Goal: Task Accomplishment & Management: Use online tool/utility

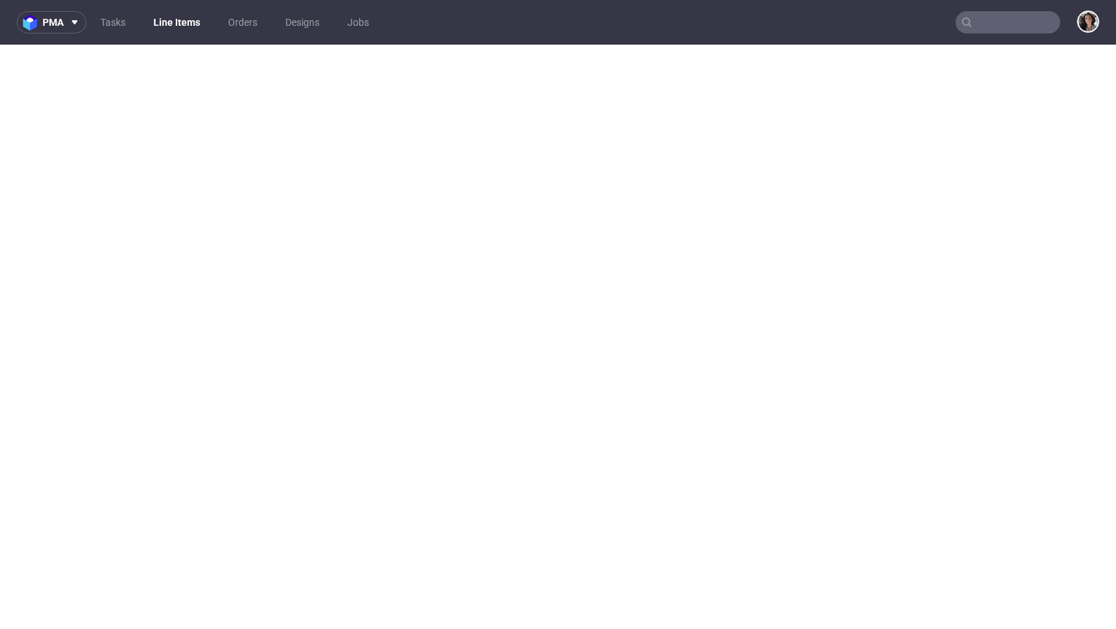
select select "in_progress"
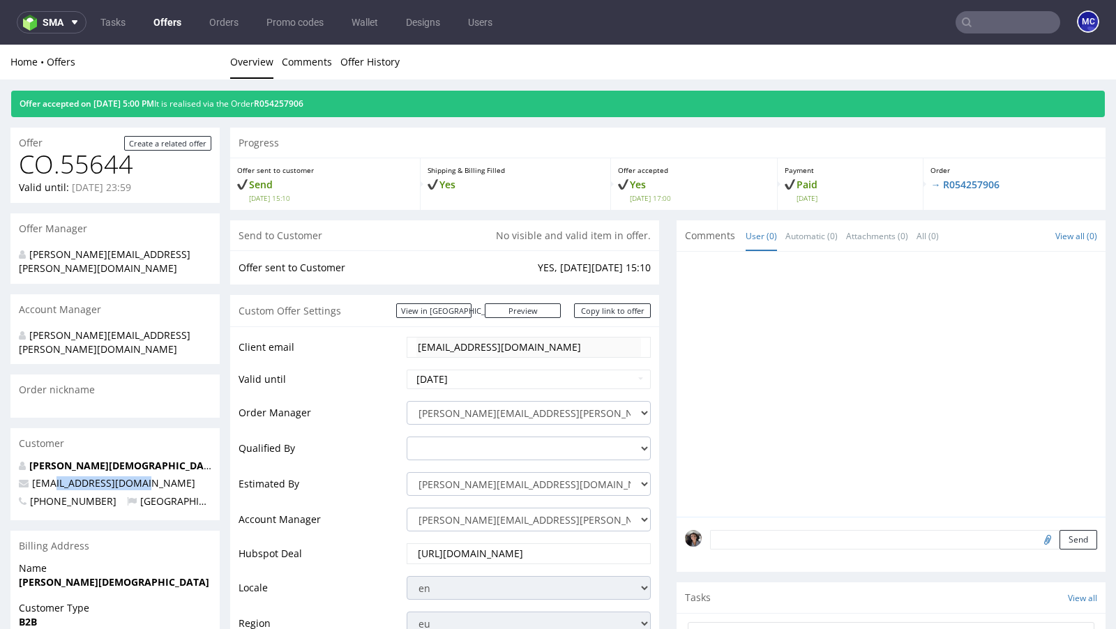
drag, startPoint x: 146, startPoint y: 456, endPoint x: 52, endPoint y: 456, distance: 94.9
click at [52, 476] on p "[EMAIL_ADDRESS][DOMAIN_NAME]" at bounding box center [115, 483] width 193 height 14
copy span "@kiyo-natural.com"
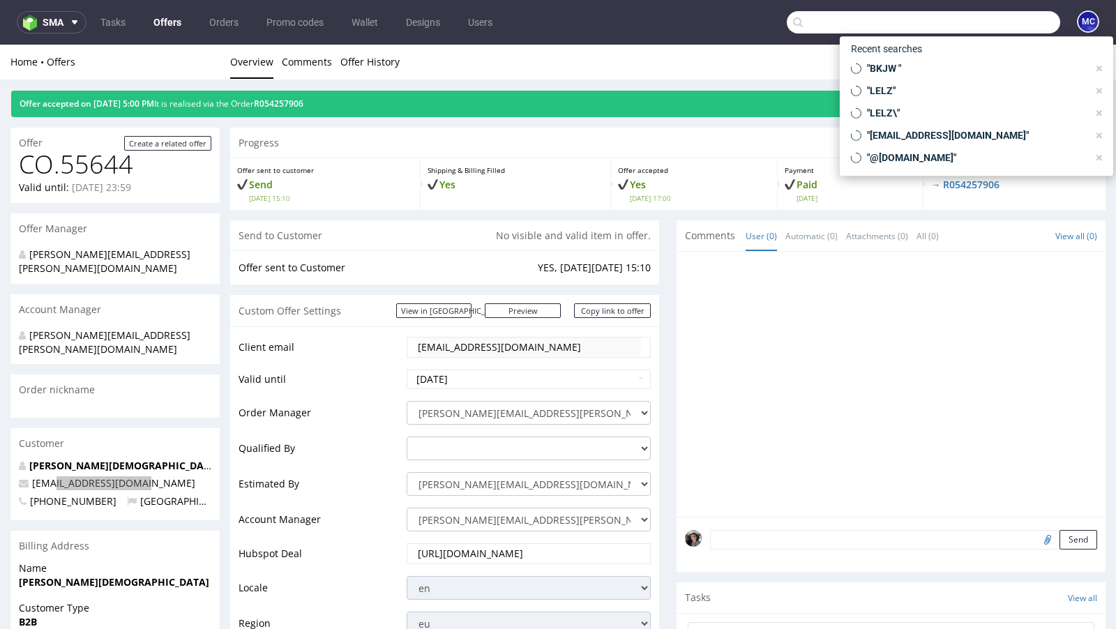
click at [995, 22] on input "text" at bounding box center [923, 22] width 273 height 22
paste input "@kiyo-natural.com"
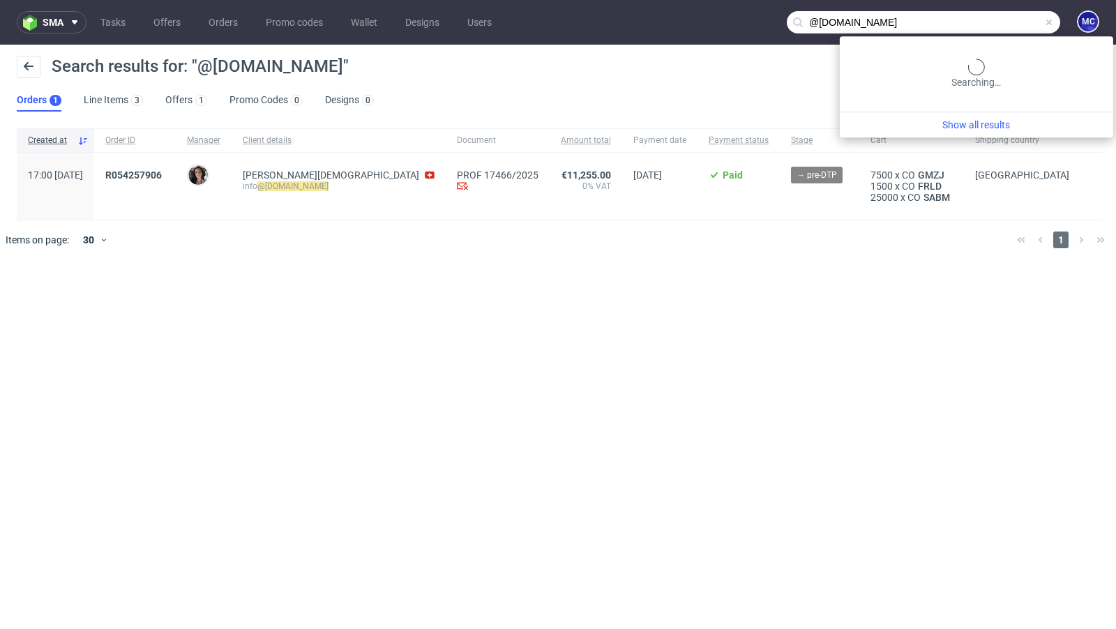
click at [1002, 15] on input "@kiyo-natural.com" at bounding box center [923, 22] width 273 height 22
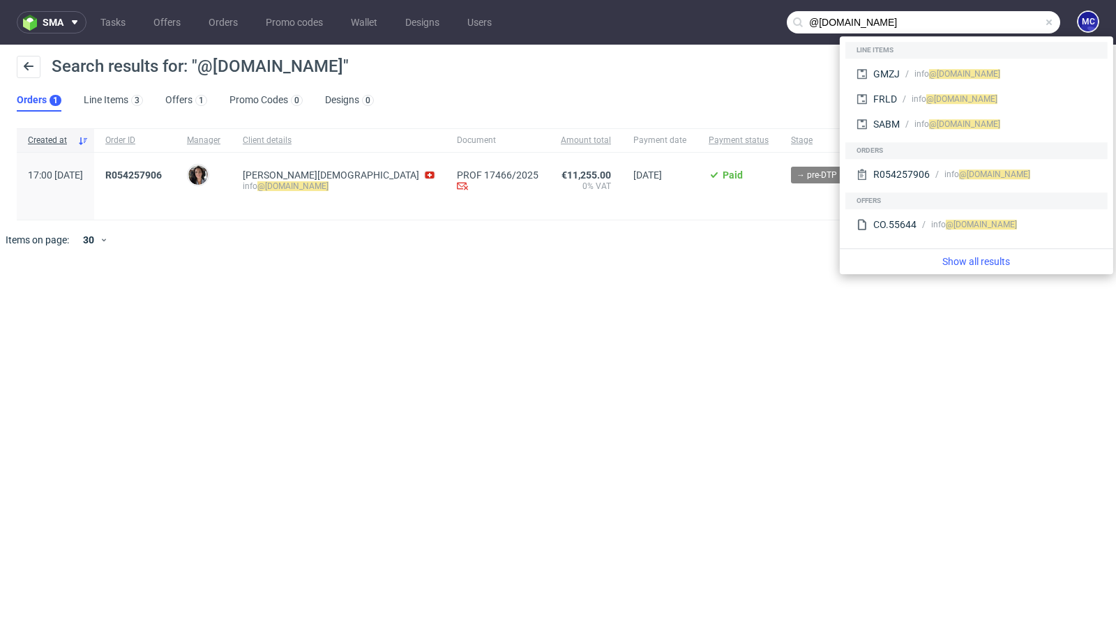
paste input "n.nichele@me"
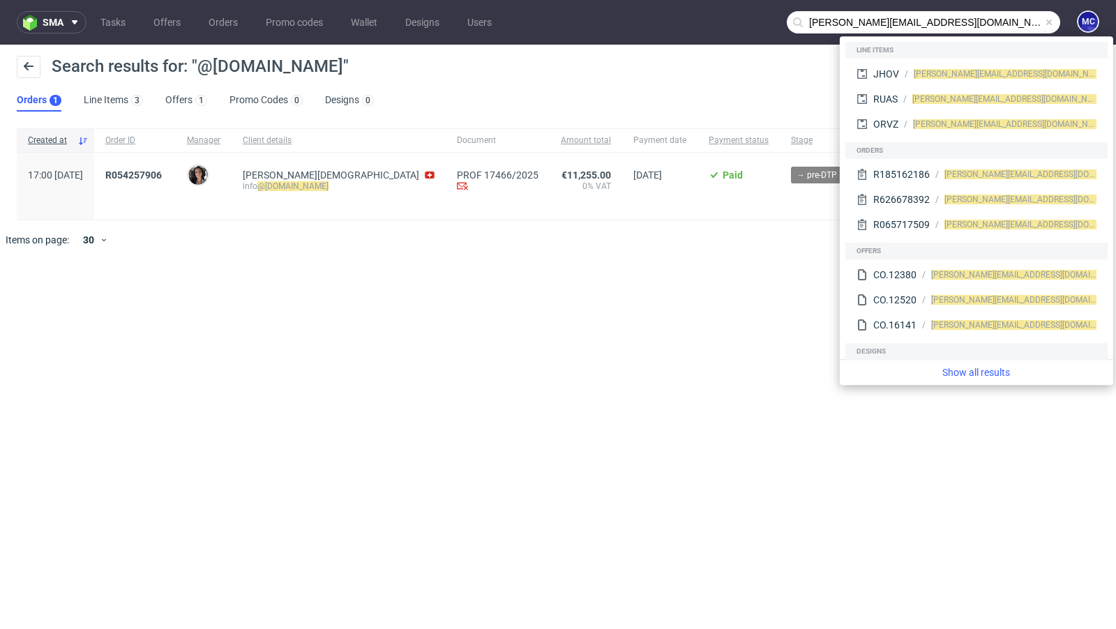
drag, startPoint x: 845, startPoint y: 21, endPoint x: 760, endPoint y: 26, distance: 85.2
click at [763, 24] on nav "sma Tasks Offers Orders Promo codes Wallet Designs Users n.nichele@me.com MC" at bounding box center [558, 22] width 1116 height 45
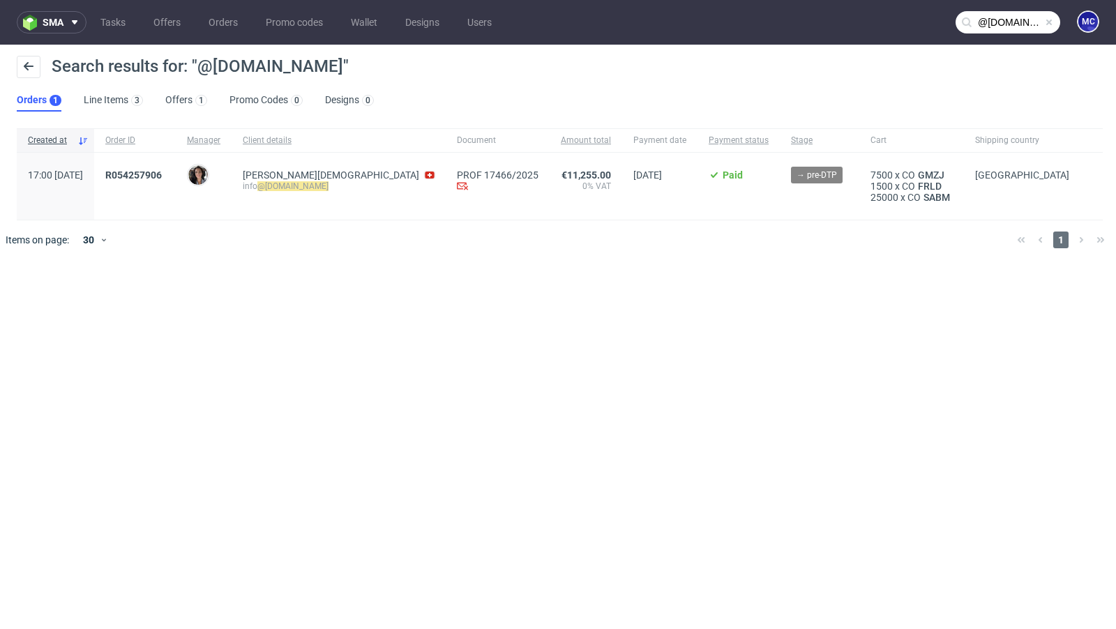
type input "@me.com"
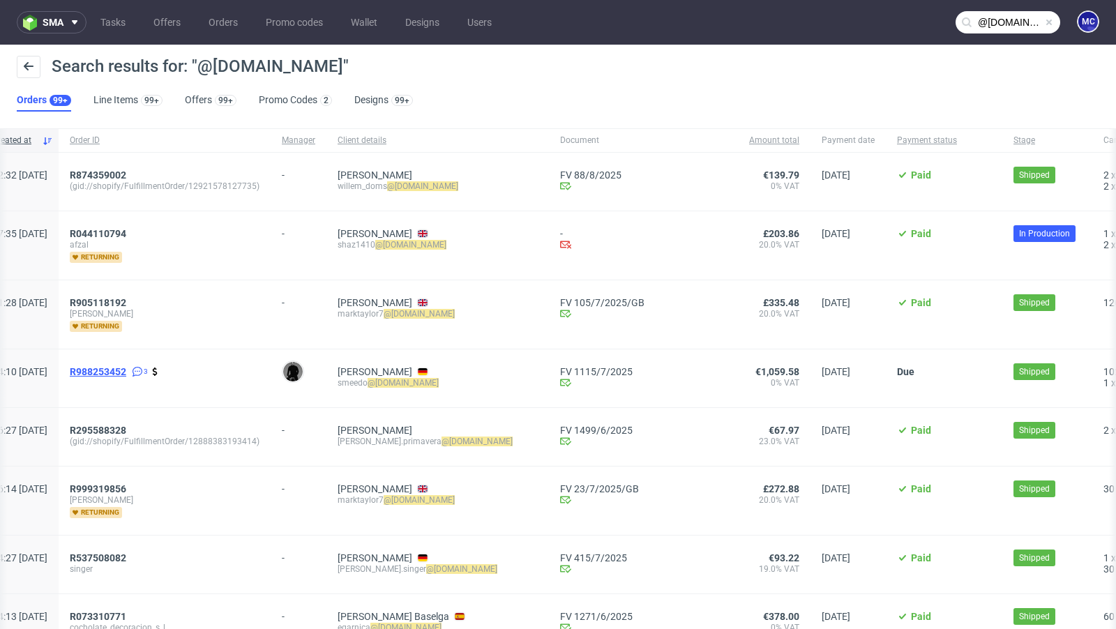
click at [126, 368] on span "R988253452" at bounding box center [98, 371] width 57 height 11
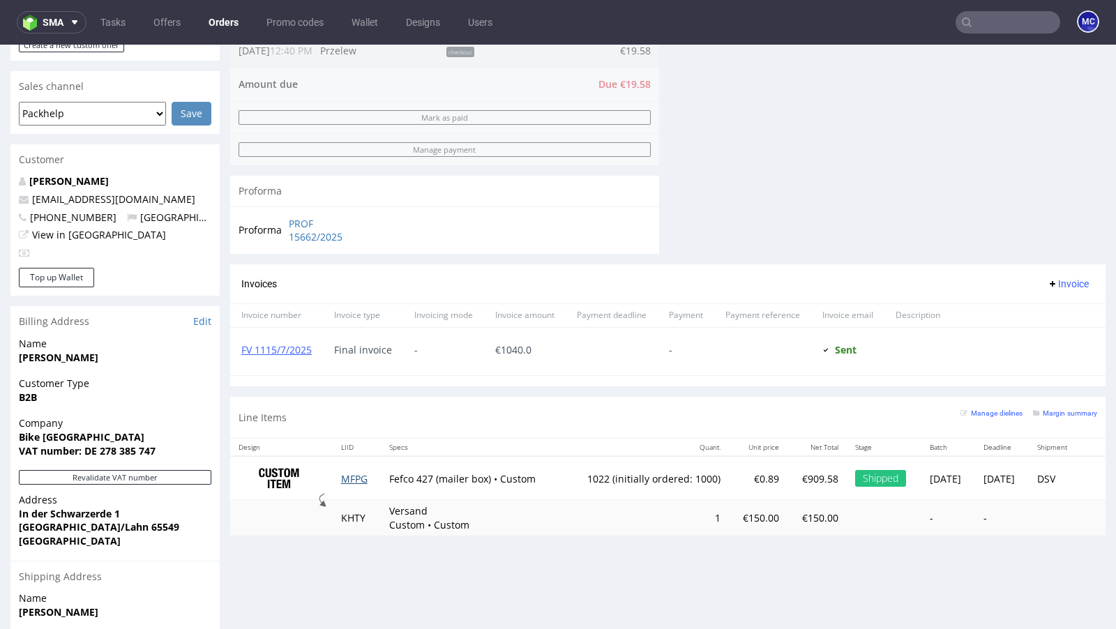
scroll to position [563, 0]
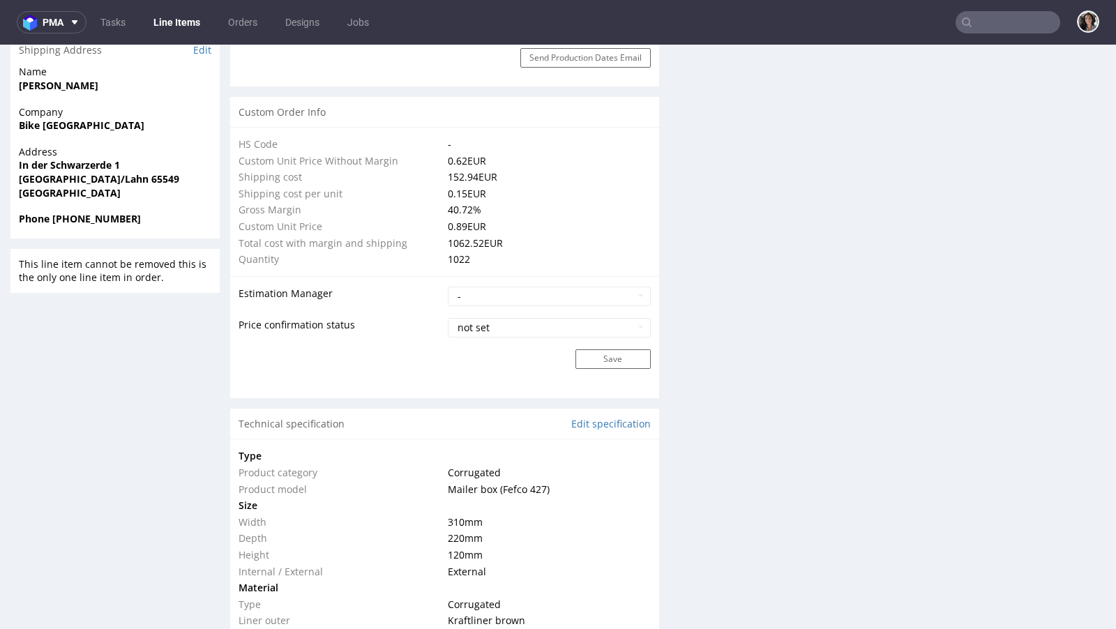
scroll to position [1198, 0]
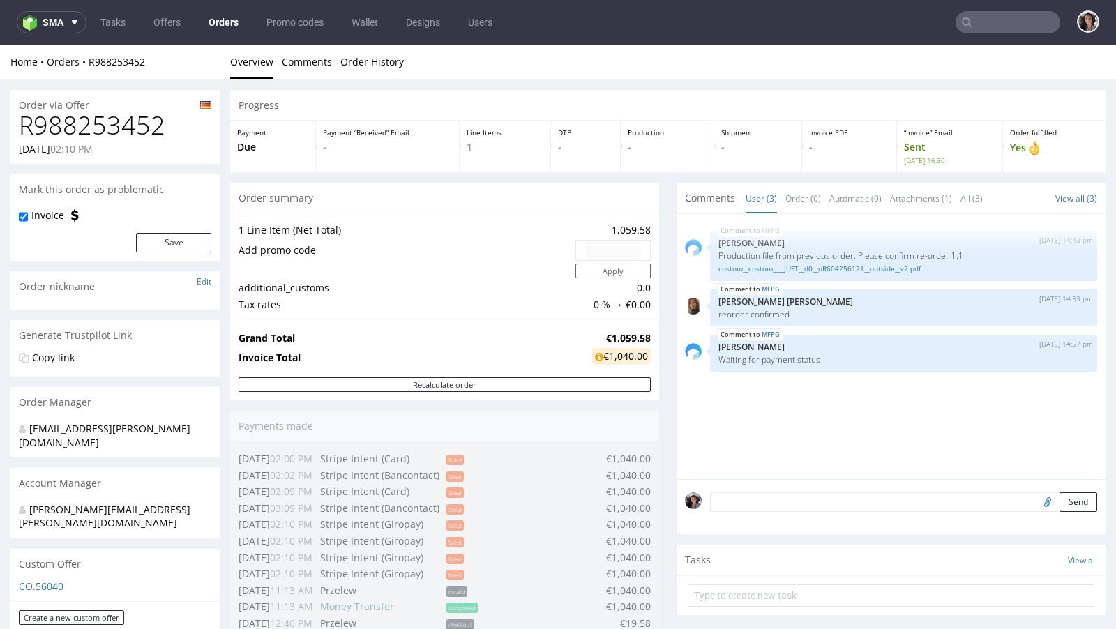
type input "@me.com"
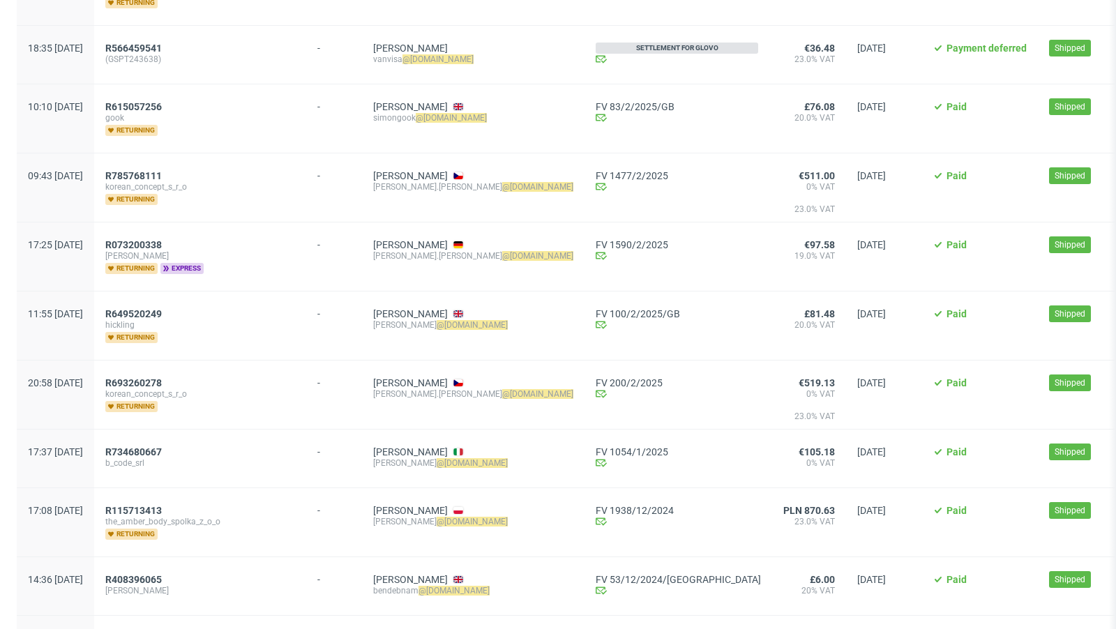
scroll to position [1502, 0]
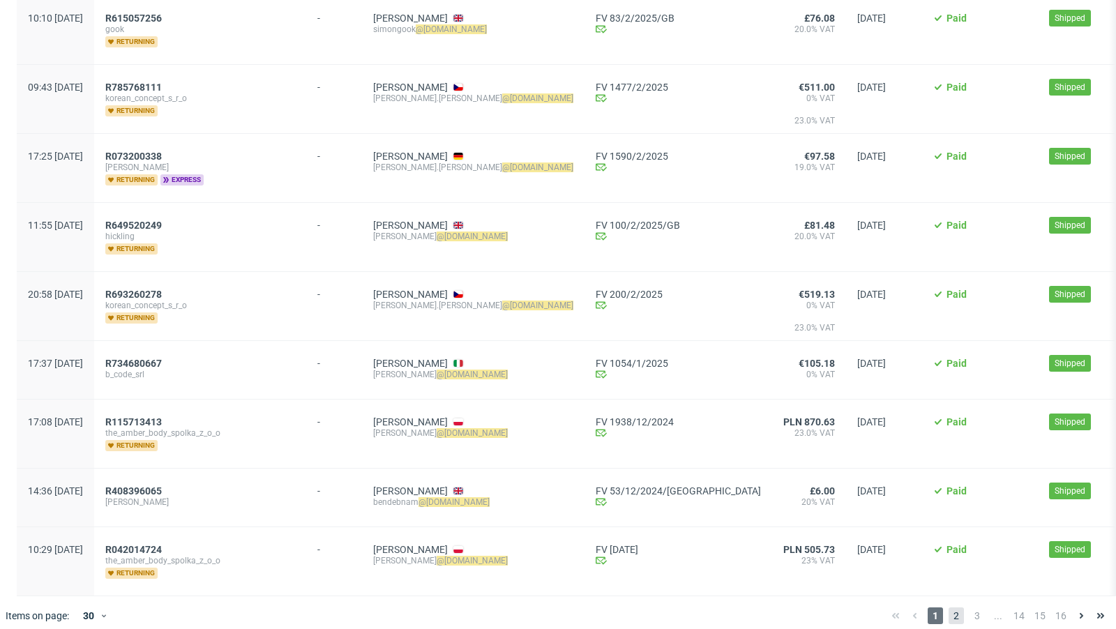
click at [949, 608] on span "2" at bounding box center [956, 616] width 15 height 17
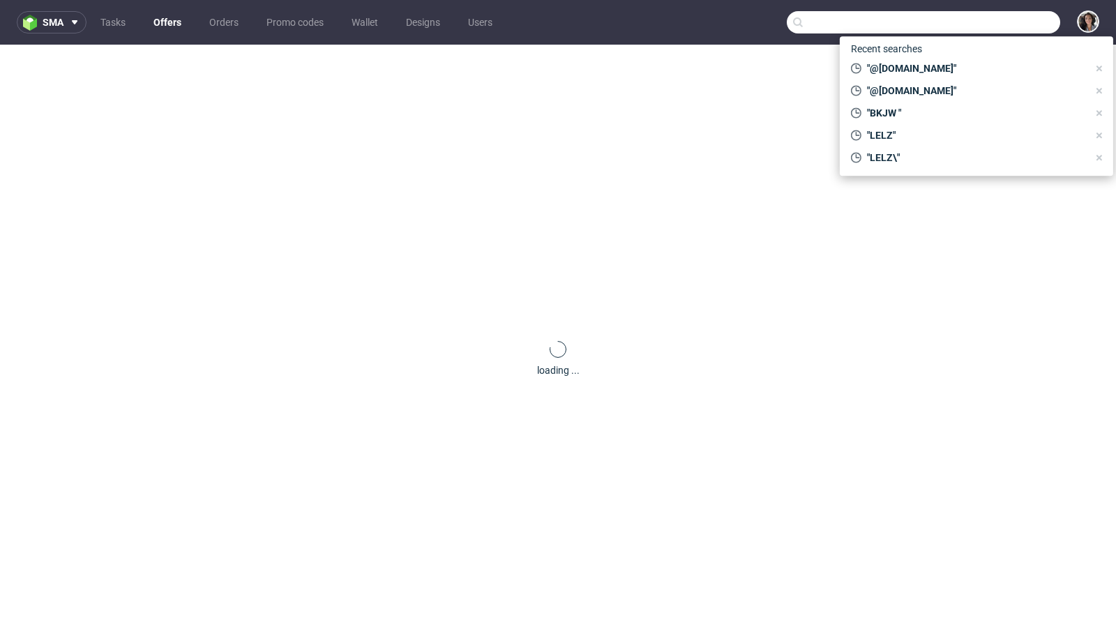
click at [1009, 22] on input "text" at bounding box center [923, 22] width 273 height 22
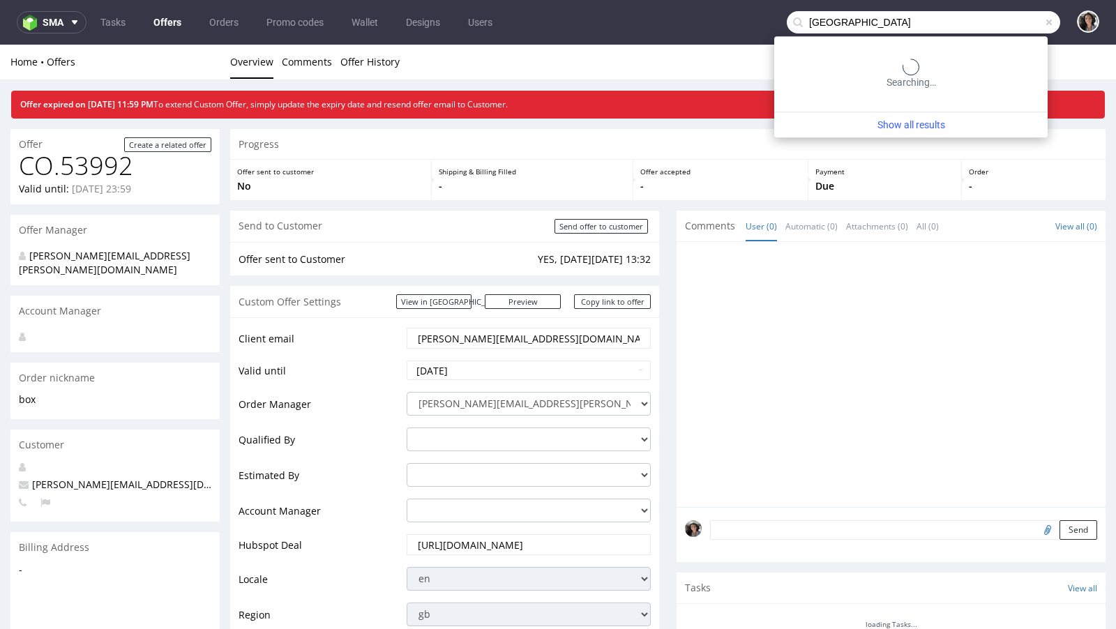
type input "dublin"
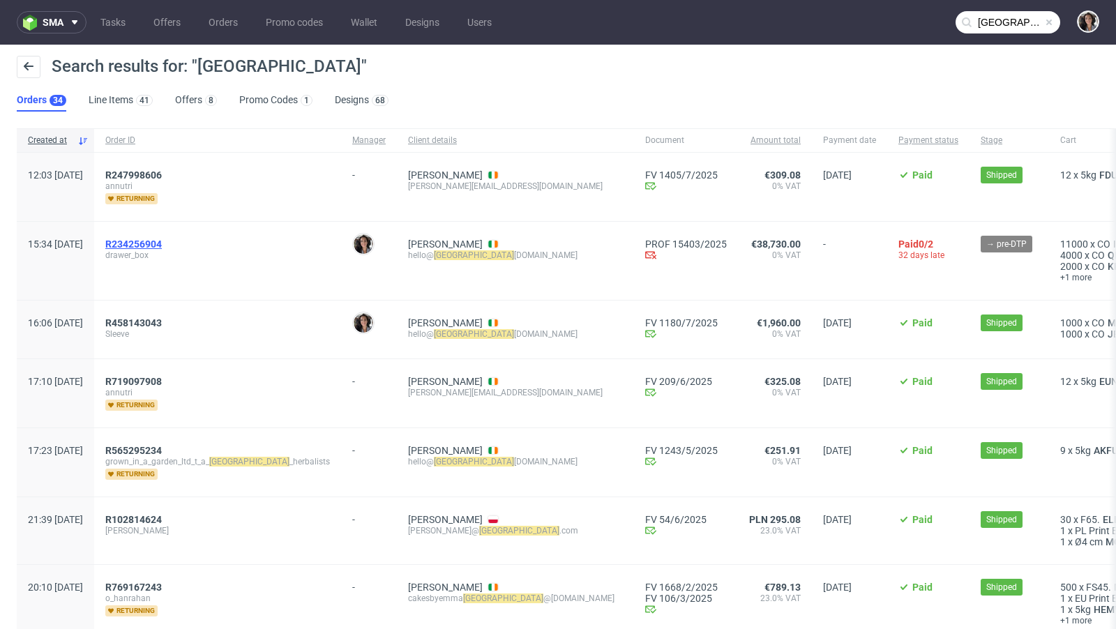
click at [162, 242] on span "R234256904" at bounding box center [133, 244] width 57 height 11
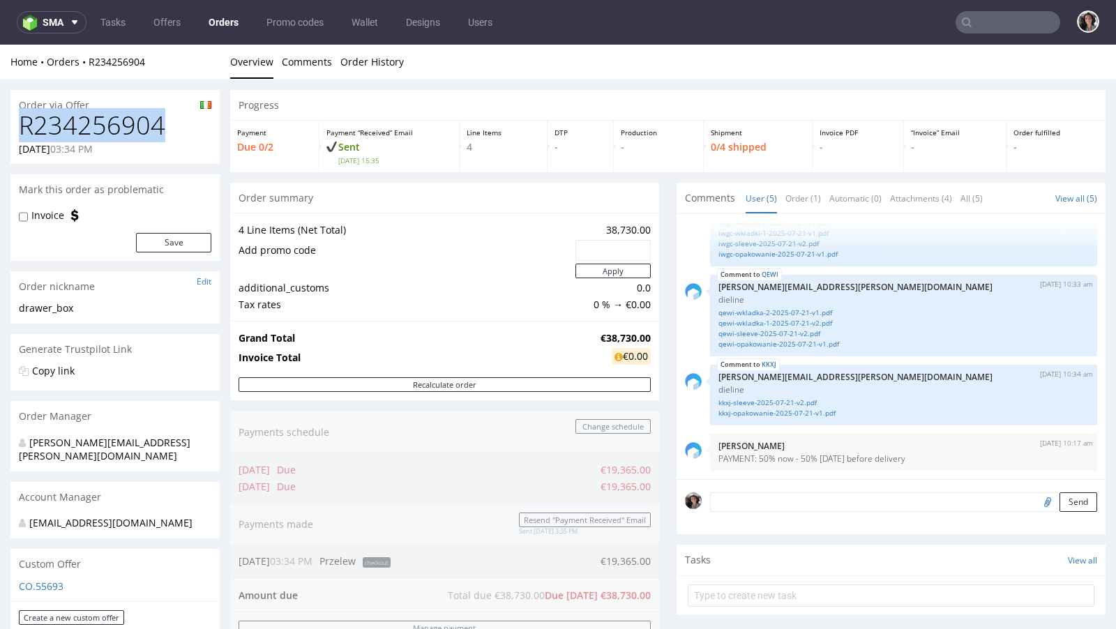
drag, startPoint x: 184, startPoint y: 128, endPoint x: 20, endPoint y: 123, distance: 164.7
click at [20, 123] on h1 "R234256904" at bounding box center [115, 126] width 193 height 28
copy h1 "R234256904"
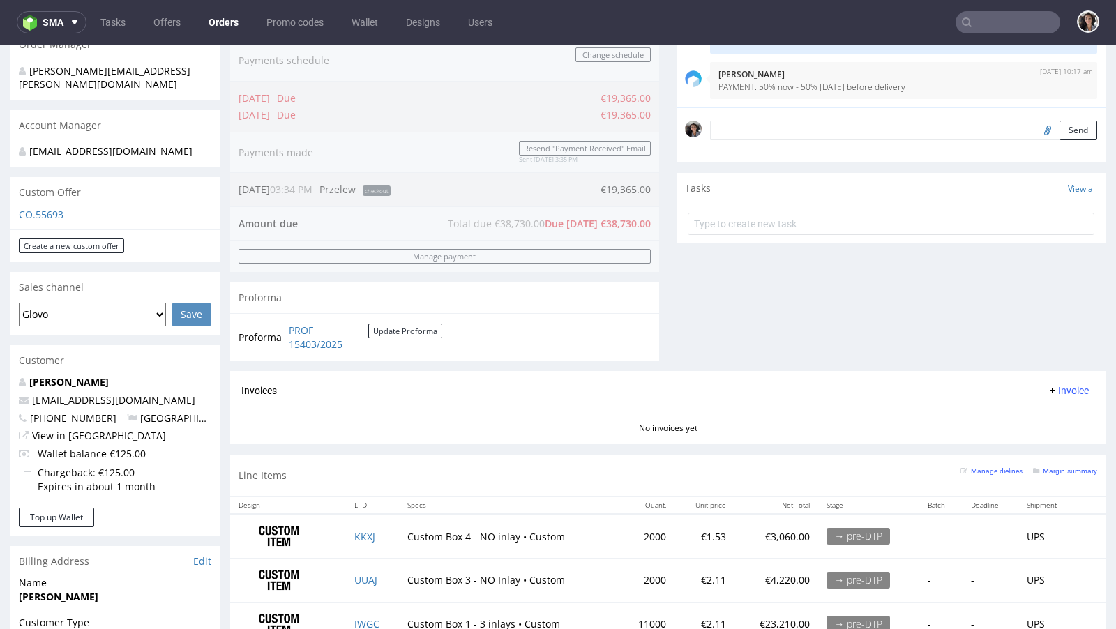
scroll to position [339, 0]
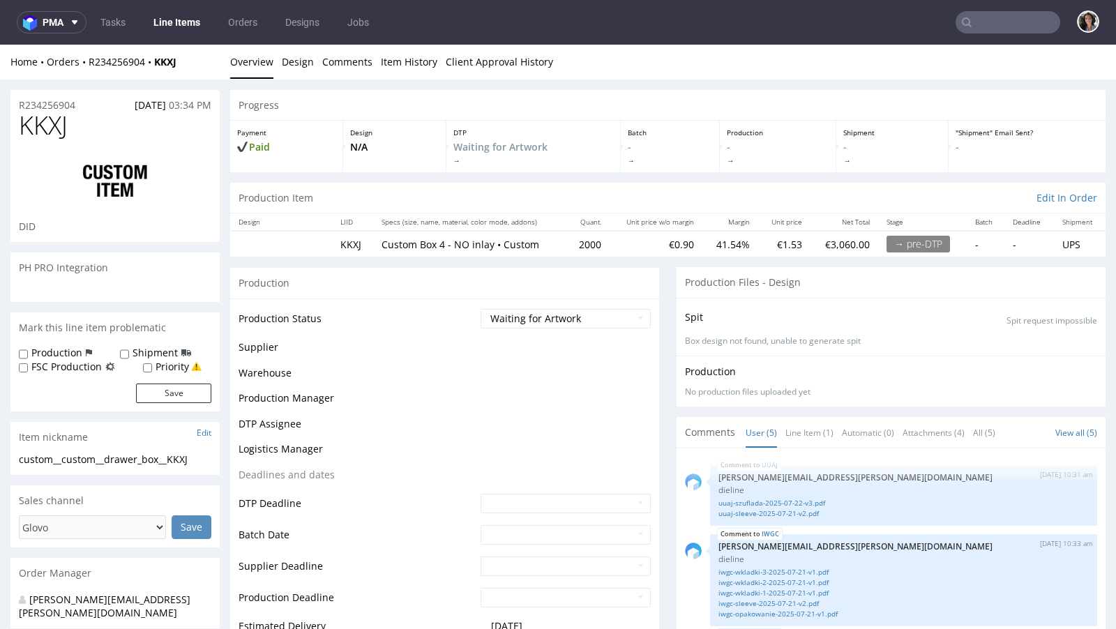
scroll to position [126, 0]
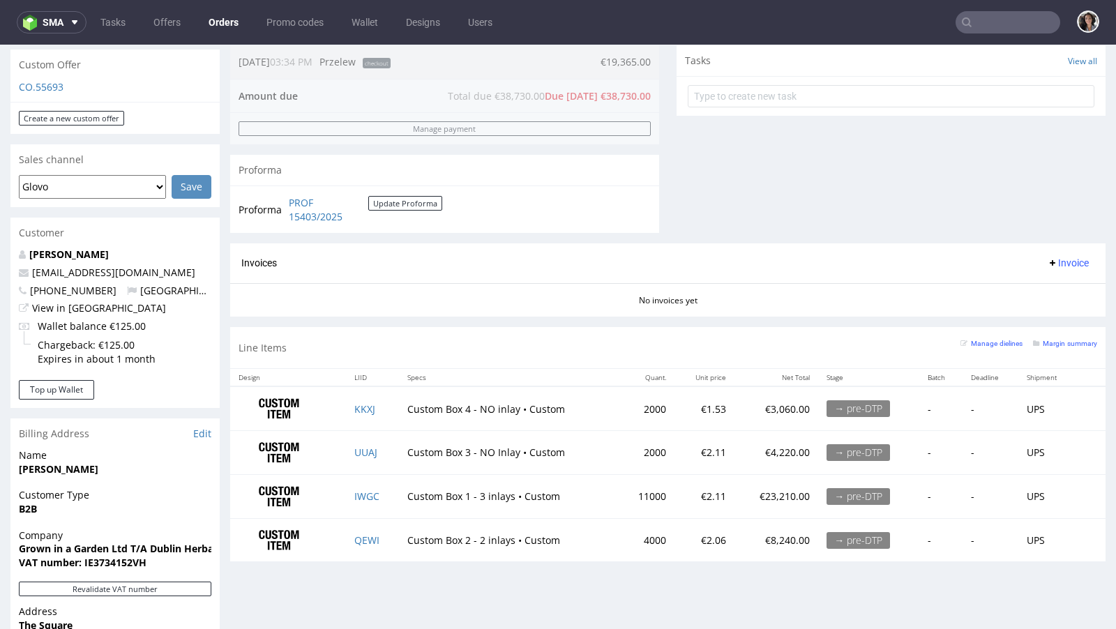
scroll to position [536, 0]
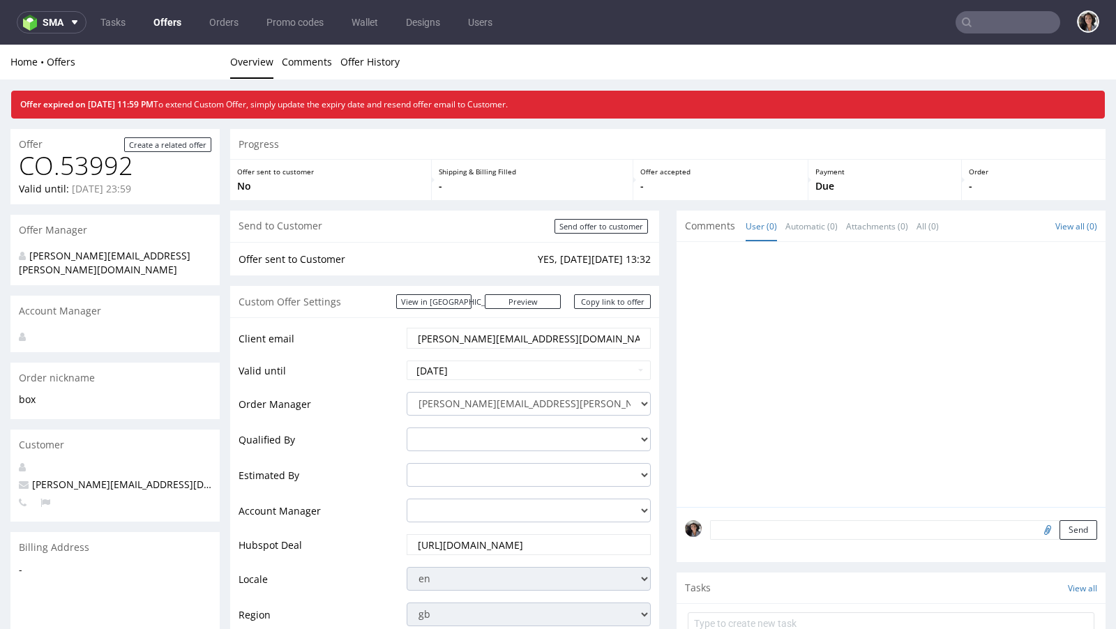
click at [158, 15] on link "Offers" at bounding box center [167, 22] width 45 height 22
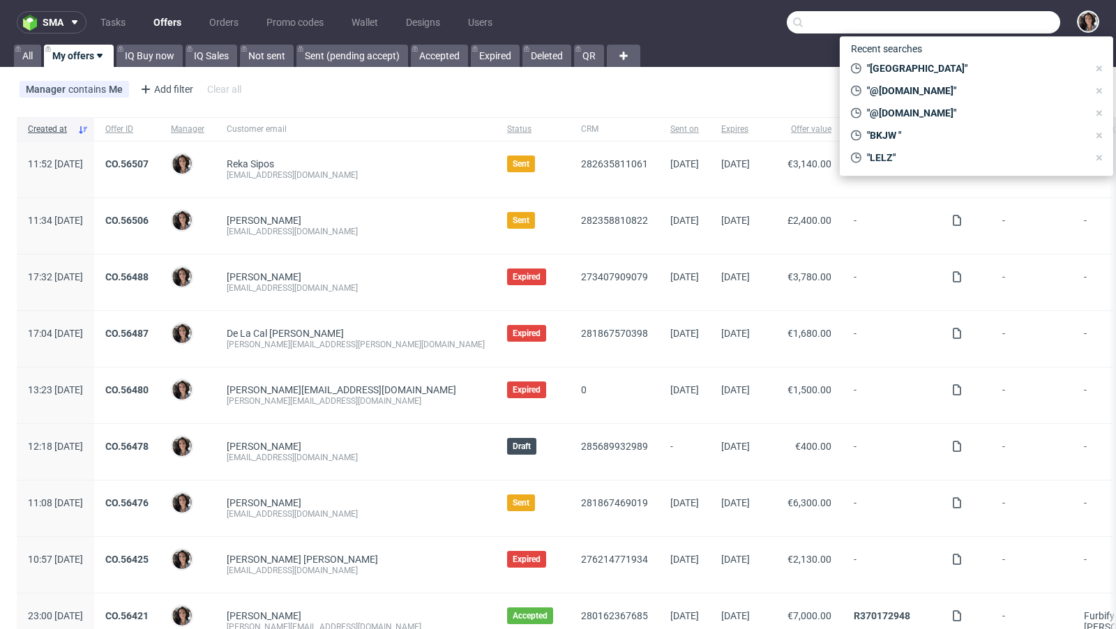
click at [985, 24] on input "text" at bounding box center [923, 22] width 273 height 22
click at [959, 33] on input "text" at bounding box center [923, 22] width 273 height 22
paste input "helen@thecaninemenu.co.uk"
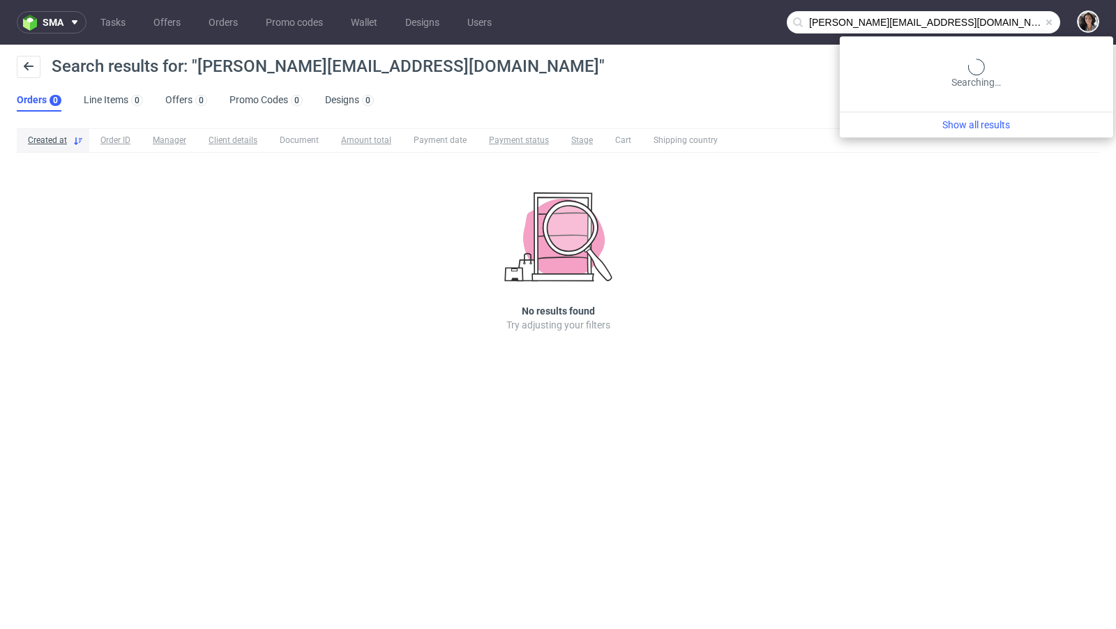
click at [1002, 27] on input "helen@thecaninemenu.co.uk" at bounding box center [923, 22] width 273 height 22
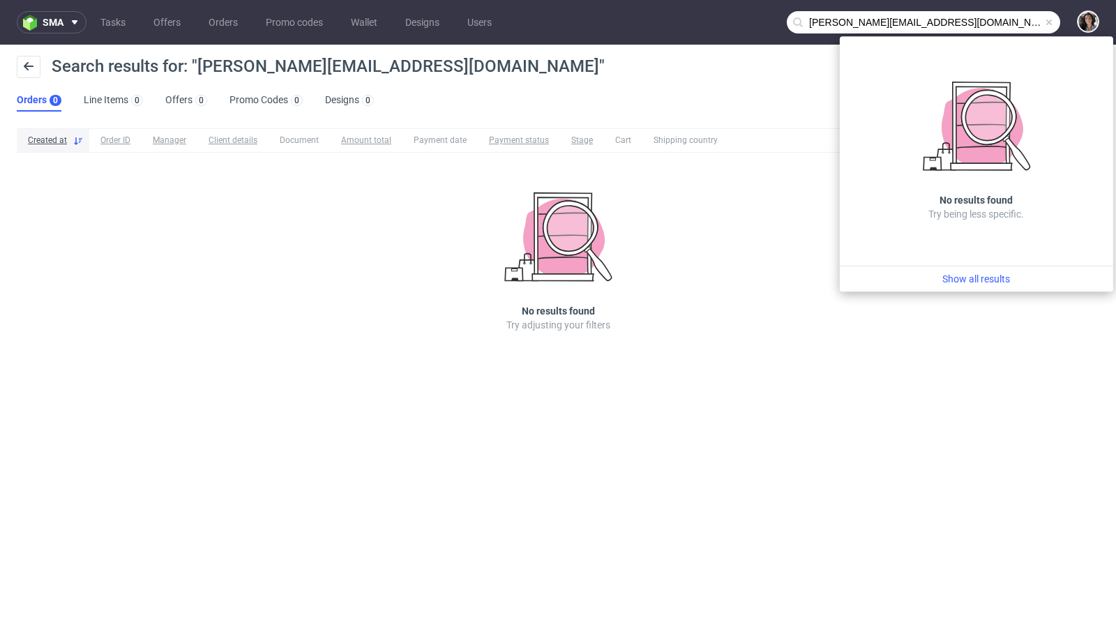
drag, startPoint x: 834, startPoint y: 24, endPoint x: 783, endPoint y: 20, distance: 51.1
click at [783, 20] on nav "sma Tasks Offers Orders Promo codes Wallet Designs Users helen@thecaninemenu.co…" at bounding box center [558, 22] width 1116 height 45
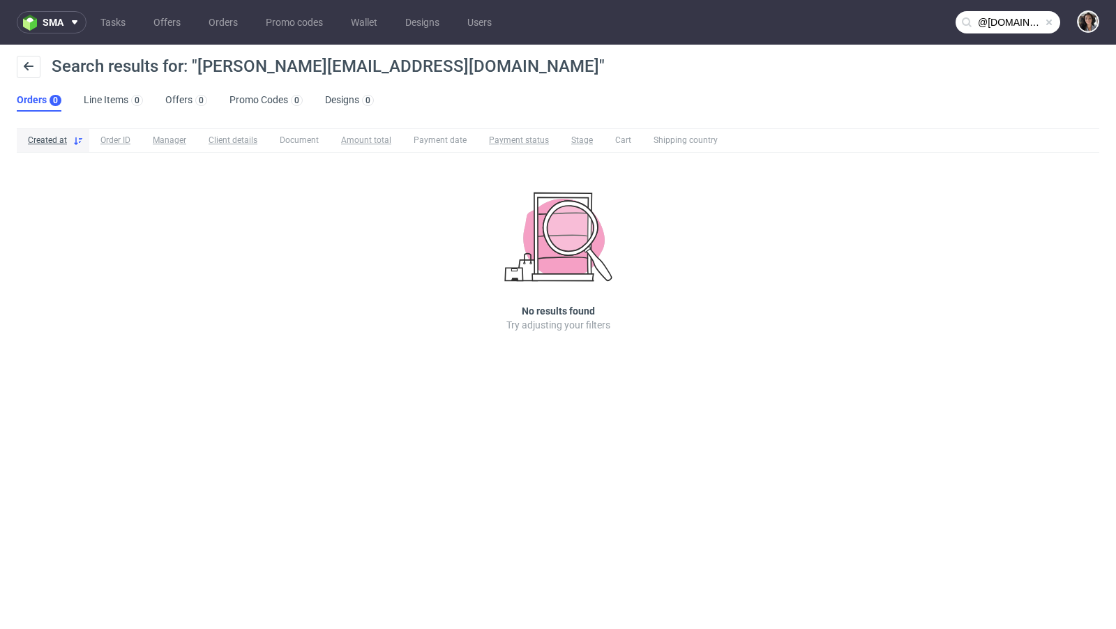
type input "@thecaninemenu.co.uk"
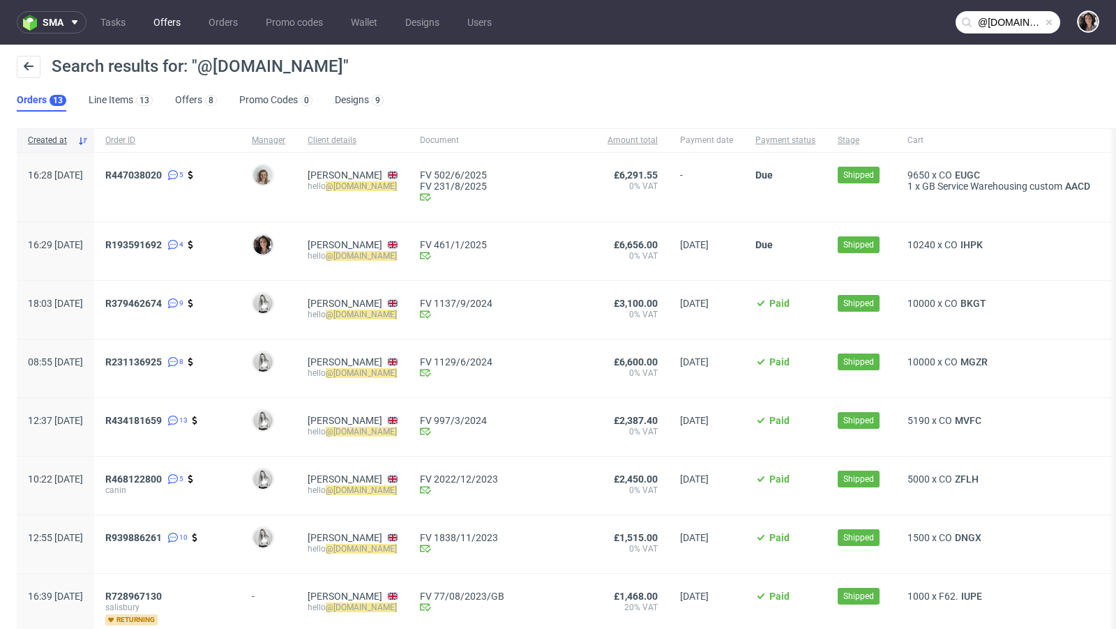
click at [174, 25] on link "Offers" at bounding box center [167, 22] width 44 height 22
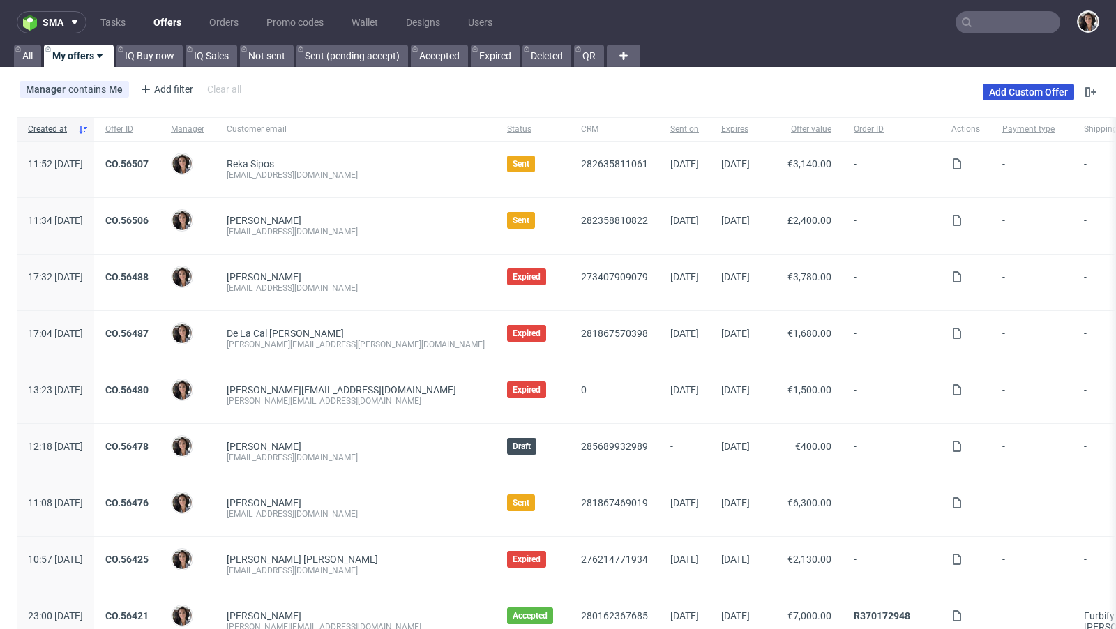
click at [989, 92] on link "Add Custom Offer" at bounding box center [1028, 92] width 91 height 17
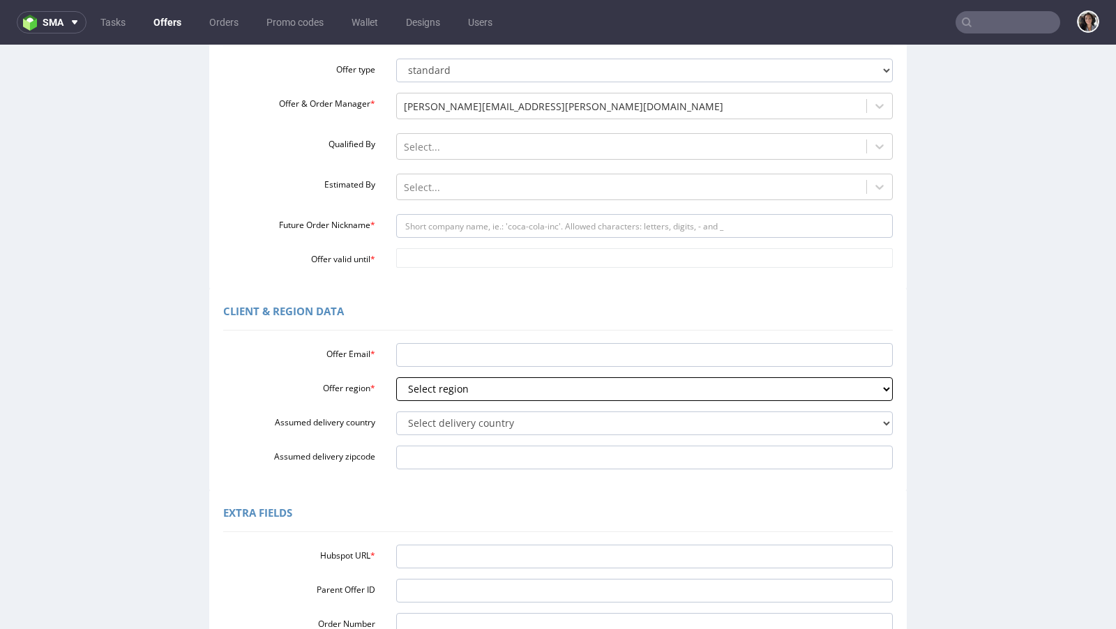
scroll to position [160, 0]
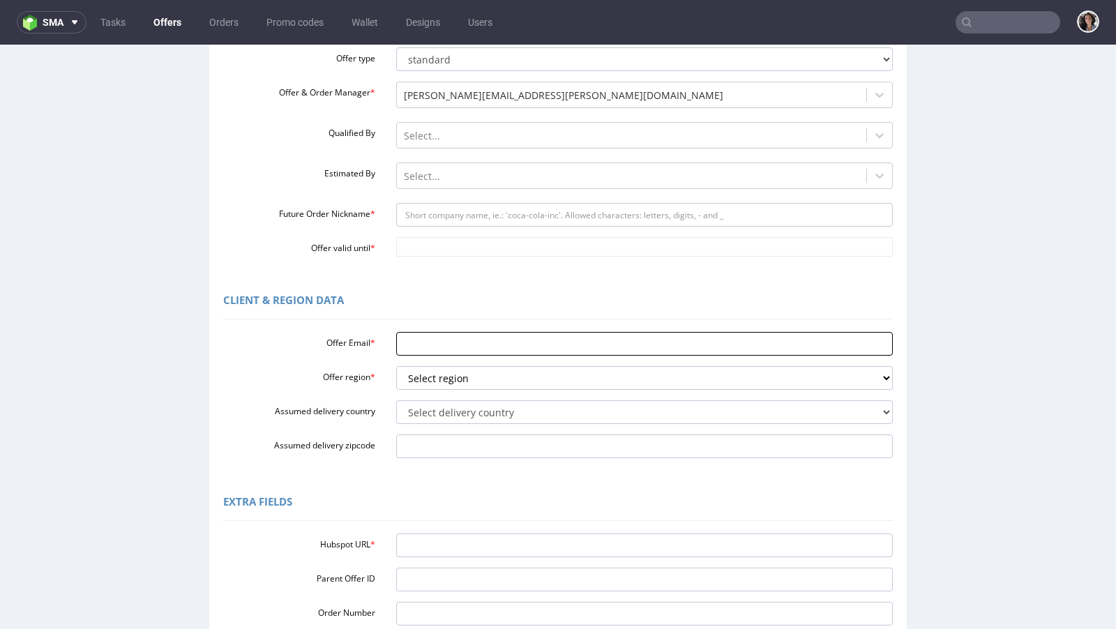
click at [430, 344] on input "Offer Email *" at bounding box center [644, 344] width 497 height 24
paste input "[PERSON_NAME][EMAIL_ADDRESS][DOMAIN_NAME]"
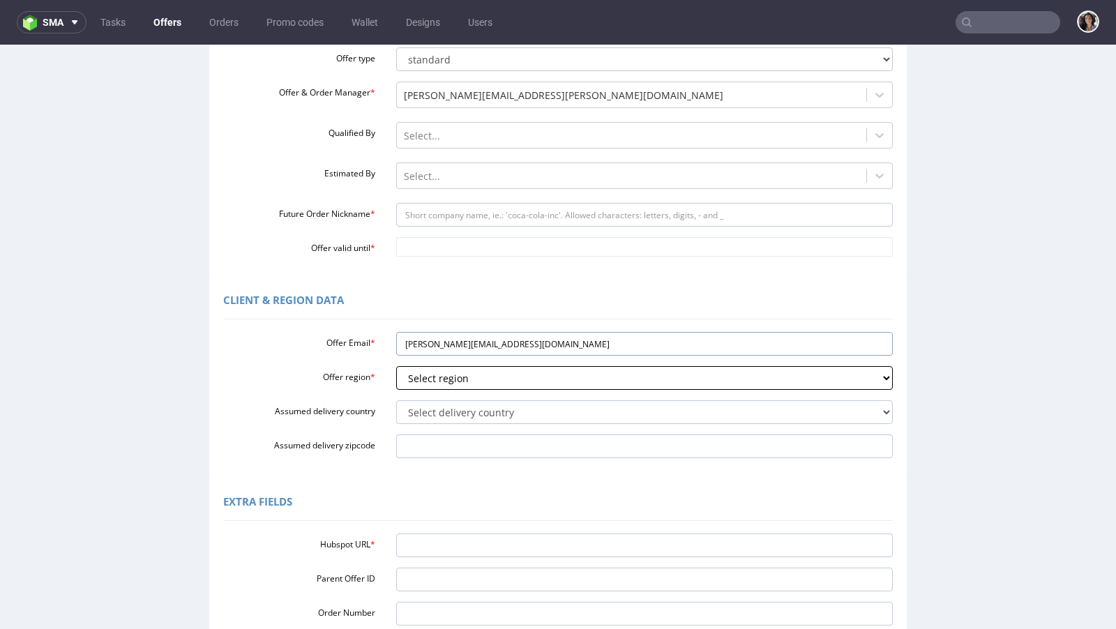
type input "[PERSON_NAME][EMAIL_ADDRESS][DOMAIN_NAME]"
click at [439, 376] on select "Select region eu gb de pl fr it es" at bounding box center [644, 378] width 497 height 24
type input "Please wait..."
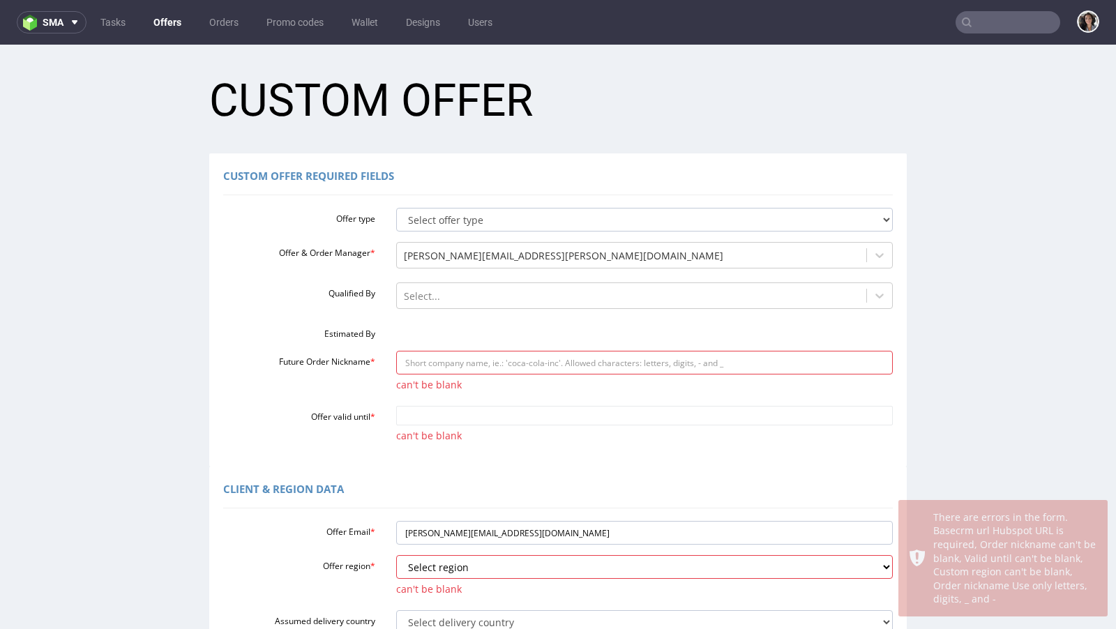
scroll to position [0, 0]
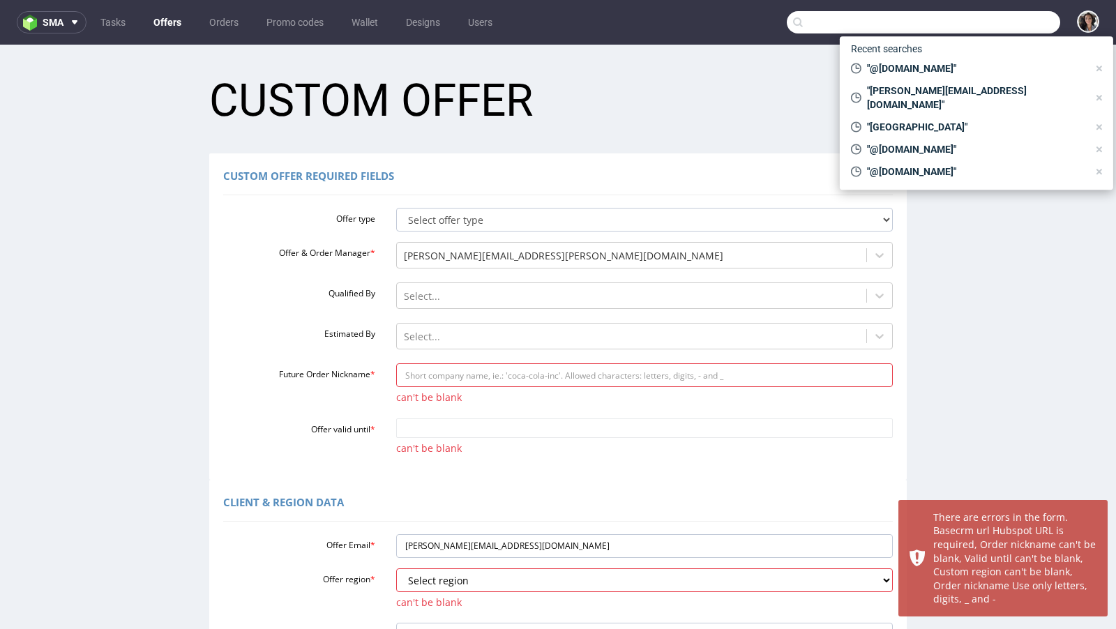
click at [998, 29] on input "text" at bounding box center [923, 22] width 273 height 22
paste input "helen@thecaninemenu.co.uk"
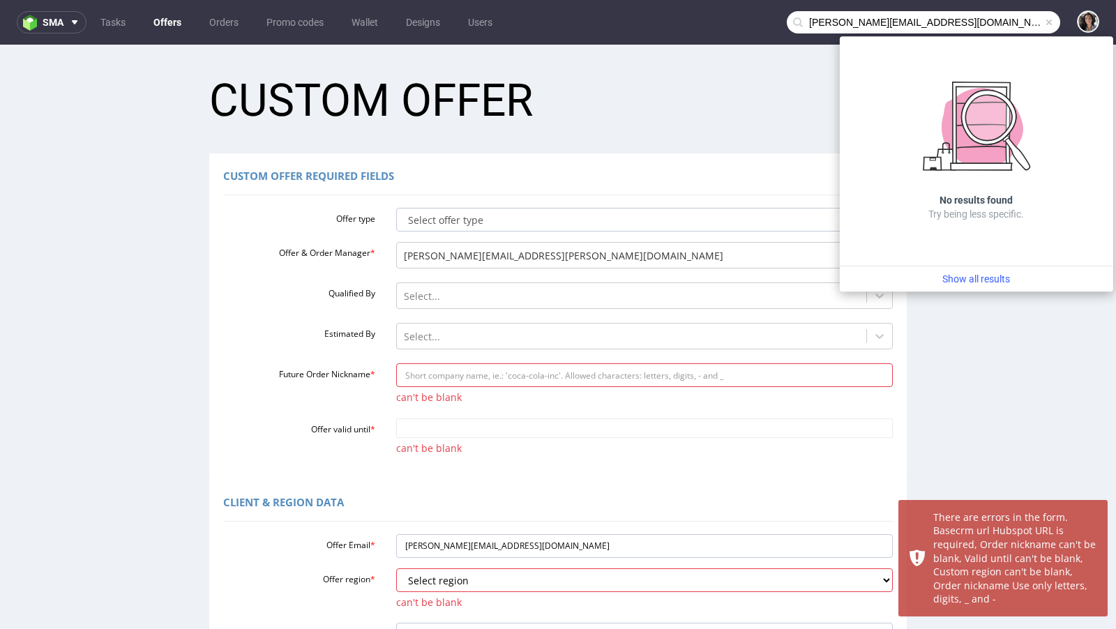
type input "helen@thecaninemenu.co.uk"
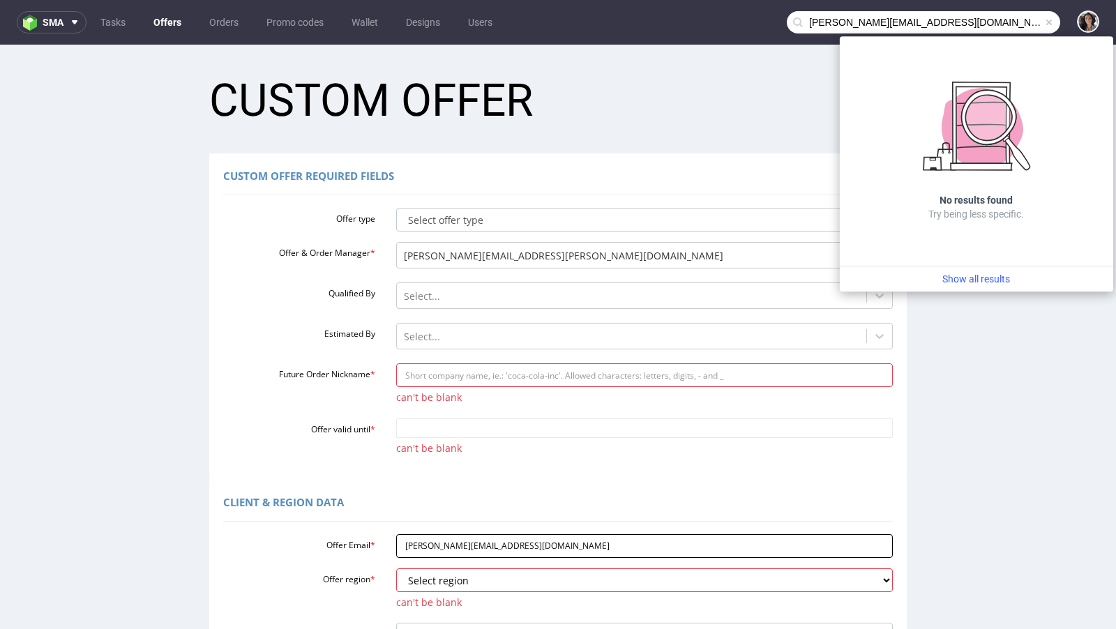
click at [457, 552] on input "helen@thecaninemenu.co.uk" at bounding box center [644, 546] width 497 height 24
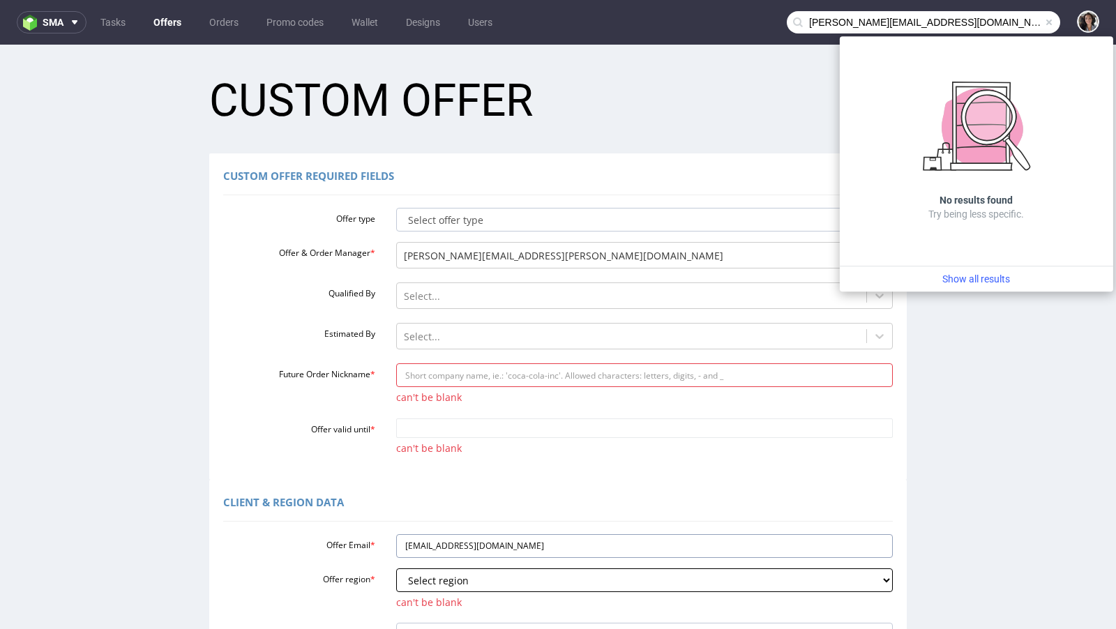
type input "hello@thecaninemenu.co.uk"
click at [446, 572] on select "Select region eu gb de pl fr it es" at bounding box center [644, 581] width 497 height 24
select select "gb"
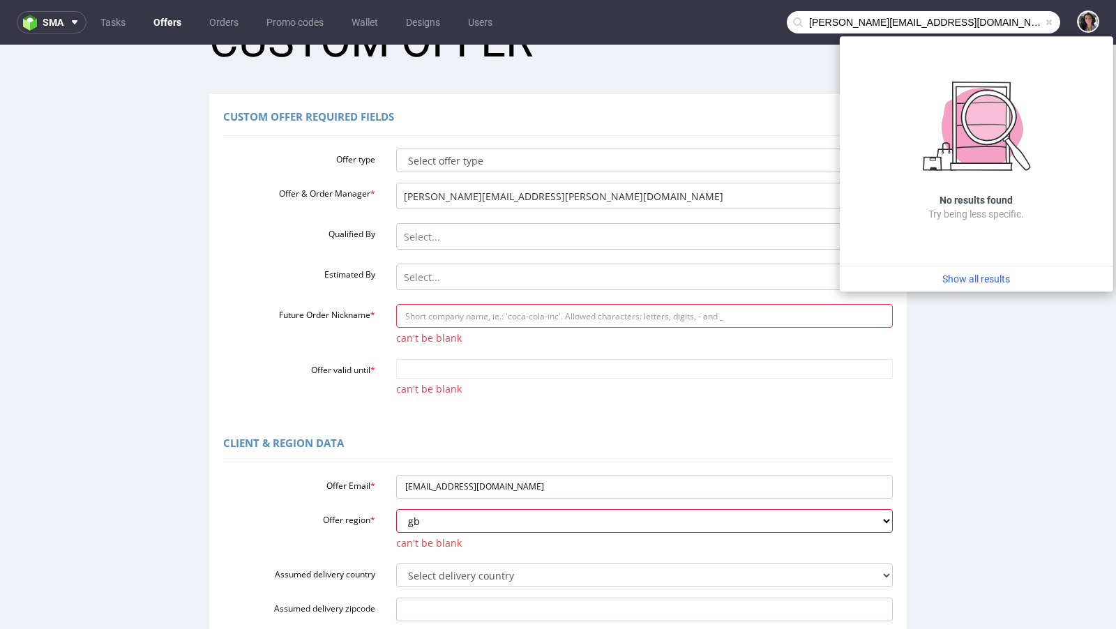
scroll to position [211, 0]
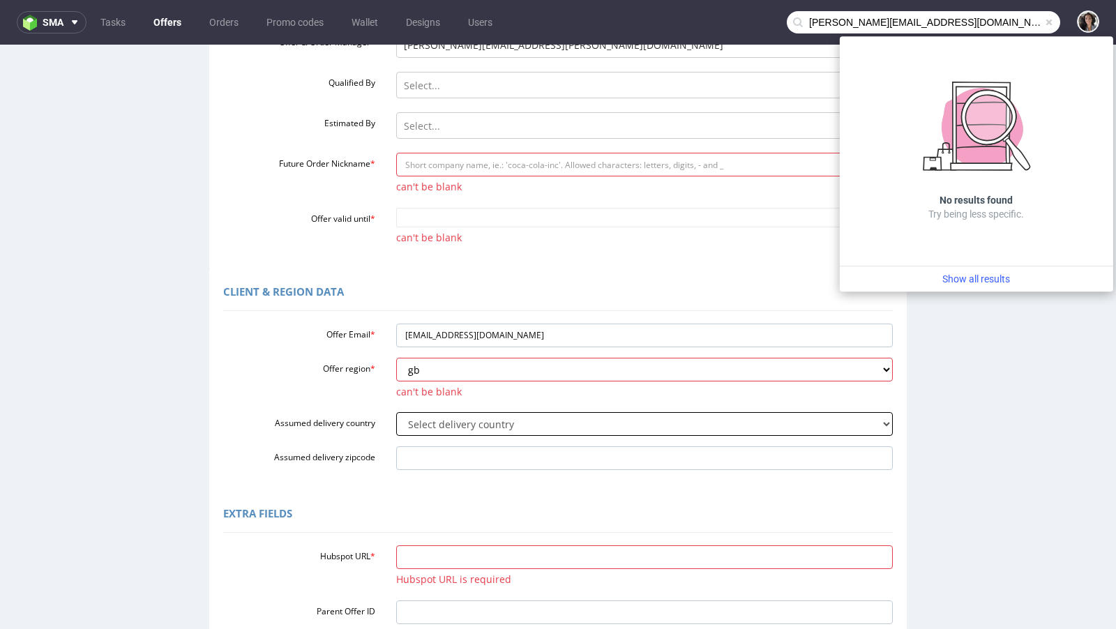
click at [428, 428] on select "Select delivery country Andorra Afghanistan Anguilla Albania Armenia Antarctica…" at bounding box center [644, 424] width 497 height 24
select select "77"
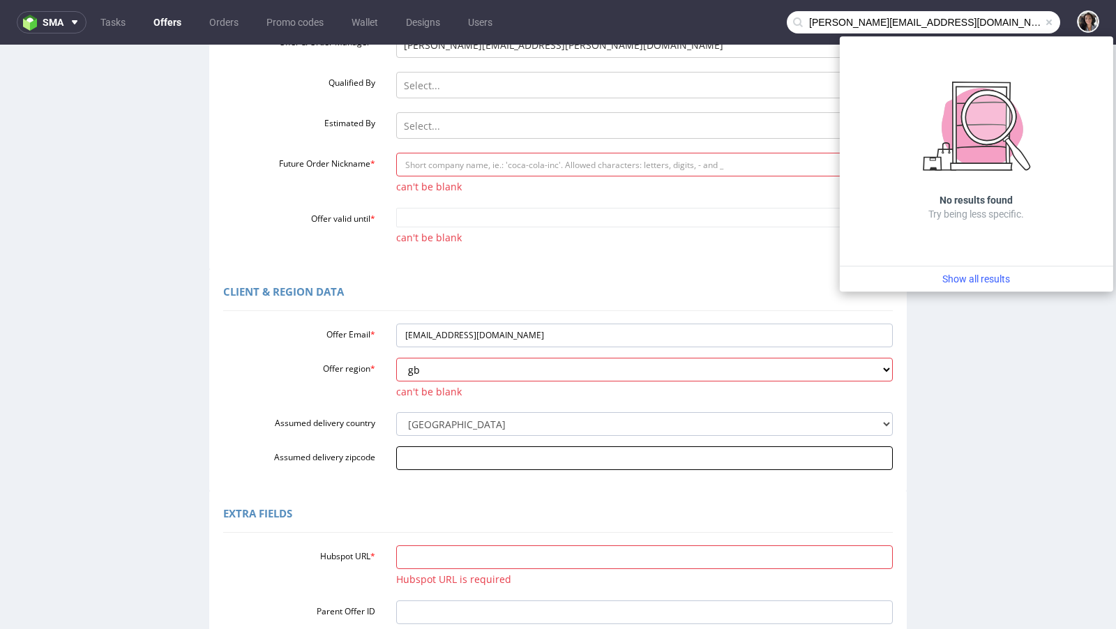
click at [418, 452] on input "Assumed delivery zipcode" at bounding box center [644, 458] width 497 height 24
paste input "Stockport SK5 7BS"
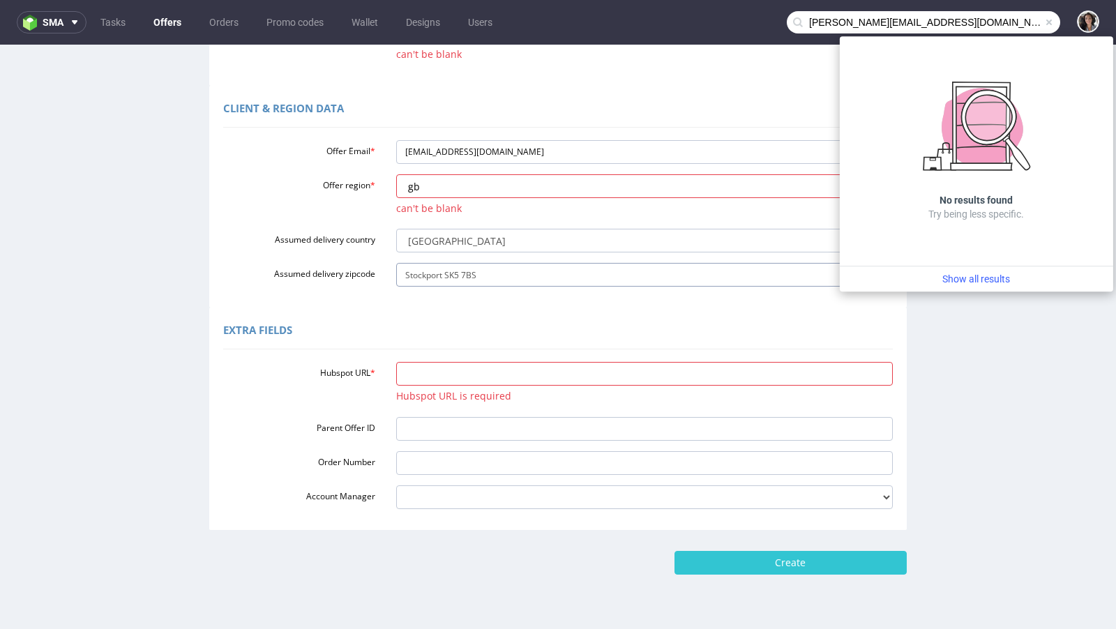
type input "Stockport SK5 7BS"
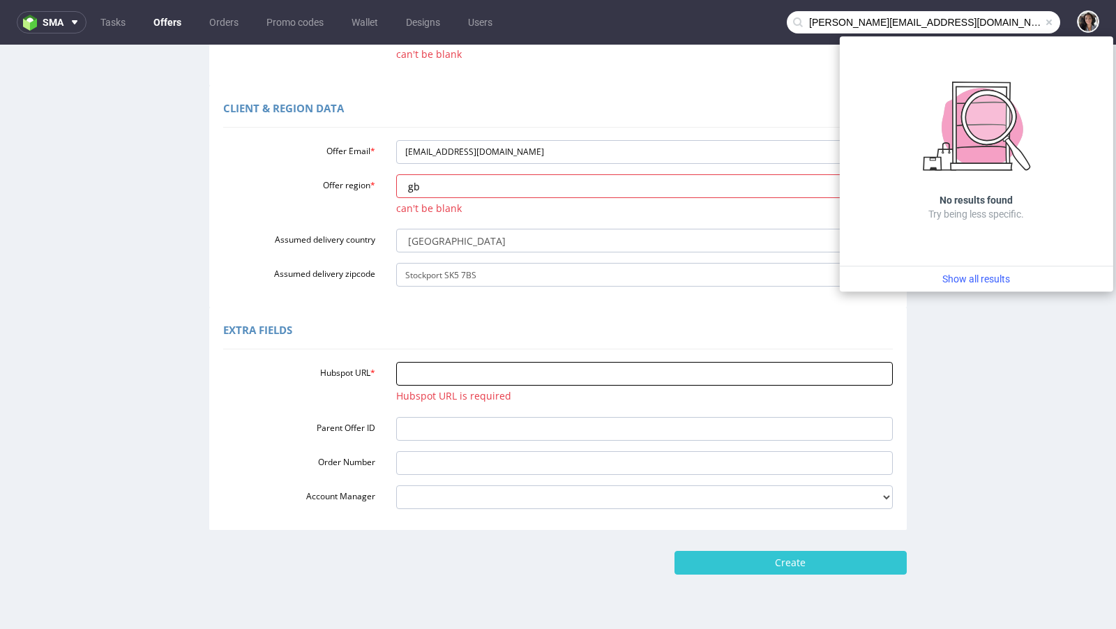
click at [419, 372] on input "Hubspot URL *" at bounding box center [644, 374] width 497 height 24
paste input "https://app-eu1.hubspot.com/contacts/25600958/record/0-3/288810018040/"
type input "https://app-eu1.hubspot.com/contacts/25600958/record/0-3/288810018040/"
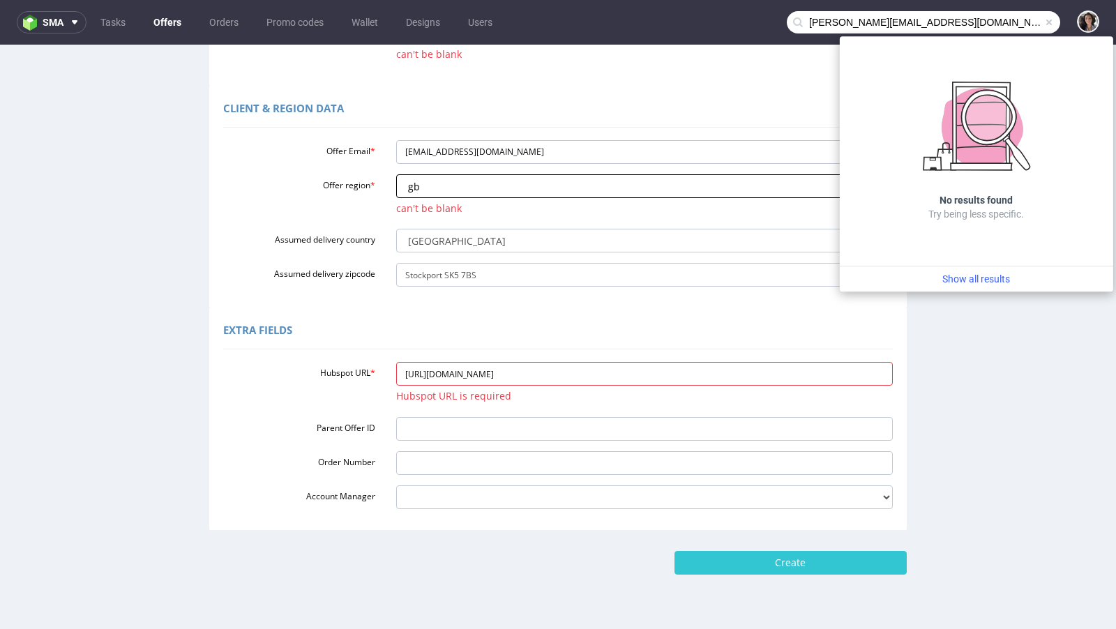
click at [398, 193] on select "Select region eu gb de pl fr it es" at bounding box center [644, 186] width 497 height 24
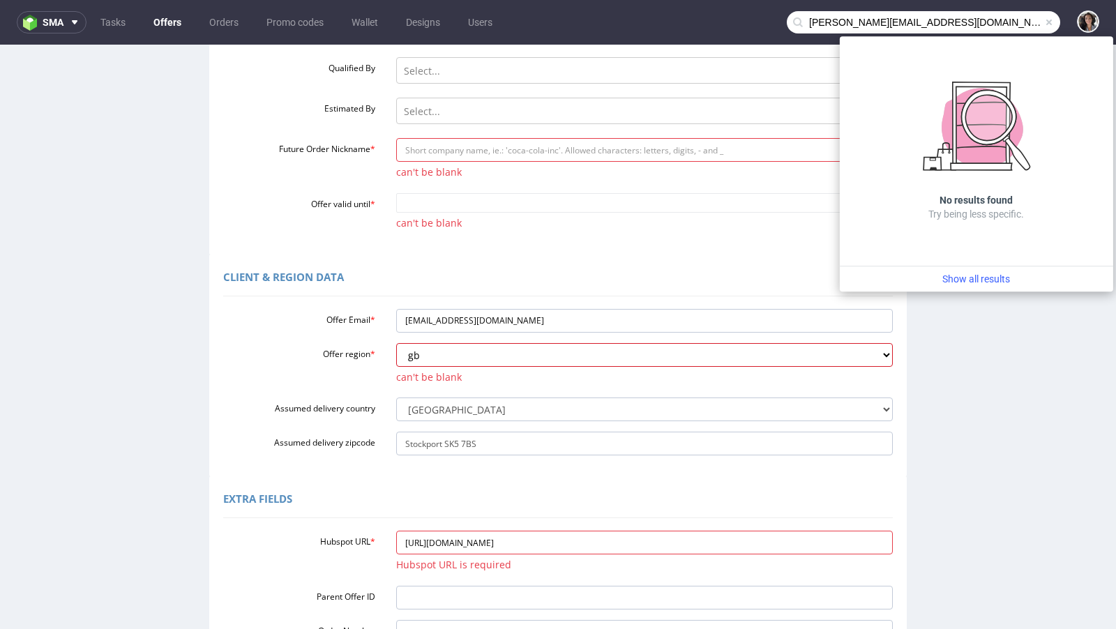
scroll to position [183, 0]
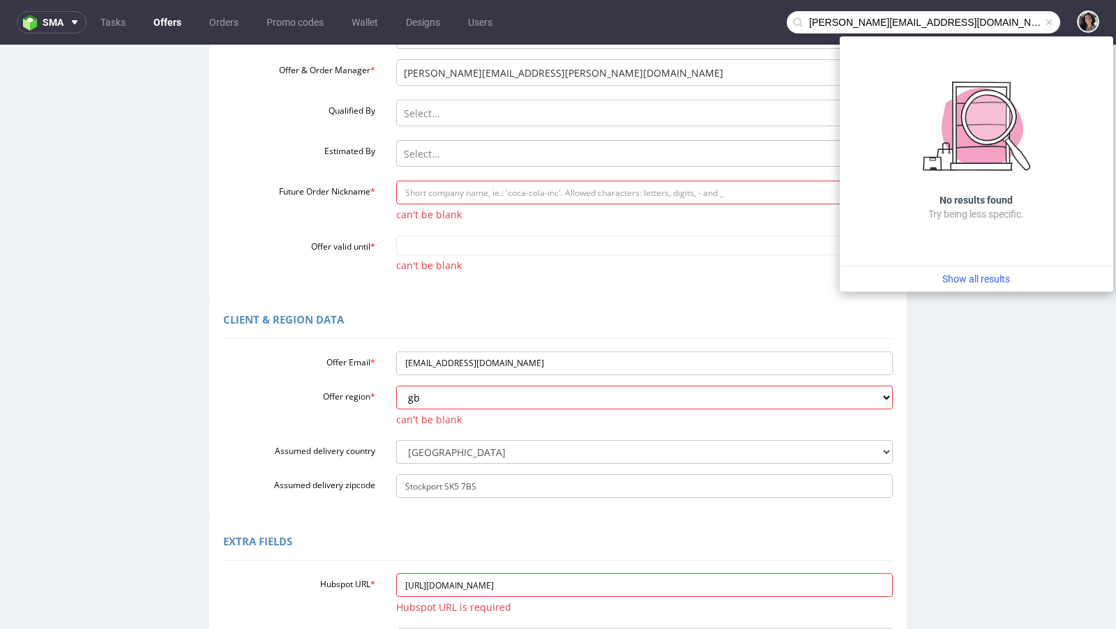
click at [430, 227] on div "Offer type Select offer type standard prototyping sampling Offer & Order Manage…" at bounding box center [558, 148] width 670 height 256
click at [430, 251] on input "Offer valid until *" at bounding box center [644, 246] width 497 height 20
click at [398, 205] on td "24" at bounding box center [404, 204] width 21 height 21
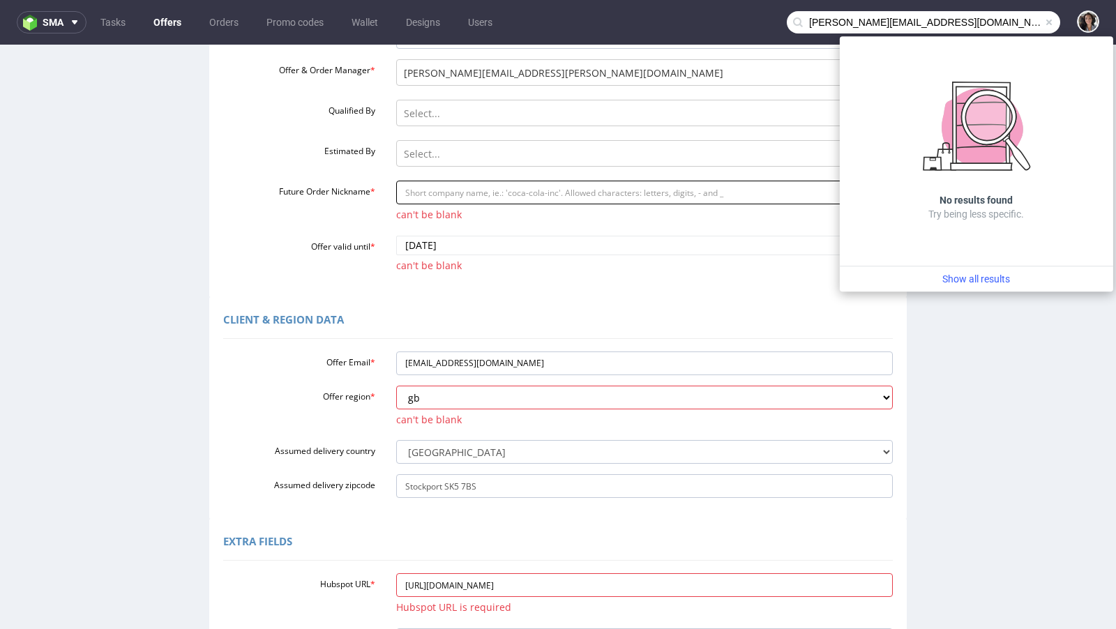
click at [420, 191] on input "Future Order Nickname *" at bounding box center [644, 193] width 497 height 24
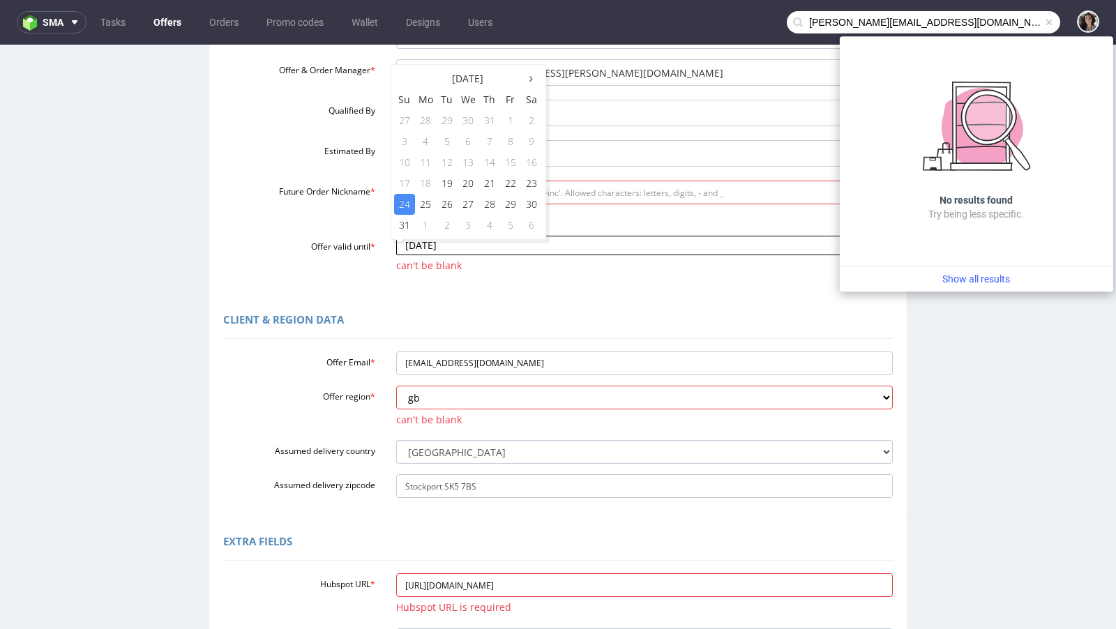
click at [415, 243] on input "2025-08-24" at bounding box center [644, 246] width 497 height 20
click at [506, 190] on td "22" at bounding box center [510, 183] width 21 height 21
type input "2025-08-22"
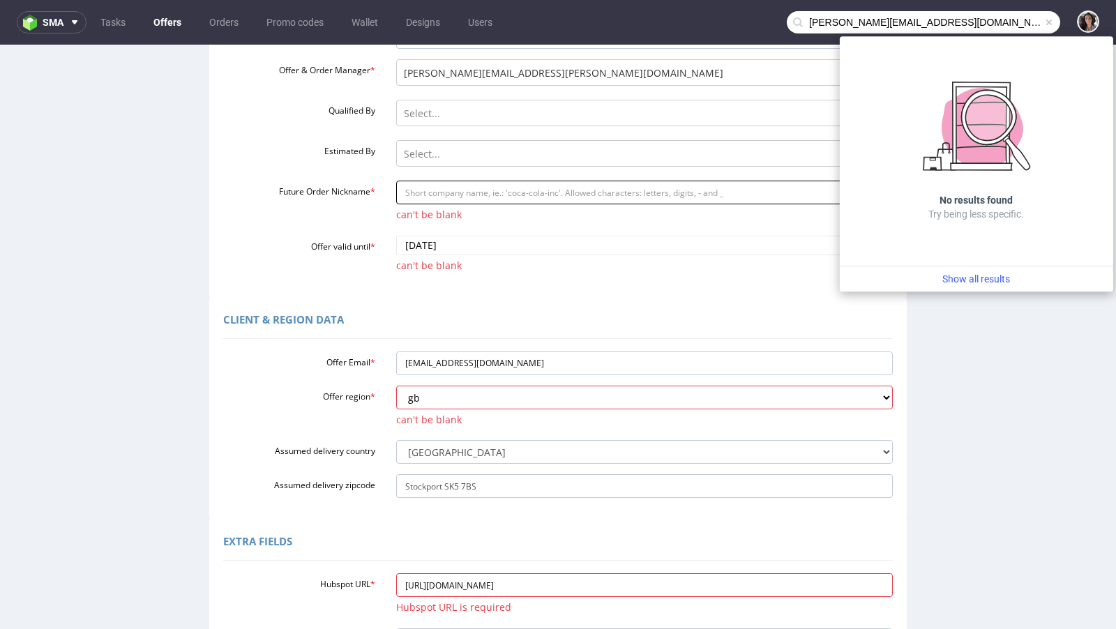
click at [446, 195] on input "Future Order Nickname *" at bounding box center [644, 193] width 497 height 24
type input "box"
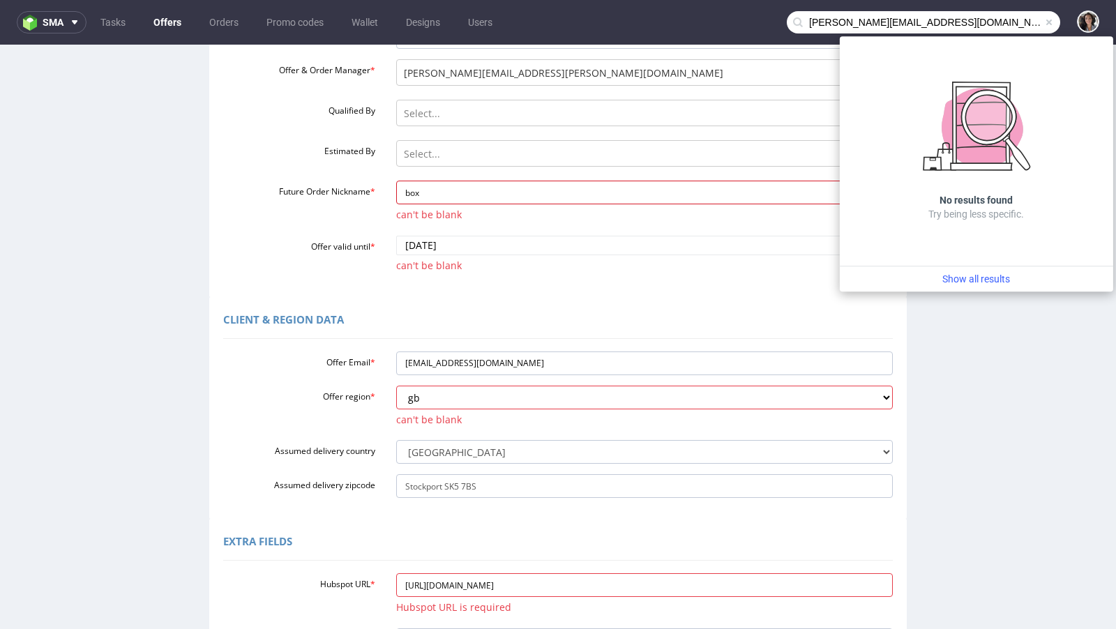
scroll to position [443, 0]
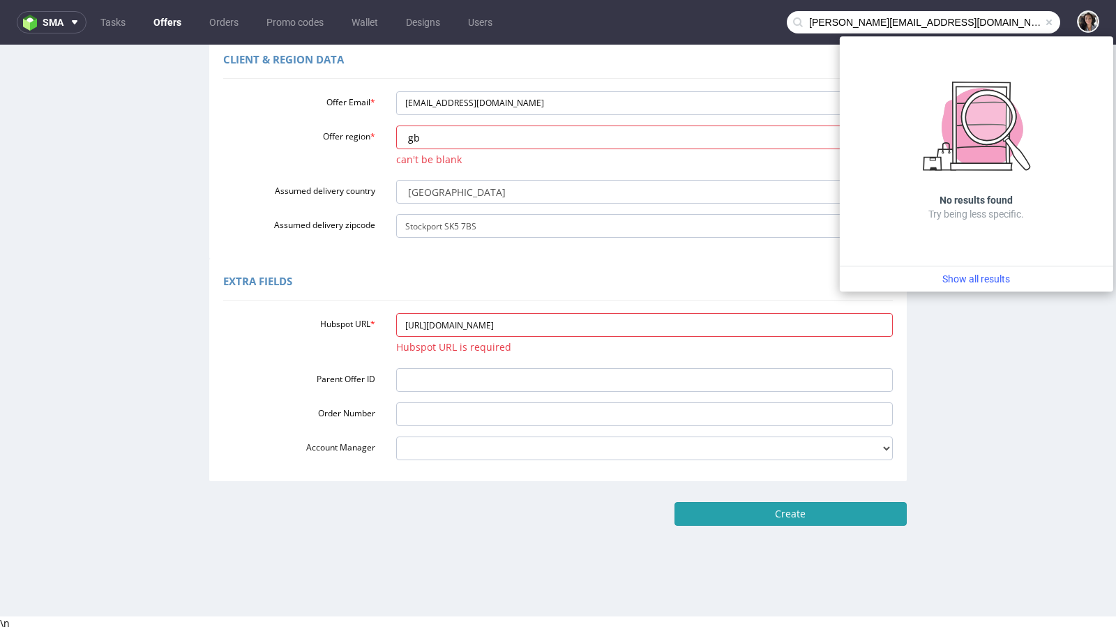
click at [828, 517] on input "Create" at bounding box center [791, 514] width 232 height 24
type input "Please wait..."
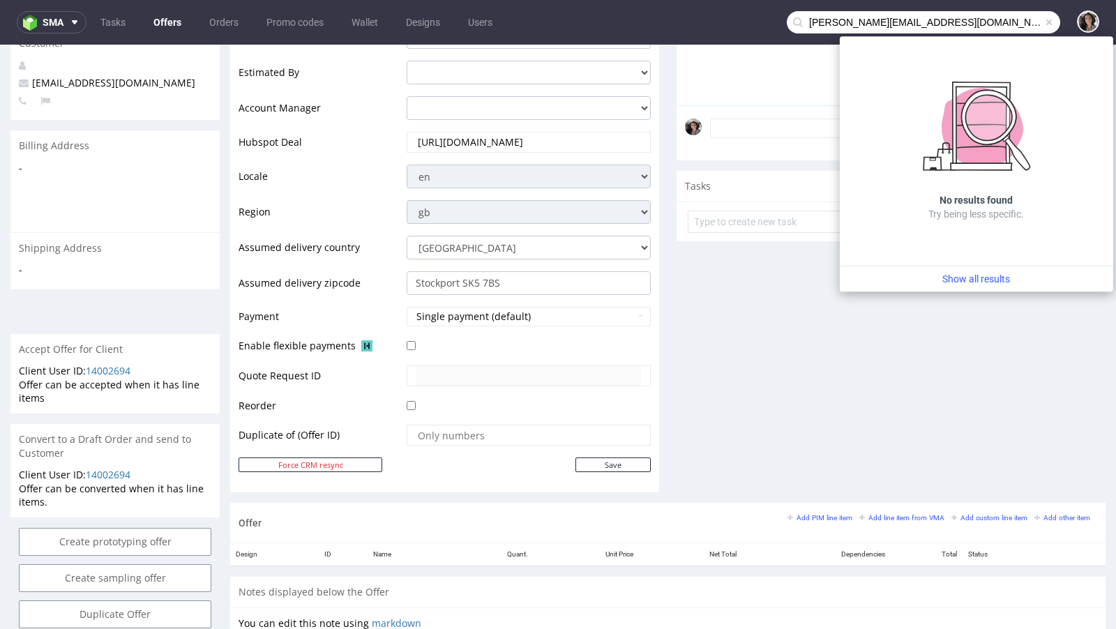
scroll to position [660, 0]
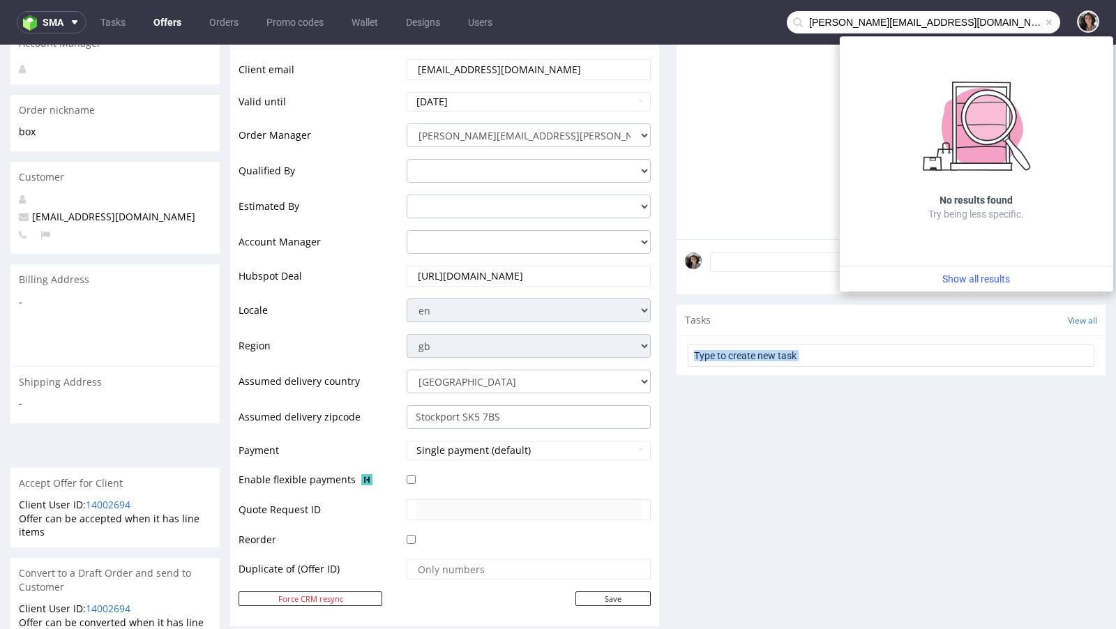
scroll to position [230, 0]
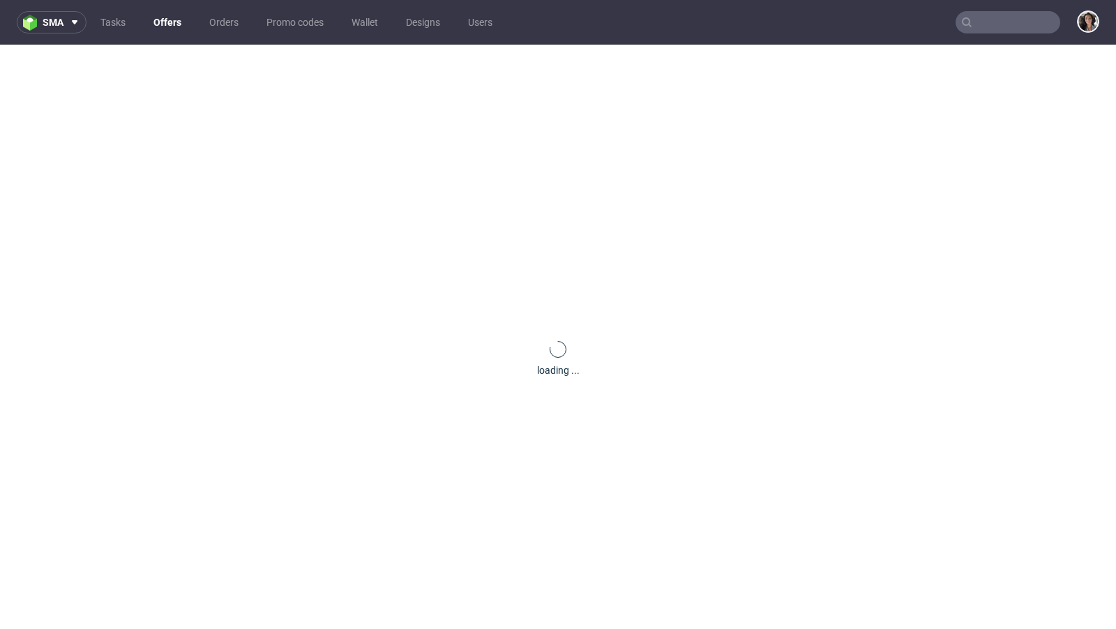
click at [1014, 26] on input "text" at bounding box center [1008, 22] width 105 height 22
paste input "[PERSON_NAME][EMAIL_ADDRESS][DOMAIN_NAME]"
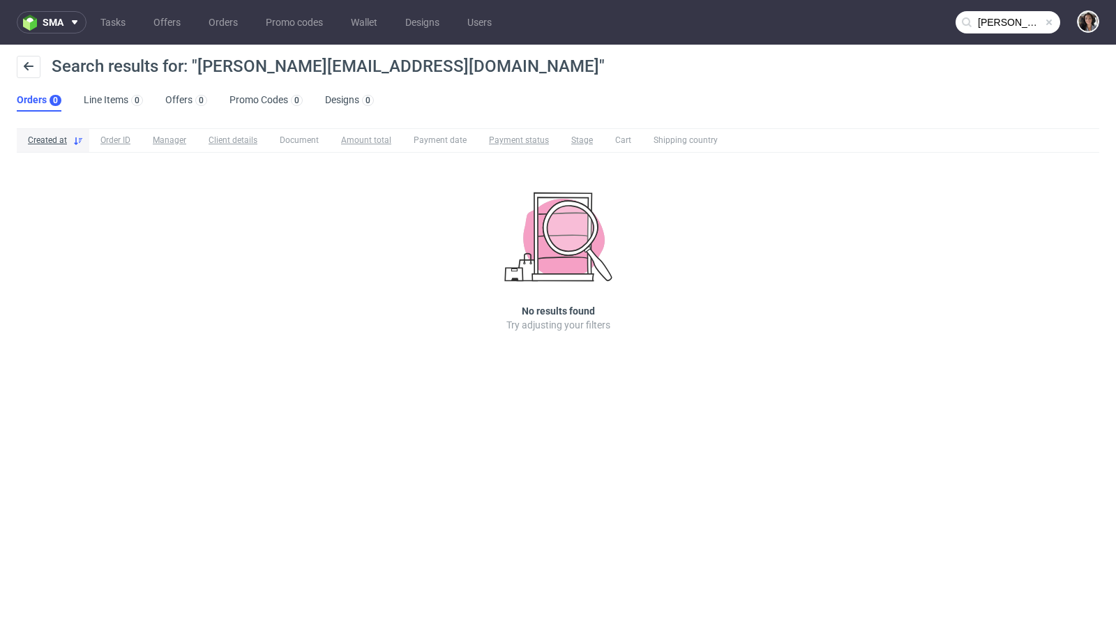
click at [159, 103] on ul "Orders 0 Line Items 0 Offers 0 Promo Codes 0 Designs 0" at bounding box center [201, 100] width 368 height 22
click at [171, 103] on link "Offers 0" at bounding box center [186, 100] width 42 height 22
click at [992, 20] on input "helen@thecaninemenu.co.uk" at bounding box center [1008, 22] width 105 height 22
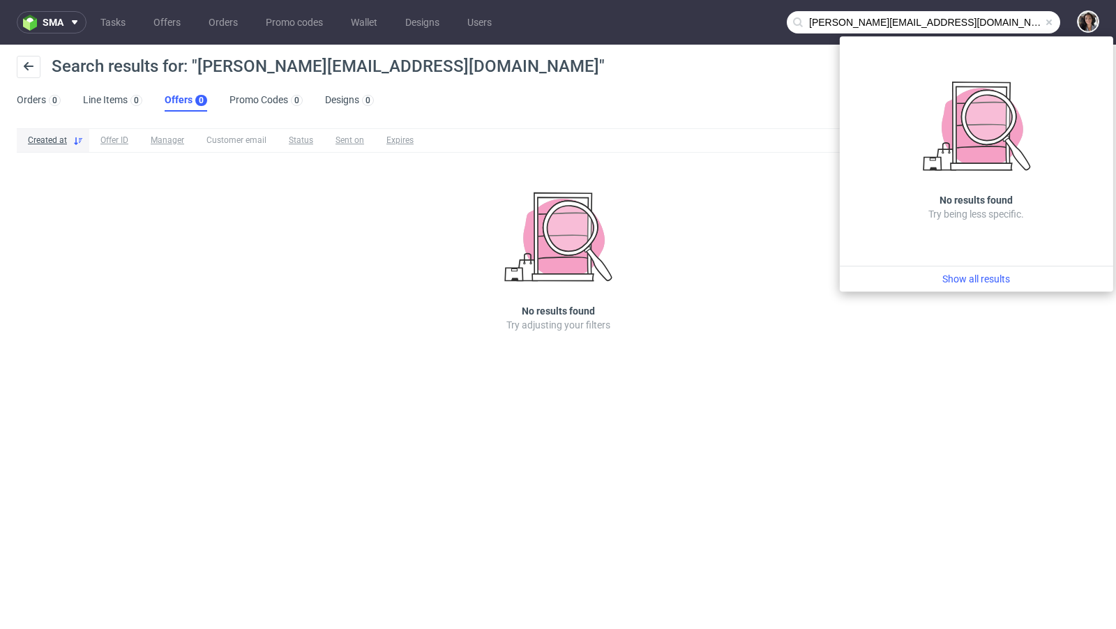
click at [933, 26] on input "helen@thecaninemenu.co.uk" at bounding box center [923, 22] width 273 height 22
drag, startPoint x: 836, startPoint y: 18, endPoint x: 781, endPoint y: 18, distance: 54.4
click at [781, 18] on nav "sma Tasks Offers Orders Promo codes Wallet Designs Users helen@thecaninemenu.co…" at bounding box center [558, 22] width 1116 height 45
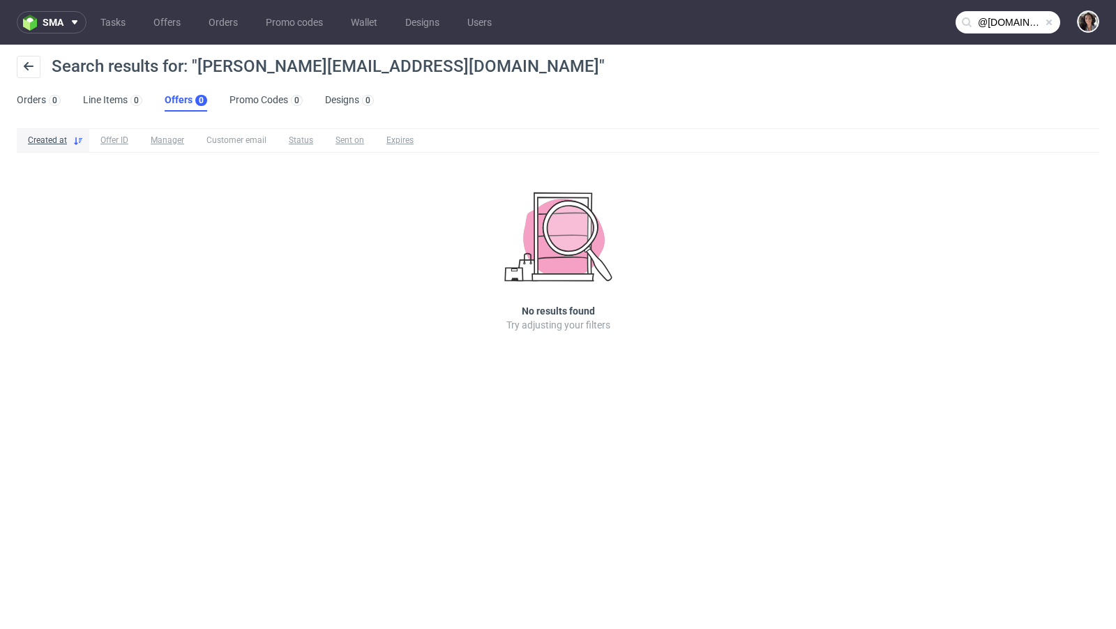
type input "@thecaninemenu.co.uk"
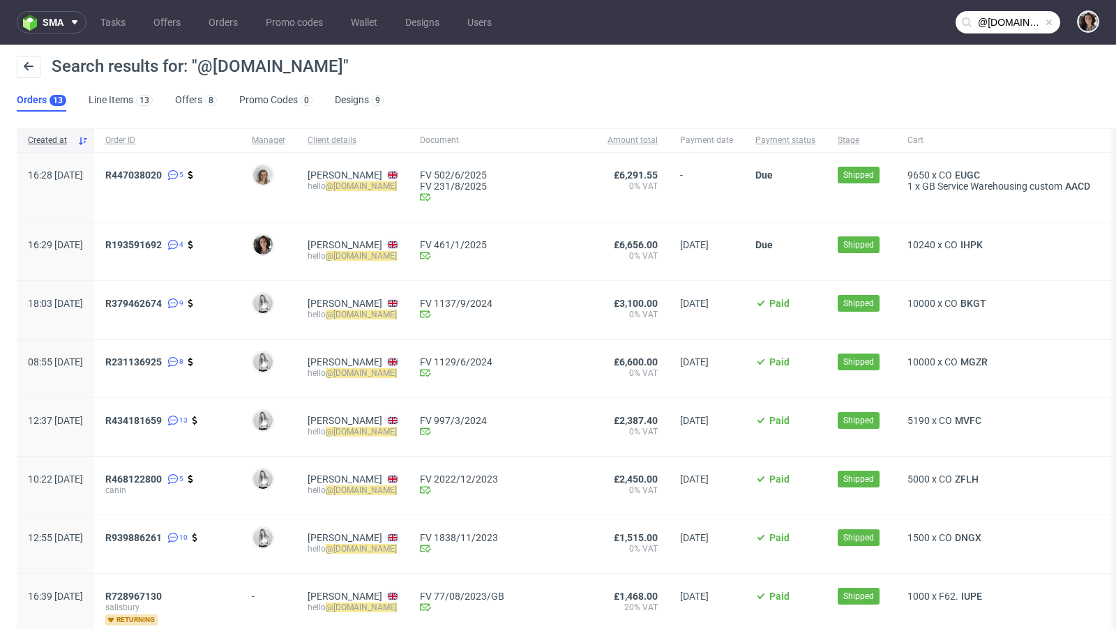
click at [409, 182] on div "Jessica Morris hello @thecaninemenu.co.uk" at bounding box center [352, 187] width 112 height 69
drag, startPoint x: 461, startPoint y: 182, endPoint x: 349, endPoint y: 182, distance: 112.3
click at [349, 182] on div "Jessica Morris hello @thecaninemenu.co.uk" at bounding box center [352, 187] width 112 height 69
copy div "hello @thecaninemenu.co.uk"
click at [162, 172] on span "R447038020" at bounding box center [133, 175] width 57 height 11
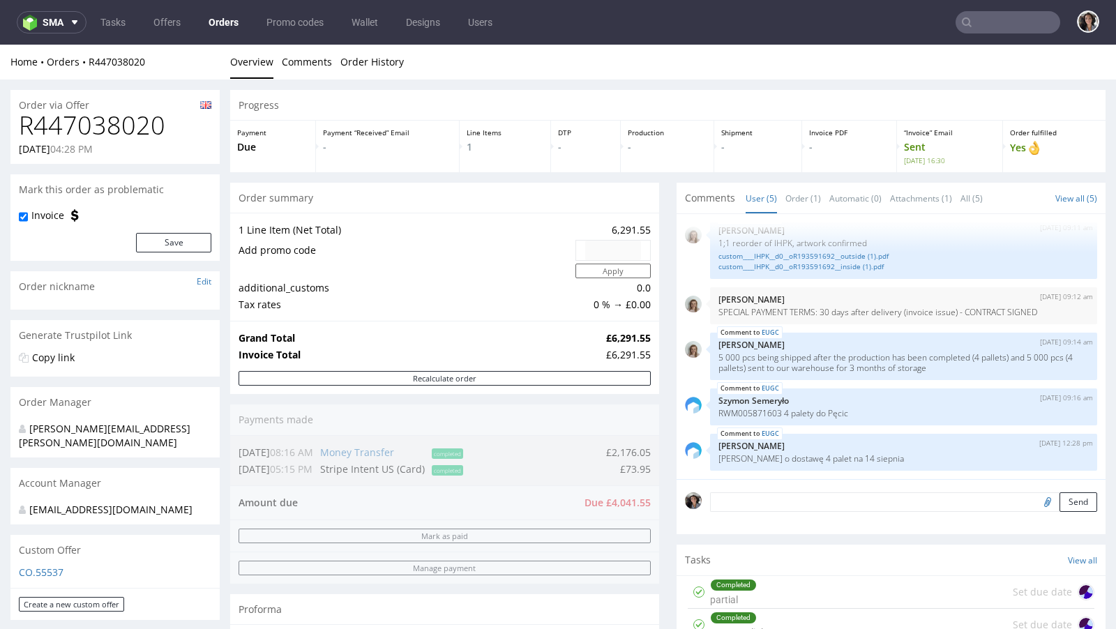
scroll to position [765, 0]
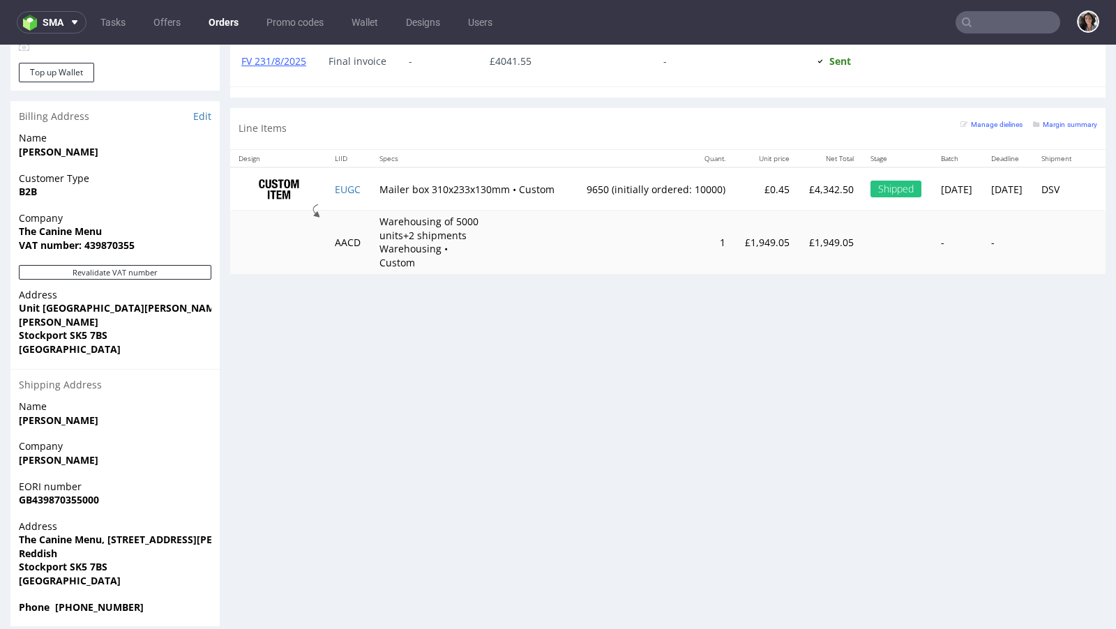
click at [114, 547] on span "Reddish" at bounding box center [115, 554] width 193 height 14
drag, startPoint x: 115, startPoint y: 550, endPoint x: 13, endPoint y: 550, distance: 102.5
click at [13, 550] on div "Address The Canine Menu, Unit 2 Greg Street Industrial Centre, Greg Street, Red…" at bounding box center [114, 560] width 209 height 81
copy strong "Stockport SK5 7BS"
click at [132, 560] on span "Stockport SK5 7BS" at bounding box center [115, 567] width 193 height 14
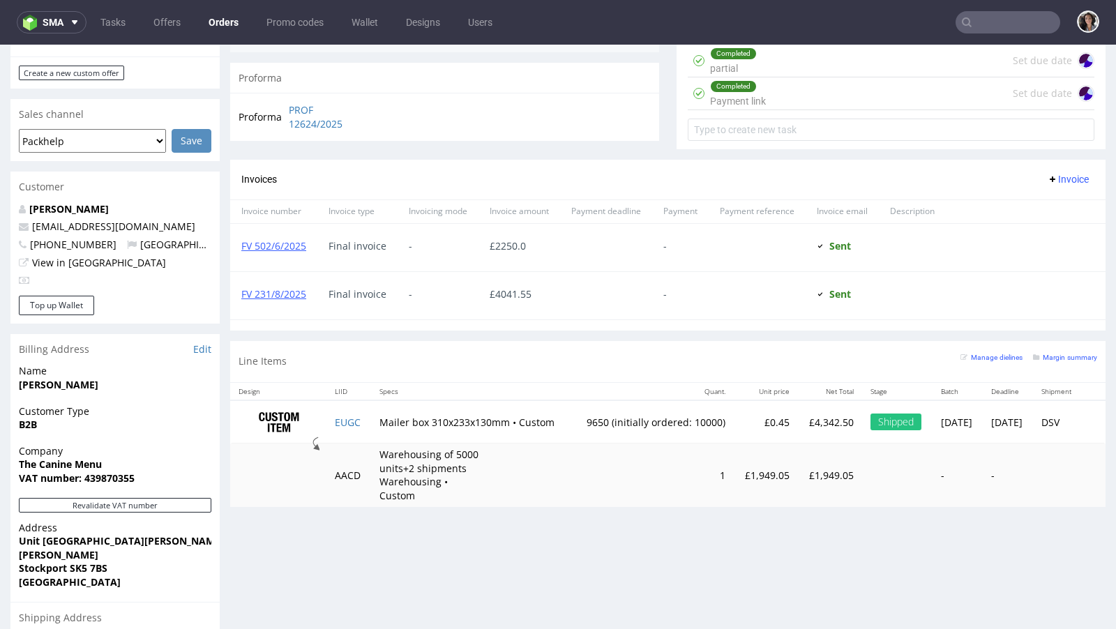
scroll to position [357, 0]
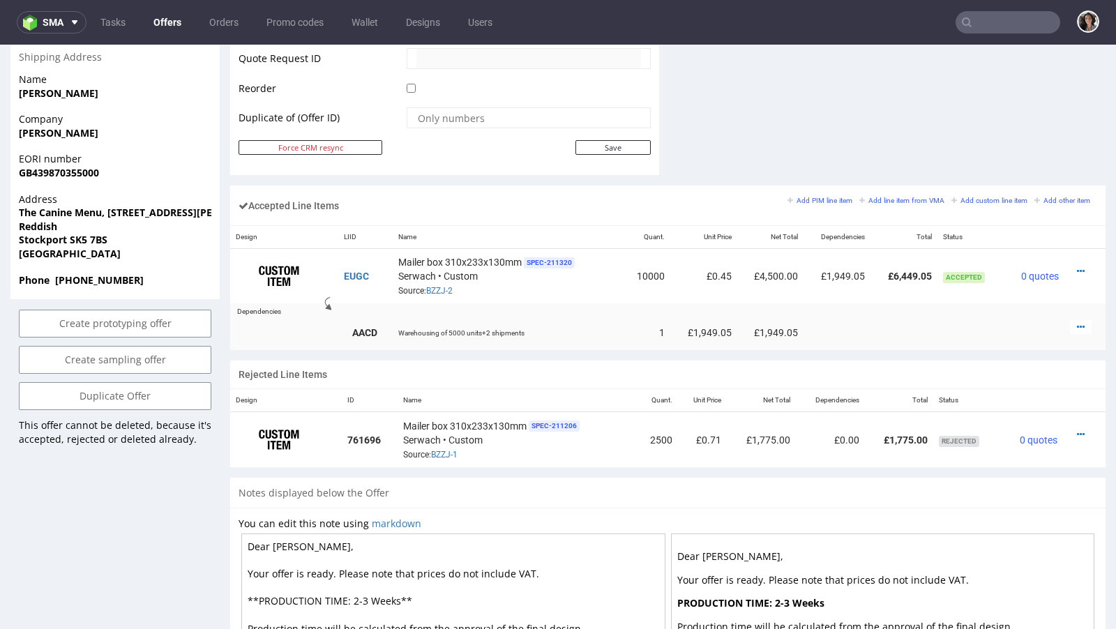
scroll to position [720, 0]
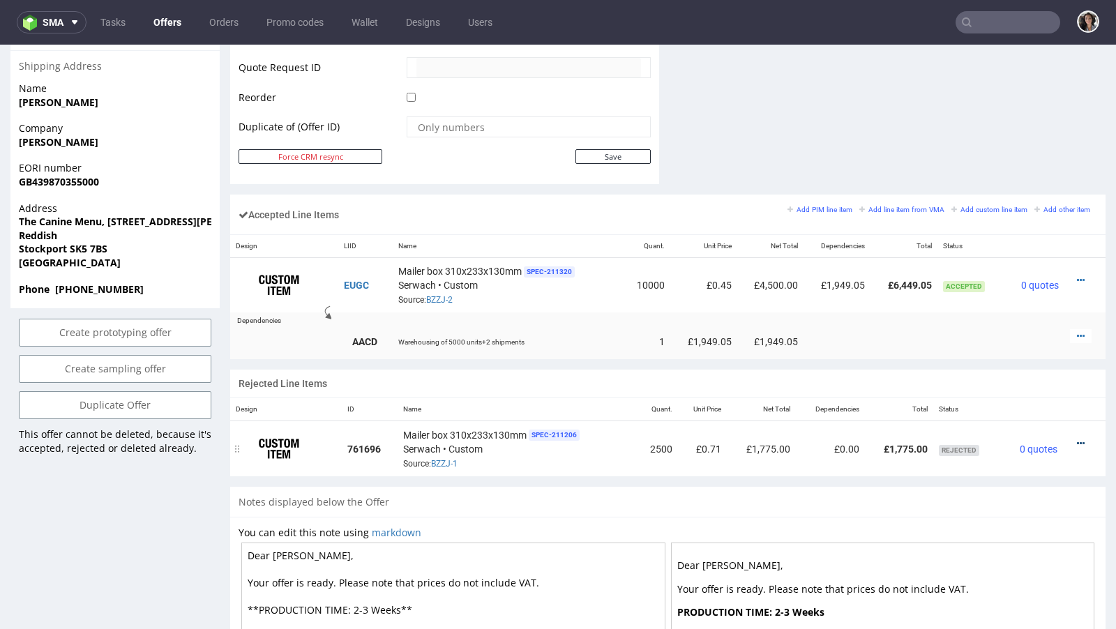
click at [1077, 439] on icon at bounding box center [1081, 444] width 8 height 10
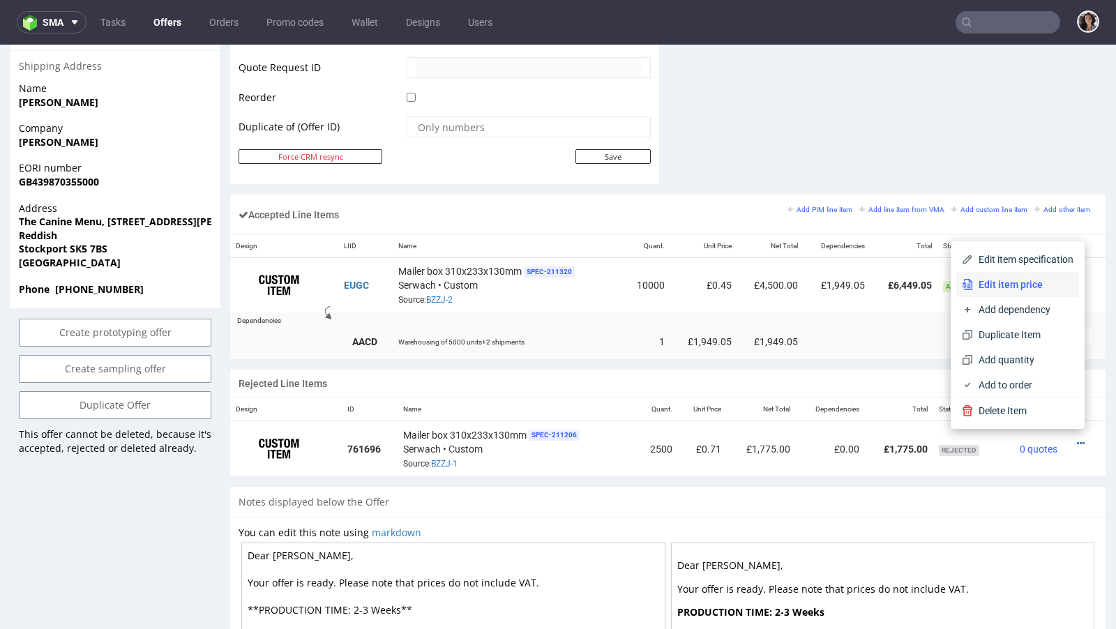
click at [1010, 289] on span "Edit item price" at bounding box center [1023, 285] width 100 height 14
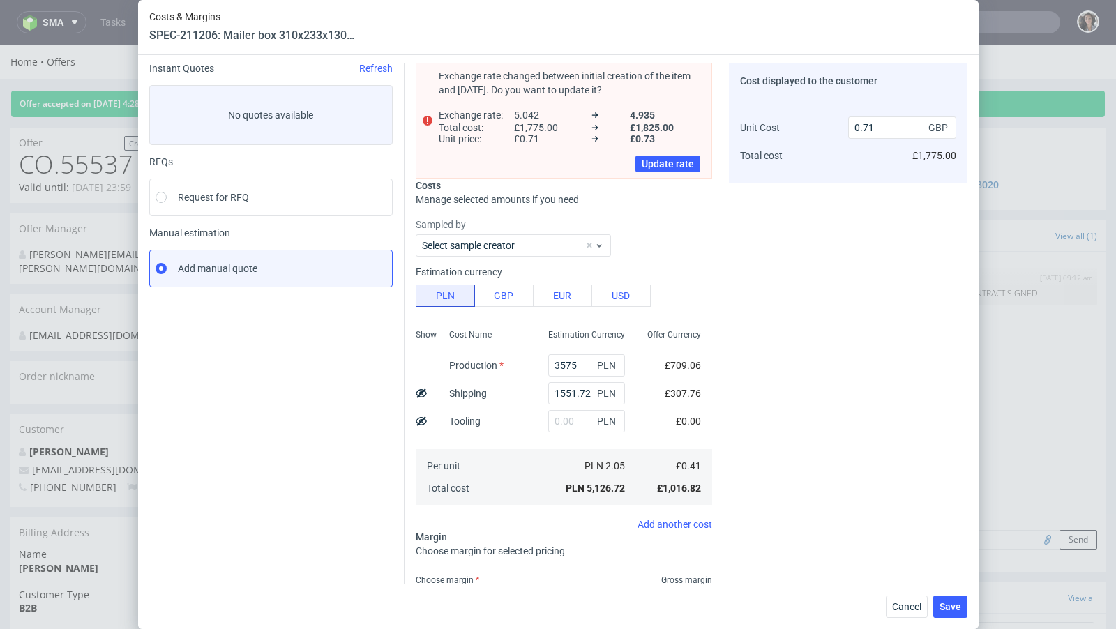
scroll to position [68, 0]
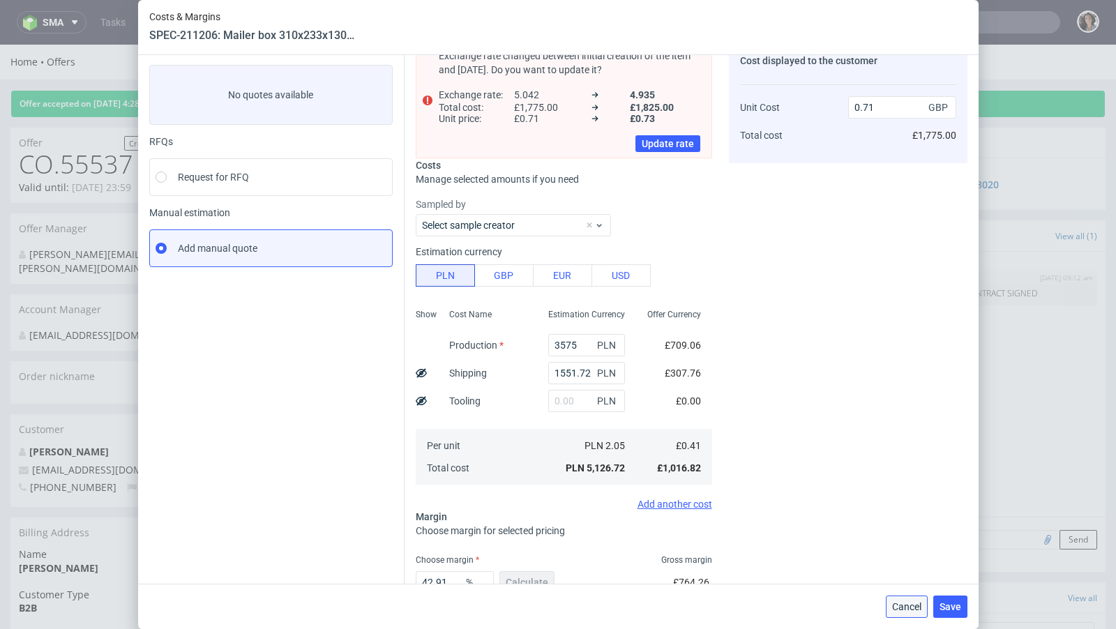
click at [912, 602] on span "Cancel" at bounding box center [906, 607] width 29 height 10
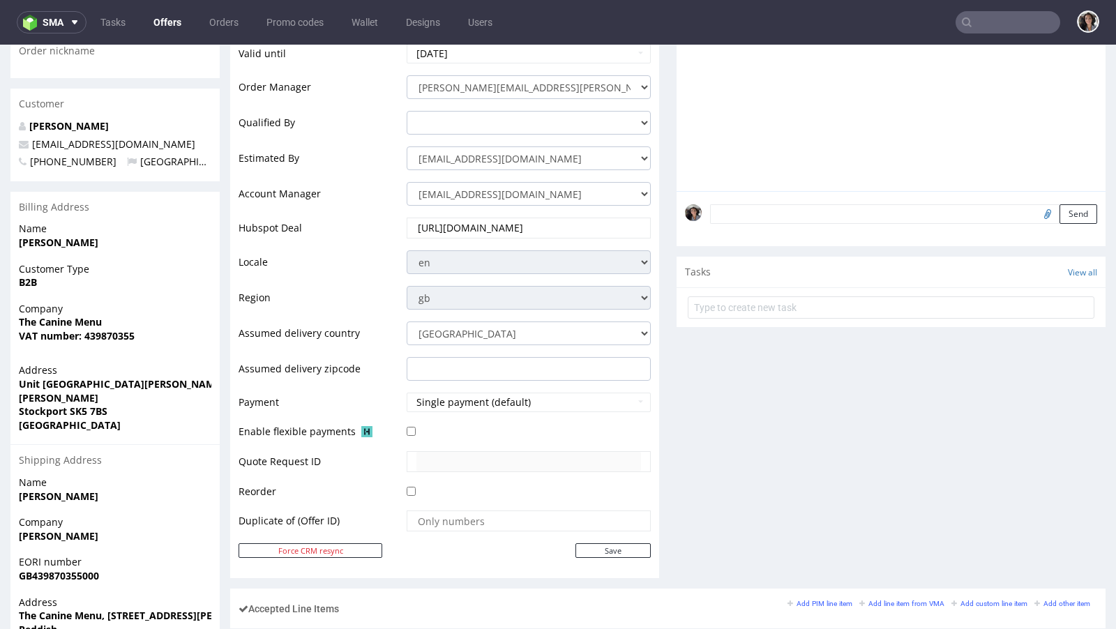
scroll to position [712, 0]
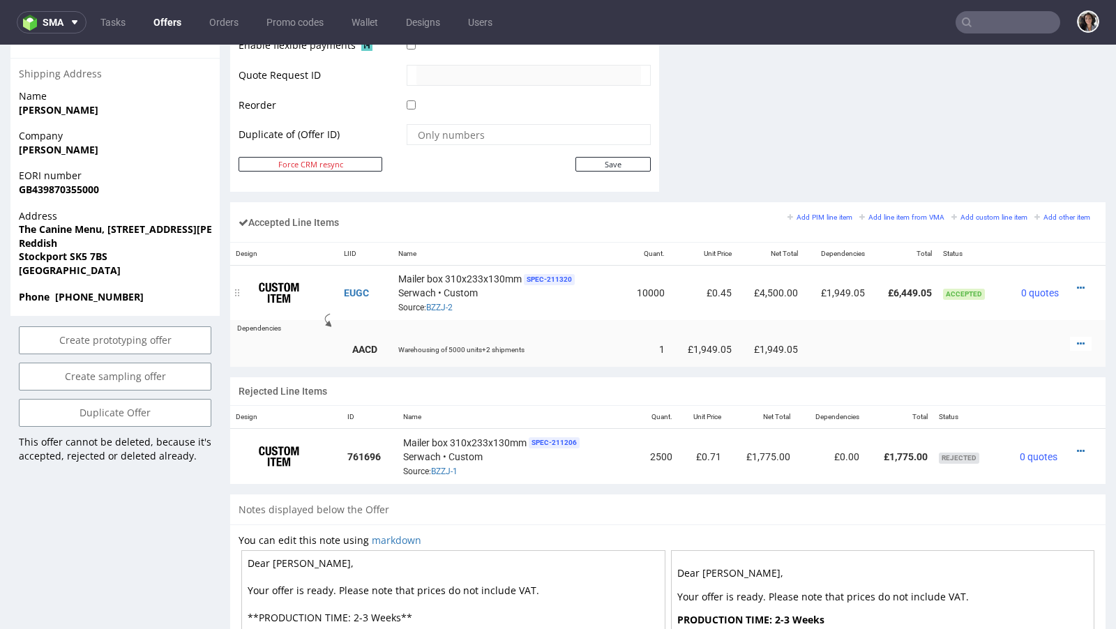
click at [1075, 283] on div at bounding box center [1081, 288] width 22 height 14
click at [1077, 283] on icon at bounding box center [1081, 288] width 8 height 10
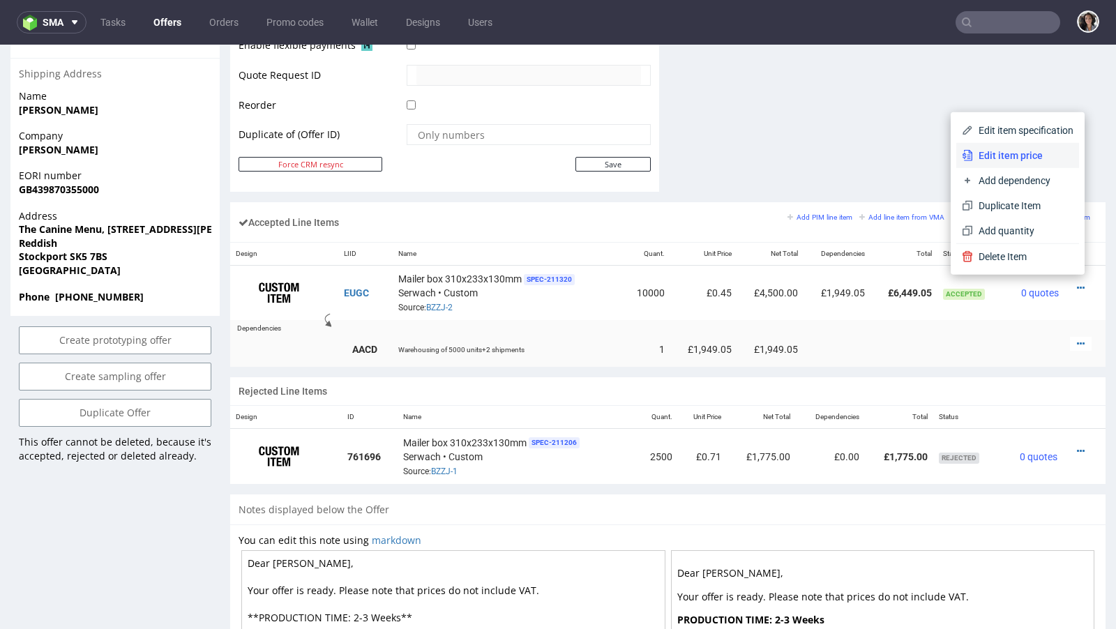
click at [984, 161] on span "Edit item price" at bounding box center [1023, 156] width 100 height 14
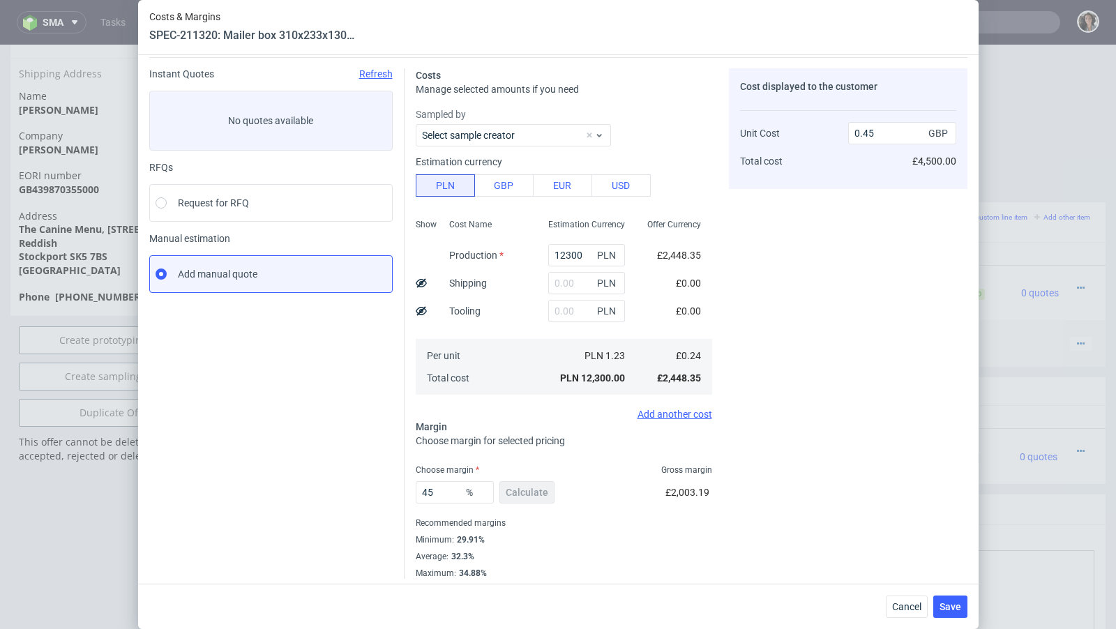
scroll to position [47, 0]
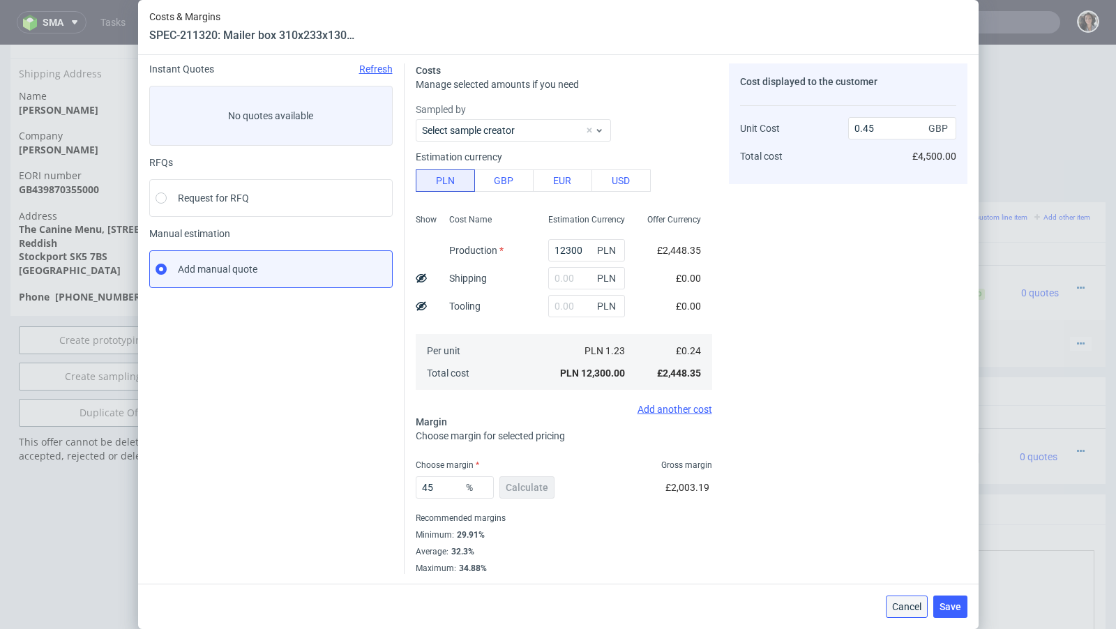
click at [917, 605] on span "Cancel" at bounding box center [906, 607] width 29 height 10
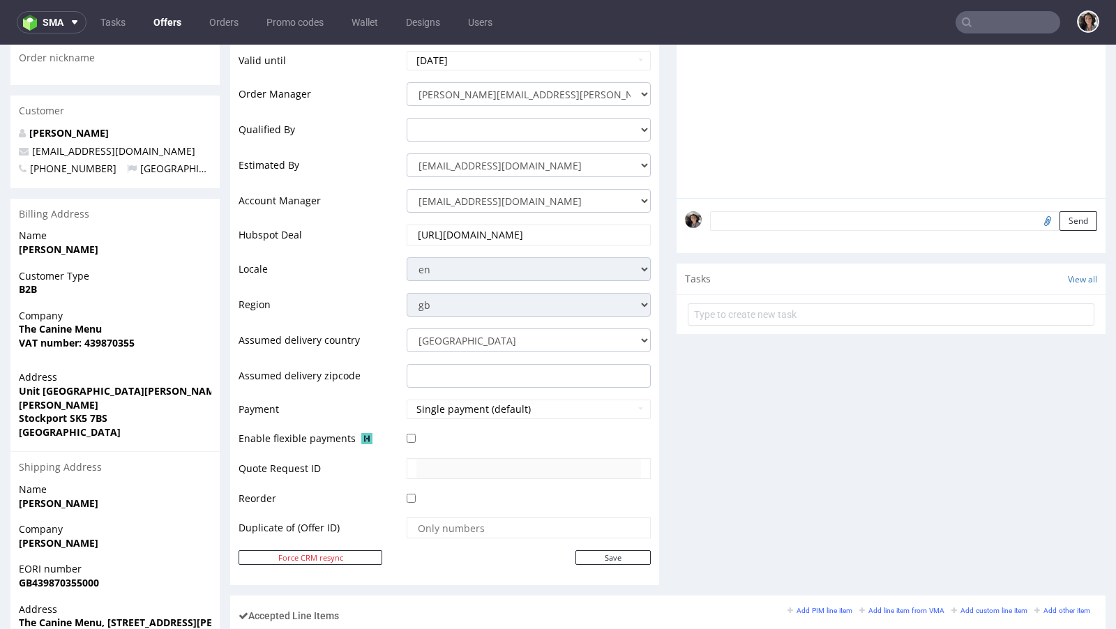
scroll to position [0, 0]
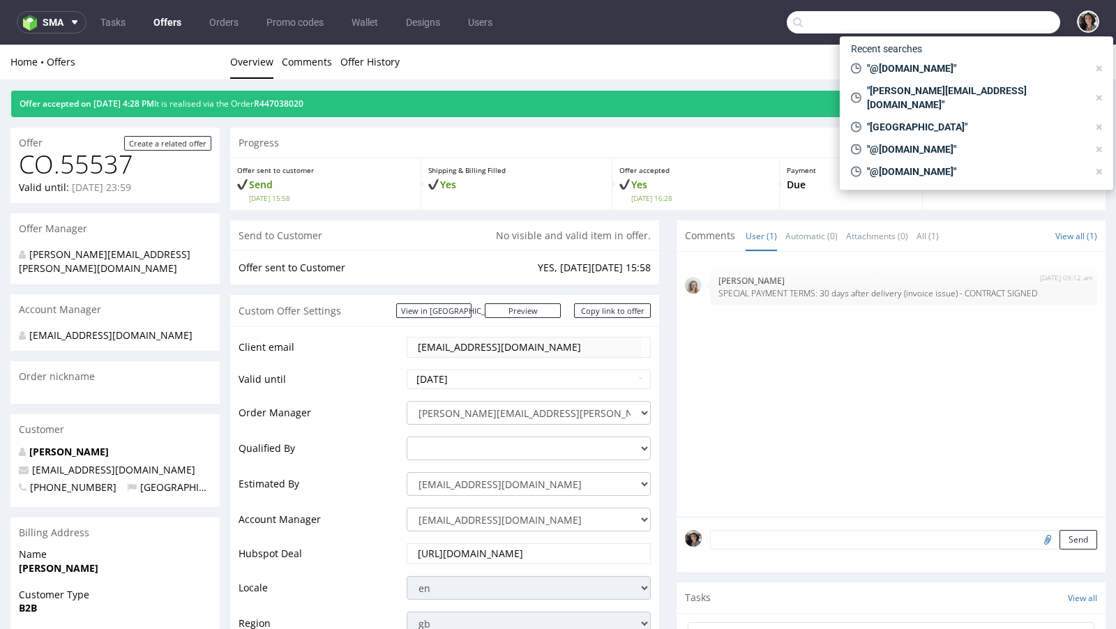
click at [991, 18] on input "text" at bounding box center [923, 22] width 273 height 22
paste input "hello@thecaninemenu.co.uk"
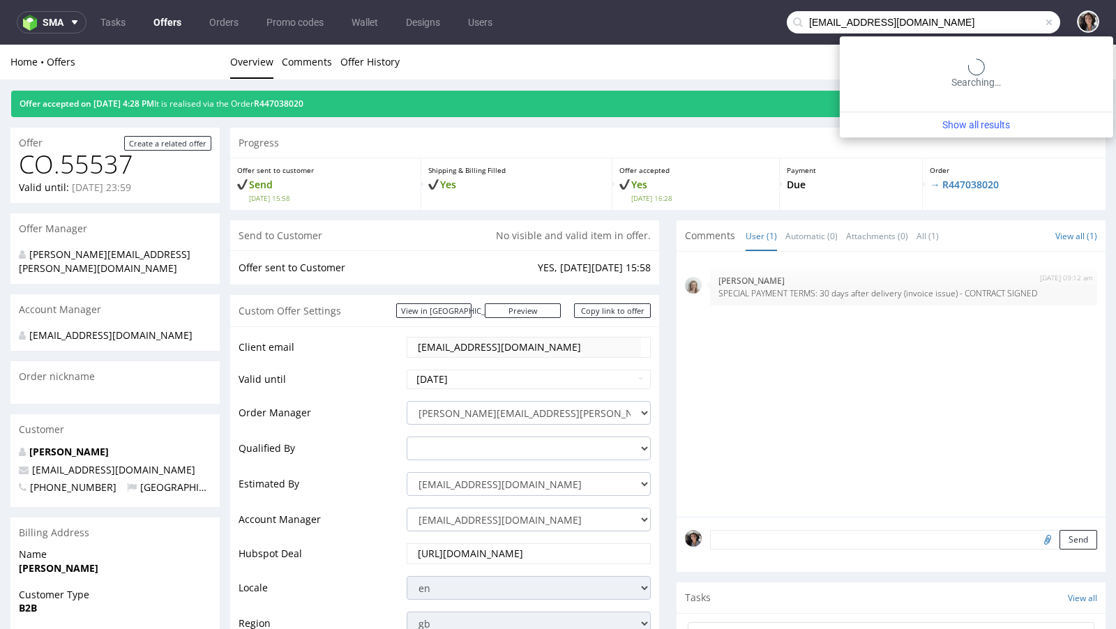
type input "hello@thecaninemenu.co.uk"
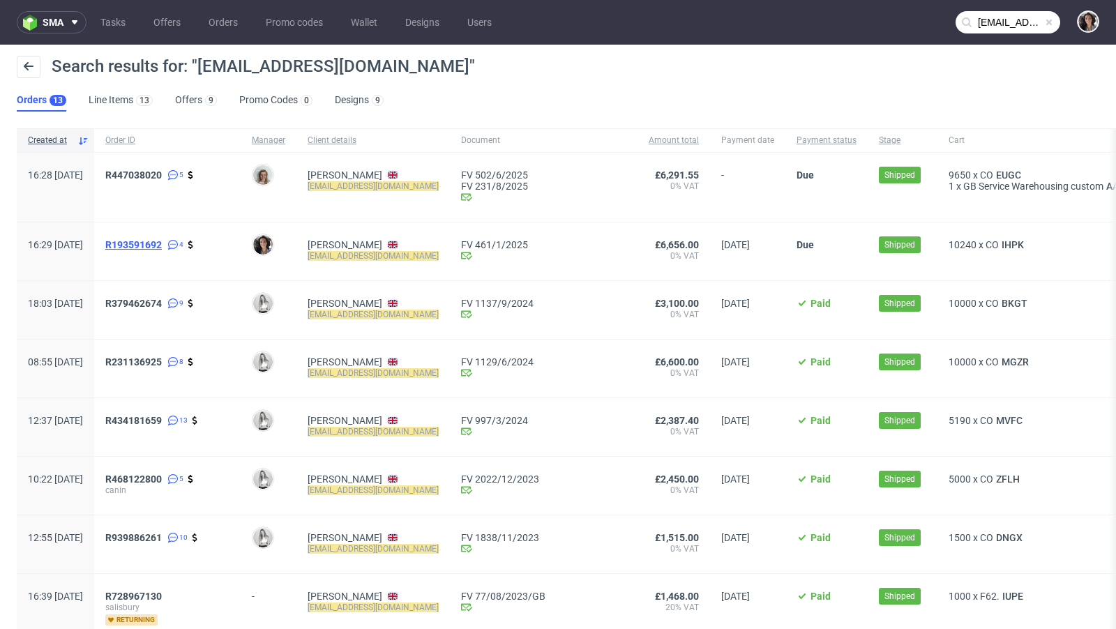
click at [162, 248] on span "R193591692" at bounding box center [133, 244] width 57 height 11
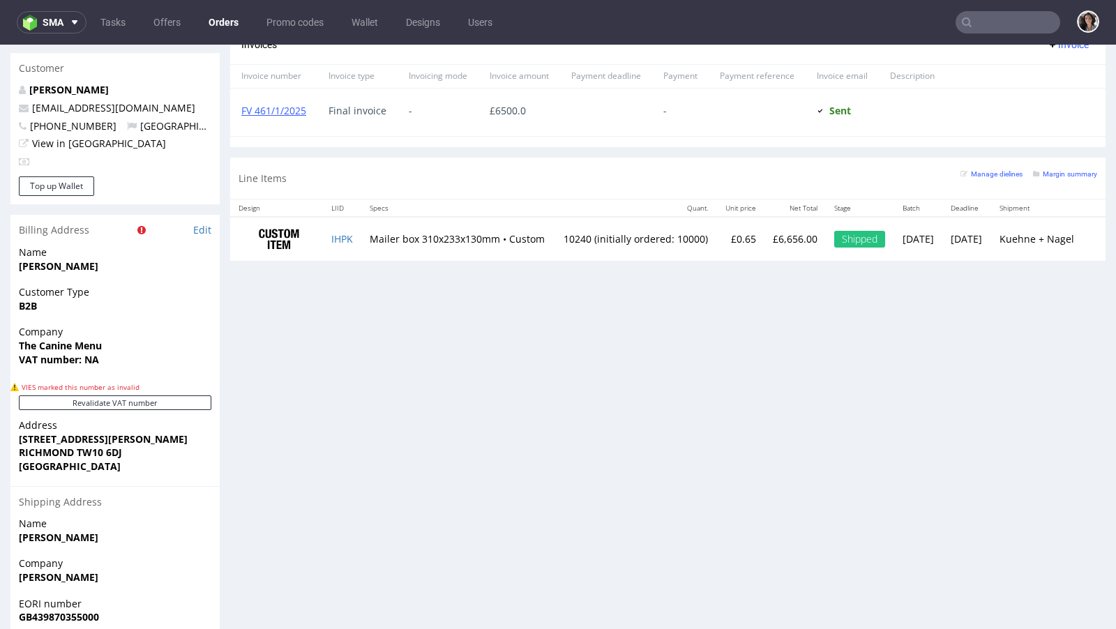
scroll to position [563, 0]
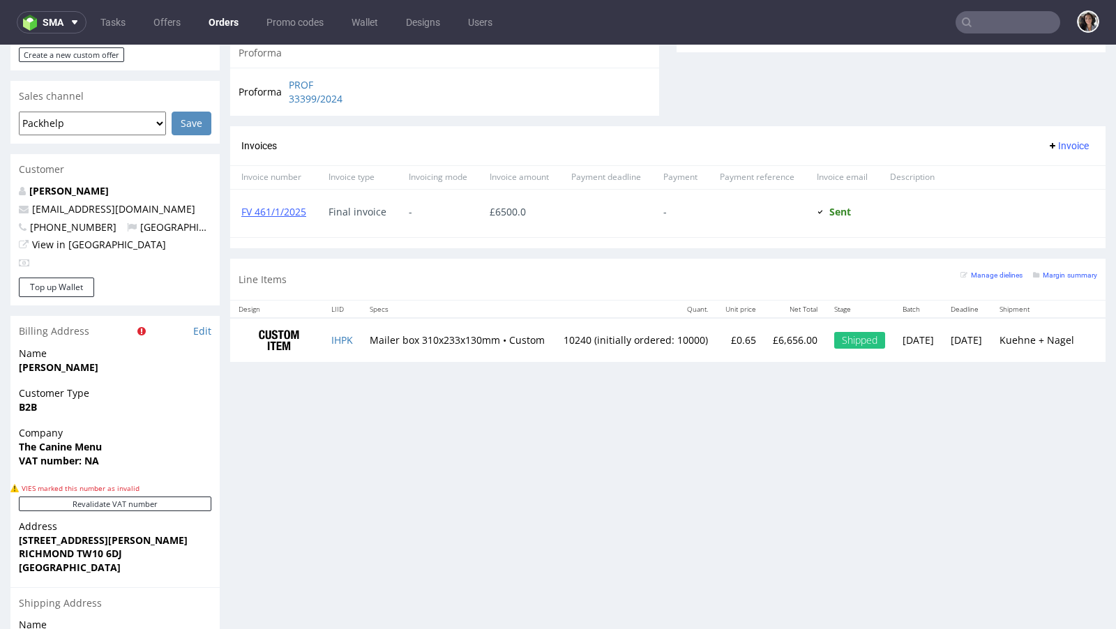
type input "hello@thecaninemenu.co.uk"
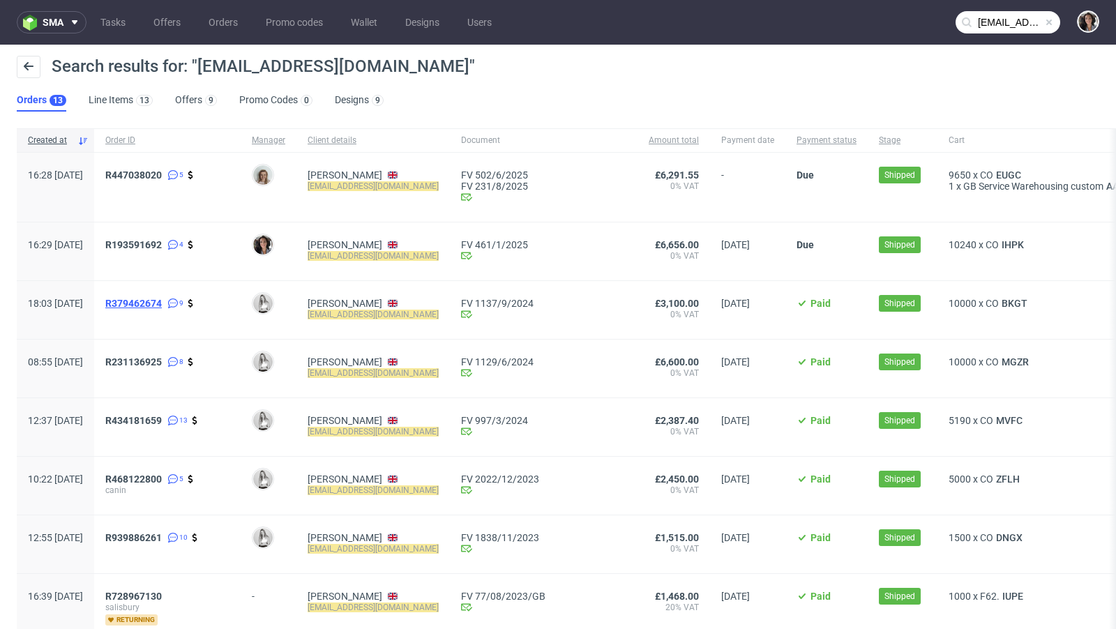
click at [162, 303] on span "R379462674" at bounding box center [133, 303] width 57 height 11
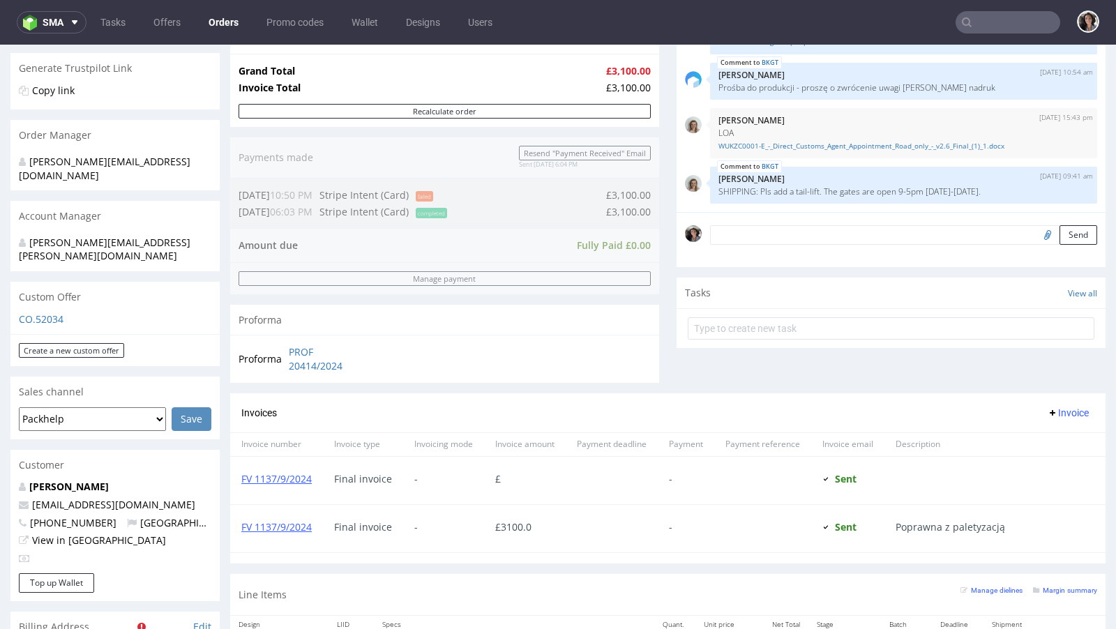
scroll to position [728, 0]
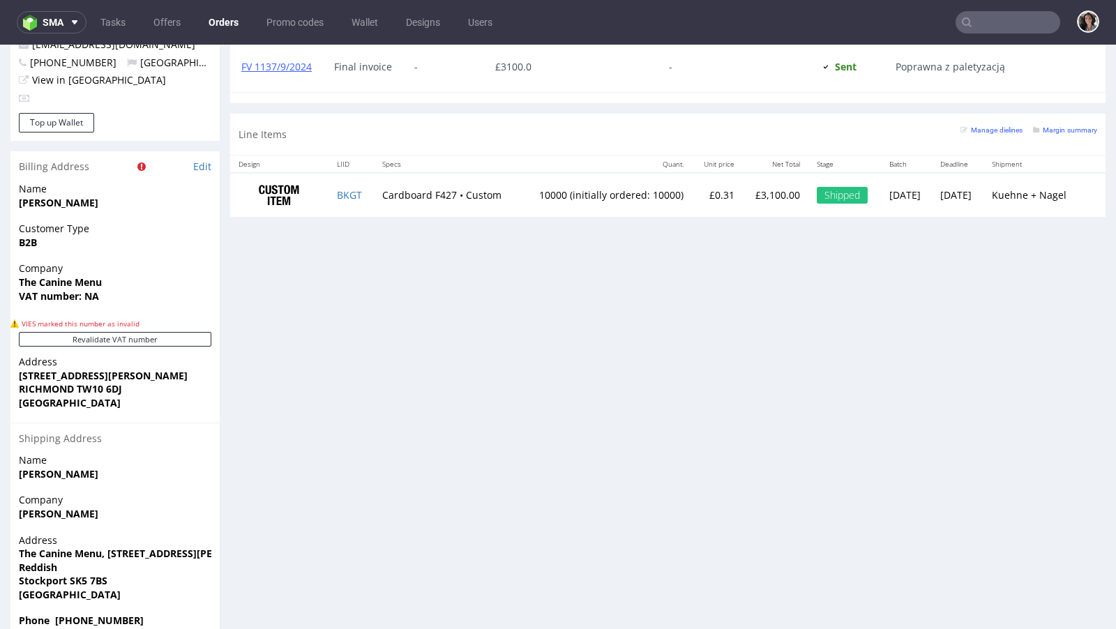
type input "hello@thecaninemenu.co.uk"
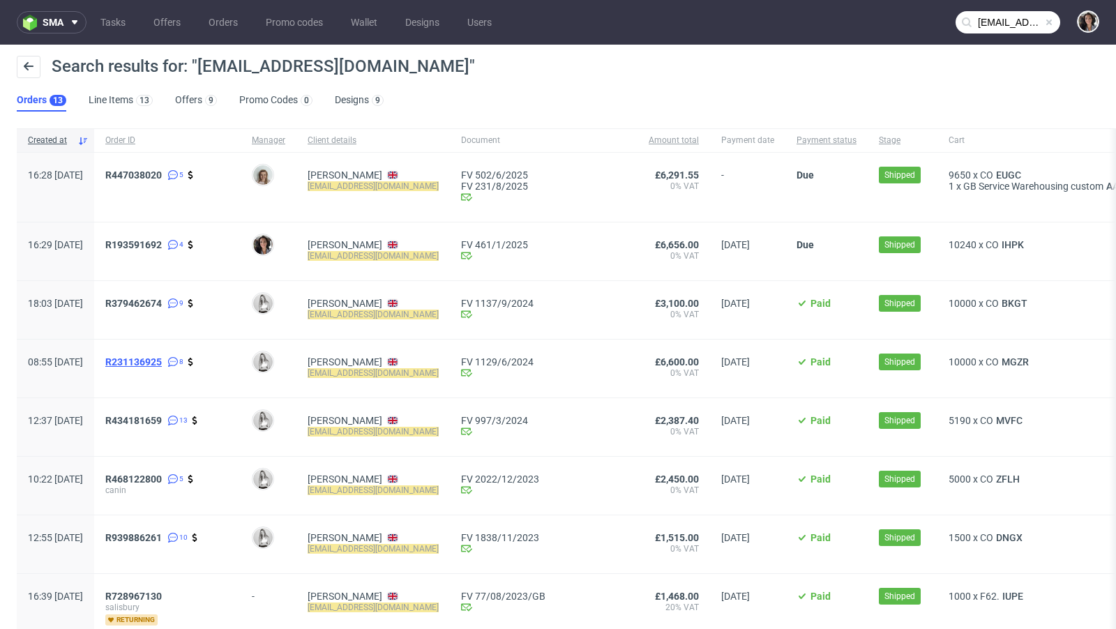
click at [162, 367] on span "R231136925" at bounding box center [133, 361] width 57 height 11
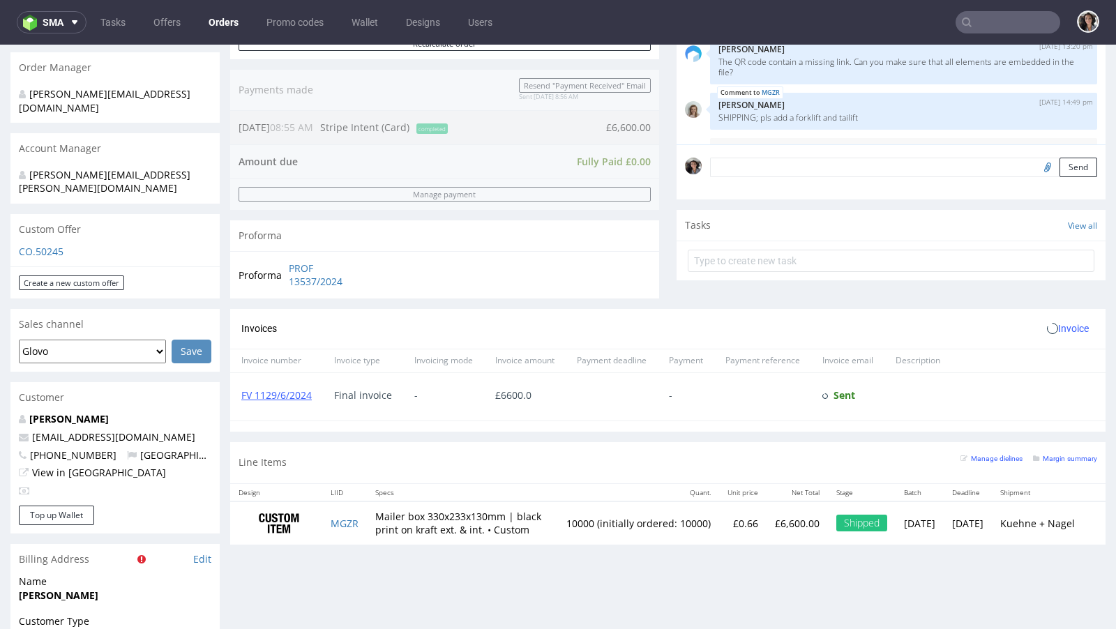
scroll to position [728, 0]
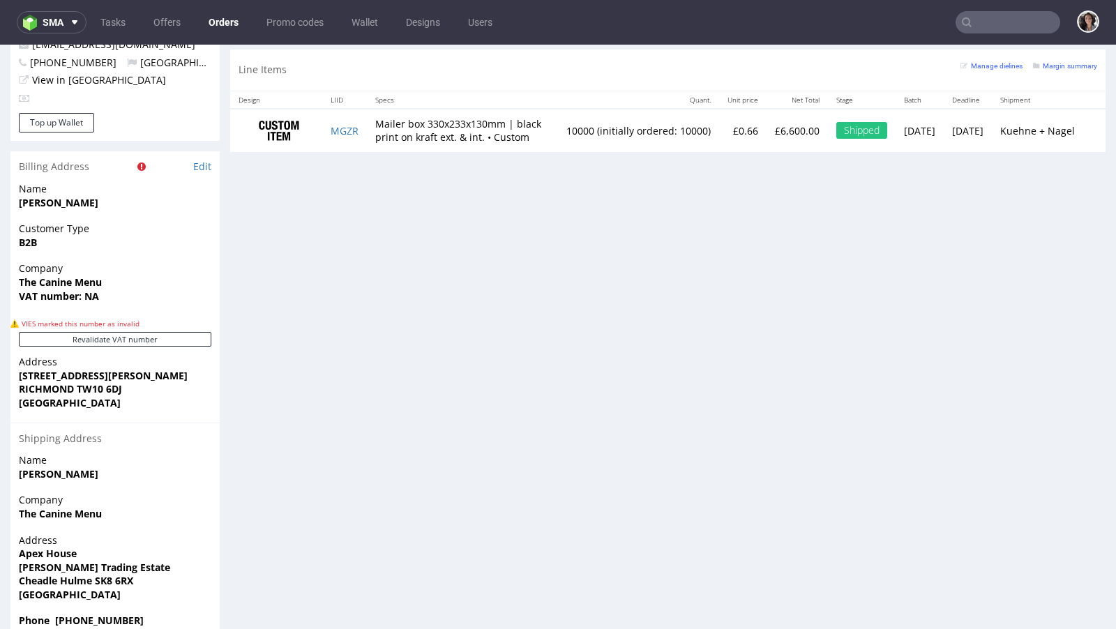
type input "hello@thecaninemenu.co.uk"
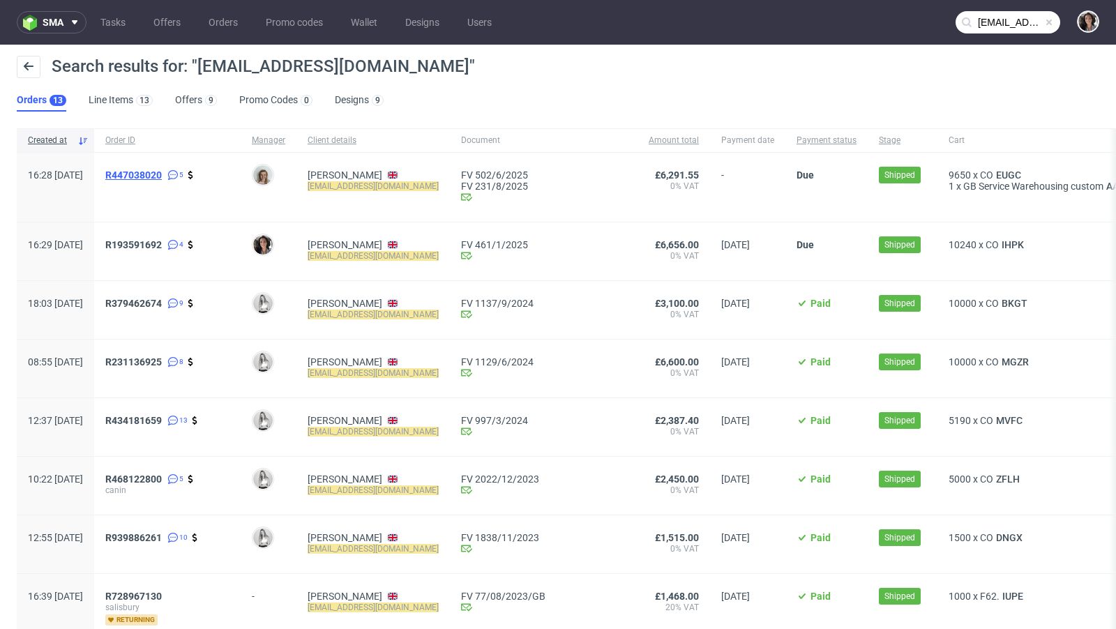
click at [162, 170] on span "R447038020" at bounding box center [133, 175] width 57 height 11
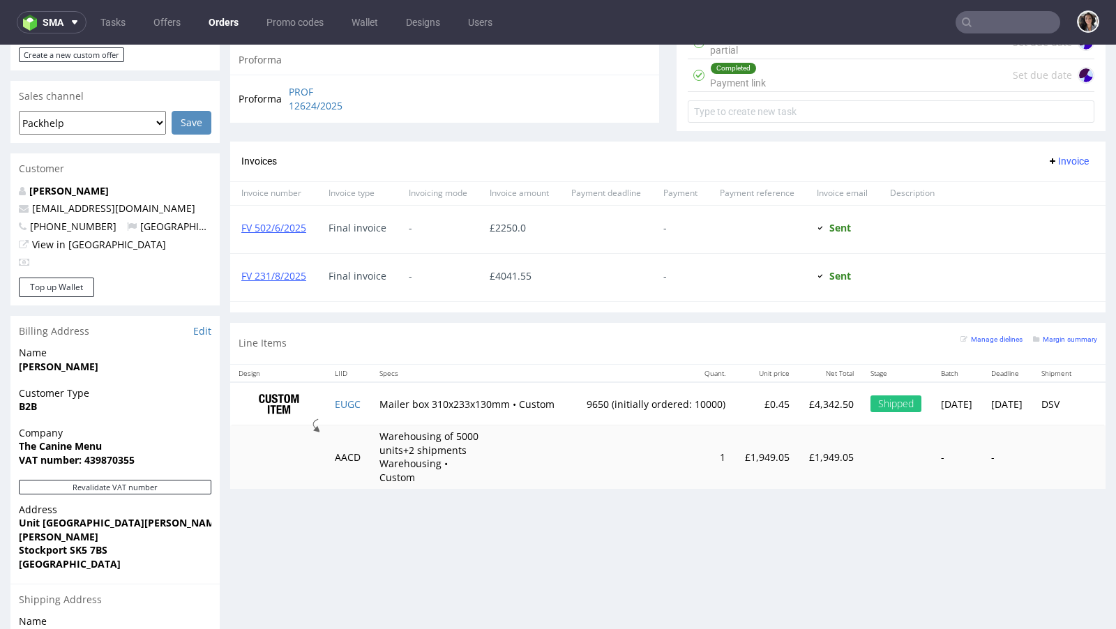
scroll to position [567, 0]
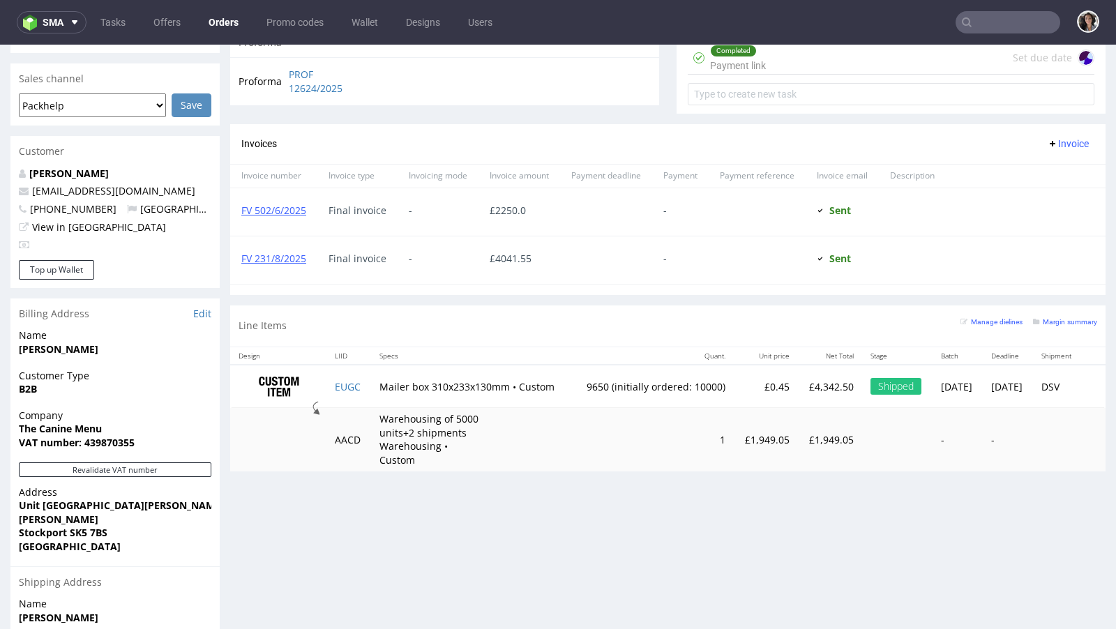
type input "hello@thecaninemenu.co.uk"
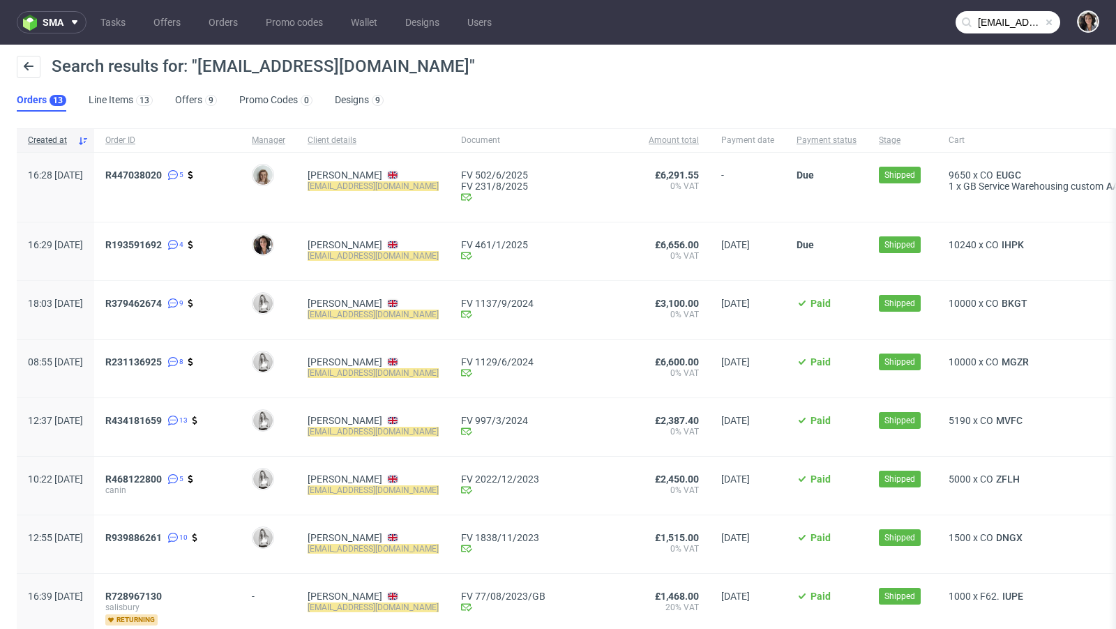
click at [174, 167] on div "R447038020 5" at bounding box center [167, 187] width 146 height 69
click at [162, 175] on span "R447038020" at bounding box center [133, 175] width 57 height 11
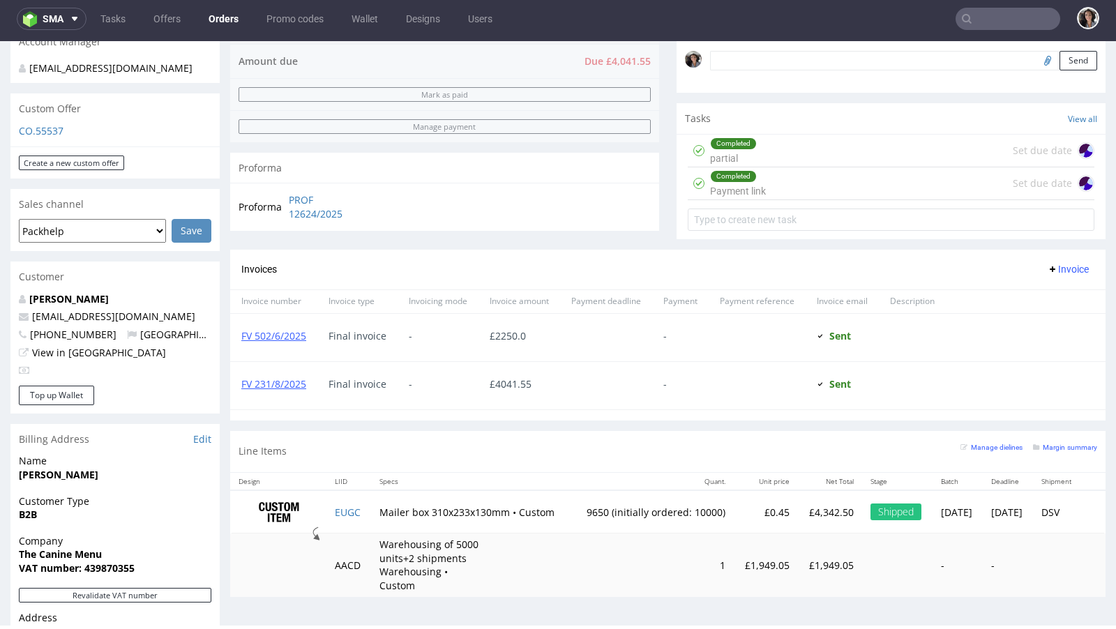
scroll to position [313, 0]
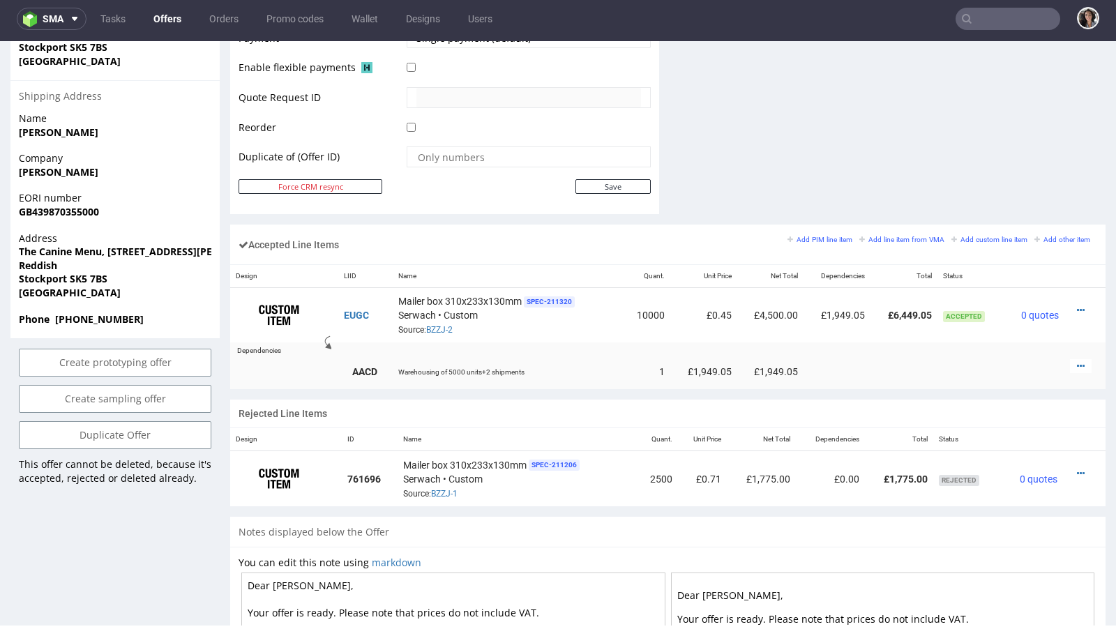
scroll to position [699, 0]
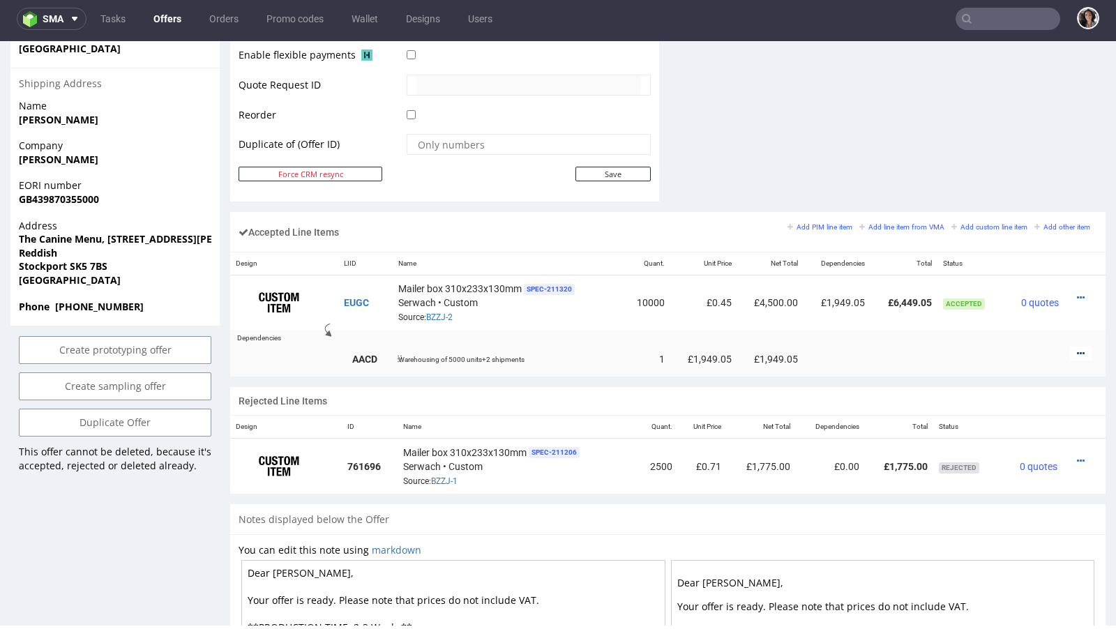
click at [1077, 349] on icon at bounding box center [1081, 354] width 8 height 10
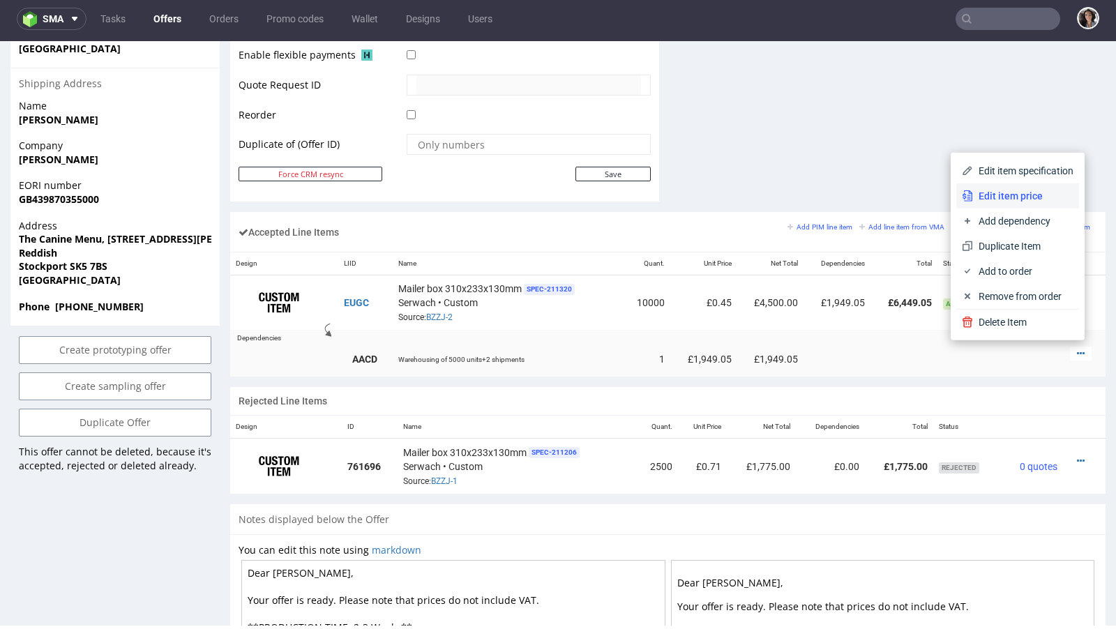
click at [995, 195] on span "Edit item price" at bounding box center [1023, 196] width 100 height 14
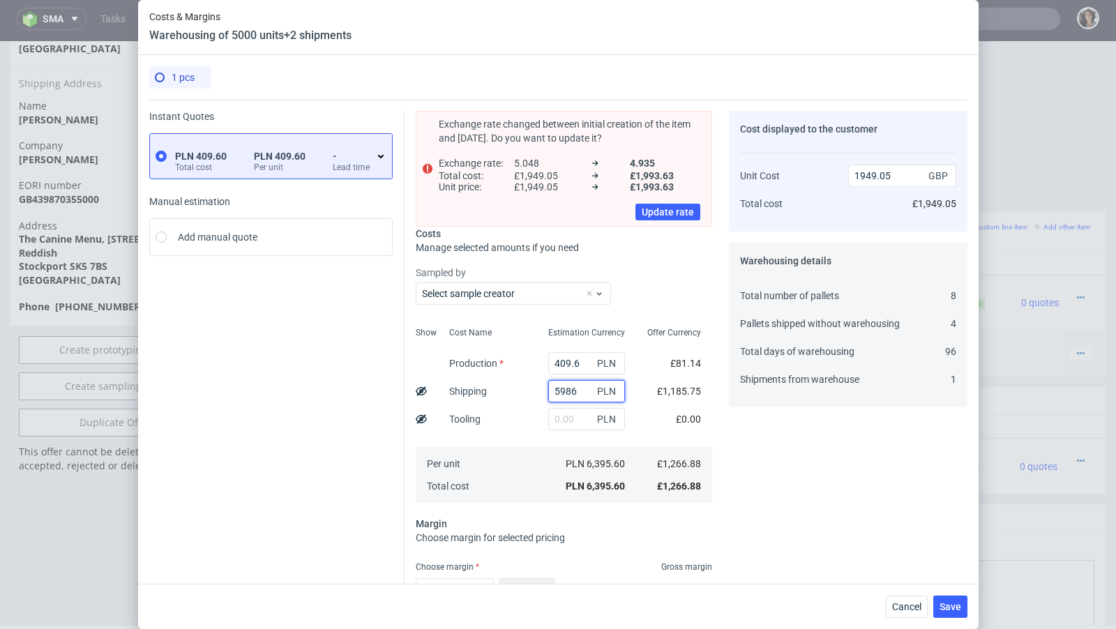
drag, startPoint x: 584, startPoint y: 391, endPoint x: 521, endPoint y: 391, distance: 62.8
click at [521, 391] on div "Show Cost Name Production Shipping Tooling Per unit Total cost Estimation Curre…" at bounding box center [564, 414] width 296 height 184
drag, startPoint x: 657, startPoint y: 385, endPoint x: 702, endPoint y: 387, distance: 45.4
click at [702, 387] on div "£1,185.75" at bounding box center [679, 391] width 66 height 28
copy span "£1,185.75"
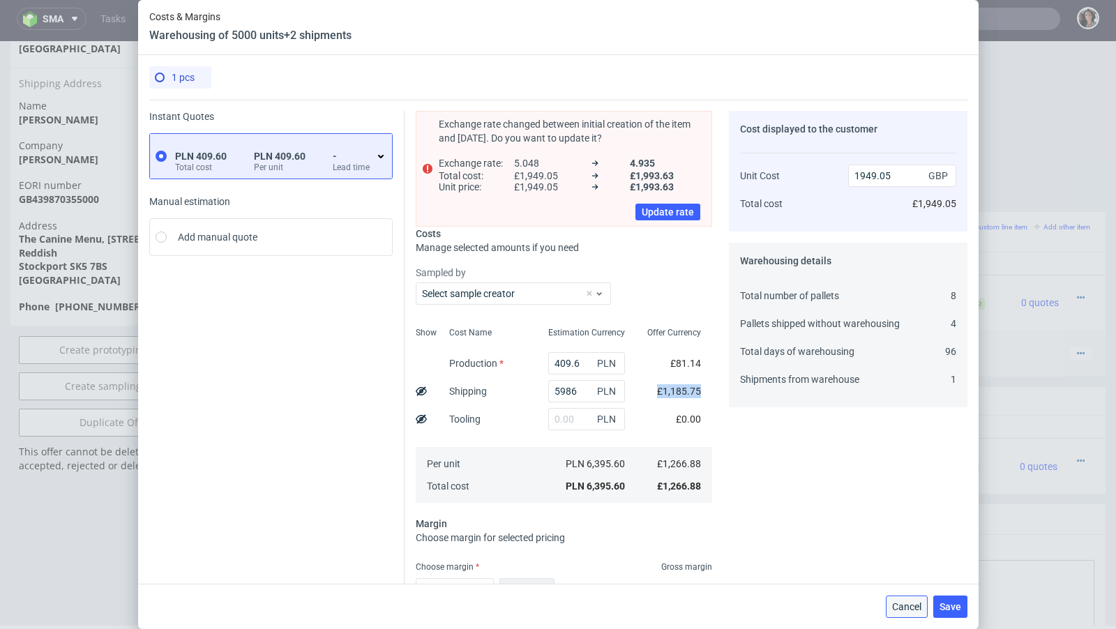
click at [903, 599] on button "Cancel" at bounding box center [907, 607] width 42 height 22
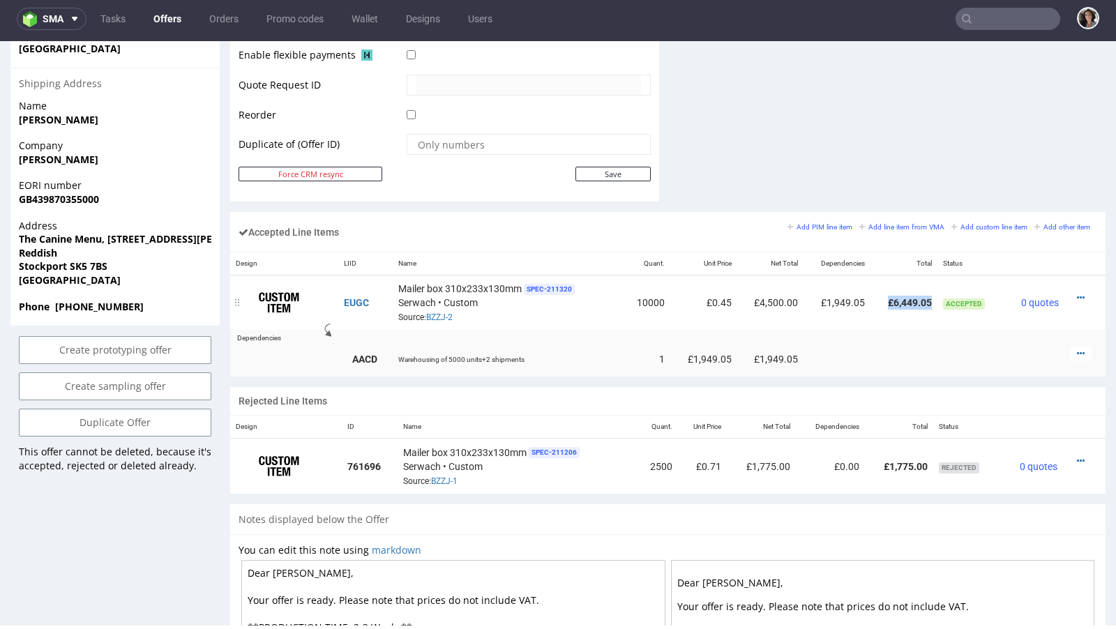
drag, startPoint x: 921, startPoint y: 294, endPoint x: 874, endPoint y: 294, distance: 46.7
click at [874, 294] on td "£6,449.05" at bounding box center [904, 303] width 67 height 55
copy td "£6,449.05"
click at [905, 299] on td "£6,449.05" at bounding box center [904, 303] width 67 height 55
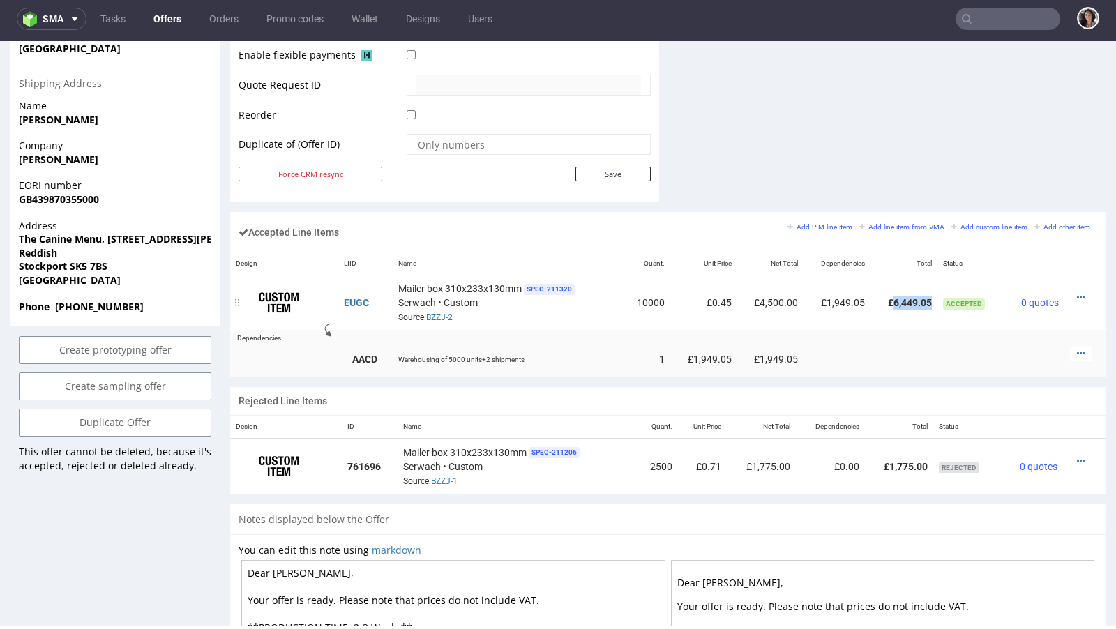
click at [905, 299] on td "£6,449.05" at bounding box center [904, 303] width 67 height 55
copy td "£6,449.05"
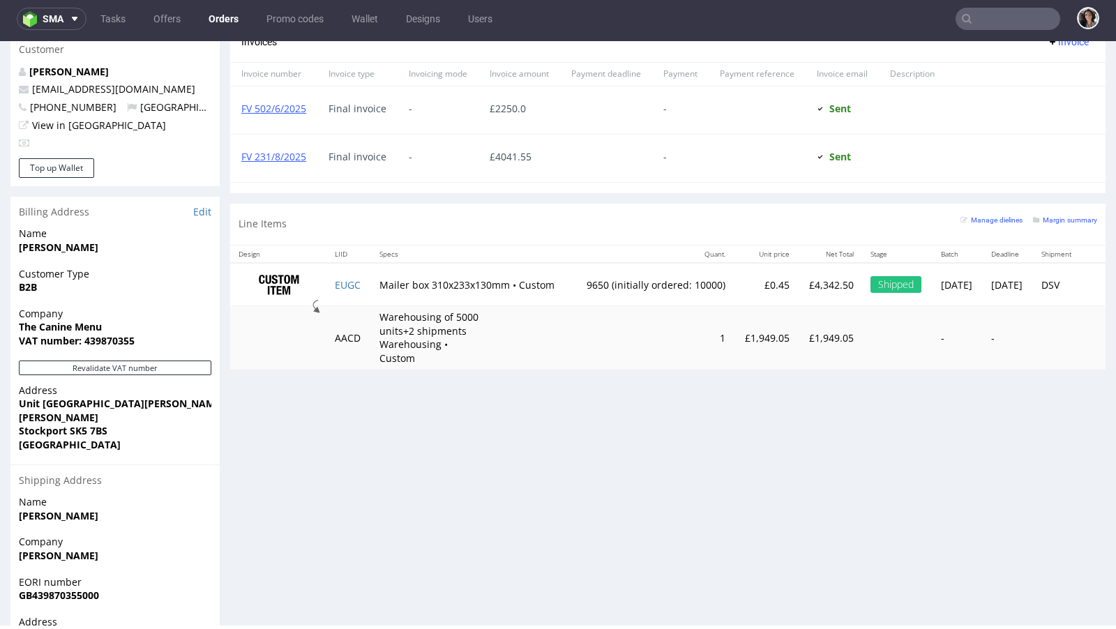
scroll to position [765, 0]
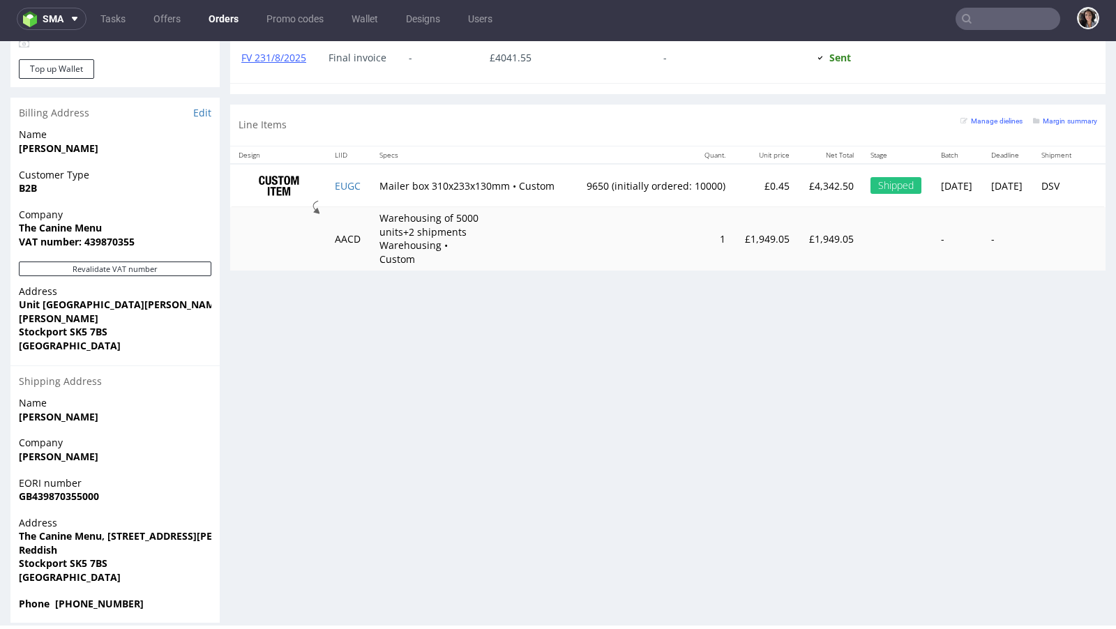
type input "hello@thecaninemenu.co.uk"
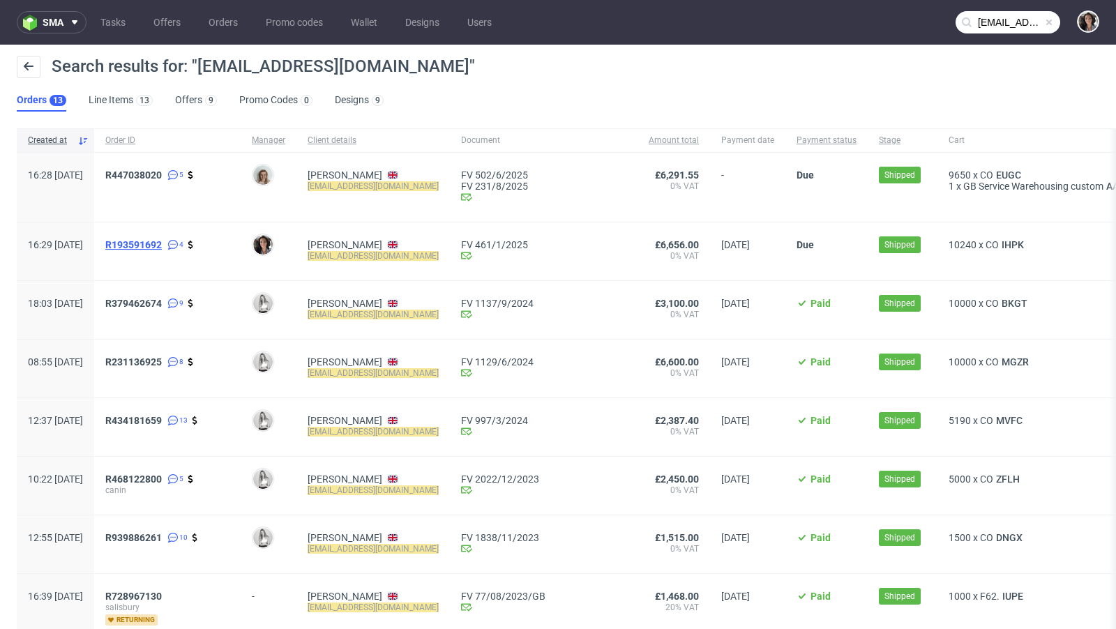
click at [162, 243] on span "R193591692" at bounding box center [133, 244] width 57 height 11
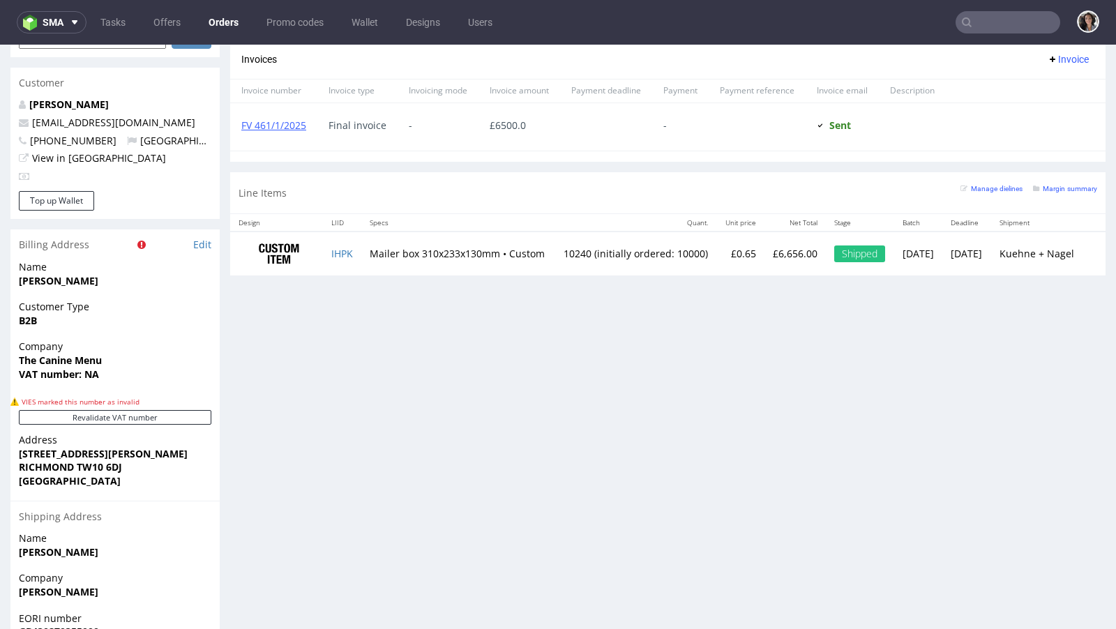
scroll to position [472, 0]
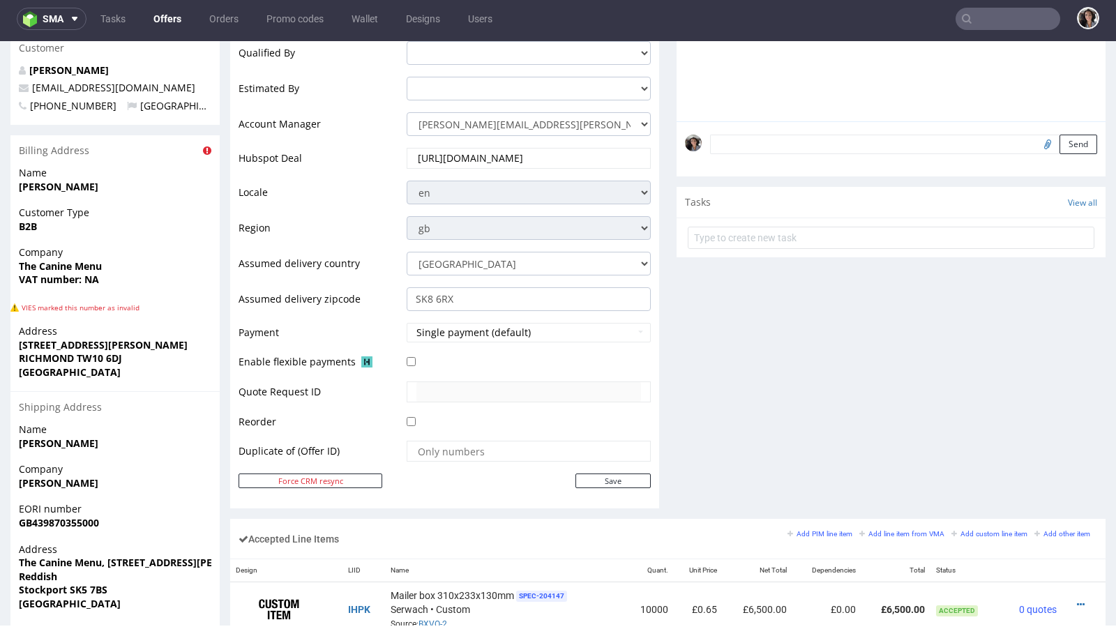
scroll to position [878, 0]
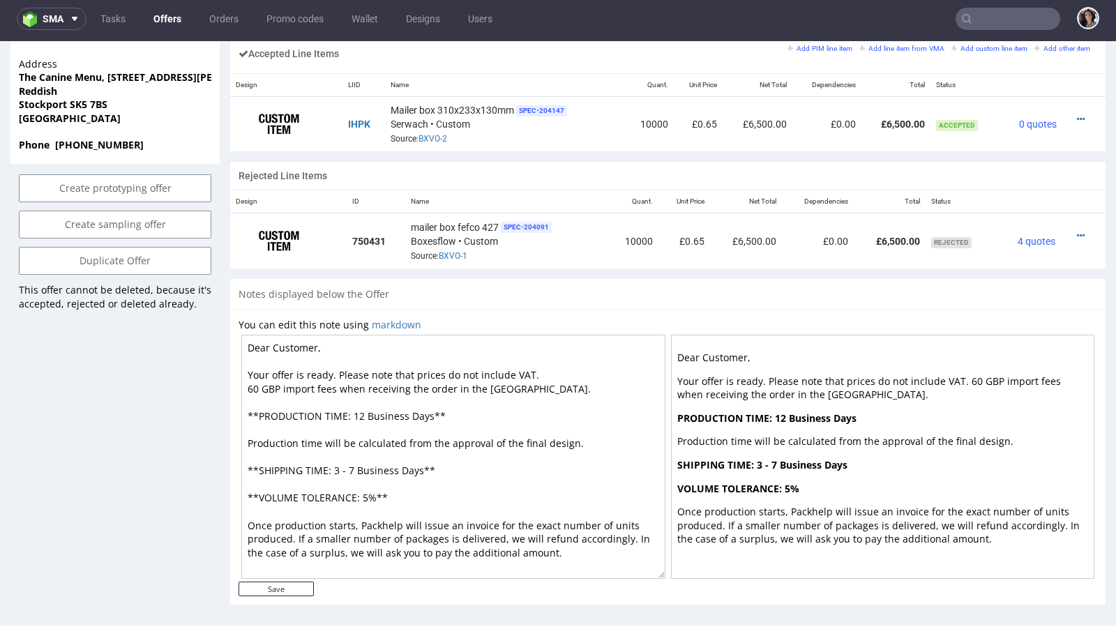
click at [411, 380] on textarea "Dear Customer, Your offer is ready. Please note that prices do not include VAT.…" at bounding box center [453, 457] width 424 height 244
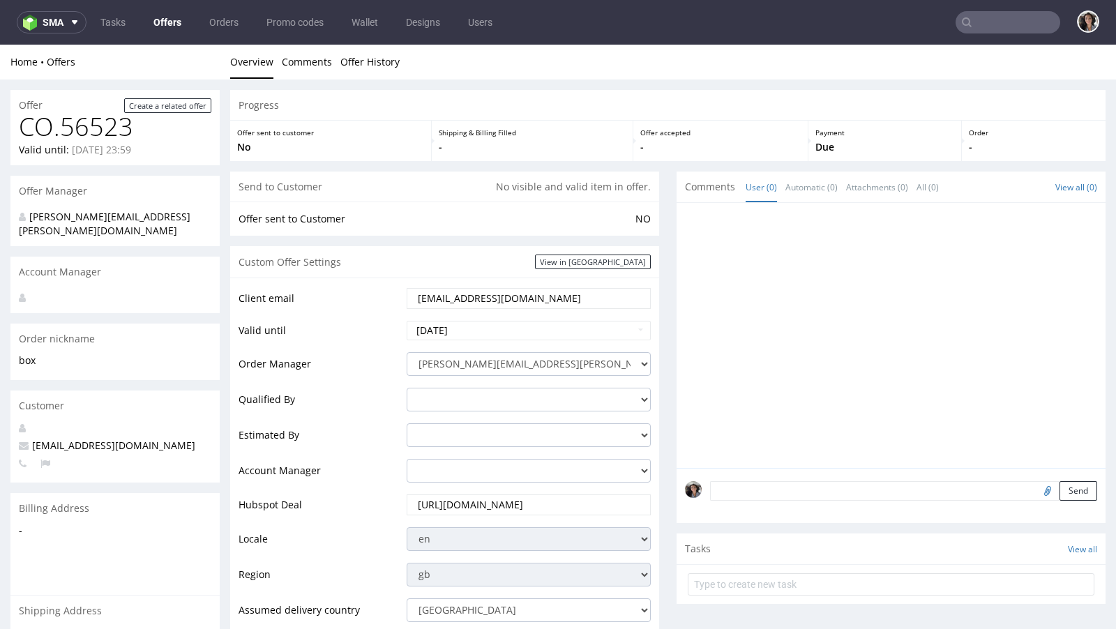
scroll to position [518, 0]
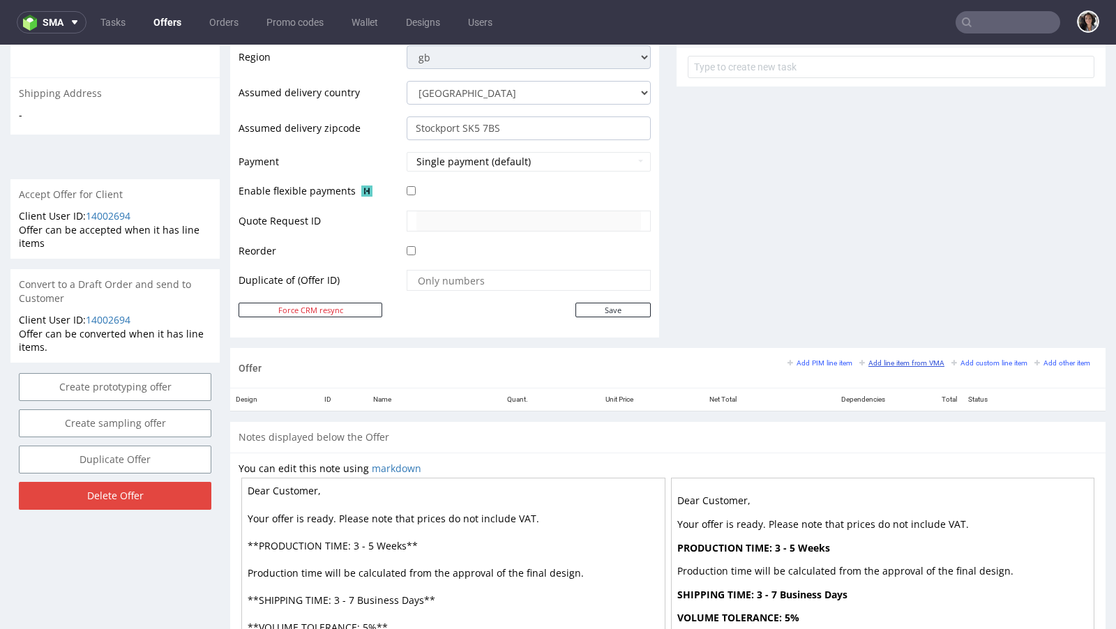
click at [909, 359] on small "Add line item from VMA" at bounding box center [901, 363] width 85 height 8
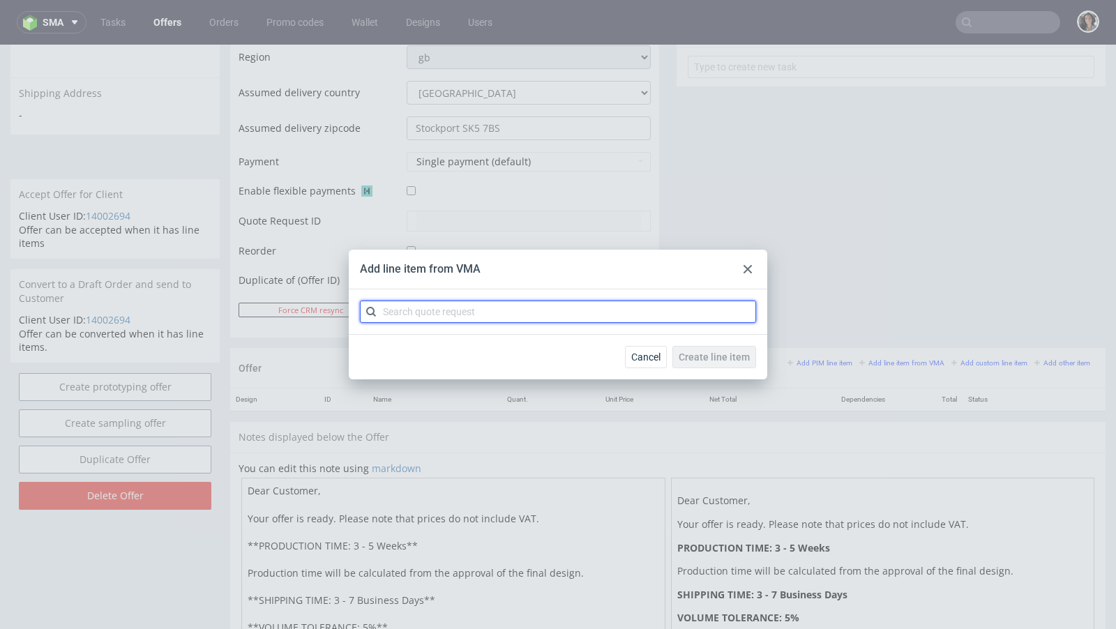
click at [564, 321] on input "text" at bounding box center [558, 312] width 396 height 22
paste input "CBBQ"
type input "CBBQ"
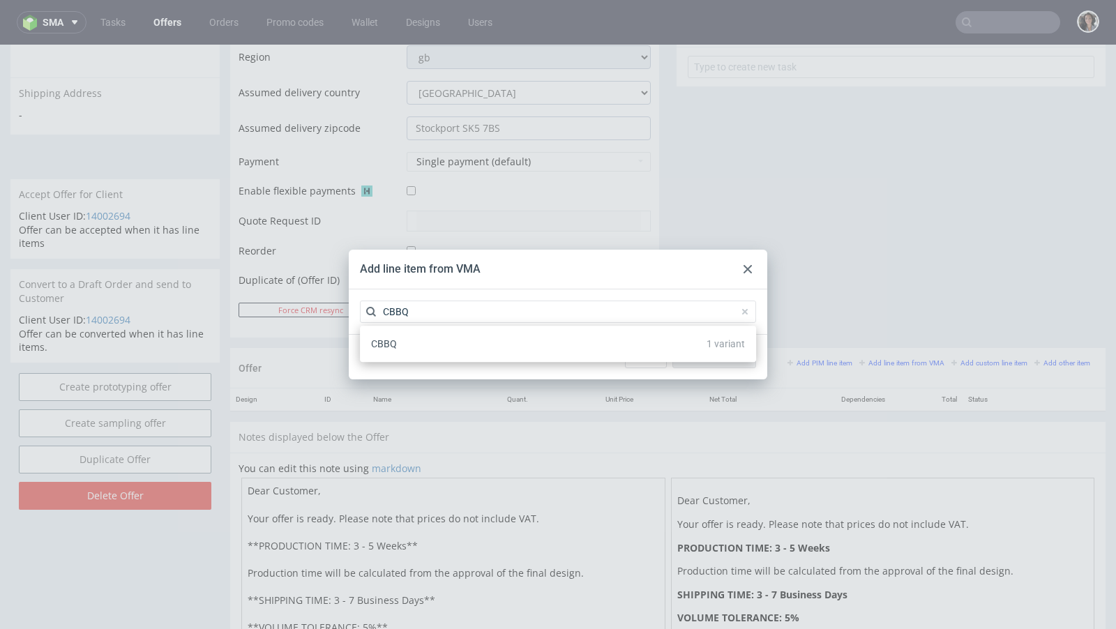
click at [396, 343] on span "CBBQ" at bounding box center [384, 343] width 26 height 11
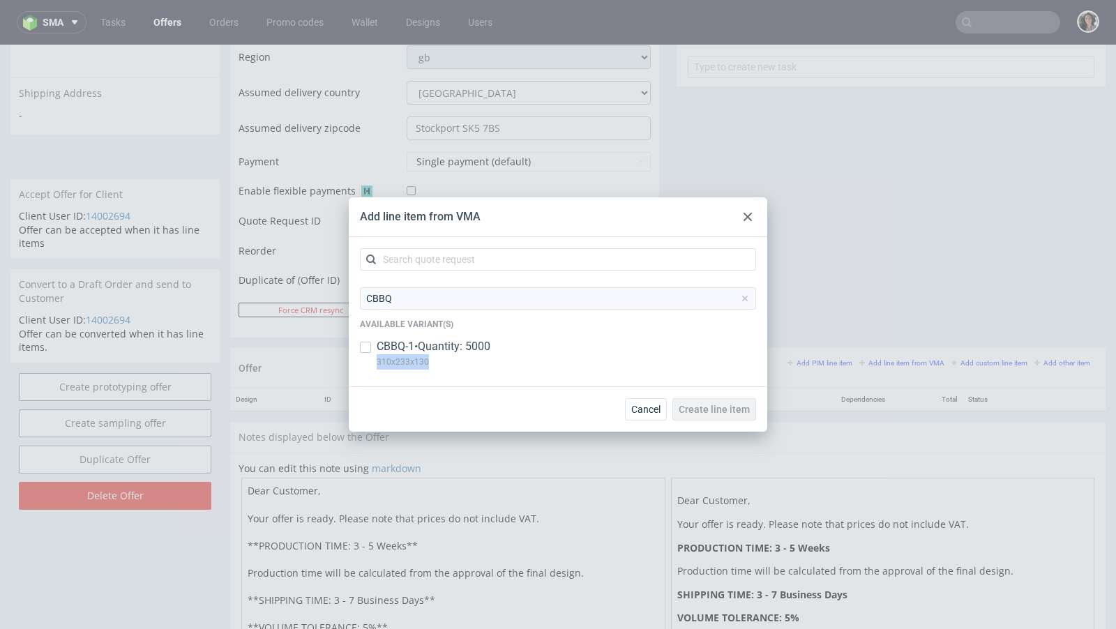
copy p "310x233x130"
drag, startPoint x: 442, startPoint y: 368, endPoint x: 369, endPoint y: 368, distance: 72.6
click at [369, 368] on div "CBBQ-1 • Quantity: 5000 310x233x130" at bounding box center [558, 357] width 396 height 36
checkbox input "true"
click at [728, 407] on span "Create line item" at bounding box center [714, 410] width 71 height 10
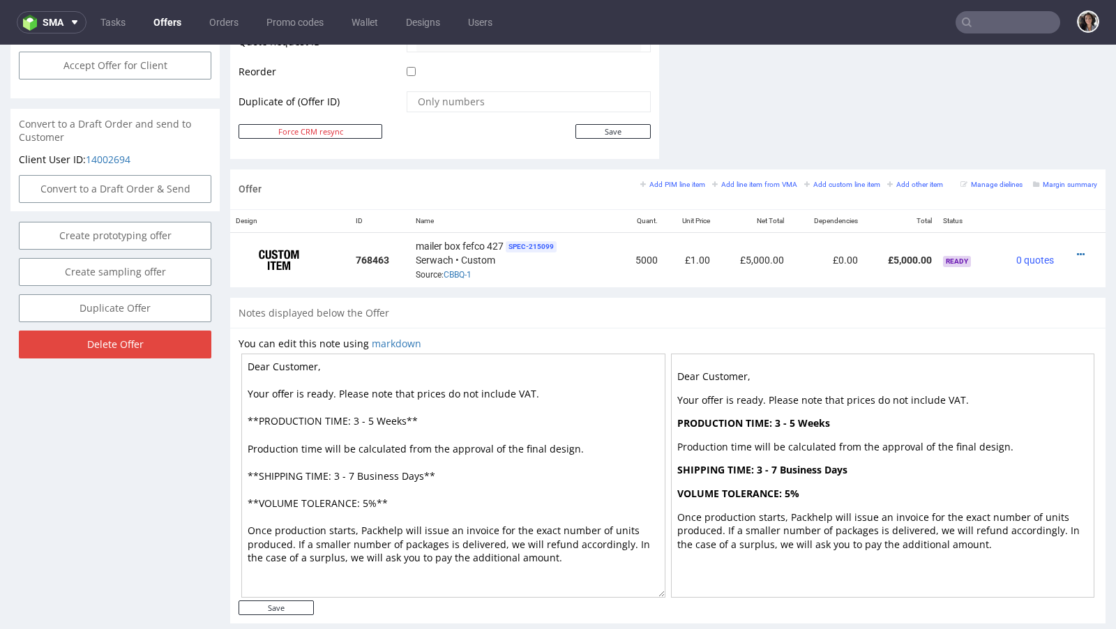
scroll to position [699, 0]
drag, startPoint x: 407, startPoint y: 416, endPoint x: 352, endPoint y: 414, distance: 55.8
click at [351, 414] on textarea "Dear Customer, Your offer is ready. Please note that prices do not include VAT.…" at bounding box center [453, 474] width 424 height 244
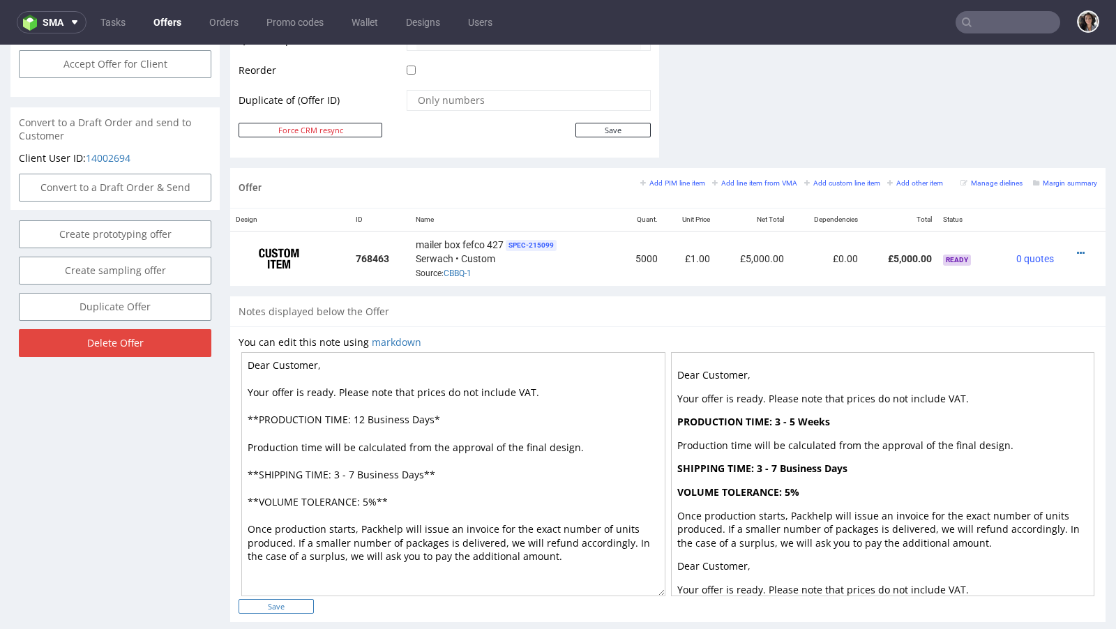
type textarea "Dear Customer, Your offer is ready. Please note that prices do not include VAT.…"
click at [299, 599] on input "Save" at bounding box center [276, 606] width 75 height 15
type input "In progress..."
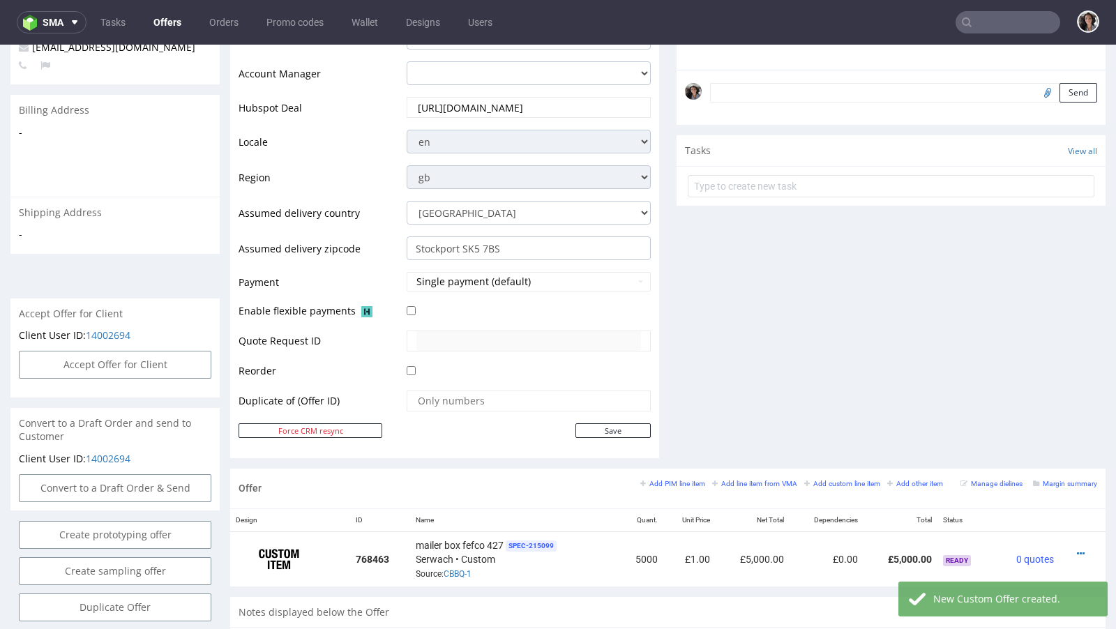
scroll to position [403, 0]
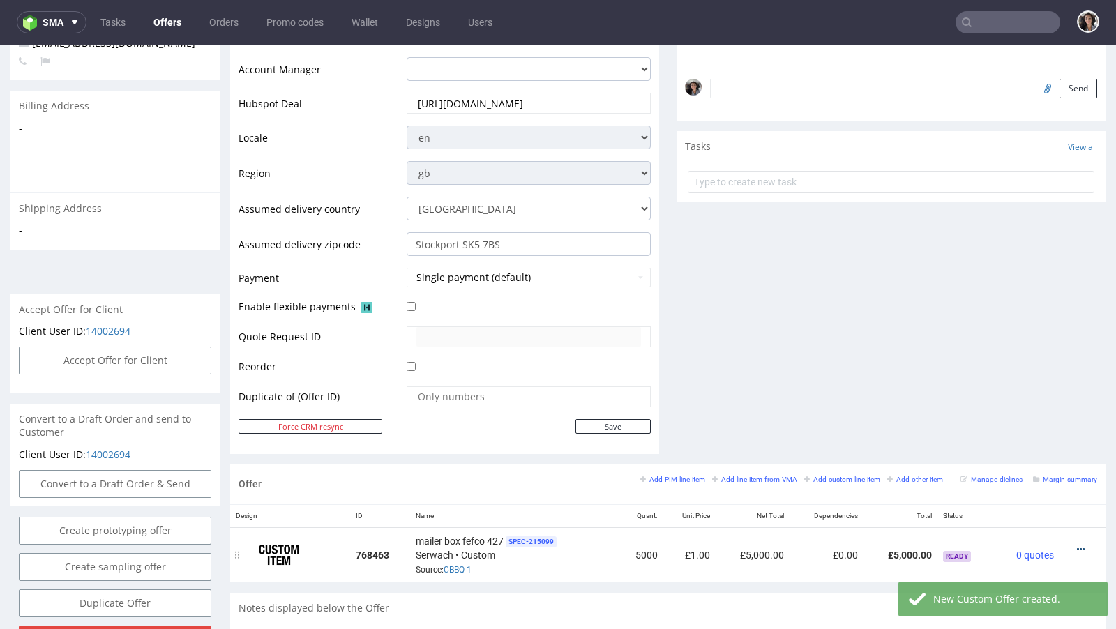
click at [1077, 545] on icon at bounding box center [1081, 550] width 8 height 10
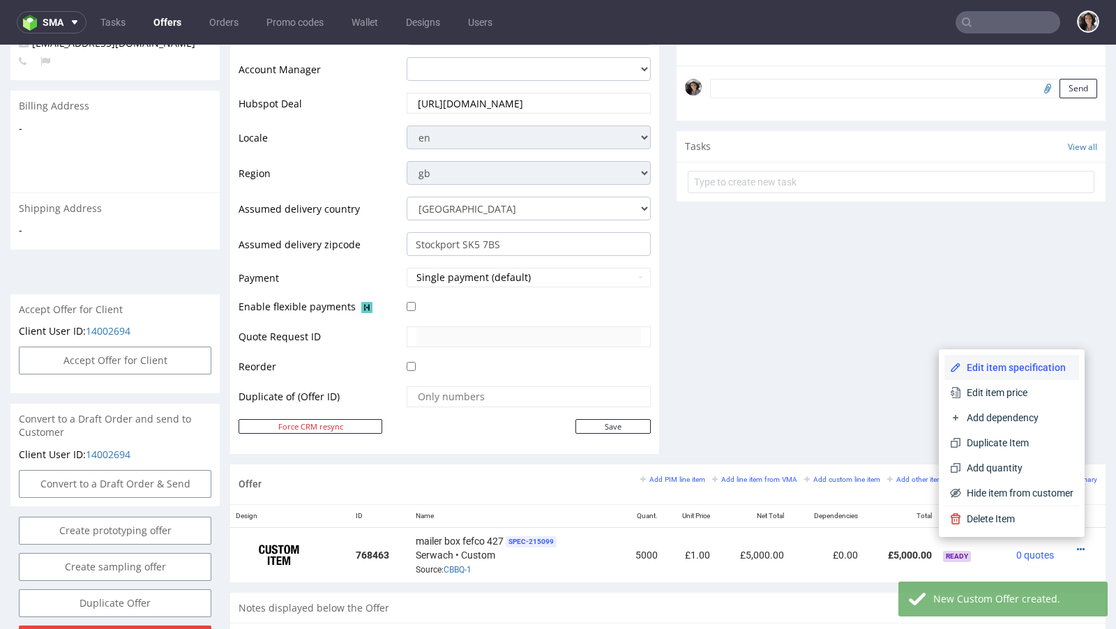
click at [995, 370] on span "Edit item specification" at bounding box center [1017, 368] width 112 height 14
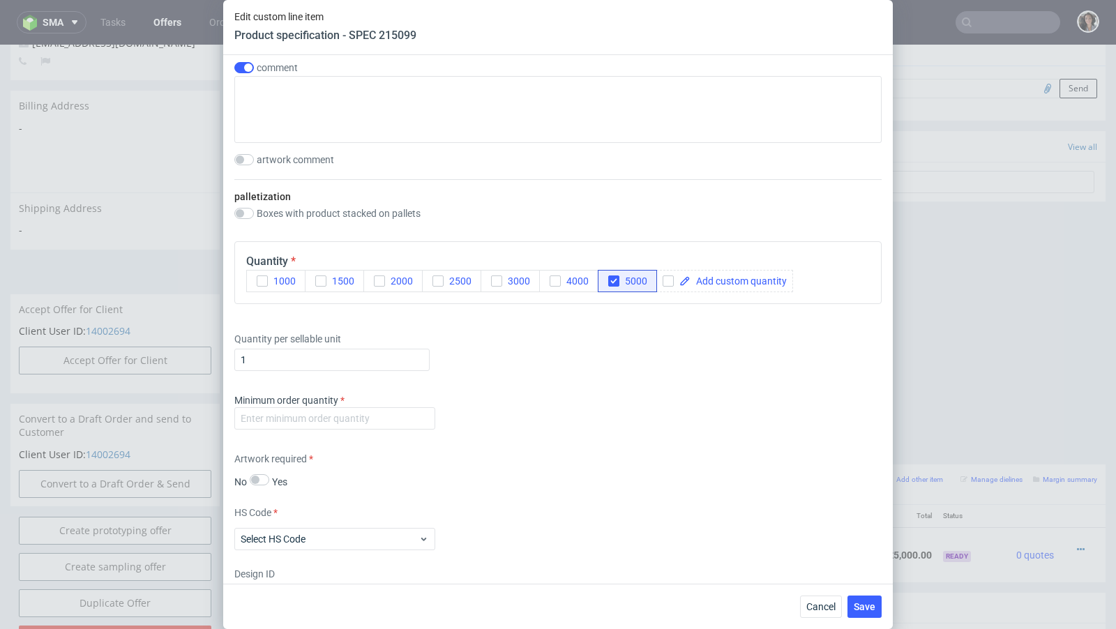
scroll to position [1584, 0]
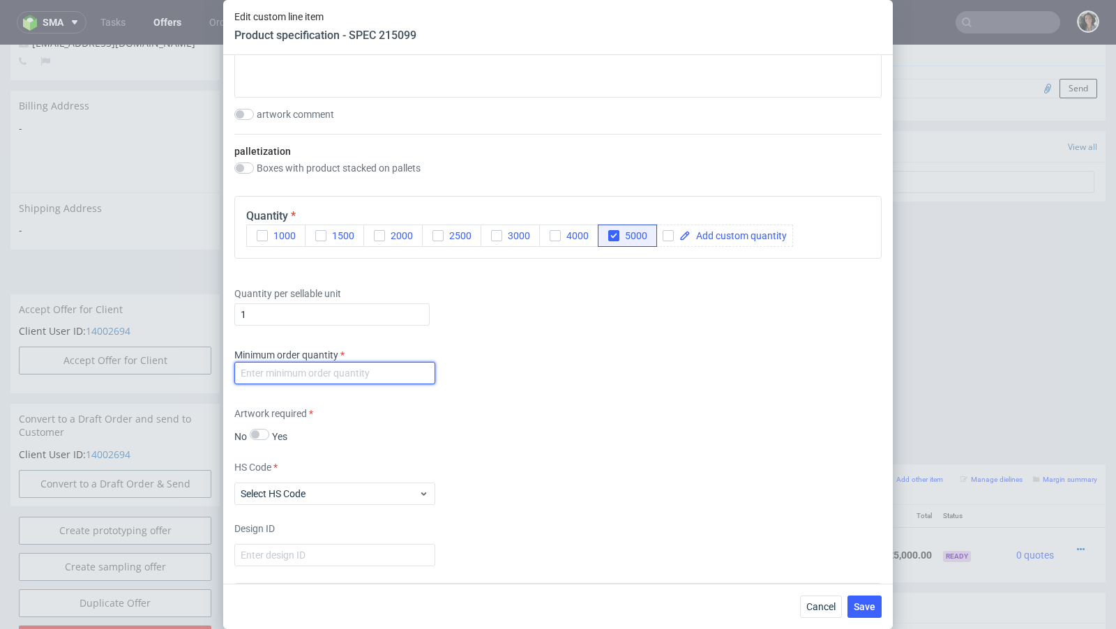
click at [368, 369] on input "number" at bounding box center [334, 373] width 201 height 22
type input "1"
click at [511, 376] on div "Minimum order quantity 1" at bounding box center [557, 369] width 647 height 42
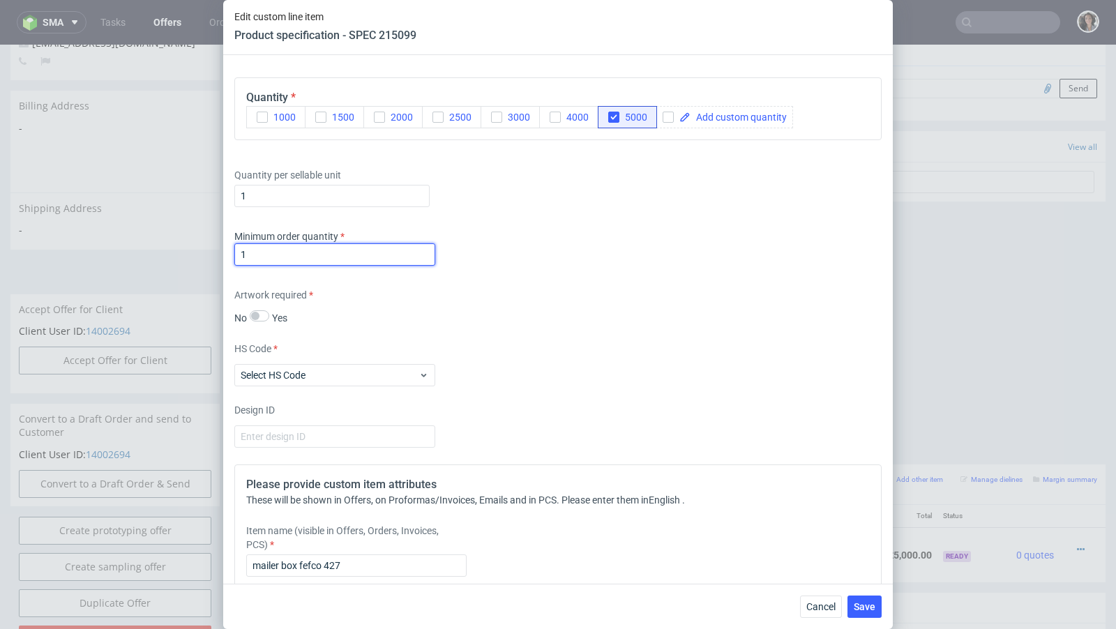
scroll to position [1895, 0]
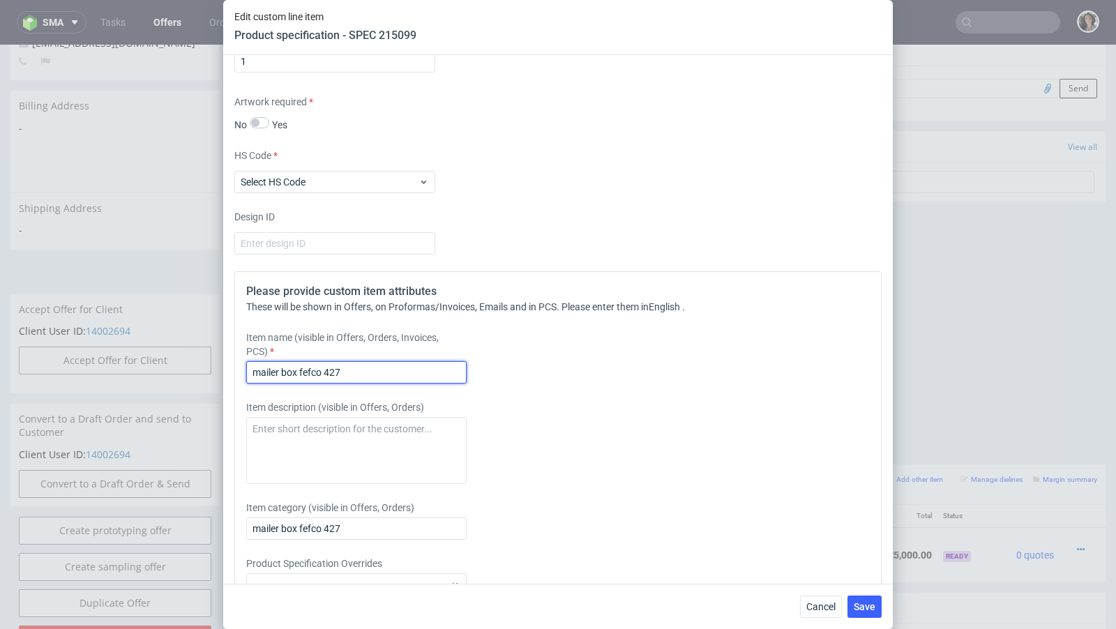
drag, startPoint x: 258, startPoint y: 368, endPoint x: 216, endPoint y: 368, distance: 42.6
click at [216, 368] on div "Edit custom line item Product specification - SPEC 215099 Supplier Custom Custo…" at bounding box center [558, 314] width 1116 height 629
type input "Mailer box fefco 427"
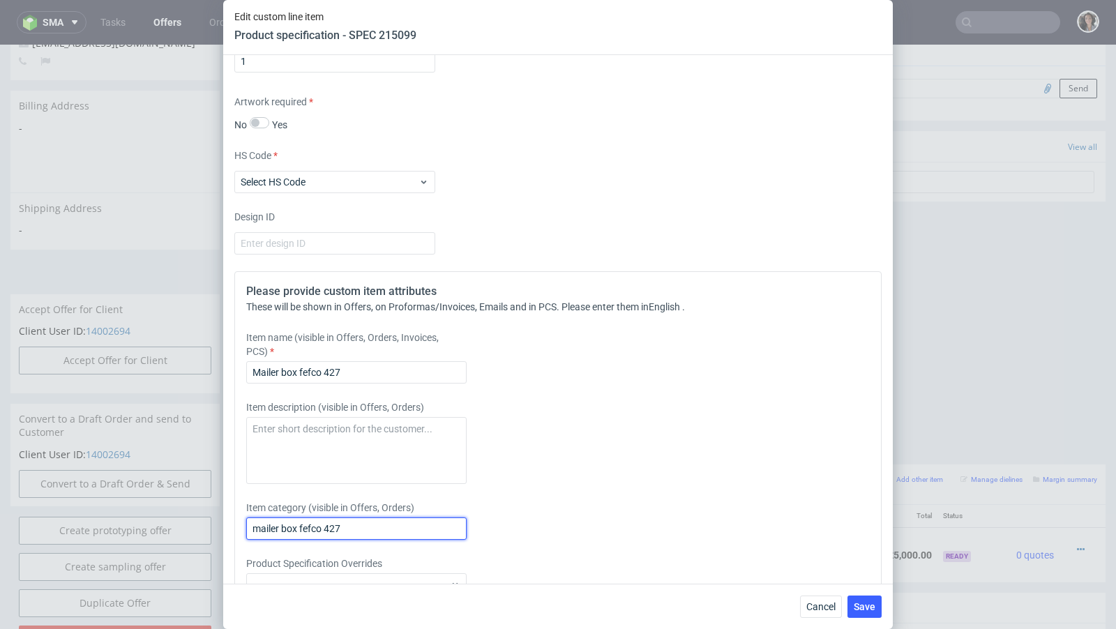
drag, startPoint x: 259, startPoint y: 522, endPoint x: 229, endPoint y: 522, distance: 30.7
click at [230, 522] on div "Supplier Custom Custom supplier Serwach Technical specification Instant price R…" at bounding box center [558, 319] width 670 height 529
type input "Mailer box fefco 427"
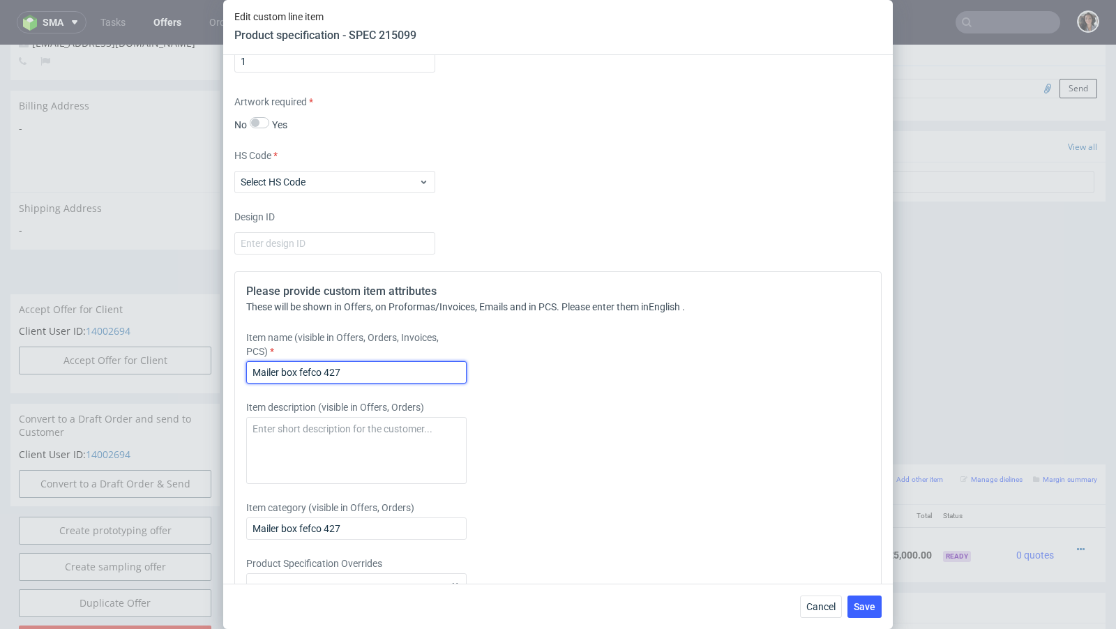
drag, startPoint x: 301, startPoint y: 364, endPoint x: 446, endPoint y: 376, distance: 145.6
click at [446, 376] on input "Mailer box fefco 427" at bounding box center [356, 372] width 220 height 22
paste input "310x233x130"
type input "Mailer box 310x233x130 mm"
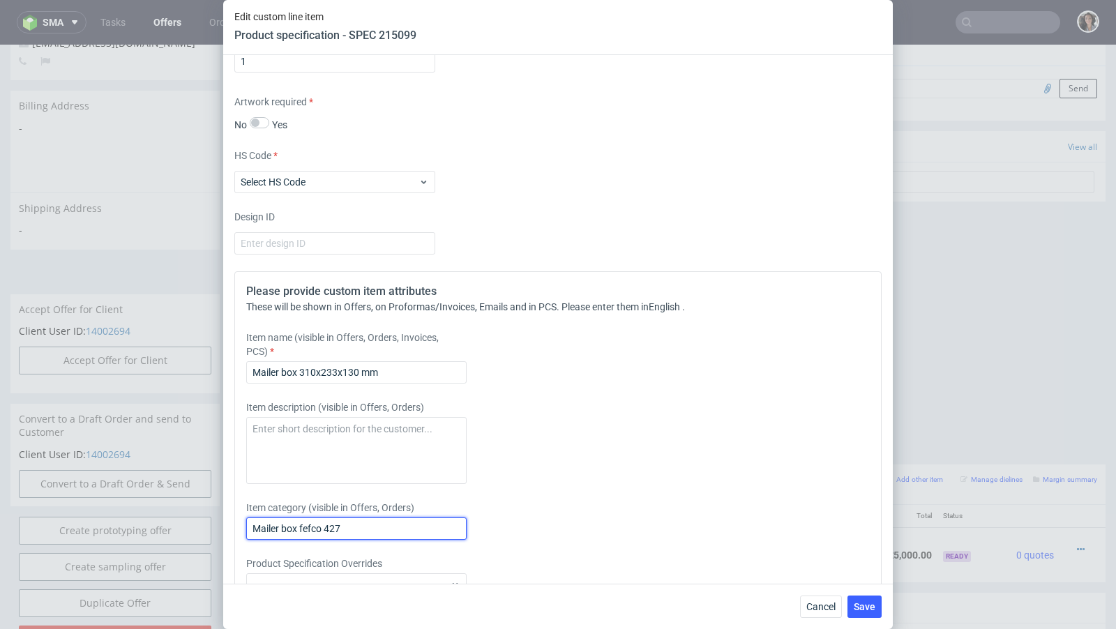
drag, startPoint x: 299, startPoint y: 521, endPoint x: 424, endPoint y: 521, distance: 124.9
click at [424, 521] on input "Mailer box fefco 427" at bounding box center [356, 529] width 220 height 22
paste input "310x233x130"
type input "Mailer box 310x233x130 mm"
click at [872, 614] on button "Save" at bounding box center [865, 607] width 34 height 22
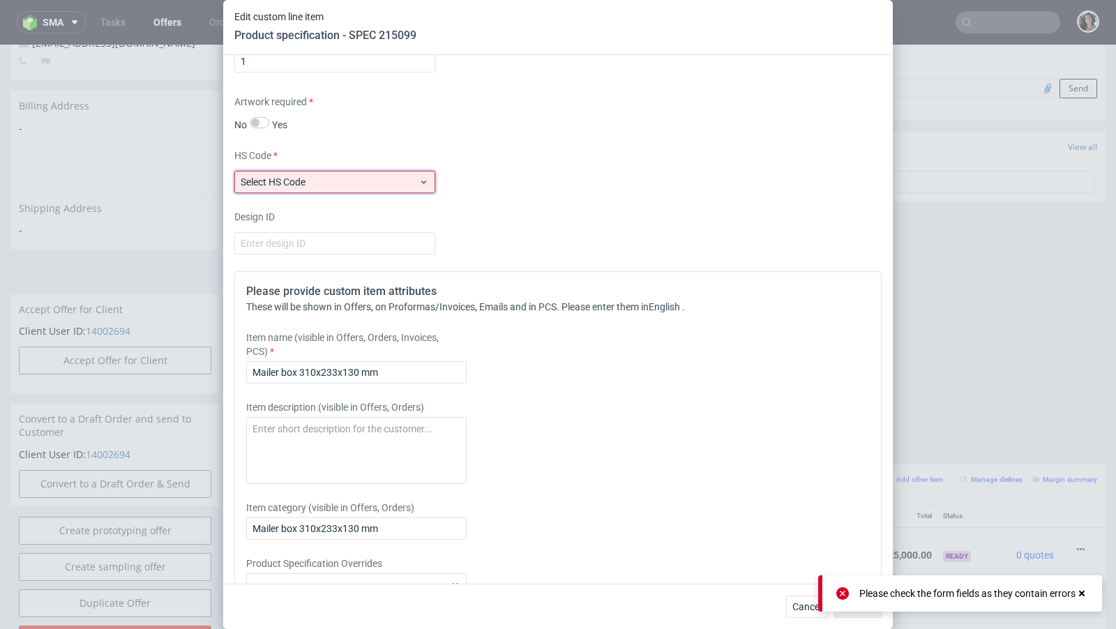
click at [357, 175] on span "Select HS Code" at bounding box center [330, 182] width 178 height 14
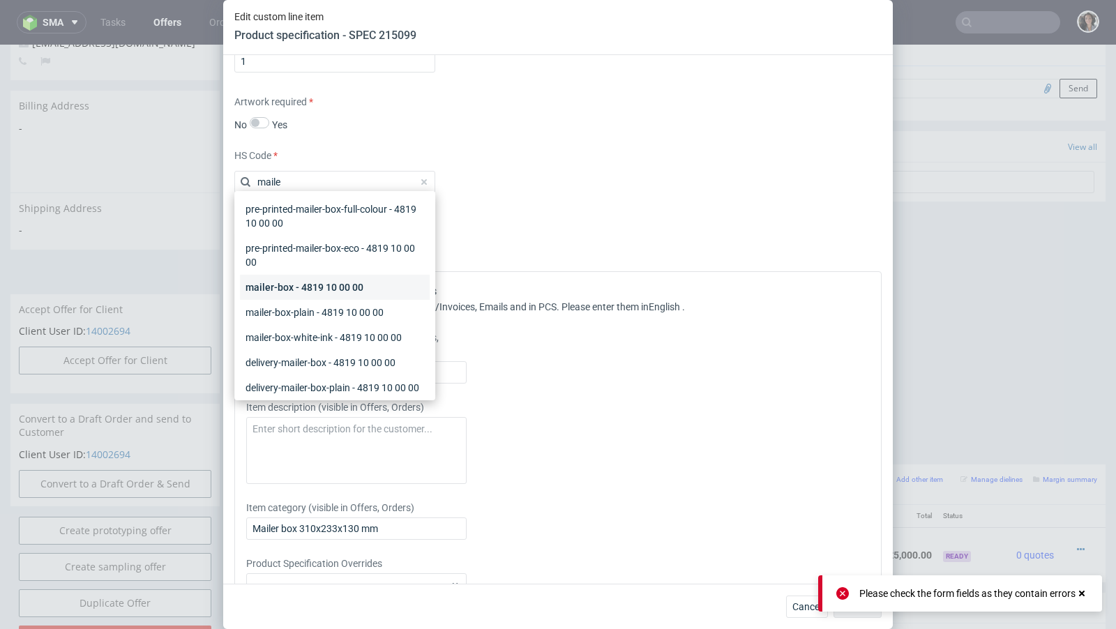
type input "maile"
click at [326, 275] on div "mailer-box - 4819 10 00 00" at bounding box center [335, 287] width 190 height 25
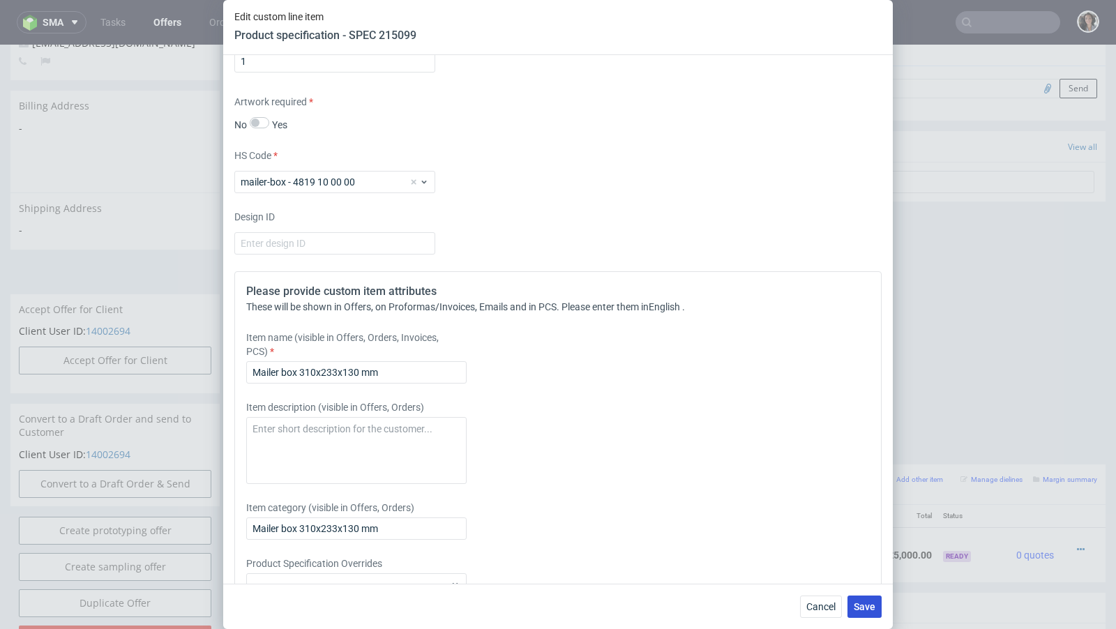
click at [871, 605] on span "Save" at bounding box center [865, 607] width 22 height 10
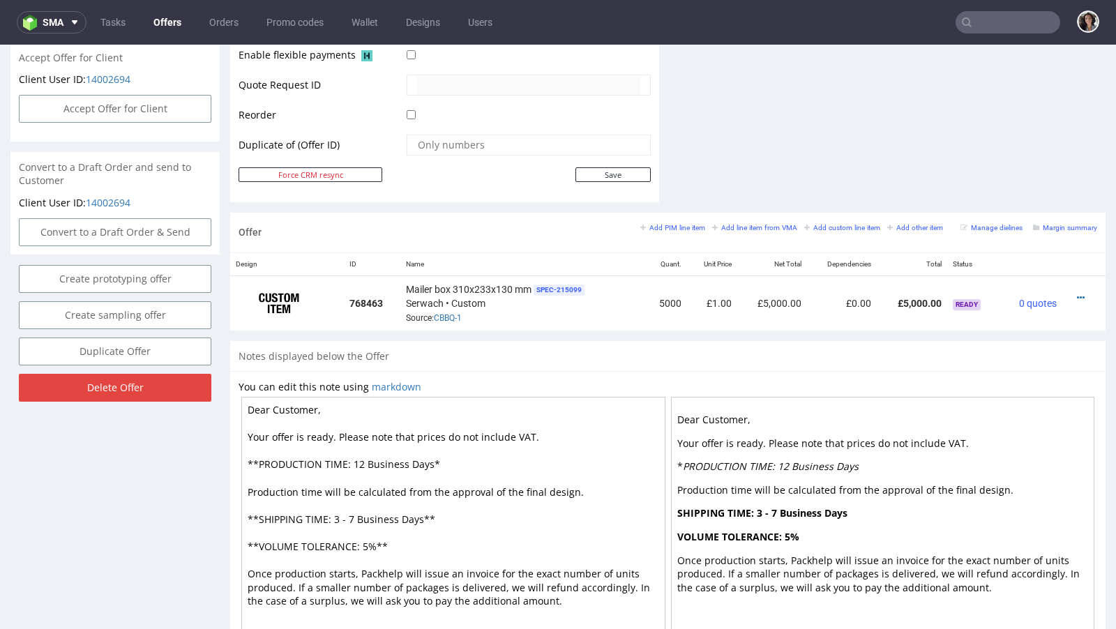
scroll to position [656, 0]
click at [1077, 292] on icon at bounding box center [1081, 297] width 8 height 10
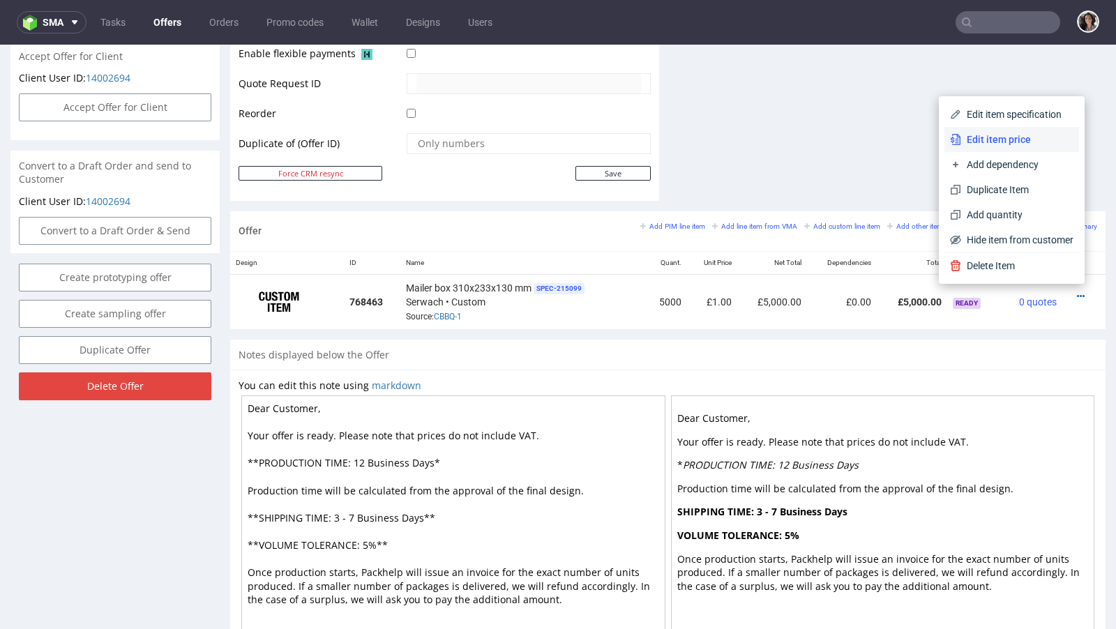
click at [972, 139] on span "Edit item price" at bounding box center [1017, 140] width 112 height 14
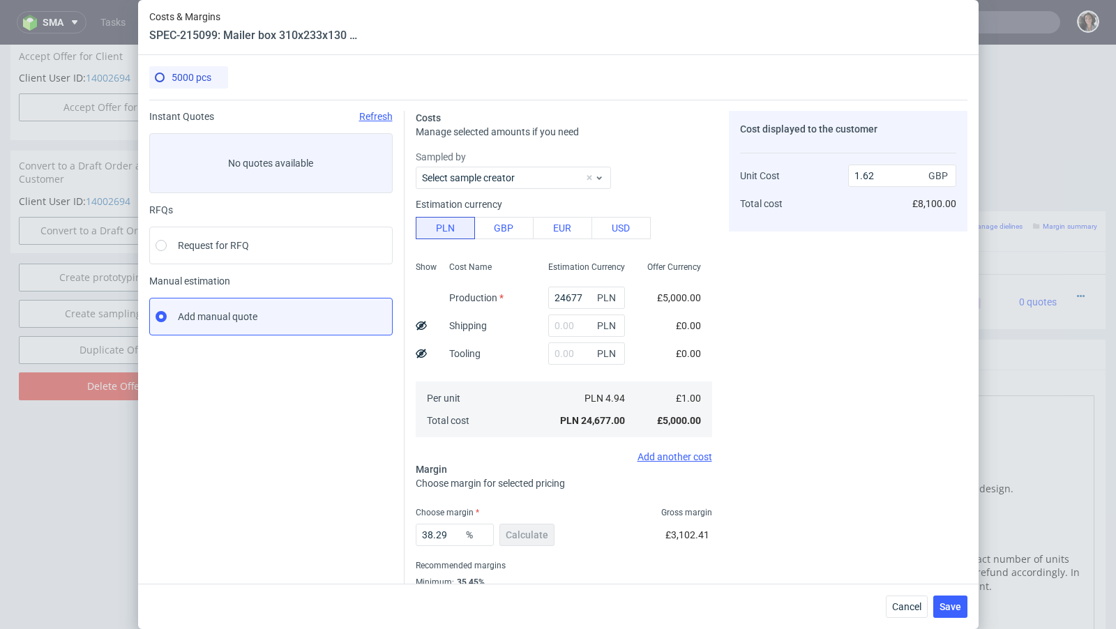
click at [580, 282] on div "Estimation Currency" at bounding box center [586, 271] width 99 height 25
click at [569, 297] on input "24677" at bounding box center [586, 298] width 77 height 22
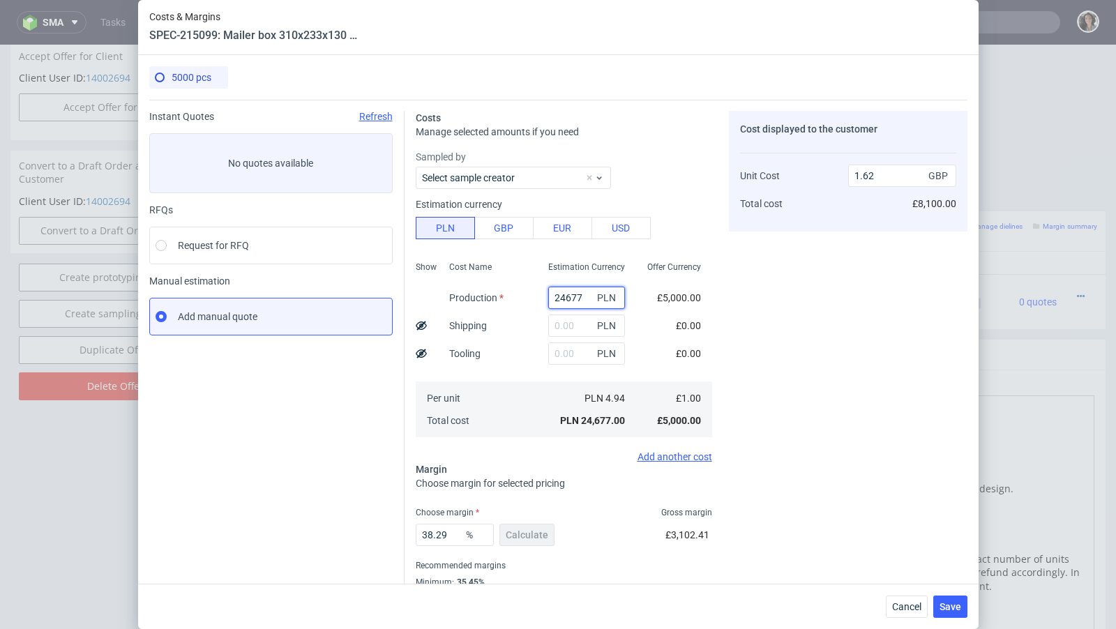
paste input "6550"
type input "6550"
type input "0.43"
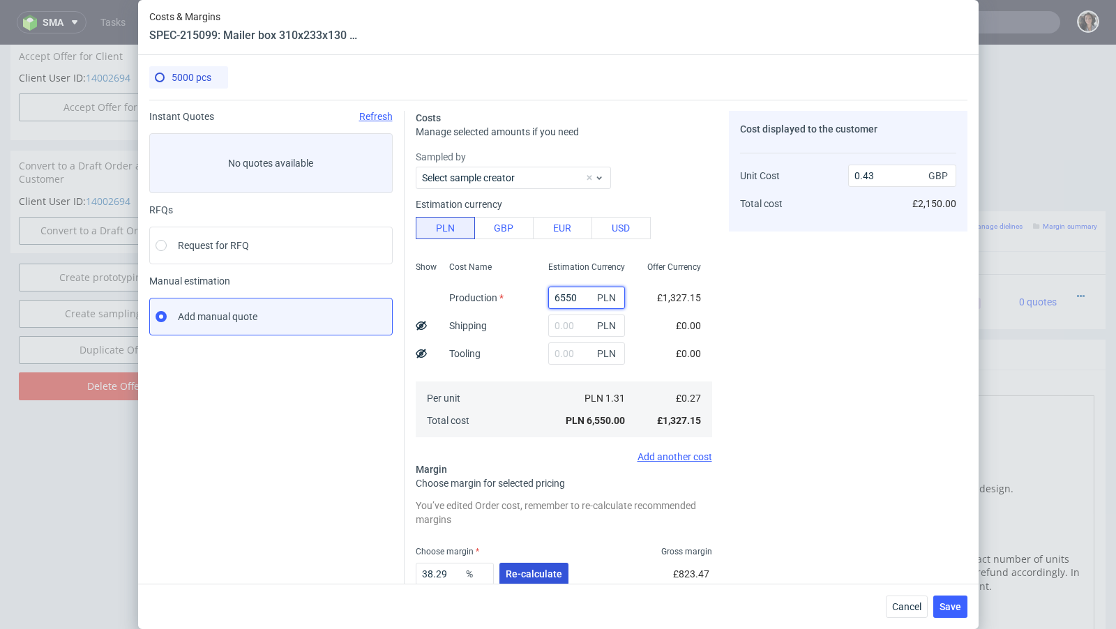
type input "6550"
click at [543, 576] on span "Re-calculate" at bounding box center [534, 574] width 57 height 10
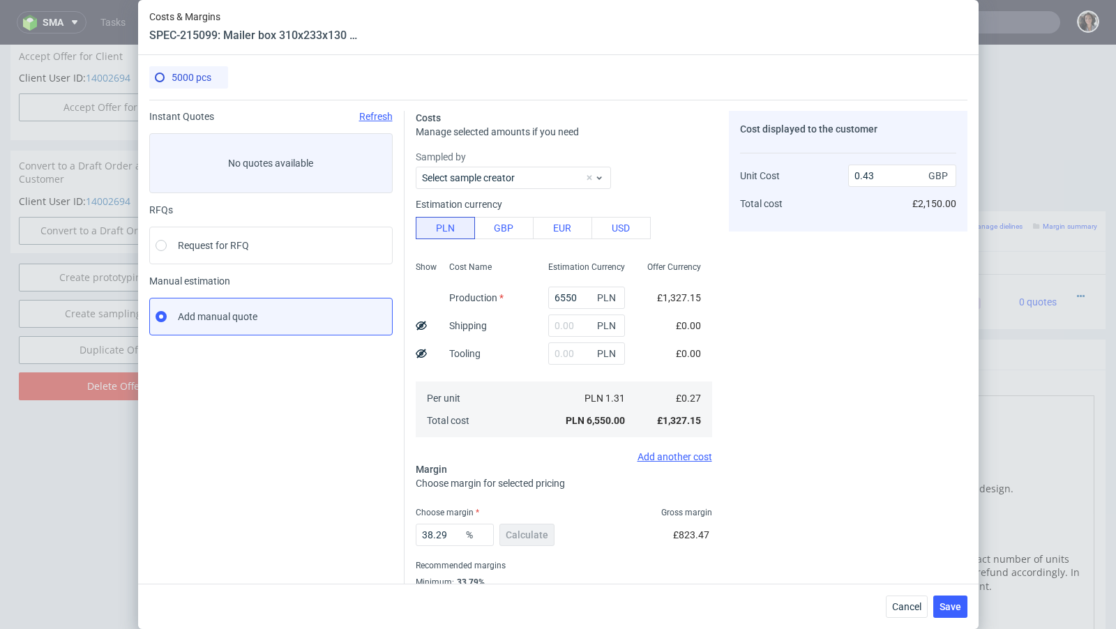
scroll to position [47, 0]
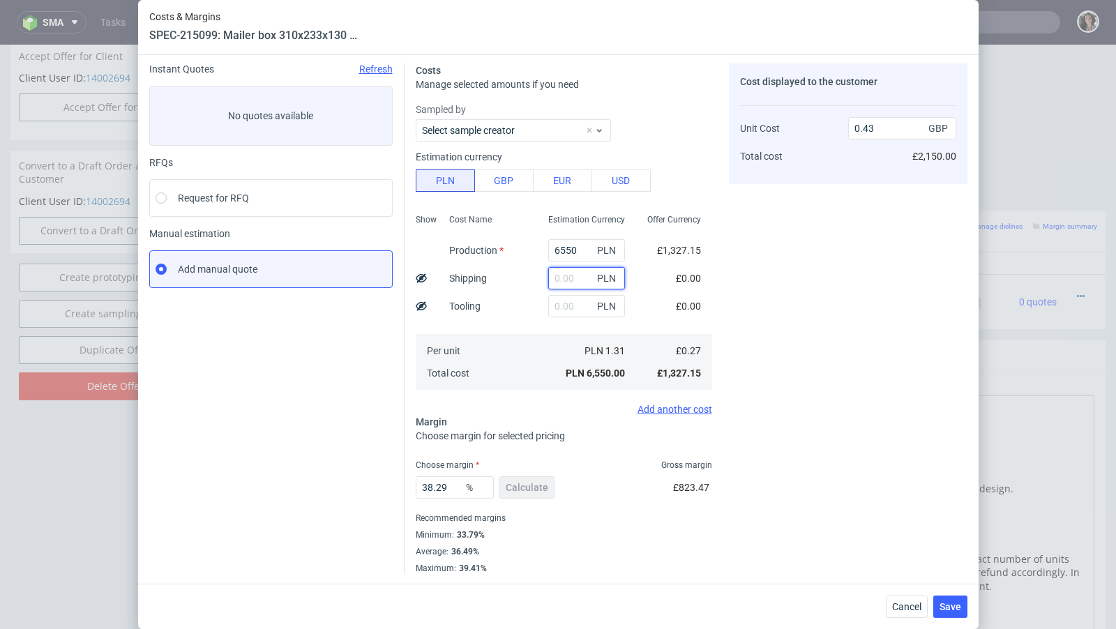
click at [561, 273] on input "text" at bounding box center [586, 278] width 77 height 22
paste input "2 213,34"
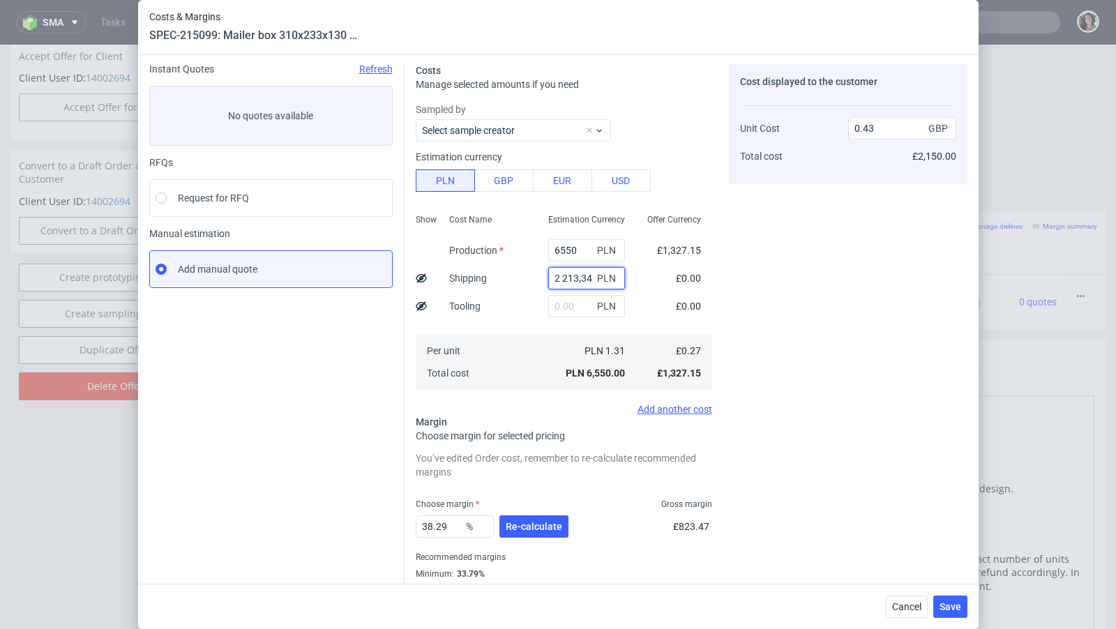
click at [563, 276] on input "2 213,34" at bounding box center [586, 278] width 77 height 22
type input "2213.34"
type input "0.58"
type input "2213.34"
click at [548, 517] on button "Re-calculate" at bounding box center [533, 527] width 69 height 22
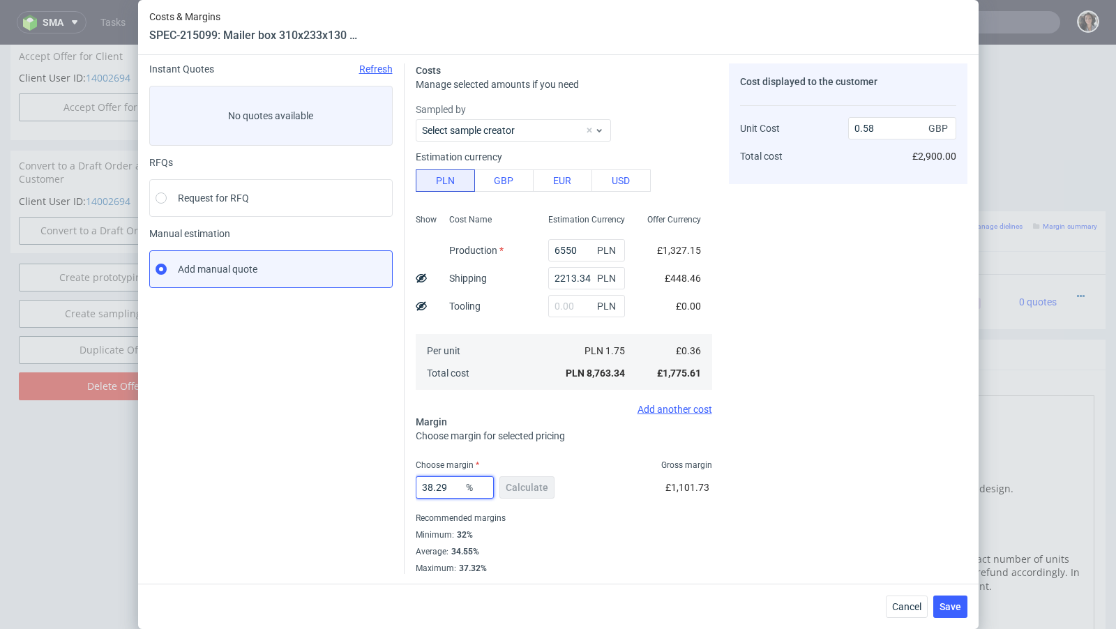
drag, startPoint x: 451, startPoint y: 487, endPoint x: 368, endPoint y: 487, distance: 83.7
click at [368, 487] on div "Instant Quotes Refresh No quotes available RFQs Request for RFQ Manual estimati…" at bounding box center [558, 313] width 818 height 522
type input "38"
type input "0.57"
type input "38"
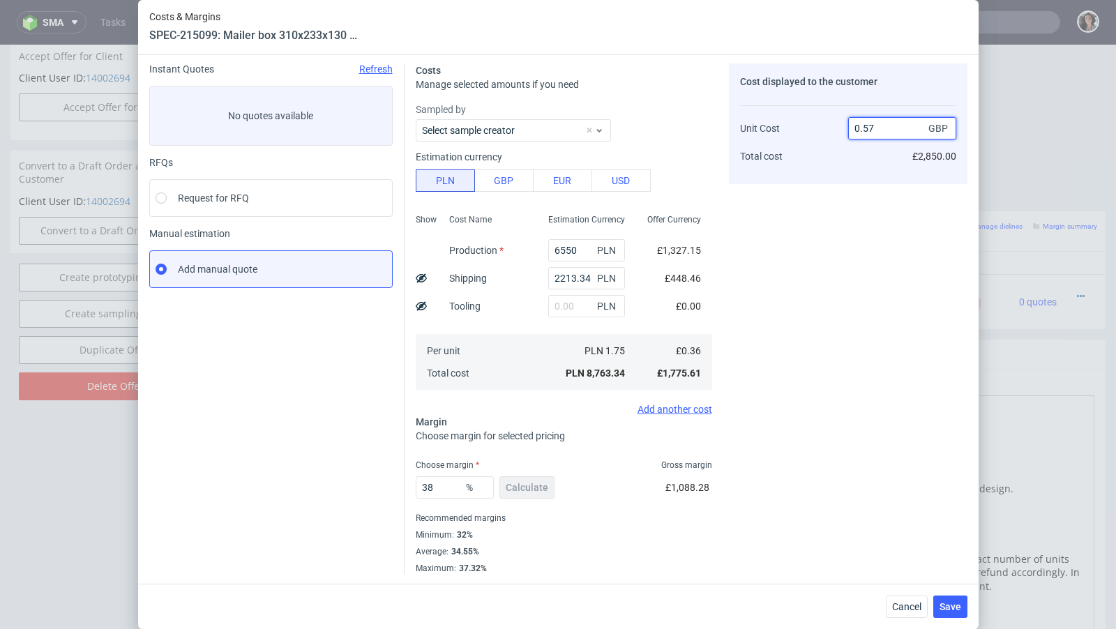
click at [902, 121] on input "0.57" at bounding box center [902, 128] width 108 height 22
click at [893, 130] on input "0.57" at bounding box center [902, 128] width 108 height 22
type input "0.58"
type input "37.93103448275862"
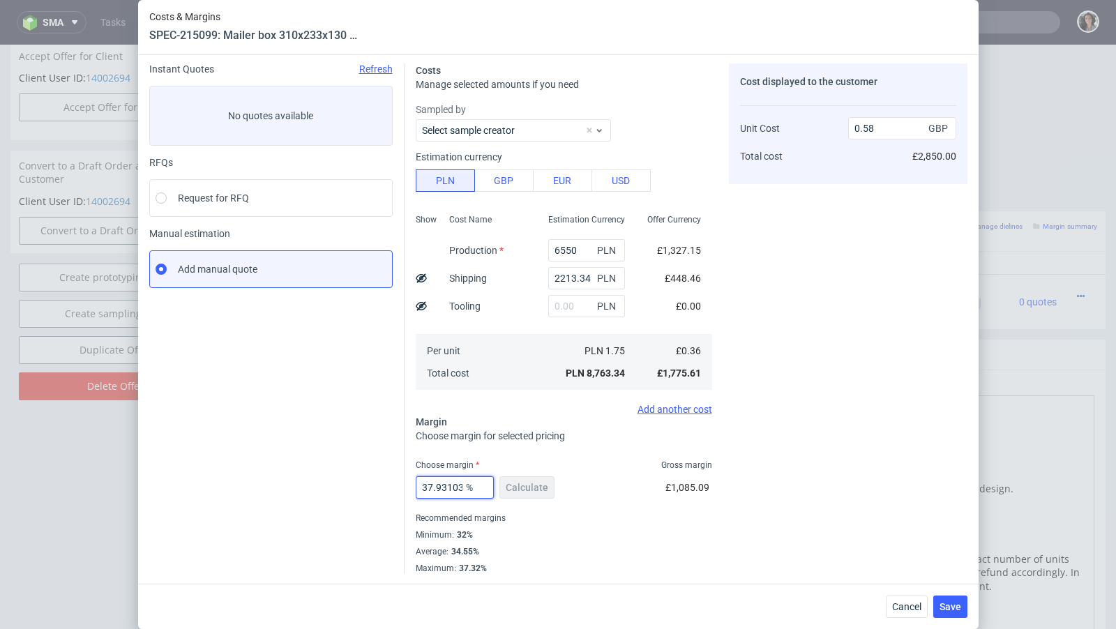
drag, startPoint x: 461, startPoint y: 487, endPoint x: 397, endPoint y: 484, distance: 64.2
click at [397, 484] on div "Instant Quotes Refresh No quotes available RFQs Request for RFQ Manual estimati…" at bounding box center [558, 313] width 818 height 522
click at [880, 131] on input "0.58" at bounding box center [902, 128] width 108 height 22
type input "0.59"
type input "38.983050847457626"
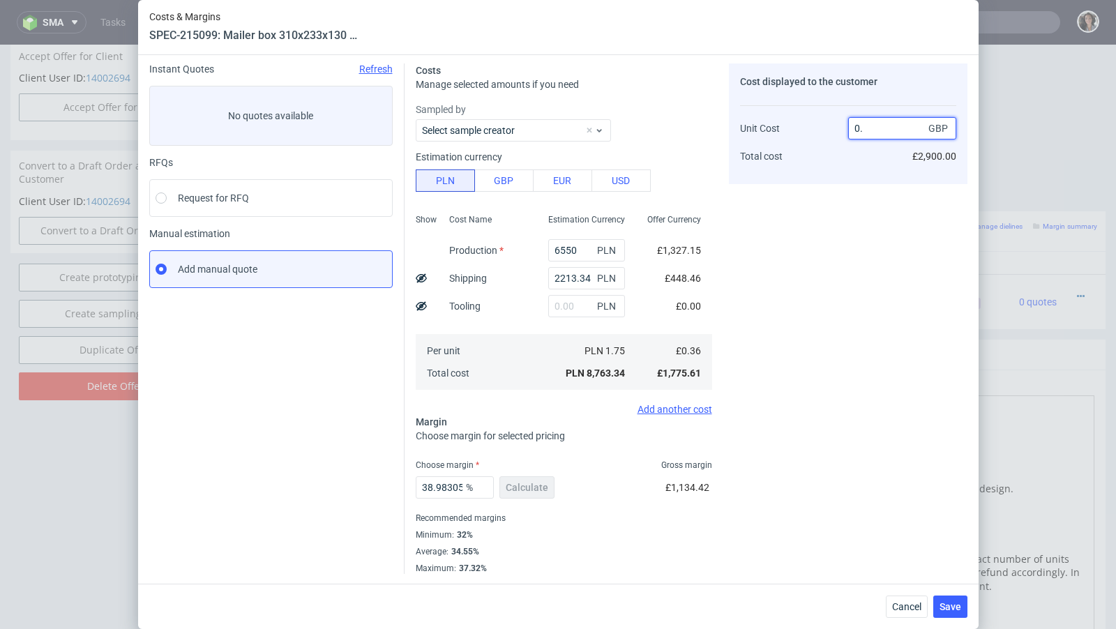
type input "0.6"
type input "40"
type input "0.59"
click at [945, 607] on span "Save" at bounding box center [951, 607] width 22 height 10
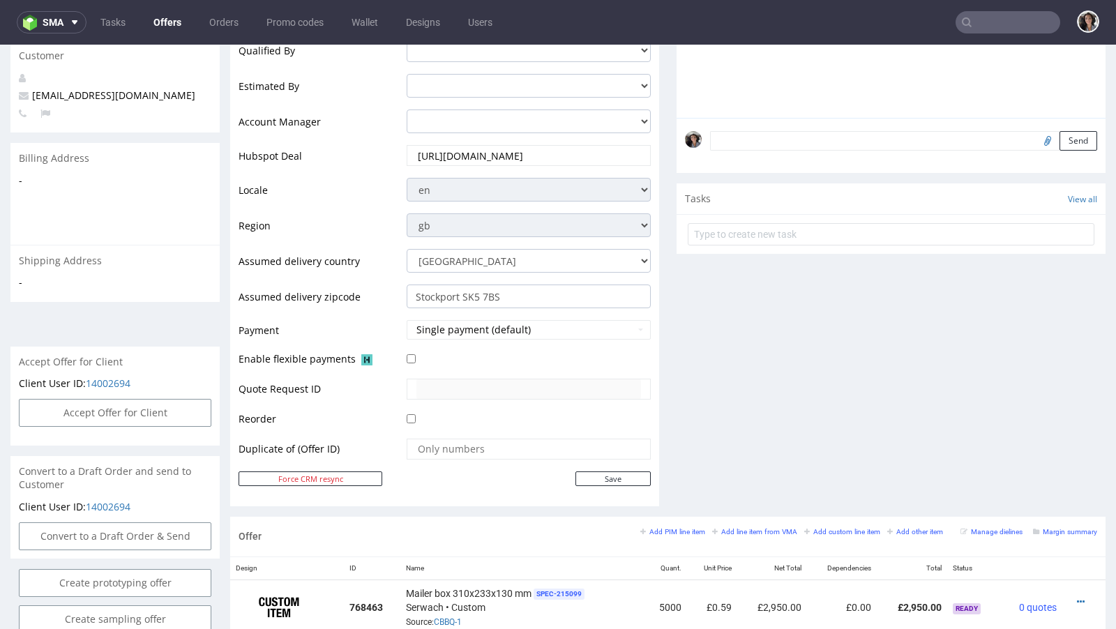
scroll to position [666, 0]
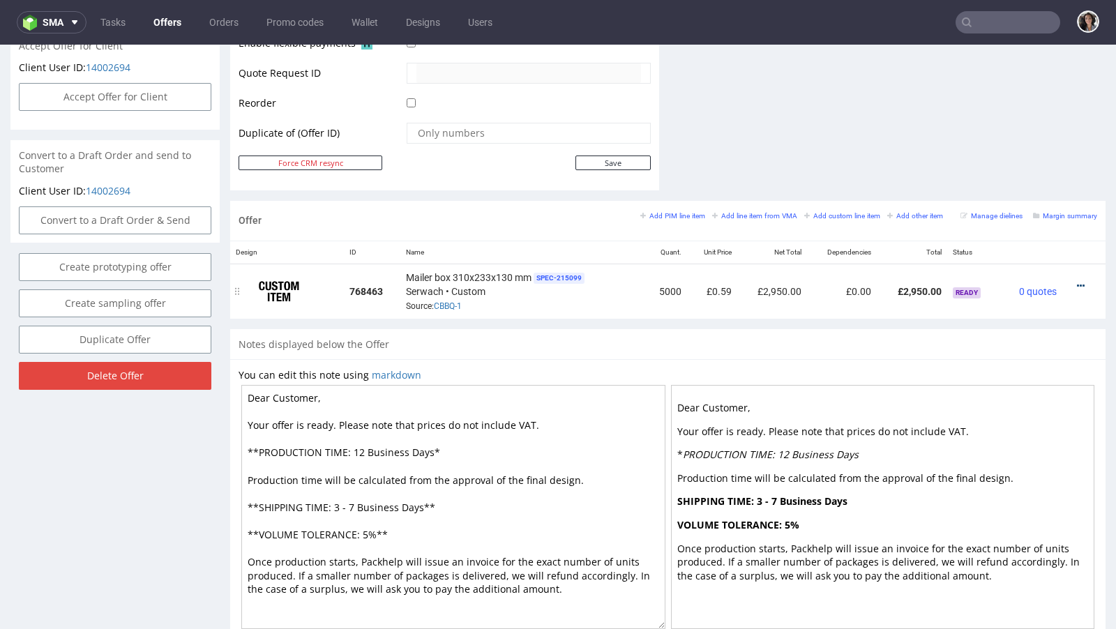
click at [1077, 281] on icon at bounding box center [1081, 286] width 8 height 10
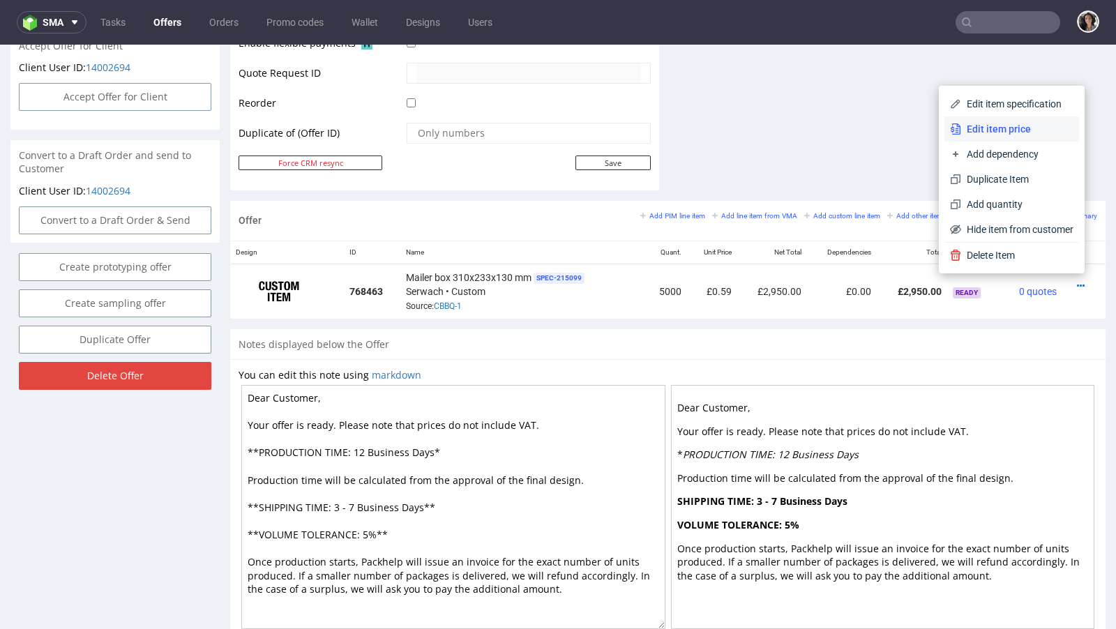
click at [969, 129] on span "Edit item price" at bounding box center [1017, 129] width 112 height 14
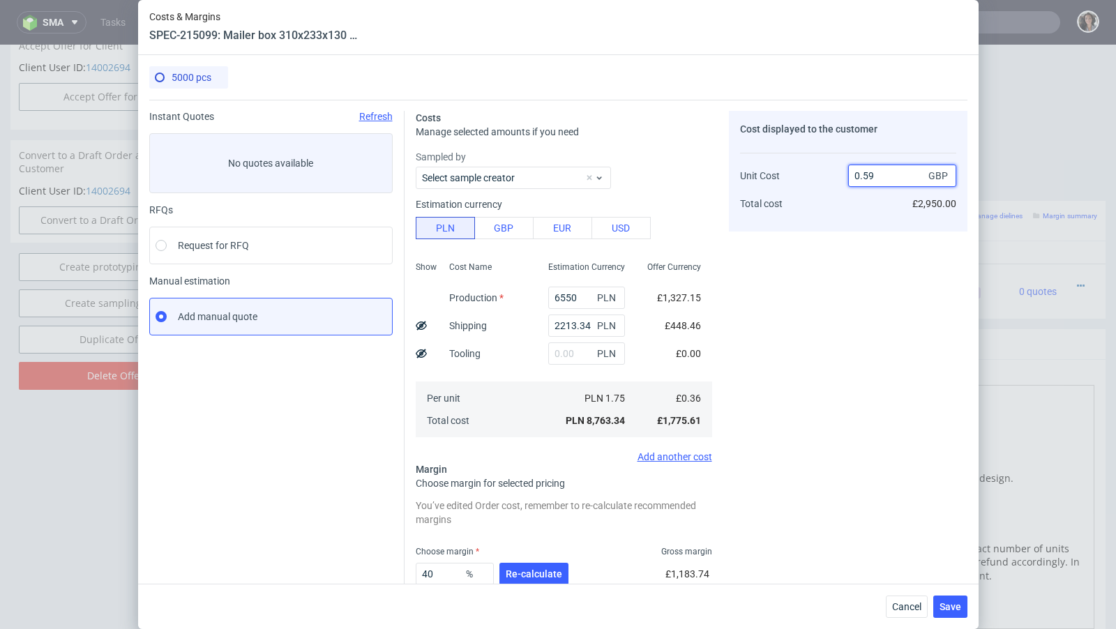
click at [884, 175] on input "0.59" at bounding box center [902, 176] width 108 height 22
type input "0.61"
type input "40.98360655737705"
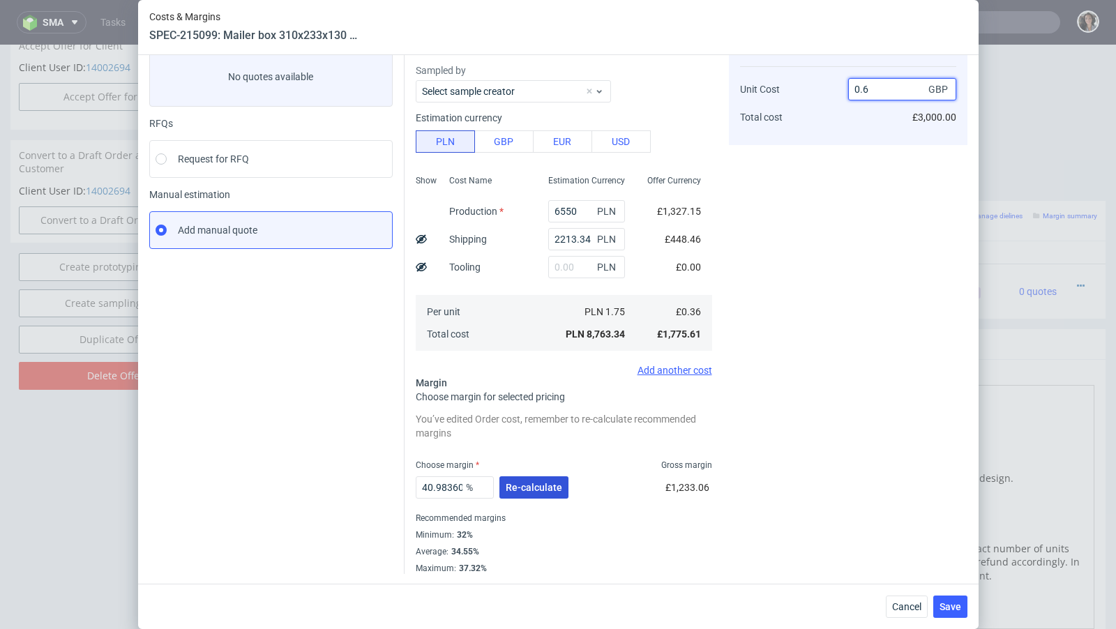
type input "0.6"
click at [541, 485] on span "Re-calculate" at bounding box center [534, 488] width 57 height 10
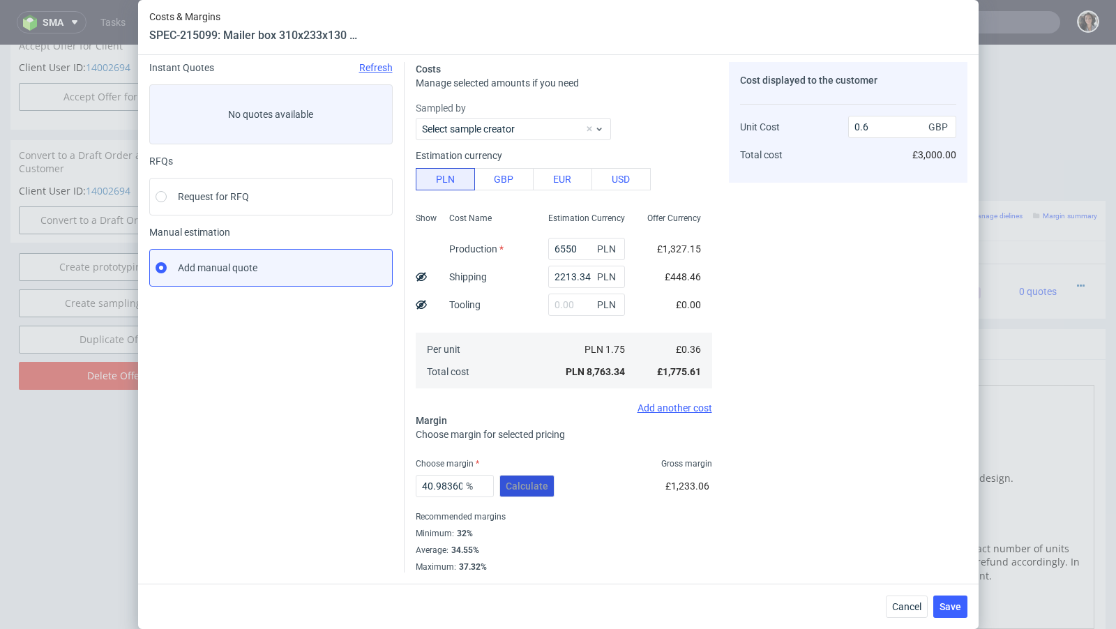
scroll to position [47, 0]
click at [952, 607] on span "Save" at bounding box center [951, 607] width 22 height 10
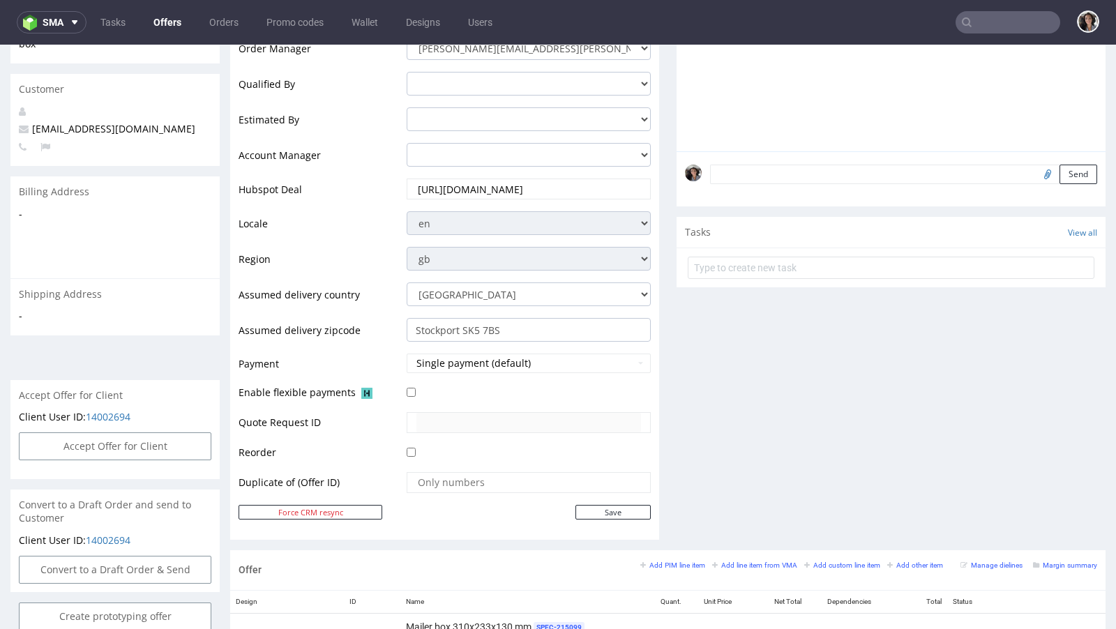
scroll to position [0, 0]
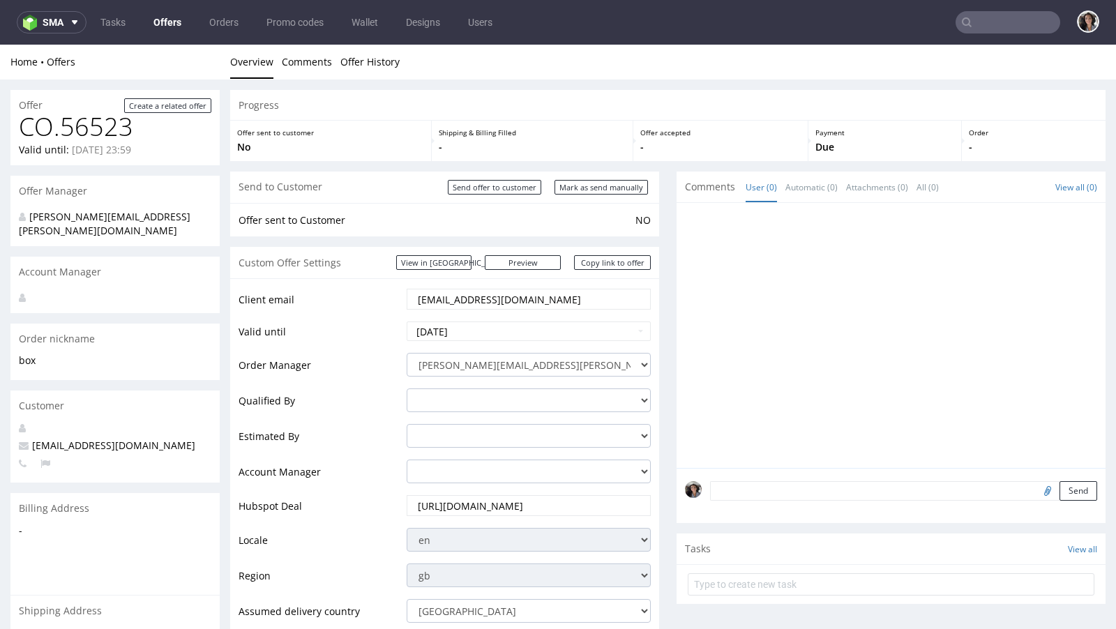
click at [544, 295] on input "hello@thecaninemenu.co.uk" at bounding box center [528, 299] width 225 height 20
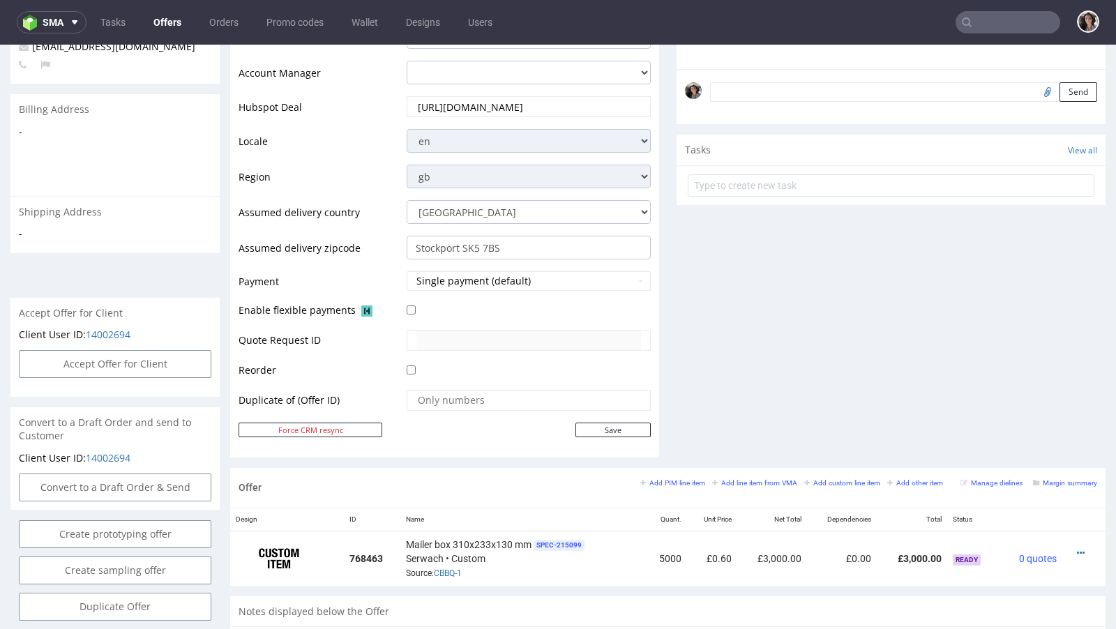
scroll to position [391, 0]
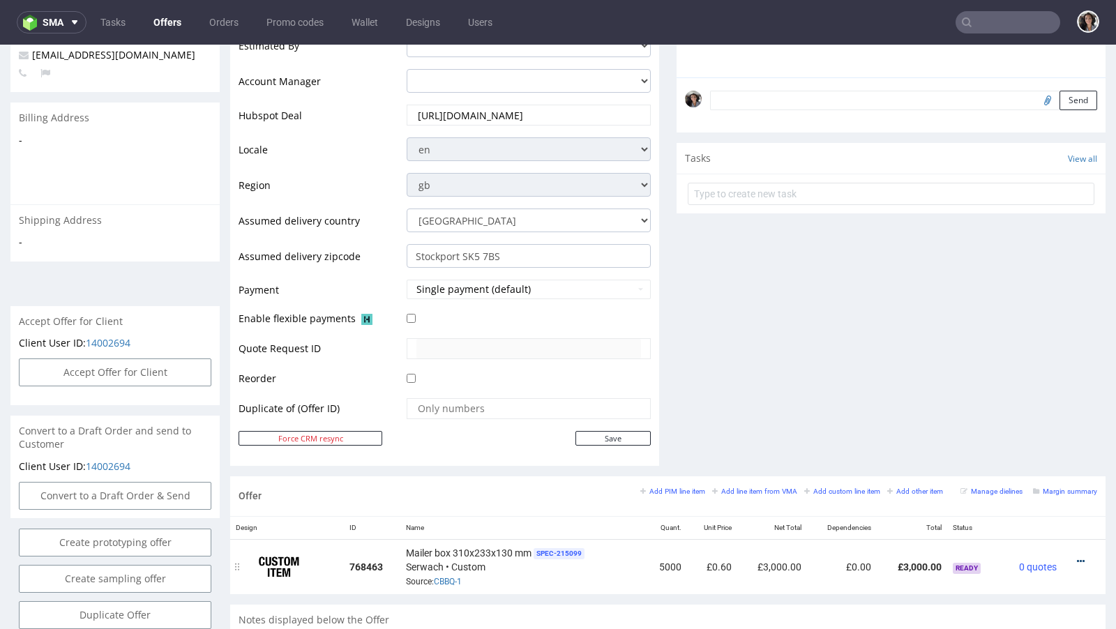
click at [1077, 557] on icon at bounding box center [1081, 562] width 8 height 10
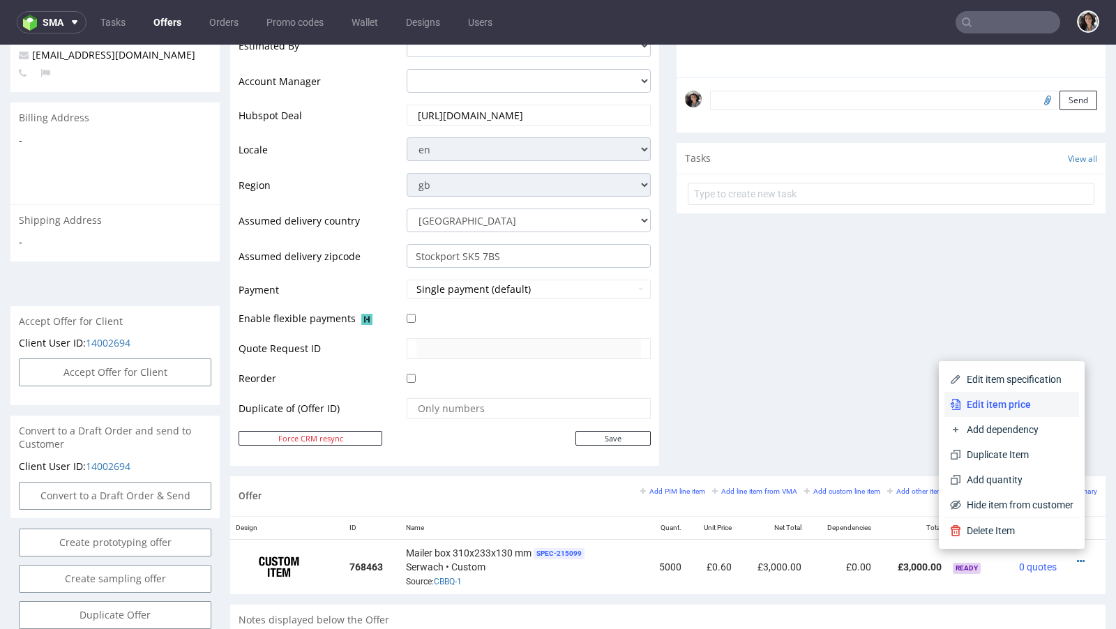
click at [995, 404] on span "Edit item price" at bounding box center [1017, 405] width 112 height 14
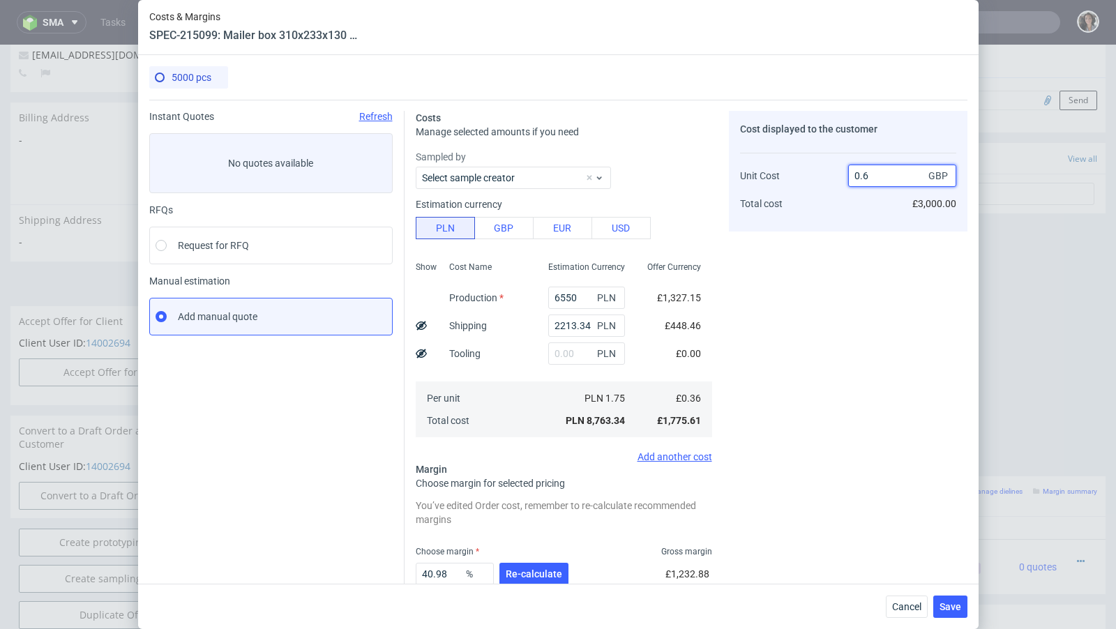
click at [878, 176] on input "0.6" at bounding box center [902, 176] width 108 height 22
type input "0.65"
type input "44.61538461538462"
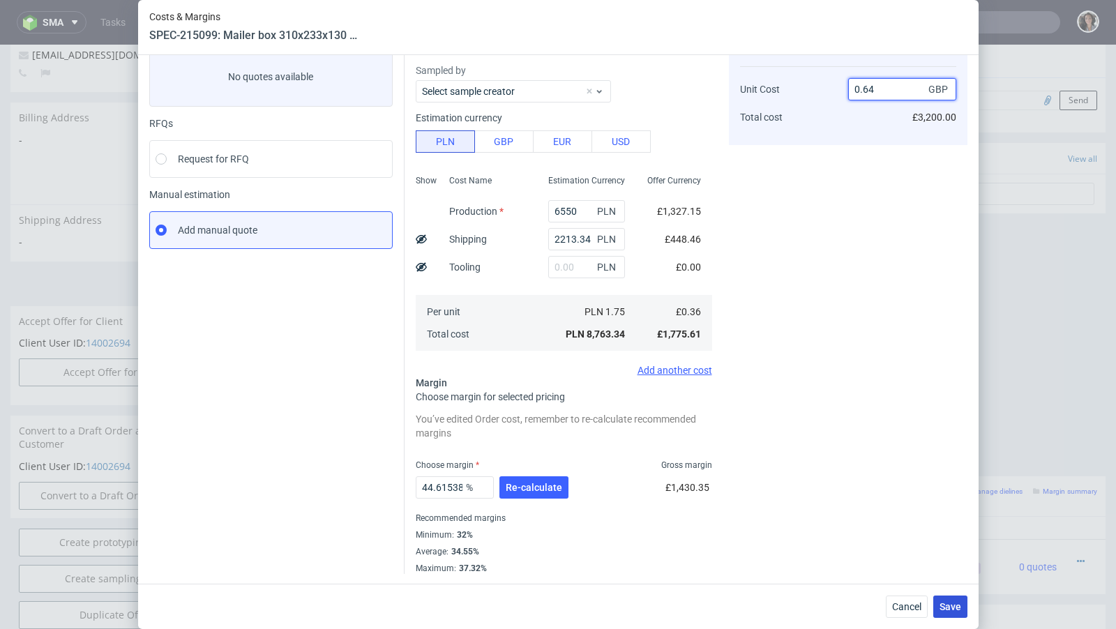
type input "0.64"
click at [945, 608] on span "Save" at bounding box center [951, 607] width 22 height 10
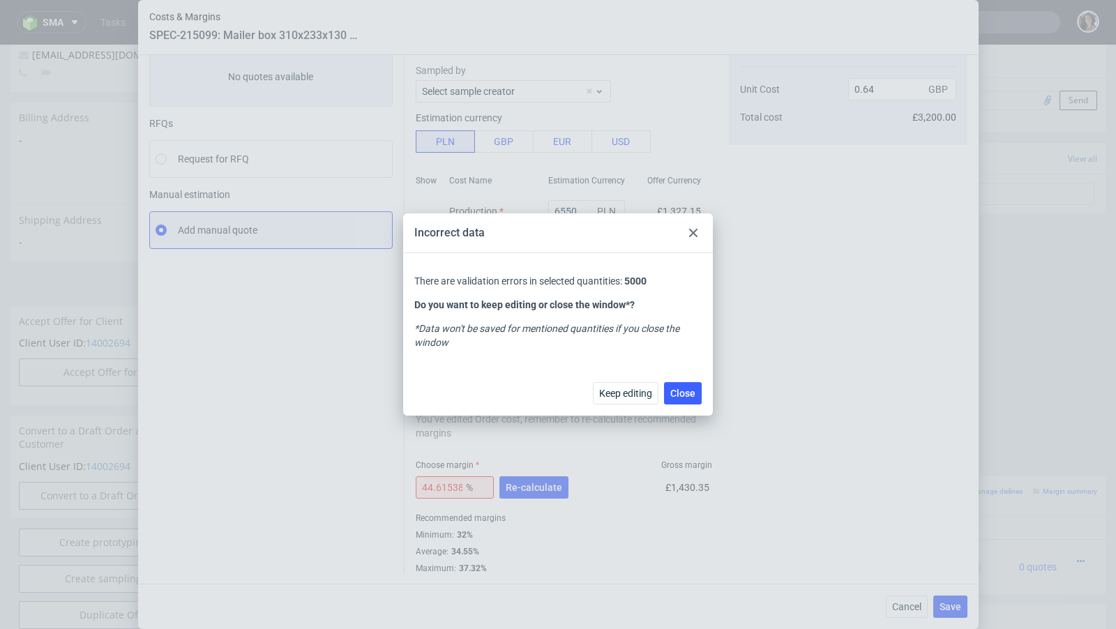
click at [691, 225] on div at bounding box center [693, 233] width 17 height 17
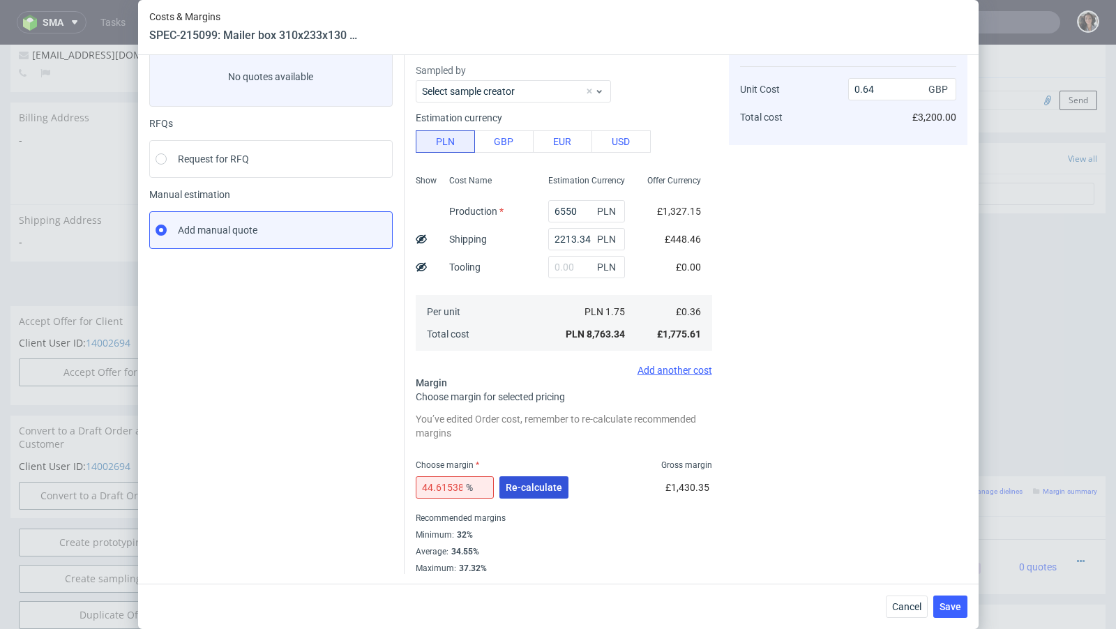
click at [521, 486] on span "Re-calculate" at bounding box center [534, 488] width 57 height 10
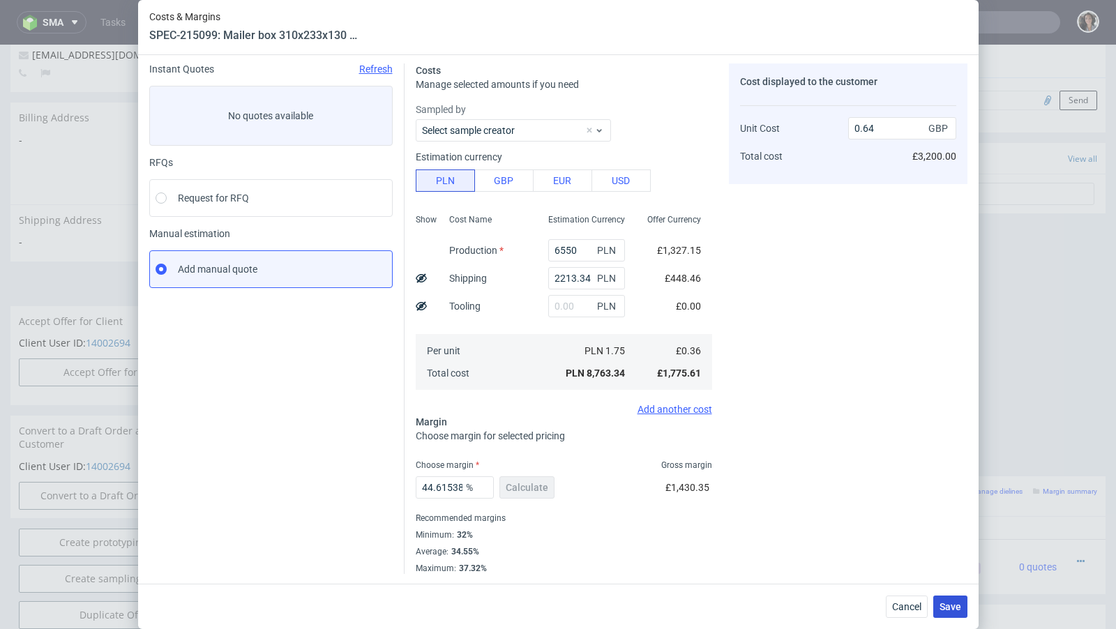
click at [954, 599] on button "Save" at bounding box center [950, 607] width 34 height 22
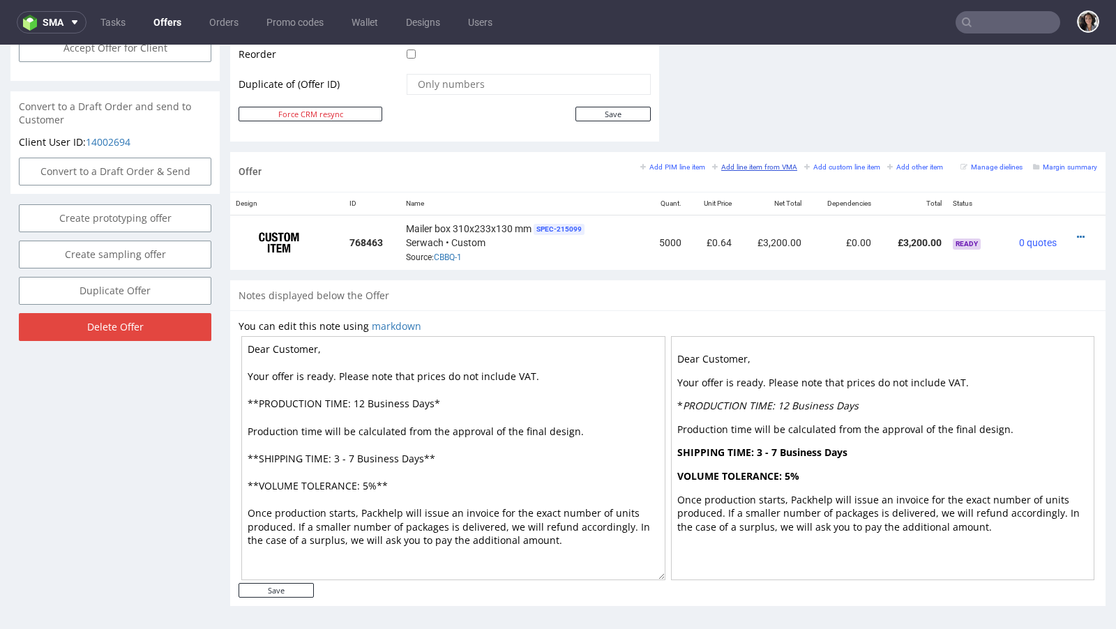
scroll to position [0, 0]
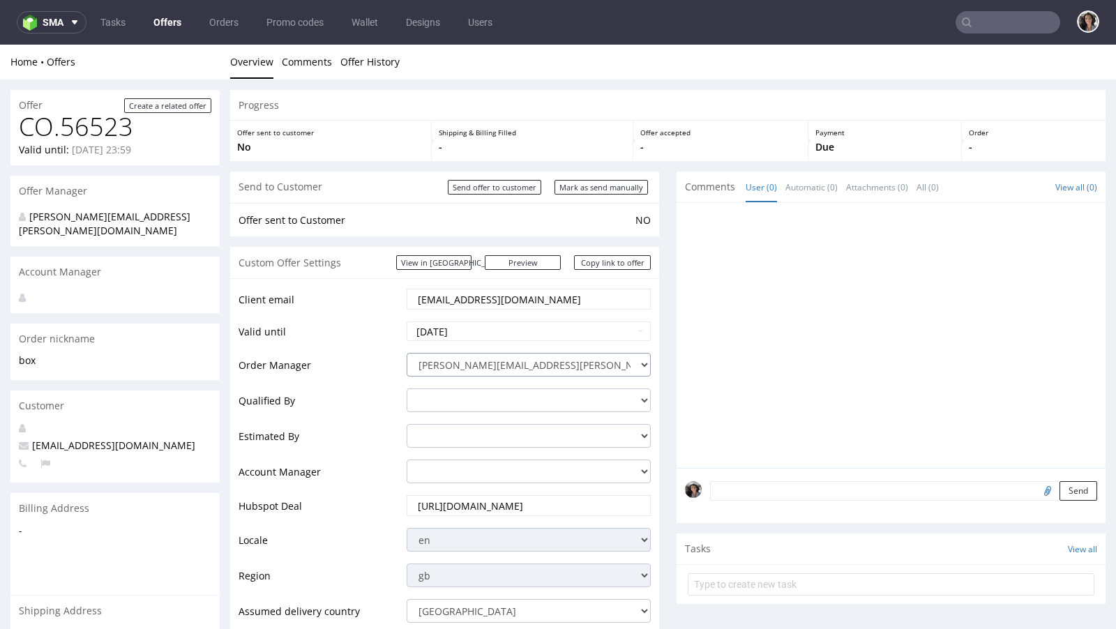
click at [541, 365] on select "cristina.martinez@packhelp.com adrian.grudzien@packhelp.com adrian.margula@pack…" at bounding box center [529, 365] width 244 height 24
select select "11572053"
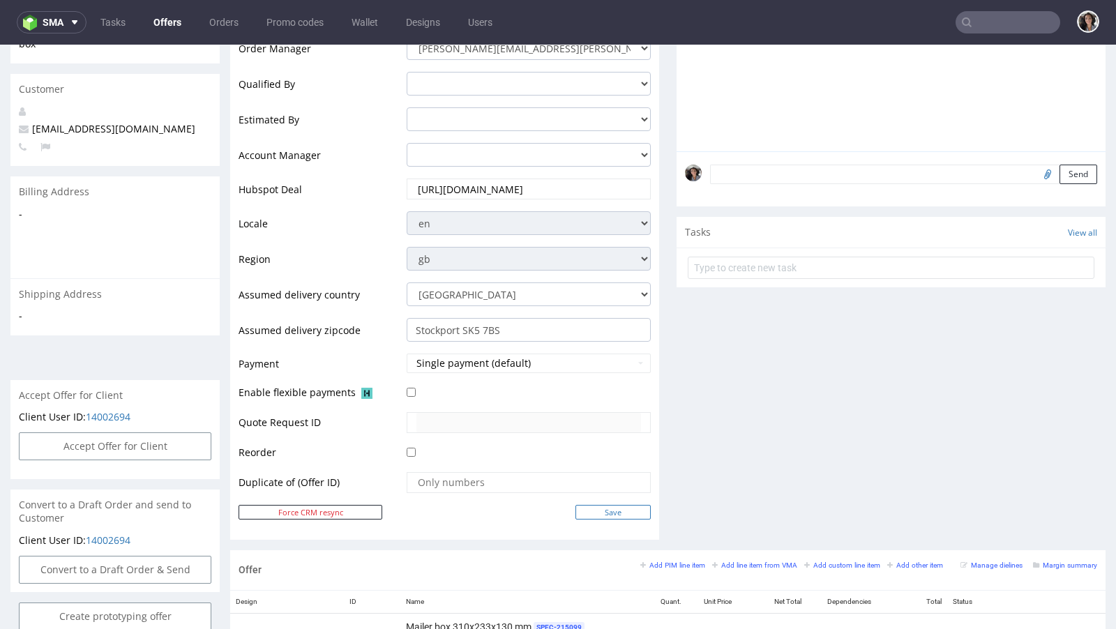
click at [614, 509] on input "Save" at bounding box center [613, 512] width 75 height 15
type input "In progress..."
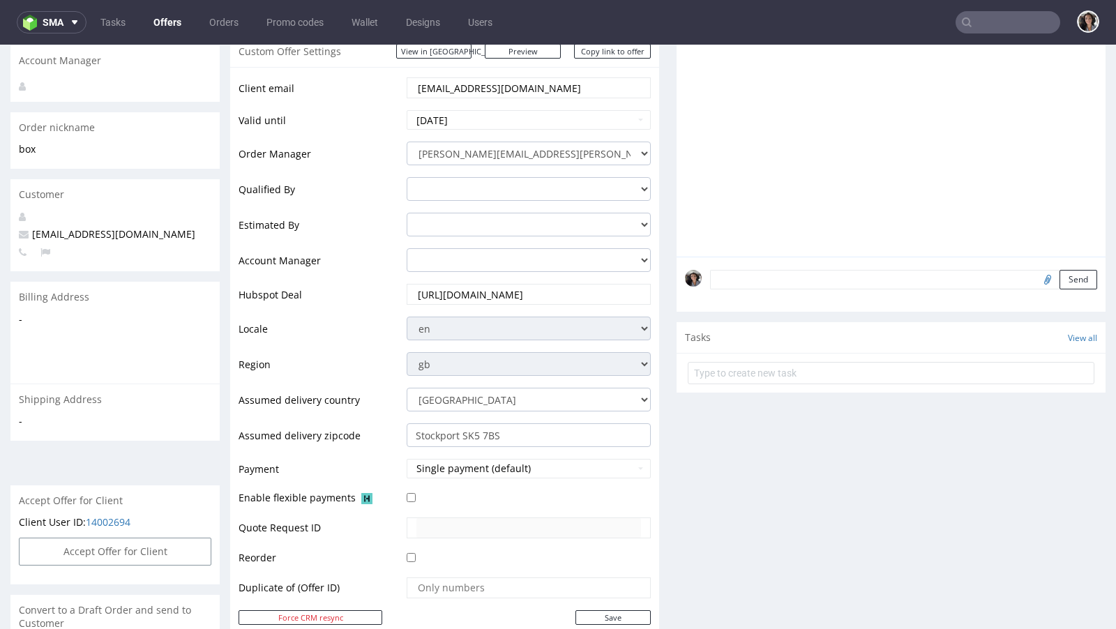
scroll to position [420, 0]
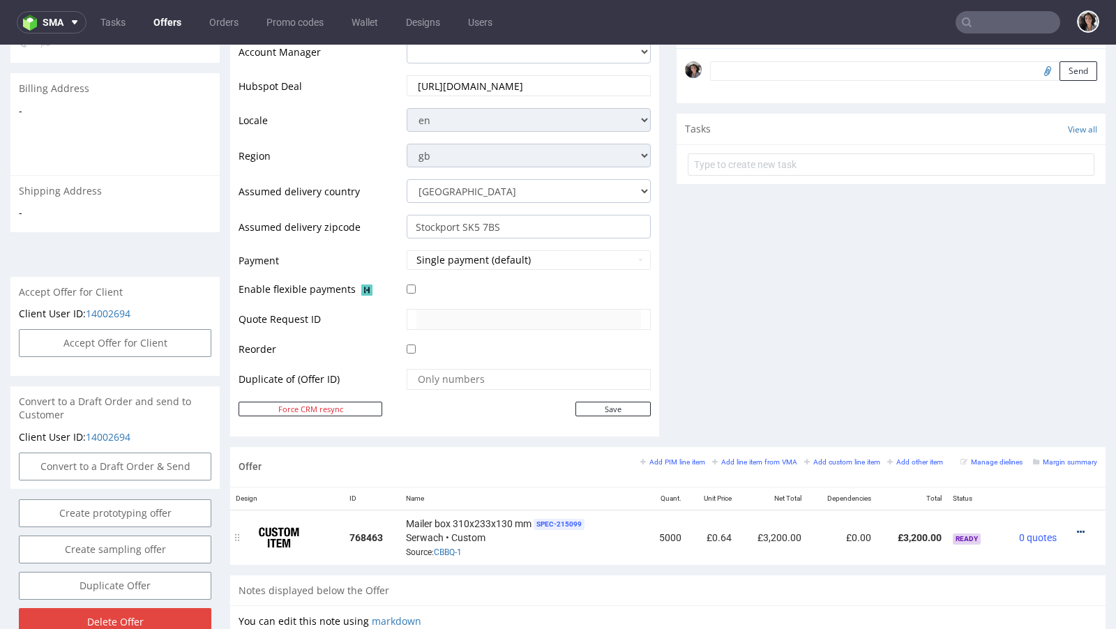
click at [1077, 527] on icon at bounding box center [1081, 532] width 8 height 10
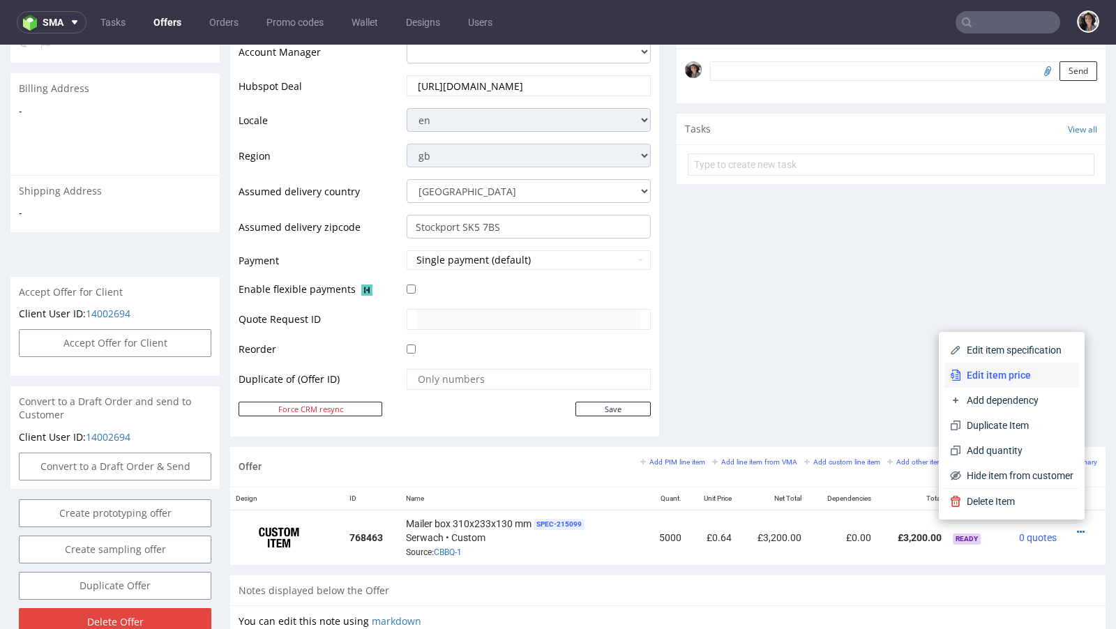
click at [1015, 375] on span "Edit item price" at bounding box center [1017, 375] width 112 height 14
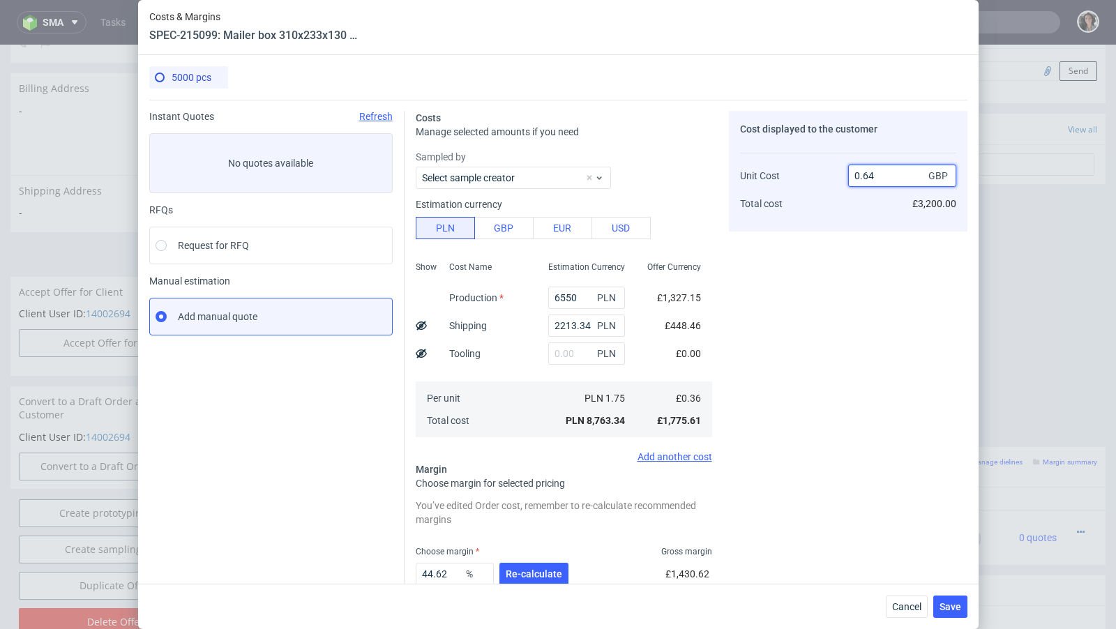
click at [884, 179] on input "0.64" at bounding box center [902, 176] width 108 height 22
type input "0.63"
type input "42.857142857142854"
type input "0.64"
type input "43.75"
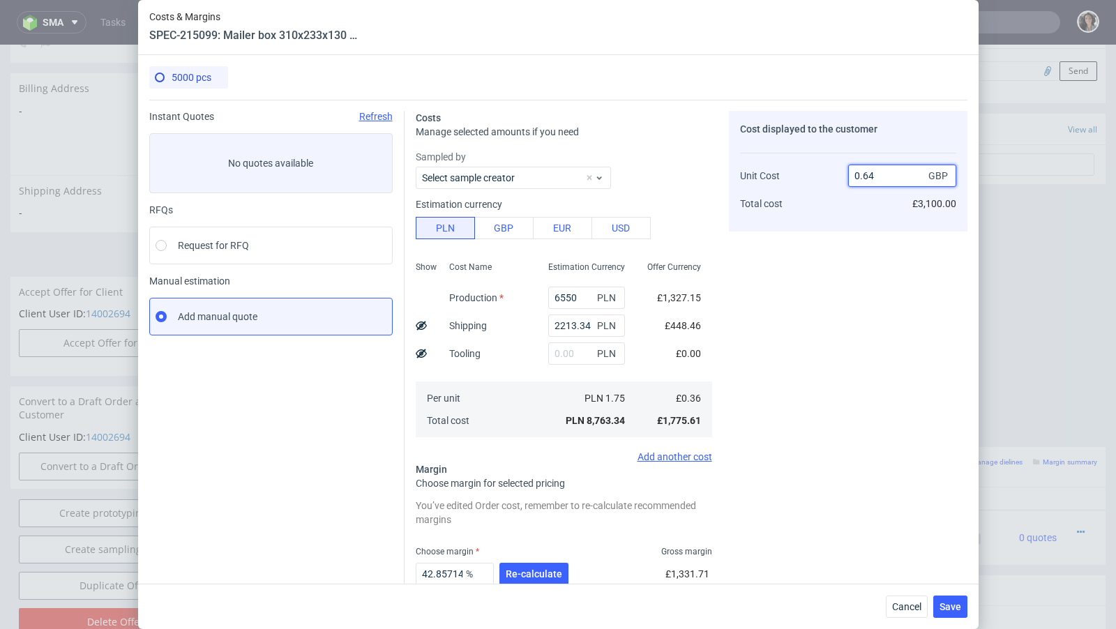
type input "0.63"
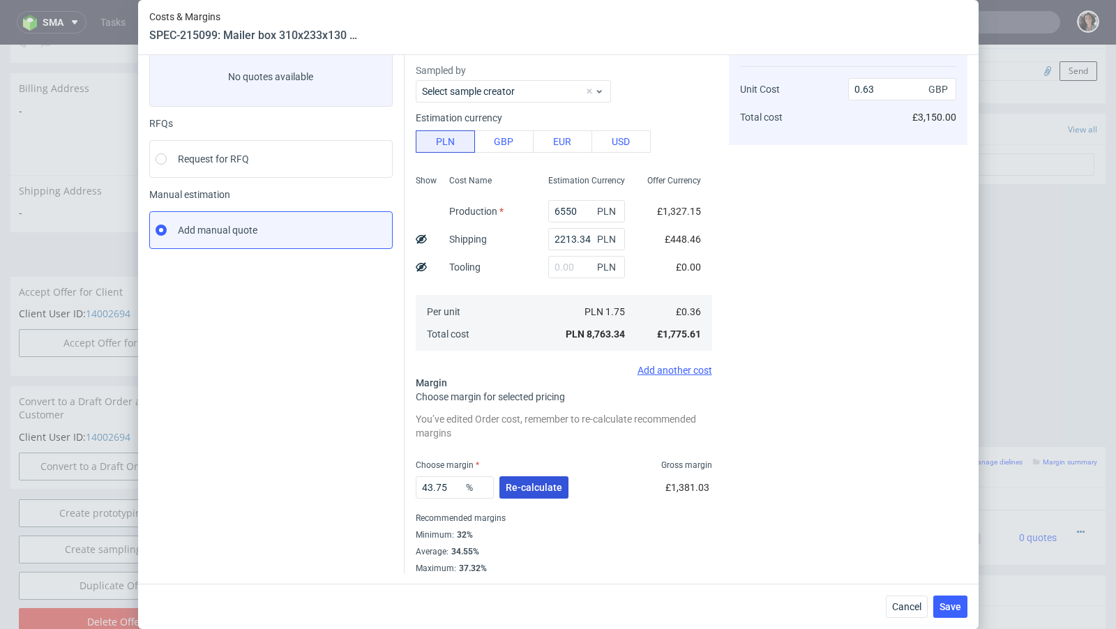
click at [546, 476] on button "Re-calculate" at bounding box center [533, 487] width 69 height 22
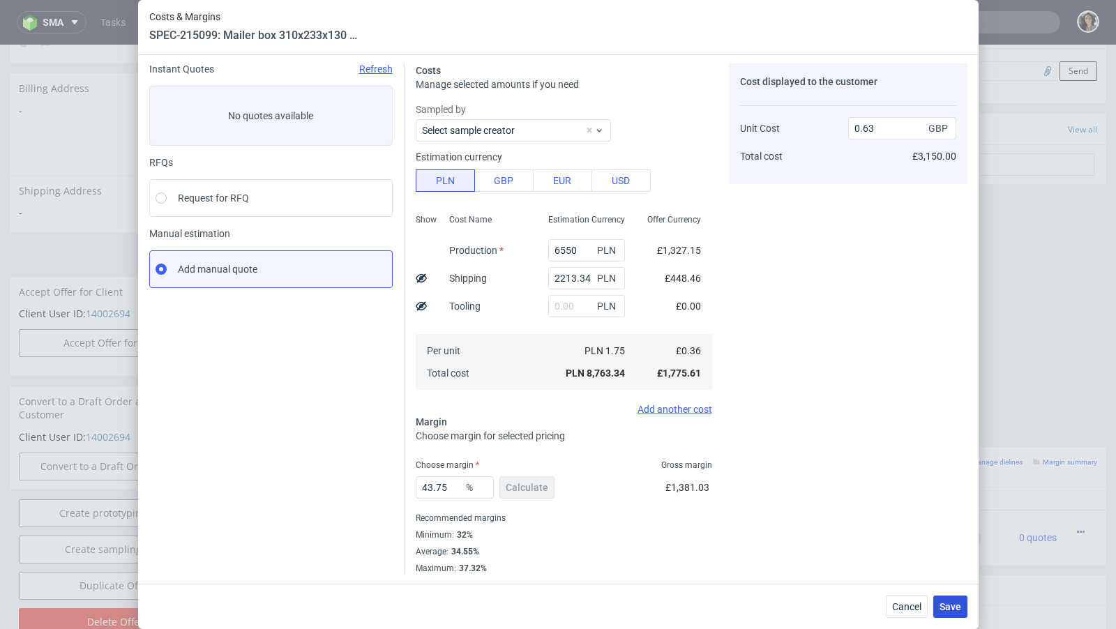
click at [952, 605] on span "Save" at bounding box center [951, 607] width 22 height 10
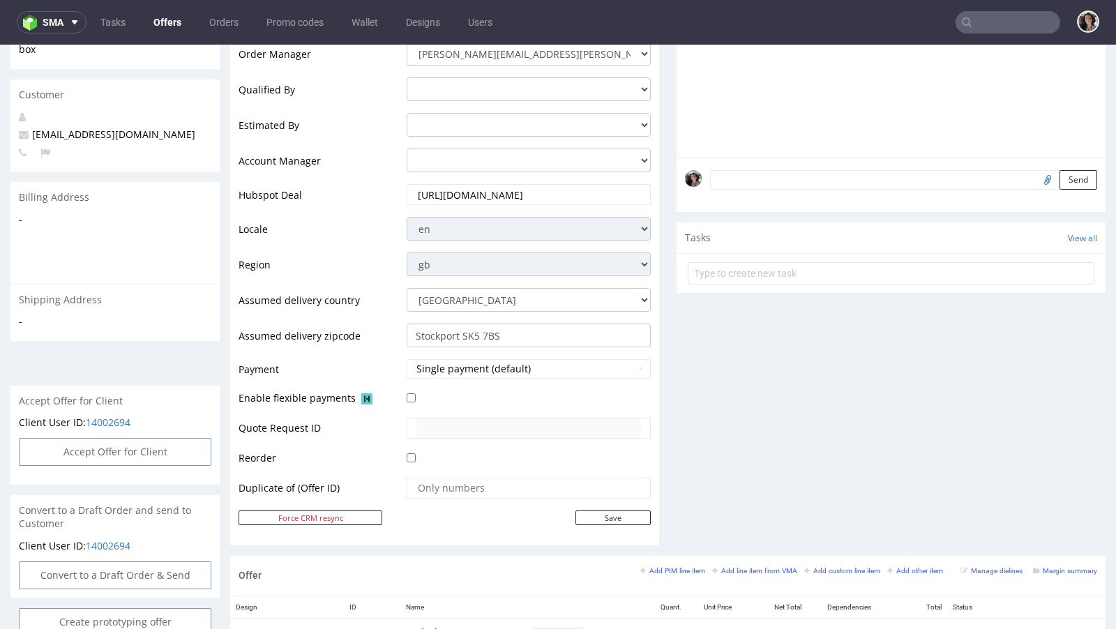
scroll to position [0, 0]
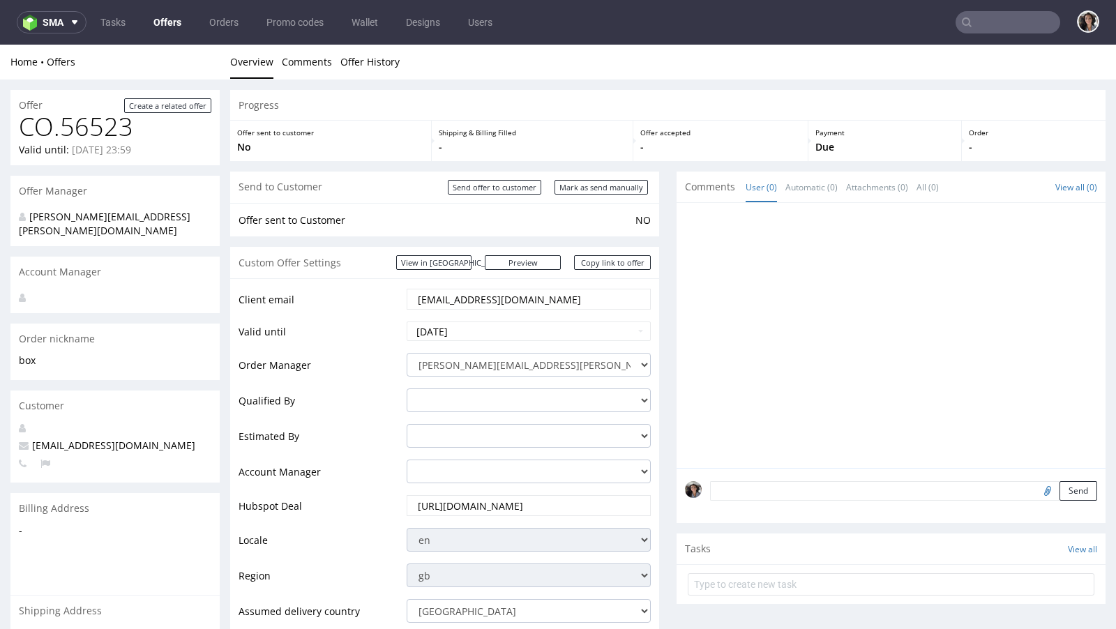
click at [616, 253] on div "Custom Offer Settings View in Hubspot Preview https://packhelp.co.uk/packhelp-p…" at bounding box center [444, 262] width 429 height 31
click at [619, 260] on link "Copy link to offer" at bounding box center [612, 262] width 77 height 15
click at [616, 185] on input "Mark as send manually" at bounding box center [601, 187] width 93 height 15
type input "In progress..."
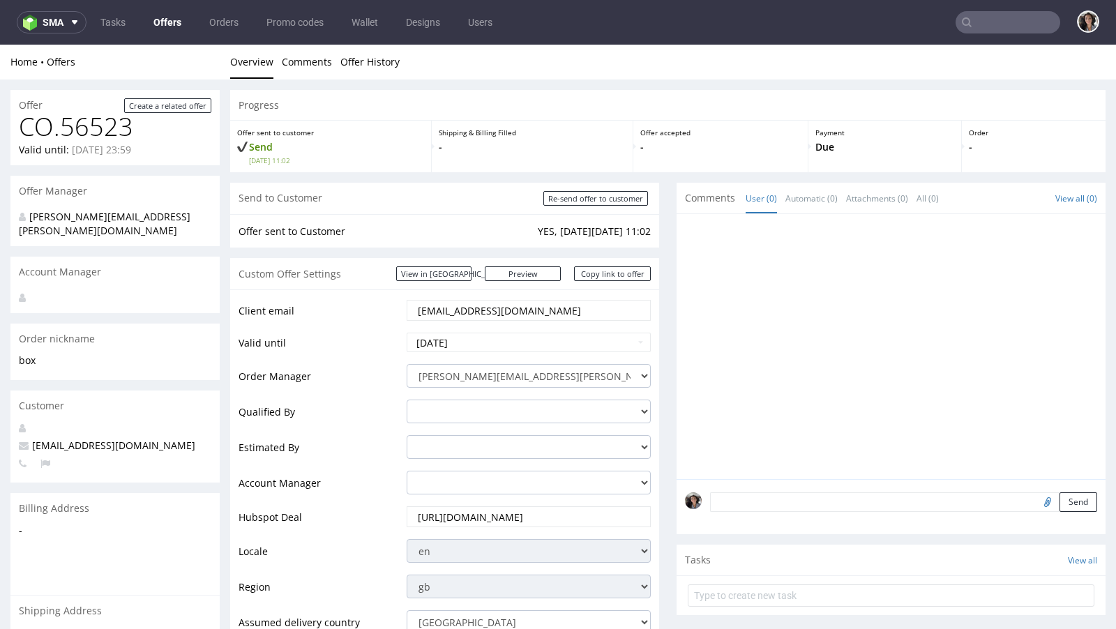
scroll to position [740, 0]
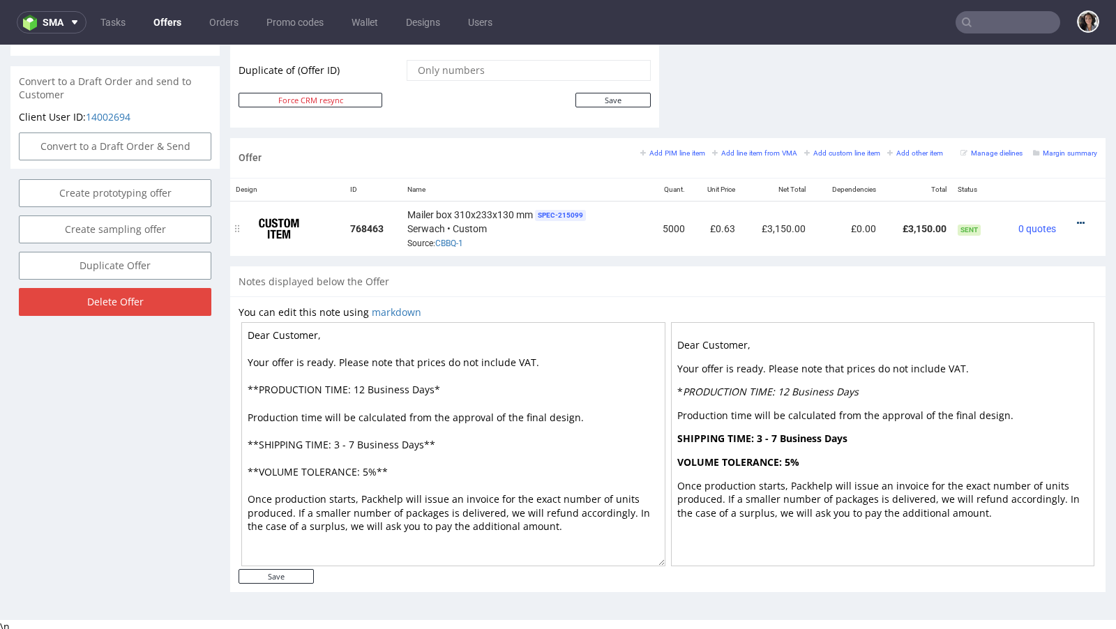
click at [1077, 218] on icon at bounding box center [1081, 223] width 8 height 10
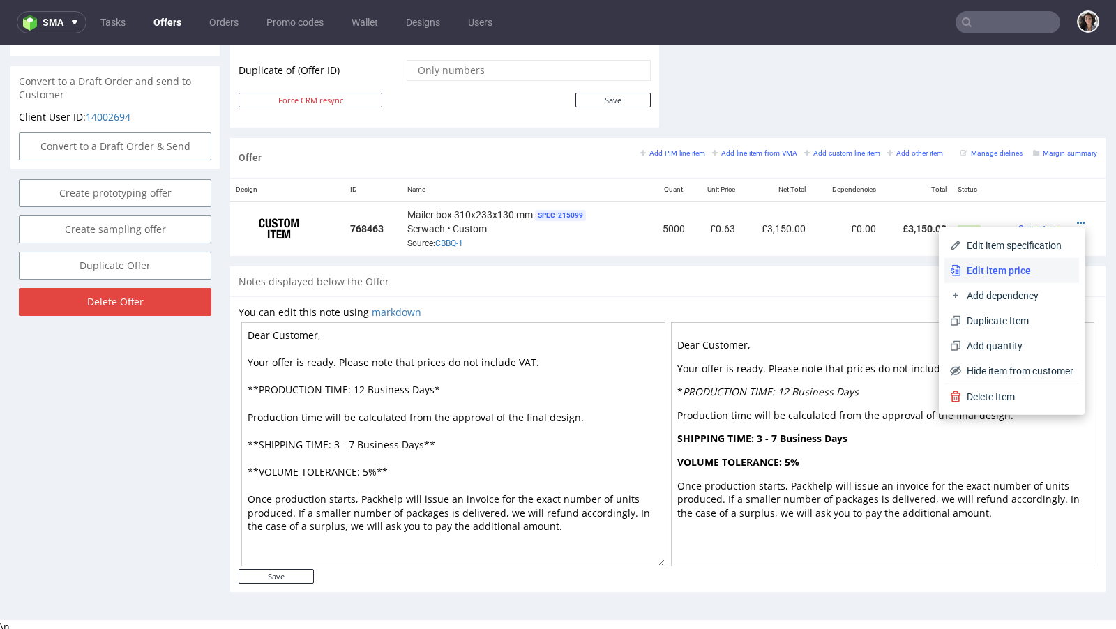
click at [984, 261] on li "Edit item price" at bounding box center [1012, 270] width 135 height 25
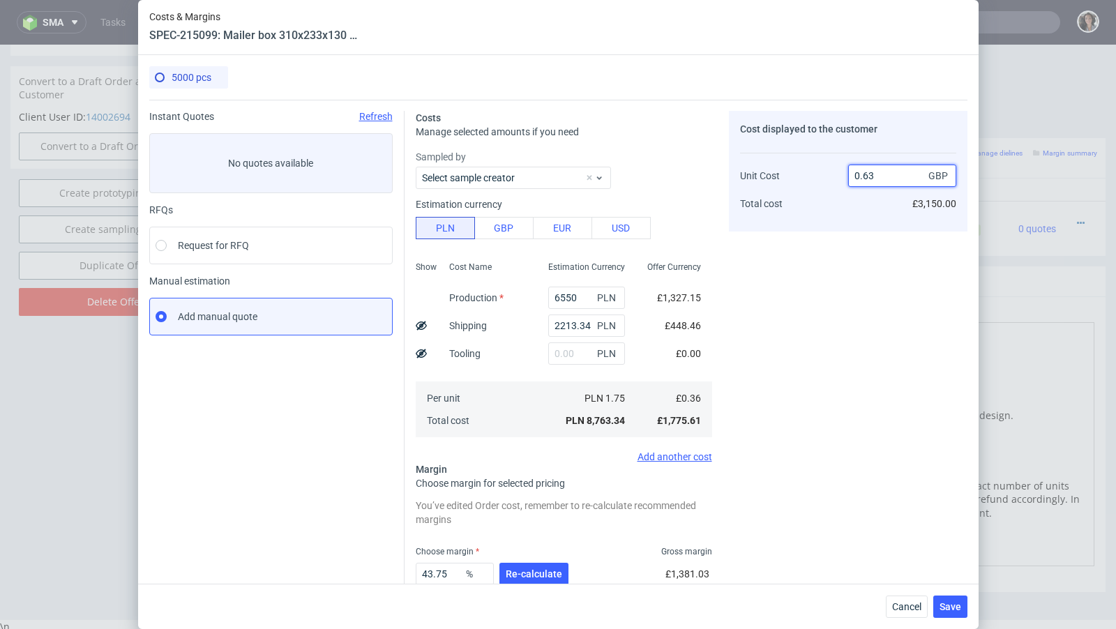
click at [884, 179] on input "0.63" at bounding box center [902, 176] width 108 height 22
type input "0.68"
type input "47.05882352941177"
click at [831, 269] on div "Cost displayed to the customer Unit Cost Total cost 0.67 GBP £3,350.00" at bounding box center [848, 386] width 239 height 550
click at [884, 178] on input "0.67" at bounding box center [902, 176] width 108 height 22
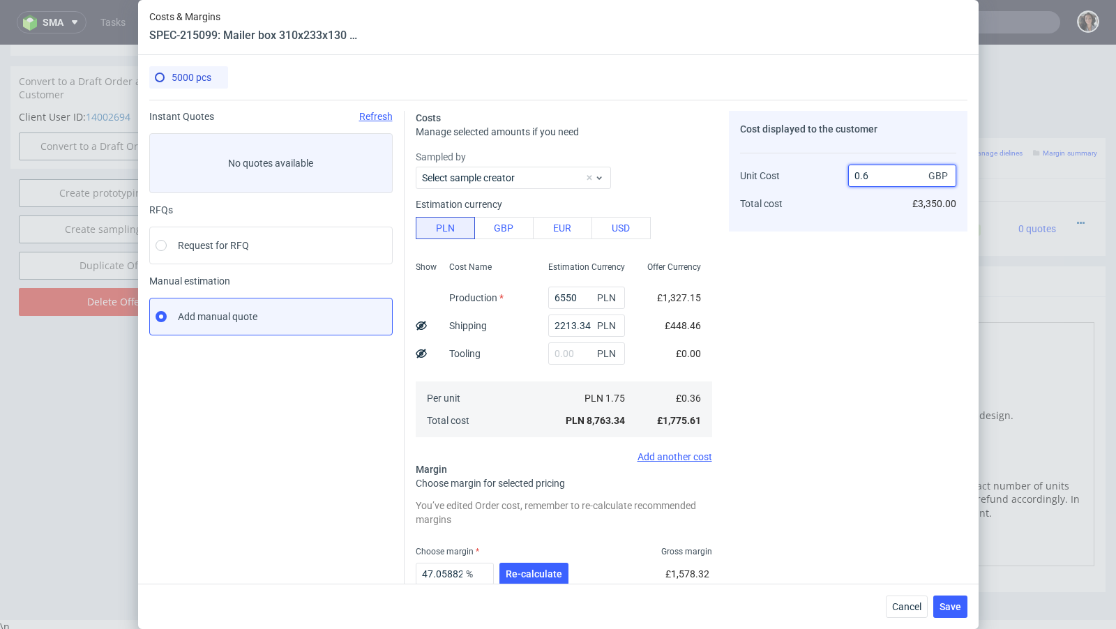
type input "0.69"
type input "47.826086956521735"
type input "0.68"
click at [854, 218] on div "0.68 GBP £3,400.00" at bounding box center [902, 183] width 108 height 73
click at [955, 608] on span "Save" at bounding box center [951, 607] width 22 height 10
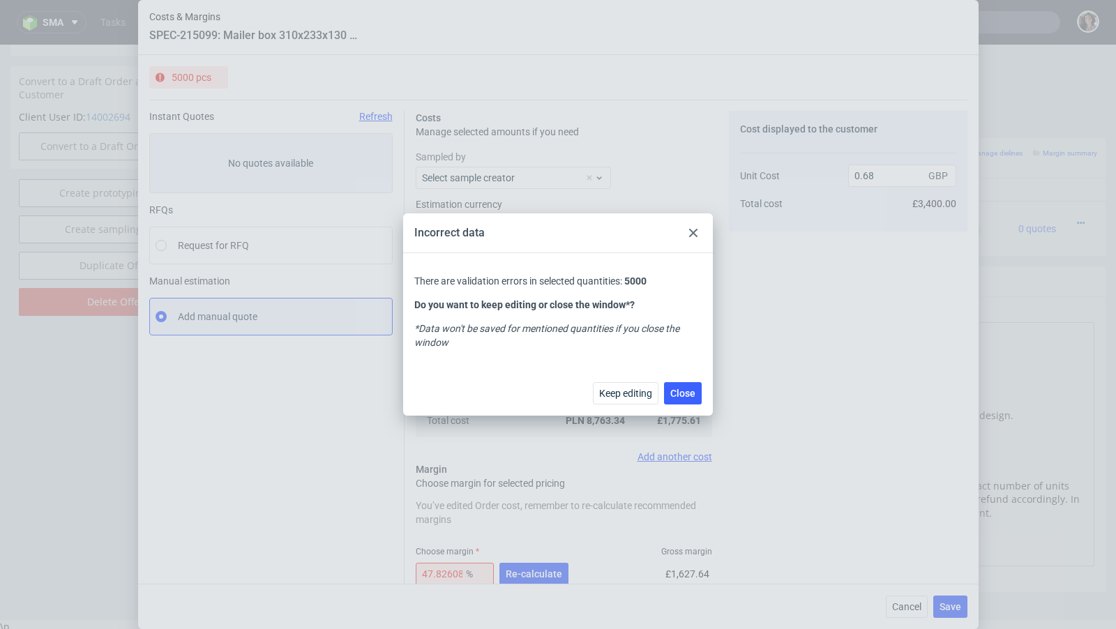
click at [696, 238] on div at bounding box center [693, 233] width 17 height 17
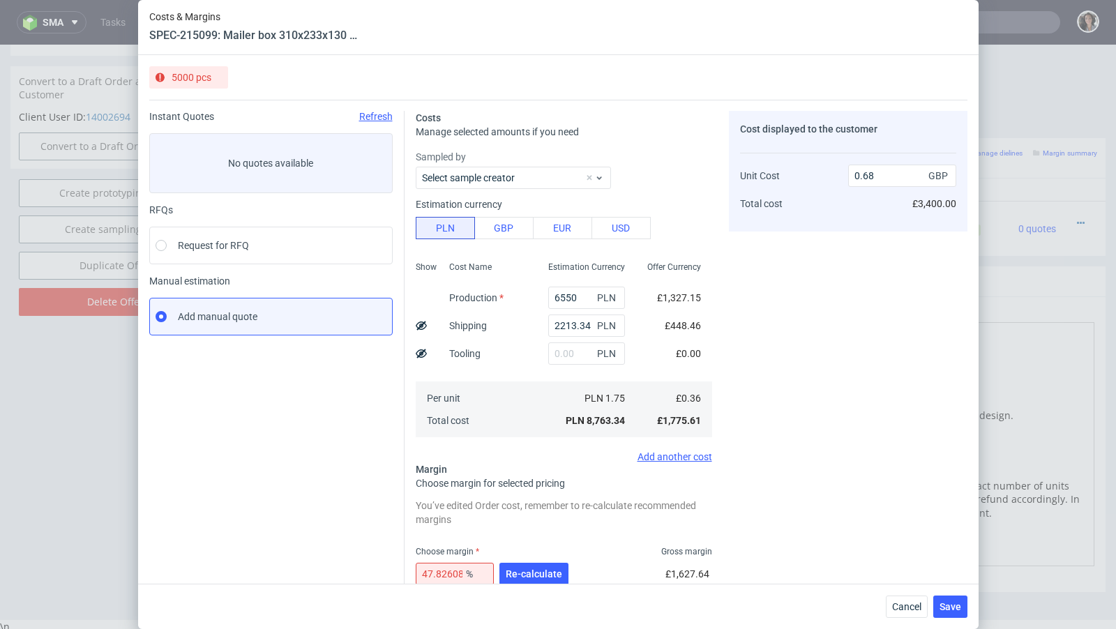
click at [541, 586] on div "Cancel Save" at bounding box center [558, 606] width 841 height 45
click at [536, 576] on span "Re-calculate" at bounding box center [534, 574] width 57 height 10
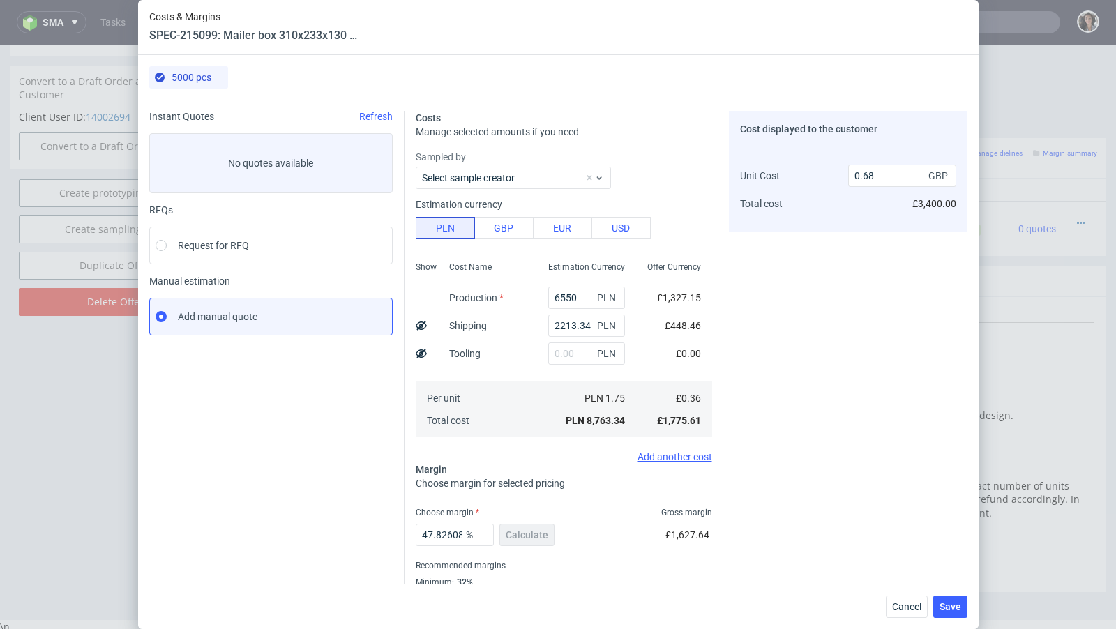
scroll to position [47, 0]
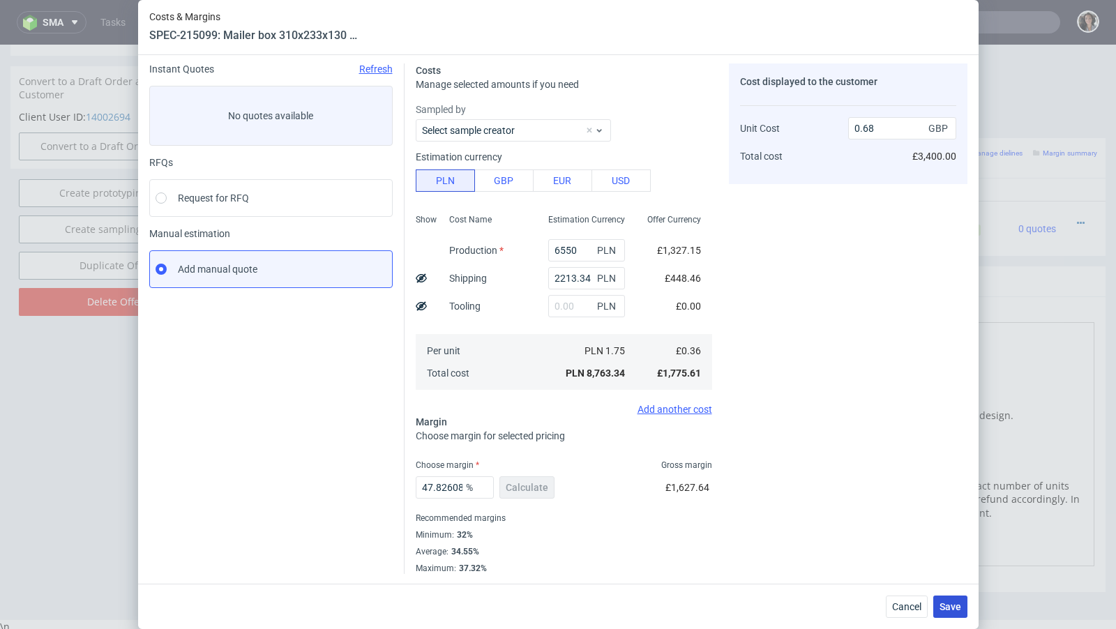
click at [949, 610] on span "Save" at bounding box center [951, 607] width 22 height 10
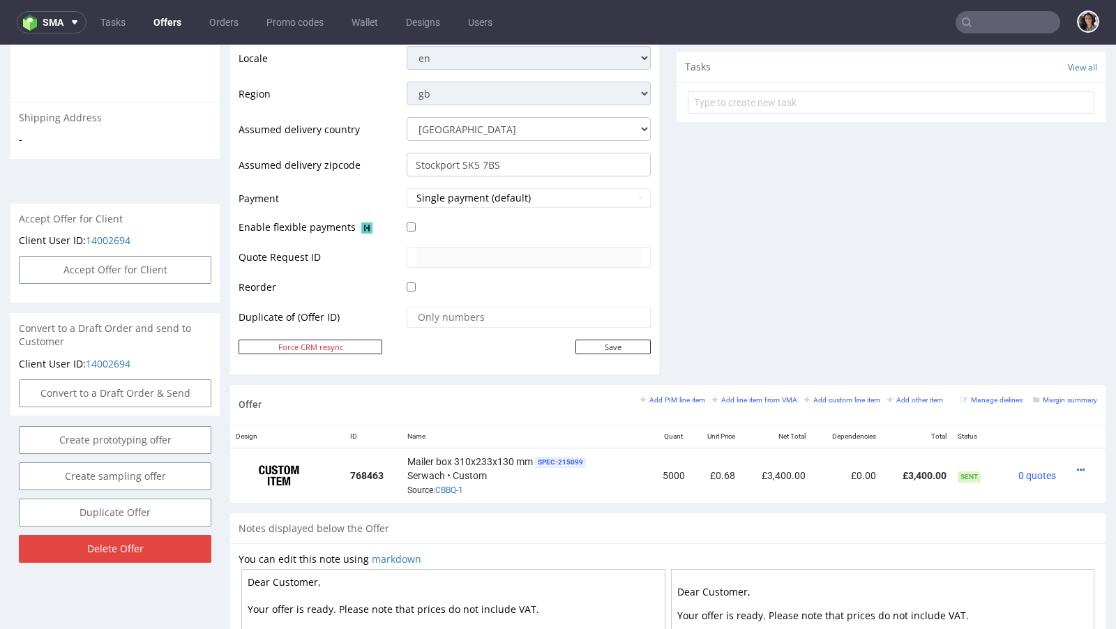
scroll to position [663, 0]
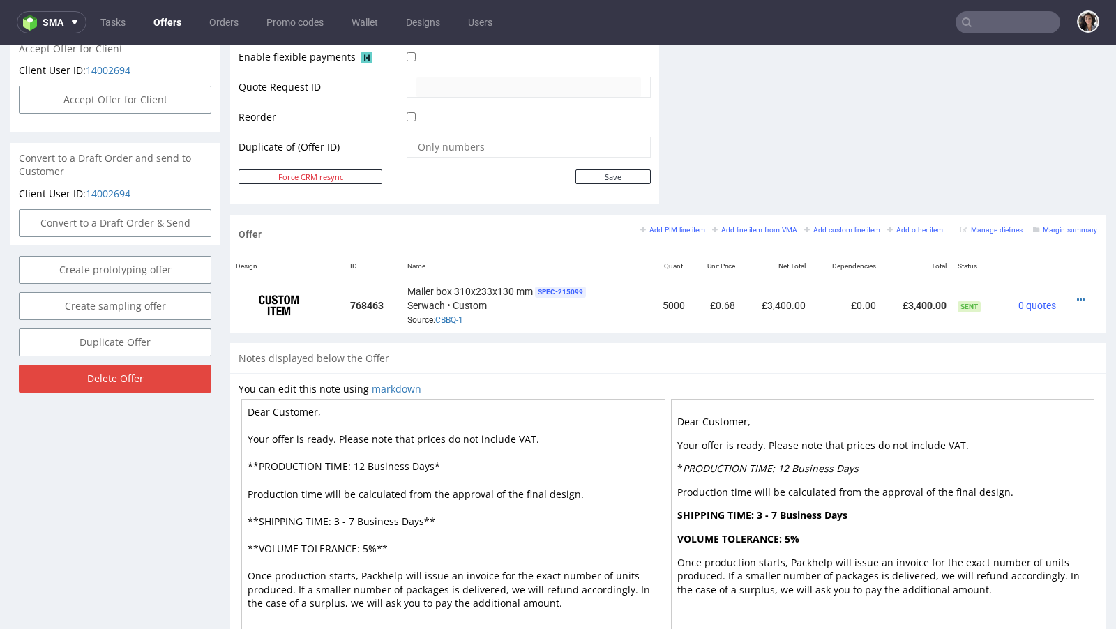
drag, startPoint x: 429, startPoint y: 462, endPoint x: 352, endPoint y: 460, distance: 76.7
click at [352, 460] on textarea "Dear Customer, Your offer is ready. Please note that prices do not include VAT.…" at bounding box center [453, 521] width 424 height 244
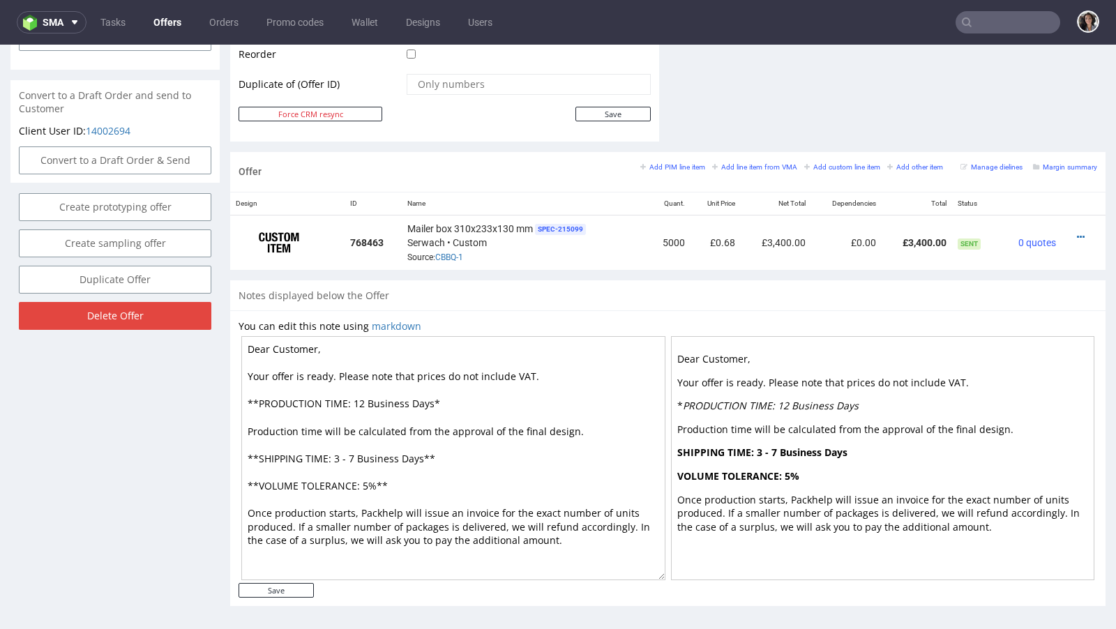
scroll to position [478, 0]
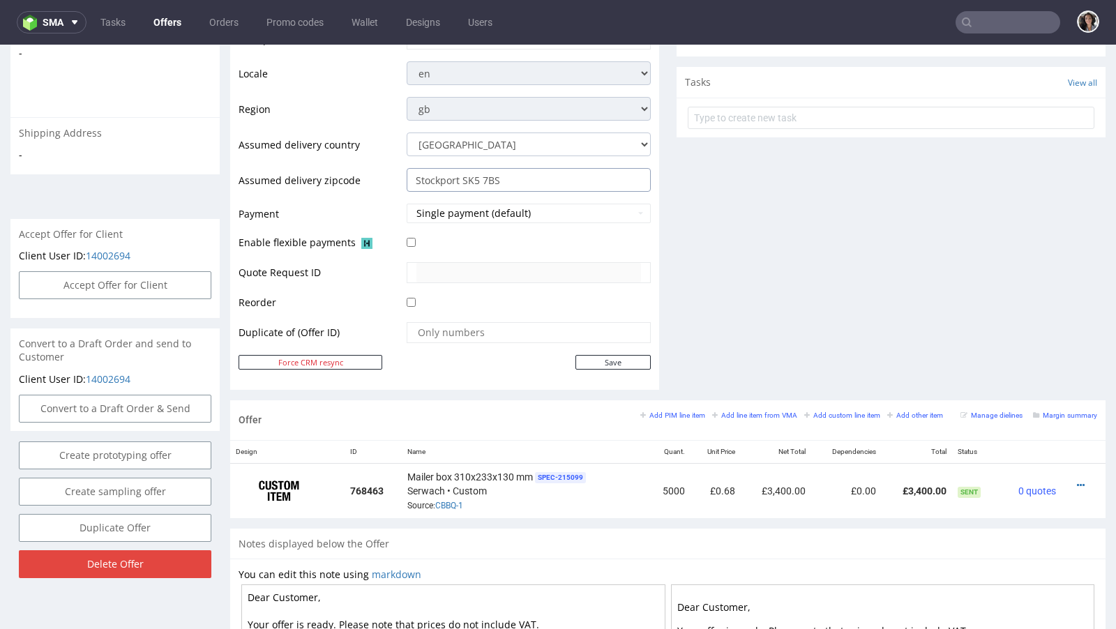
click at [479, 176] on input "Stockport SK5 7BS" at bounding box center [529, 180] width 244 height 24
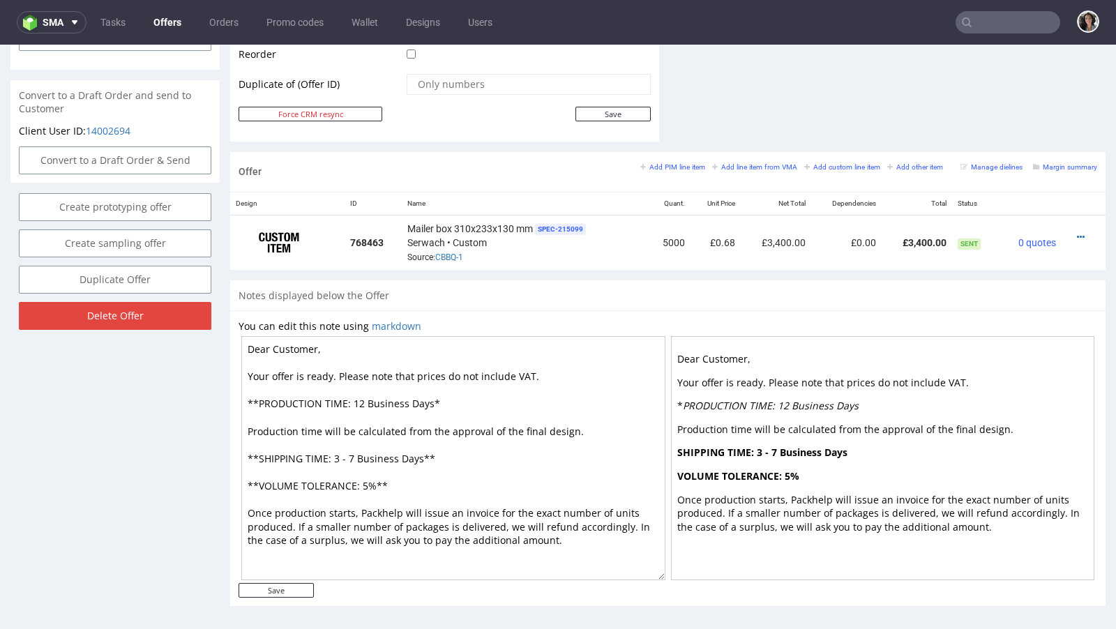
click at [529, 372] on textarea "Dear Customer, Your offer is ready. Please note that prices do not include VAT.…" at bounding box center [453, 458] width 424 height 244
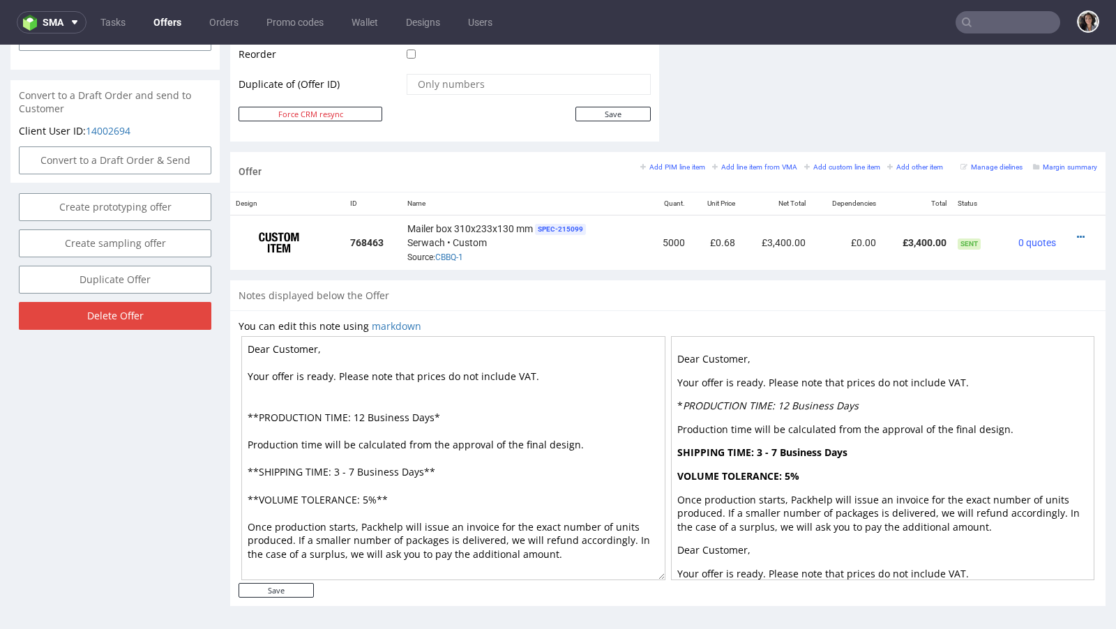
paste textarea "60 GBP import fees when receiving the order in the UK."
type textarea "Dear Customer, Your offer is ready. Please note that prices do not include VAT.…"
click at [283, 587] on input "Save" at bounding box center [276, 590] width 75 height 15
type input "In progress..."
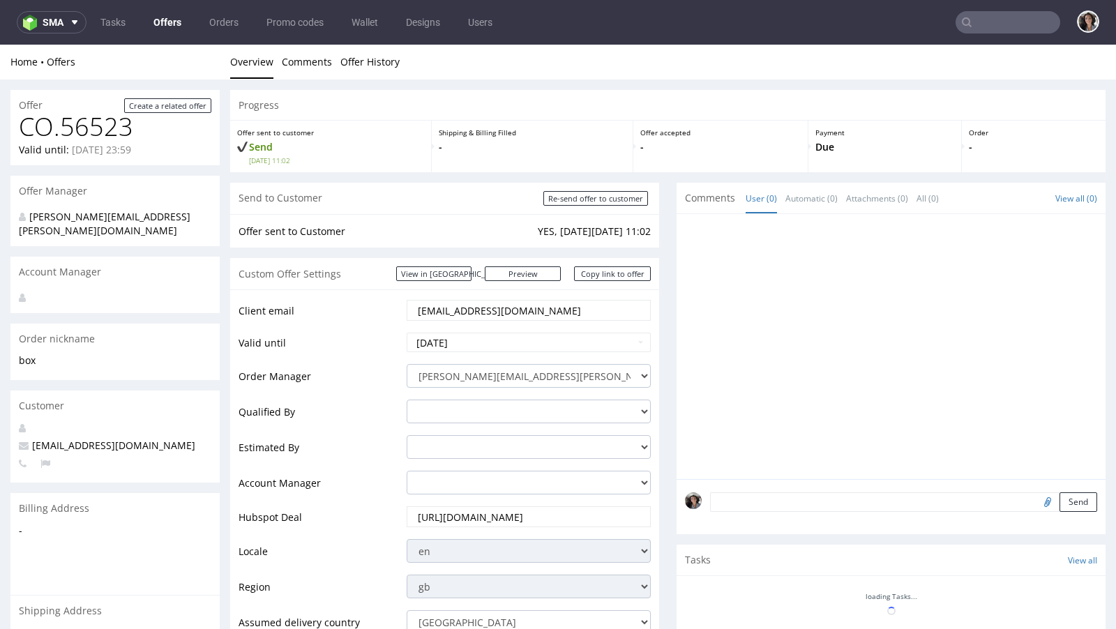
scroll to position [0, 0]
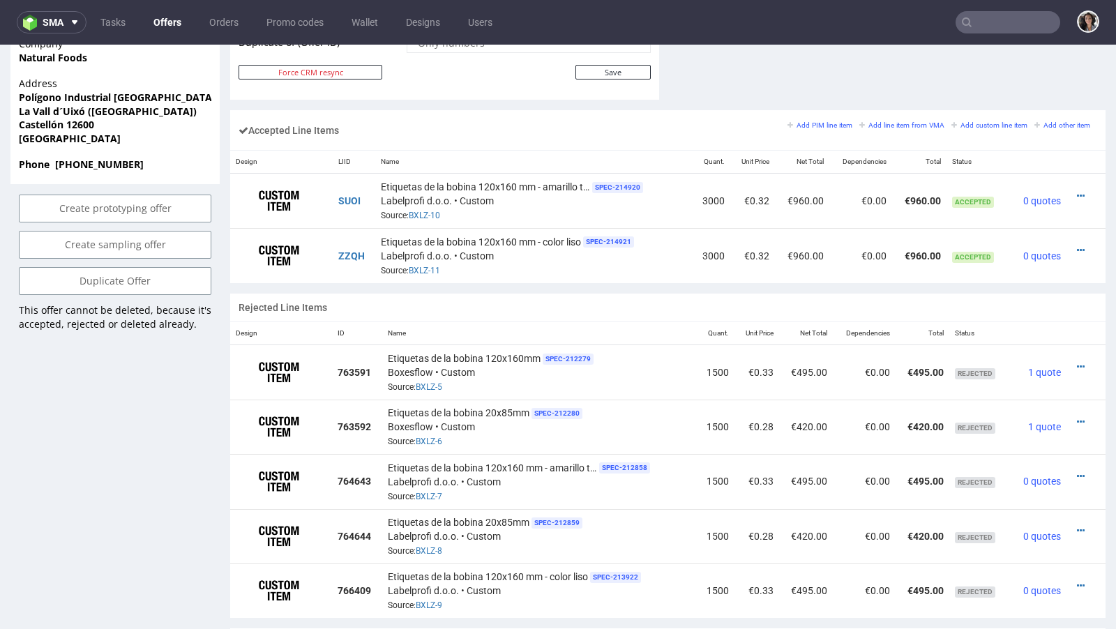
scroll to position [693, 0]
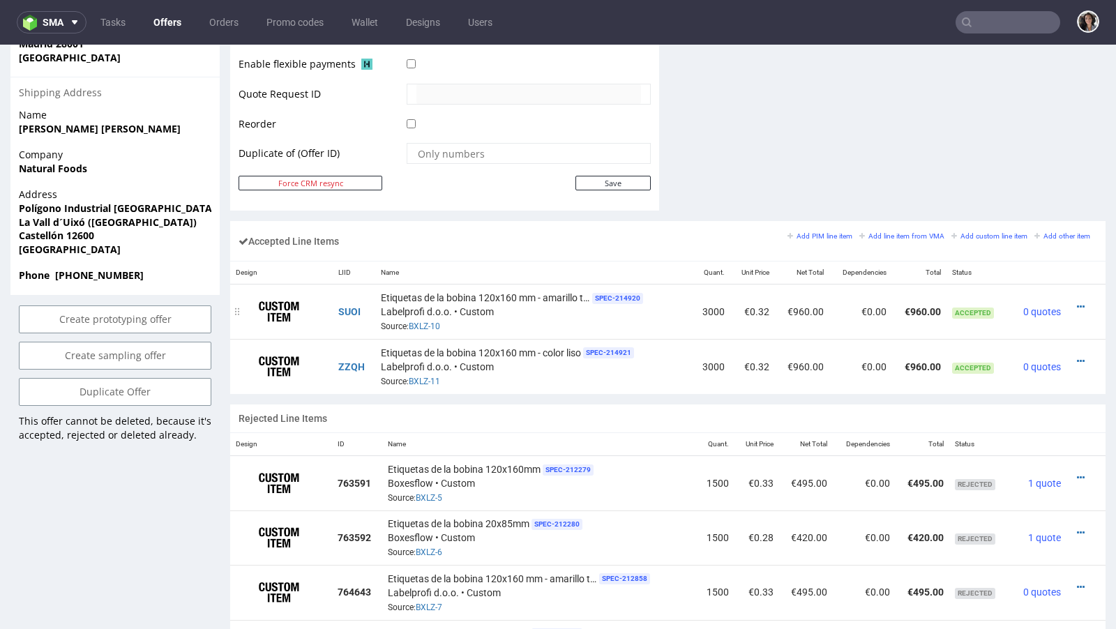
click at [1072, 307] on div at bounding box center [1082, 307] width 20 height 14
click at [1077, 305] on icon at bounding box center [1081, 307] width 8 height 10
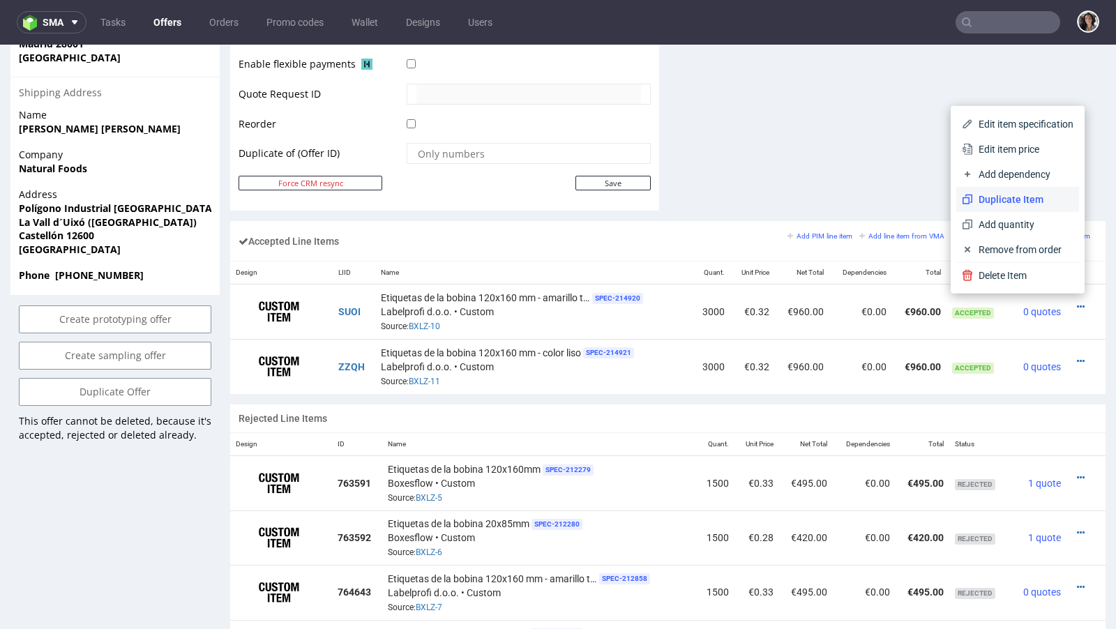
click at [1017, 201] on span "Duplicate Item" at bounding box center [1023, 200] width 100 height 14
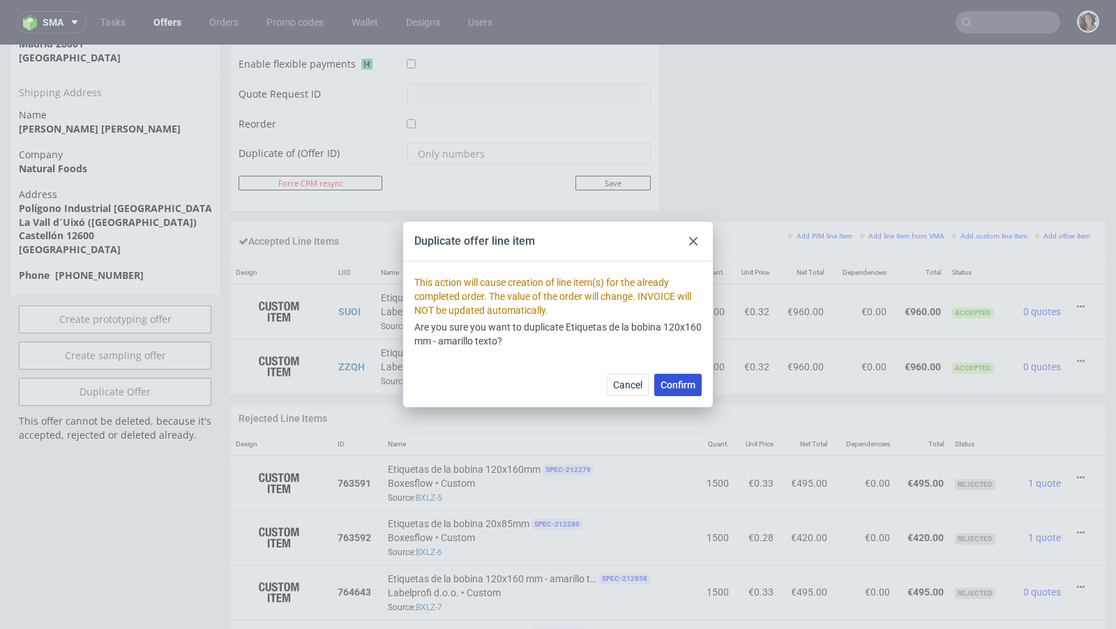
click at [682, 392] on button "Confirm" at bounding box center [677, 385] width 47 height 22
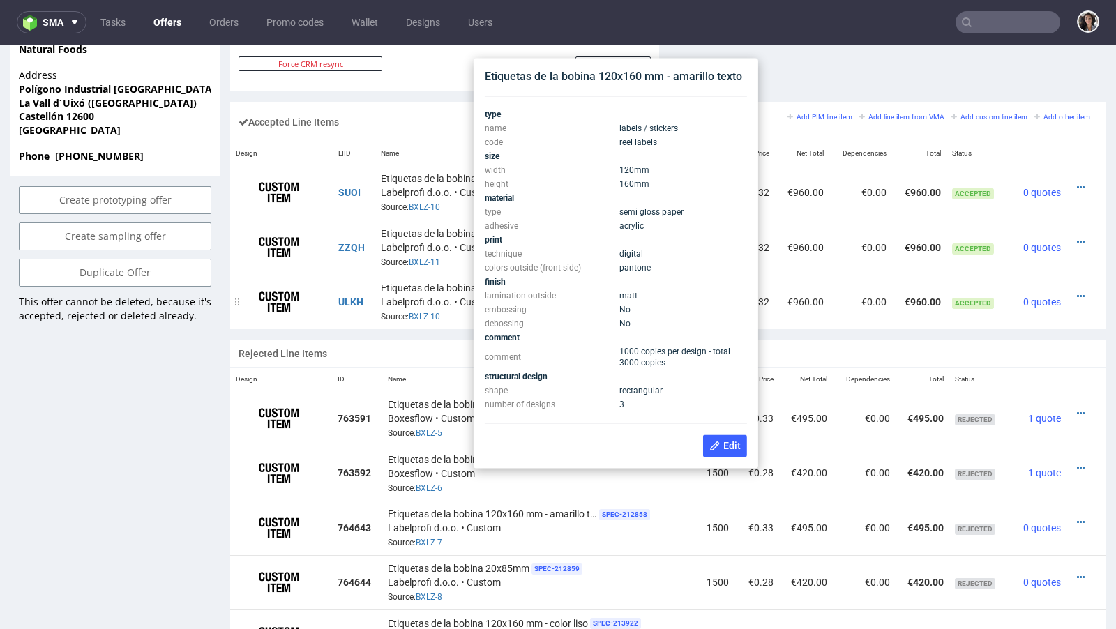
scroll to position [824, 0]
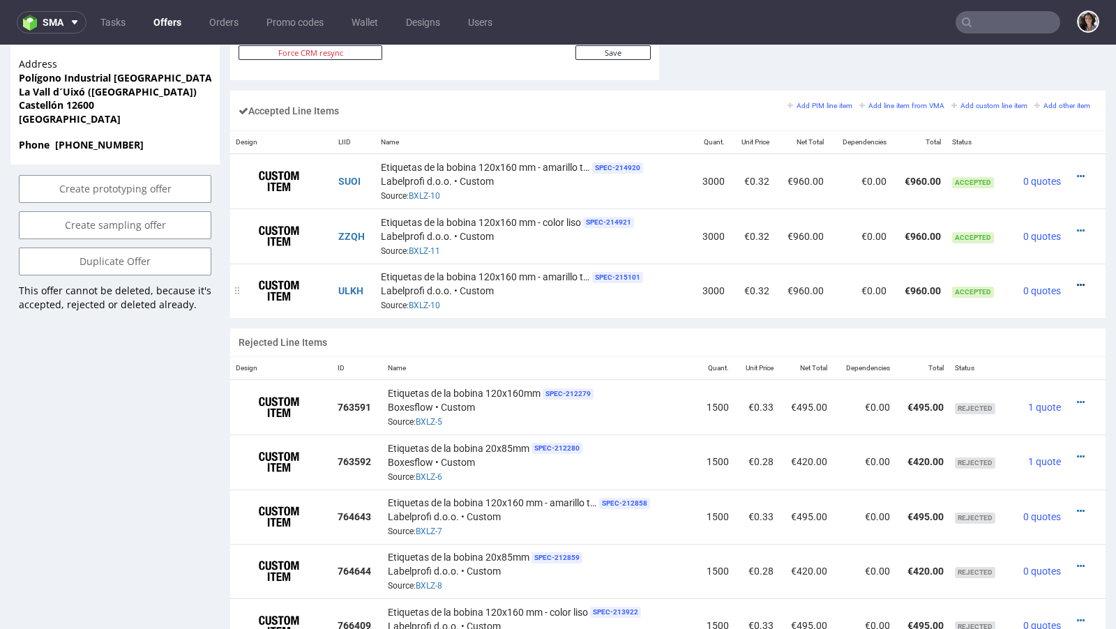
click at [1077, 280] on icon at bounding box center [1081, 285] width 8 height 10
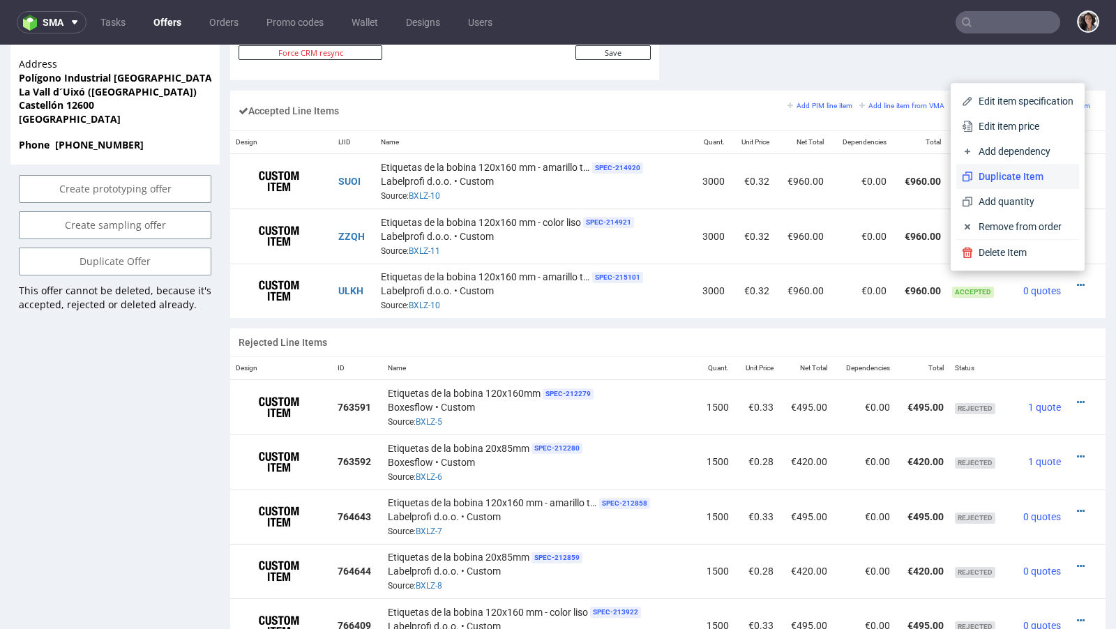
click at [1006, 176] on span "Duplicate Item" at bounding box center [1023, 177] width 100 height 14
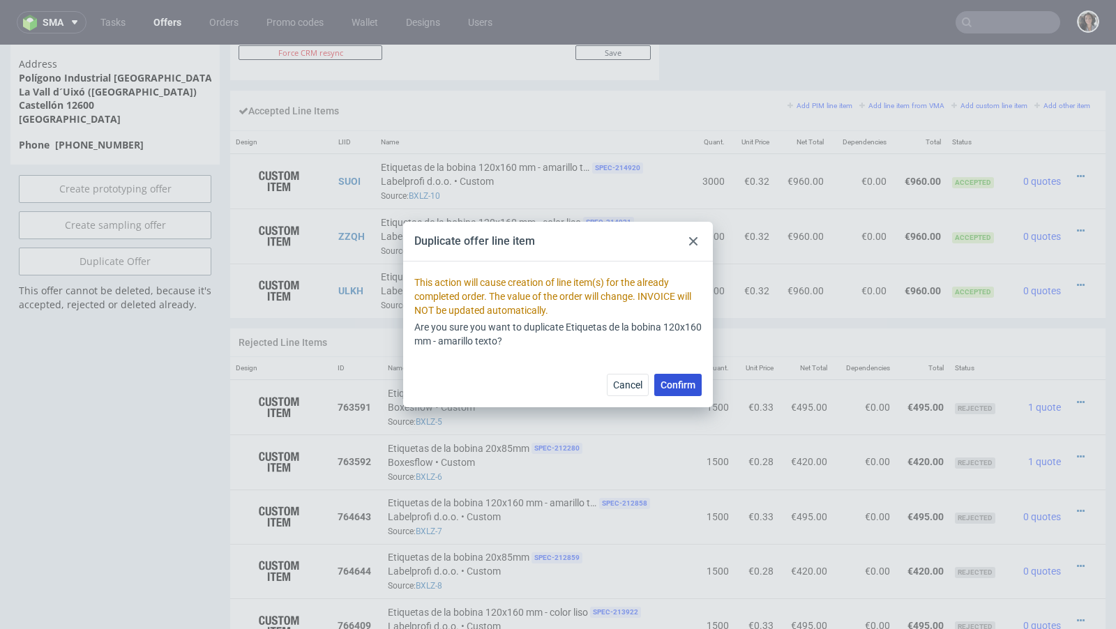
click at [683, 382] on span "Confirm" at bounding box center [678, 385] width 35 height 10
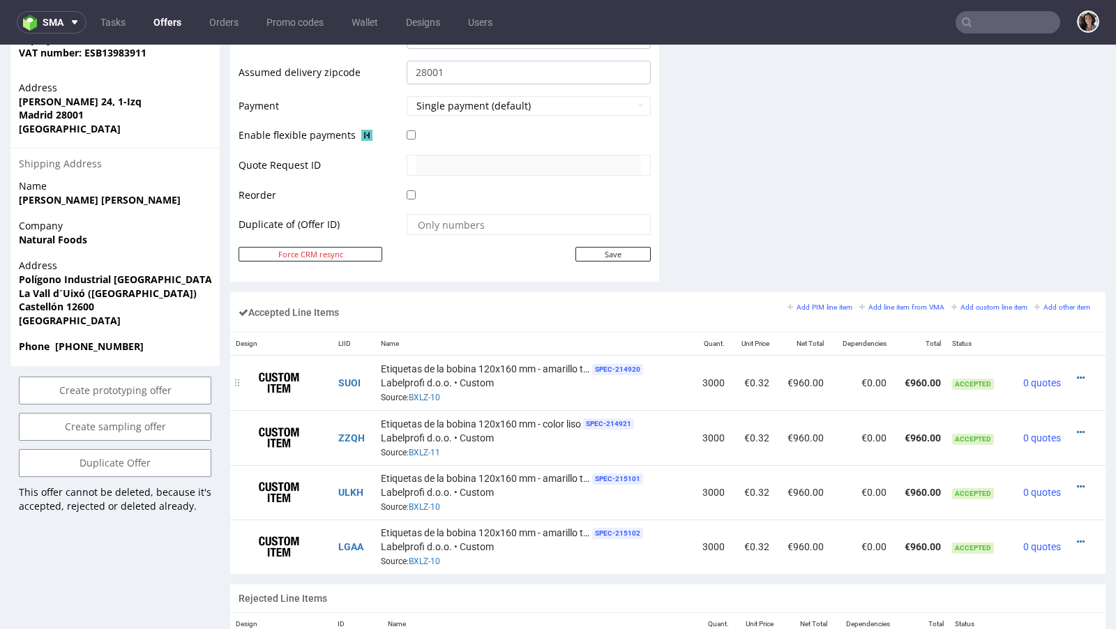
scroll to position [723, 0]
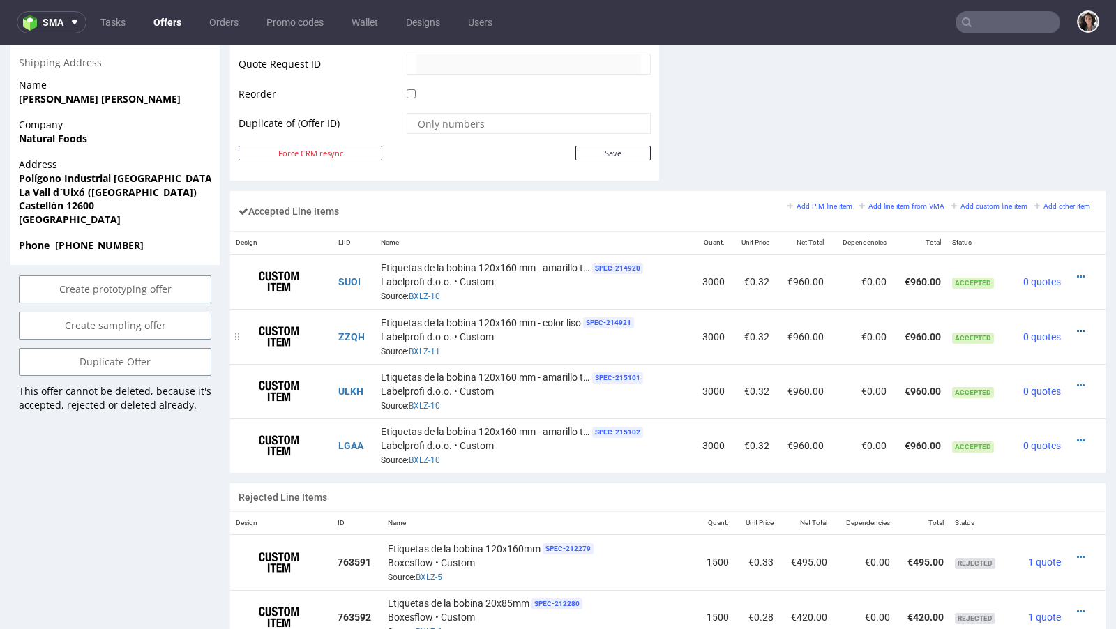
click at [1077, 326] on icon at bounding box center [1081, 331] width 8 height 10
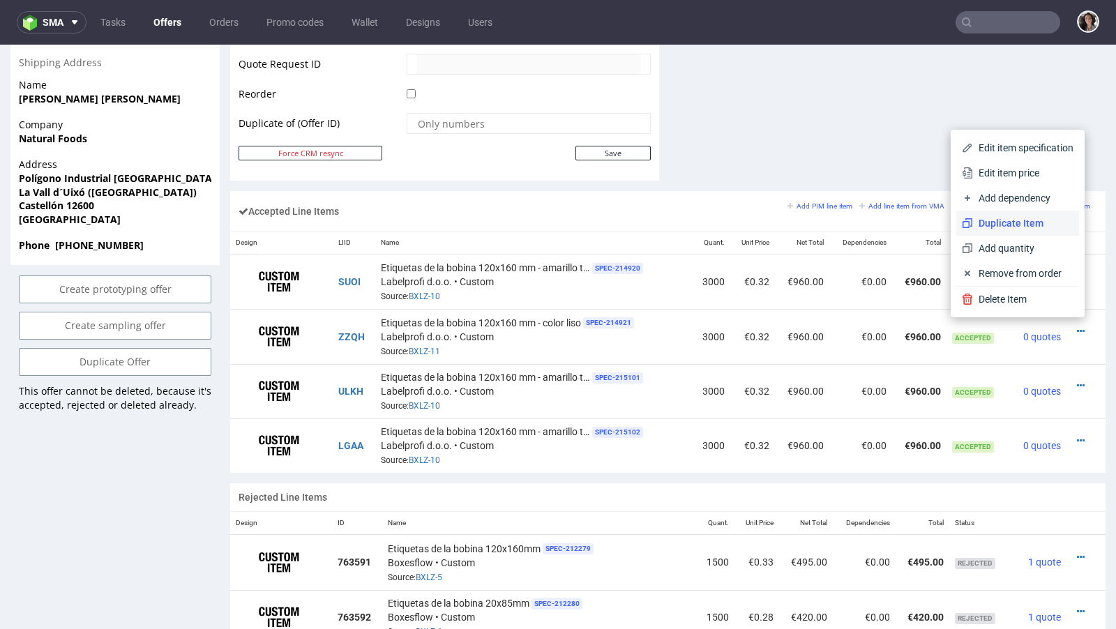
click at [1033, 221] on span "Duplicate Item" at bounding box center [1023, 223] width 100 height 14
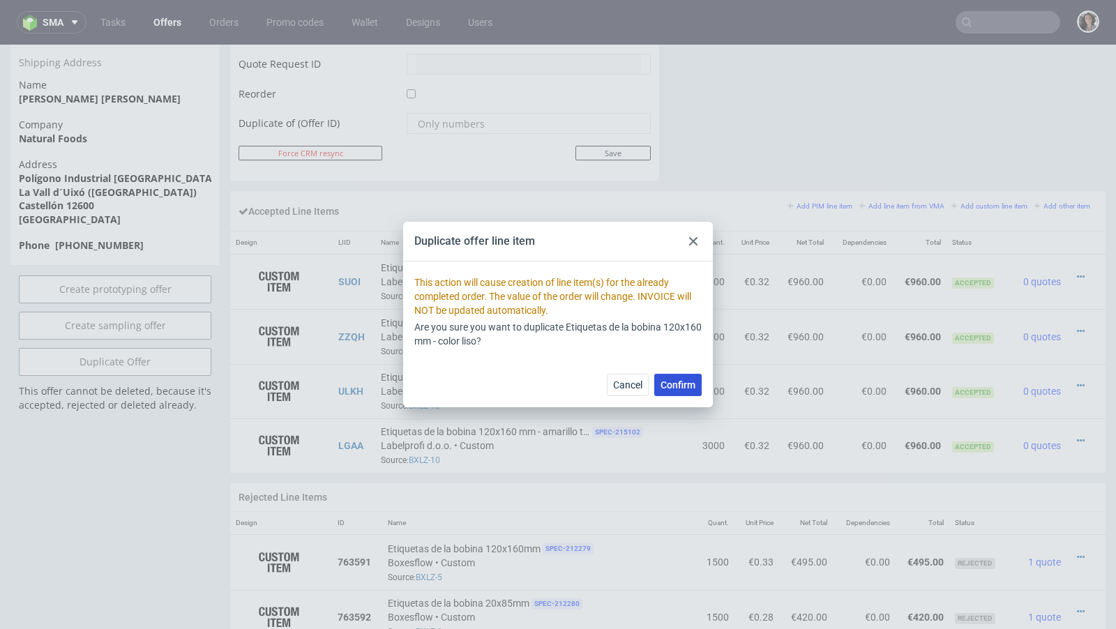
click at [670, 378] on button "Confirm" at bounding box center [677, 385] width 47 height 22
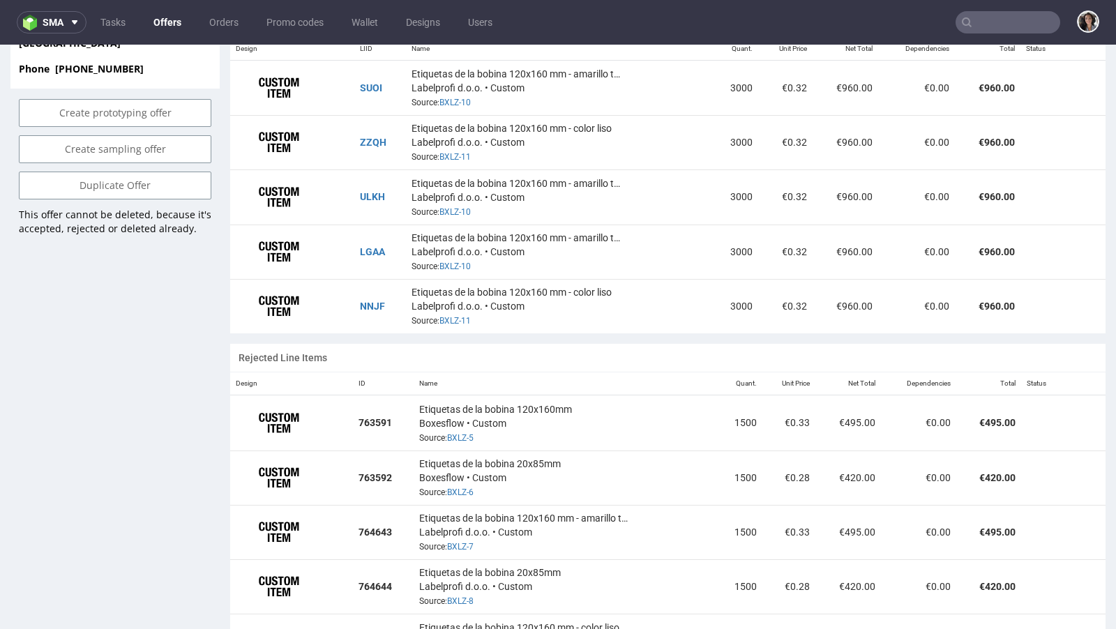
scroll to position [738, 0]
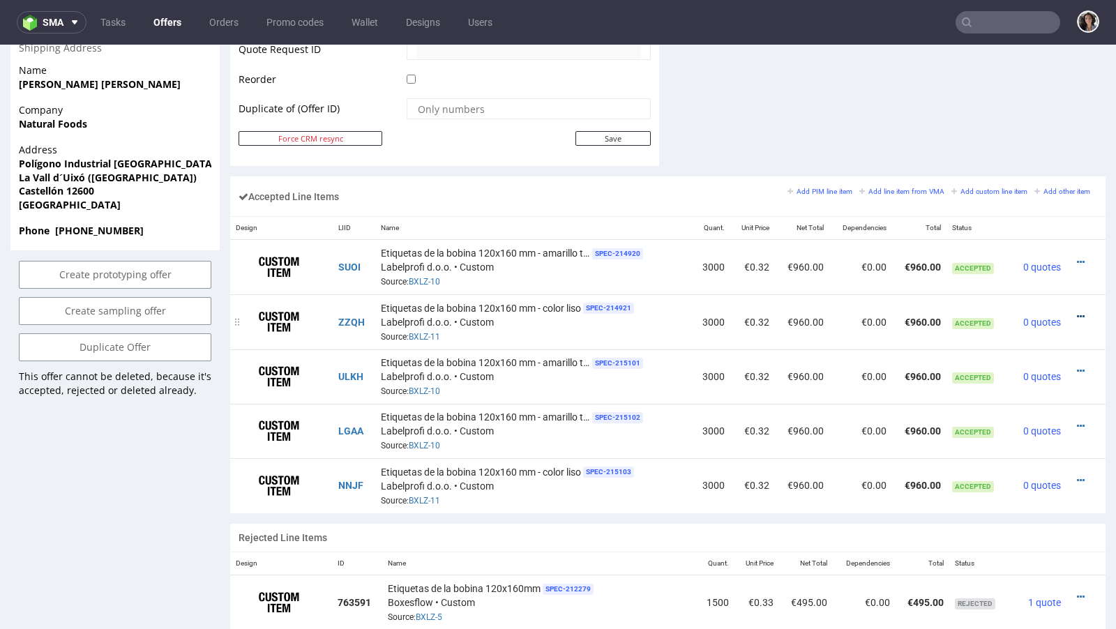
click at [1077, 312] on icon at bounding box center [1081, 317] width 8 height 10
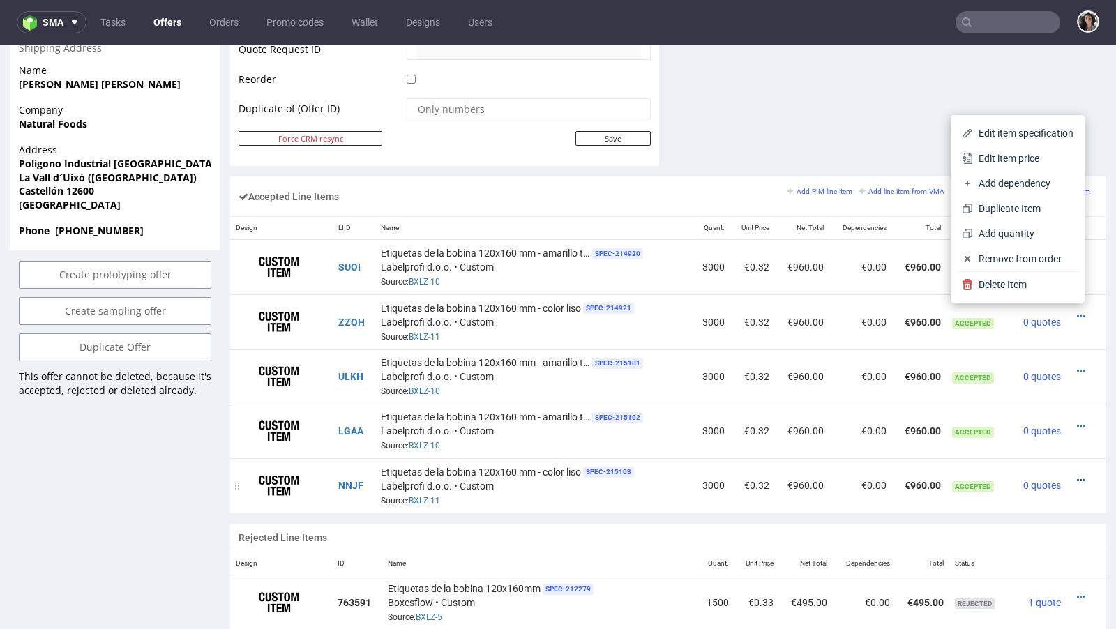
click at [1077, 476] on icon at bounding box center [1081, 481] width 8 height 10
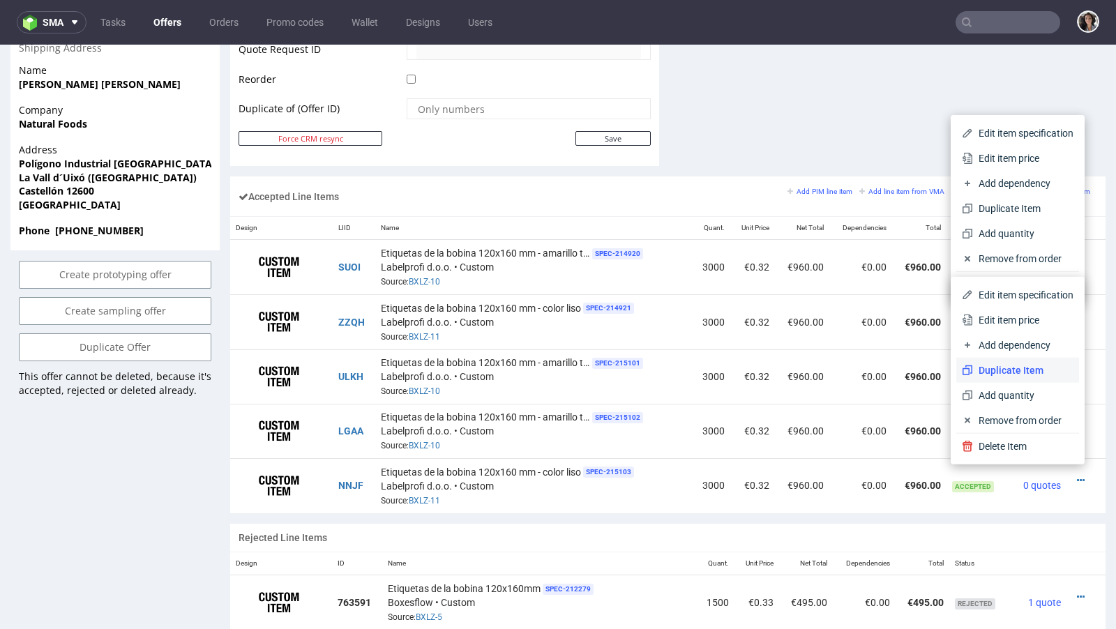
click at [1007, 375] on span "Duplicate Item" at bounding box center [1023, 370] width 100 height 14
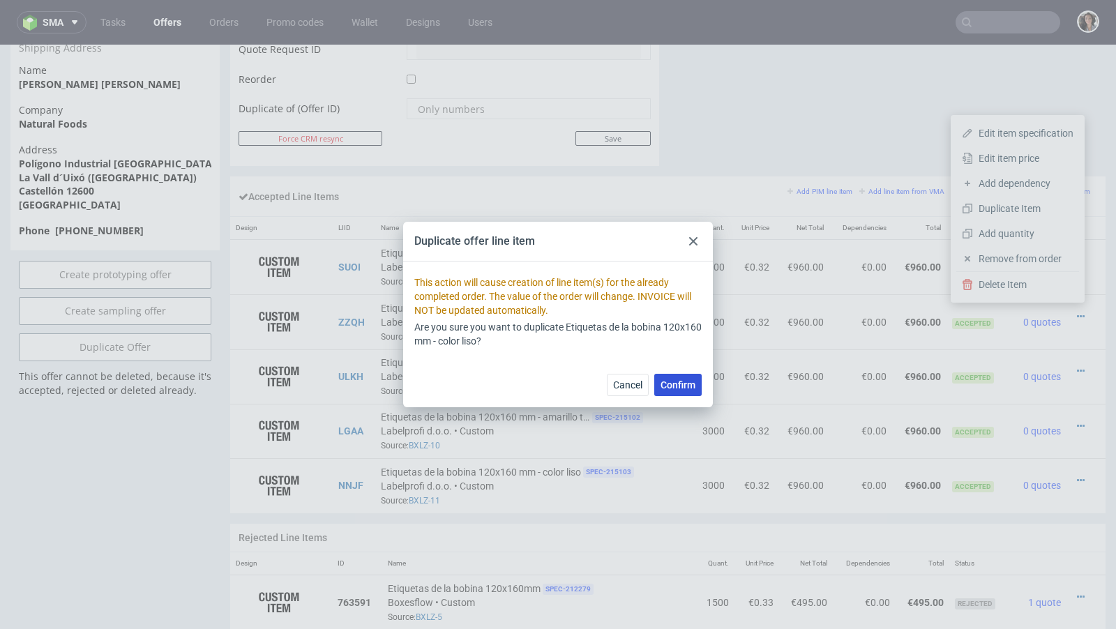
click at [685, 382] on span "Confirm" at bounding box center [678, 385] width 35 height 10
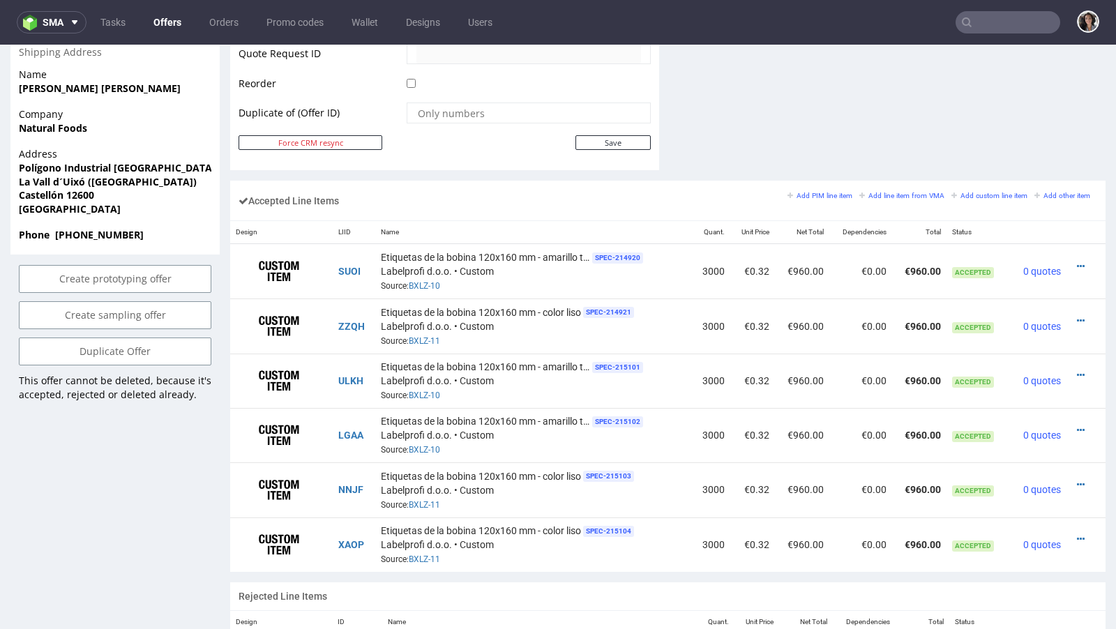
scroll to position [735, 0]
click at [1072, 259] on div at bounding box center [1082, 266] width 20 height 14
click at [1077, 261] on icon at bounding box center [1081, 266] width 8 height 10
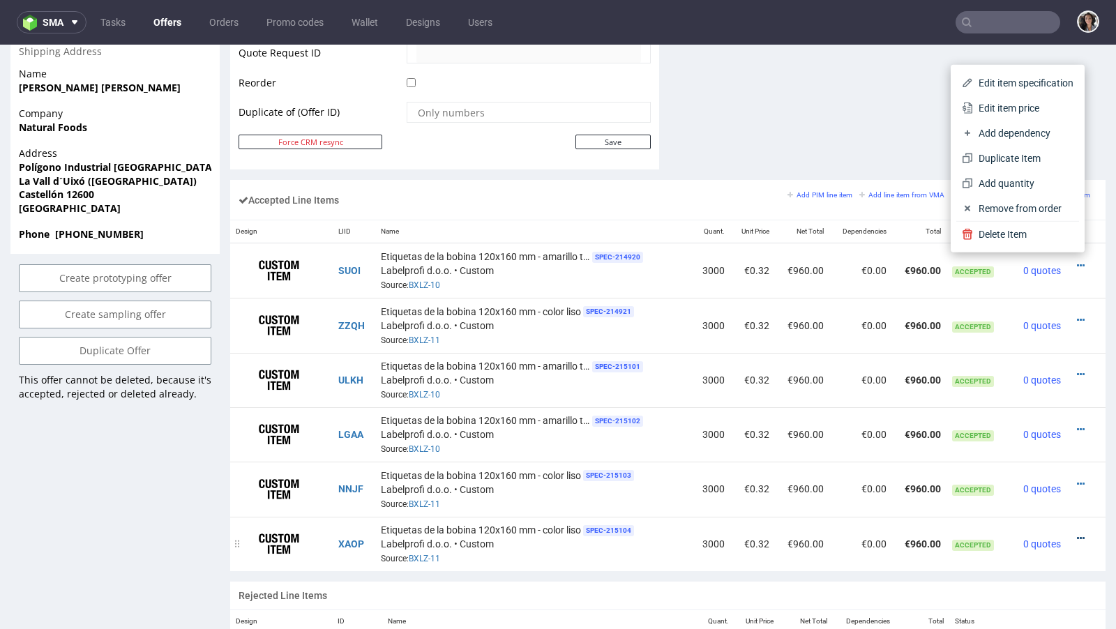
click at [1077, 534] on icon at bounding box center [1081, 539] width 8 height 10
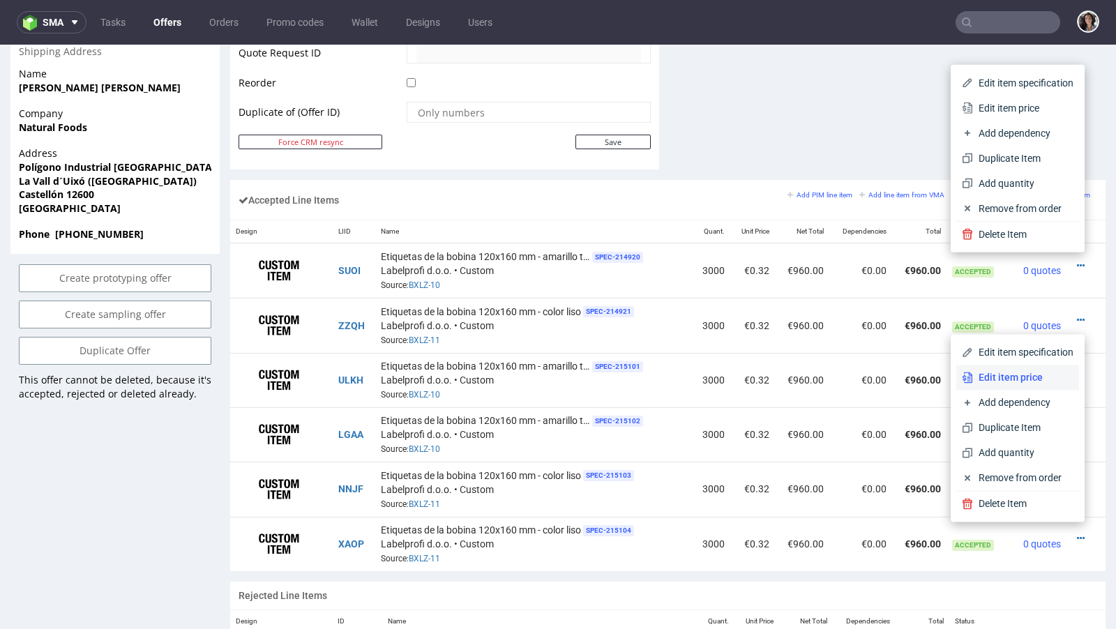
click at [1007, 374] on span "Edit item price" at bounding box center [1023, 377] width 100 height 14
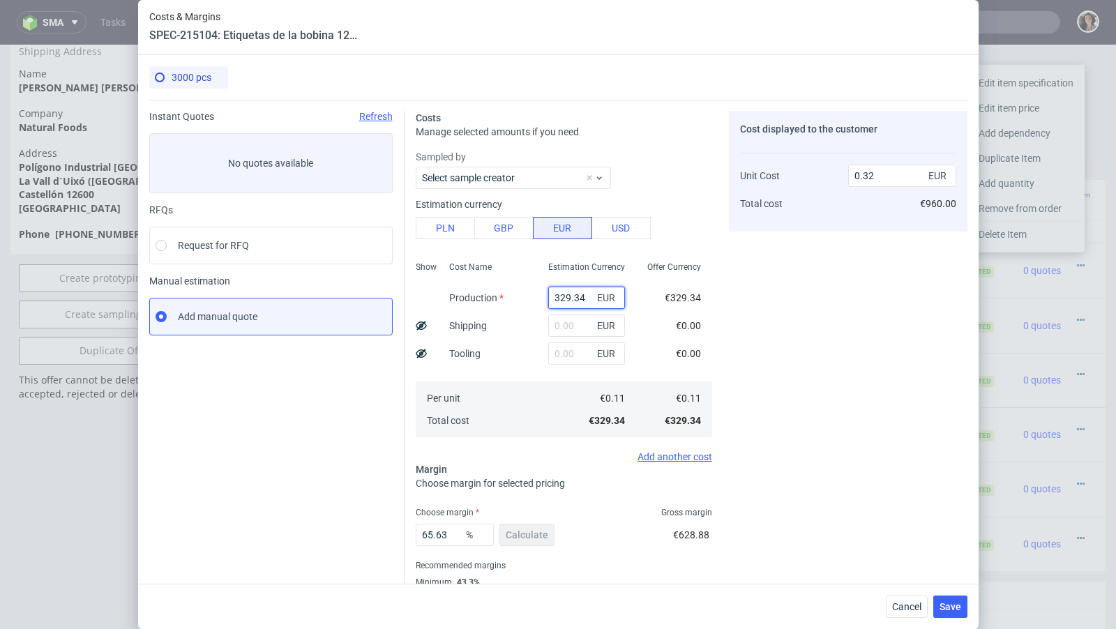
drag, startPoint x: 592, startPoint y: 296, endPoint x: 529, endPoint y: 296, distance: 62.8
click at [529, 296] on div "Show Cost Name Production Shipping Tooling Per unit Total cost Estimation Curre…" at bounding box center [564, 348] width 296 height 184
click at [557, 502] on fieldset "Costs Manage selected amounts if you need Sampled by Select sample creator Esti…" at bounding box center [564, 366] width 296 height 511
click at [908, 604] on span "Cancel" at bounding box center [906, 607] width 29 height 10
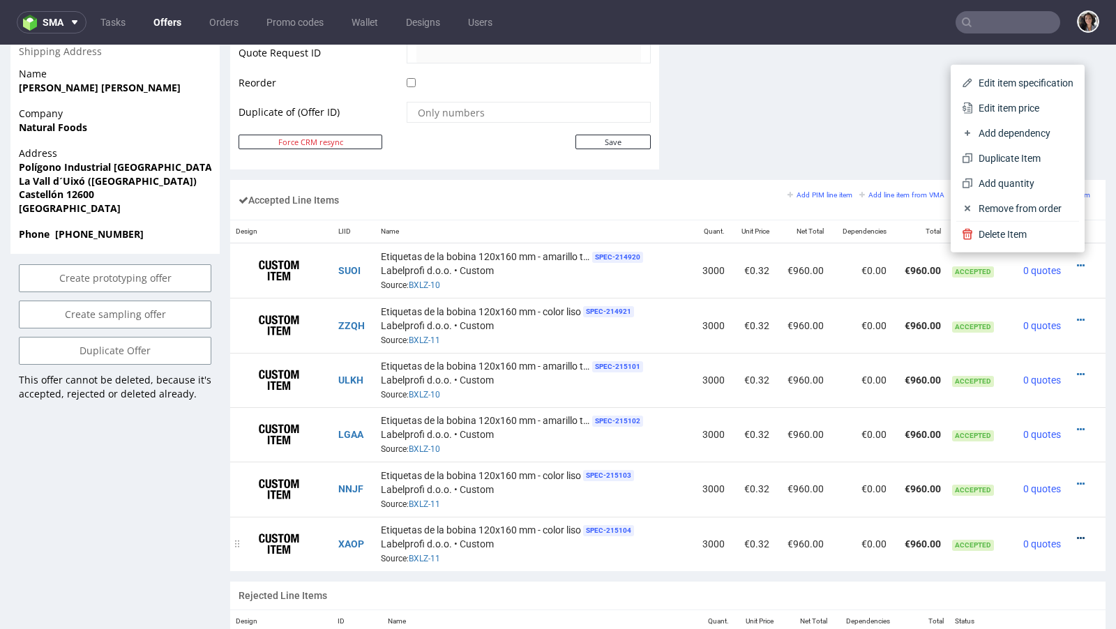
click at [1077, 534] on icon at bounding box center [1081, 539] width 8 height 10
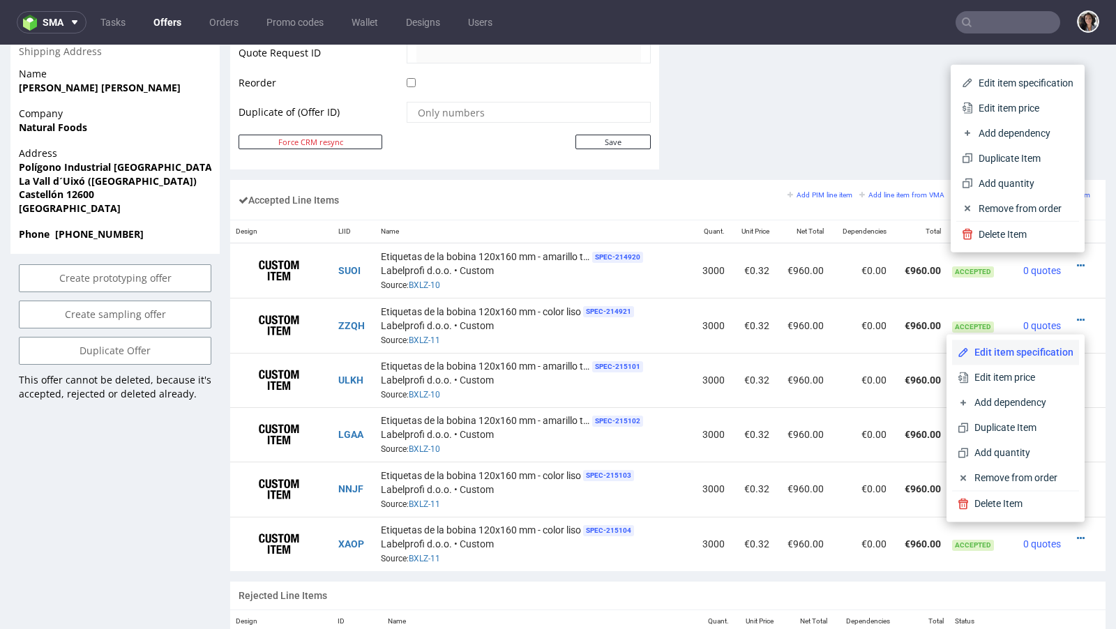
click at [991, 350] on span "Edit item specification" at bounding box center [1021, 352] width 105 height 14
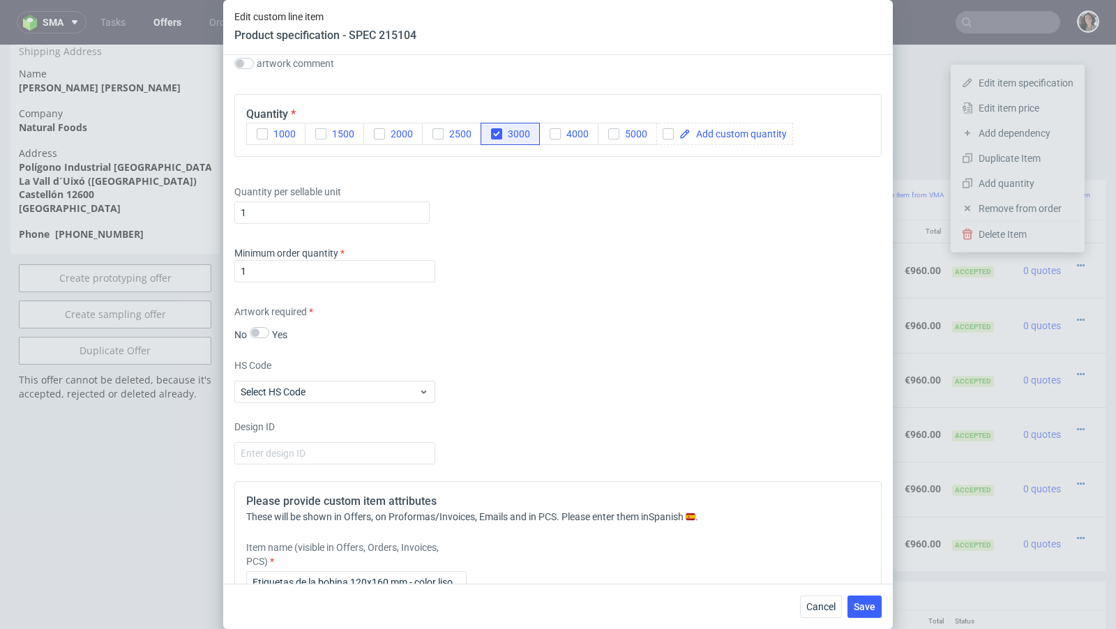
scroll to position [1519, 0]
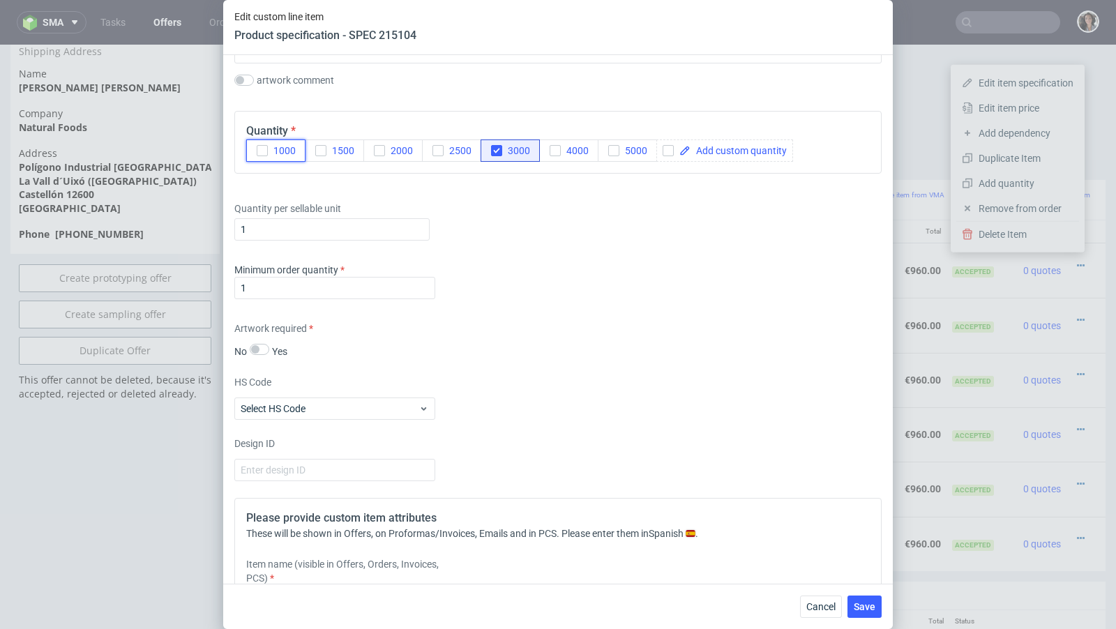
click at [263, 146] on icon "button" at bounding box center [262, 151] width 10 height 10
click at [494, 146] on icon "button" at bounding box center [497, 151] width 10 height 10
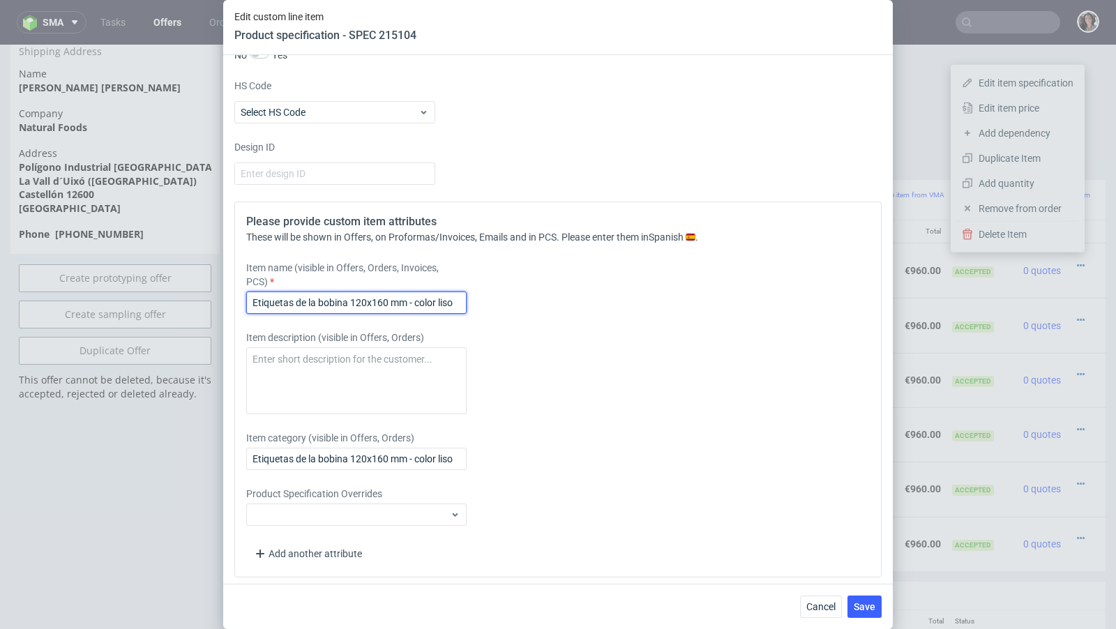
drag, startPoint x: 460, startPoint y: 302, endPoint x: 440, endPoint y: 299, distance: 20.4
click at [440, 299] on input "Etiquetas de la bobina 120x160 mm - color liso" at bounding box center [356, 303] width 220 height 22
type input "Etiquetas de la bobina 120x160 mm - color [PERSON_NAME]"
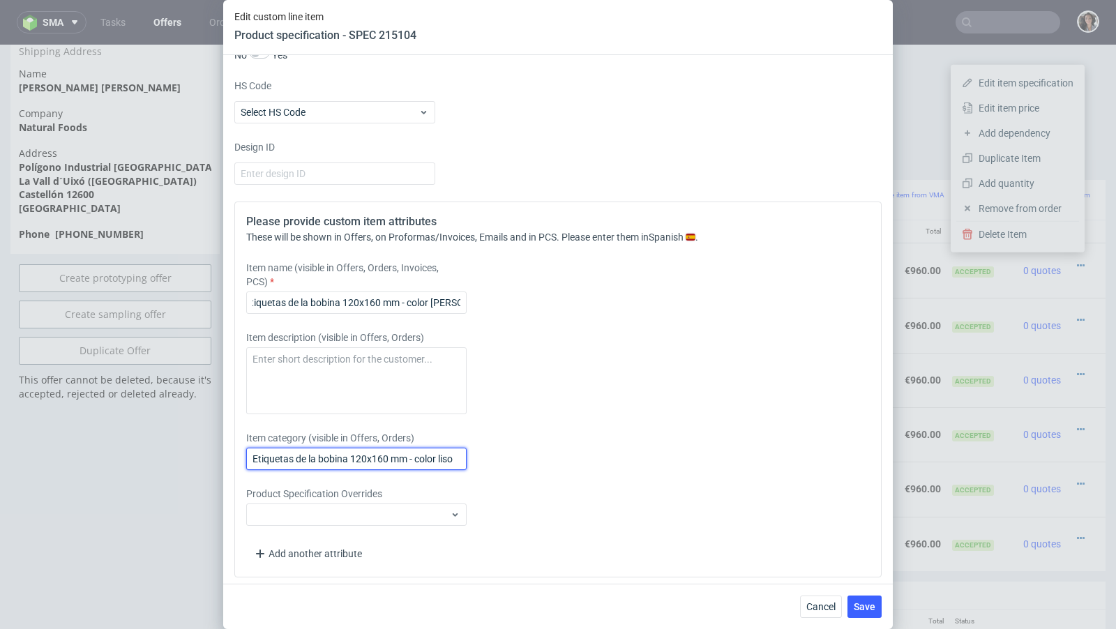
scroll to position [0, 0]
drag, startPoint x: 440, startPoint y: 455, endPoint x: 479, endPoint y: 455, distance: 38.4
click at [479, 455] on div "Item category (visible in Offers, Orders) Etiquetas de la bobina 120x160 mm - c…" at bounding box center [477, 450] width 463 height 39
type input "Etiquetas de la bobina 120x160 mm - color [PERSON_NAME]"
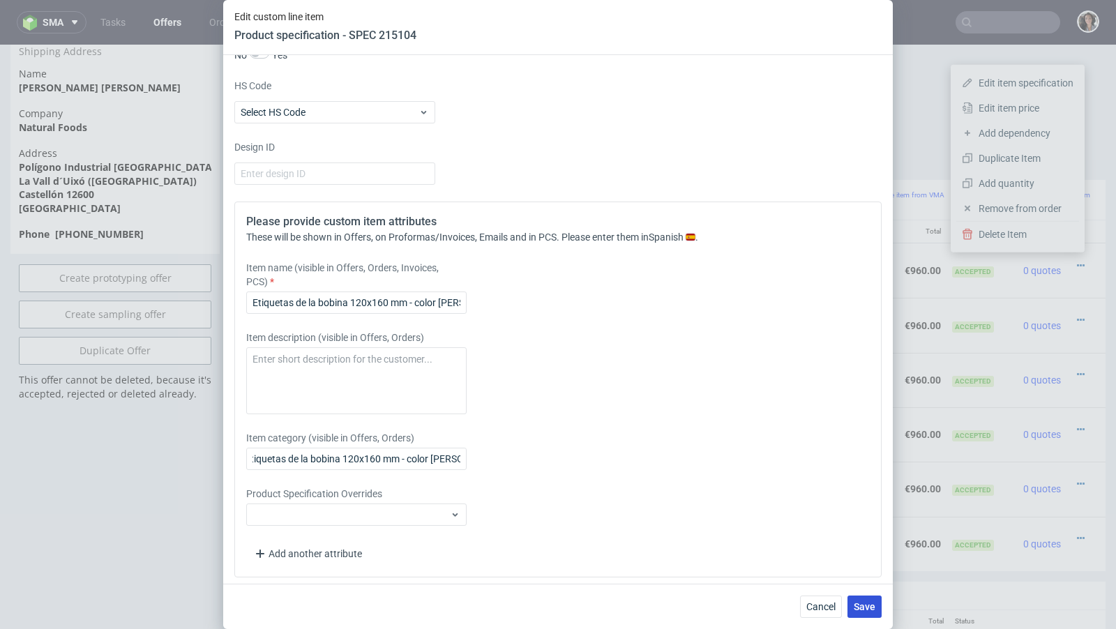
click at [864, 602] on span "Save" at bounding box center [865, 607] width 22 height 10
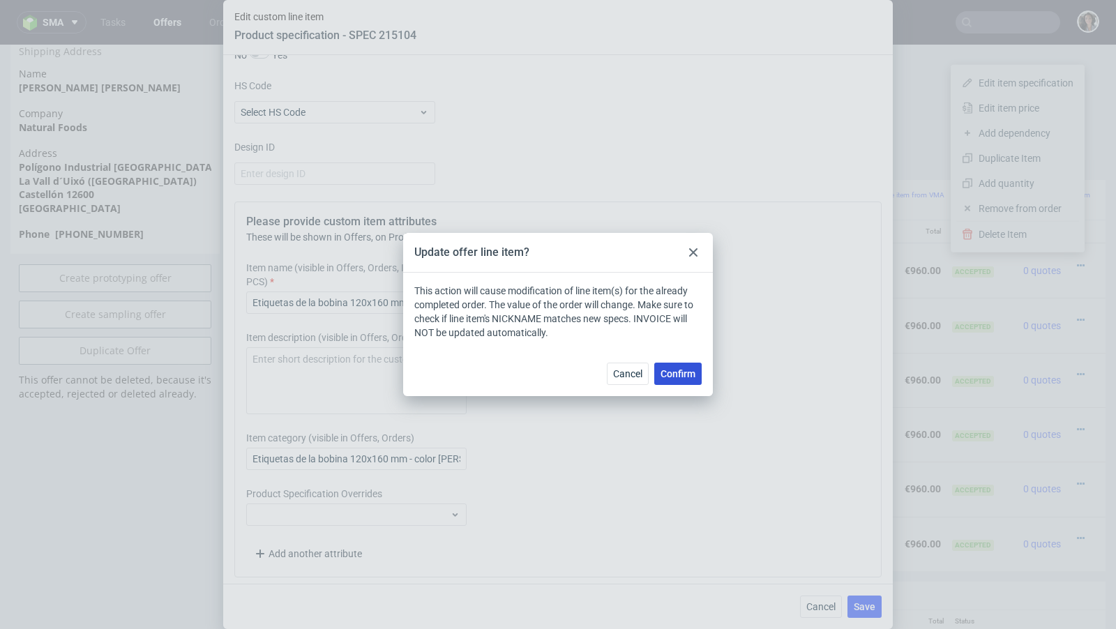
click at [689, 370] on span "Confirm" at bounding box center [678, 374] width 35 height 10
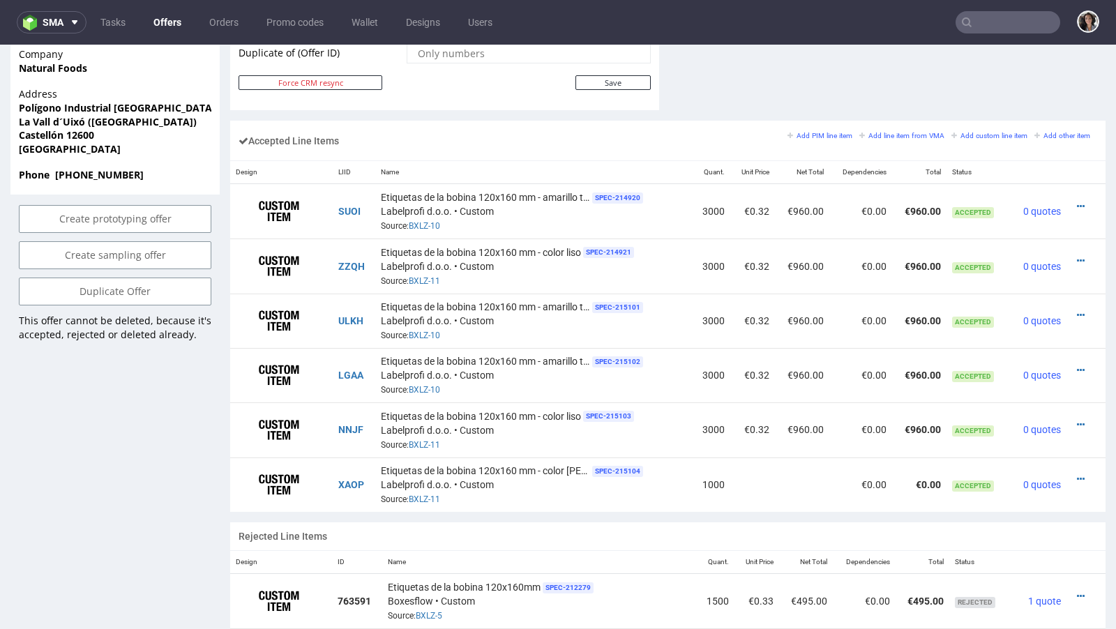
scroll to position [776, 0]
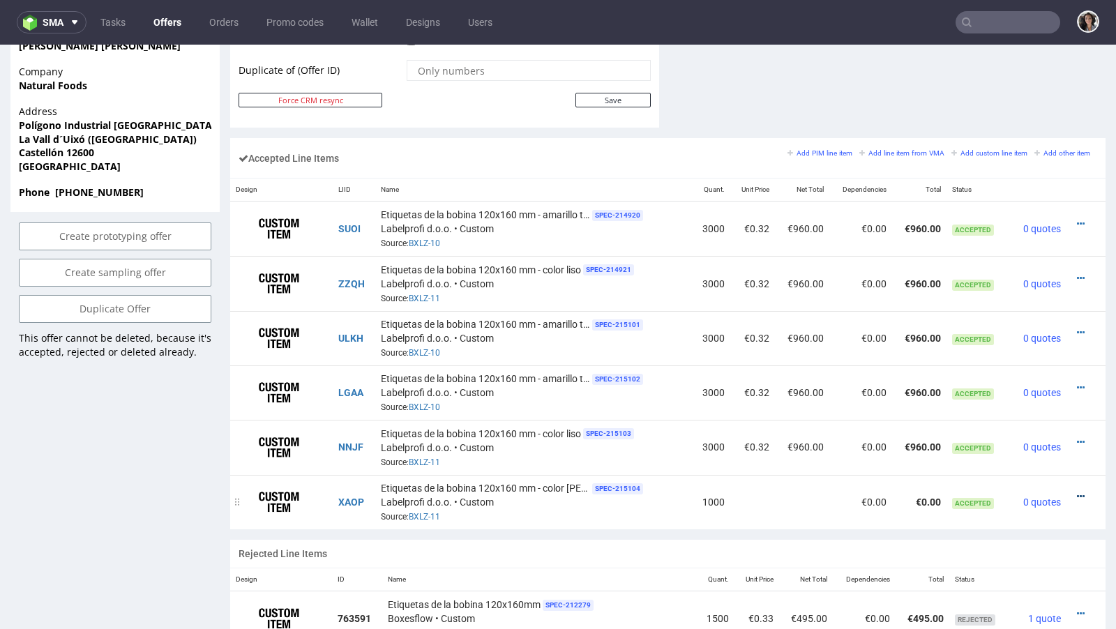
click at [1077, 492] on icon at bounding box center [1081, 497] width 8 height 10
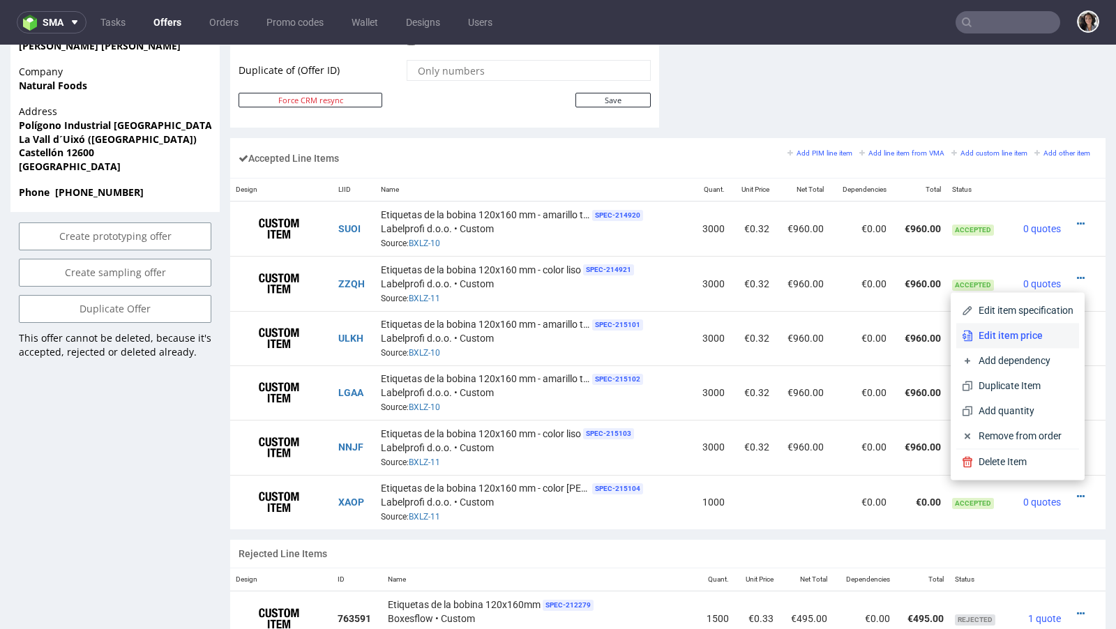
click at [1011, 338] on span "Edit item price" at bounding box center [1023, 336] width 100 height 14
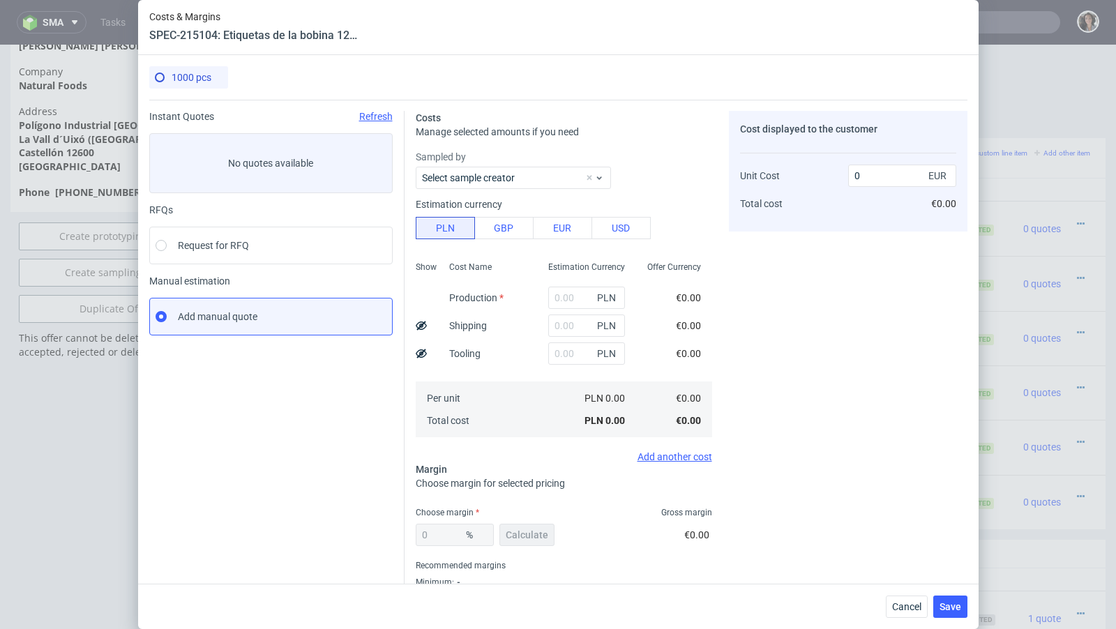
click at [559, 310] on div "PLN" at bounding box center [586, 298] width 99 height 28
drag, startPoint x: 559, startPoint y: 296, endPoint x: 559, endPoint y: 276, distance: 20.2
click at [559, 287] on input "text" at bounding box center [586, 298] width 77 height 22
click at [559, 228] on button "EUR" at bounding box center [562, 228] width 59 height 22
click at [564, 301] on input "text" at bounding box center [586, 298] width 77 height 22
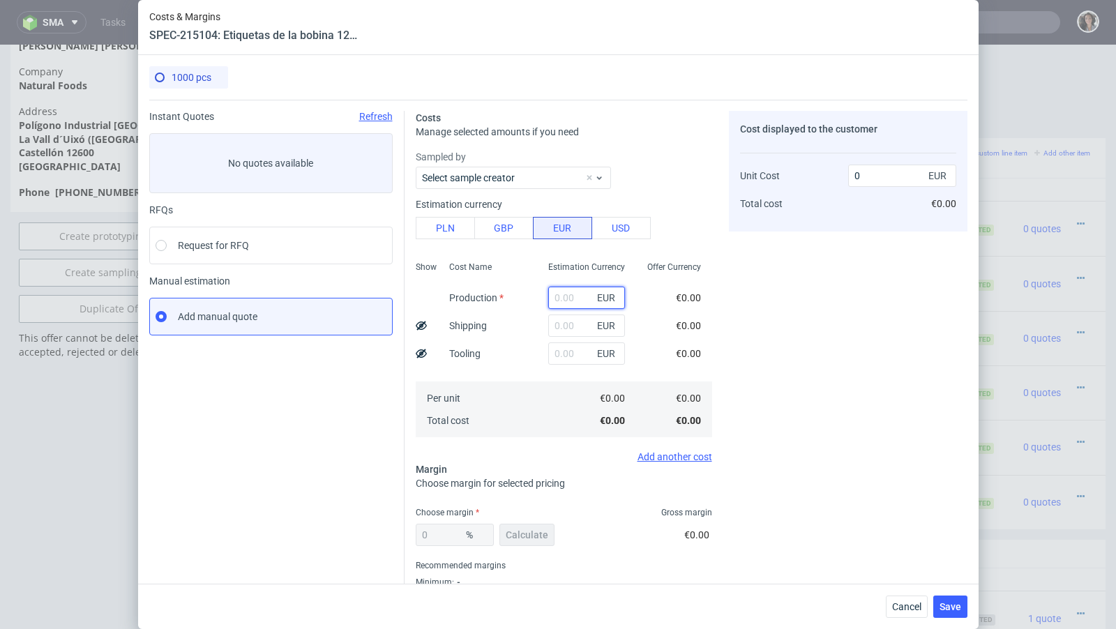
paste input "329.34"
type input "329.34"
type input "0.33"
click at [574, 297] on input "329.34" at bounding box center [586, 298] width 77 height 22
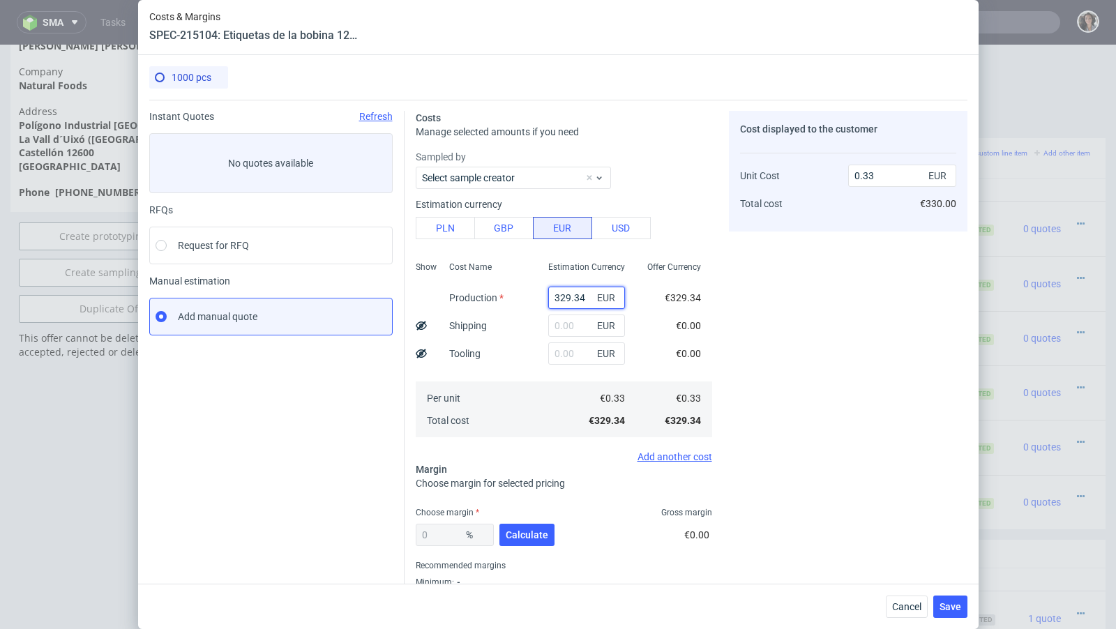
click at [574, 297] on input "329.34" at bounding box center [586, 298] width 77 height 22
paste input "109,78"
type input "109.78"
type input "0.11"
type input "109.78"
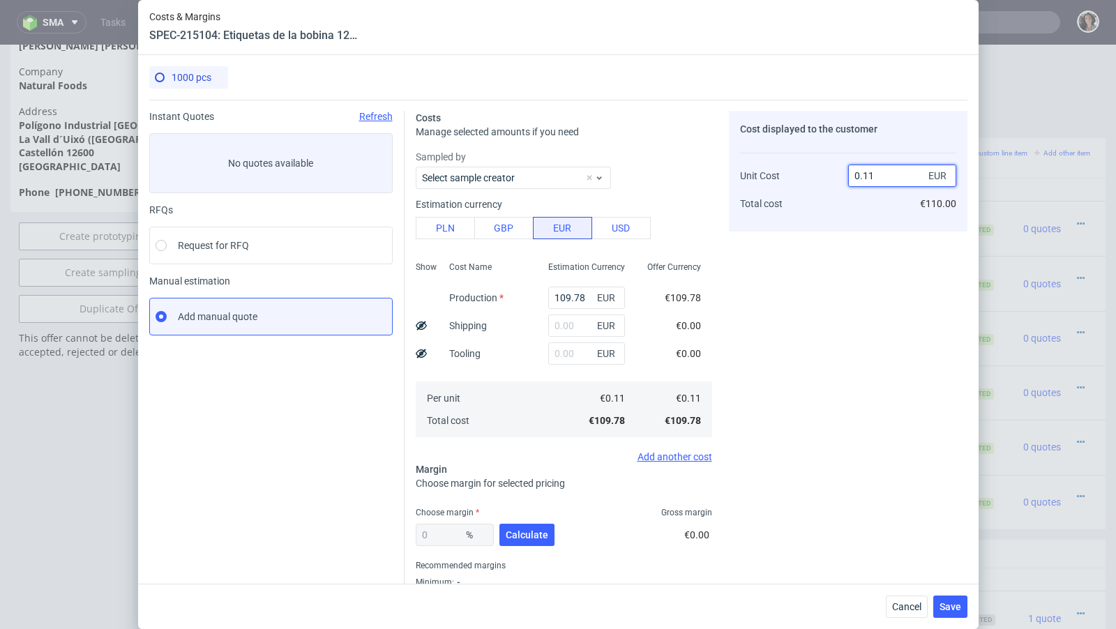
click at [912, 179] on input "0.11" at bounding box center [902, 176] width 108 height 22
type input "0.32"
type input "65.625"
type input "0.32"
click at [880, 335] on div "Cost displayed to the customer Unit Cost Total cost 0.32 EUR €320.00" at bounding box center [848, 366] width 239 height 511
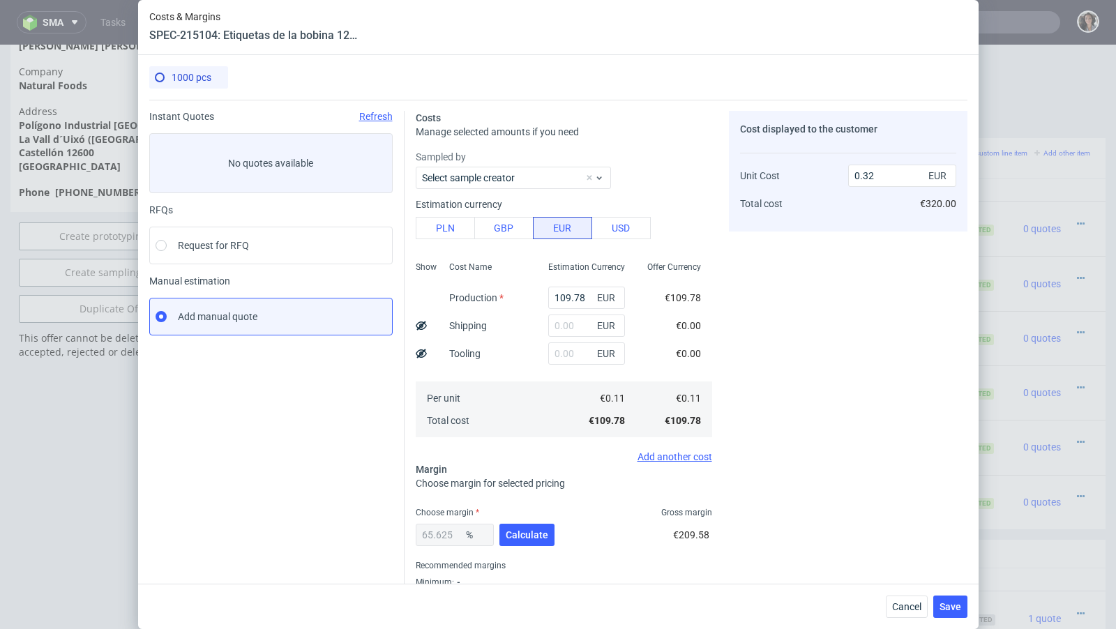
click at [452, 534] on div "65.625 %" at bounding box center [455, 535] width 78 height 22
click at [525, 534] on span "Calculate" at bounding box center [527, 535] width 43 height 10
drag, startPoint x: 453, startPoint y: 532, endPoint x: 442, endPoint y: 532, distance: 11.2
click at [442, 532] on input "65.625" at bounding box center [455, 535] width 78 height 22
type input "67"
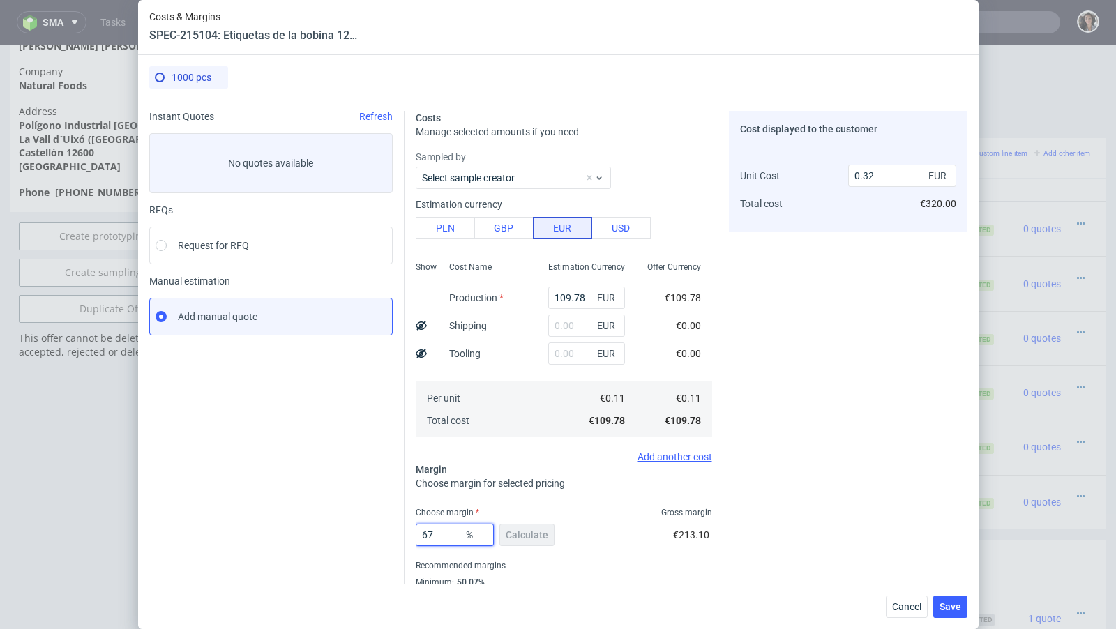
type input "0.33"
type input "66"
type input "0.32"
type input "66.5"
type input "0.33"
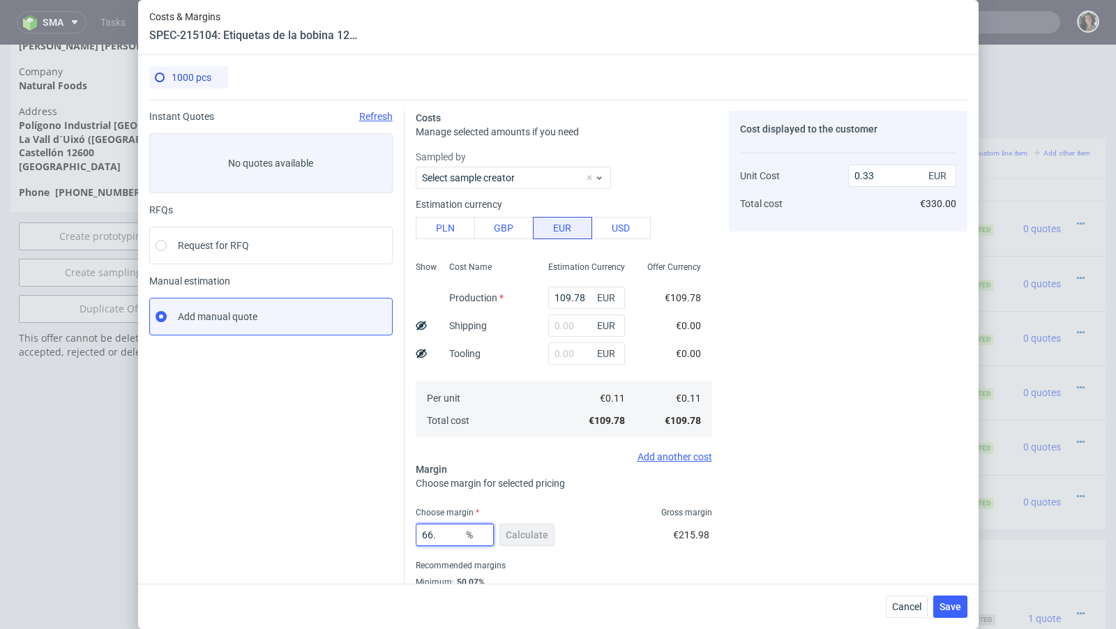
type input "66.2"
type input "0.32"
type input "66.25"
type input "0.33"
type input "66.22"
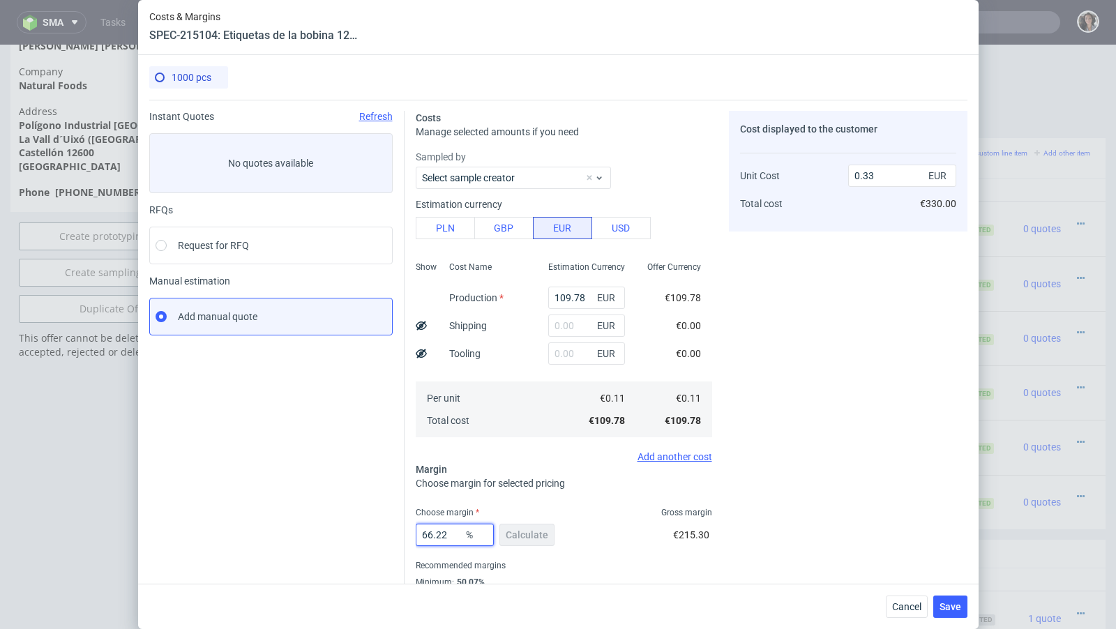
type input "0.32"
type input "66.2"
click at [950, 608] on span "Save" at bounding box center [951, 607] width 22 height 10
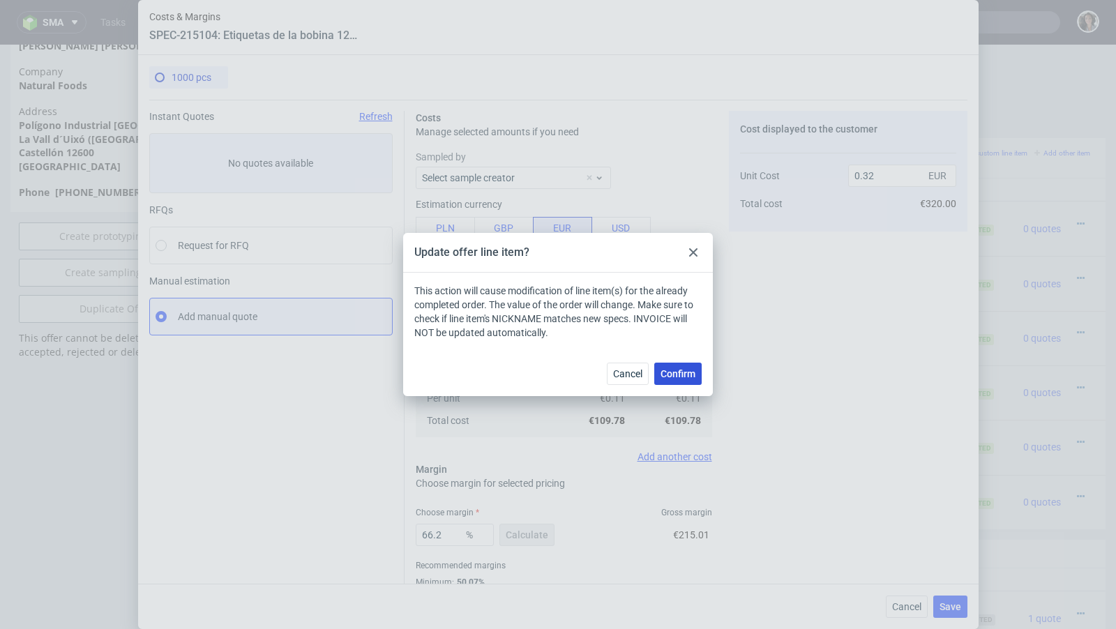
click at [684, 370] on span "Confirm" at bounding box center [678, 374] width 35 height 10
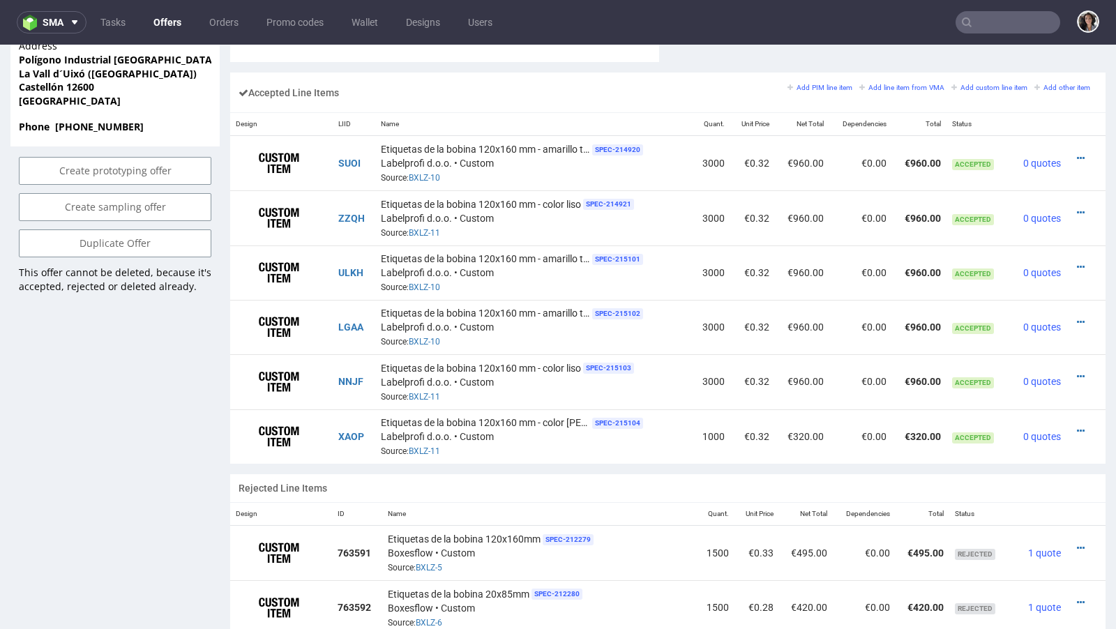
scroll to position [841, 0]
click at [1077, 428] on icon at bounding box center [1081, 433] width 8 height 10
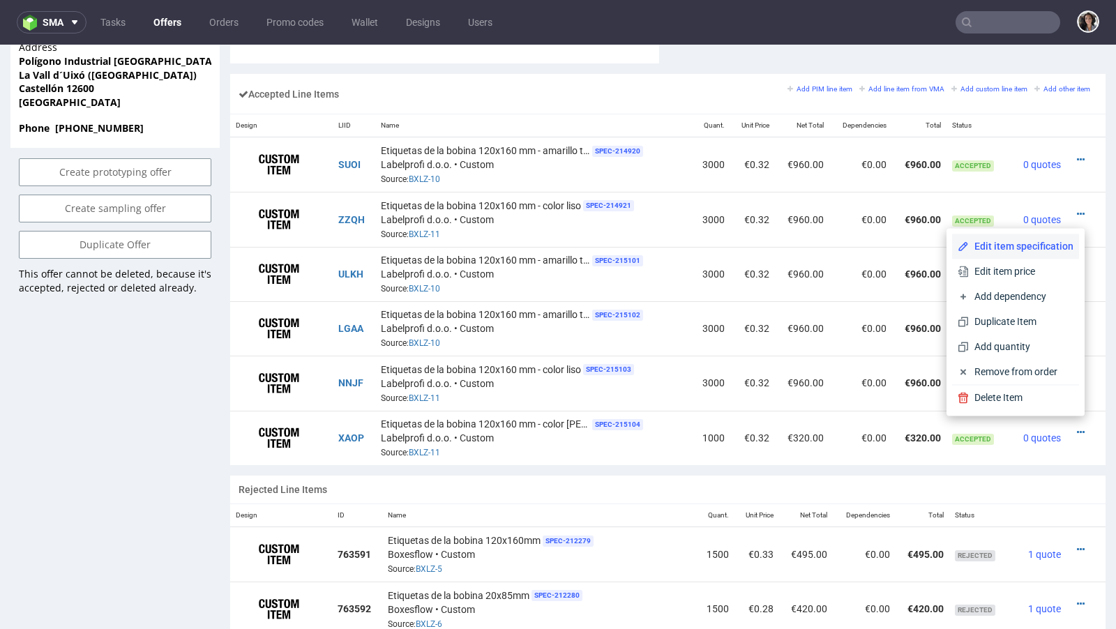
click at [993, 250] on span "Edit item specification" at bounding box center [1021, 246] width 105 height 14
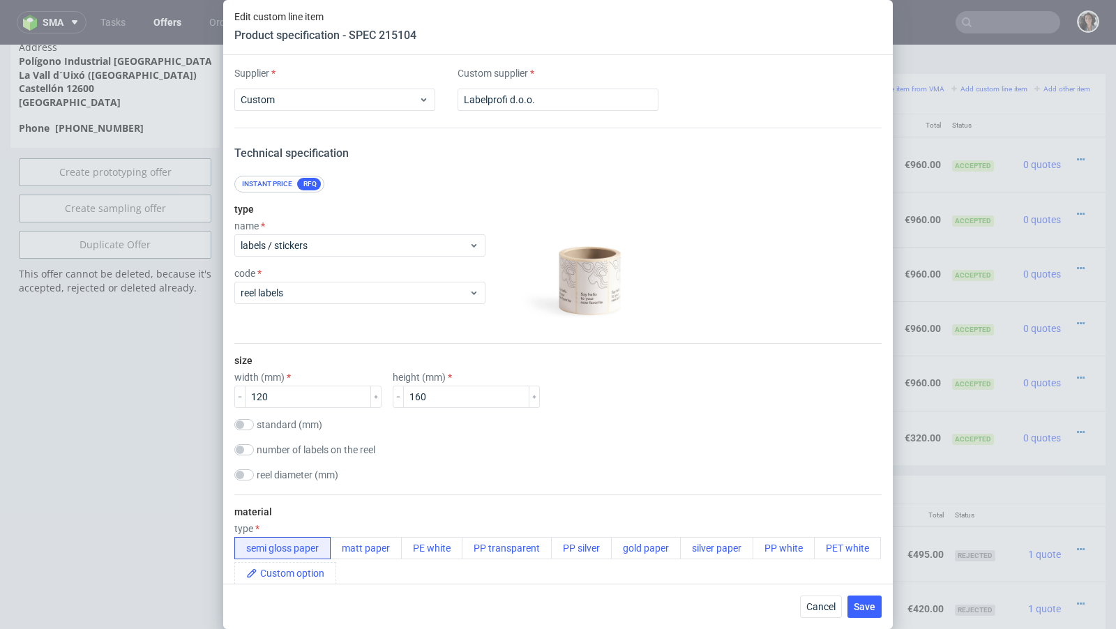
scroll to position [1816, 0]
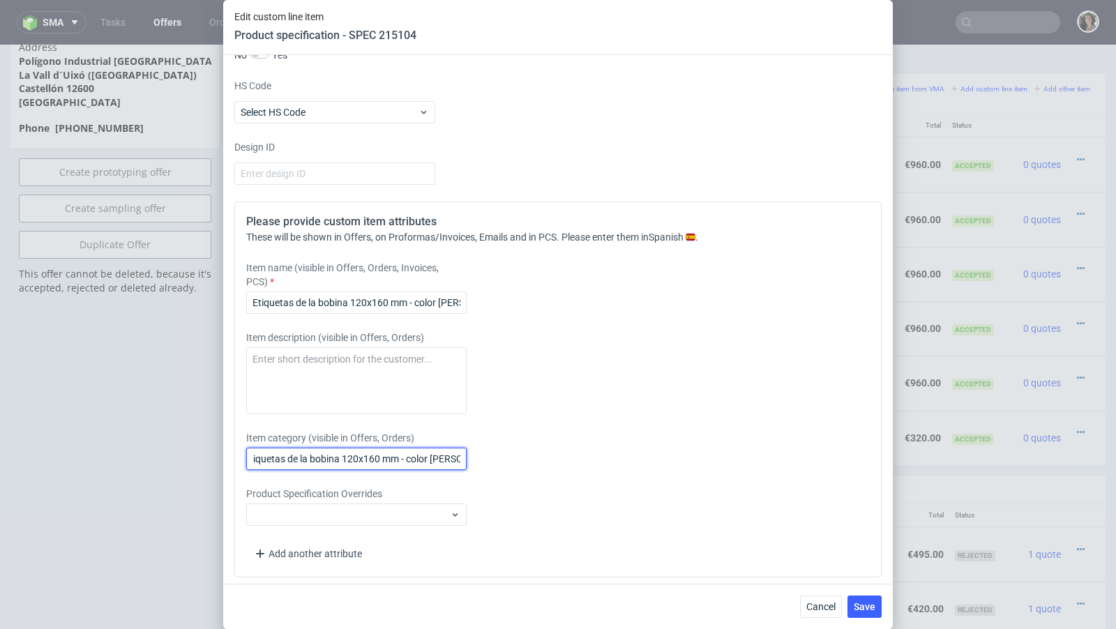
drag, startPoint x: 437, startPoint y: 453, endPoint x: 522, endPoint y: 452, distance: 85.1
click at [522, 452] on div "Item category (visible in Offers, Orders) Etiquetas de la bobina 120x160 mm - c…" at bounding box center [477, 450] width 463 height 39
paste input "BERRIES"
click at [422, 454] on input "Etiquetas de la bobina 120x160 mm - colorBERRIES" at bounding box center [356, 459] width 220 height 22
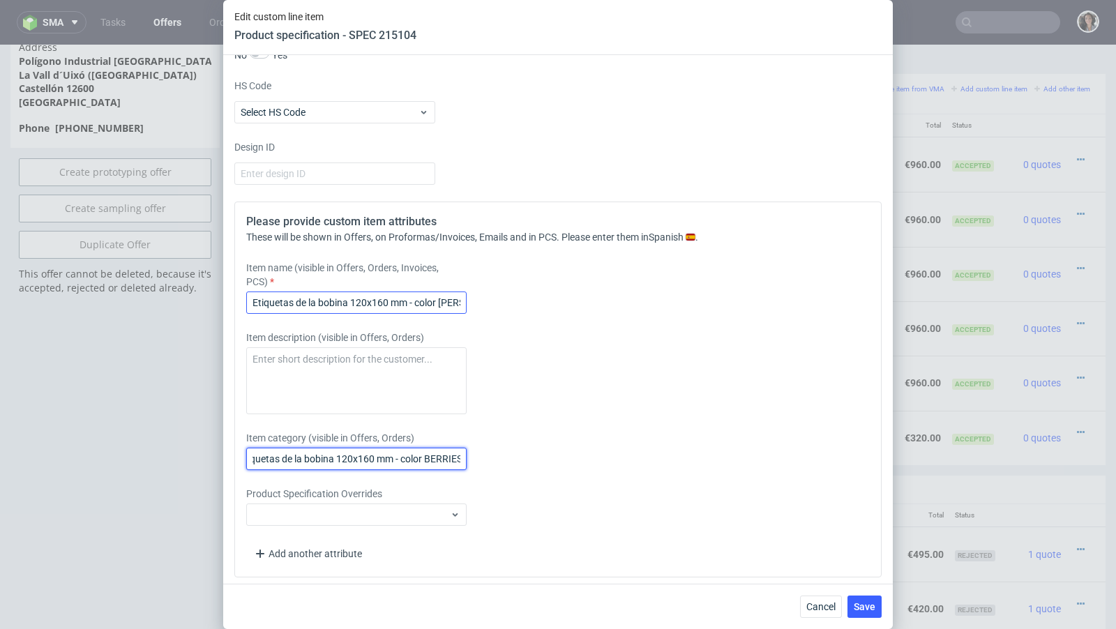
type input "Etiquetas de la bobina 120x160 mm - color BERRIES"
drag, startPoint x: 439, startPoint y: 296, endPoint x: 529, endPoint y: 304, distance: 89.6
click at [529, 304] on div "Item name (visible in Offers, Orders, Invoices, PCS) Etiquetas de la bobina 120…" at bounding box center [477, 287] width 463 height 53
paste input "IES"
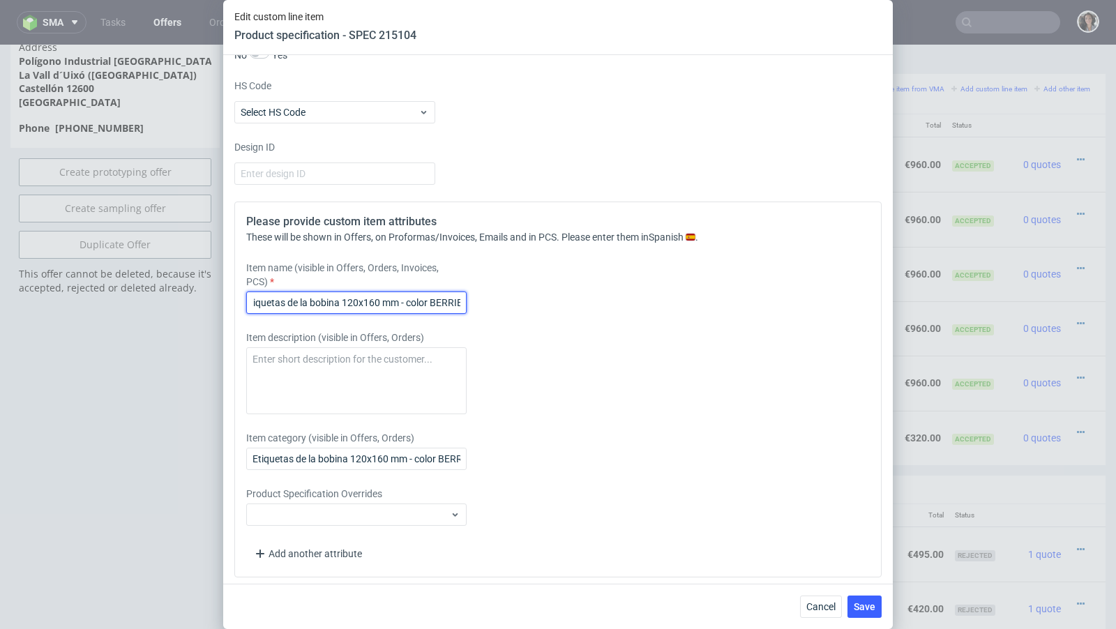
scroll to position [0, 16]
type input "Etiquetas de la bobina 120x160 mm - color BERRIES"
click at [873, 599] on button "Save" at bounding box center [865, 607] width 34 height 22
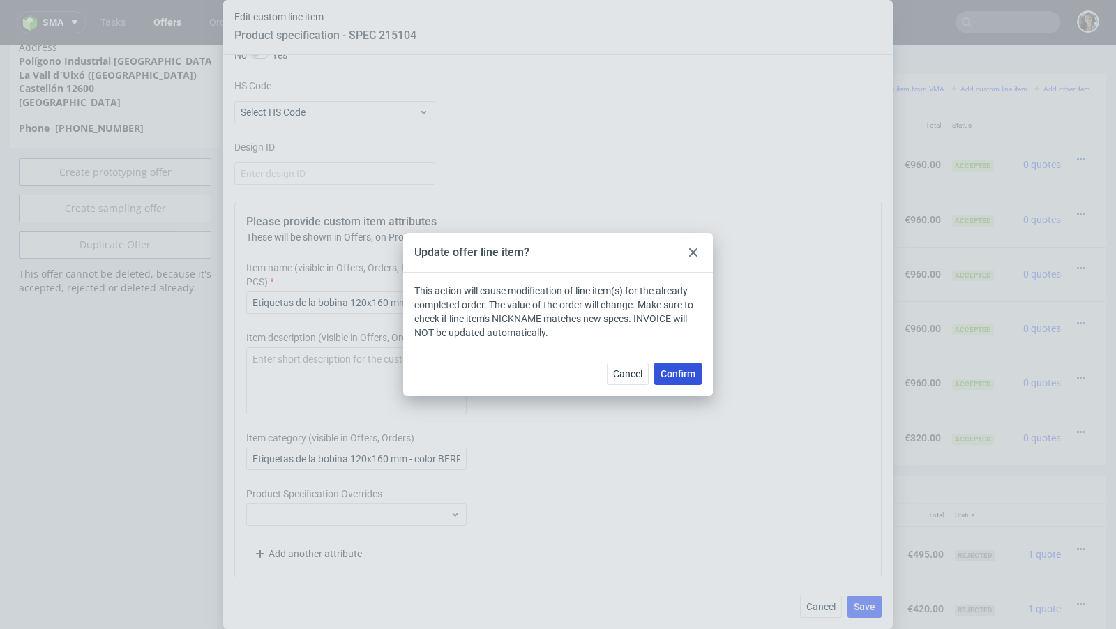
click at [666, 379] on span "Confirm" at bounding box center [678, 374] width 35 height 10
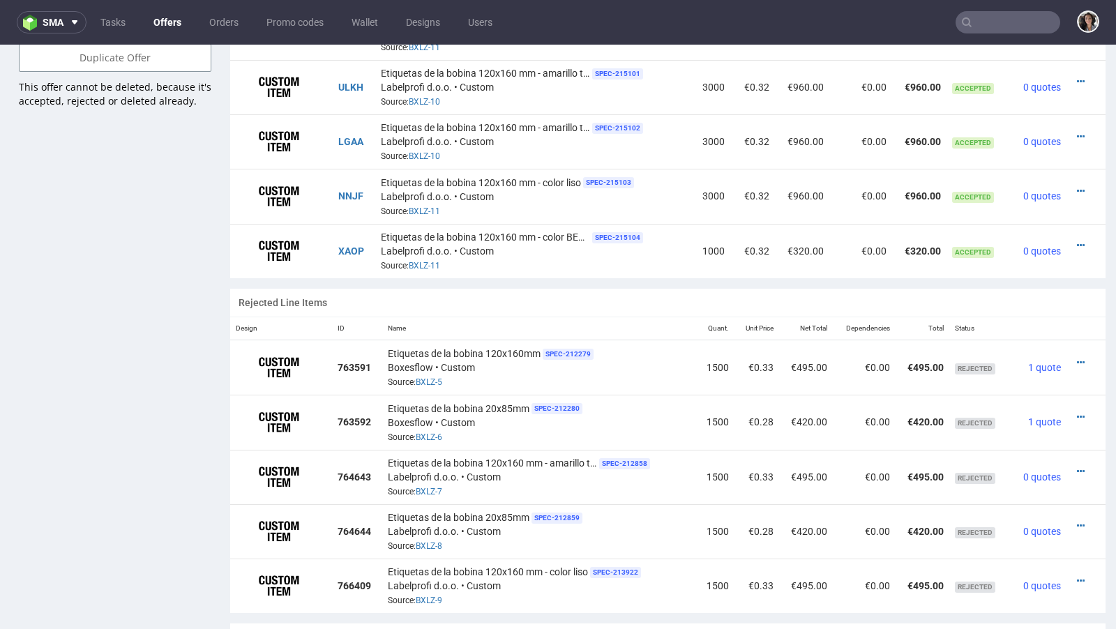
scroll to position [917, 0]
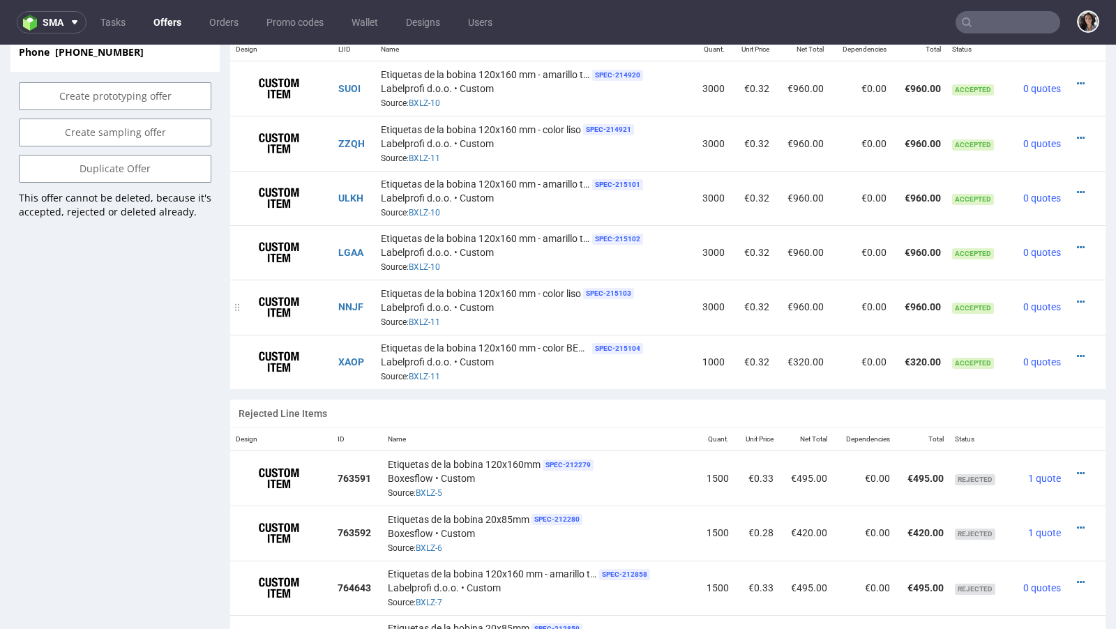
click at [1072, 295] on div at bounding box center [1082, 302] width 20 height 14
click at [1077, 297] on icon at bounding box center [1081, 302] width 8 height 10
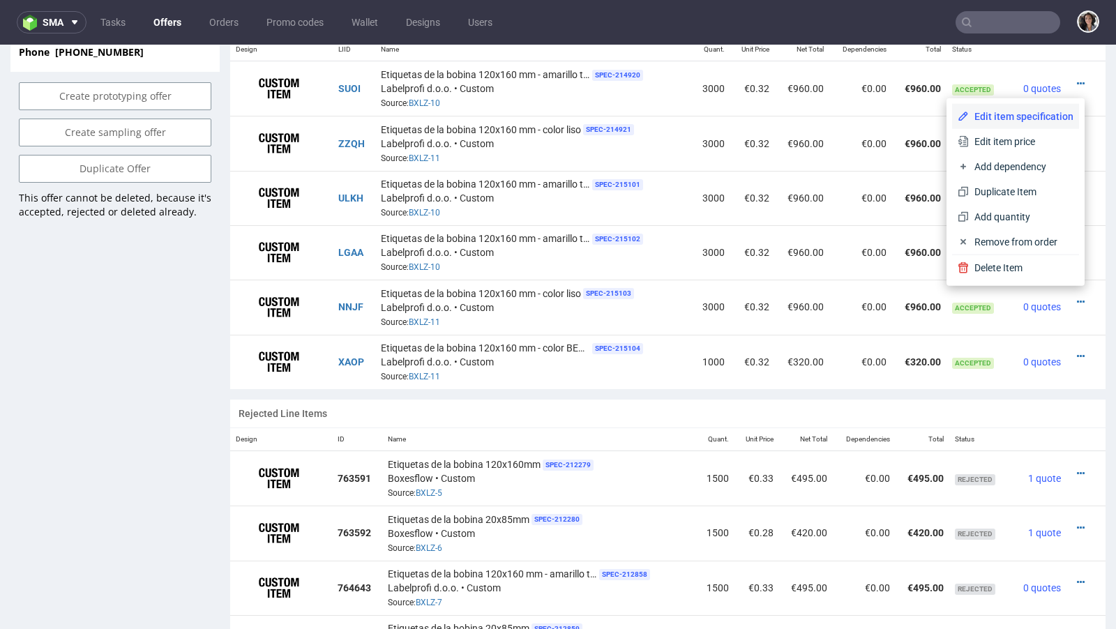
click at [988, 120] on span "Edit item specification" at bounding box center [1021, 117] width 105 height 14
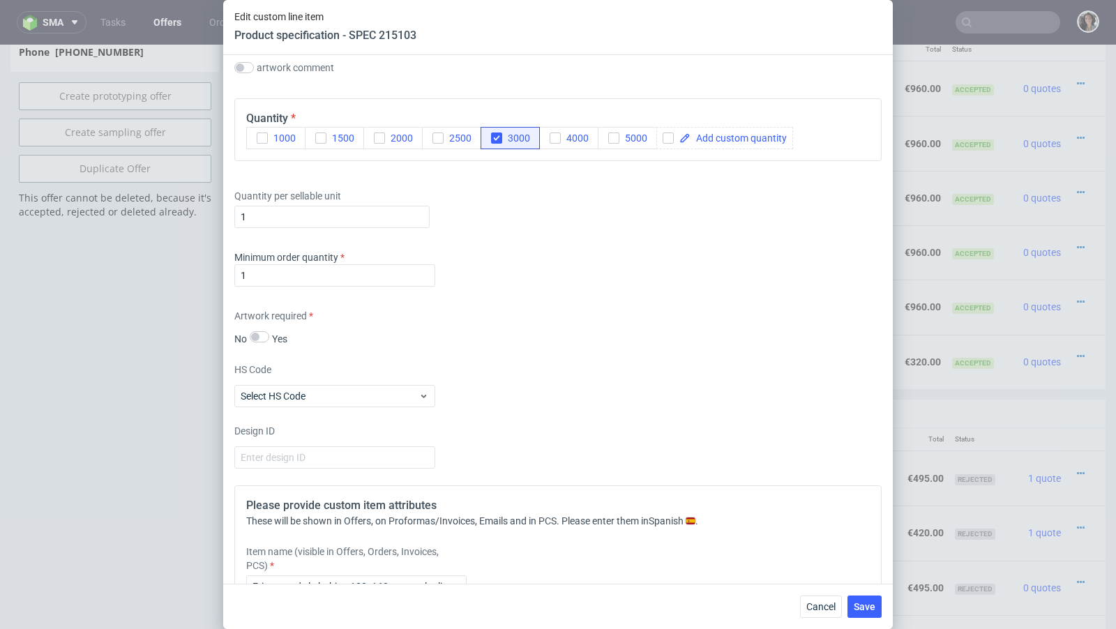
scroll to position [1816, 0]
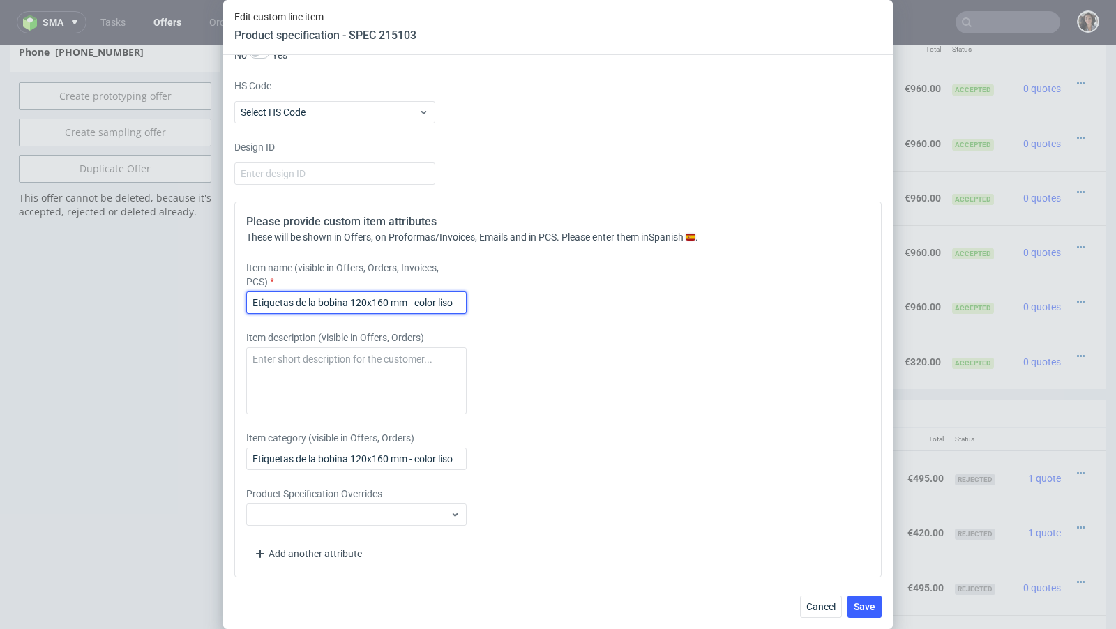
click at [442, 294] on input "Etiquetas de la bobina 120x160 mm - color liso" at bounding box center [356, 303] width 220 height 22
drag, startPoint x: 439, startPoint y: 296, endPoint x: 489, endPoint y: 299, distance: 49.7
click at [489, 299] on div "Item name (visible in Offers, Orders, Invoices, PCS) Etiquetas de la bobina 120…" at bounding box center [477, 287] width 463 height 53
paste input "VANILLA"
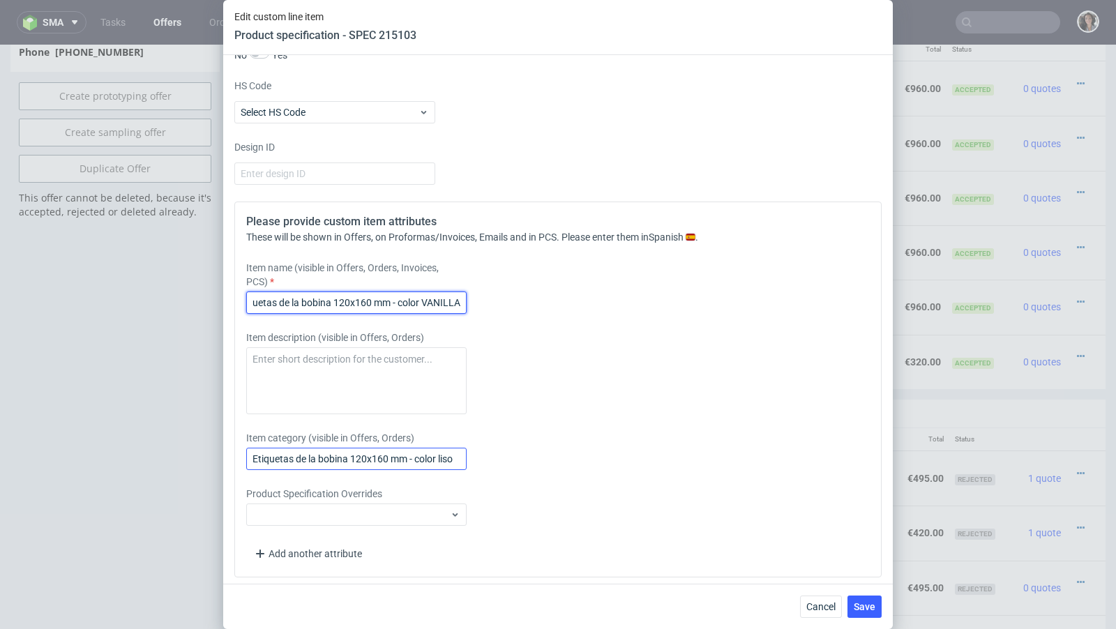
type input "Etiquetas de la bobina 120x160 mm - color VANILLA"
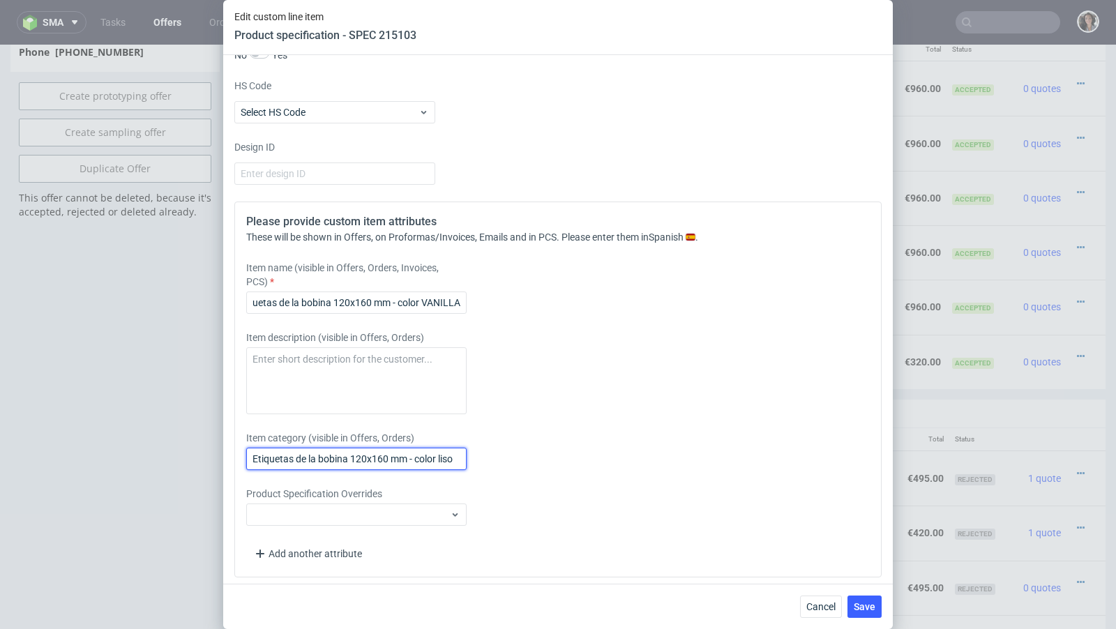
scroll to position [0, 0]
drag, startPoint x: 439, startPoint y: 454, endPoint x: 479, endPoint y: 454, distance: 40.5
click at [478, 454] on div "Item category (visible in Offers, Orders) Etiquetas de la bobina 120x160 mm - c…" at bounding box center [477, 450] width 463 height 39
paste input "VANILLA"
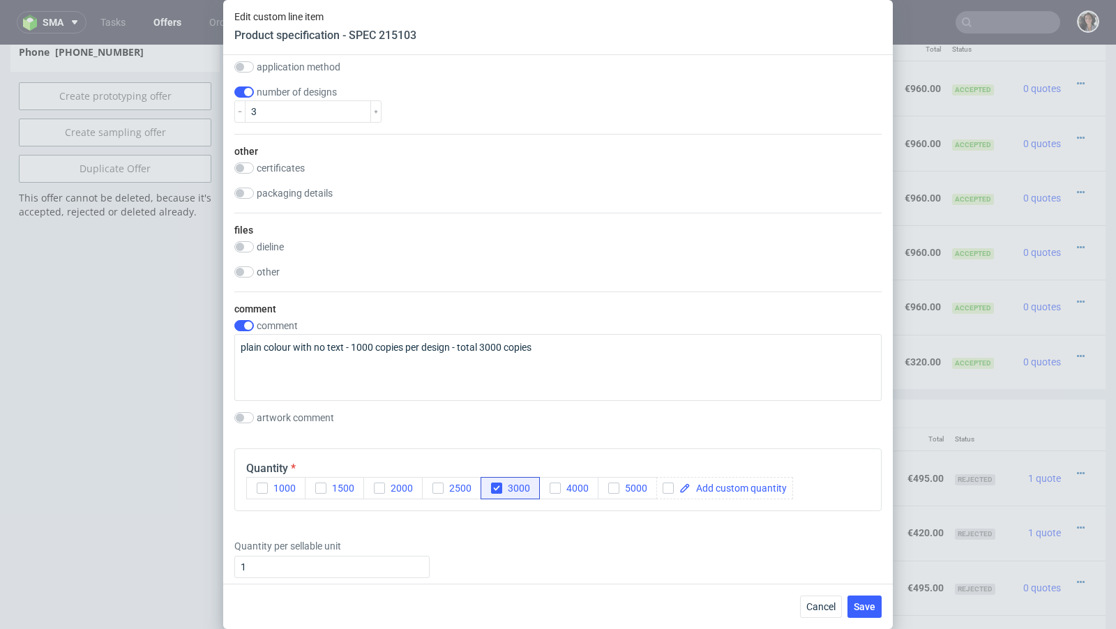
scroll to position [1136, 0]
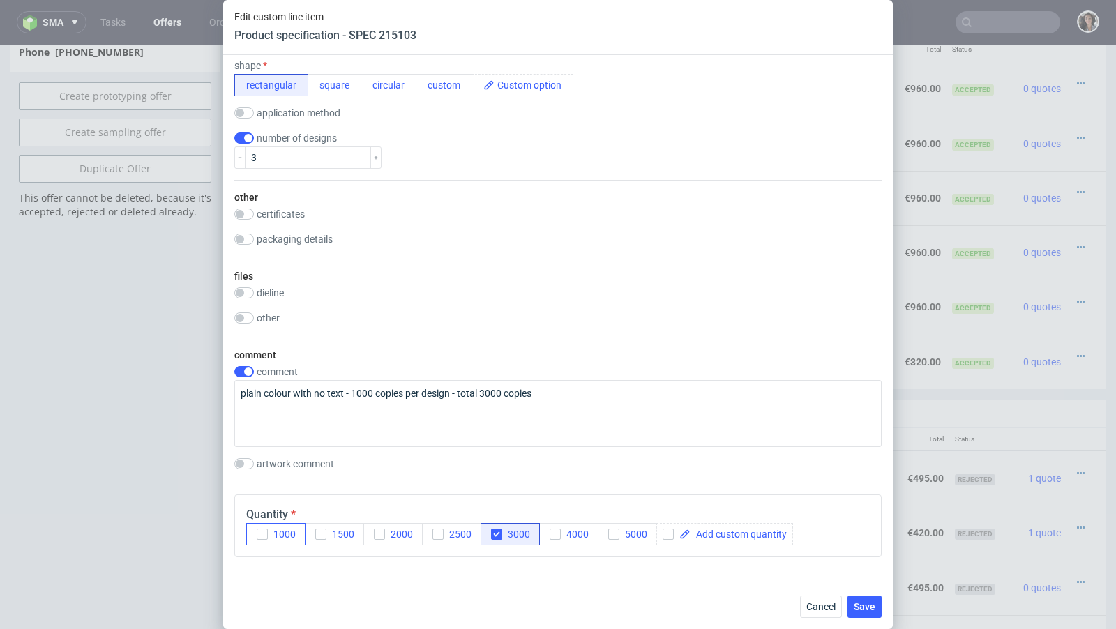
type input "Etiquetas de la bobina 120x160 mm - color VANILLA"
click at [262, 529] on icon "button" at bounding box center [262, 534] width 10 height 10
click at [498, 529] on icon "button" at bounding box center [497, 534] width 10 height 10
click at [871, 607] on span "Save" at bounding box center [865, 607] width 22 height 10
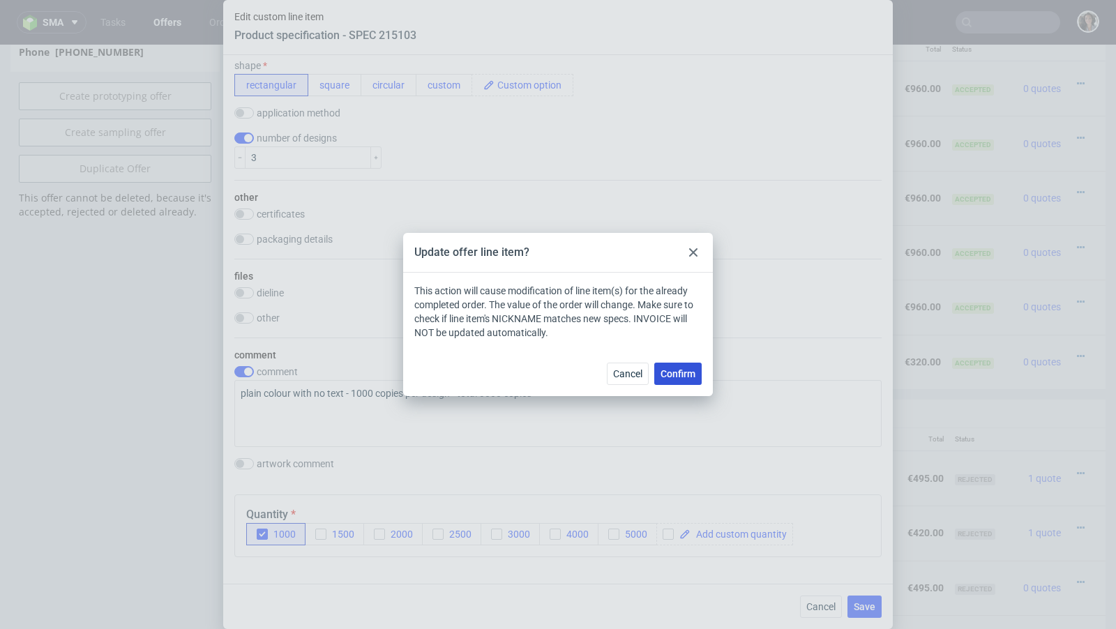
click at [667, 379] on span "Confirm" at bounding box center [678, 374] width 35 height 10
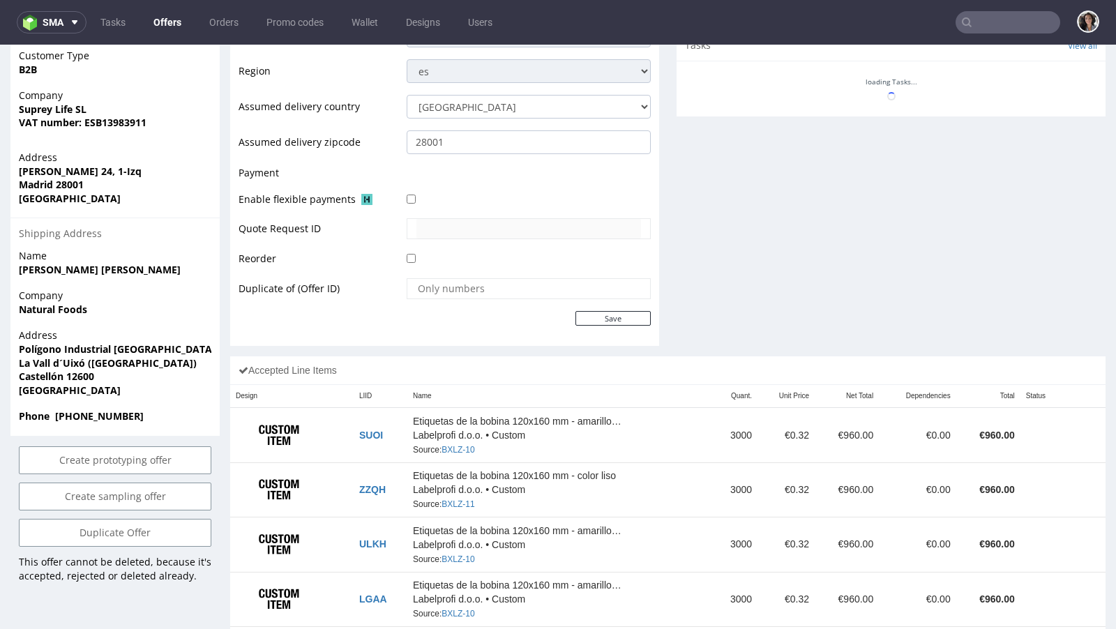
scroll to position [853, 0]
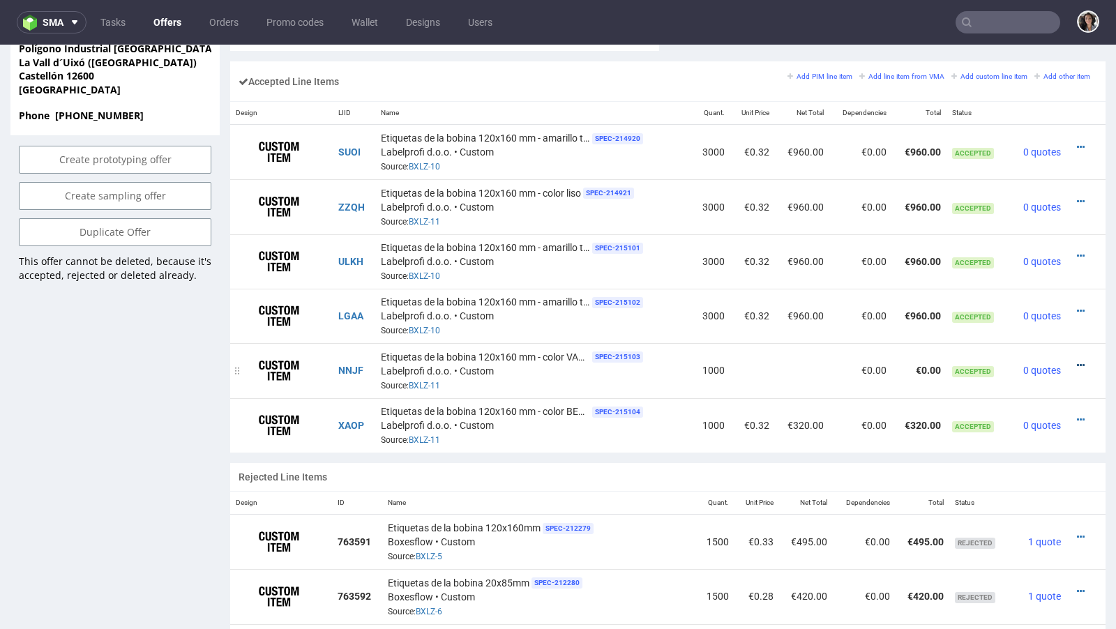
click at [1077, 361] on icon at bounding box center [1081, 366] width 8 height 10
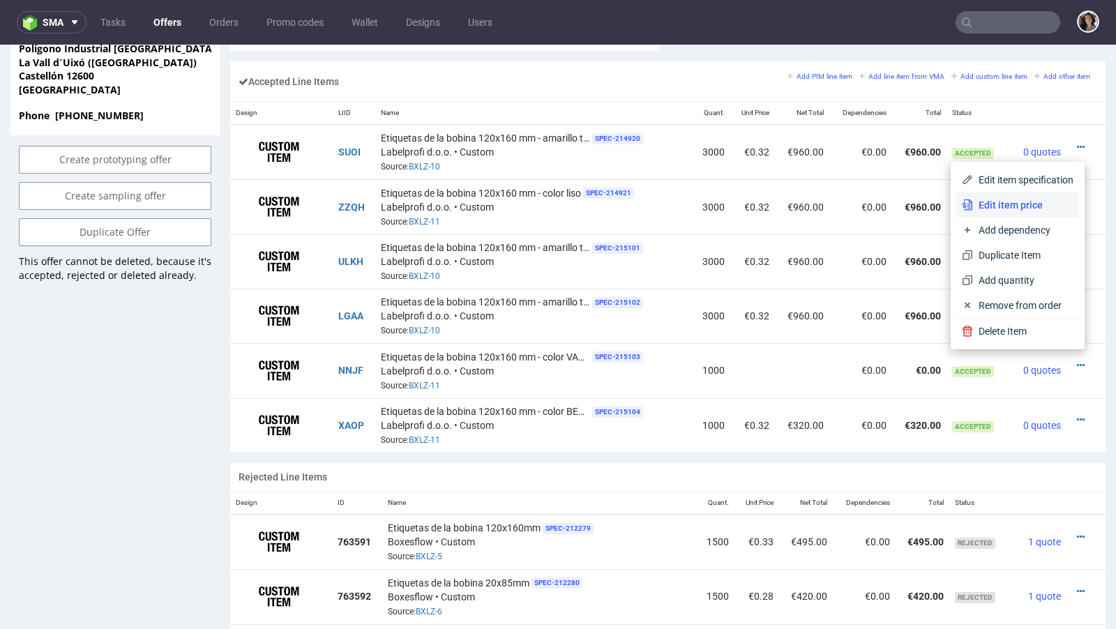
click at [993, 202] on span "Edit item price" at bounding box center [1023, 205] width 100 height 14
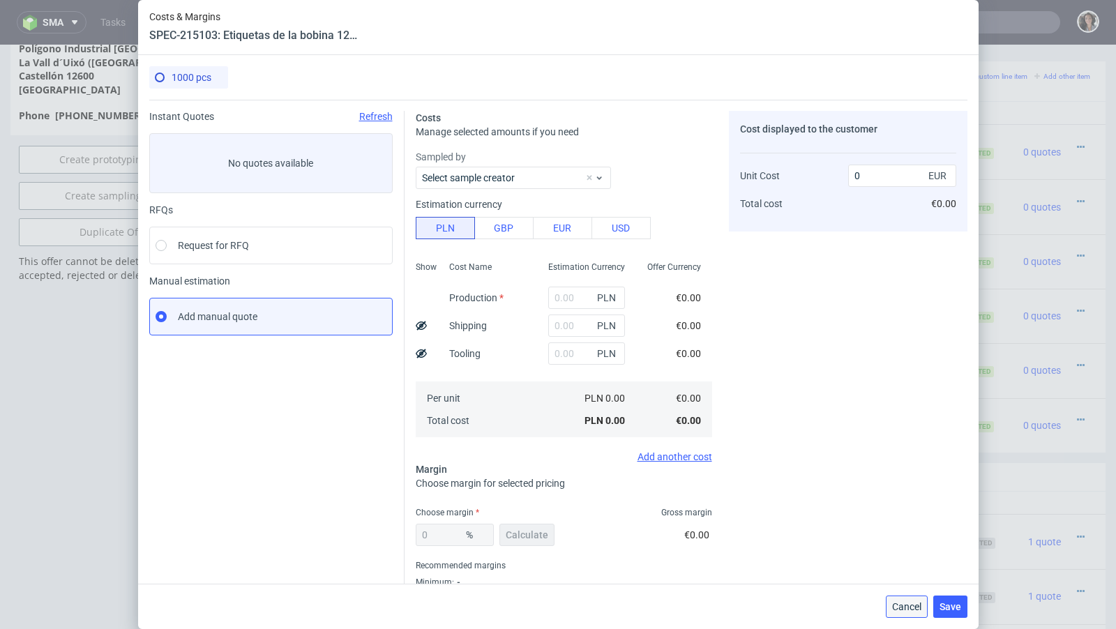
click at [896, 596] on button "Cancel" at bounding box center [907, 607] width 42 height 22
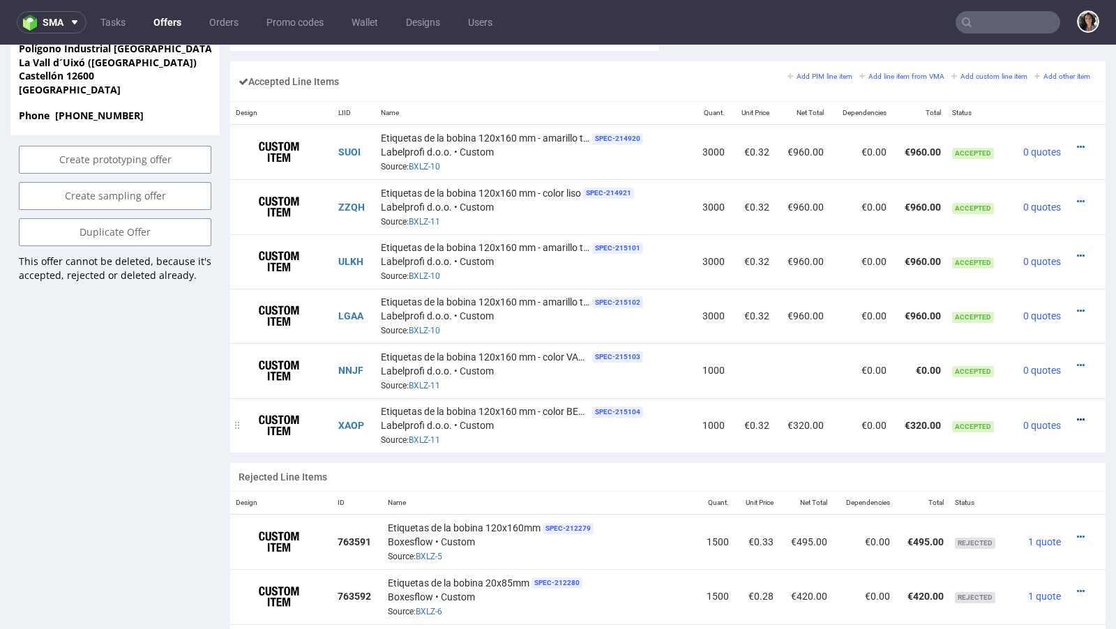
click at [1077, 415] on icon at bounding box center [1081, 420] width 8 height 10
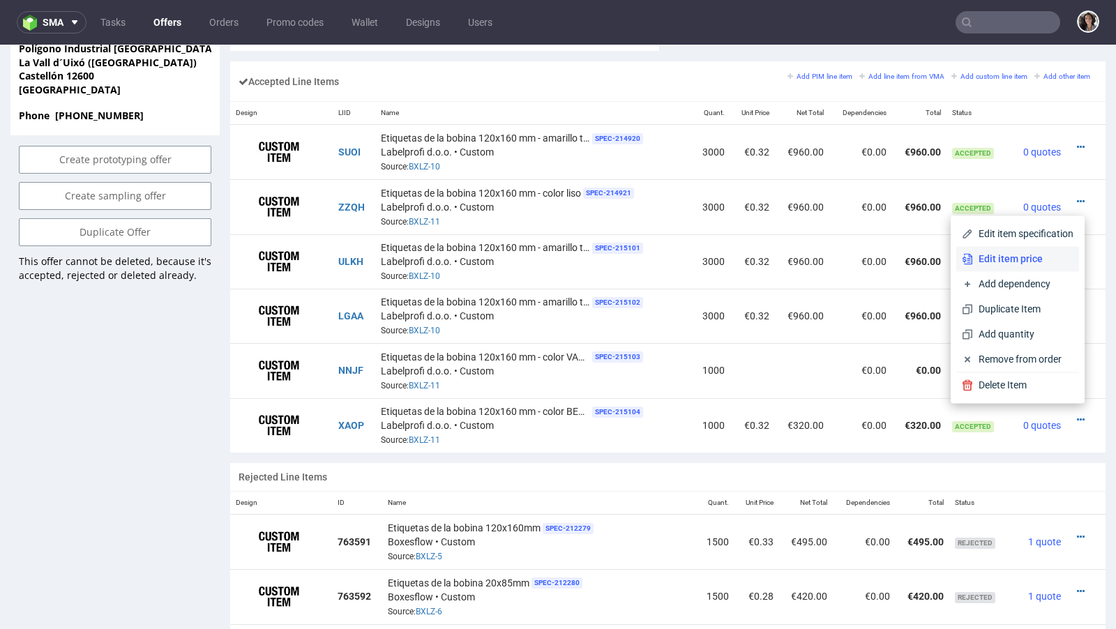
click at [1005, 255] on span "Edit item price" at bounding box center [1023, 259] width 100 height 14
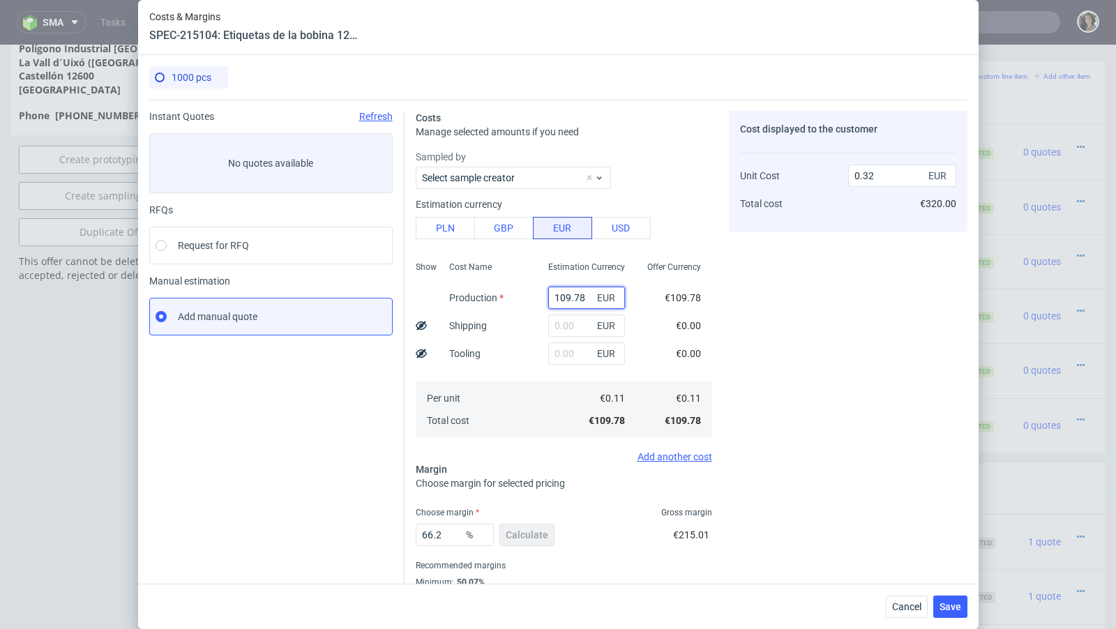
click at [572, 292] on input "109.78" at bounding box center [586, 298] width 77 height 22
click at [906, 613] on button "Cancel" at bounding box center [907, 607] width 42 height 22
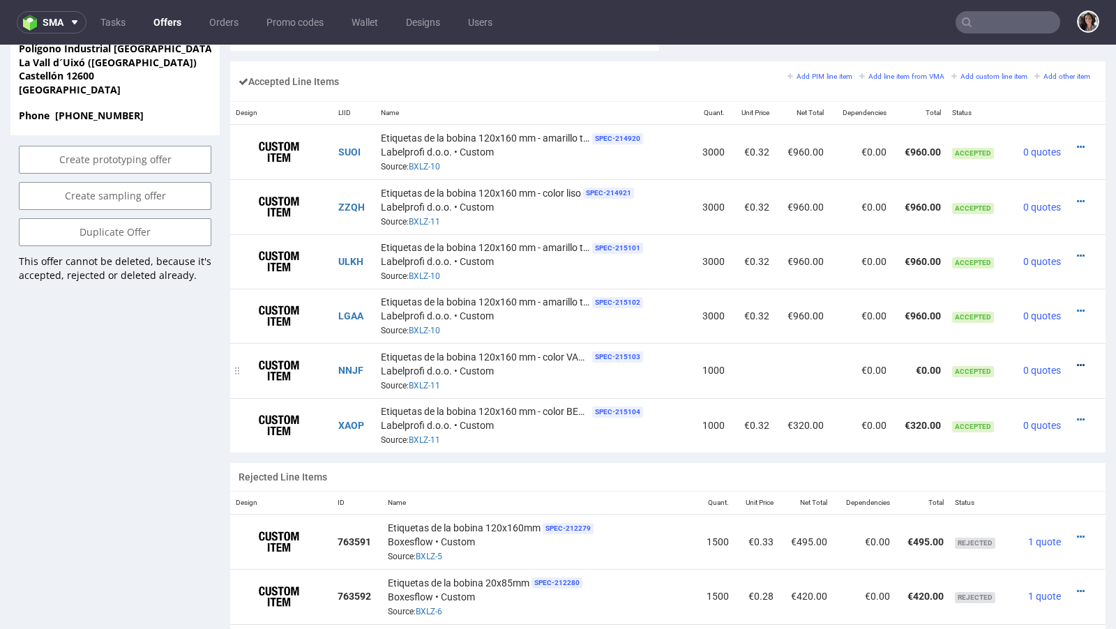
click at [1077, 361] on icon at bounding box center [1081, 366] width 8 height 10
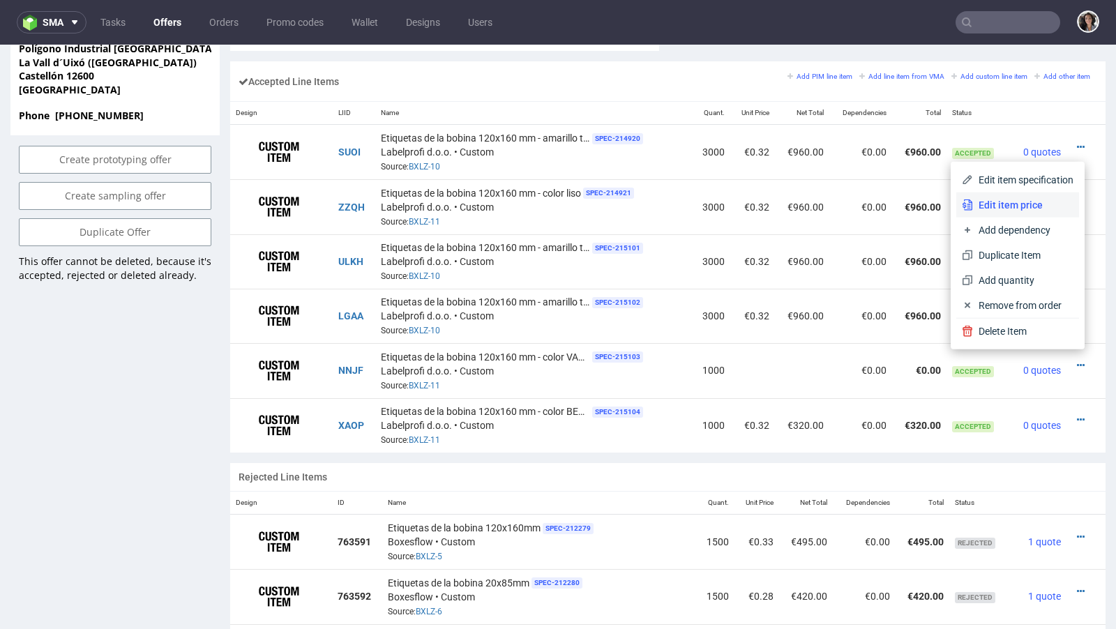
click at [962, 202] on icon at bounding box center [967, 205] width 11 height 11
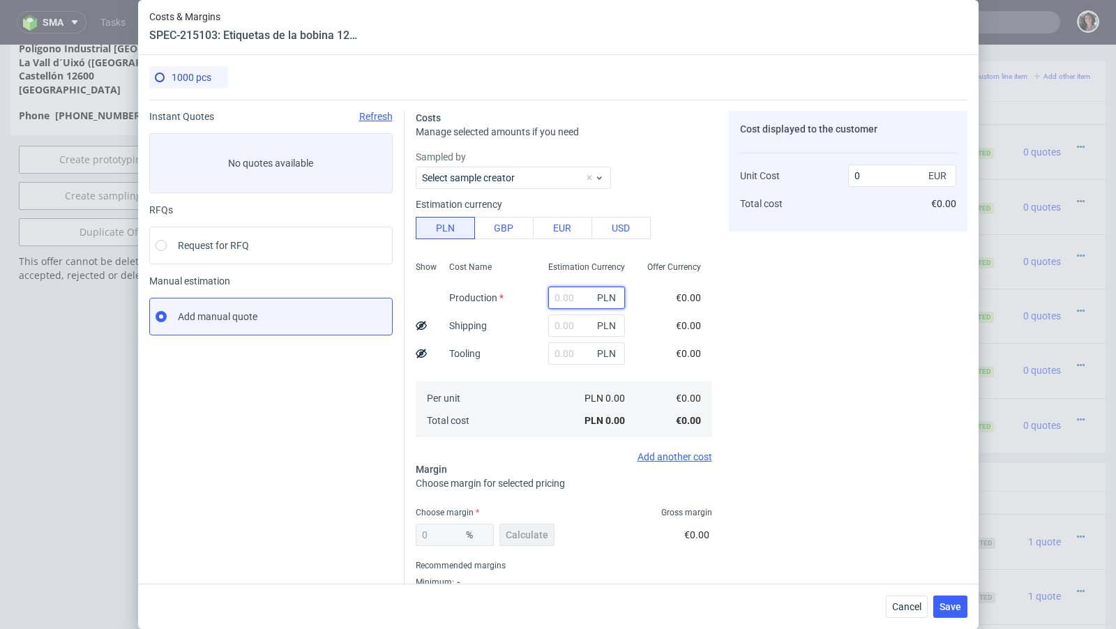
click at [569, 299] on input "text" at bounding box center [586, 298] width 77 height 22
paste input "109.78"
type input "109.78"
click at [562, 217] on button "EUR" at bounding box center [562, 228] width 59 height 22
type input "0.11"
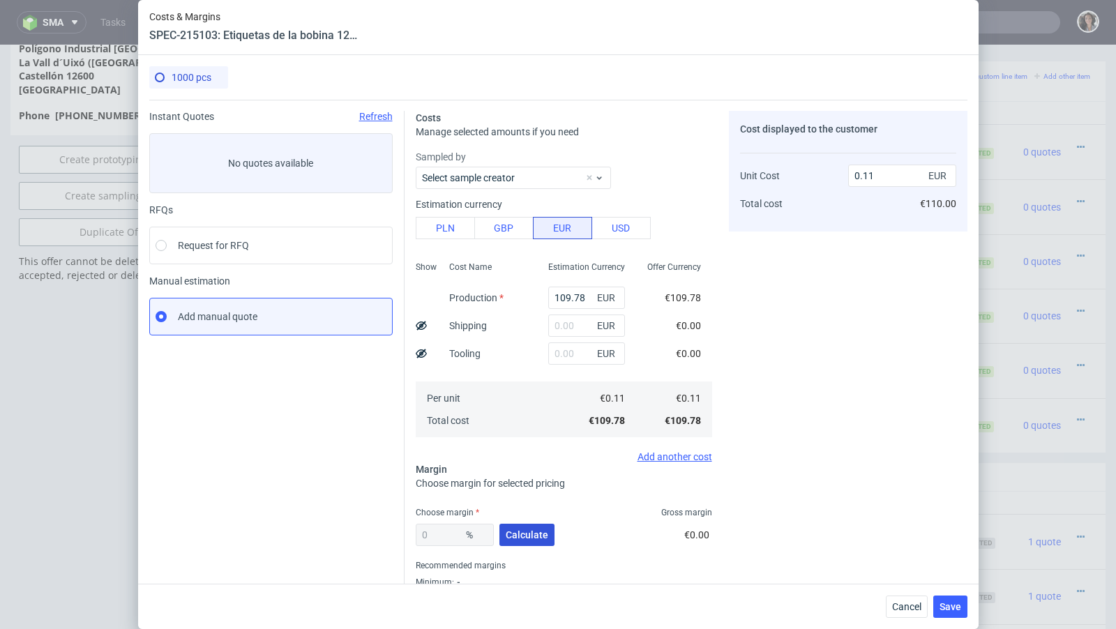
click at [516, 528] on button "Calculate" at bounding box center [526, 535] width 55 height 22
type input "54.07"
type input "0.24"
click at [441, 534] on input "54.07" at bounding box center [455, 535] width 78 height 22
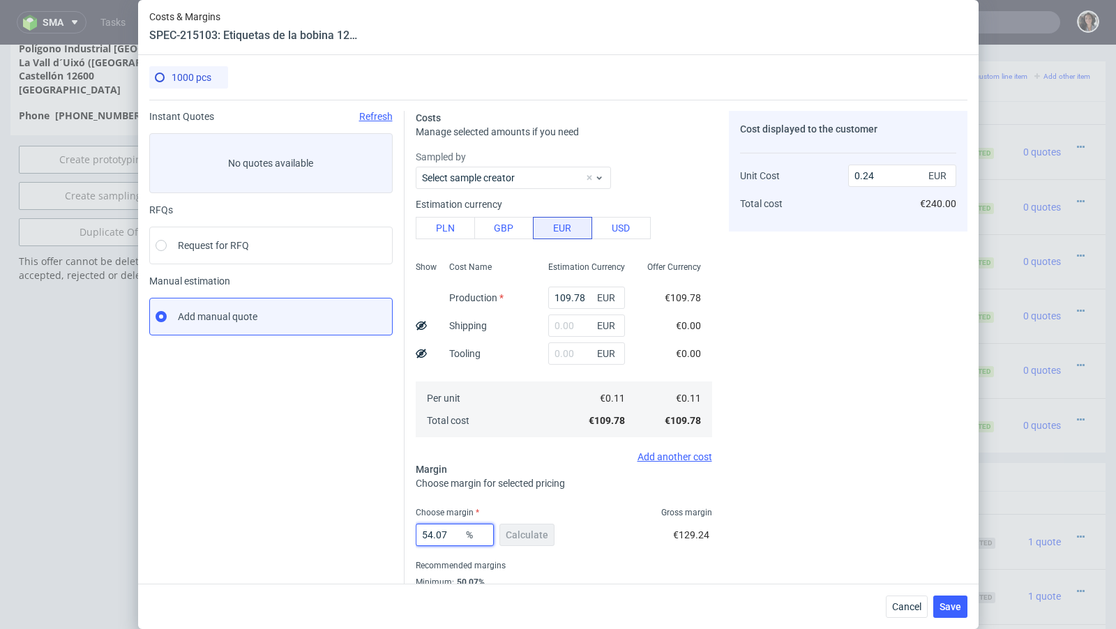
click at [441, 534] on input "54.07" at bounding box center [455, 535] width 78 height 22
type input "66"
type input "0.32"
type input "662"
type input "-0.02"
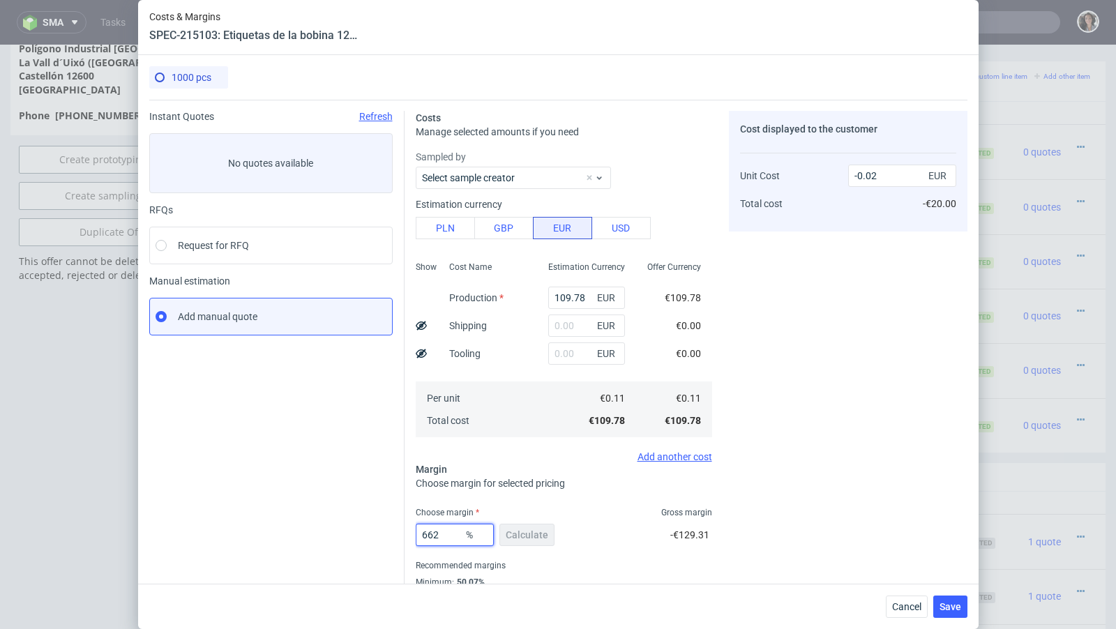
type input "66.2"
type input "0.32"
type input "66.2"
click at [523, 502] on fieldset "Costs Manage selected amounts if you need Sampled by Select sample creator Esti…" at bounding box center [564, 366] width 296 height 511
click at [948, 602] on span "Save" at bounding box center [951, 607] width 22 height 10
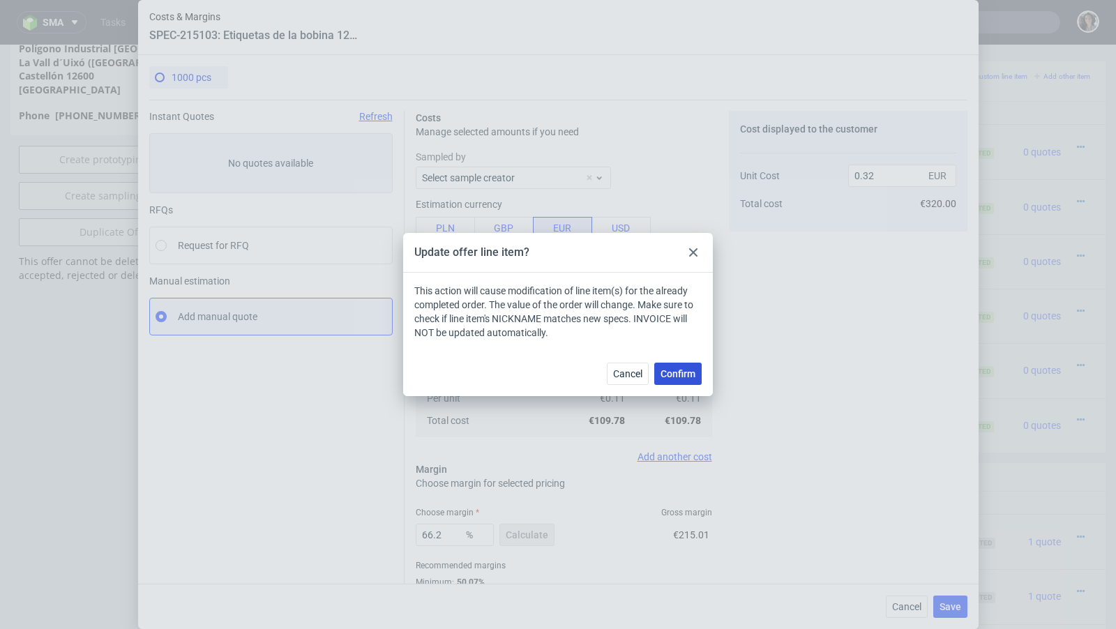
click at [688, 375] on span "Confirm" at bounding box center [678, 374] width 35 height 10
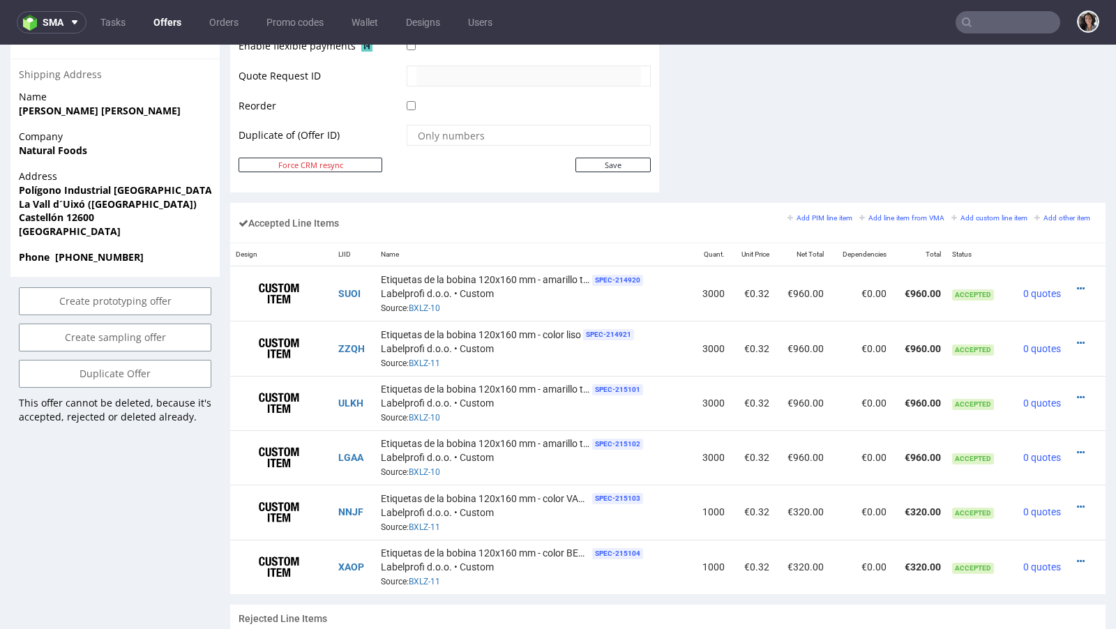
scroll to position [707, 0]
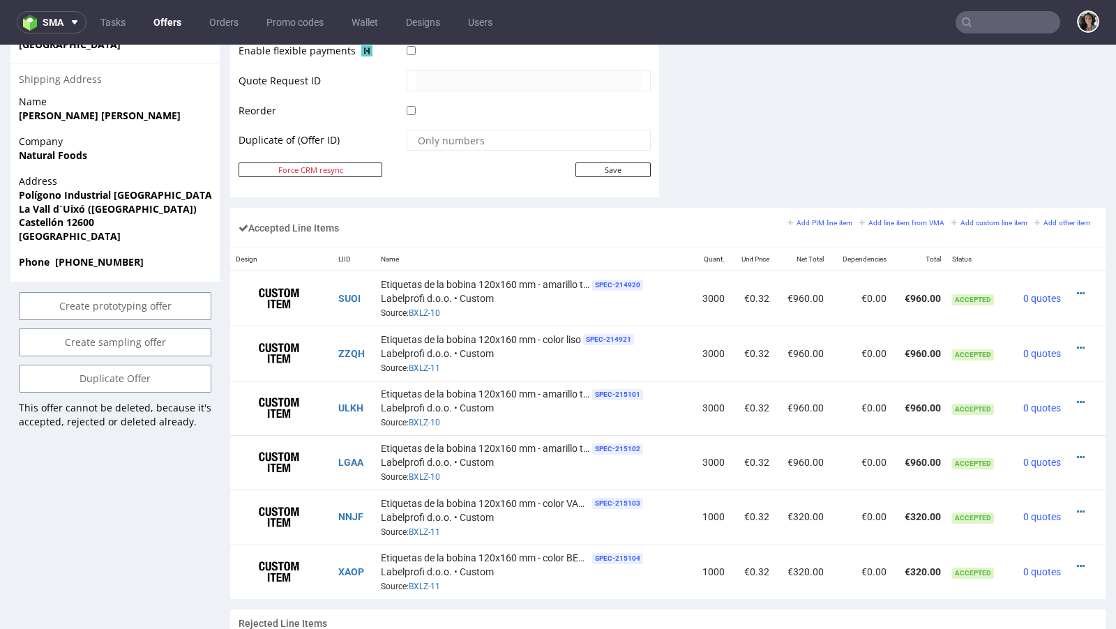
scroll to position [159, 0]
click at [1077, 343] on icon at bounding box center [1081, 348] width 8 height 10
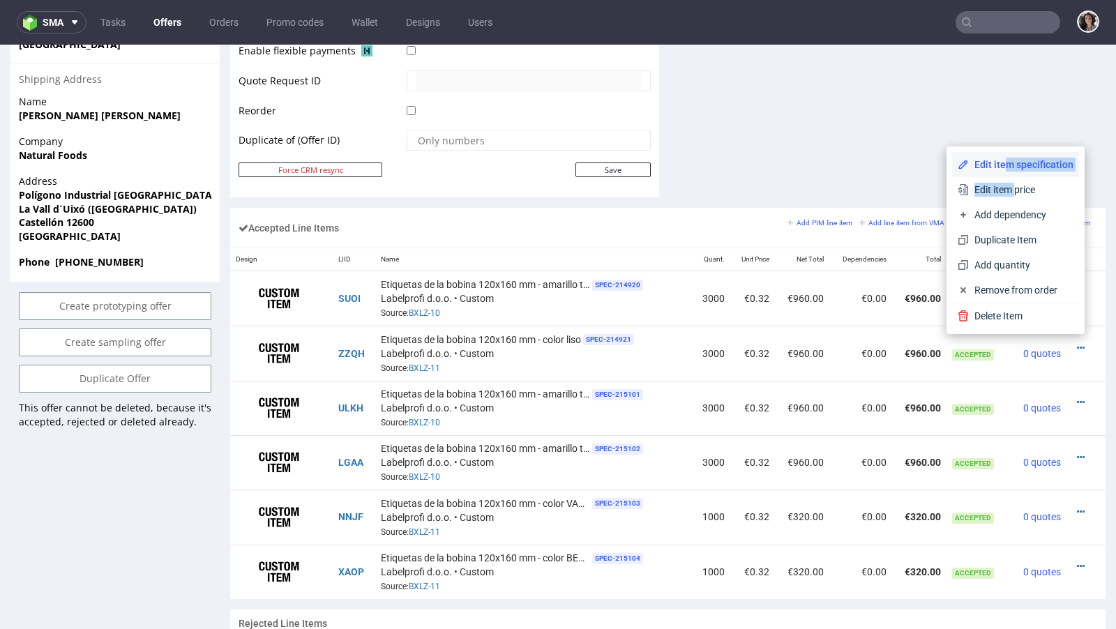
drag, startPoint x: 1008, startPoint y: 192, endPoint x: 997, endPoint y: 170, distance: 24.3
click at [997, 170] on div "Edit item specification Edit item price Add dependency Duplicate Item Add quant…" at bounding box center [1015, 227] width 127 height 151
click at [976, 159] on span "Edit item specification" at bounding box center [1021, 165] width 105 height 14
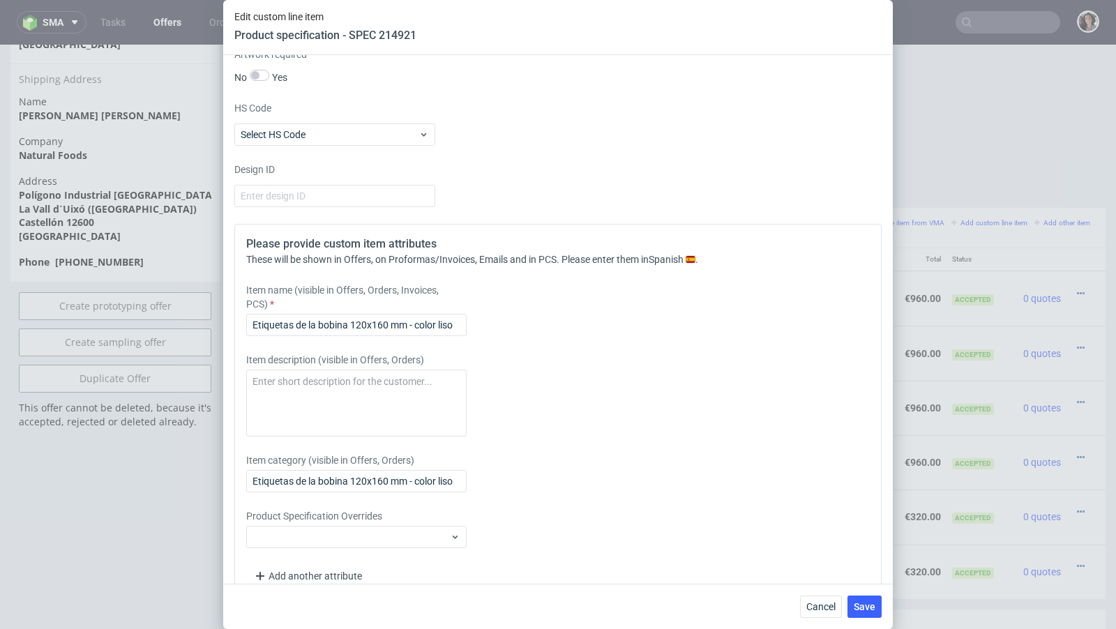
scroll to position [1816, 0]
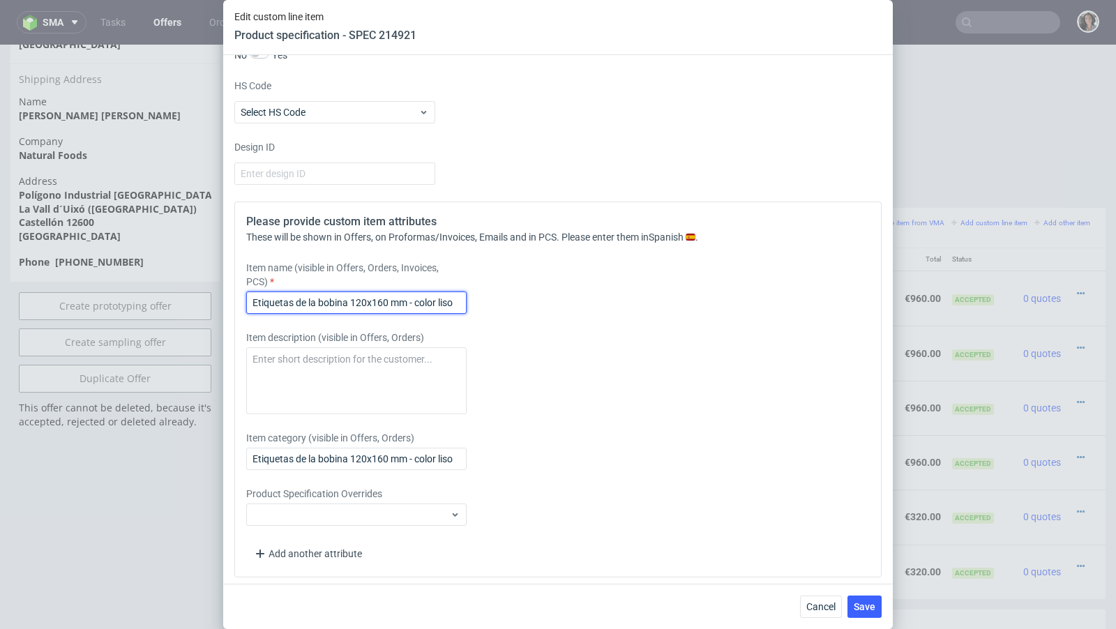
drag, startPoint x: 439, startPoint y: 297, endPoint x: 490, endPoint y: 297, distance: 50.2
click at [489, 297] on div "Item name (visible in Offers, Orders, Invoices, PCS) Etiquetas de la bobina 120…" at bounding box center [477, 287] width 463 height 53
paste input "CHOCOLATE"
type input "Etiquetas de la bobina 120x160 mm - color CHOCOLATE"
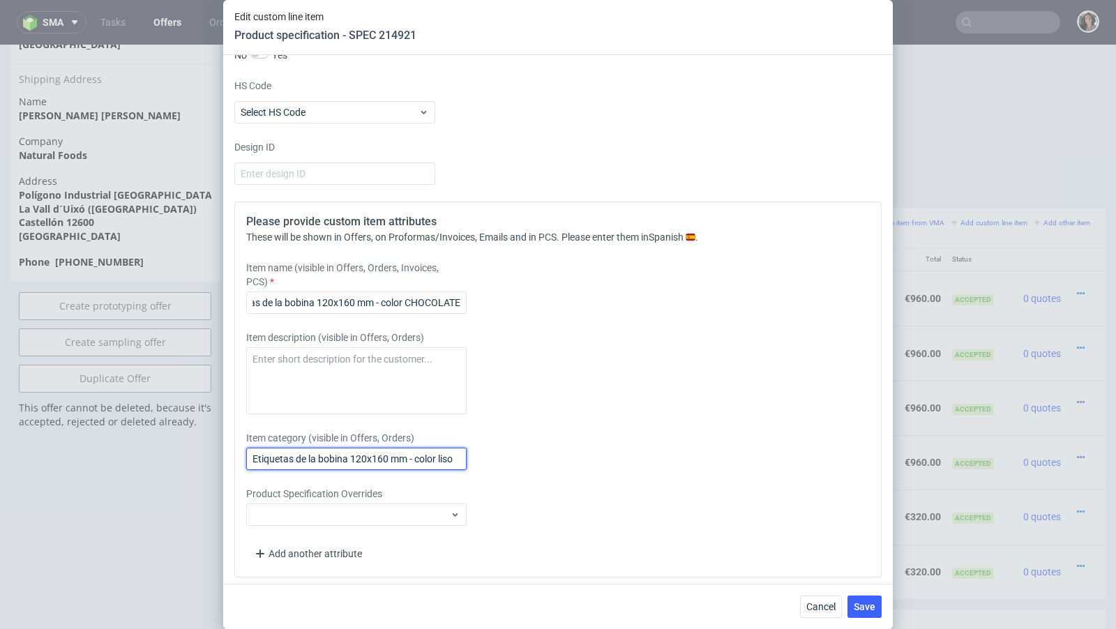
scroll to position [0, 0]
drag, startPoint x: 439, startPoint y: 455, endPoint x: 508, endPoint y: 455, distance: 69.1
click at [508, 455] on div "Item category (visible in Offers, Orders) Etiquetas de la bobina 120x160 mm - c…" at bounding box center [477, 450] width 463 height 39
paste input "CHOCOLATE"
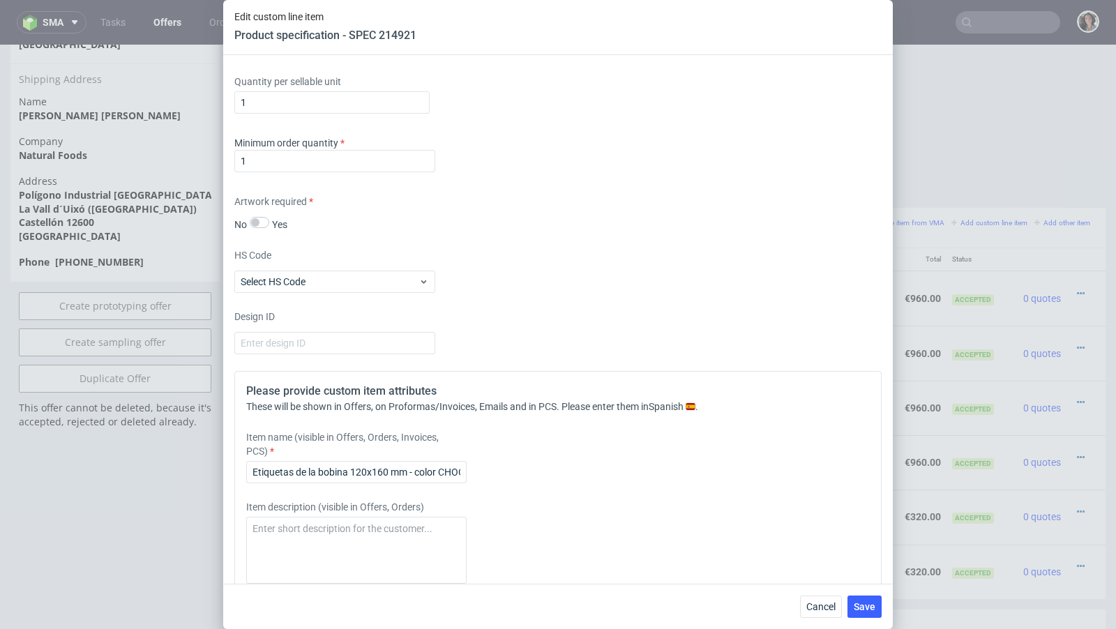
scroll to position [1549, 0]
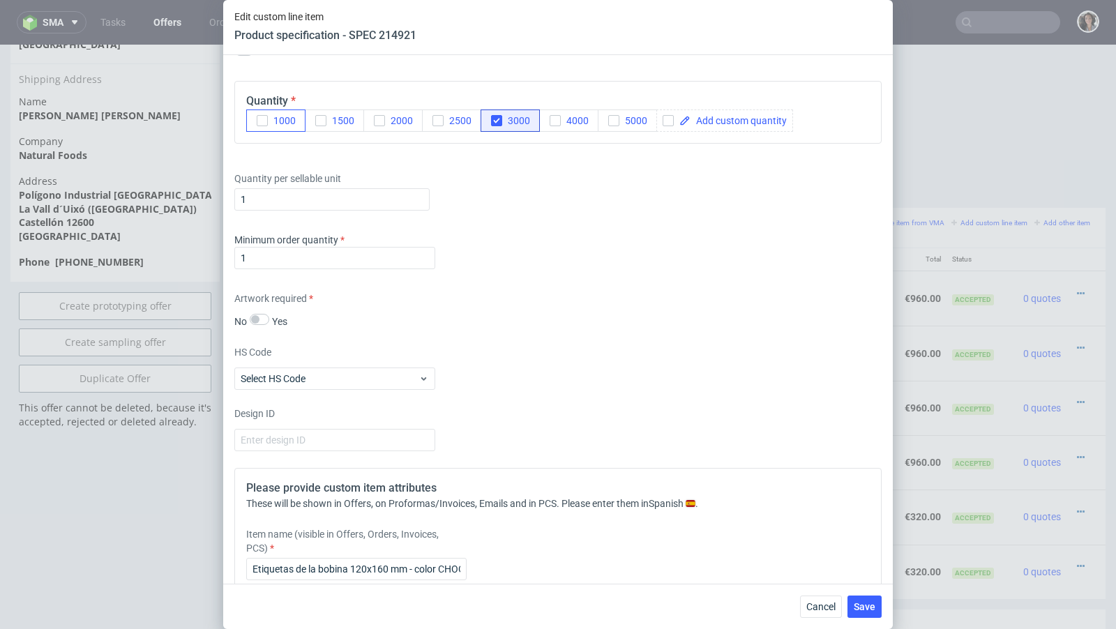
type input "Etiquetas de la bobina 120x160 mm - color CHOCOLATE"
click at [266, 116] on icon "button" at bounding box center [262, 121] width 10 height 10
click at [497, 117] on icon "button" at bounding box center [497, 121] width 10 height 10
click at [863, 606] on span "Save" at bounding box center [865, 607] width 22 height 10
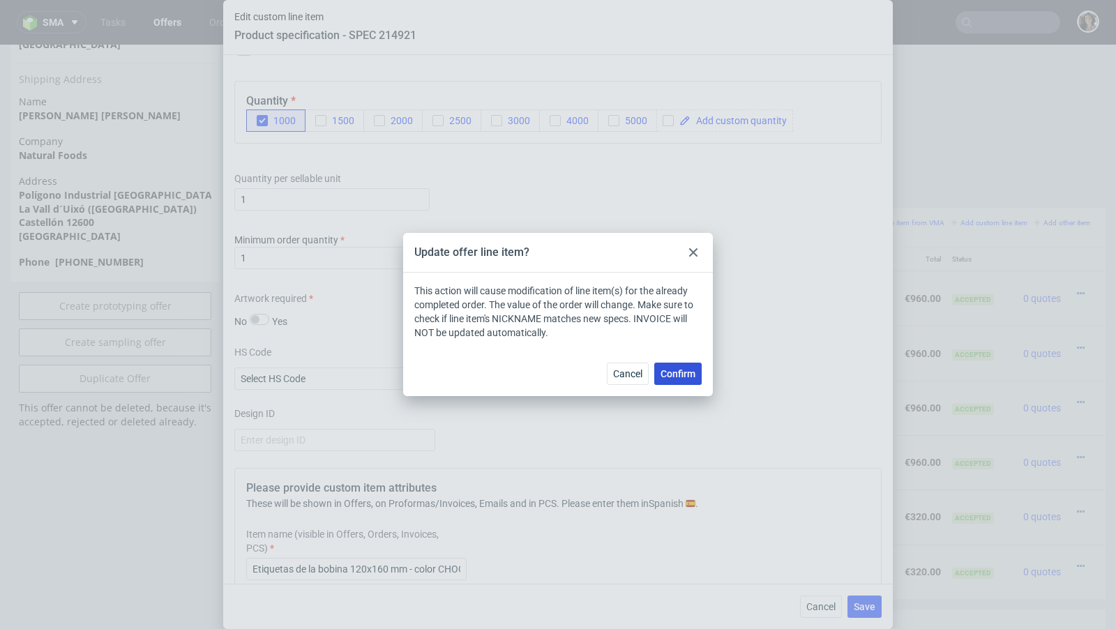
click at [689, 382] on button "Confirm" at bounding box center [677, 374] width 47 height 22
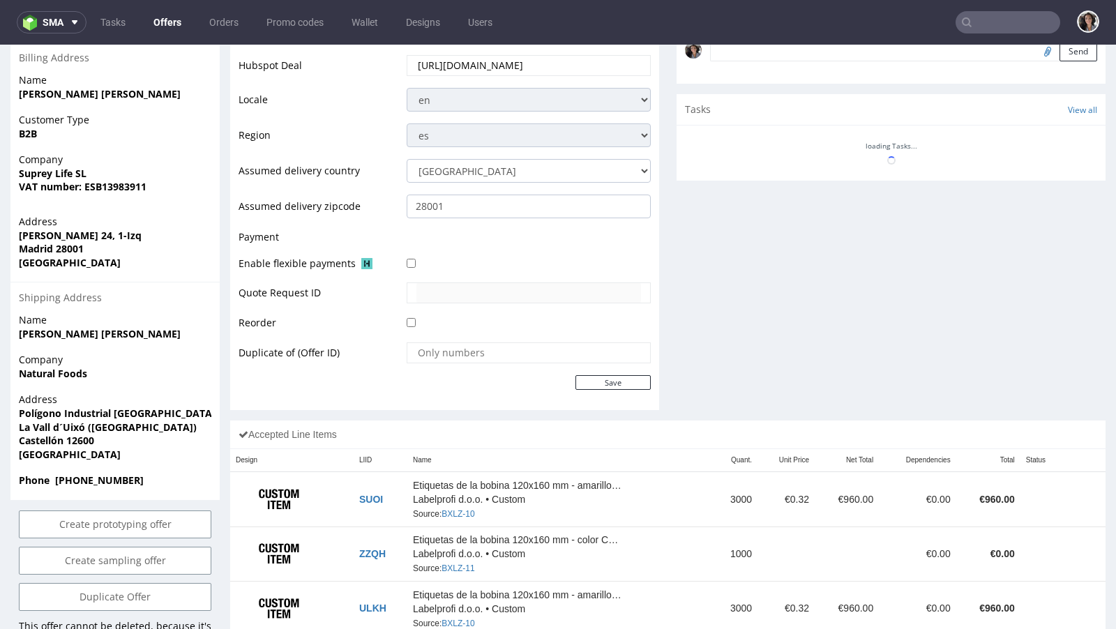
scroll to position [699, 0]
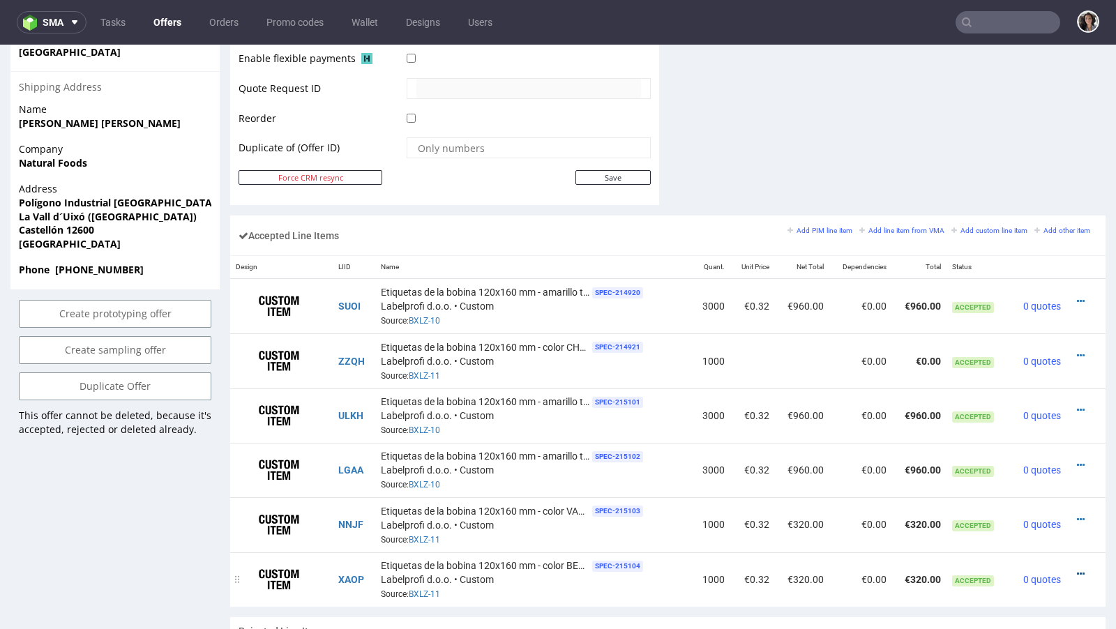
click at [1077, 569] on icon at bounding box center [1081, 574] width 8 height 10
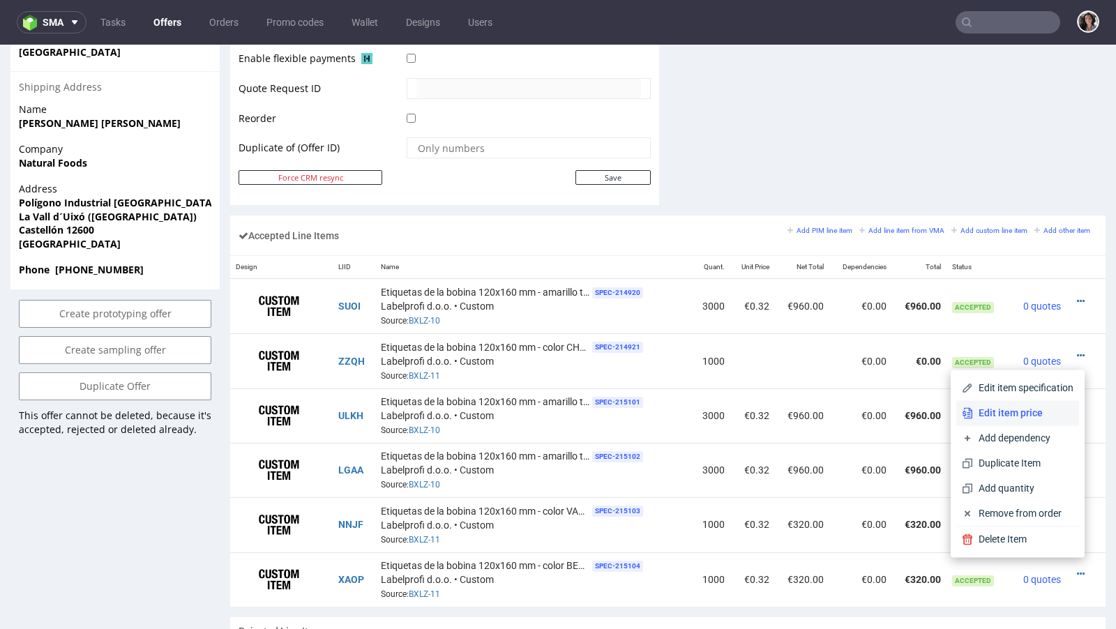
click at [996, 407] on span "Edit item price" at bounding box center [1023, 413] width 100 height 14
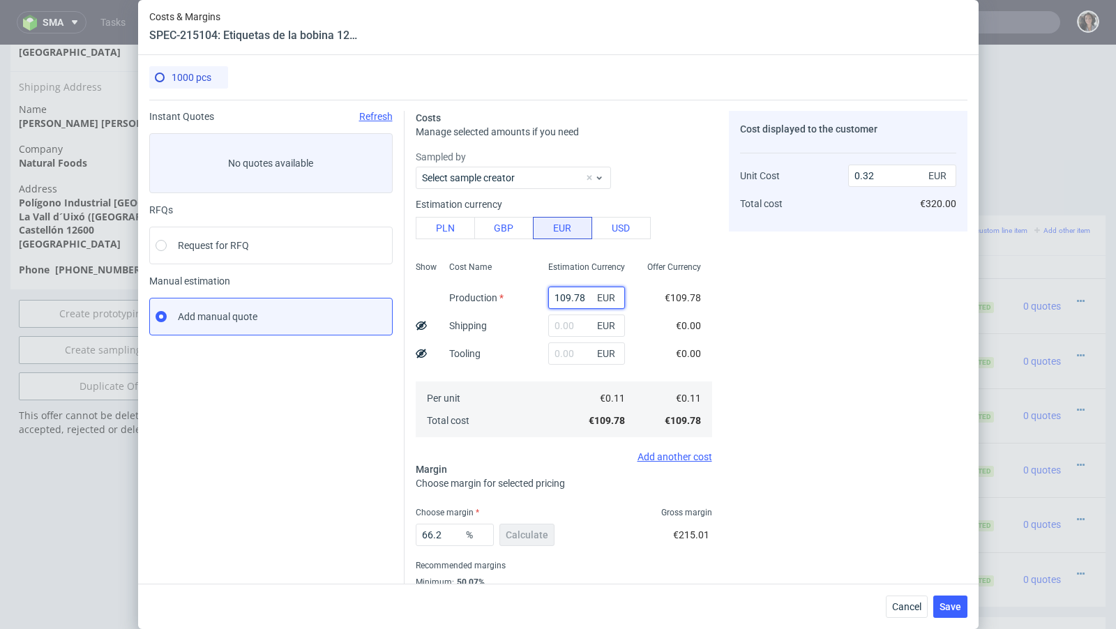
click at [582, 298] on input "109.78" at bounding box center [586, 298] width 77 height 22
click at [901, 603] on span "Cancel" at bounding box center [906, 607] width 29 height 10
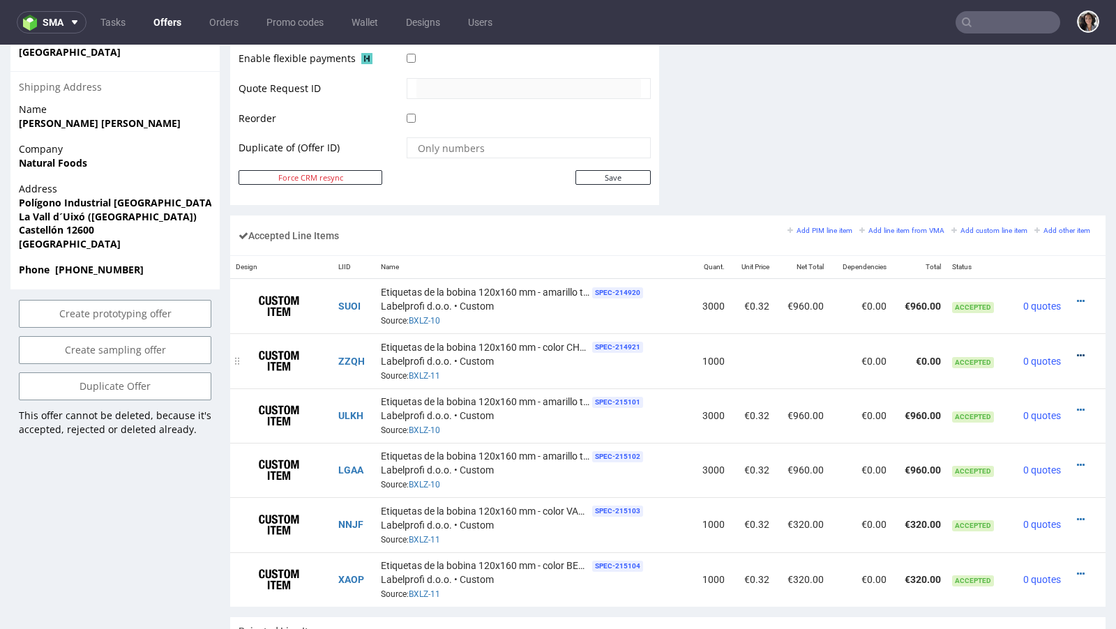
click at [1077, 352] on icon at bounding box center [1081, 356] width 8 height 10
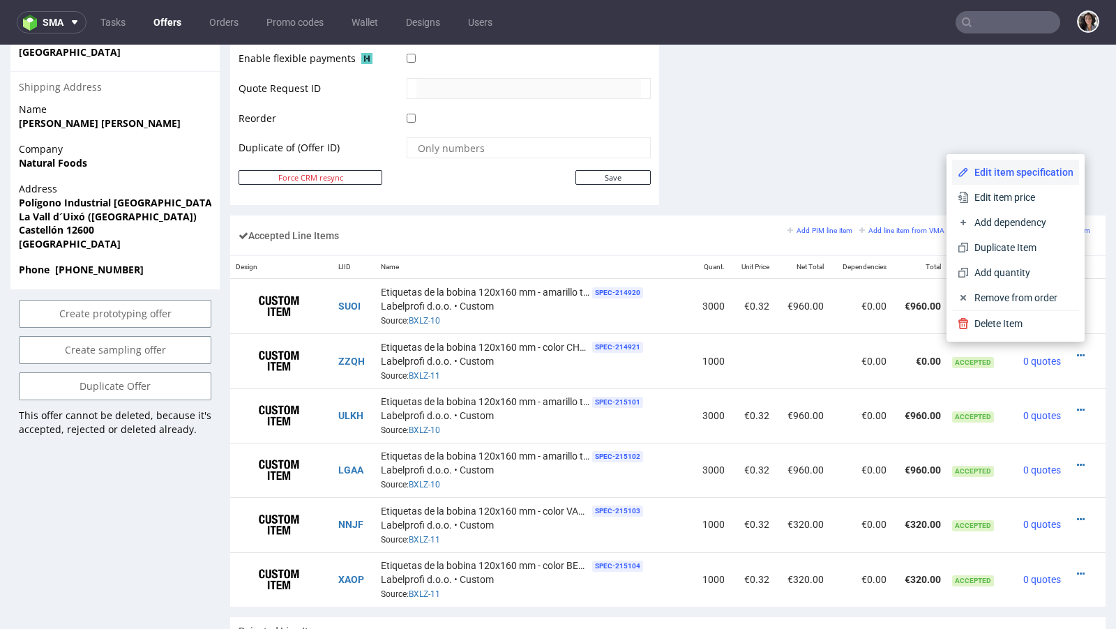
click at [977, 172] on span "Edit item specification" at bounding box center [1021, 172] width 105 height 14
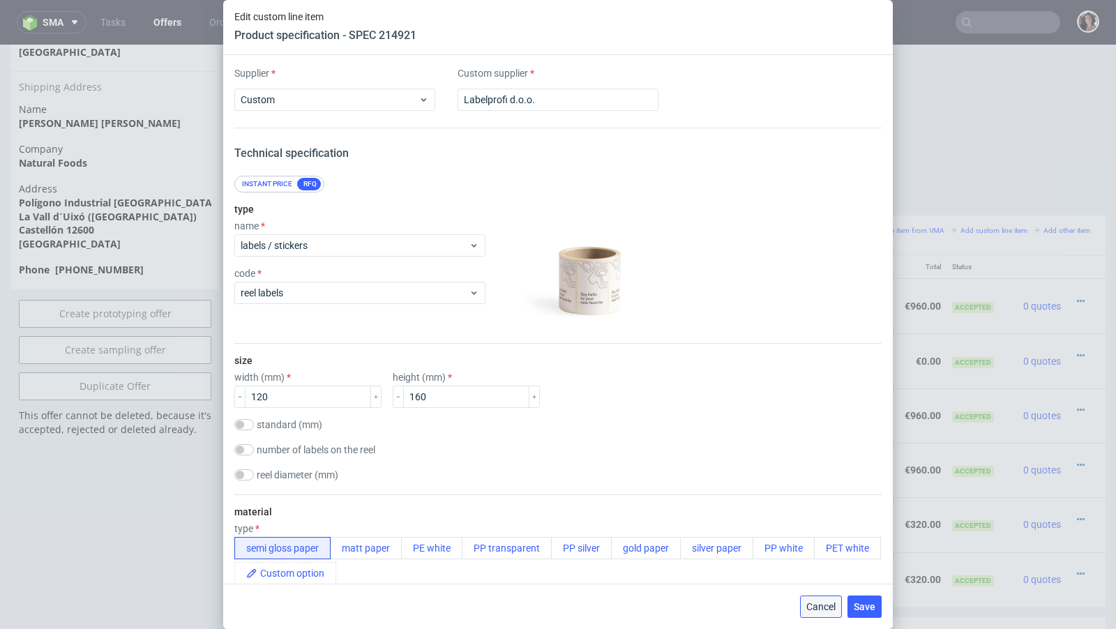
click at [819, 606] on span "Cancel" at bounding box center [820, 607] width 29 height 10
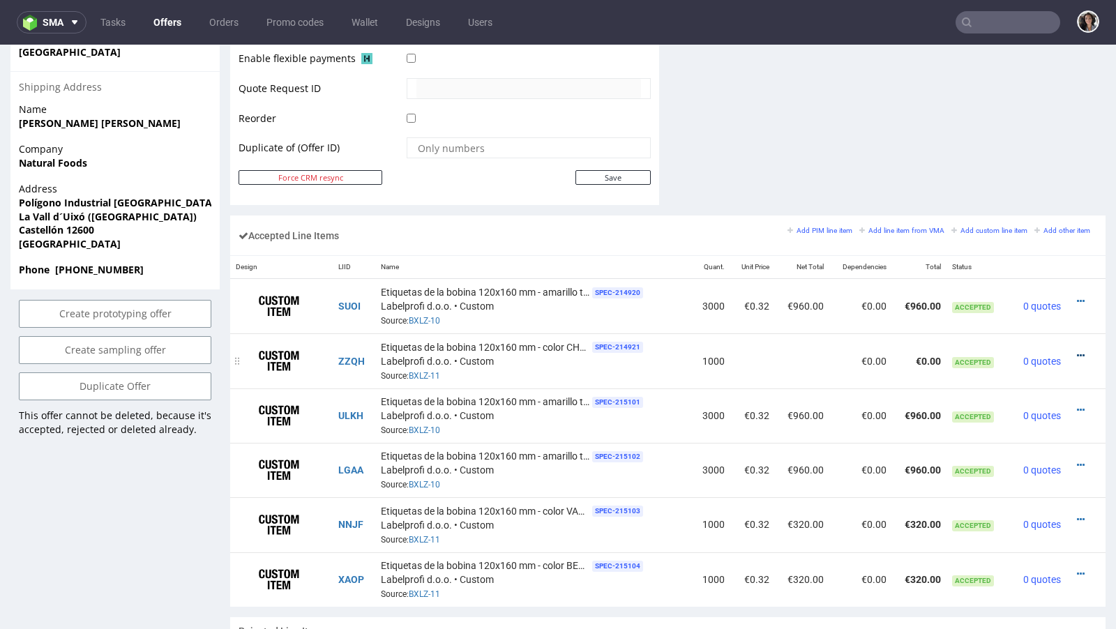
click at [1077, 351] on icon at bounding box center [1081, 356] width 8 height 10
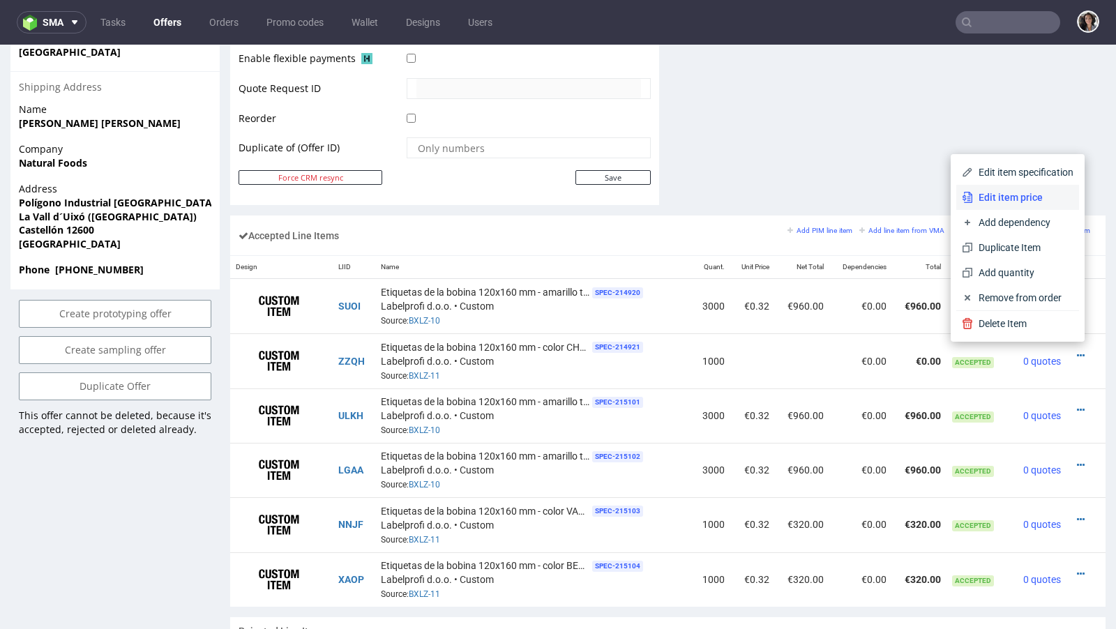
click at [983, 200] on span "Edit item price" at bounding box center [1023, 197] width 100 height 14
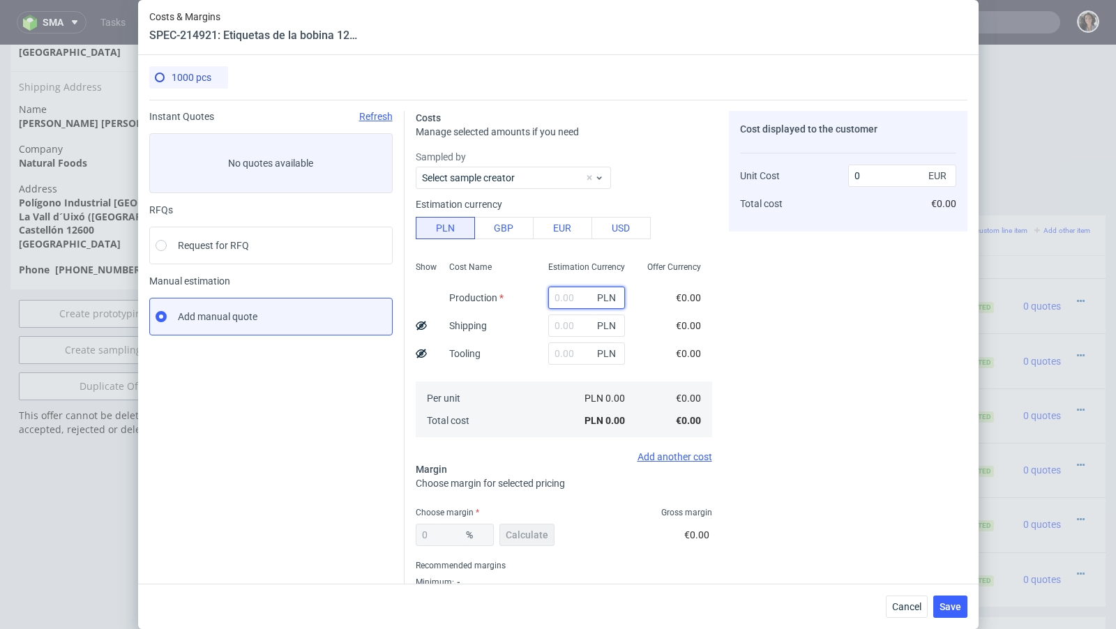
click at [560, 302] on input "text" at bounding box center [586, 298] width 77 height 22
paste input "109.78"
type input "109.78"
type input "0.03"
type input "109.78"
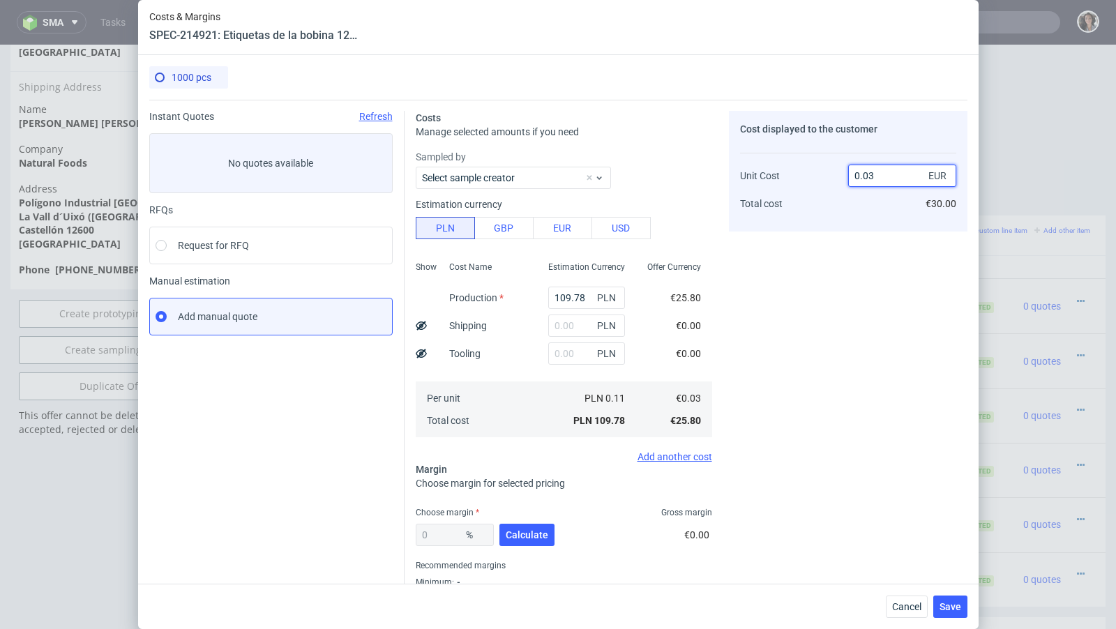
click at [899, 176] on input "0.03" at bounding box center [902, 176] width 108 height 22
type input "0"
type input "-Infinity"
click at [431, 543] on div "-Infinity %" at bounding box center [455, 535] width 78 height 22
click at [444, 530] on div "-Infinity %" at bounding box center [455, 535] width 78 height 22
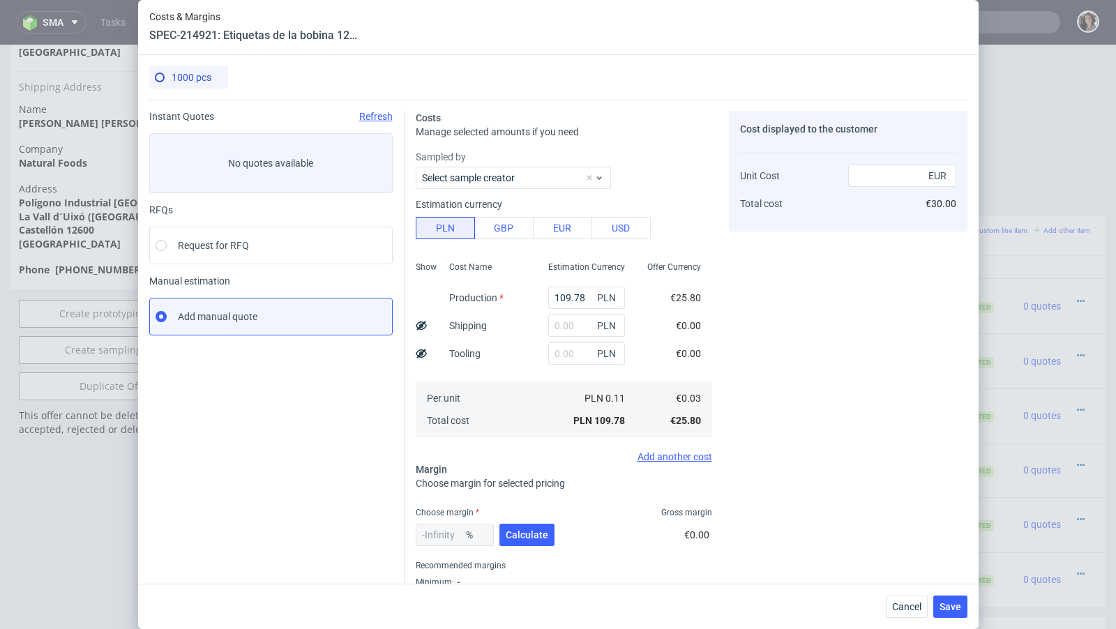
click at [444, 530] on div "-Infinity %" at bounding box center [455, 535] width 78 height 22
click at [548, 534] on button "Calculate" at bounding box center [526, 535] width 55 height 22
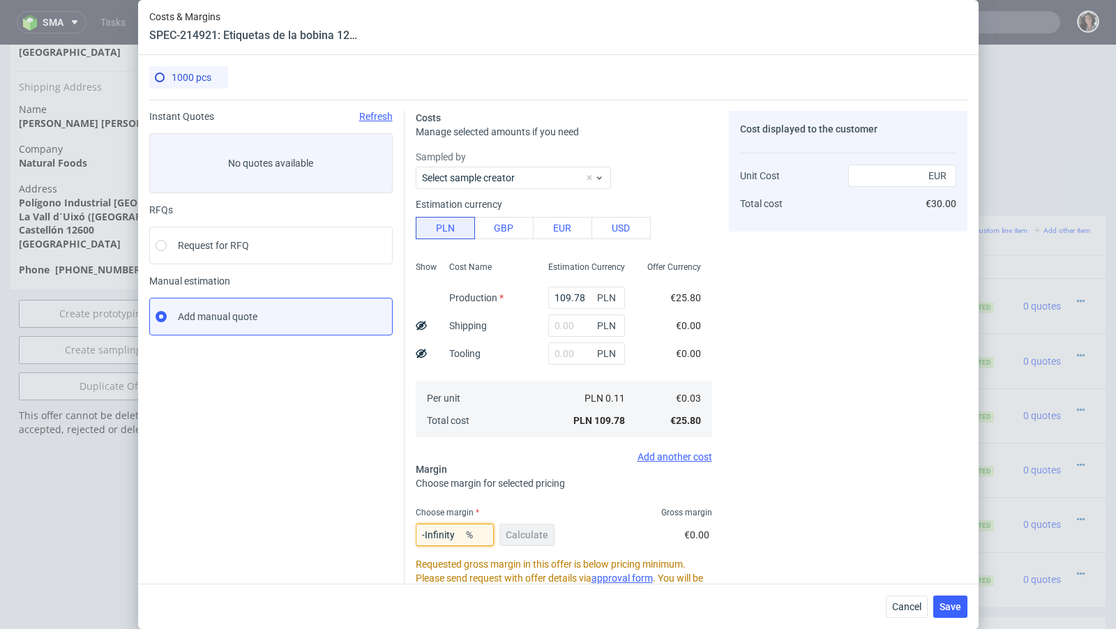
click at [455, 539] on input "-Infinity" at bounding box center [455, 535] width 78 height 22
type input "66"
type input "0.08"
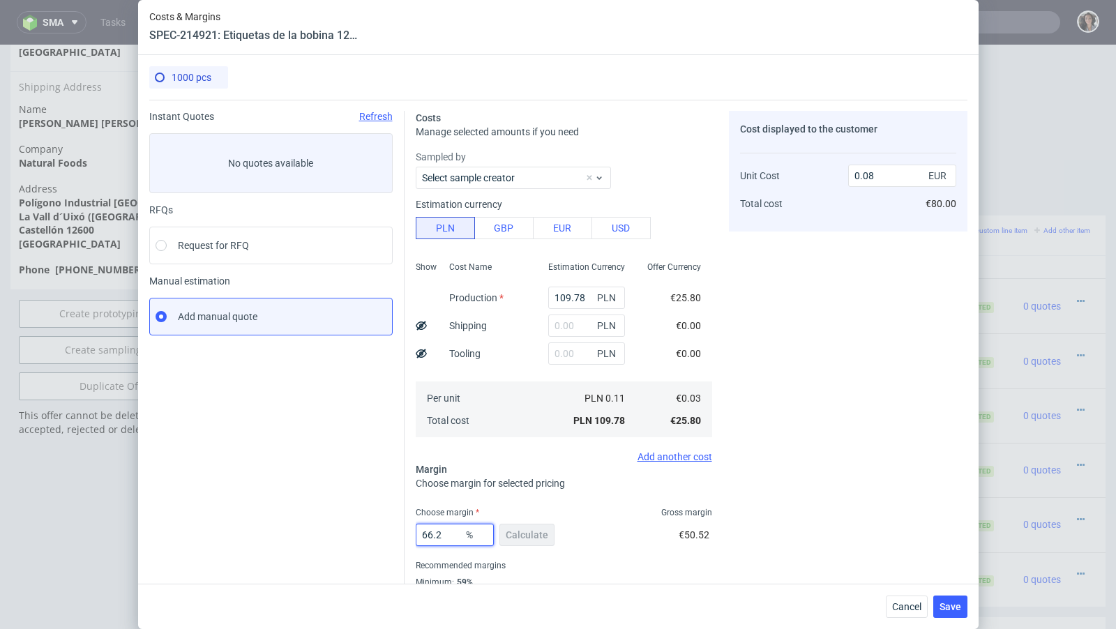
type input "66.2"
click at [785, 467] on div "Cost displayed to the customer Unit Cost Total cost 0.08 EUR €80.00" at bounding box center [848, 366] width 239 height 511
click at [880, 179] on input "0.08" at bounding box center [902, 176] width 108 height 22
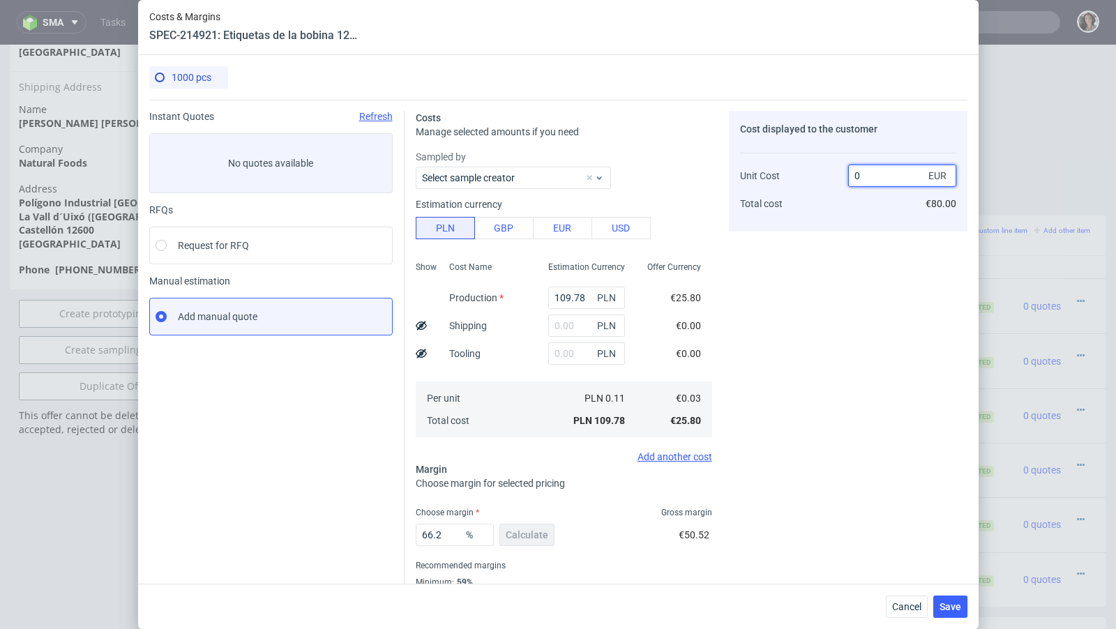
type input "0."
type input "-Infinity"
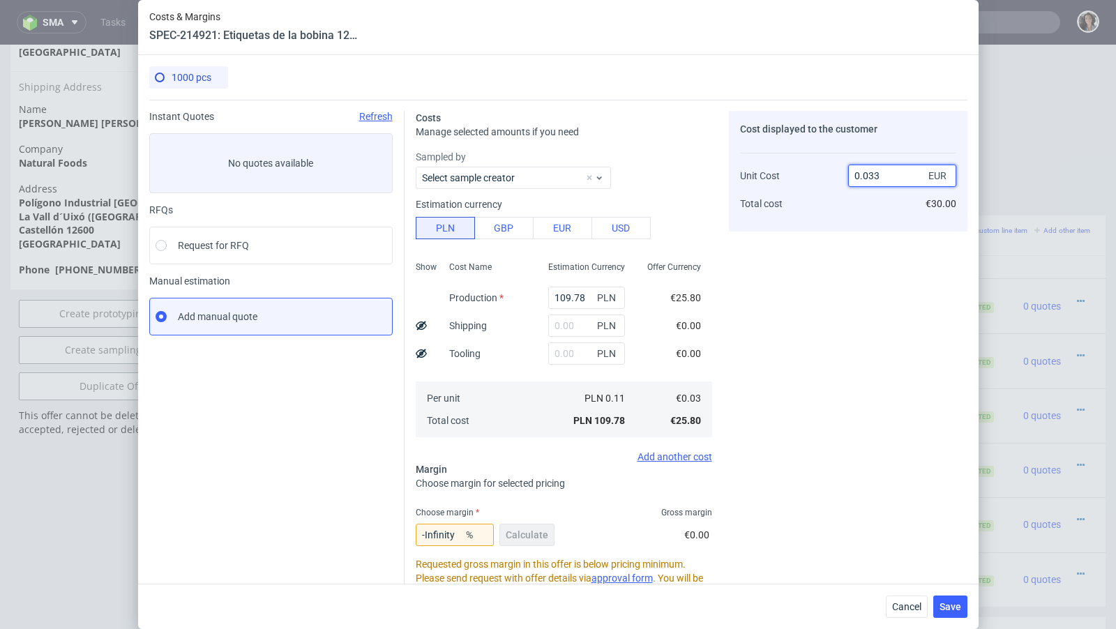
type input "0.0332"
type input "9.638554216867478"
click at [870, 176] on input "0.0332" at bounding box center [902, 176] width 108 height 22
type input "0.32"
type input "90.625"
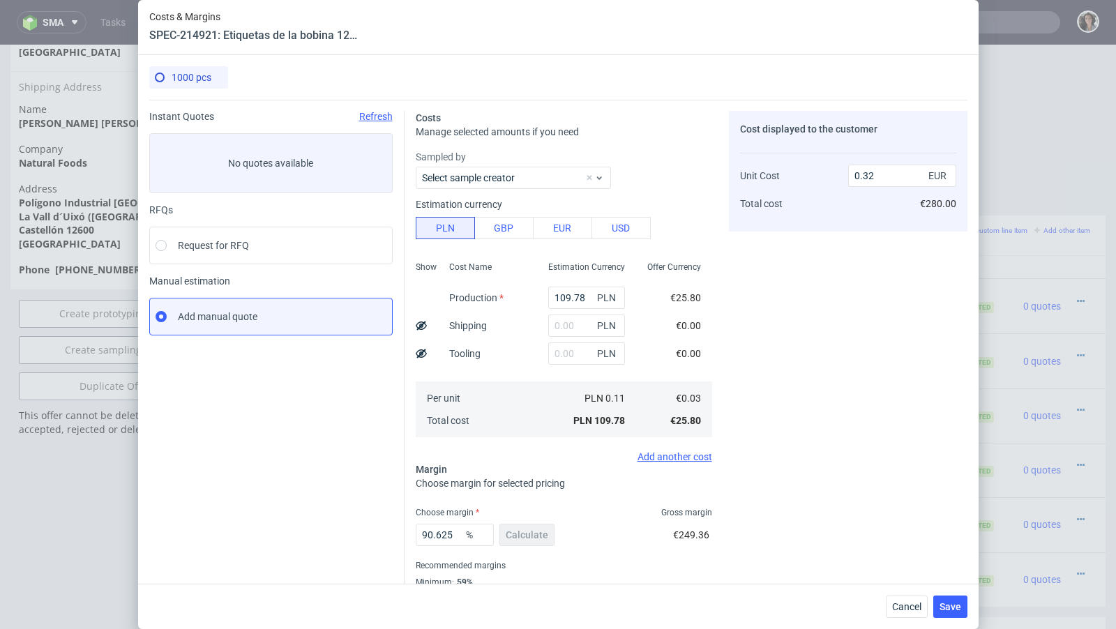
click at [789, 345] on div "Cost displayed to the customer Unit Cost Total cost 0.32 EUR €280.00" at bounding box center [848, 366] width 239 height 511
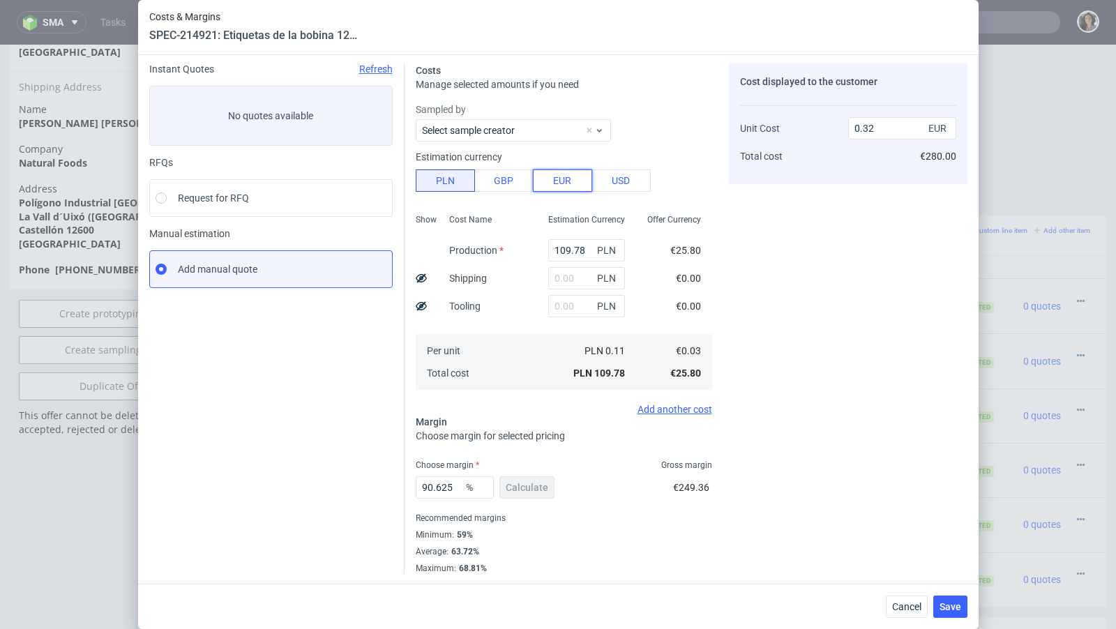
click at [568, 178] on button "EUR" at bounding box center [562, 181] width 59 height 22
click at [901, 115] on div "1.17 EUR" at bounding box center [902, 128] width 108 height 28
click at [895, 126] on input "1.17" at bounding box center [902, 128] width 108 height 22
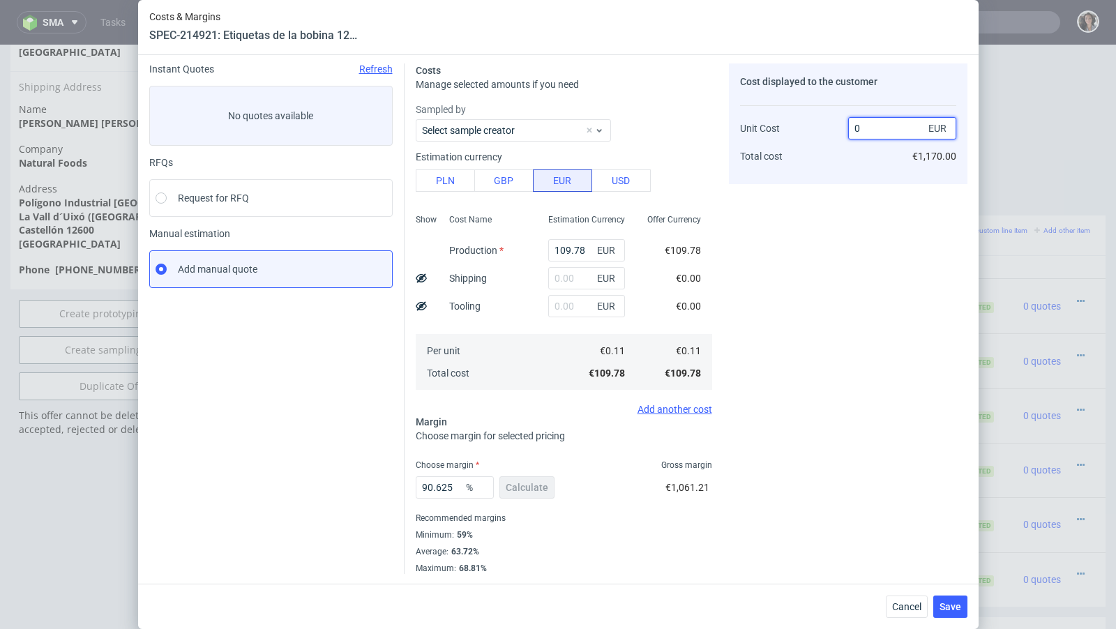
type input "0."
type input "-Infinity"
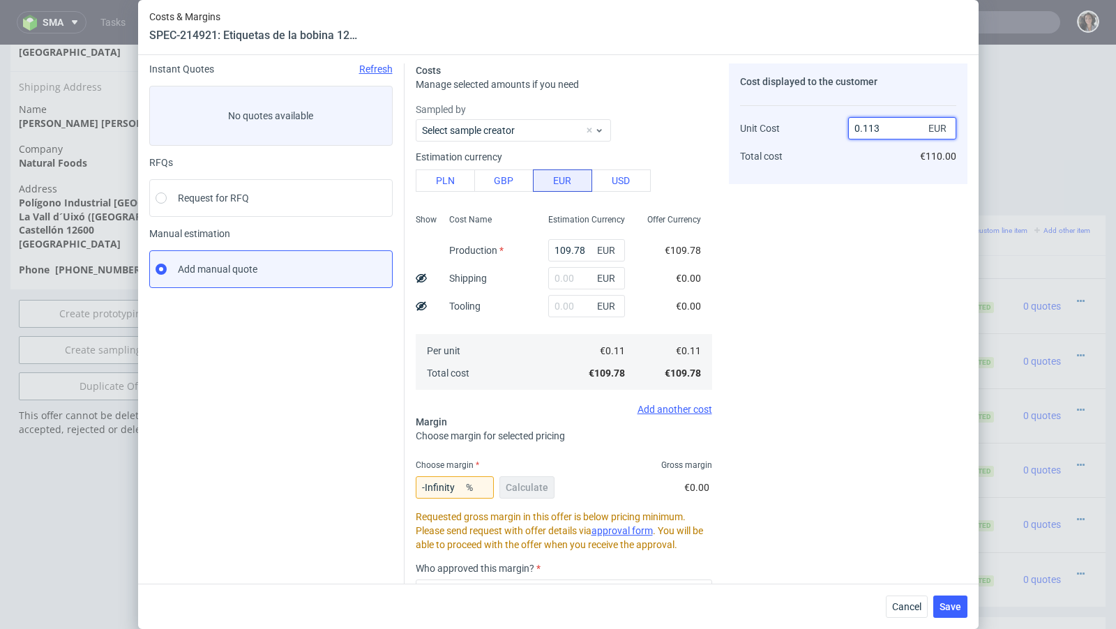
type input "0.1132"
type input "2.826855123674902"
click at [875, 127] on input "0.1132" at bounding box center [902, 128] width 108 height 22
type input "0.32"
type input "65.625"
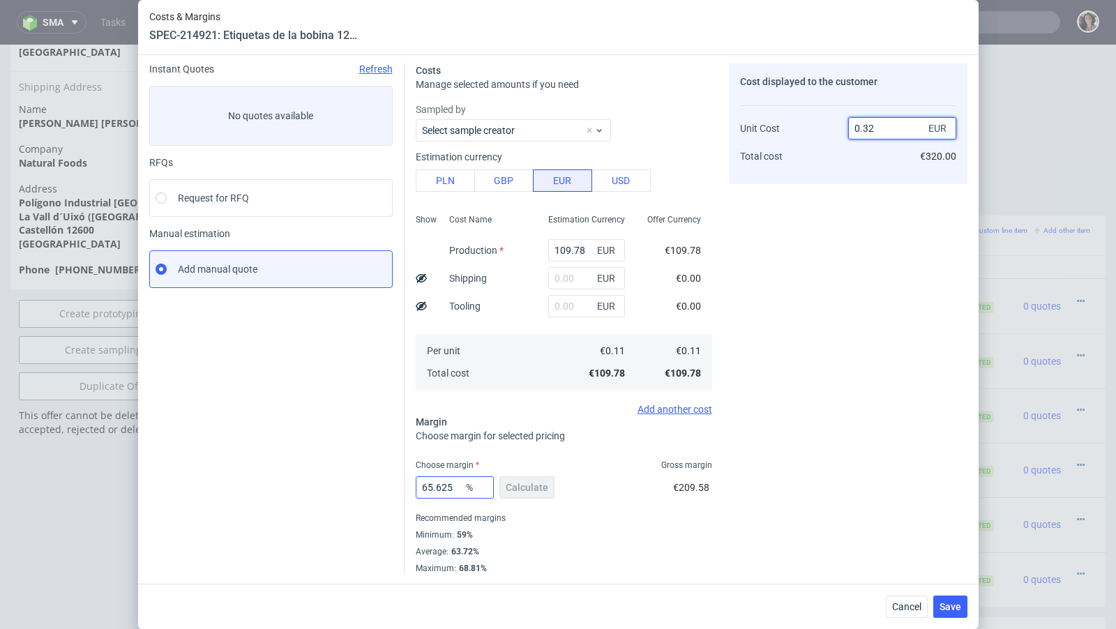
type input "0.32"
click at [446, 491] on input "65.625" at bounding box center [455, 487] width 78 height 22
type input "66.2"
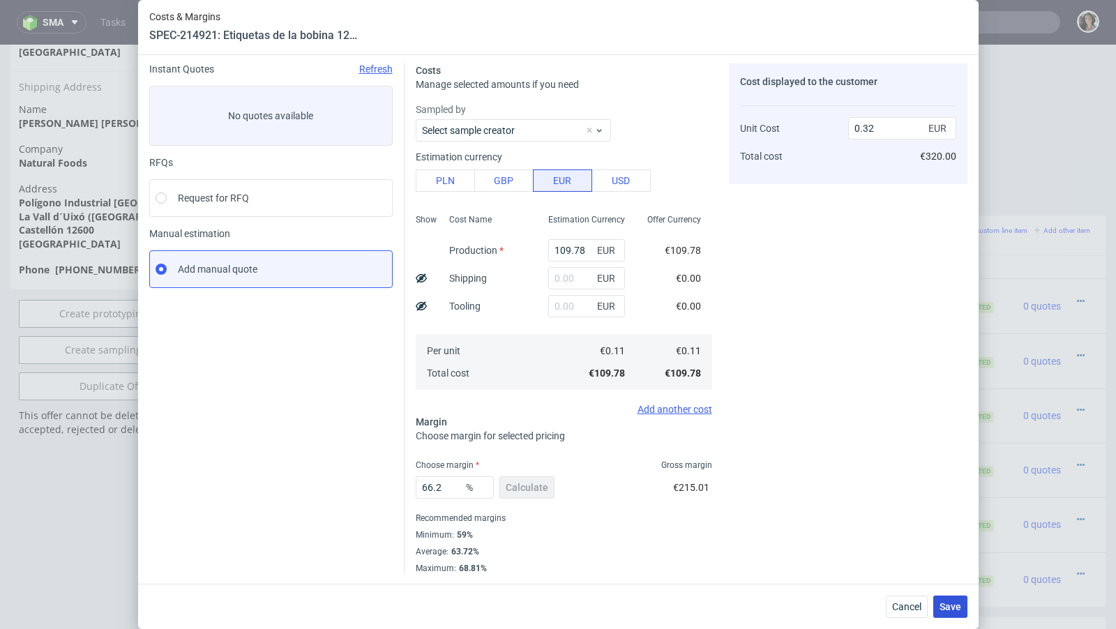
click at [950, 602] on span "Save" at bounding box center [951, 607] width 22 height 10
drag, startPoint x: 950, startPoint y: 601, endPoint x: 790, endPoint y: 486, distance: 196.5
click at [947, 600] on button "Save" at bounding box center [950, 607] width 34 height 22
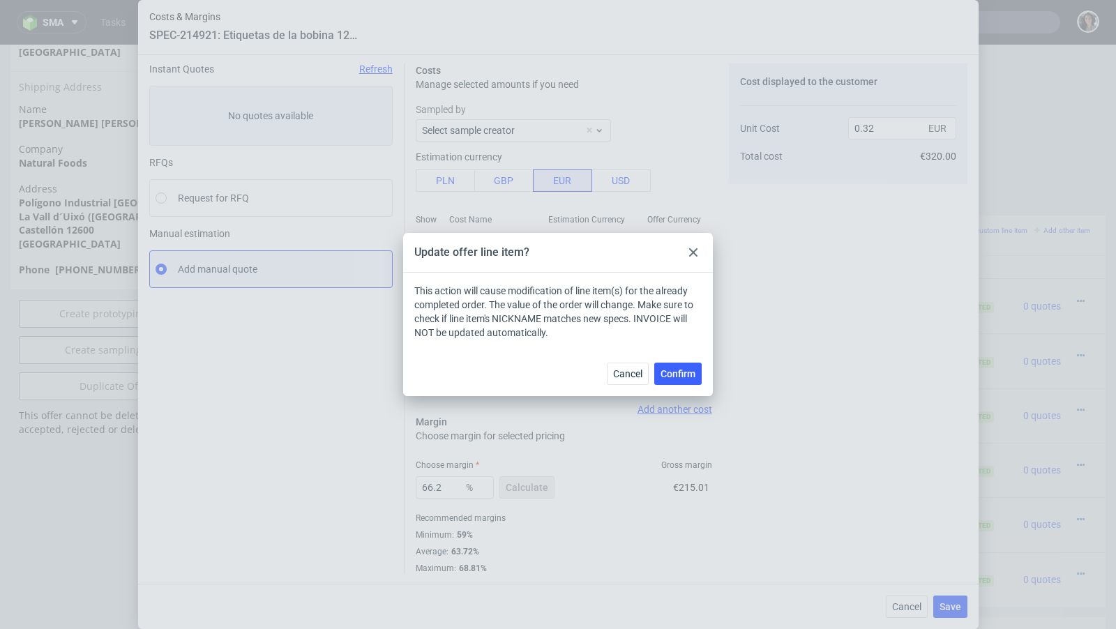
click at [689, 357] on div "Cancel Confirm" at bounding box center [558, 373] width 310 height 45
click at [689, 371] on span "Confirm" at bounding box center [678, 374] width 35 height 10
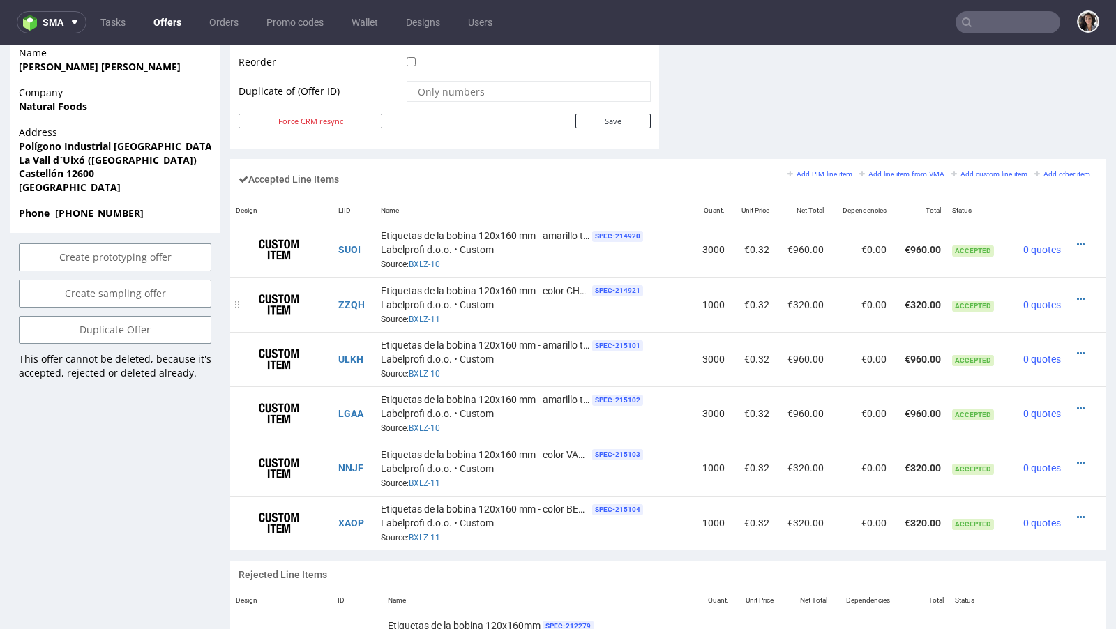
scroll to position [747, 0]
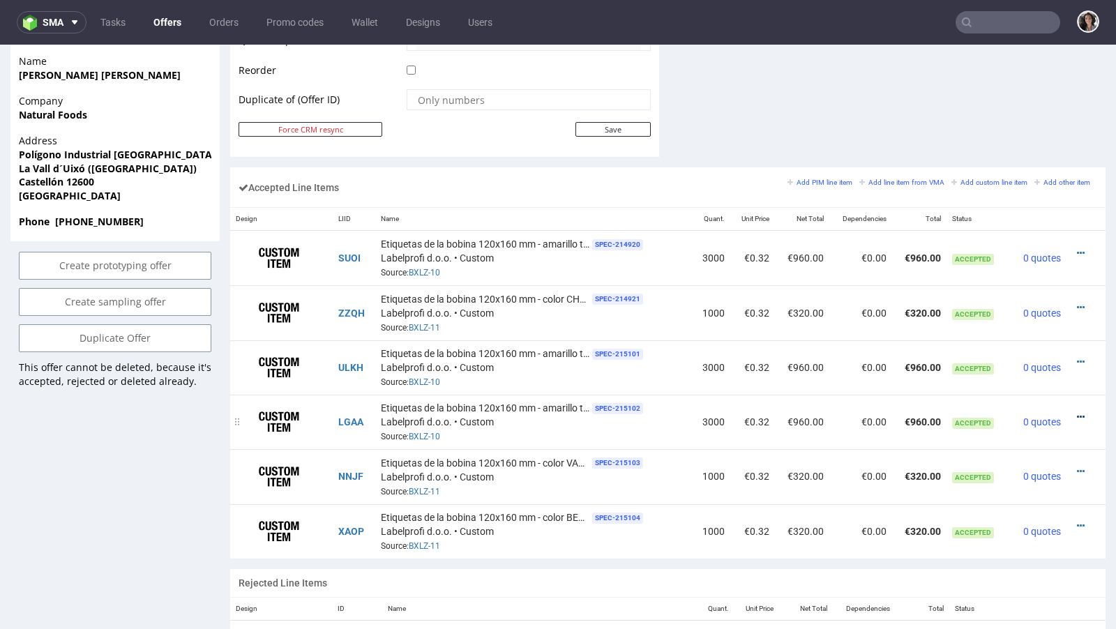
click at [1077, 412] on icon at bounding box center [1081, 417] width 8 height 10
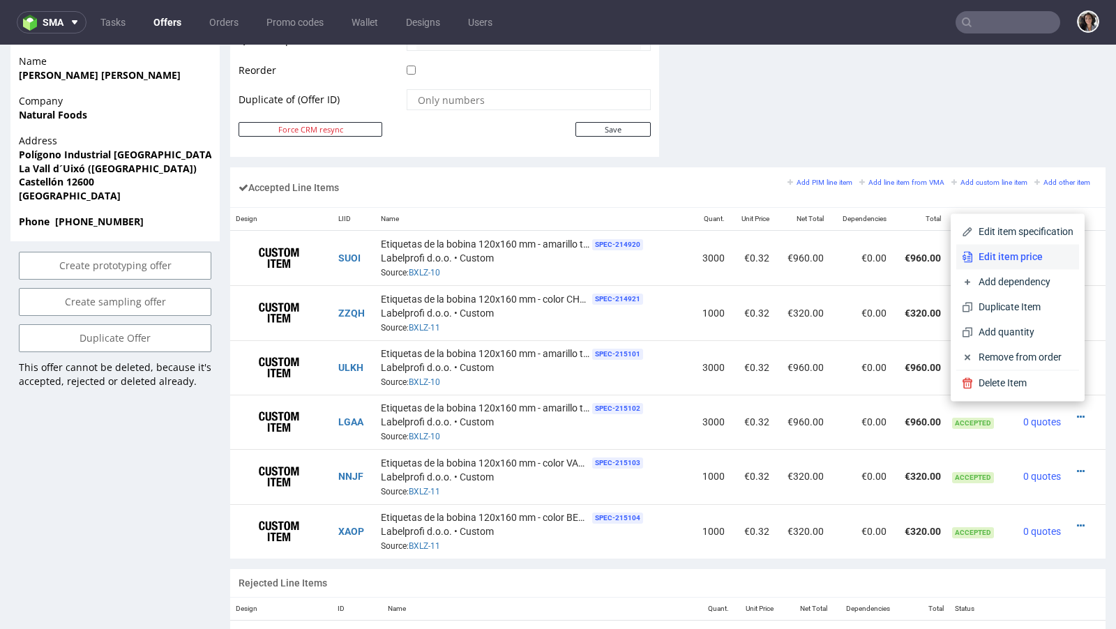
click at [996, 257] on span "Edit item price" at bounding box center [1023, 257] width 100 height 14
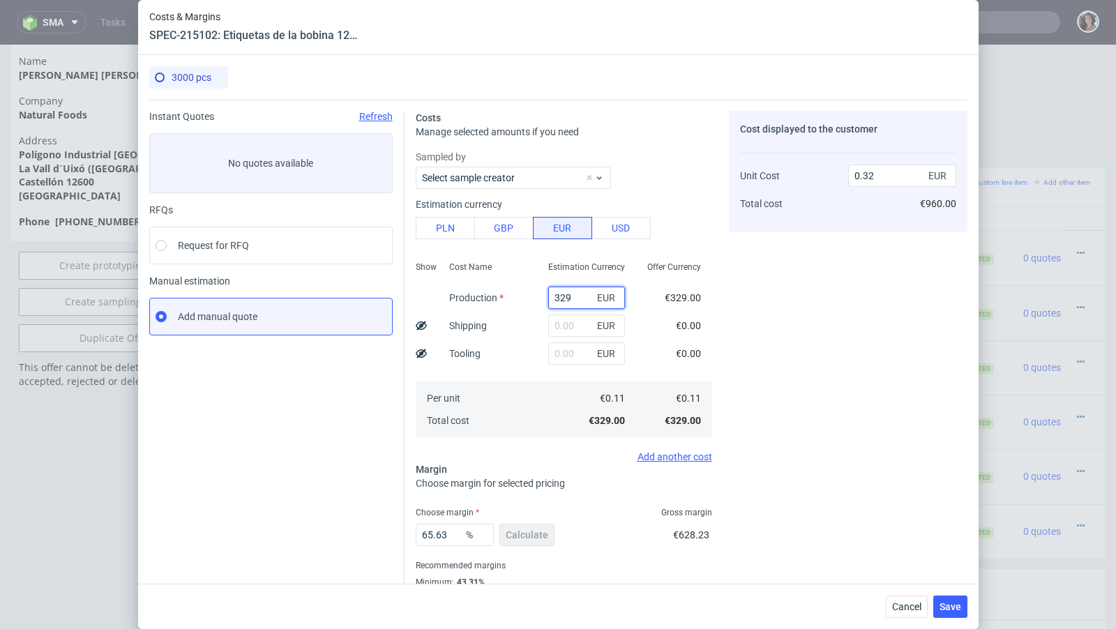
click at [566, 300] on input "329" at bounding box center [586, 298] width 77 height 22
type input "109."
type input "0.11"
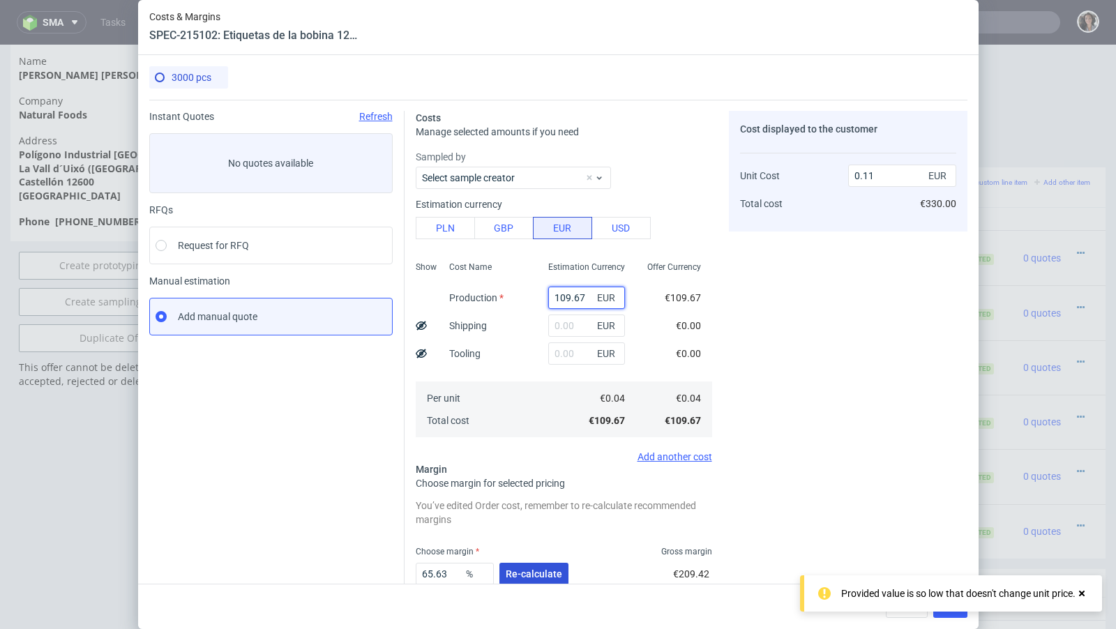
type input "109.67"
click at [527, 575] on span "Re-calculate" at bounding box center [534, 574] width 57 height 10
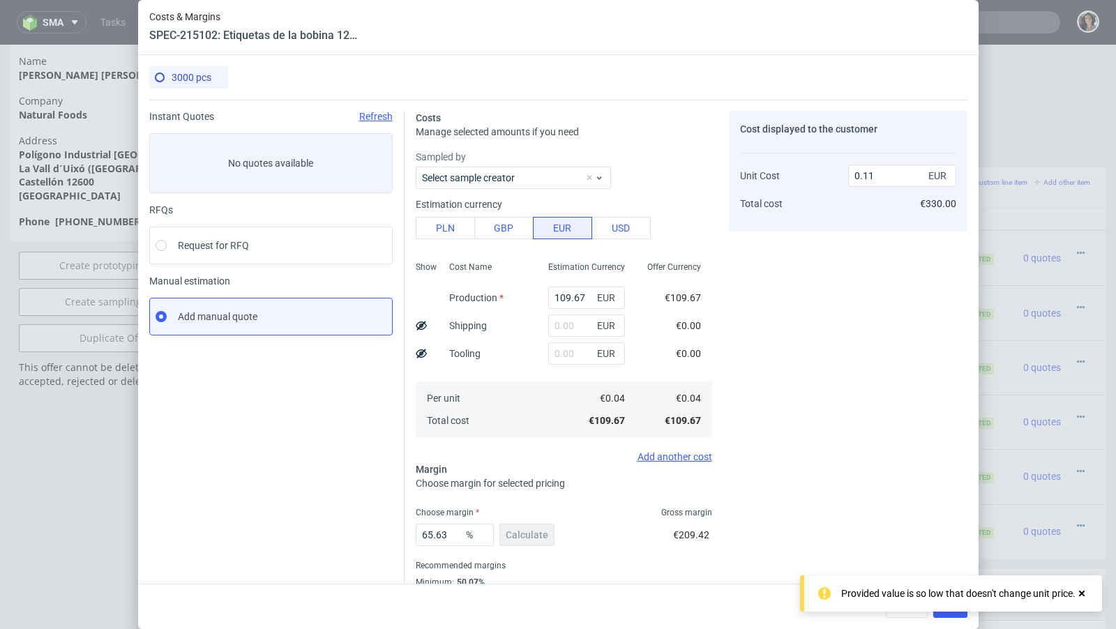
scroll to position [47, 0]
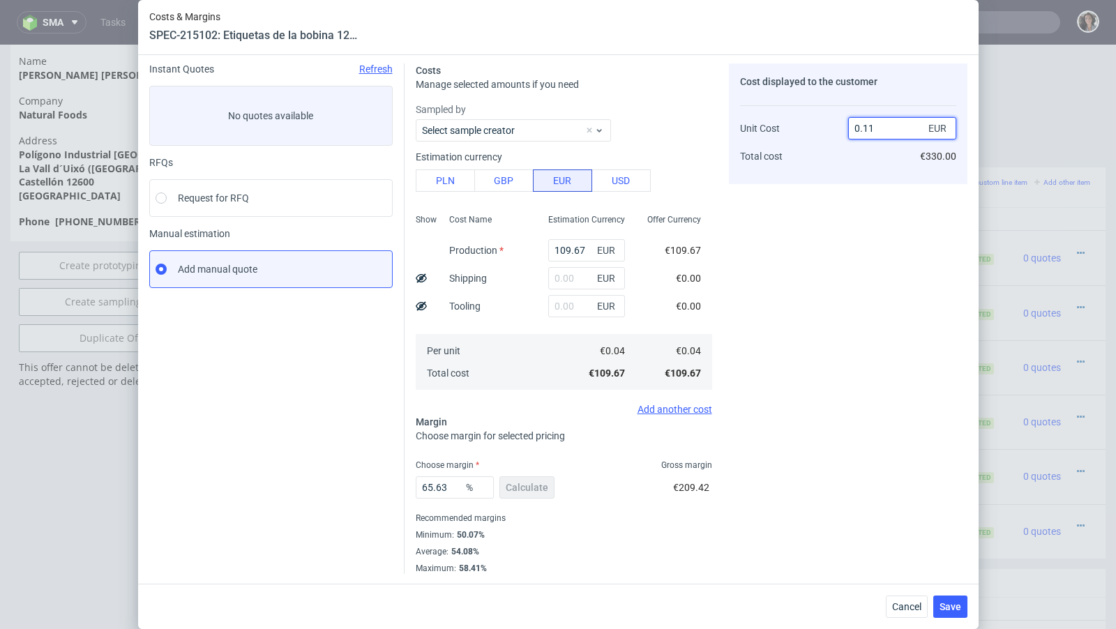
drag, startPoint x: 888, startPoint y: 127, endPoint x: 862, endPoint y: 127, distance: 25.8
click at [862, 127] on input "0.11" at bounding box center [902, 128] width 108 height 22
type input "0.32"
type input "87.5"
type input "0.32"
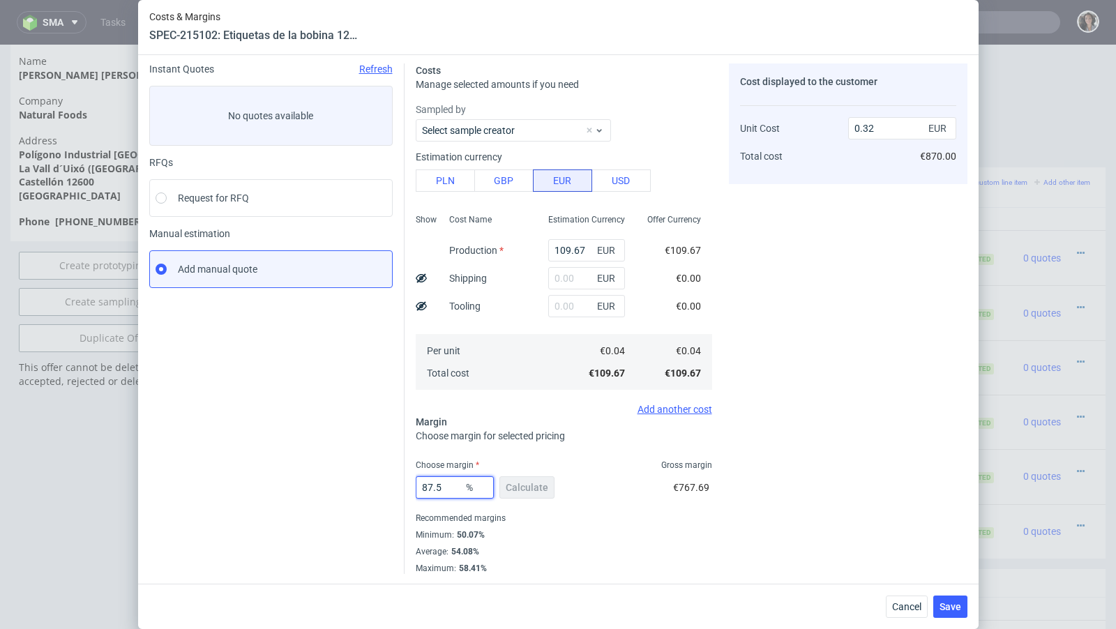
click at [456, 494] on input "87.5" at bounding box center [455, 487] width 78 height 22
click at [902, 622] on div "Cancel Save" at bounding box center [558, 606] width 841 height 45
click at [903, 609] on span "Cancel" at bounding box center [906, 607] width 29 height 10
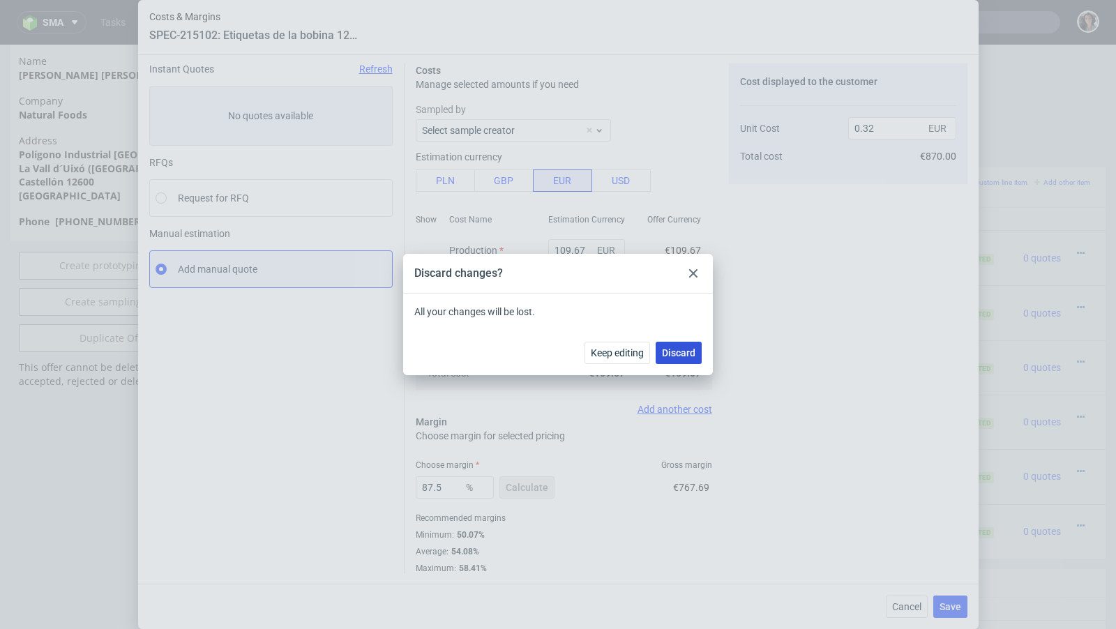
click at [675, 355] on span "Discard" at bounding box center [678, 353] width 33 height 10
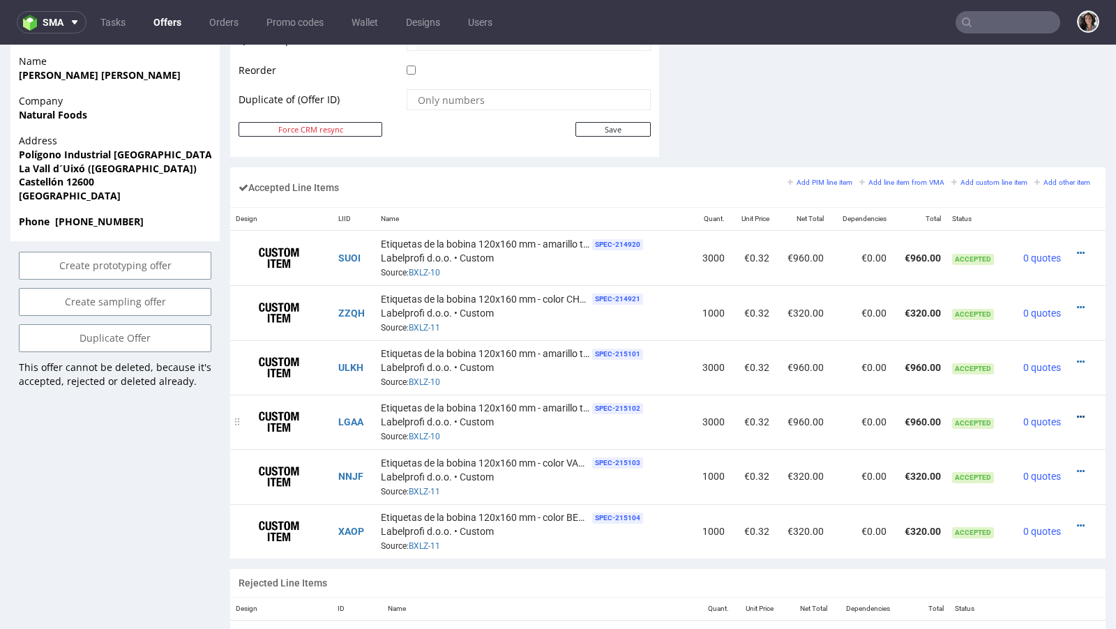
click at [1077, 412] on icon at bounding box center [1081, 417] width 8 height 10
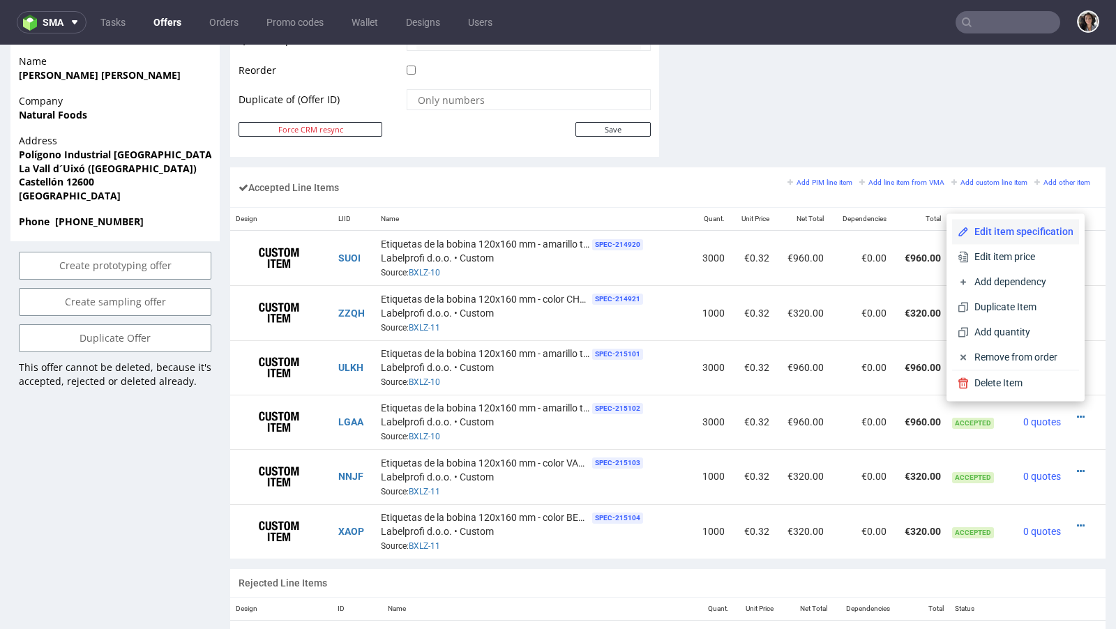
click at [1018, 234] on span "Edit item specification" at bounding box center [1021, 232] width 105 height 14
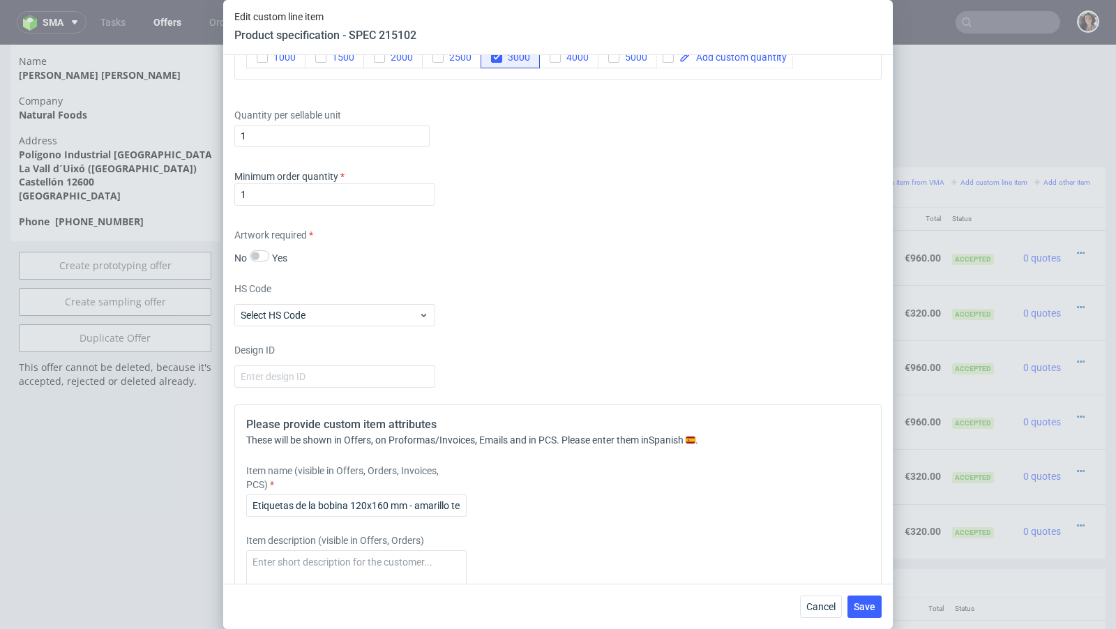
scroll to position [1521, 0]
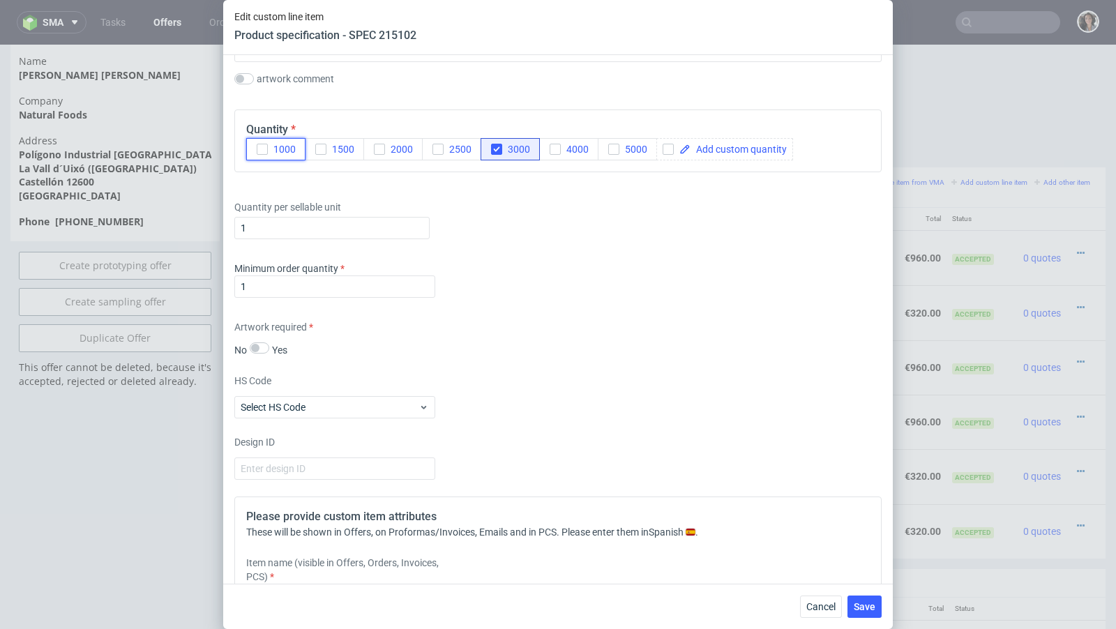
click at [264, 145] on icon "button" at bounding box center [262, 149] width 10 height 10
click at [495, 144] on icon "button" at bounding box center [497, 149] width 10 height 10
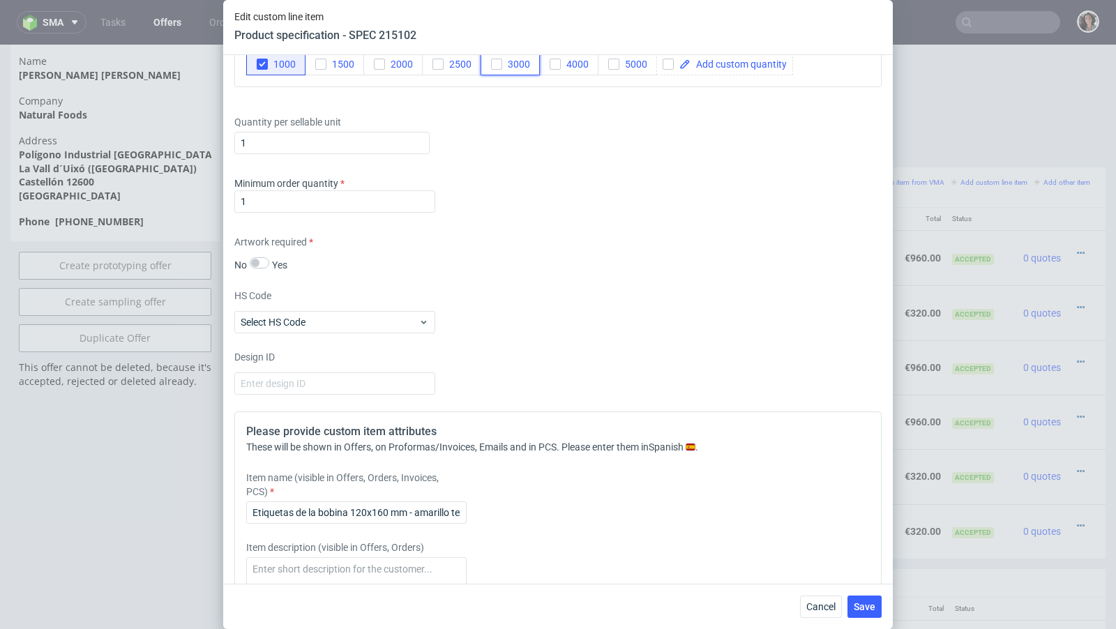
scroll to position [1816, 0]
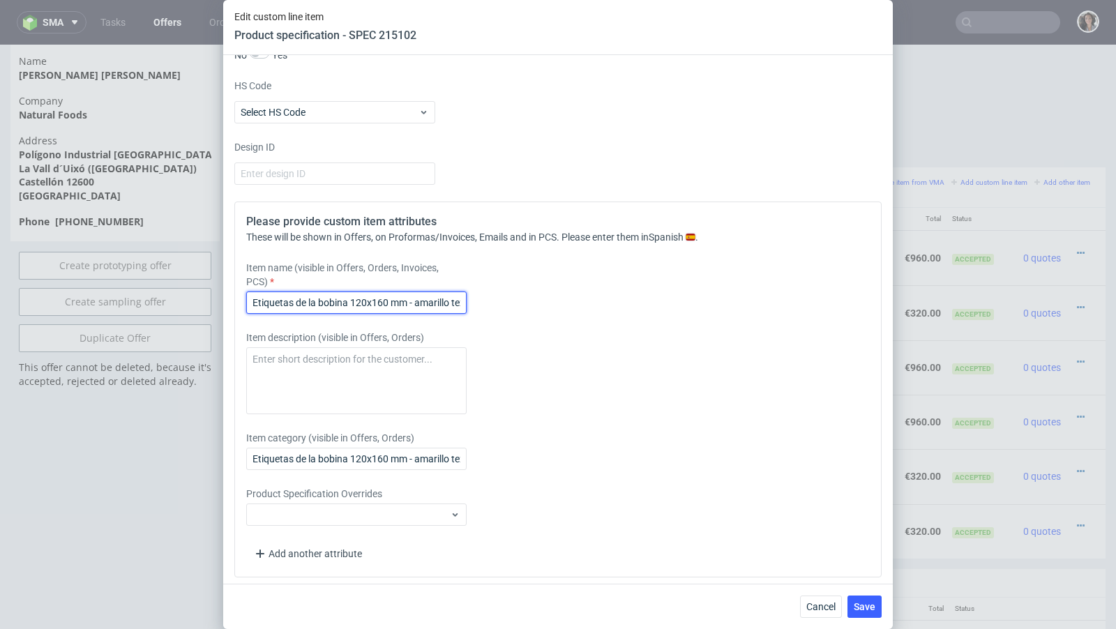
click at [444, 301] on input "Etiquetas de la bobina 120x160 mm - amarillo texto" at bounding box center [356, 303] width 220 height 22
drag, startPoint x: 447, startPoint y: 299, endPoint x: 508, endPoint y: 300, distance: 60.7
click at [508, 300] on div "Item name (visible in Offers, Orders, Invoices, PCS) Etiquetas de la bobina 120…" at bounding box center [477, 287] width 463 height 53
click at [458, 301] on input "Etiquetas de la bobina 120x160 mm - amarillo texto" at bounding box center [356, 303] width 220 height 22
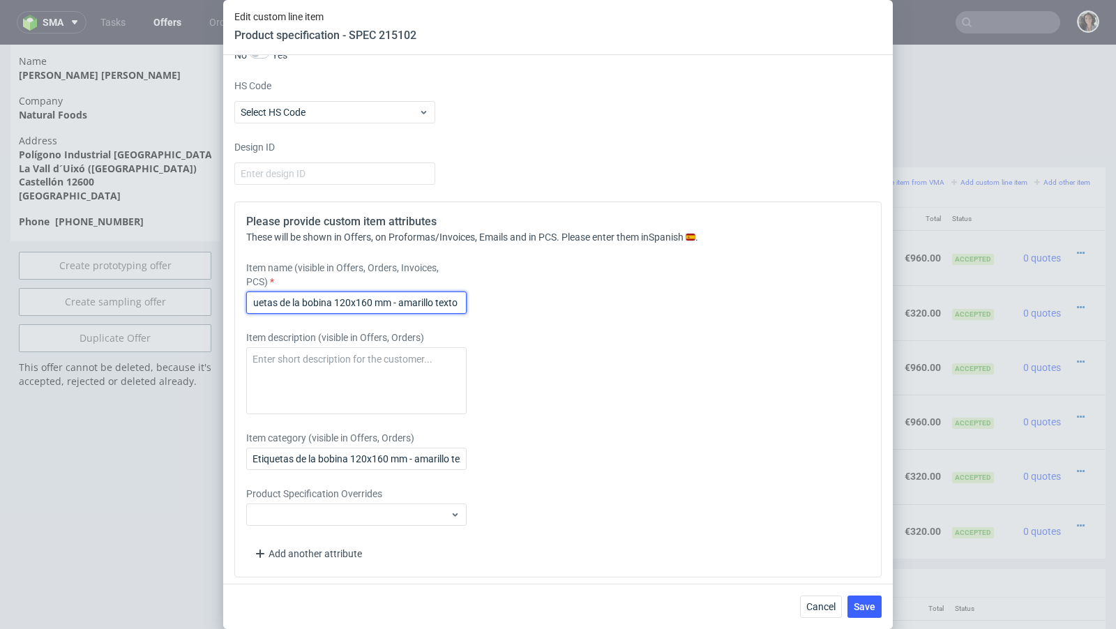
scroll to position [0, 22]
type input "Etiquetas de la bobina 120x160 mm - amarillo texto 1"
click at [503, 316] on div "Please provide custom item attributes These will be shown in Offers, on Proform…" at bounding box center [557, 390] width 647 height 376
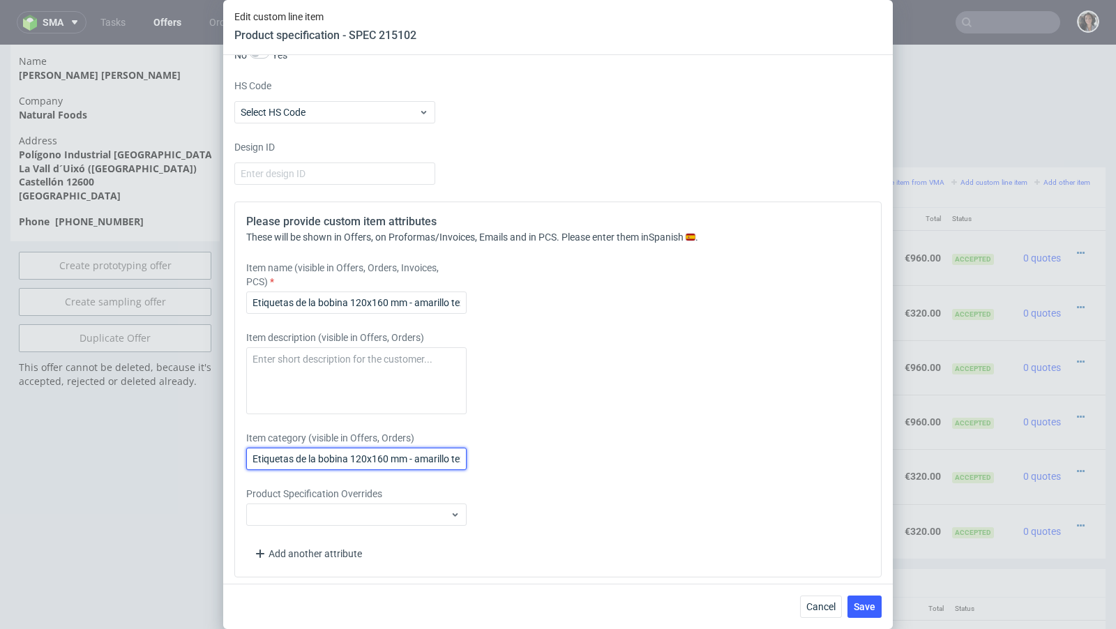
scroll to position [0, 14]
drag, startPoint x: 444, startPoint y: 454, endPoint x: 524, endPoint y: 462, distance: 80.0
click at [524, 462] on div "Item category (visible in Offers, Orders) Etiquetas de la bobina 120x160 mm - a…" at bounding box center [477, 450] width 463 height 39
click at [461, 456] on input "Etiquetas de la bobina 120x160 mm - amarillo texto" at bounding box center [356, 459] width 220 height 22
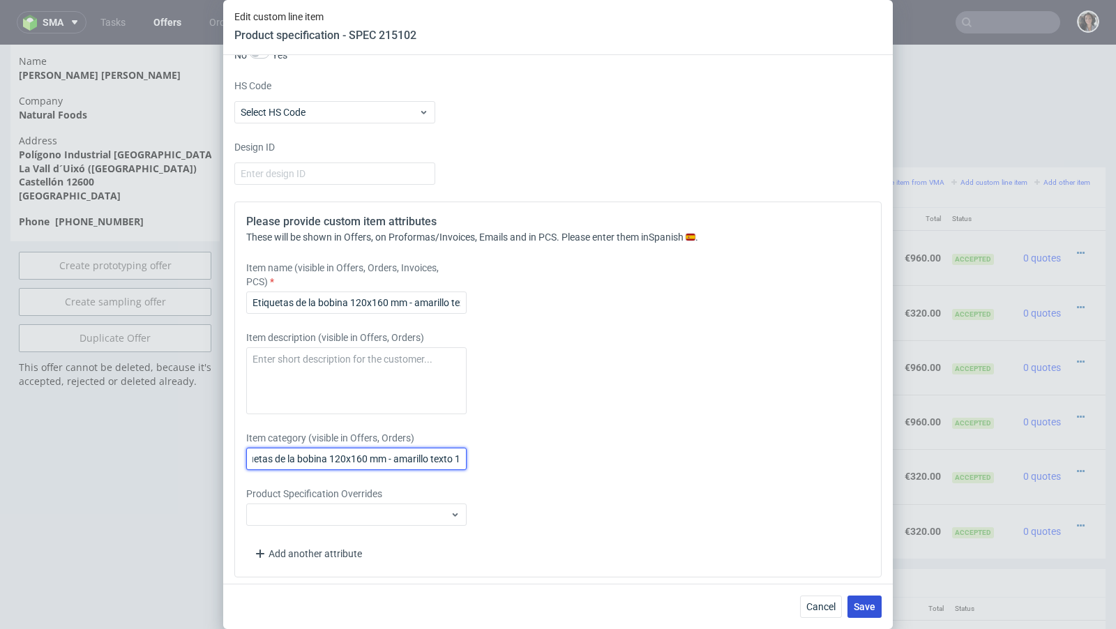
type input "Etiquetas de la bobina 120x160 mm - amarillo texto 1"
click at [860, 610] on span "Save" at bounding box center [865, 607] width 22 height 10
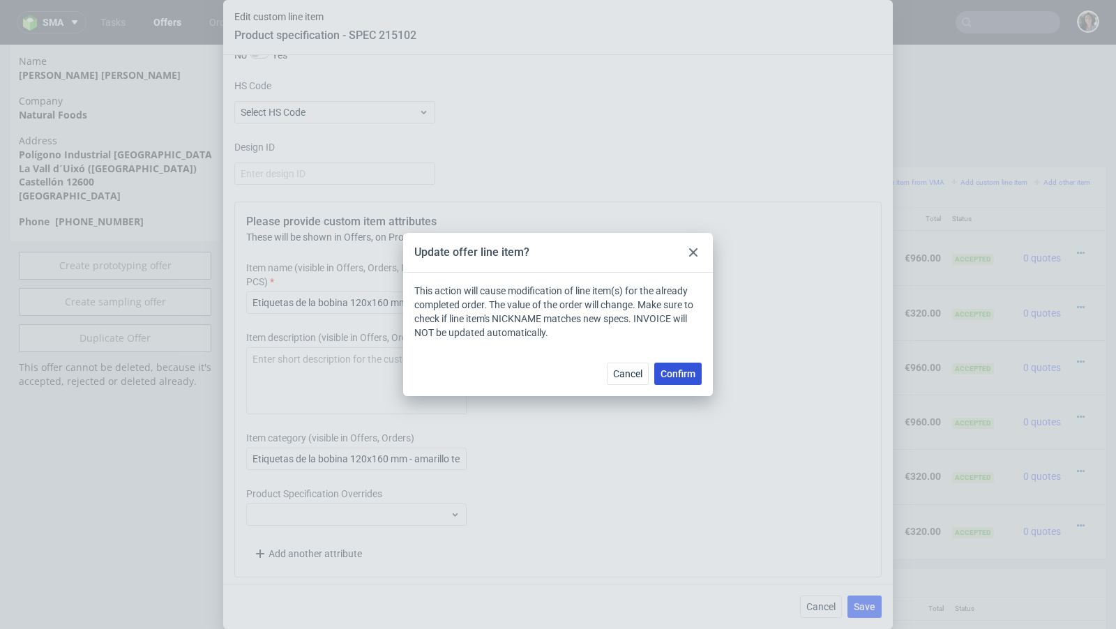
click at [672, 377] on span "Confirm" at bounding box center [678, 374] width 35 height 10
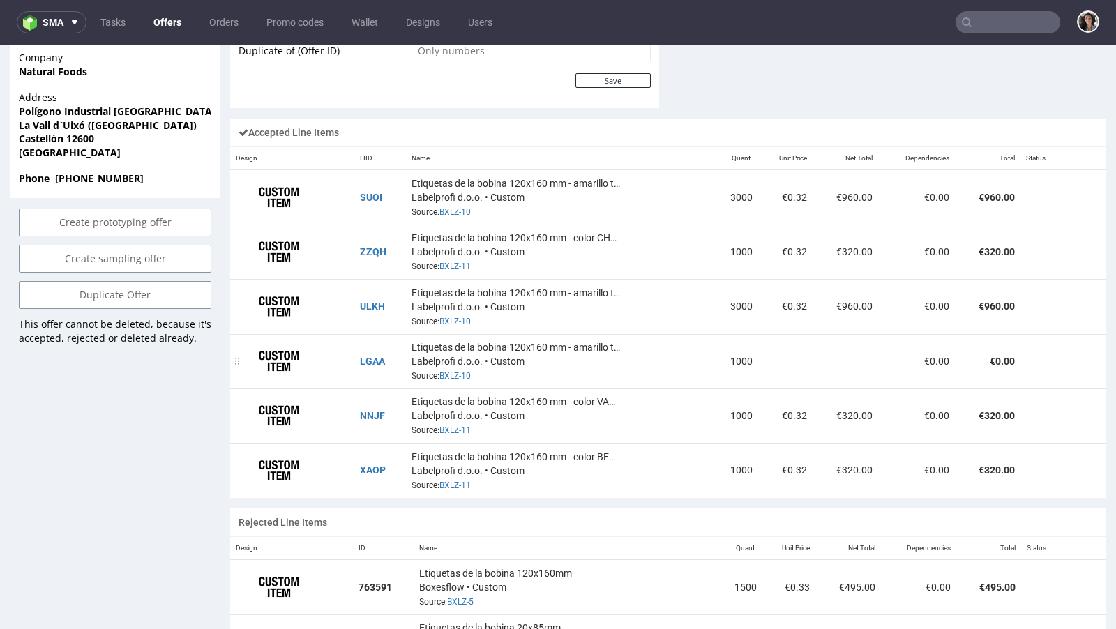
scroll to position [159, 0]
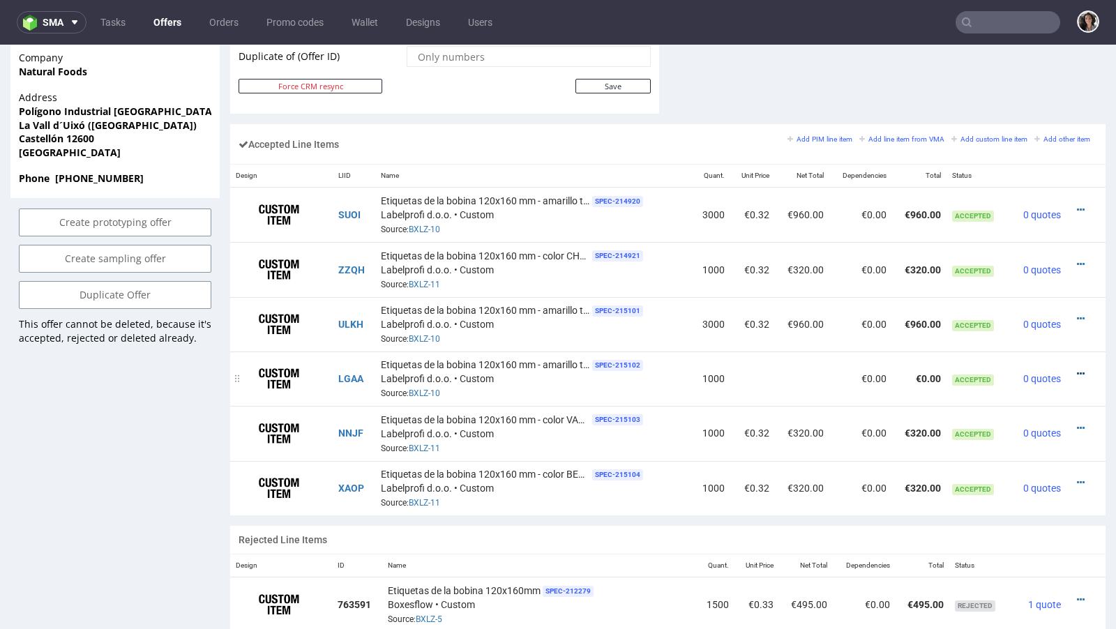
click at [1077, 369] on icon at bounding box center [1081, 374] width 8 height 10
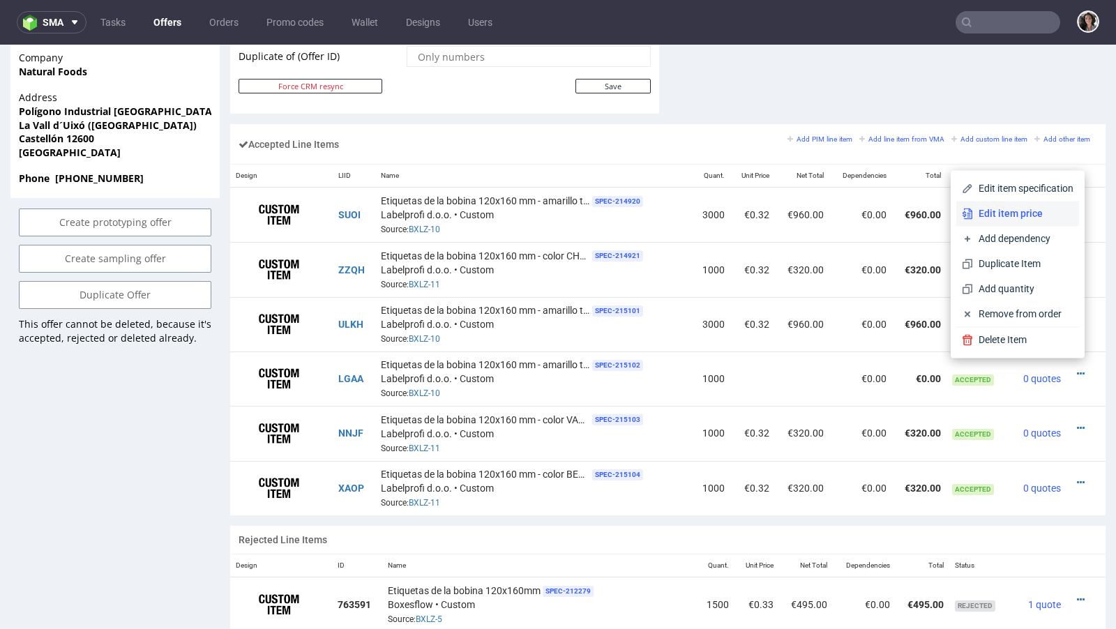
click at [991, 213] on span "Edit item price" at bounding box center [1023, 213] width 100 height 14
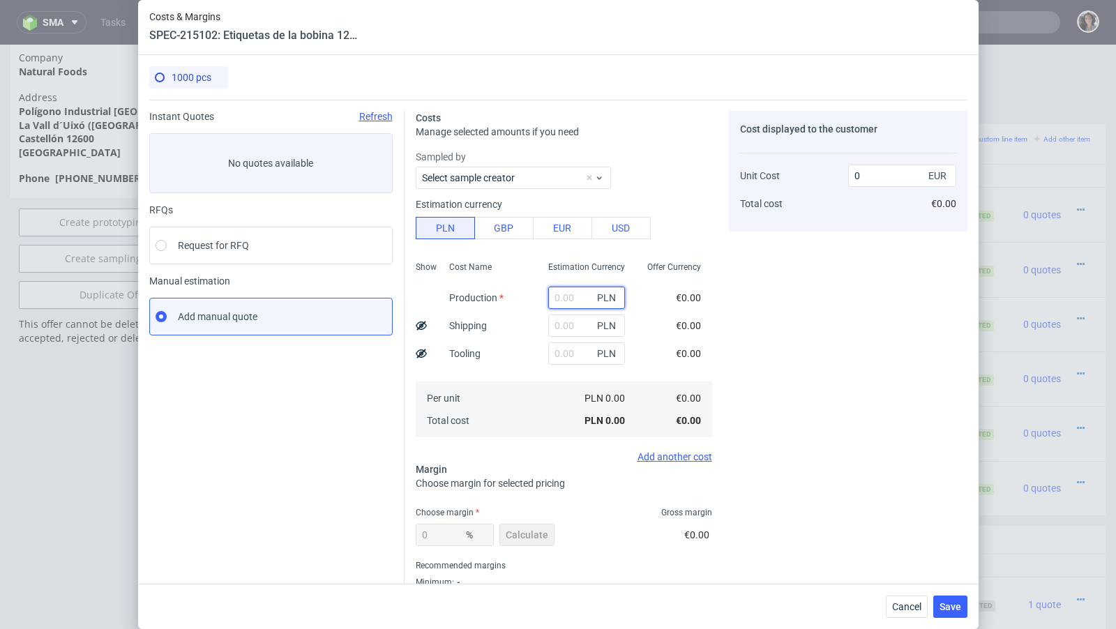
click at [565, 298] on input "text" at bounding box center [586, 298] width 77 height 22
type input "109"
type input "0.03"
type input "10967"
type input "2.58"
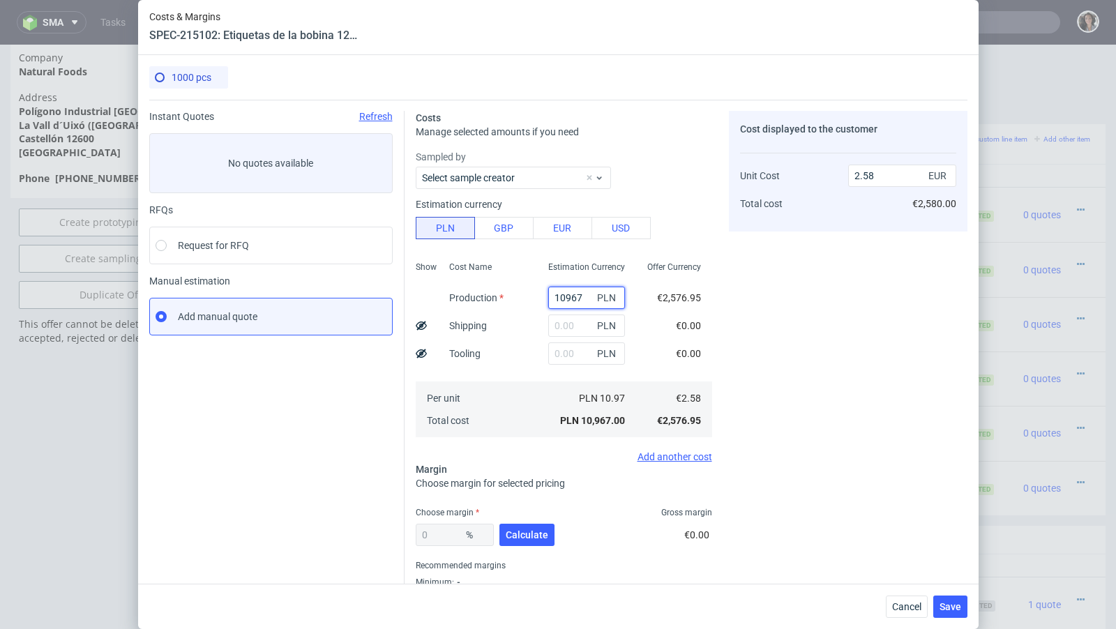
click at [571, 300] on input "10967" at bounding box center [586, 298] width 77 height 22
type input "109.67"
type input "0.03"
type input "109.67"
click at [578, 223] on button "EUR" at bounding box center [562, 228] width 59 height 22
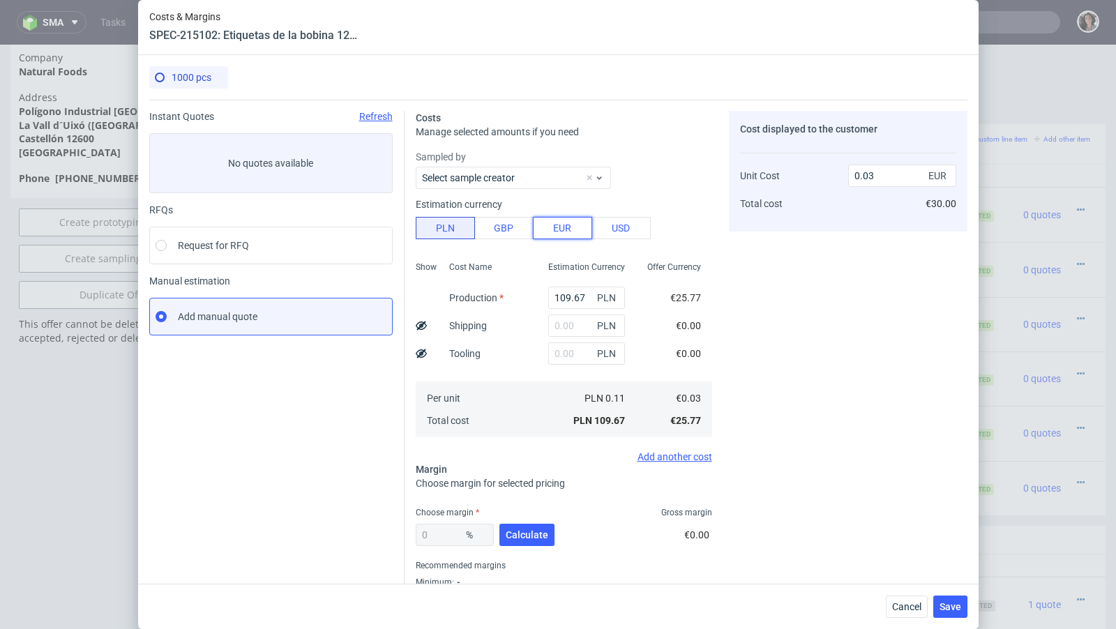
type input "0.11"
click at [535, 524] on button "Calculate" at bounding box center [526, 535] width 55 height 22
type input "54.08"
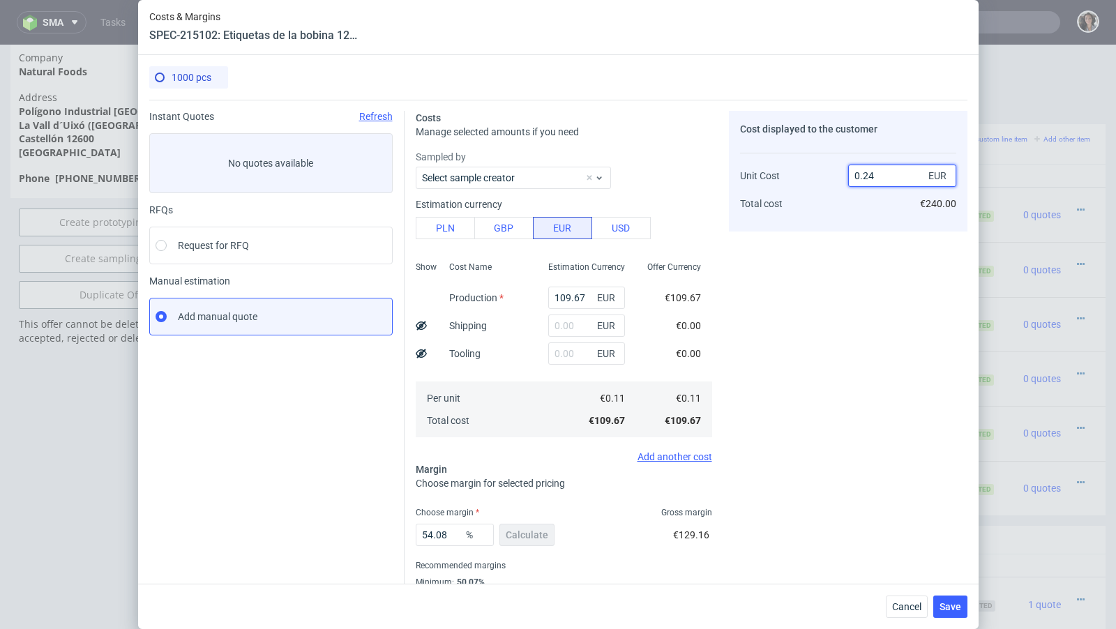
drag, startPoint x: 862, startPoint y: 176, endPoint x: 882, endPoint y: 176, distance: 20.9
click at [882, 176] on input "0.24" at bounding box center [902, 176] width 108 height 22
type input "0.32"
type input "65.625"
type input "0.32"
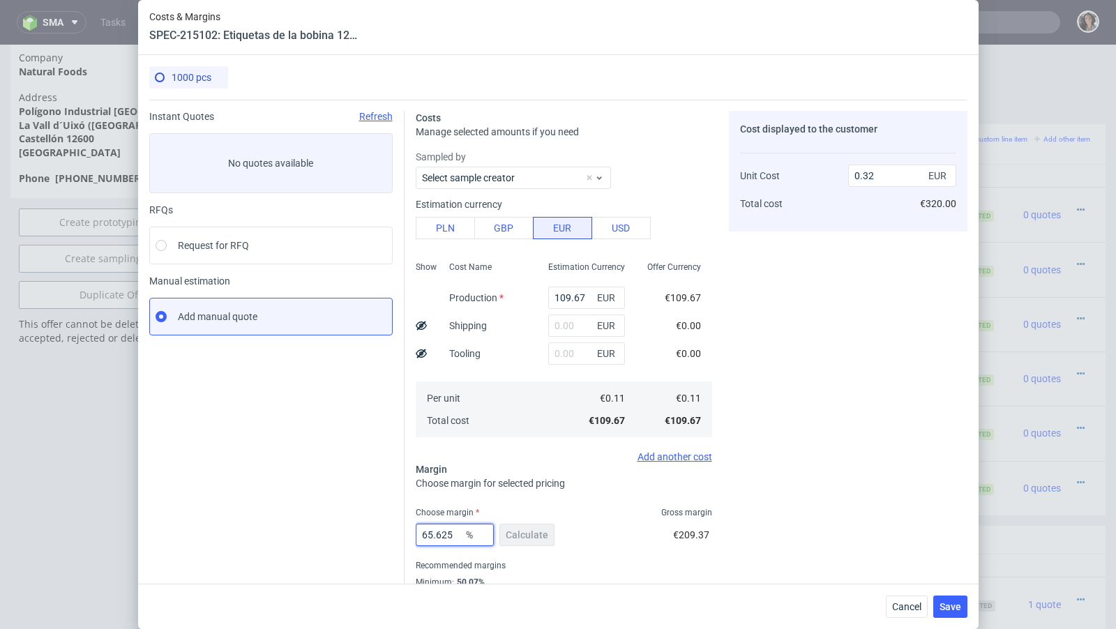
click at [448, 532] on input "65.625" at bounding box center [455, 535] width 78 height 22
type input "662"
type input "-0.02"
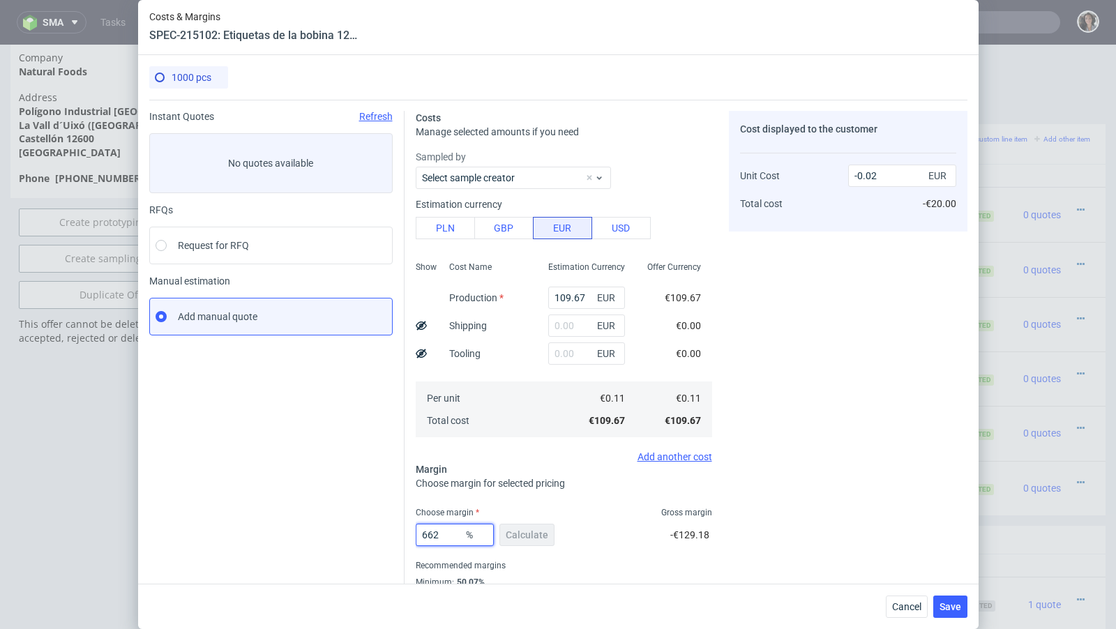
type input "66.2"
type input "0.32"
click at [444, 536] on input "66.2" at bounding box center [455, 535] width 78 height 22
type input "66.5"
type input "0.33"
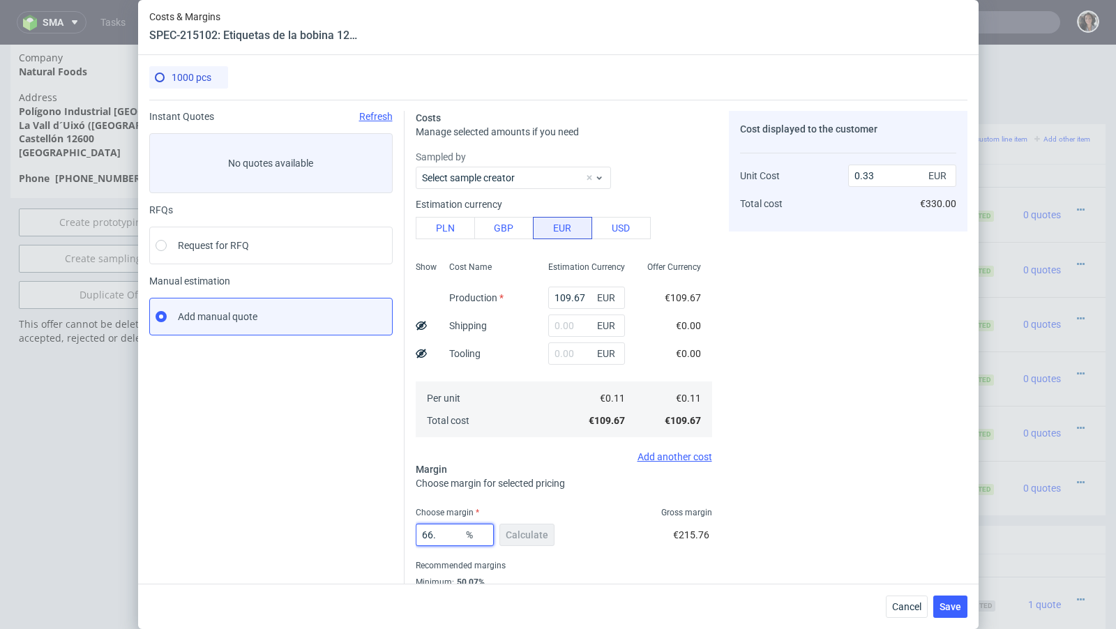
type input "66.2"
type input "0.32"
type input "66.2"
click at [735, 541] on div "Cost displayed to the customer Unit Cost Total cost 0.32 EUR €320.00" at bounding box center [848, 366] width 239 height 511
click at [954, 603] on span "Save" at bounding box center [951, 607] width 22 height 10
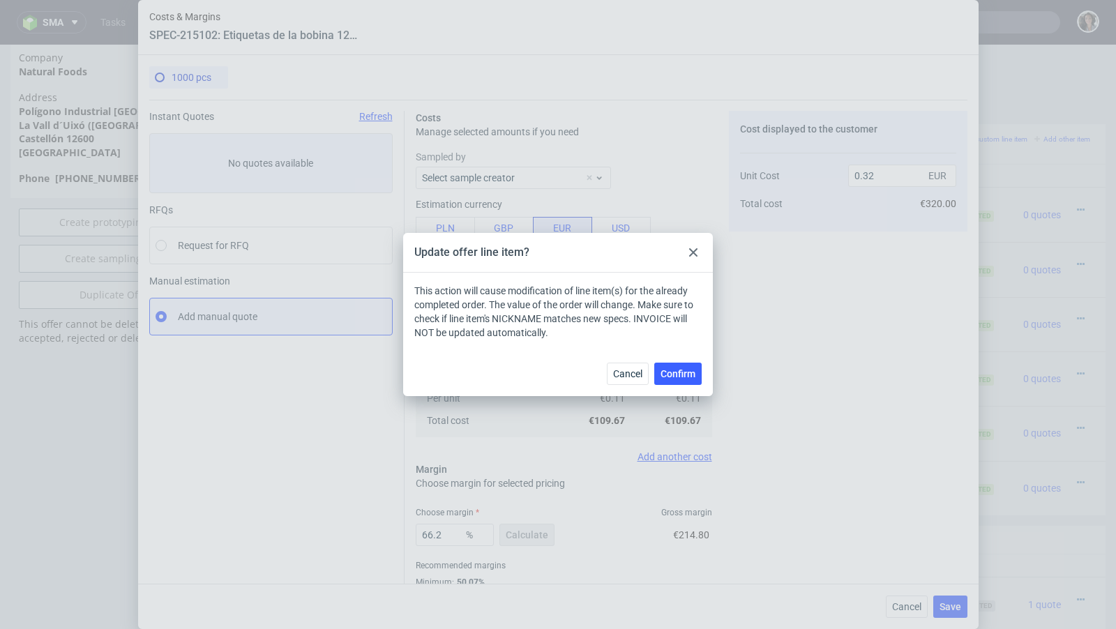
click at [672, 387] on div "Cancel Confirm" at bounding box center [558, 373] width 310 height 45
click at [672, 382] on button "Confirm" at bounding box center [677, 374] width 47 height 22
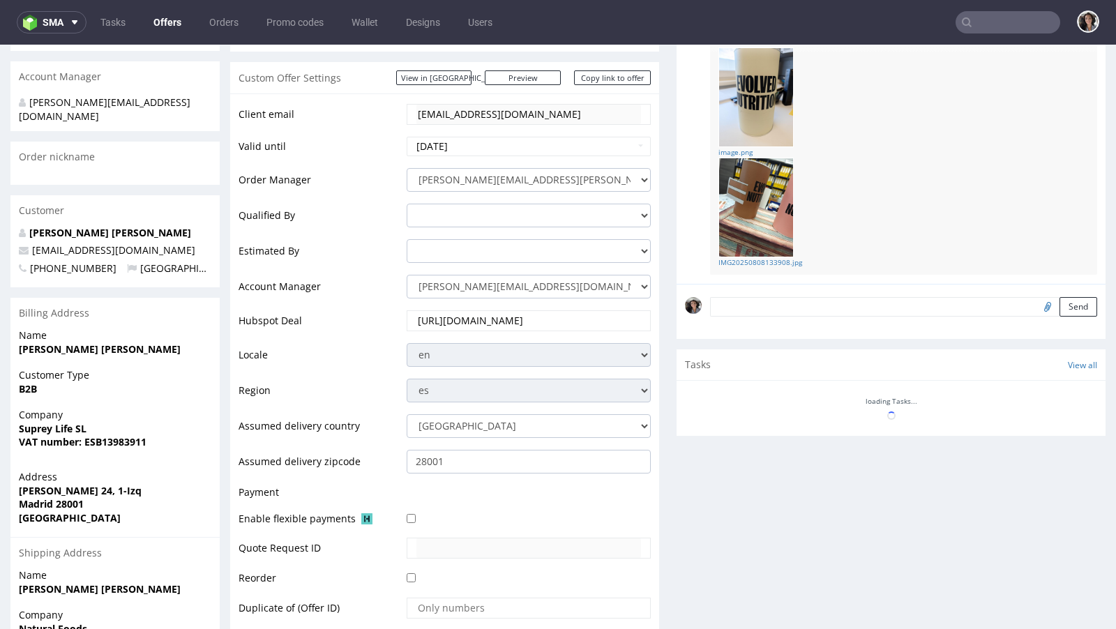
scroll to position [700, 0]
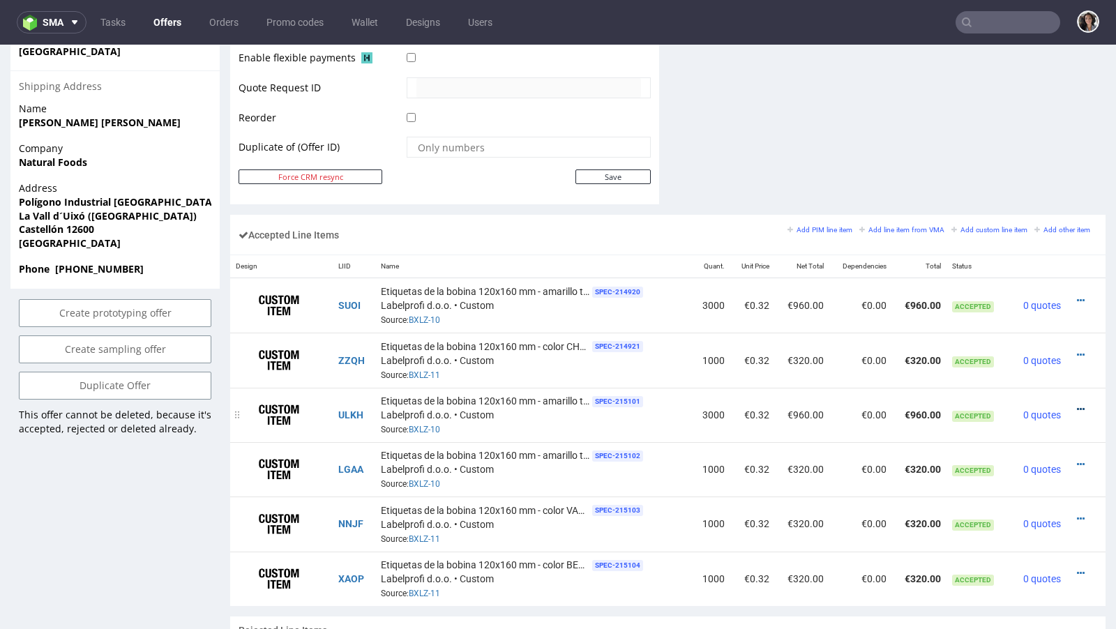
click at [1077, 405] on icon at bounding box center [1081, 410] width 8 height 10
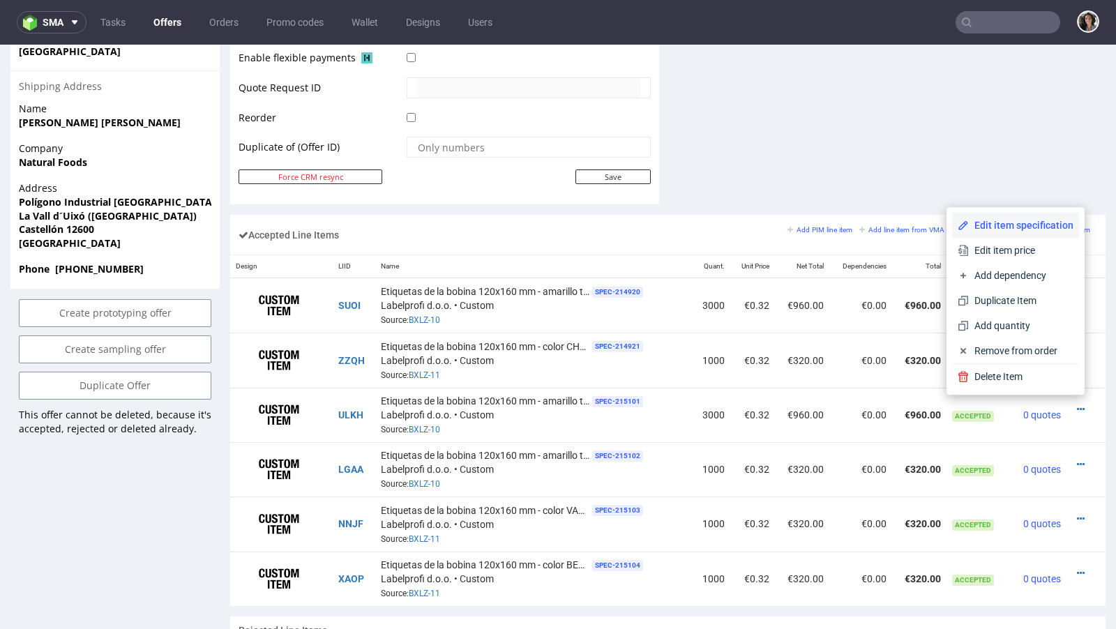
click at [981, 222] on span "Edit item specification" at bounding box center [1021, 225] width 105 height 14
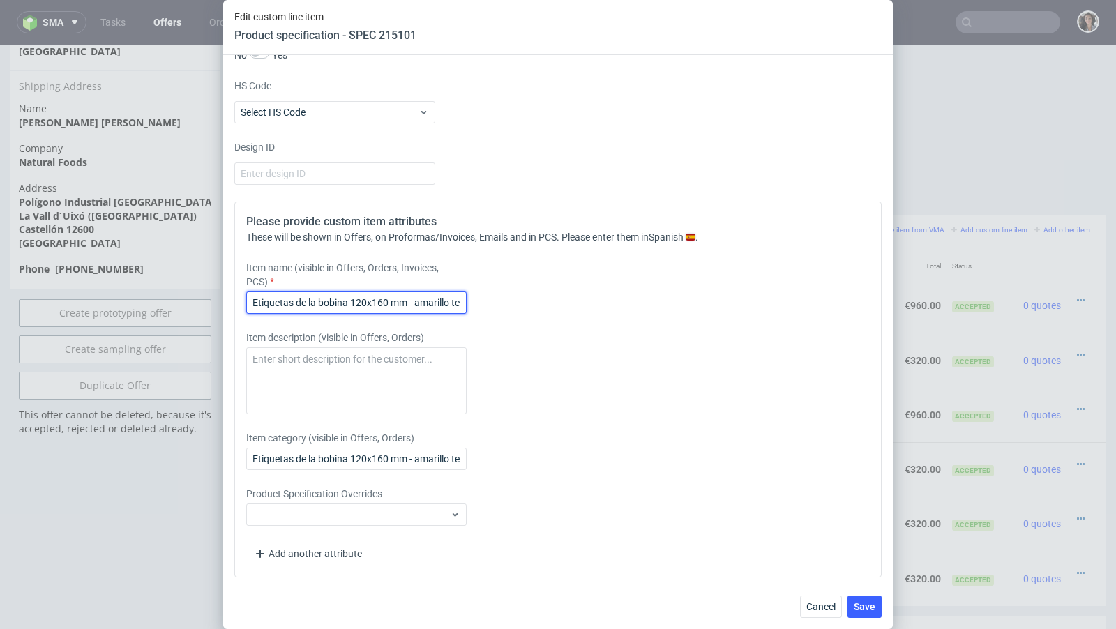
scroll to position [0, 14]
drag, startPoint x: 449, startPoint y: 296, endPoint x: 537, endPoint y: 306, distance: 88.4
click at [537, 306] on div "Item name (visible in Offers, Orders, Invoices, PCS) Etiquetas de la bobina 120…" at bounding box center [477, 287] width 463 height 53
click at [462, 296] on input "Etiquetas de la bobina 120x160 mm - amarillo texto" at bounding box center [356, 303] width 220 height 22
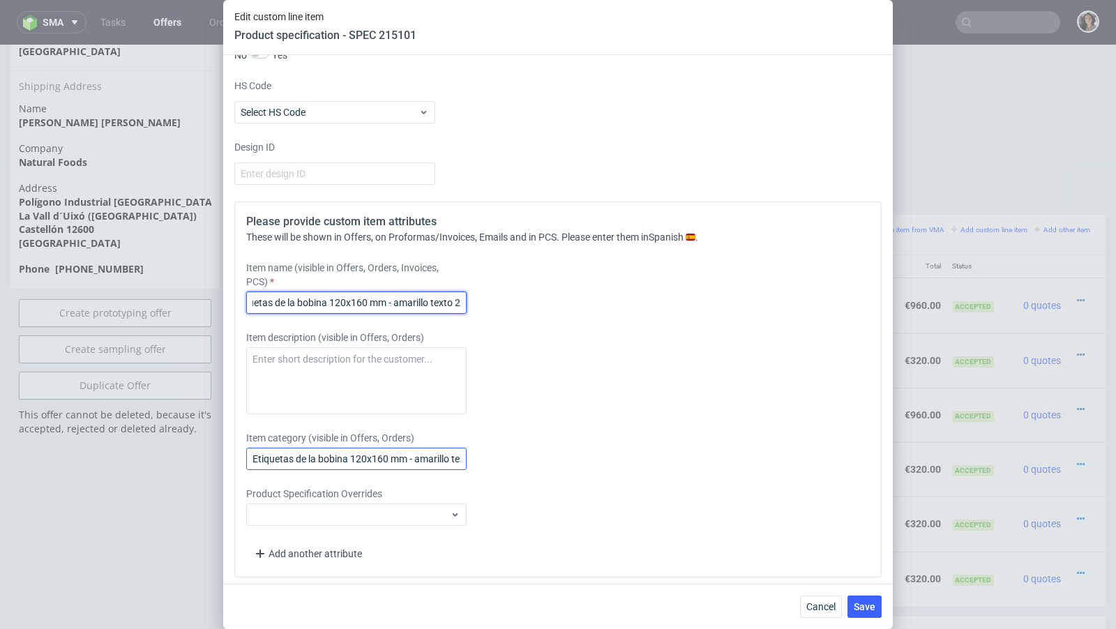
type input "Etiquetas de la bobina 120x160 mm - amarillo texto 2"
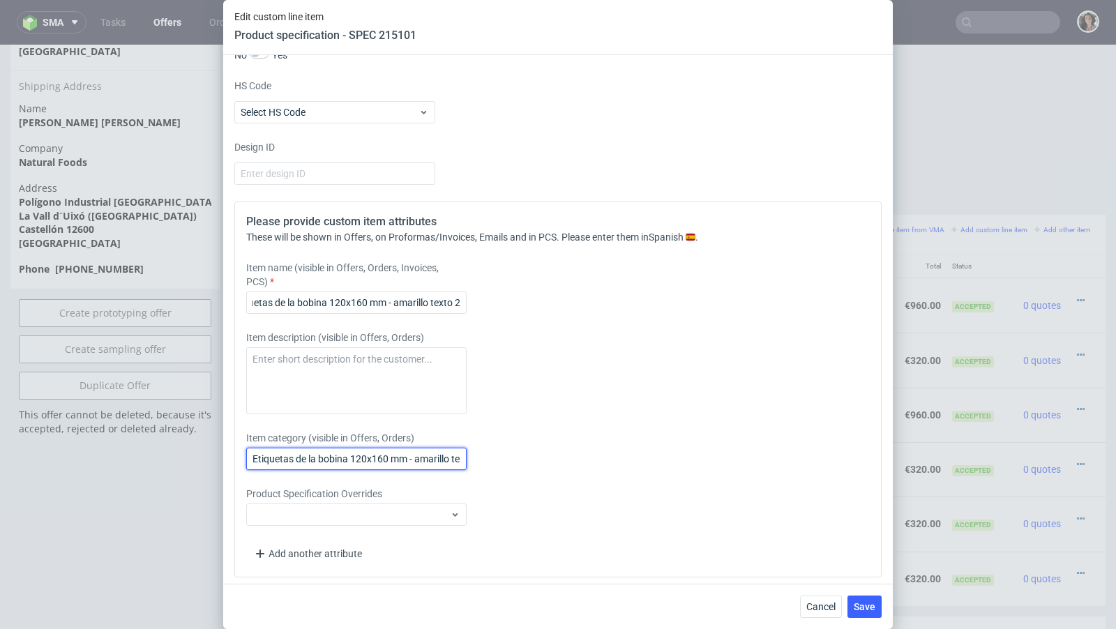
click at [453, 454] on input "Etiquetas de la bobina 120x160 mm - amarillo texto" at bounding box center [356, 459] width 220 height 22
drag, startPoint x: 453, startPoint y: 454, endPoint x: 504, endPoint y: 454, distance: 51.6
click at [504, 454] on div "Item category (visible in Offers, Orders) Etiquetas de la bobina 120x160 mm - a…" at bounding box center [477, 450] width 463 height 39
click at [460, 453] on input "Etiquetas de la bobina 120x160 mm - amarillo texto" at bounding box center [356, 459] width 220 height 22
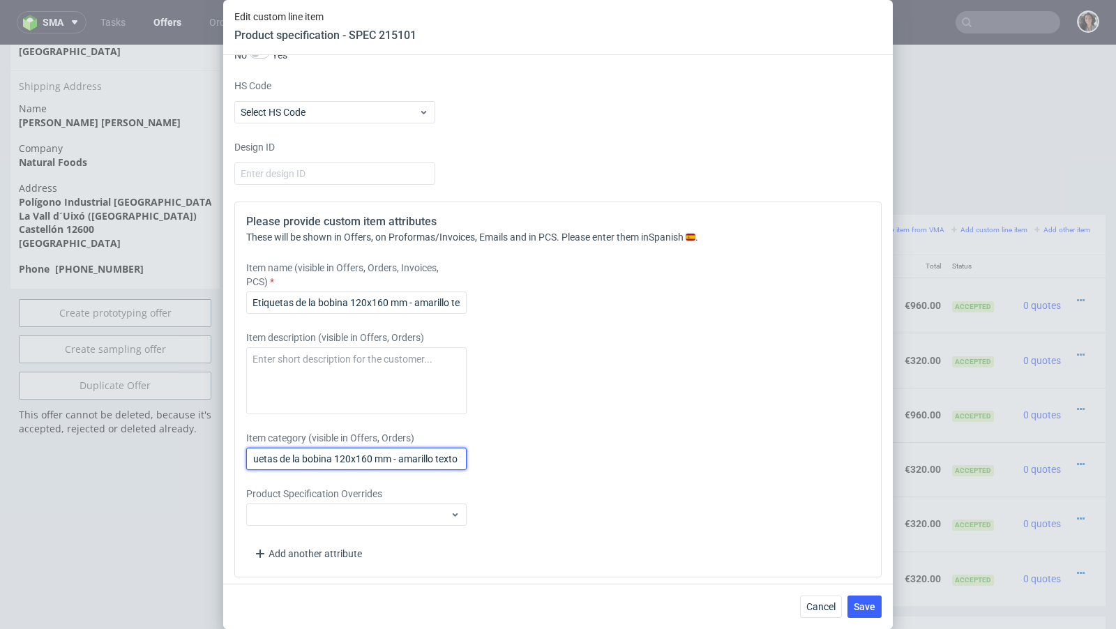
scroll to position [0, 22]
type input "Etiquetas de la bobina 120x160 mm - amarillo texto 2"
click at [523, 434] on div "Item category (visible in Offers, Orders) Etiquetas de la bobina 120x160 mm - a…" at bounding box center [477, 450] width 463 height 39
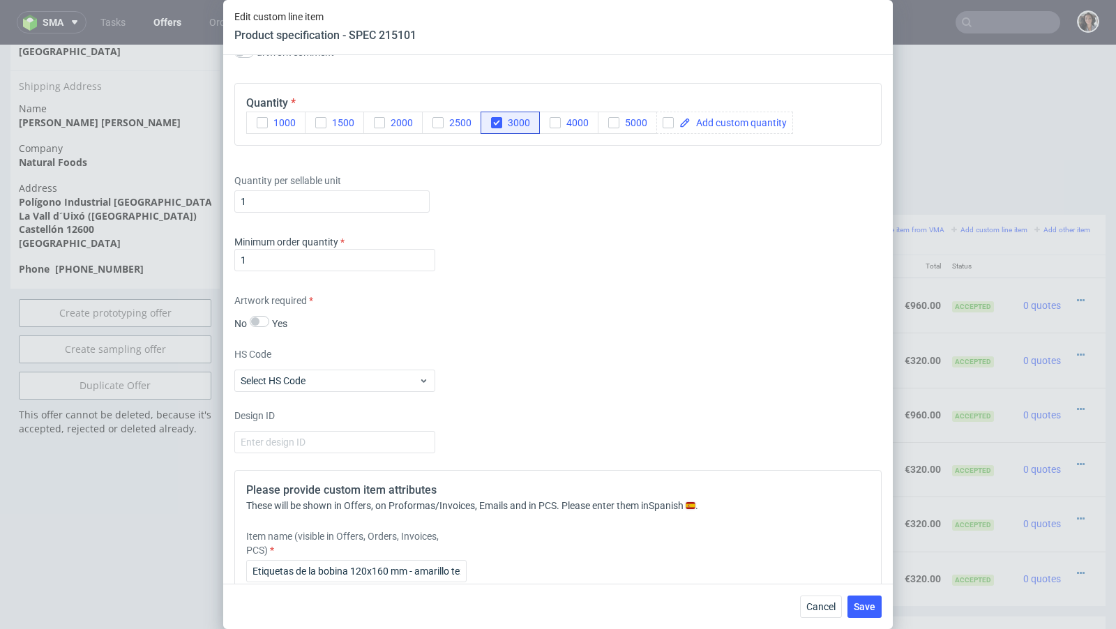
scroll to position [1414, 0]
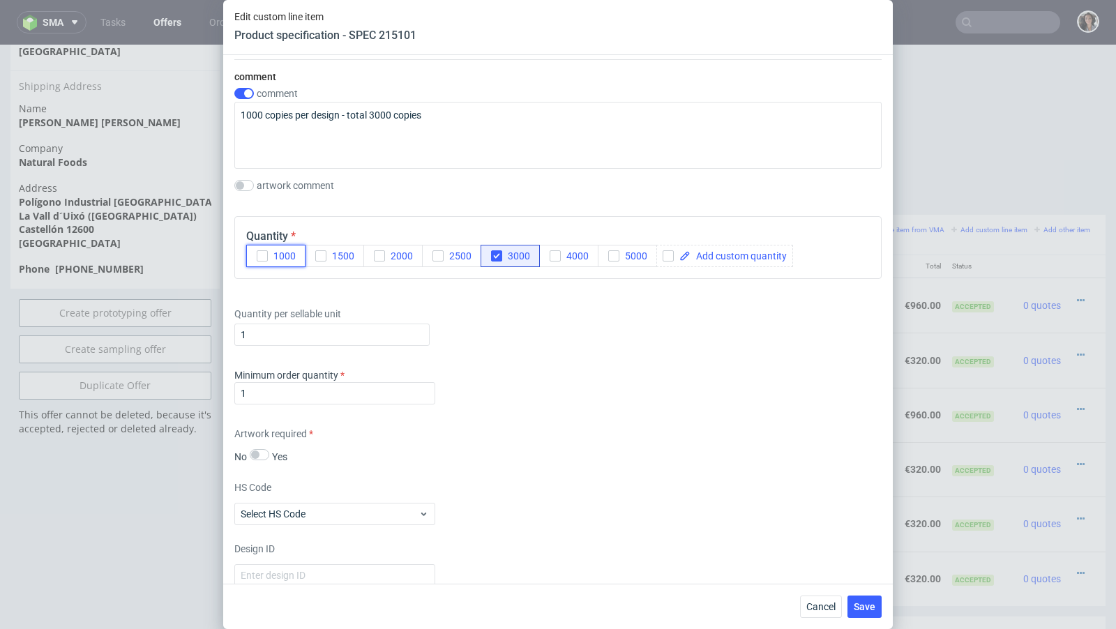
click at [264, 251] on icon "button" at bounding box center [262, 256] width 10 height 10
click at [497, 251] on icon "button" at bounding box center [497, 256] width 10 height 10
click at [878, 618] on div "Cancel Save" at bounding box center [558, 606] width 670 height 45
click at [856, 589] on div "Cancel Save" at bounding box center [558, 606] width 670 height 45
click at [863, 598] on button "Save" at bounding box center [865, 607] width 34 height 22
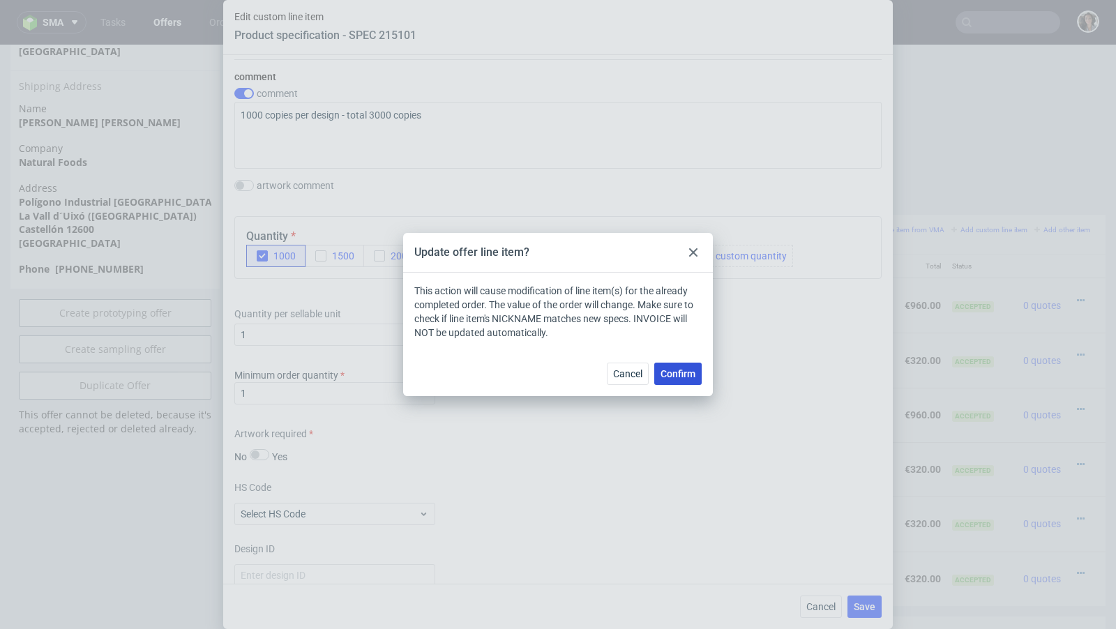
click at [683, 377] on span "Confirm" at bounding box center [678, 374] width 35 height 10
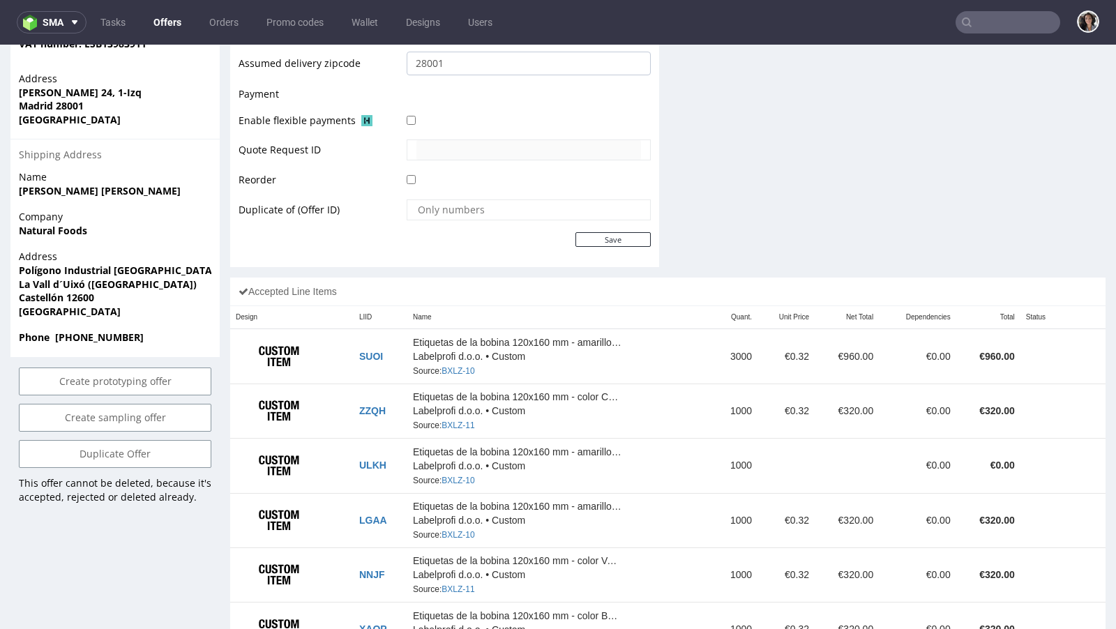
scroll to position [747, 0]
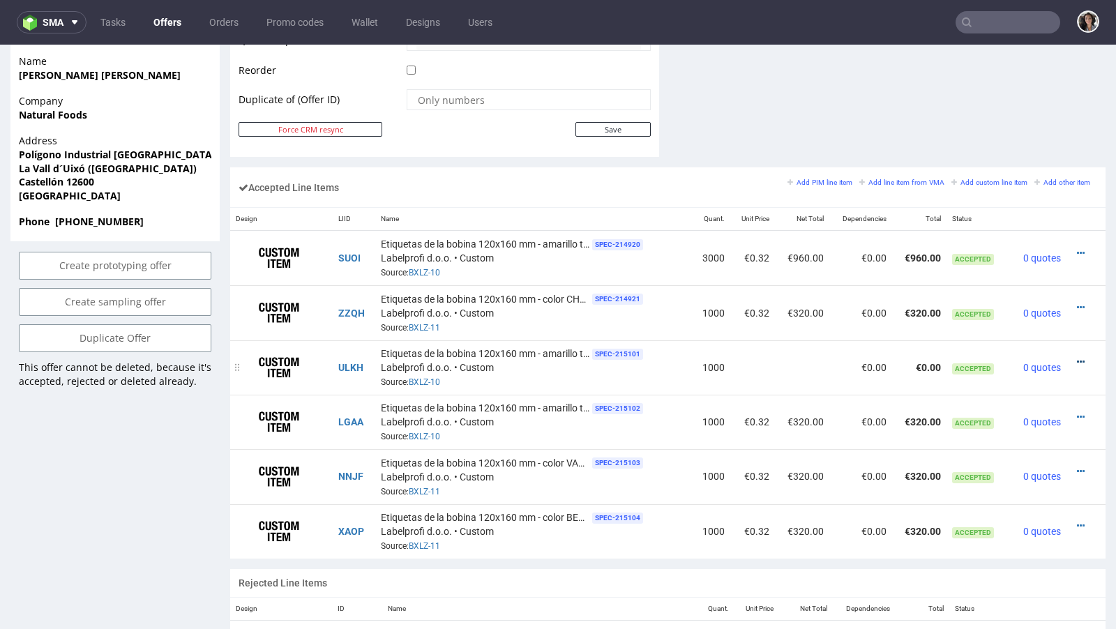
click at [1077, 357] on icon at bounding box center [1081, 362] width 8 height 10
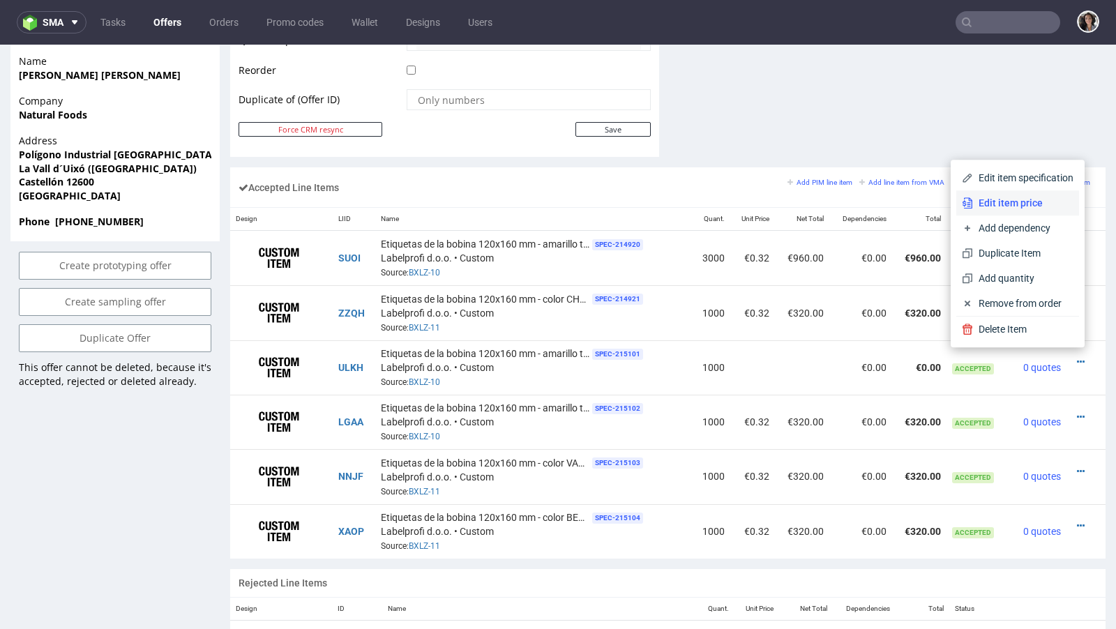
click at [995, 209] on span "Edit item price" at bounding box center [1023, 203] width 100 height 14
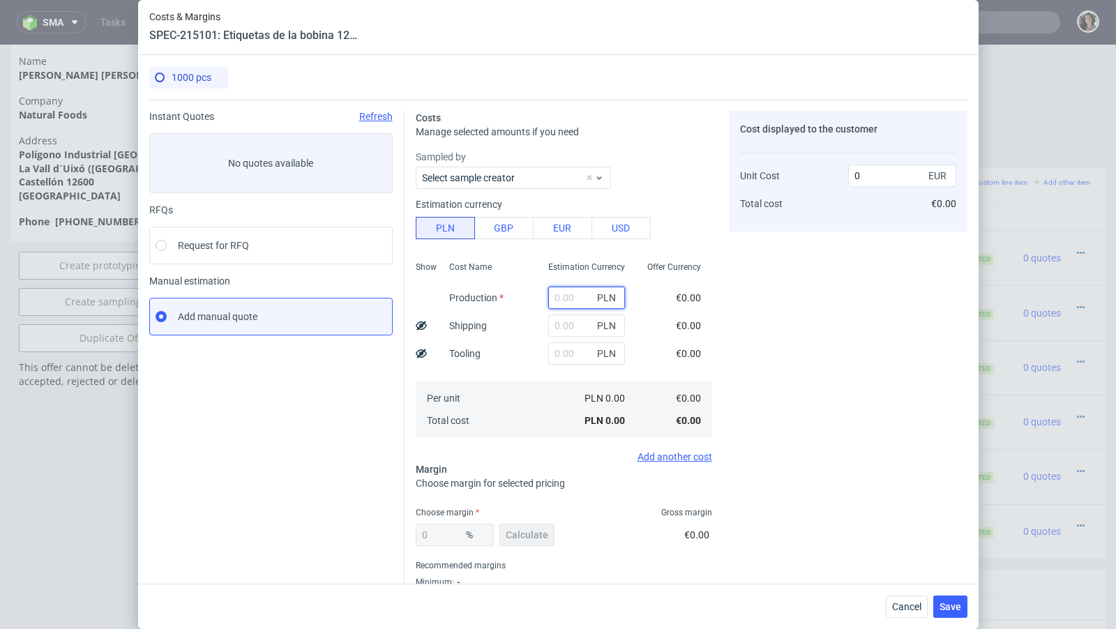
click at [567, 299] on input "text" at bounding box center [586, 298] width 77 height 22
type input "109"
type input "0.03"
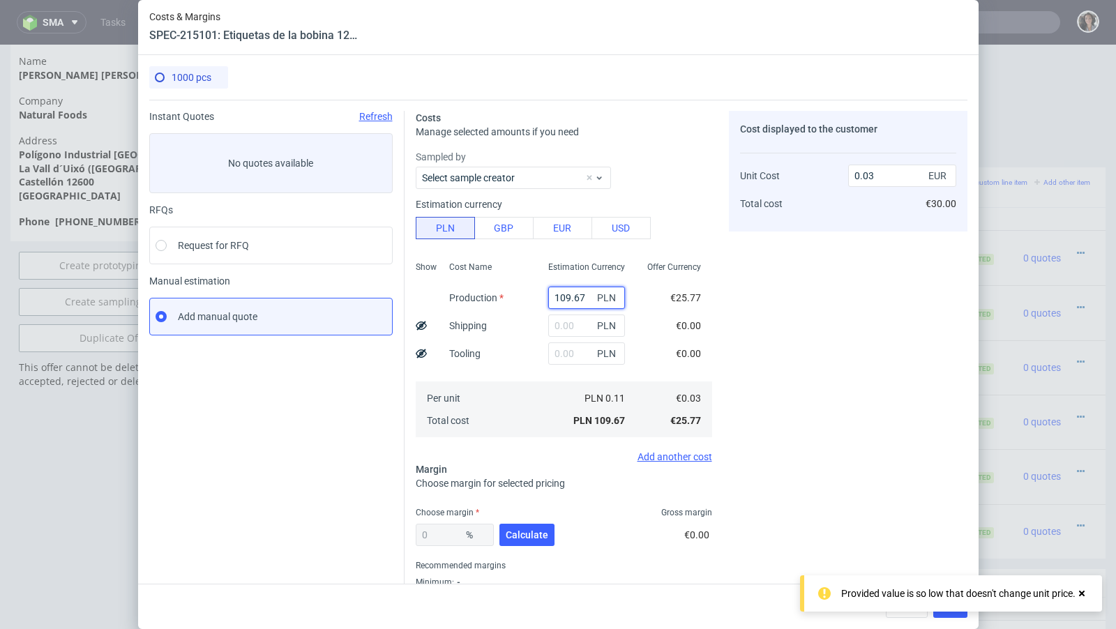
type input "109.67"
click at [661, 273] on div "Offer Currency" at bounding box center [674, 271] width 76 height 25
click at [562, 236] on button "EUR" at bounding box center [562, 228] width 59 height 22
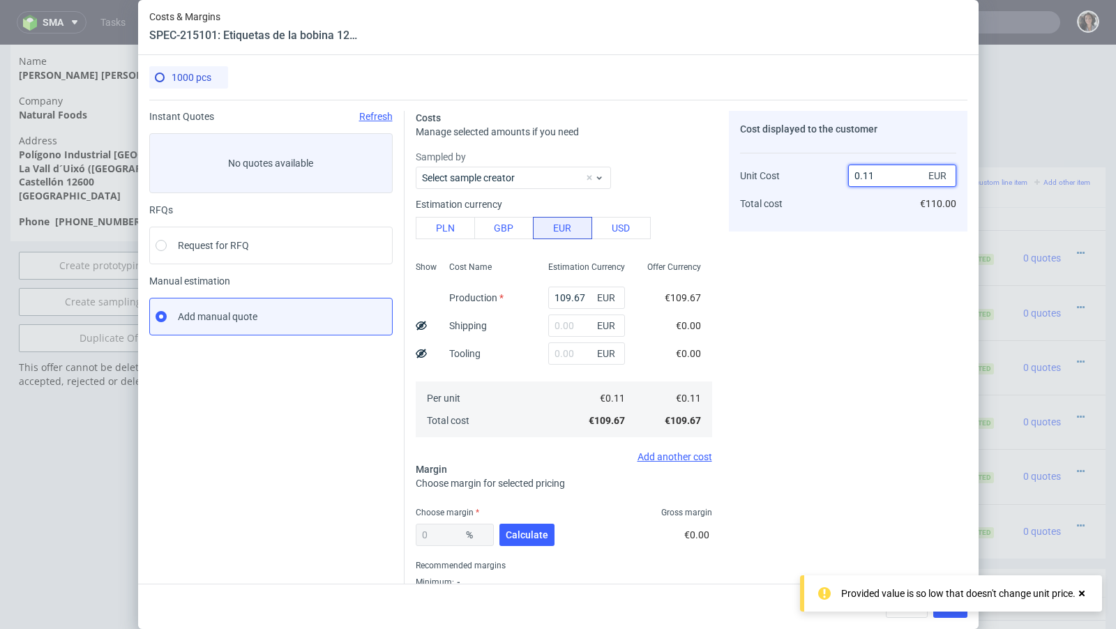
drag, startPoint x: 863, startPoint y: 174, endPoint x: 886, endPoint y: 174, distance: 23.0
click at [886, 174] on input "0.11" at bounding box center [902, 176] width 108 height 22
type input "0.32"
type input "65.625"
type input "0.32"
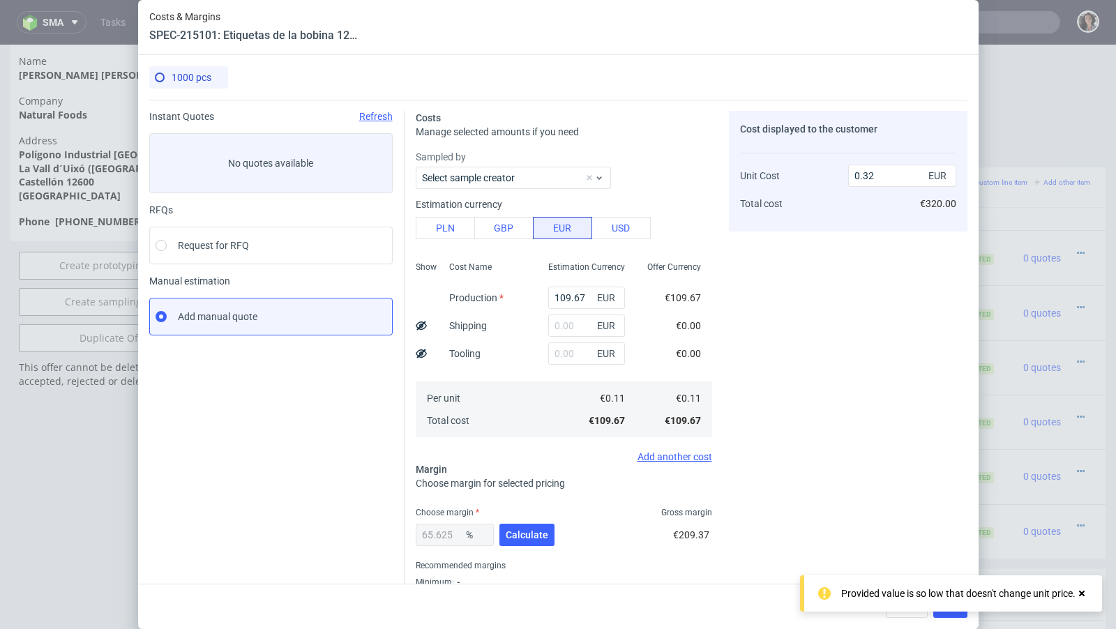
click at [836, 259] on div "Cost displayed to the customer Unit Cost Total cost 0.32 EUR €320.00" at bounding box center [848, 366] width 239 height 511
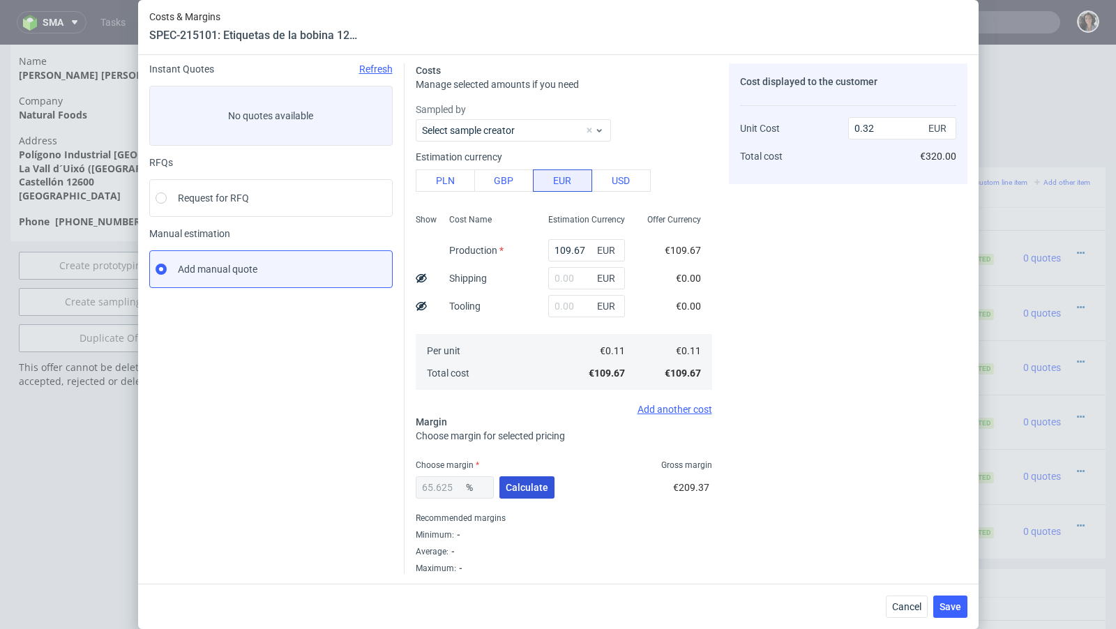
click at [515, 478] on button "Calculate" at bounding box center [526, 487] width 55 height 22
click at [419, 488] on input "65.625" at bounding box center [455, 487] width 78 height 22
type input "66.2"
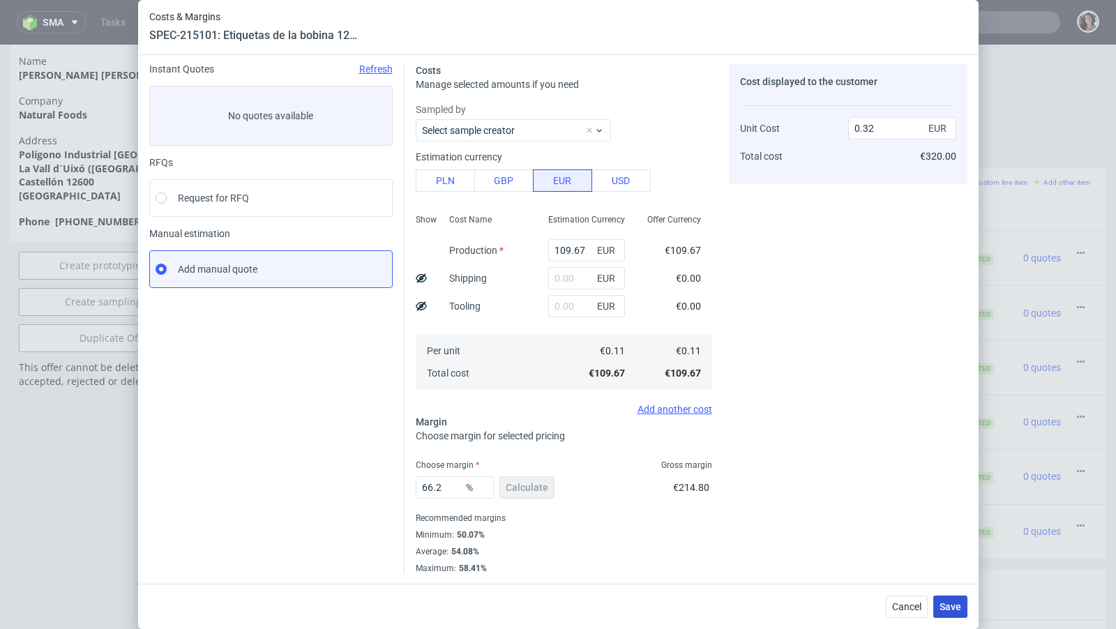
click at [961, 603] on span "Save" at bounding box center [951, 607] width 22 height 10
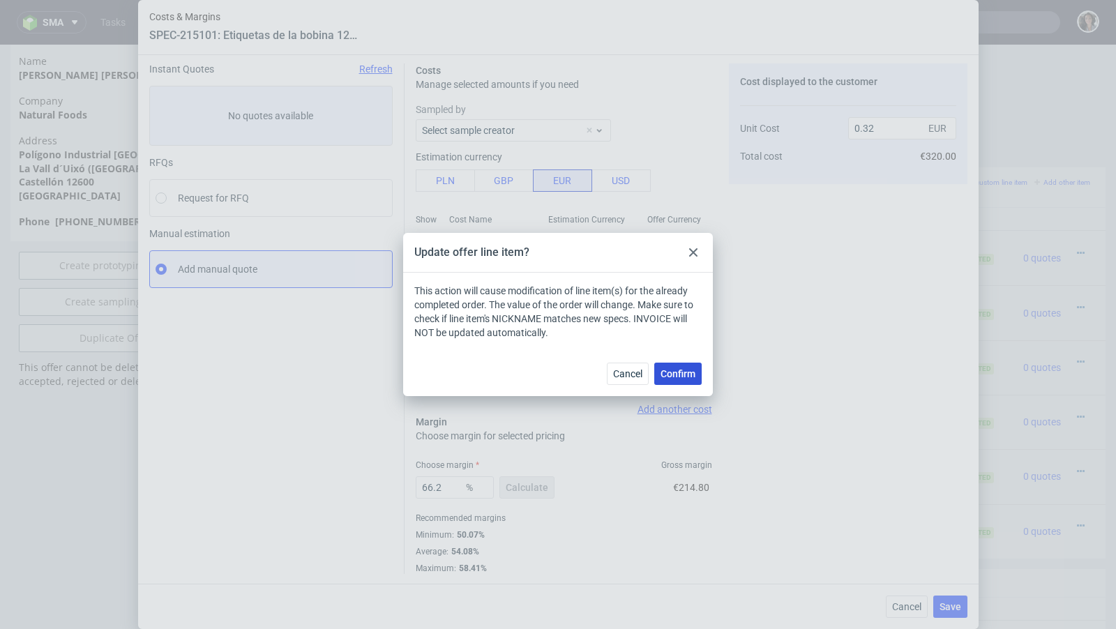
click at [675, 376] on span "Confirm" at bounding box center [678, 374] width 35 height 10
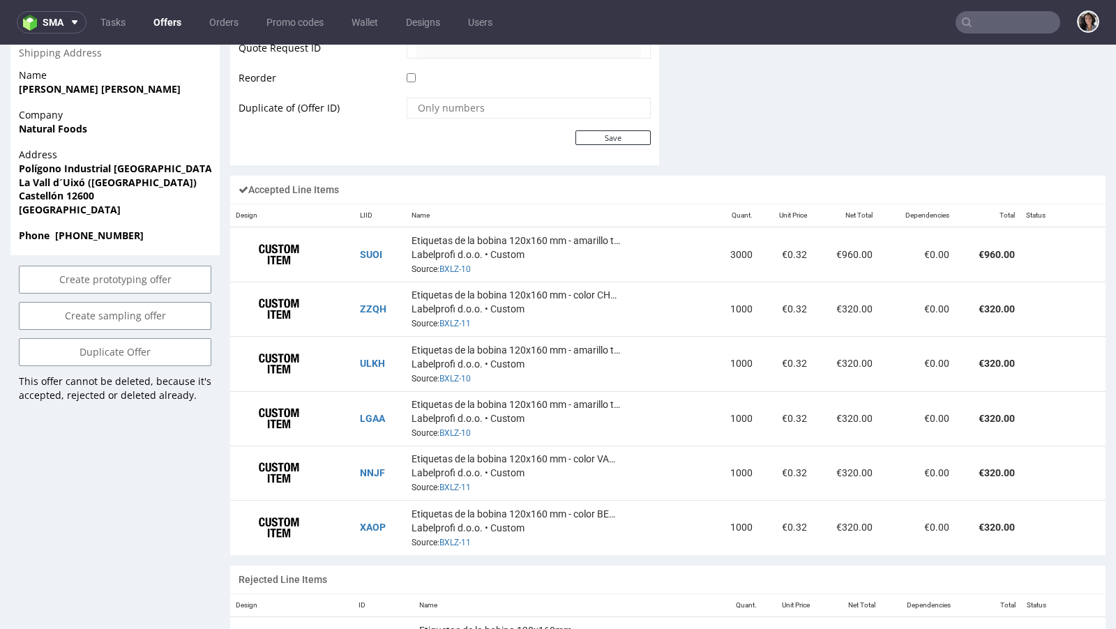
scroll to position [159, 0]
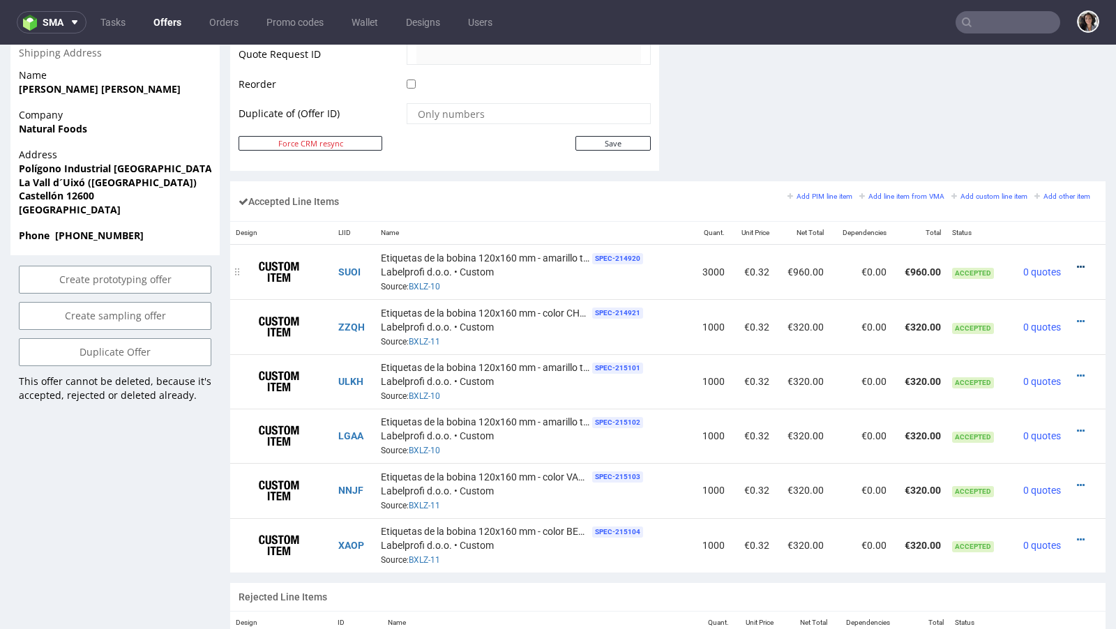
click at [1077, 262] on icon at bounding box center [1081, 267] width 8 height 10
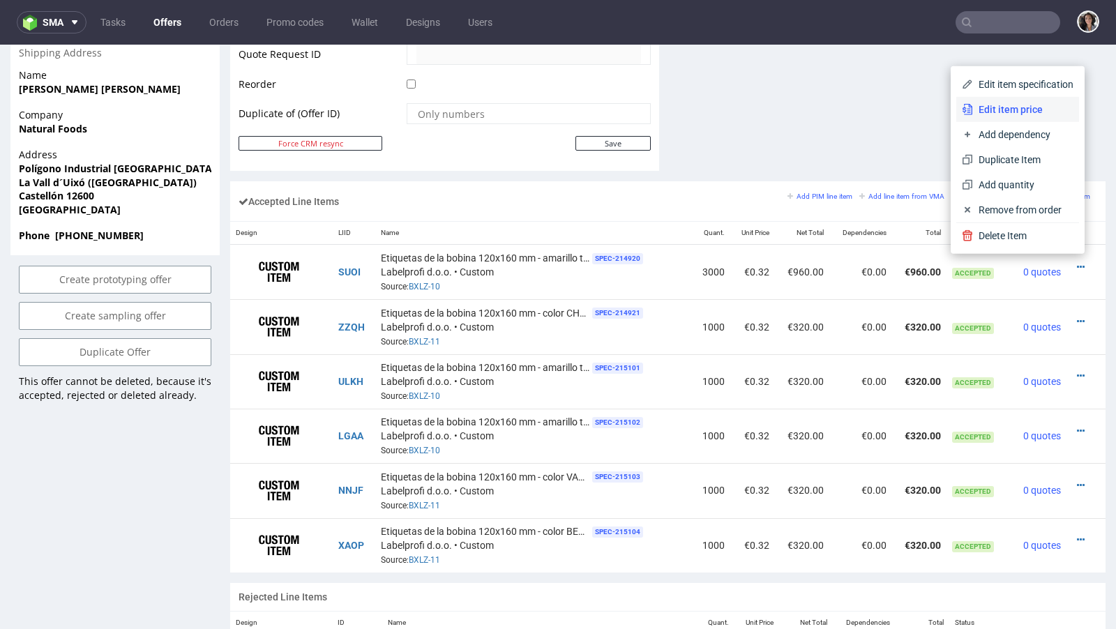
click at [1002, 111] on span "Edit item price" at bounding box center [1023, 110] width 100 height 14
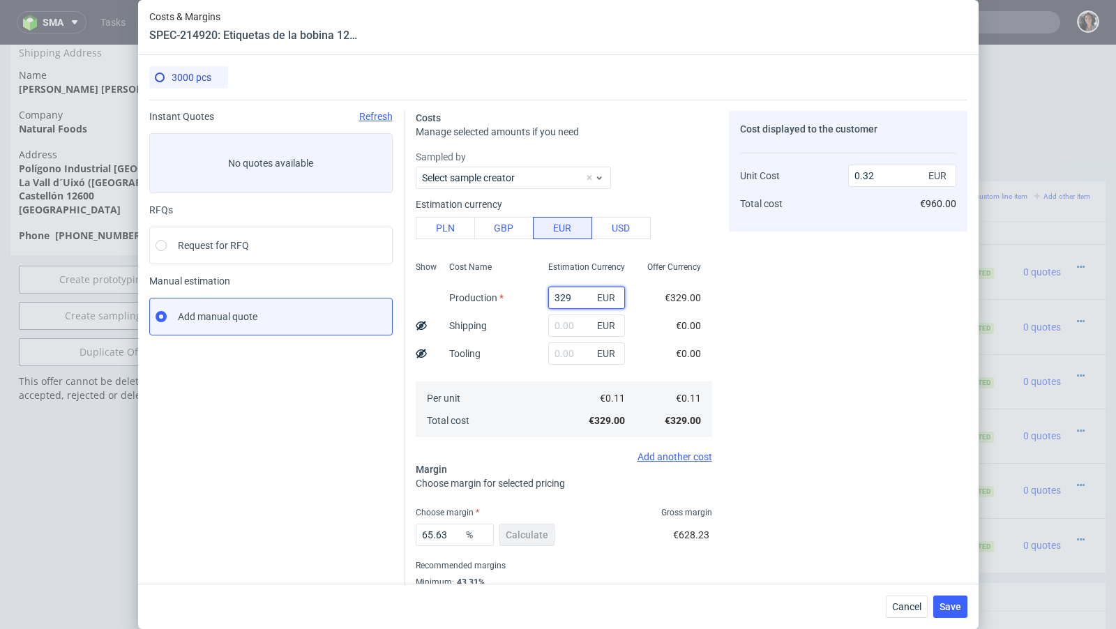
click at [578, 302] on input "329" at bounding box center [586, 298] width 77 height 22
click at [905, 603] on span "Cancel" at bounding box center [906, 607] width 29 height 10
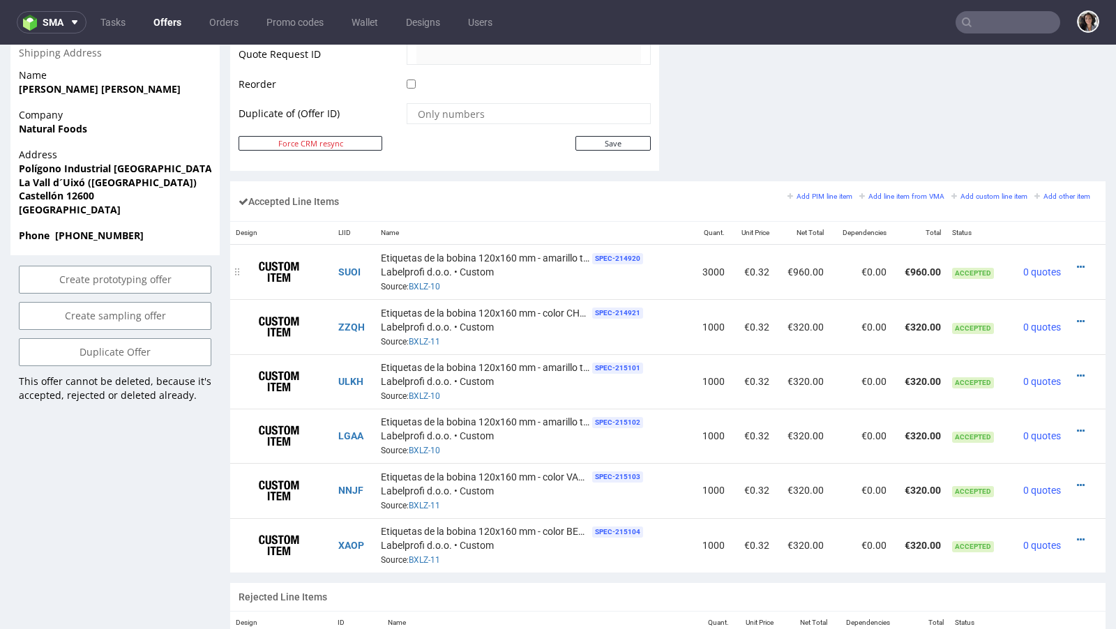
click at [1074, 269] on td at bounding box center [1086, 272] width 39 height 55
click at [1073, 262] on div at bounding box center [1082, 267] width 20 height 14
click at [1077, 262] on icon at bounding box center [1081, 267] width 8 height 10
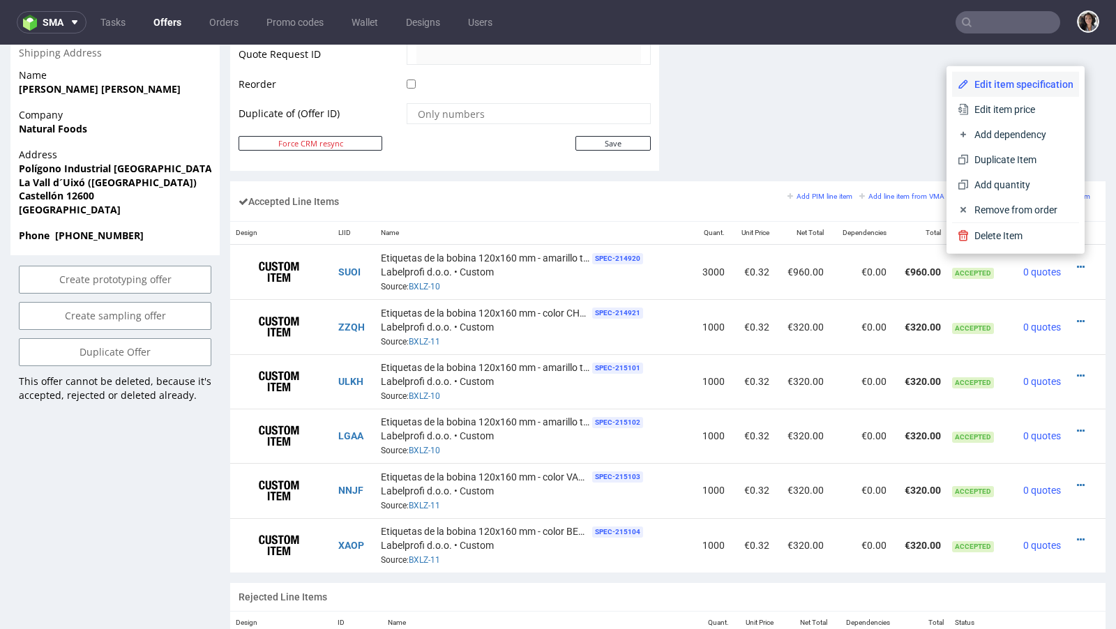
click at [969, 83] on span "Edit item specification" at bounding box center [1021, 84] width 105 height 14
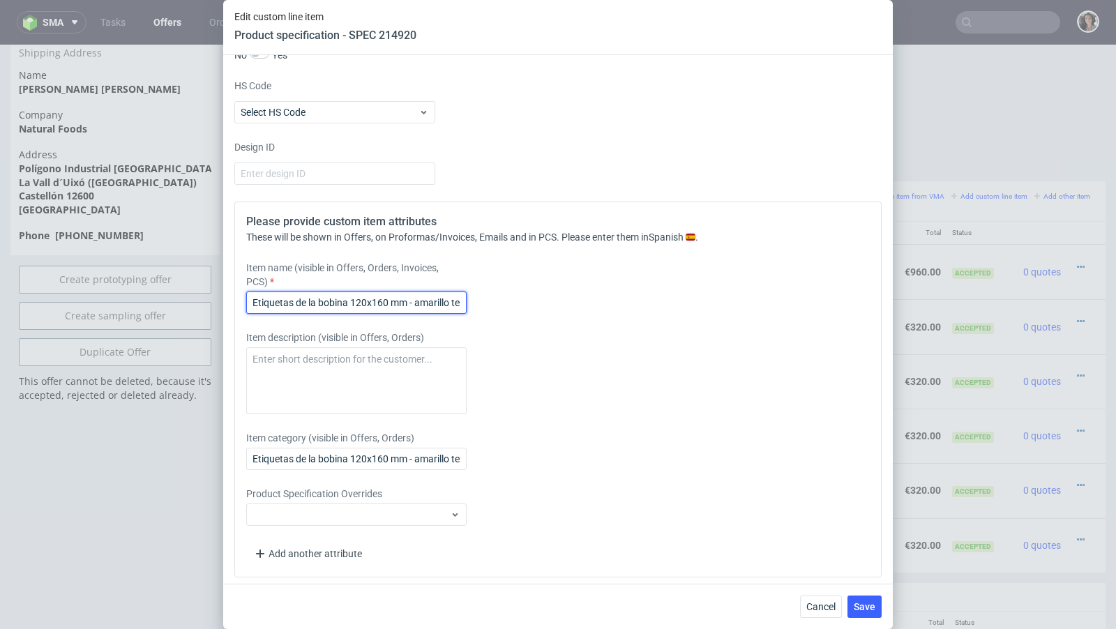
scroll to position [0, 14]
drag, startPoint x: 426, startPoint y: 294, endPoint x: 517, endPoint y: 305, distance: 91.3
click at [517, 305] on div "Item name (visible in Offers, Orders, Invoices, PCS) Etiquetas de la bobina 120…" at bounding box center [477, 287] width 463 height 53
click at [460, 296] on input "Etiquetas de la bobina 120x160 mm - amarillo texto" at bounding box center [356, 303] width 220 height 22
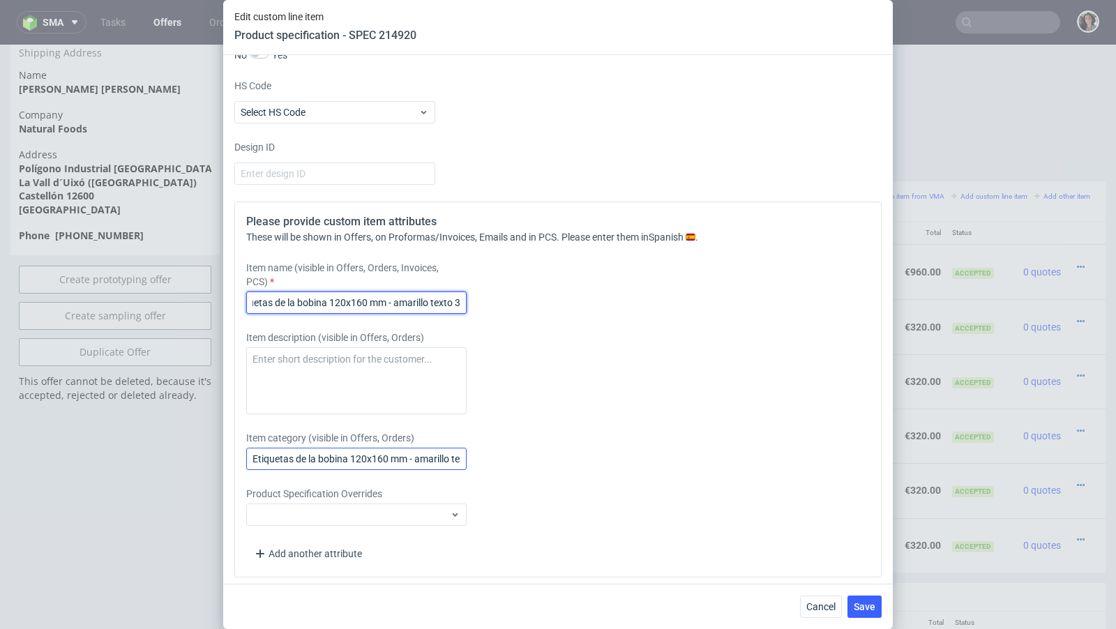
type input "Etiquetas de la bobina 120x160 mm - amarillo texto 3"
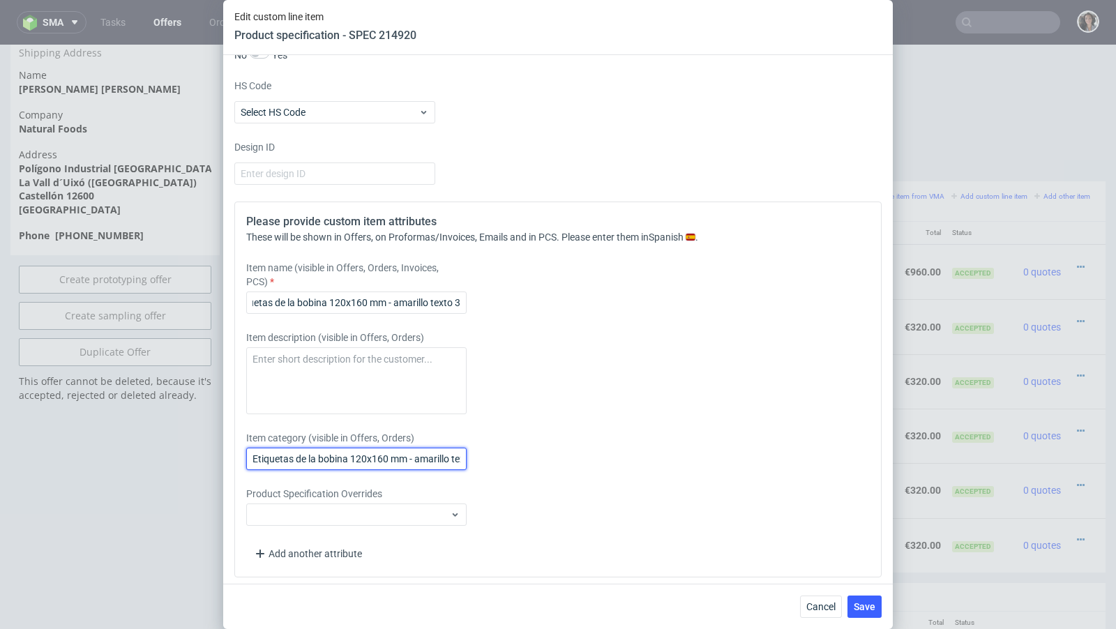
click at [451, 451] on input "Etiquetas de la bobina 120x160 mm - amarillo texto" at bounding box center [356, 459] width 220 height 22
drag, startPoint x: 451, startPoint y: 451, endPoint x: 529, endPoint y: 451, distance: 78.1
click at [529, 451] on div "Item category (visible in Offers, Orders) Etiquetas de la bobina 120x160 mm - a…" at bounding box center [477, 450] width 463 height 39
click at [458, 457] on input "Etiquetas de la bobina 120x160 mm - amarillo texto" at bounding box center [356, 459] width 220 height 22
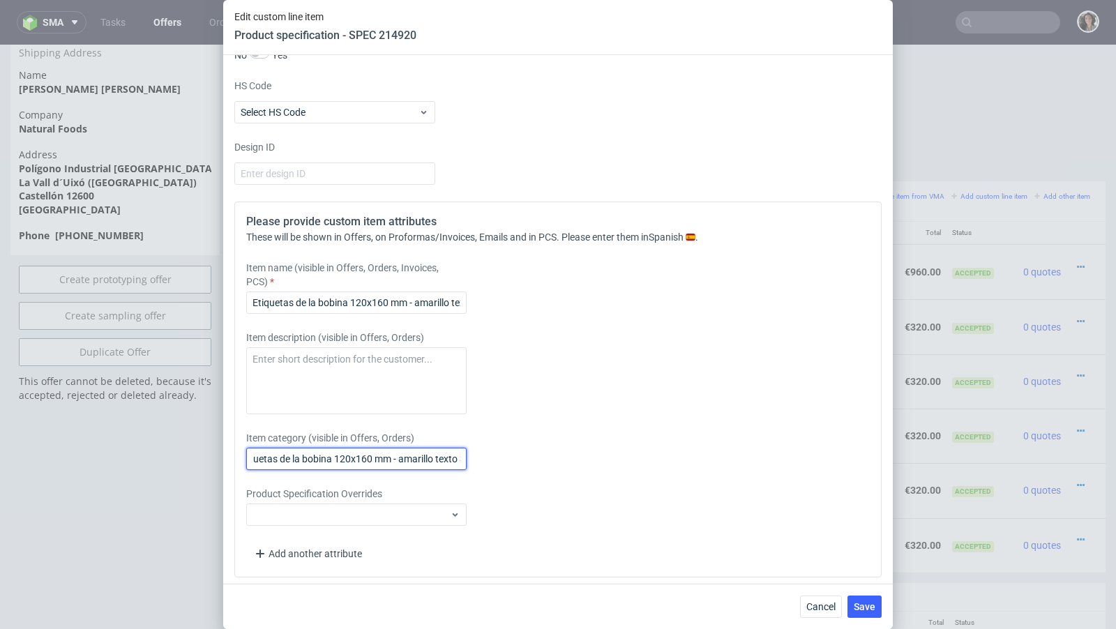
scroll to position [0, 22]
type input "Etiquetas de la bobina 120x160 mm - amarillo texto 3"
click at [476, 140] on div "Design ID" at bounding box center [557, 162] width 647 height 45
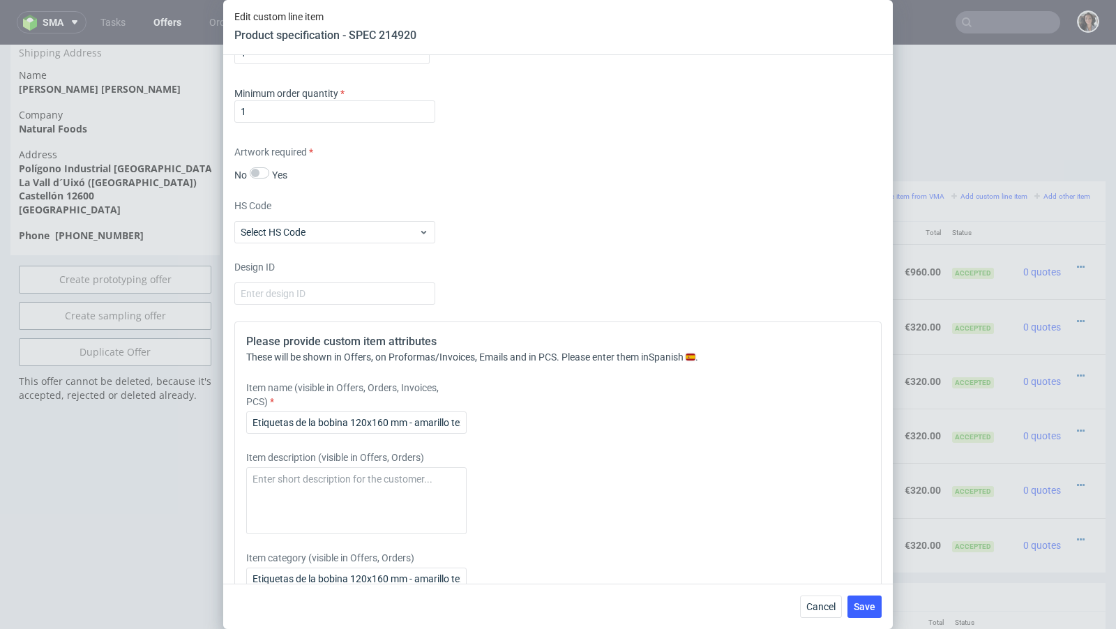
scroll to position [1431, 0]
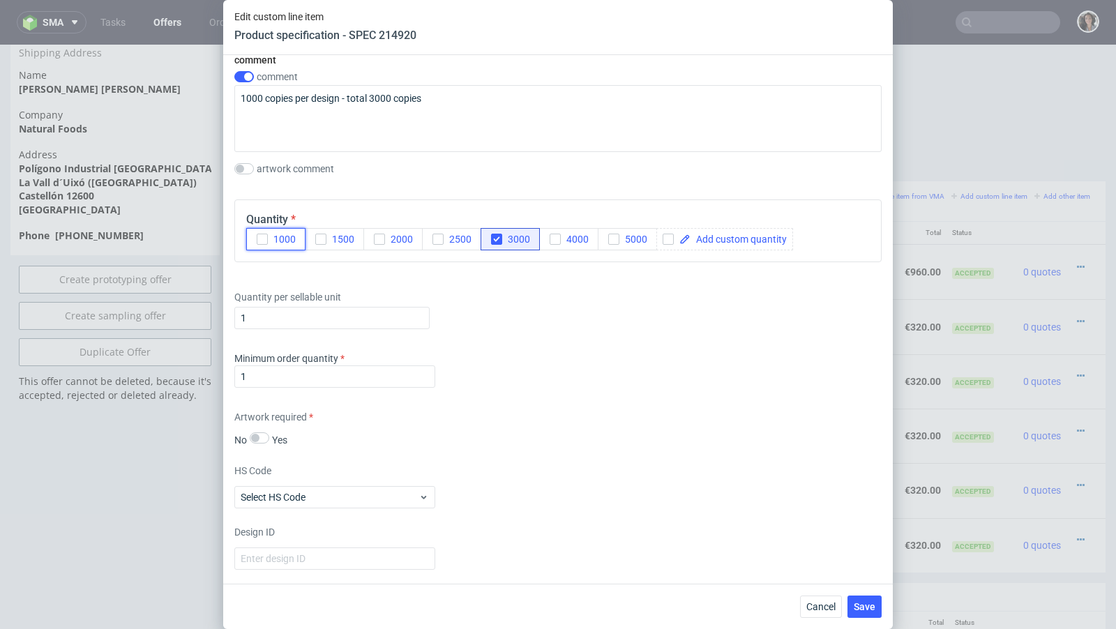
click at [262, 234] on icon "button" at bounding box center [262, 239] width 10 height 10
click at [492, 234] on icon "button" at bounding box center [497, 239] width 10 height 10
click at [862, 608] on span "Save" at bounding box center [865, 607] width 22 height 10
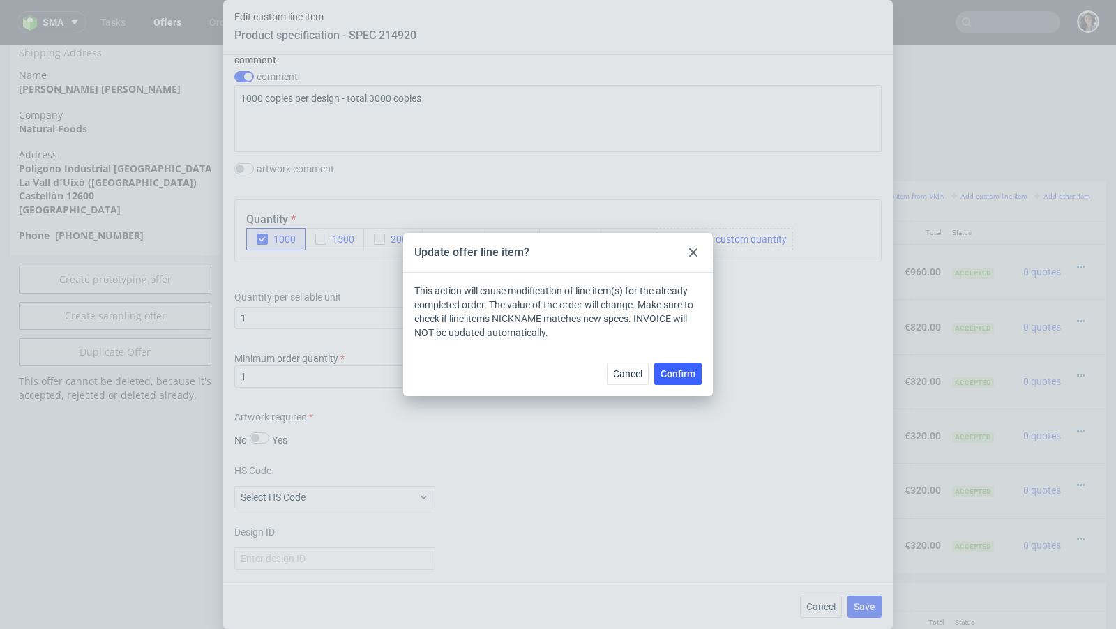
click at [682, 385] on div "Cancel Confirm" at bounding box center [558, 373] width 310 height 45
click at [679, 376] on span "Confirm" at bounding box center [678, 374] width 35 height 10
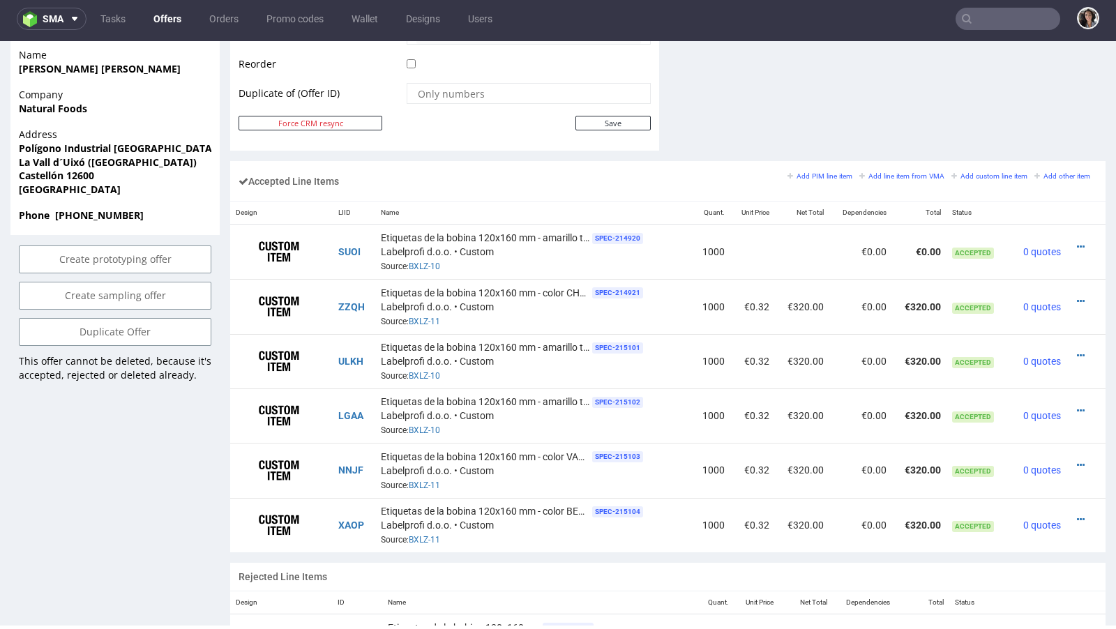
scroll to position [740, 0]
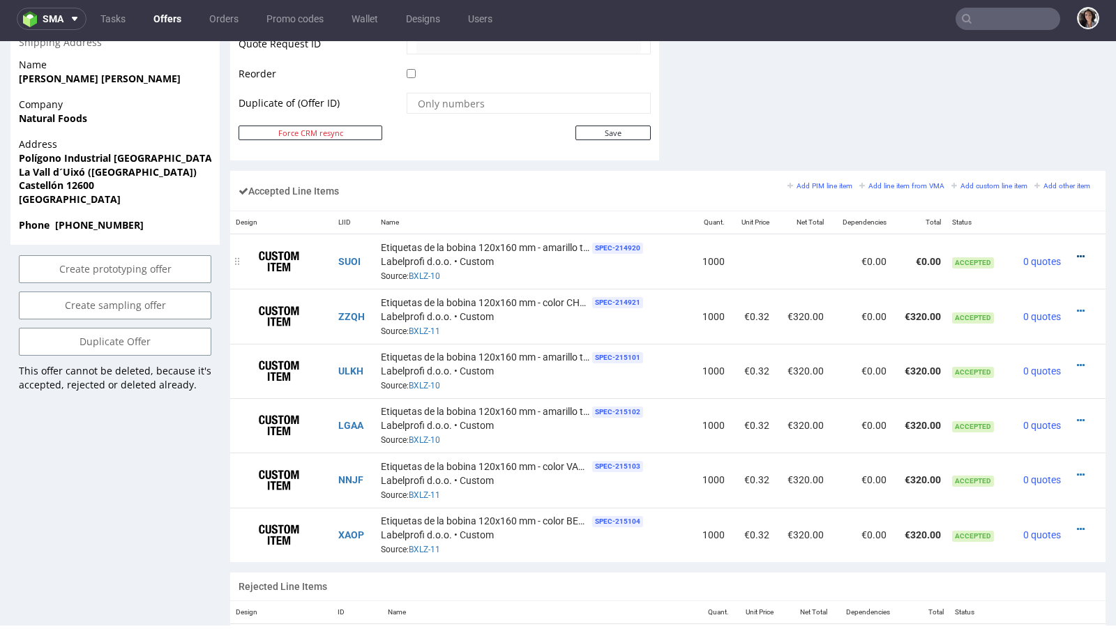
click at [1077, 252] on icon at bounding box center [1081, 257] width 8 height 10
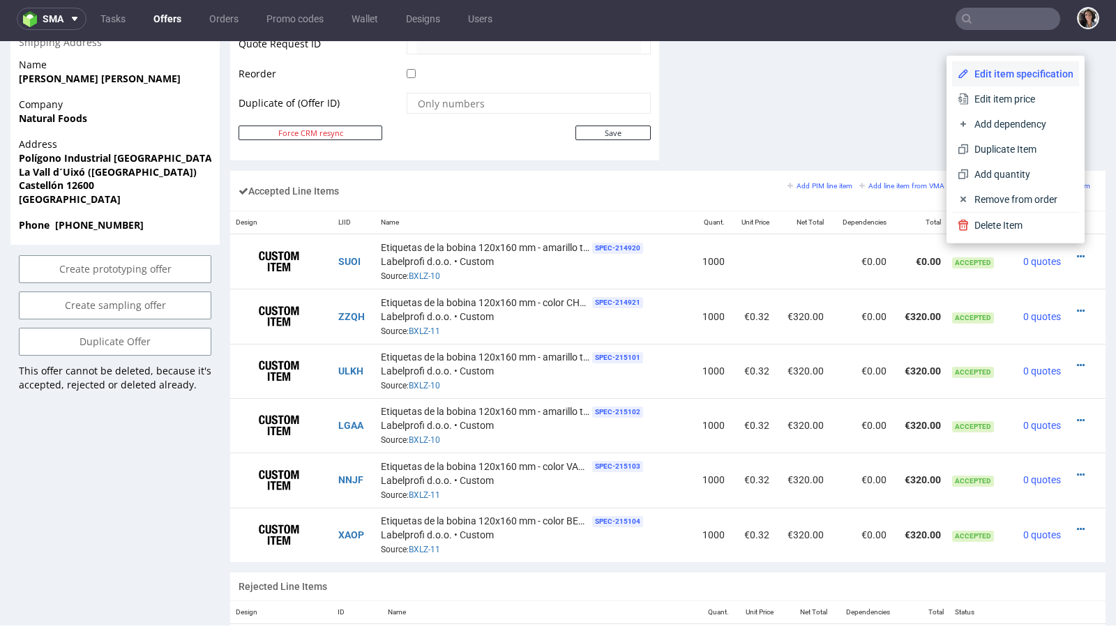
click at [988, 85] on li "Edit item specification" at bounding box center [1015, 73] width 127 height 25
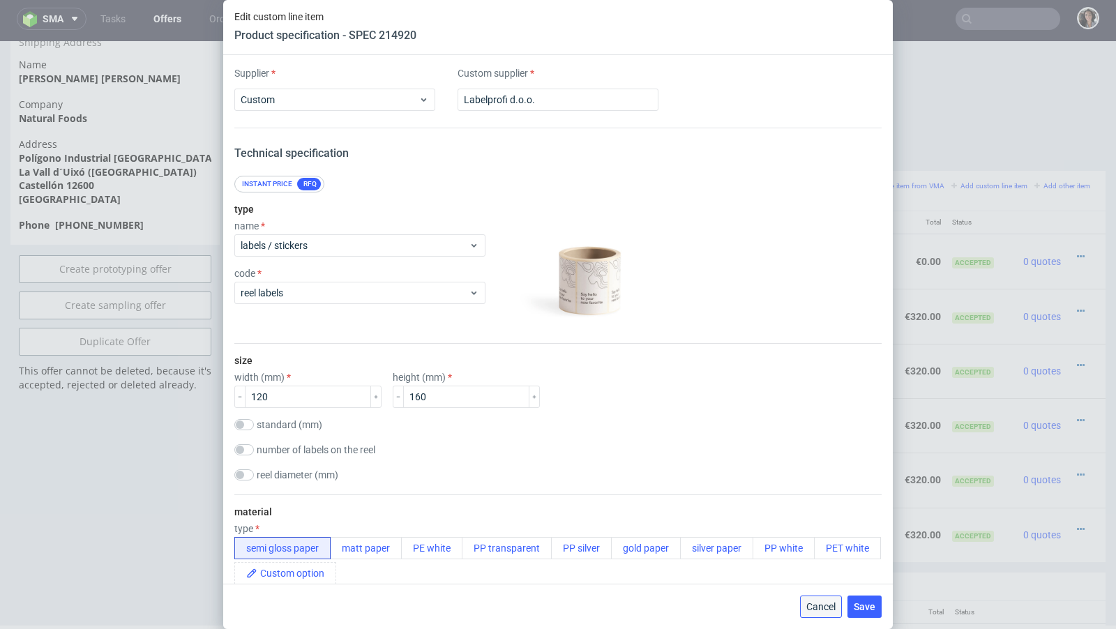
click at [813, 617] on button "Cancel" at bounding box center [821, 607] width 42 height 22
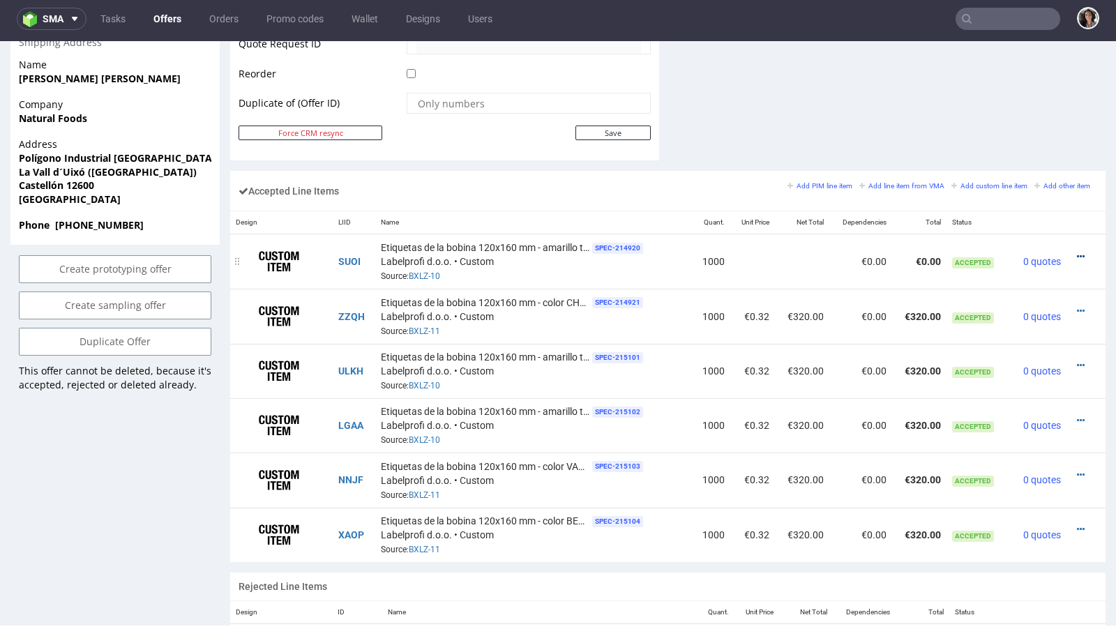
click at [1077, 252] on icon at bounding box center [1081, 257] width 8 height 10
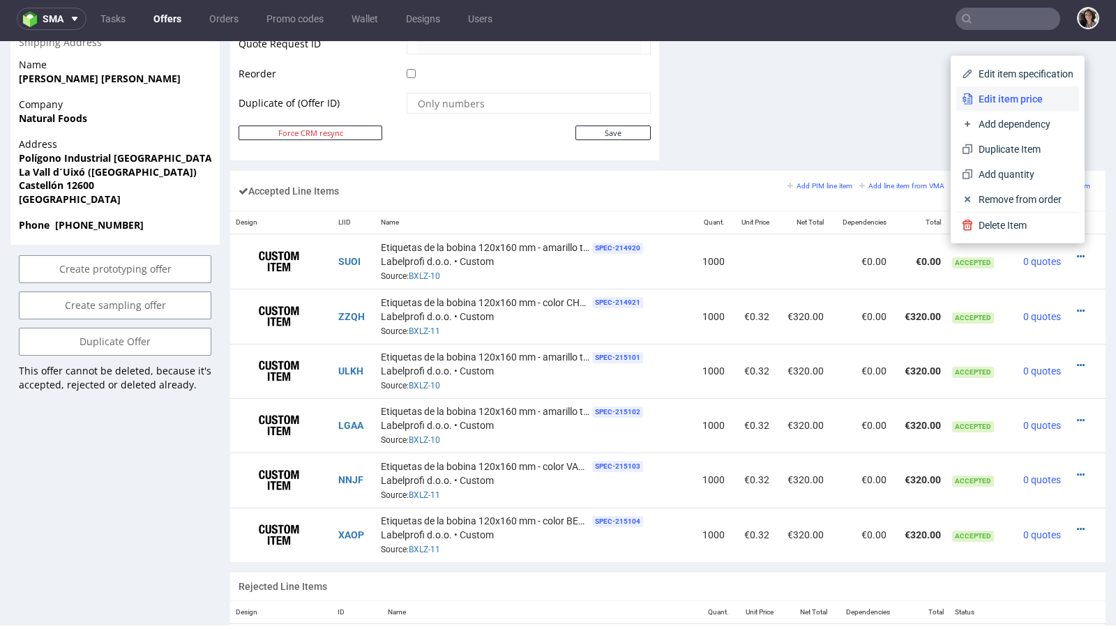
click at [993, 96] on span "Edit item price" at bounding box center [1023, 99] width 100 height 14
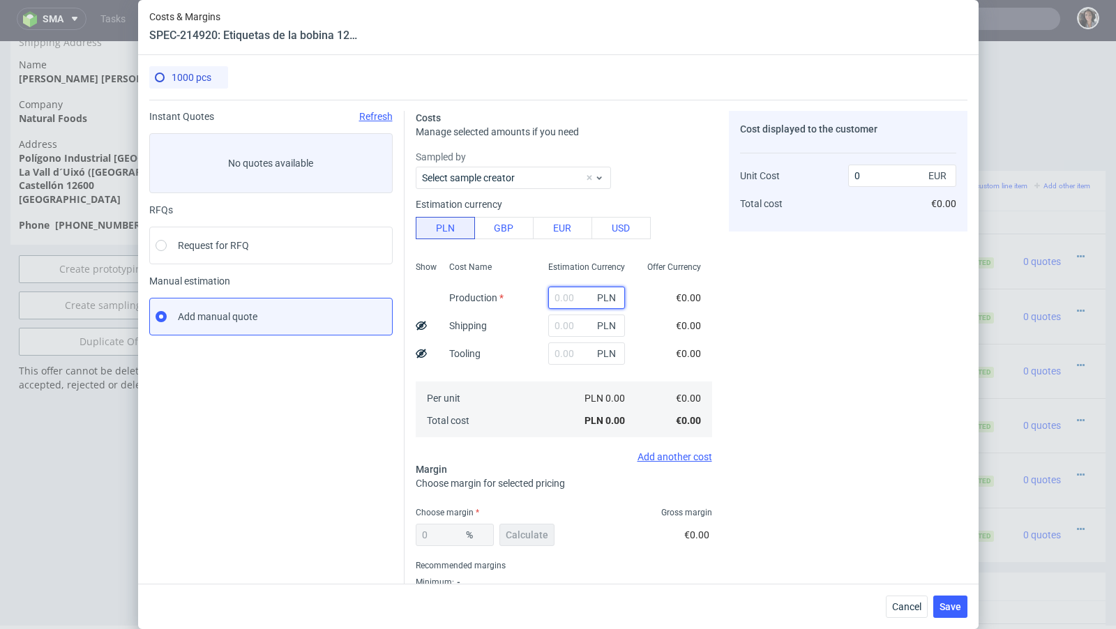
click at [577, 296] on input "text" at bounding box center [586, 298] width 77 height 22
click at [568, 225] on button "EUR" at bounding box center [562, 228] width 59 height 22
click at [569, 297] on input "text" at bounding box center [586, 298] width 77 height 22
type input "10"
type input "0.01"
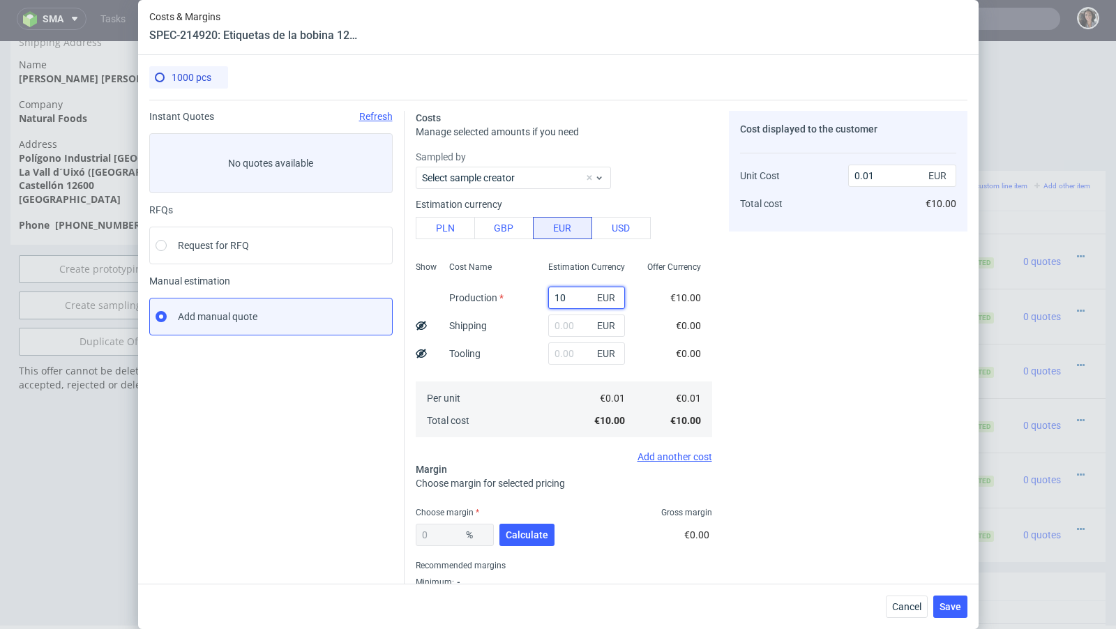
type input "107"
type input "0.11"
type input "109"
type input "0.01"
type input "109"
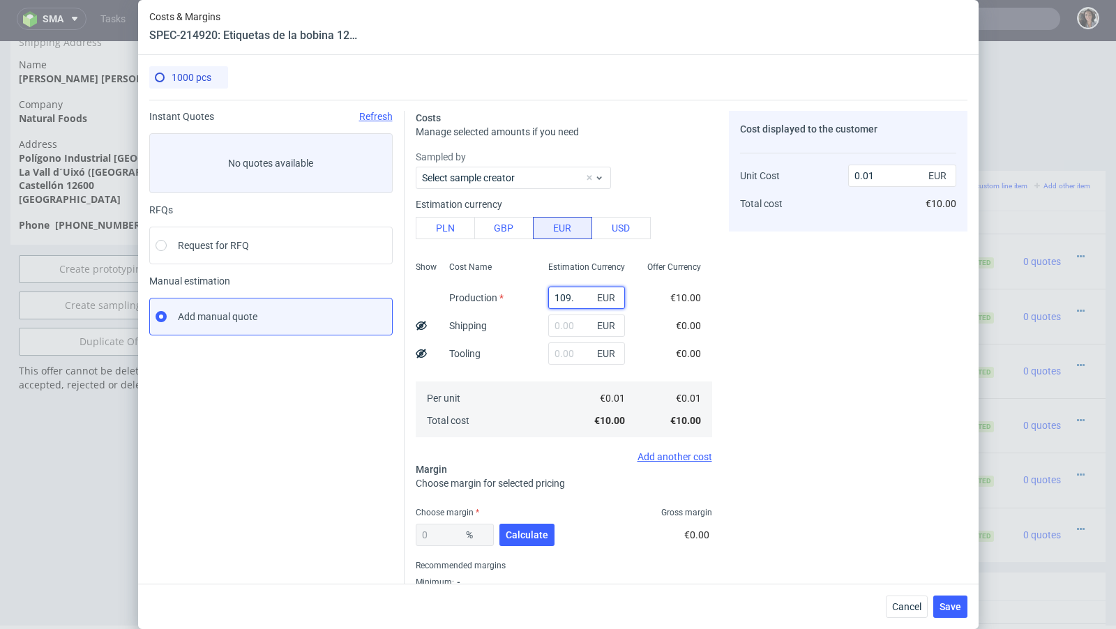
type input "0.11"
type input "10967"
type input "10.97"
click at [570, 296] on input "10967" at bounding box center [586, 298] width 77 height 22
type input "109.67"
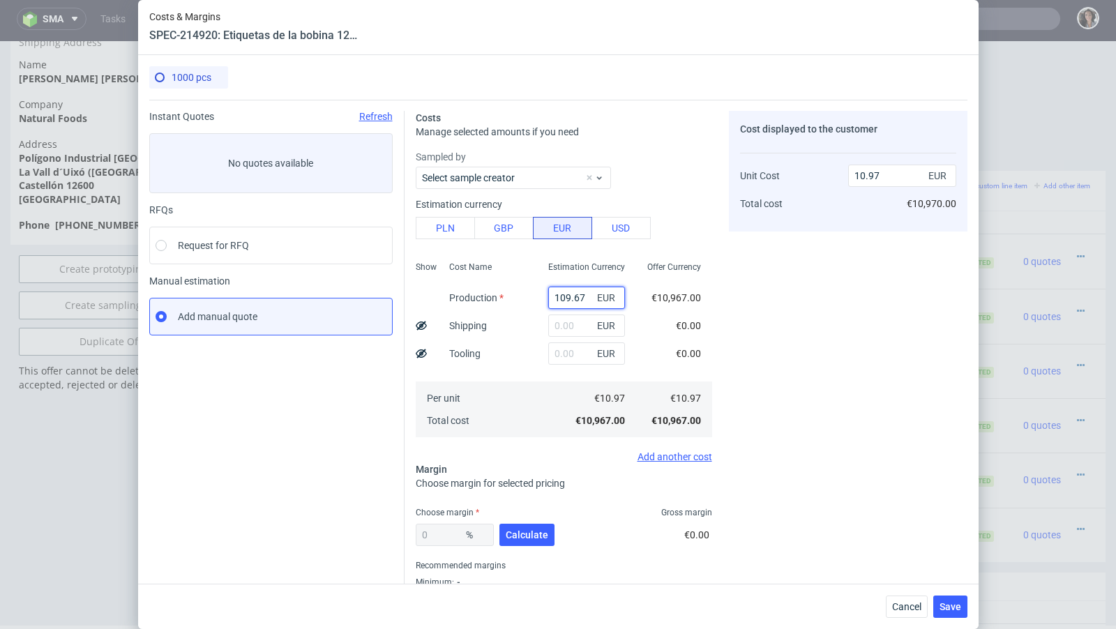
type input "0.11"
type input "109.67"
click at [527, 532] on span "Calculate" at bounding box center [527, 535] width 43 height 10
type input "54.08"
type input "0.24"
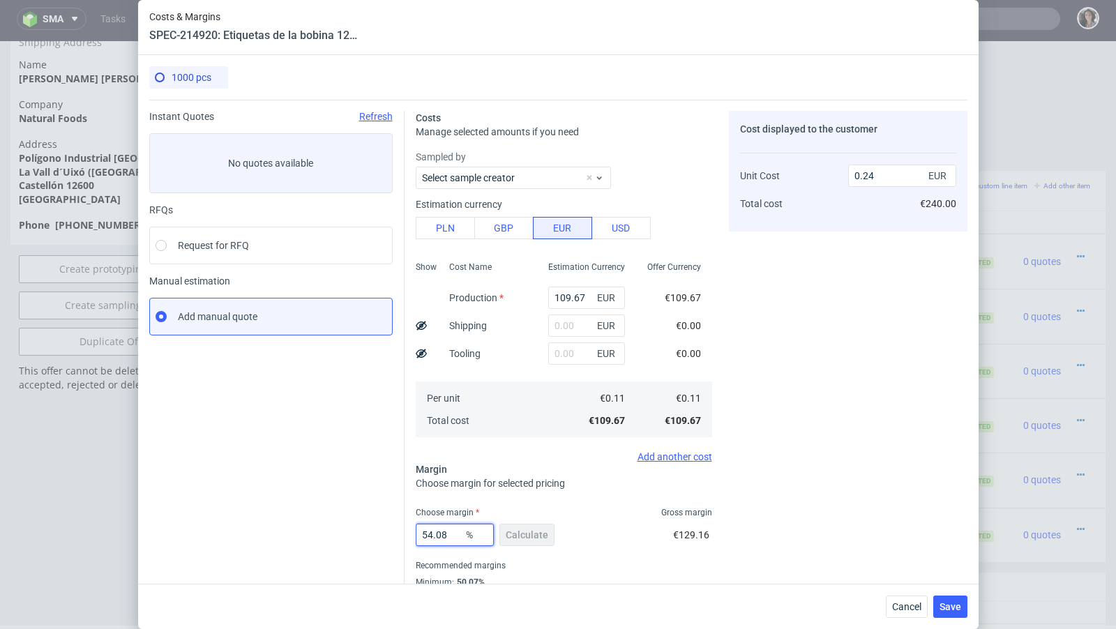
click at [429, 539] on input "54.08" at bounding box center [455, 535] width 78 height 22
type input "662"
type input "-0.02"
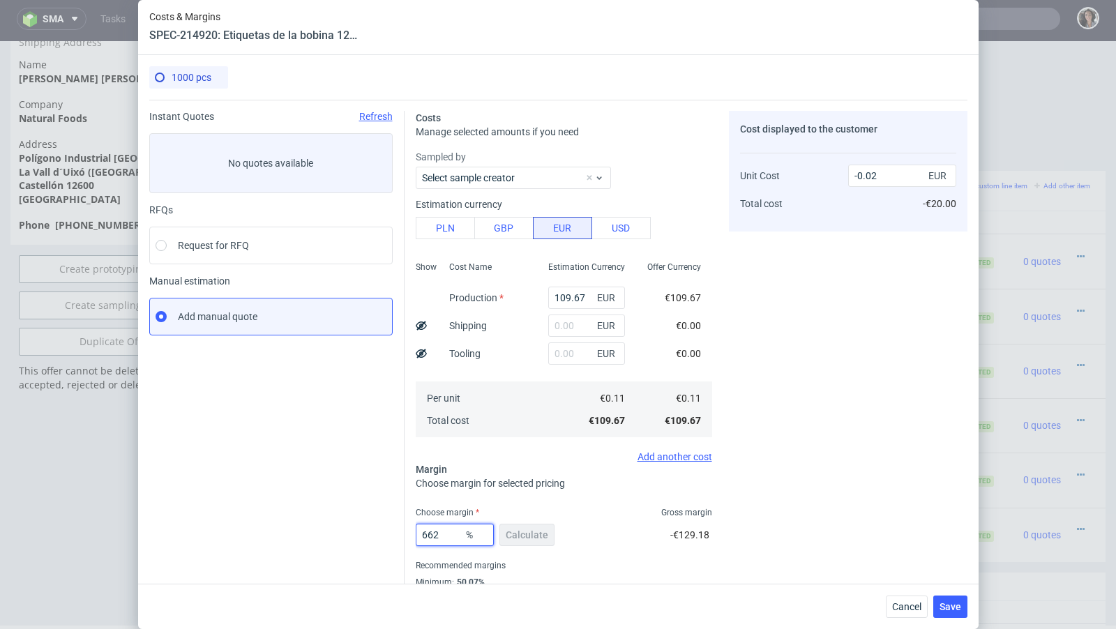
type input "66.2"
type input "0.32"
type input "66.2"
click at [619, 522] on div "66.2 % Calculate €214.80" at bounding box center [564, 537] width 296 height 39
click at [959, 608] on span "Save" at bounding box center [951, 607] width 22 height 10
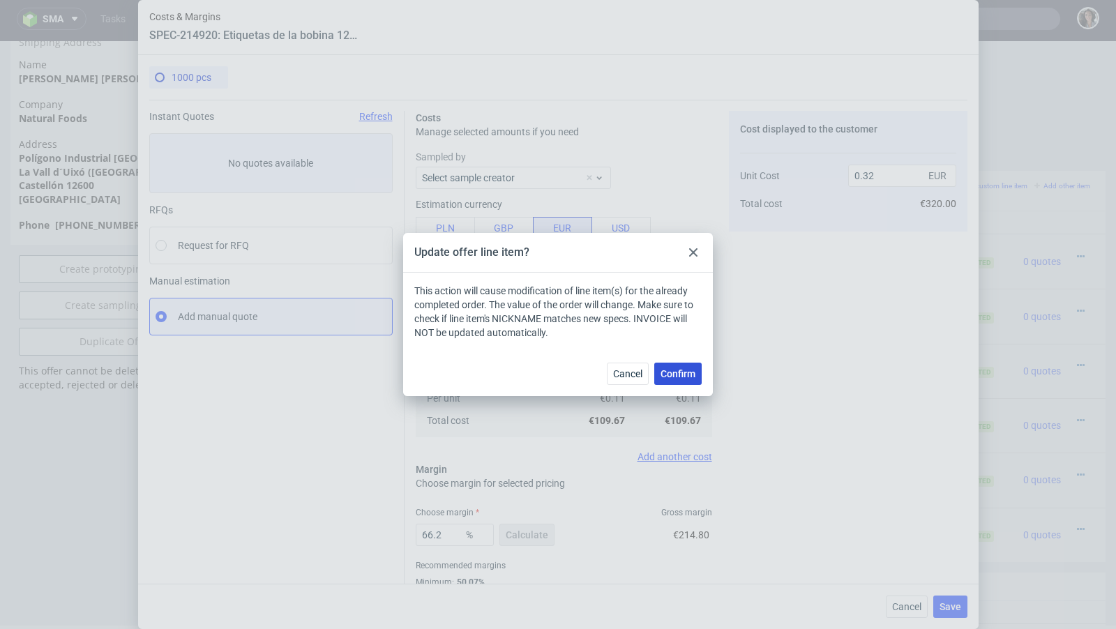
click at [686, 376] on span "Confirm" at bounding box center [678, 374] width 35 height 10
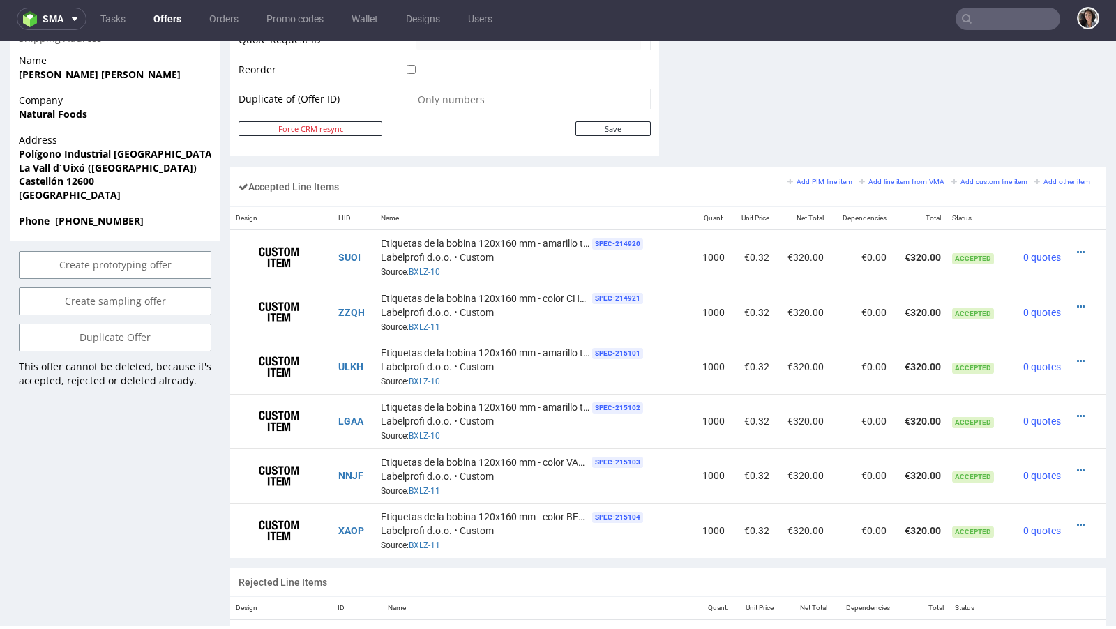
scroll to position [1133, 0]
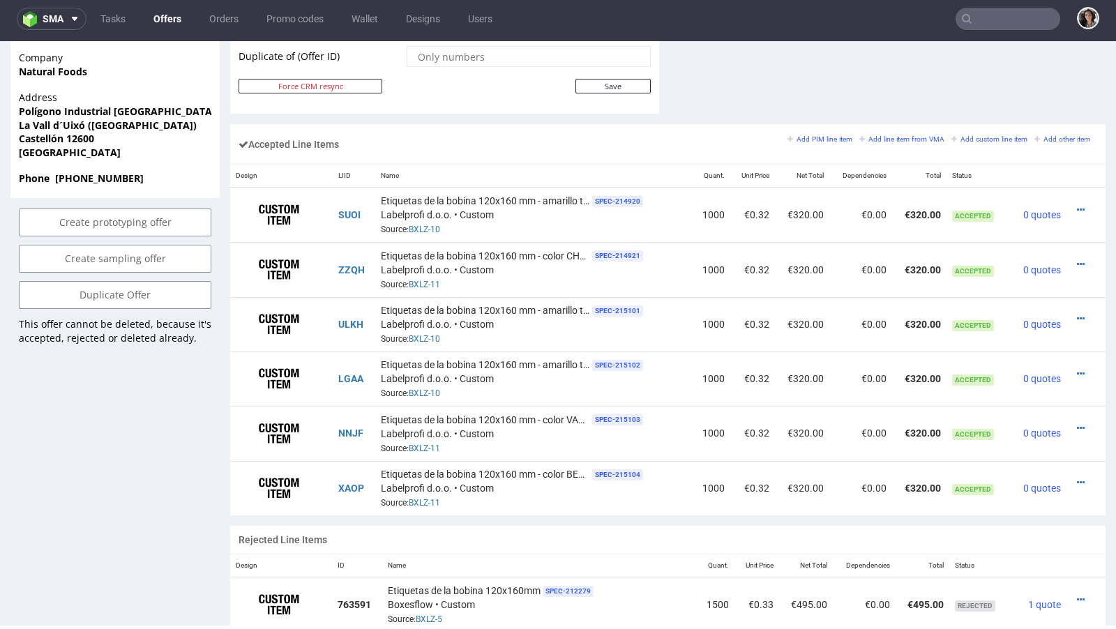
scroll to position [786, 0]
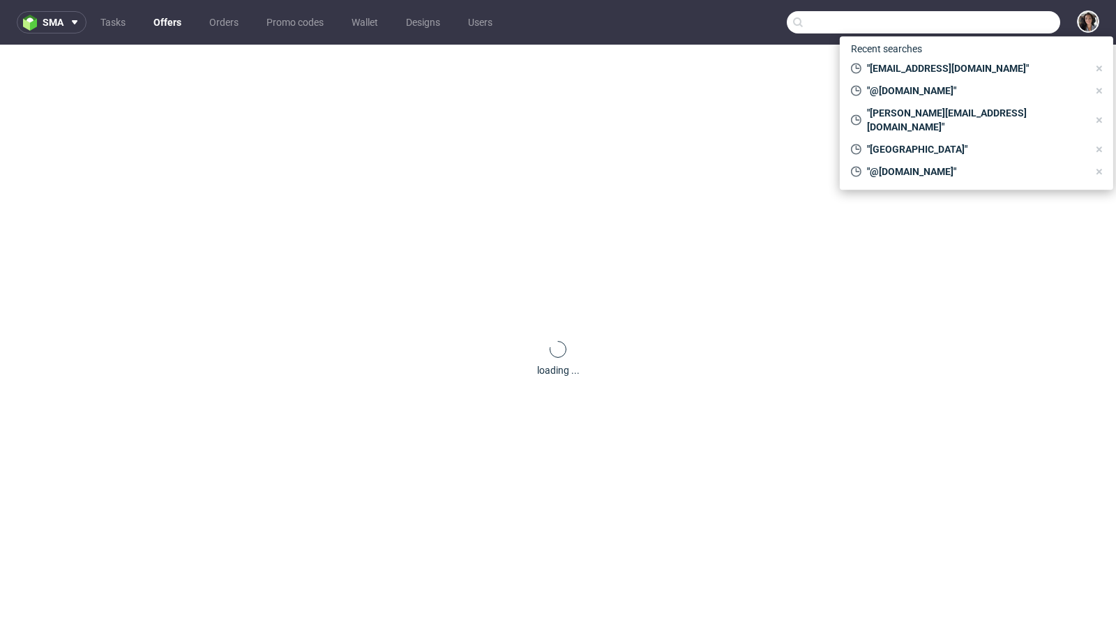
click at [979, 22] on input "text" at bounding box center [923, 22] width 273 height 22
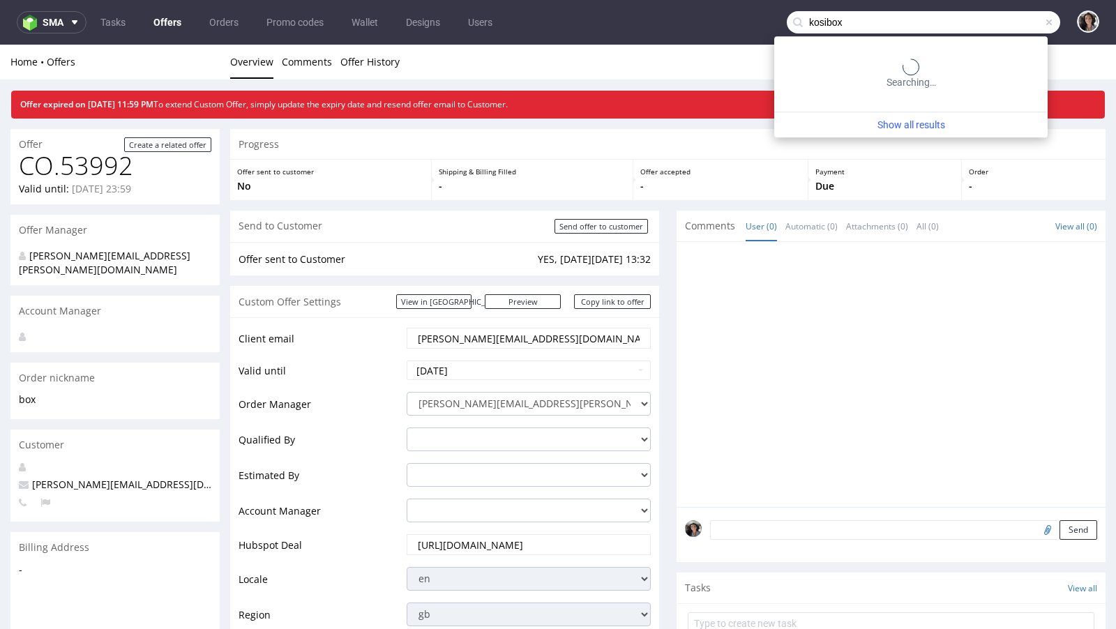
type input "kosibox"
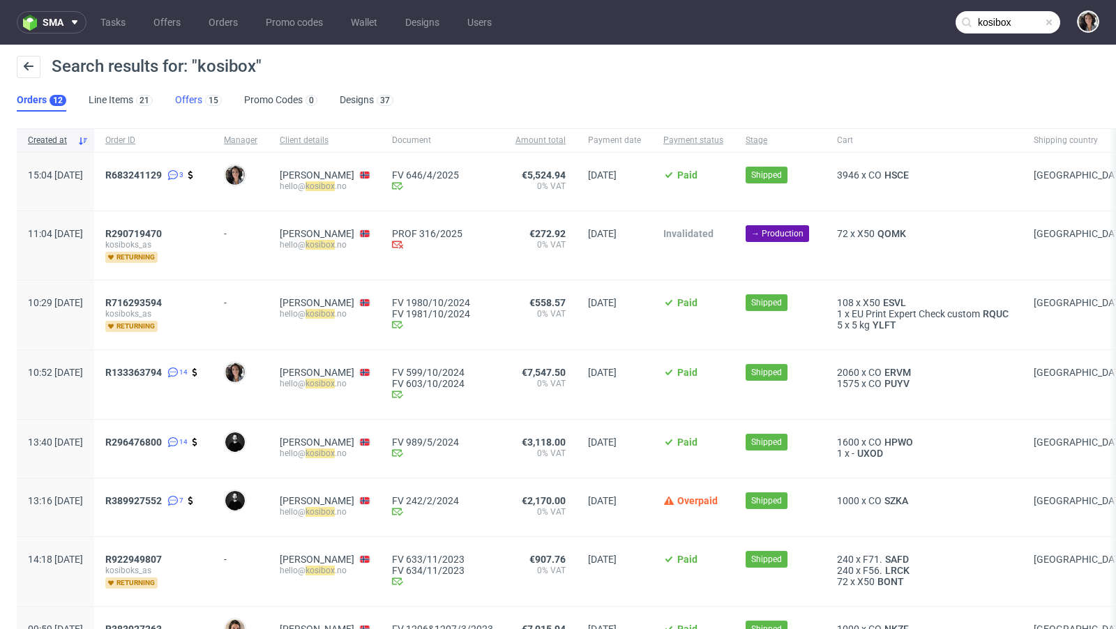
click at [193, 94] on link "Offers 15" at bounding box center [198, 100] width 47 height 22
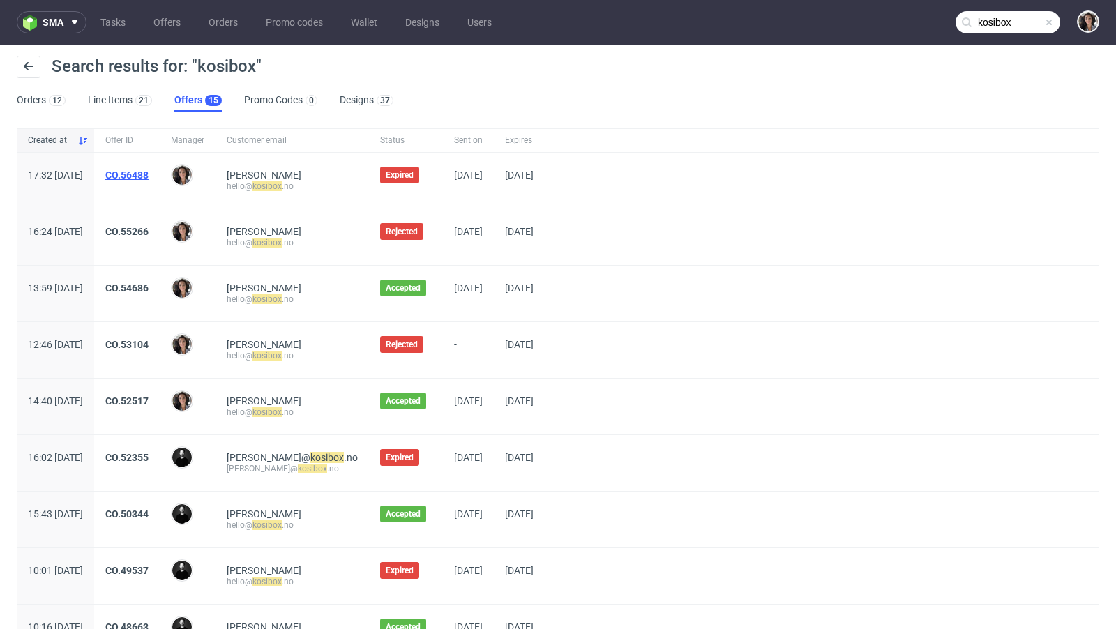
click at [149, 177] on link "CO.56488" at bounding box center [126, 175] width 43 height 11
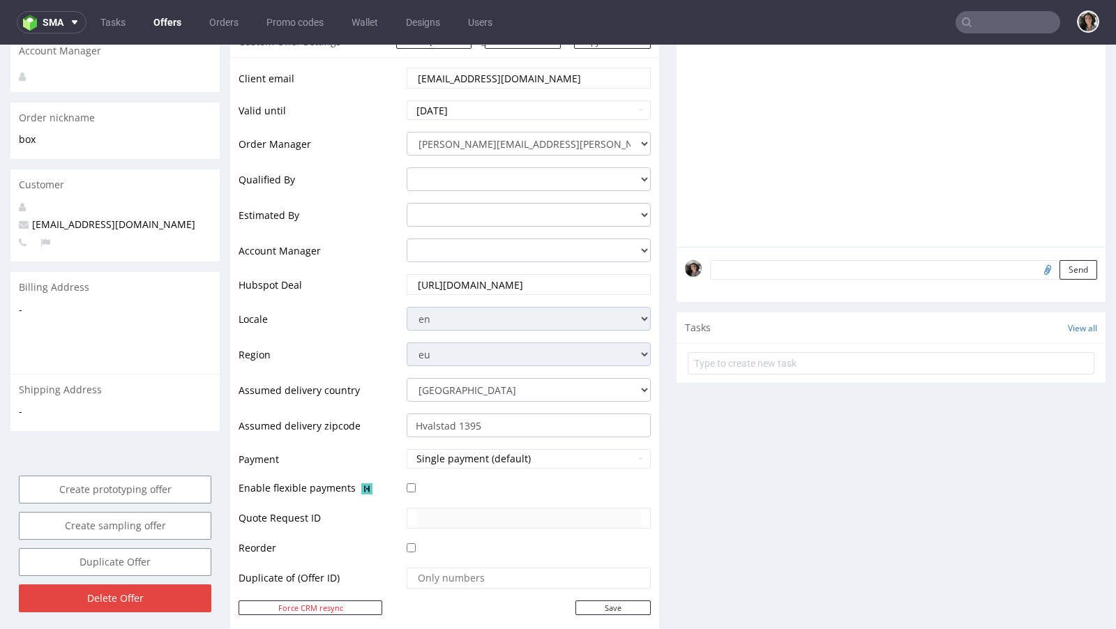
scroll to position [630, 0]
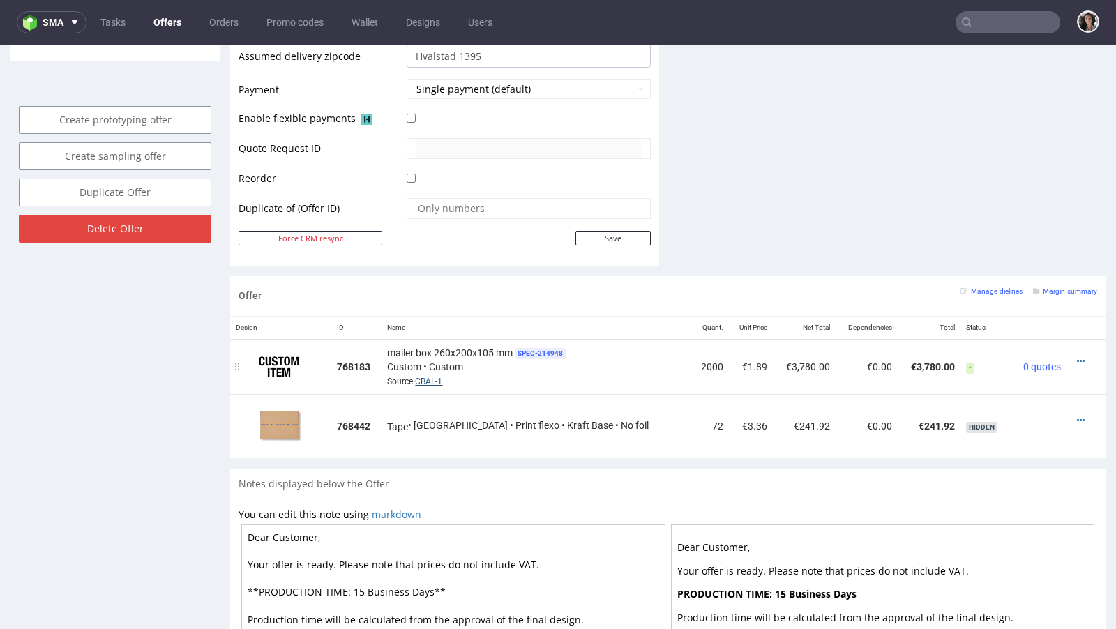
click at [442, 377] on link "CBAL-1" at bounding box center [428, 382] width 27 height 10
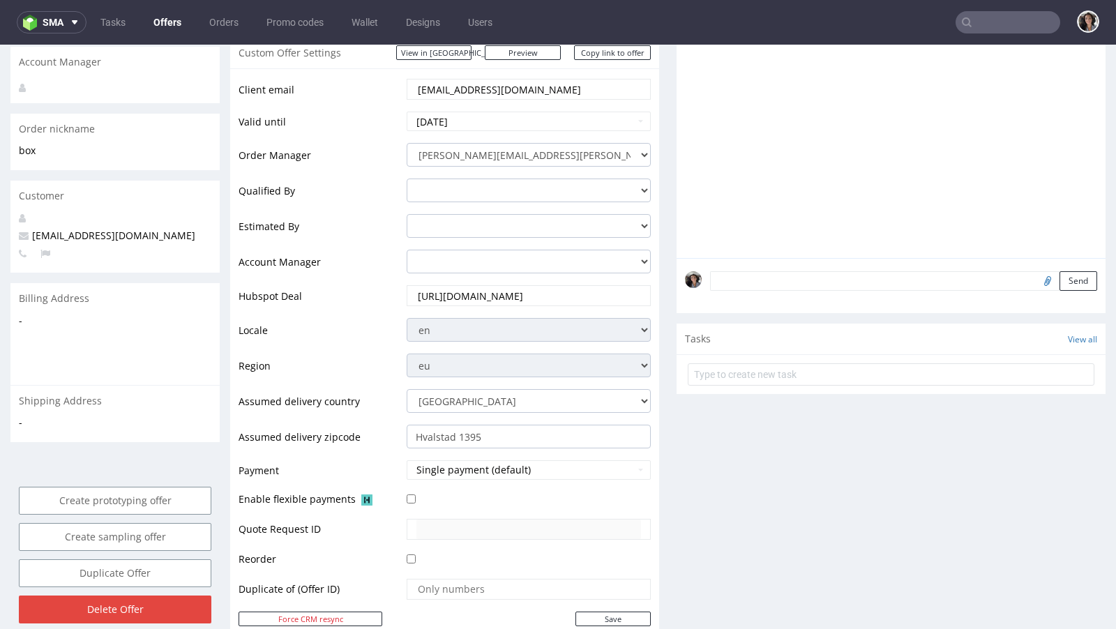
scroll to position [216, 0]
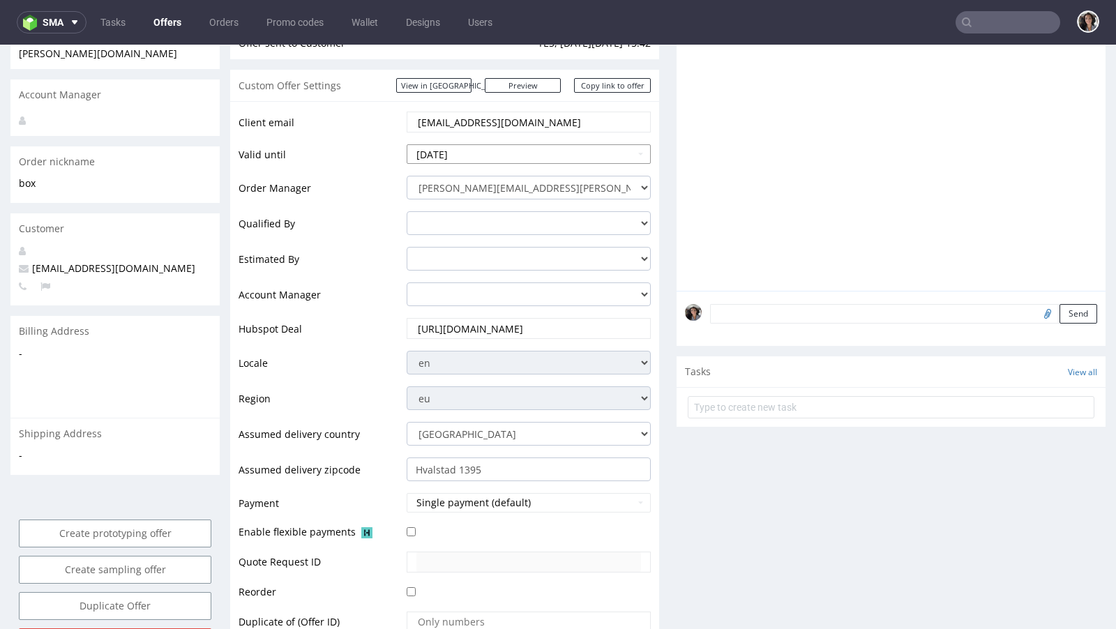
click at [485, 163] on td "[DATE]" at bounding box center [527, 158] width 248 height 31
click at [480, 152] on input "[DATE]" at bounding box center [529, 154] width 244 height 20
click at [518, 286] on td "22" at bounding box center [525, 288] width 21 height 21
type input "[DATE]"
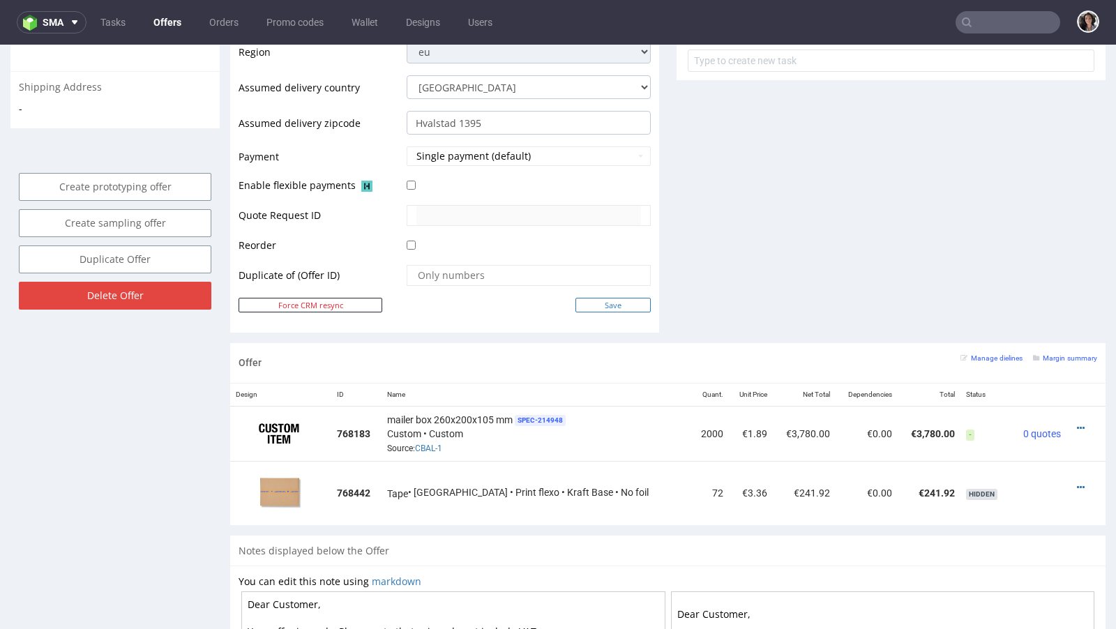
click at [606, 298] on input "Save" at bounding box center [613, 305] width 75 height 15
type input "In progress..."
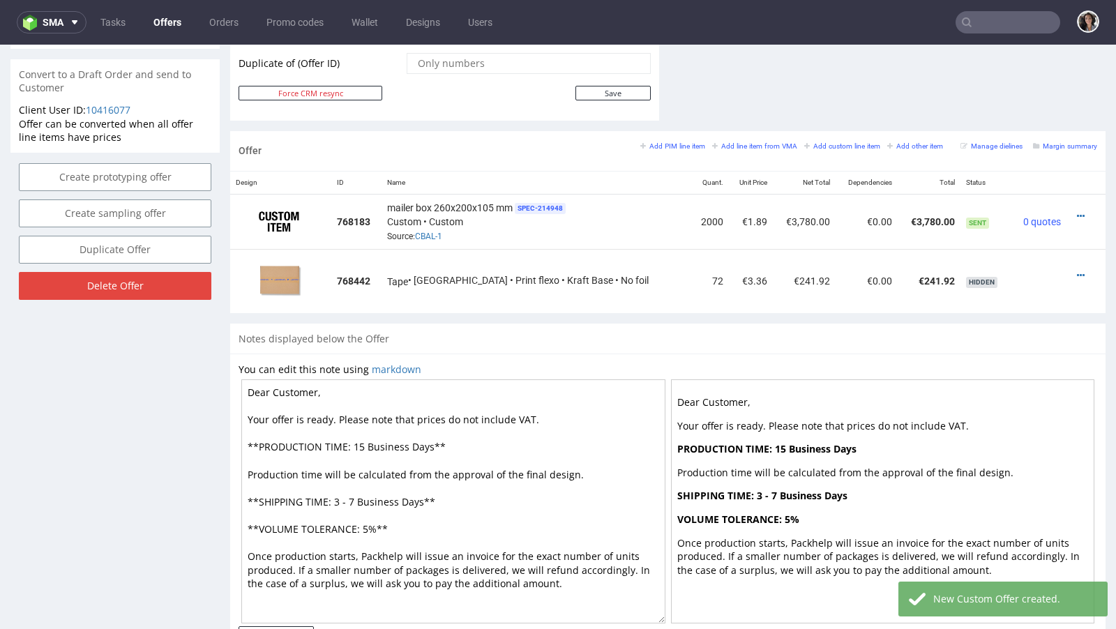
scroll to position [692, 0]
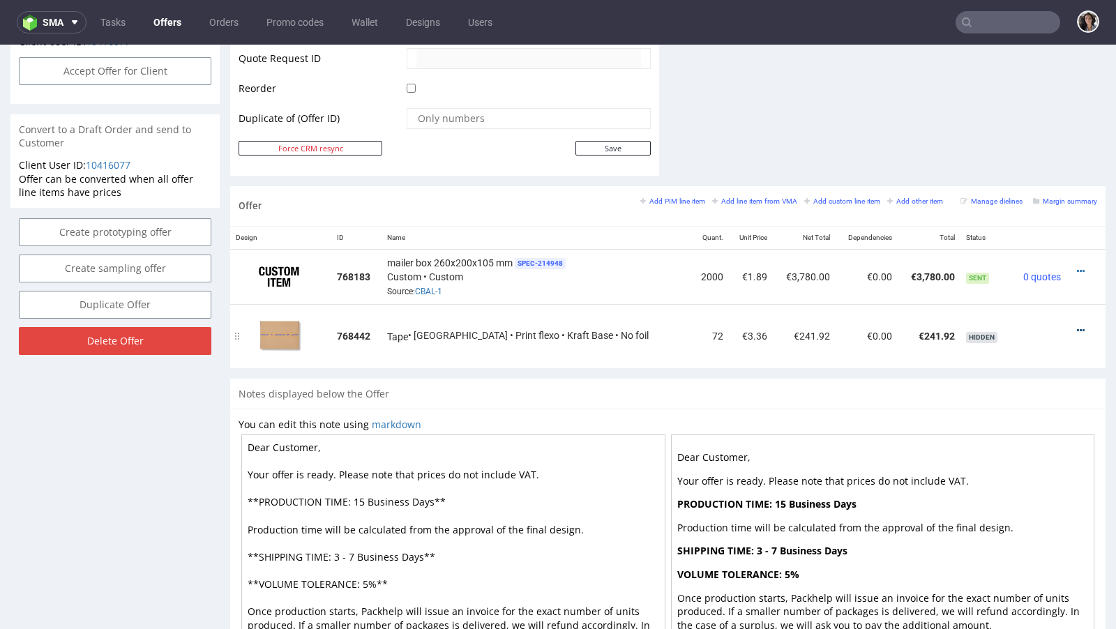
click at [1077, 326] on icon at bounding box center [1081, 331] width 8 height 10
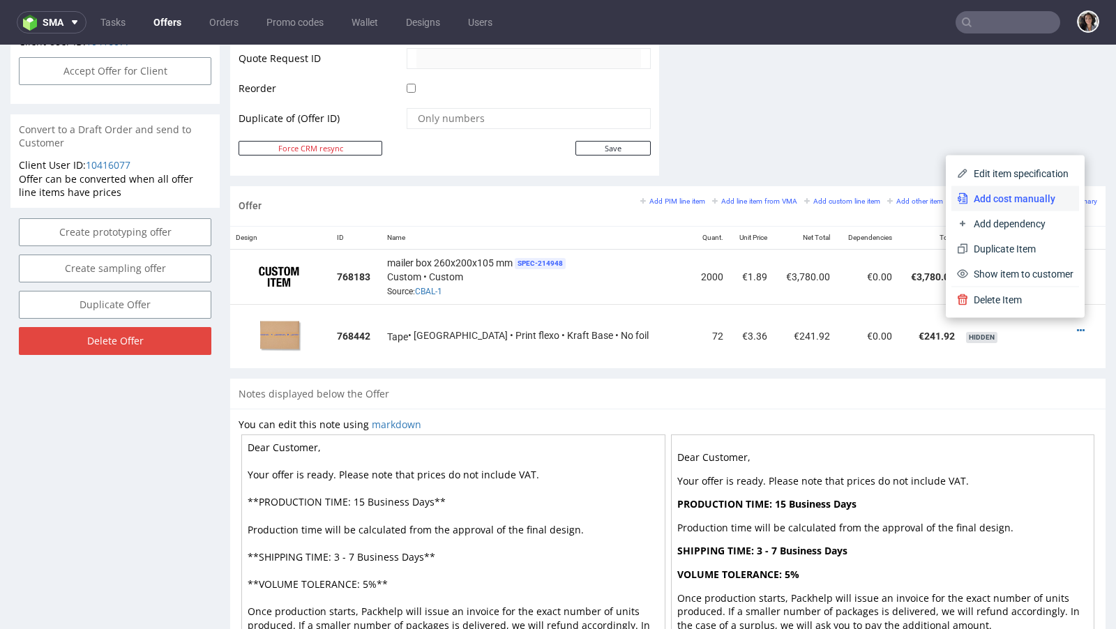
click at [1018, 197] on span "Add cost manually" at bounding box center [1020, 199] width 105 height 14
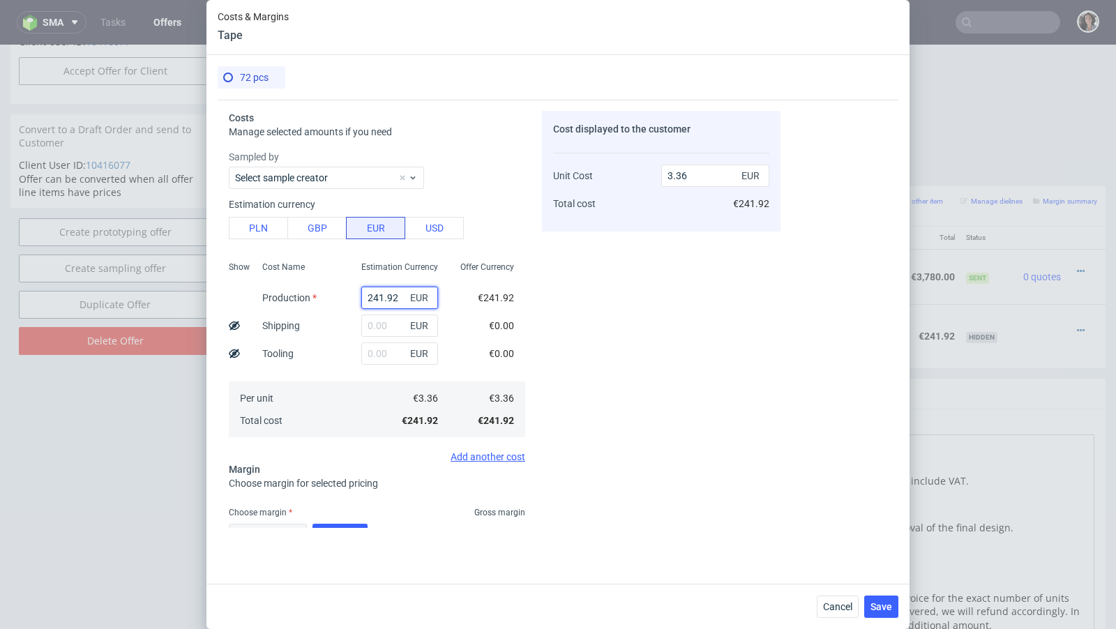
click at [393, 294] on input "241.92" at bounding box center [399, 298] width 77 height 22
click at [257, 220] on button "PLN" at bounding box center [258, 228] width 59 height 22
type input "0.79"
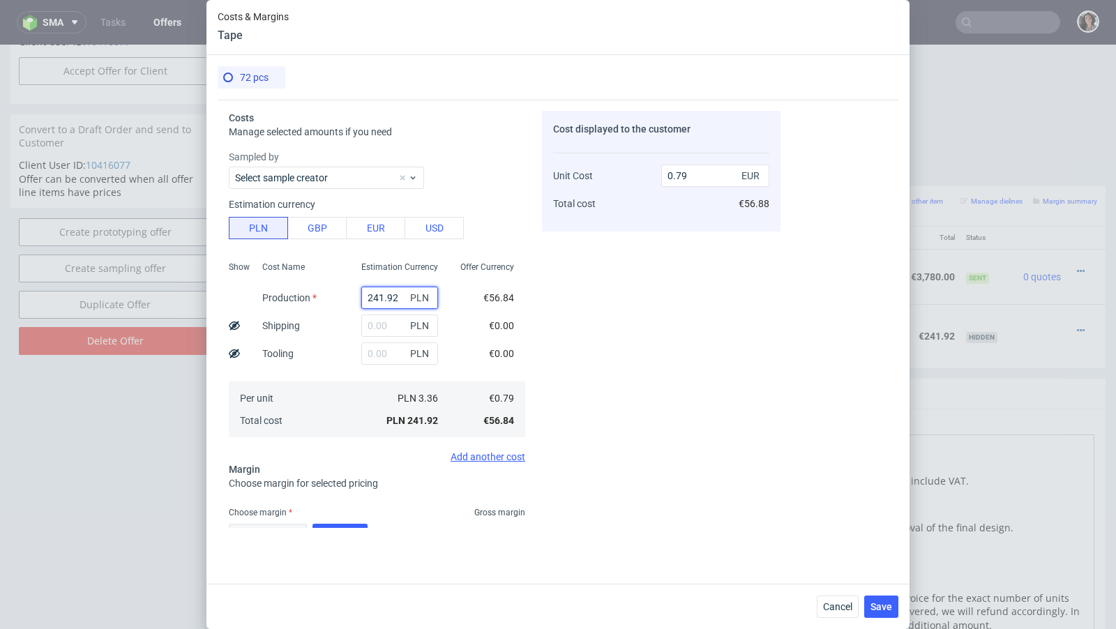
click at [381, 296] on input "241.92" at bounding box center [399, 298] width 77 height 22
paste input "656.64"
type input "656.64"
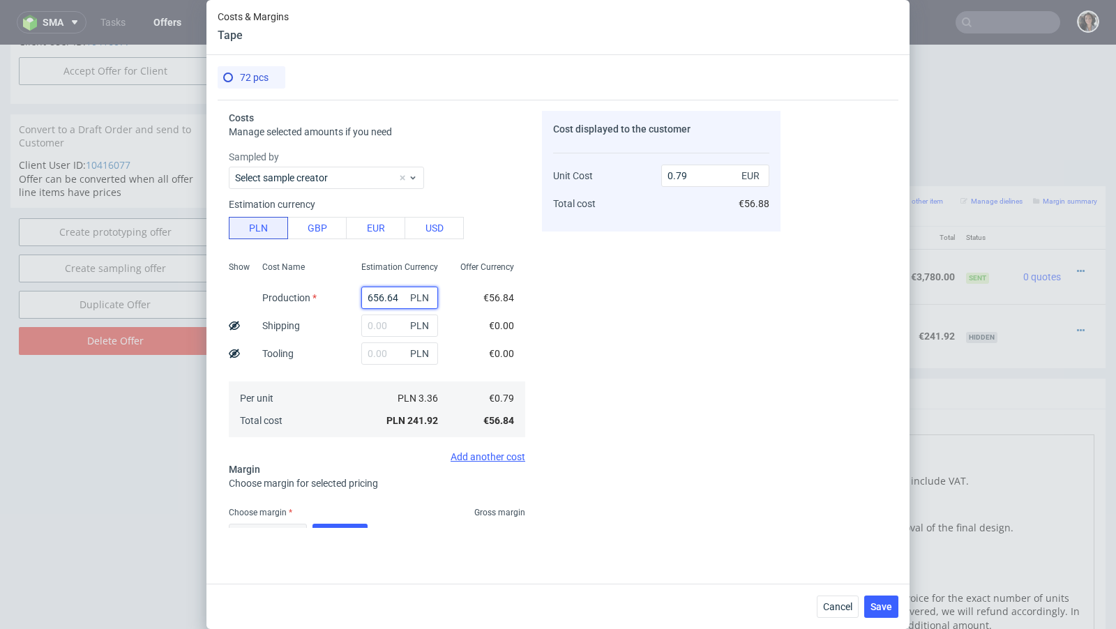
type input "2.14"
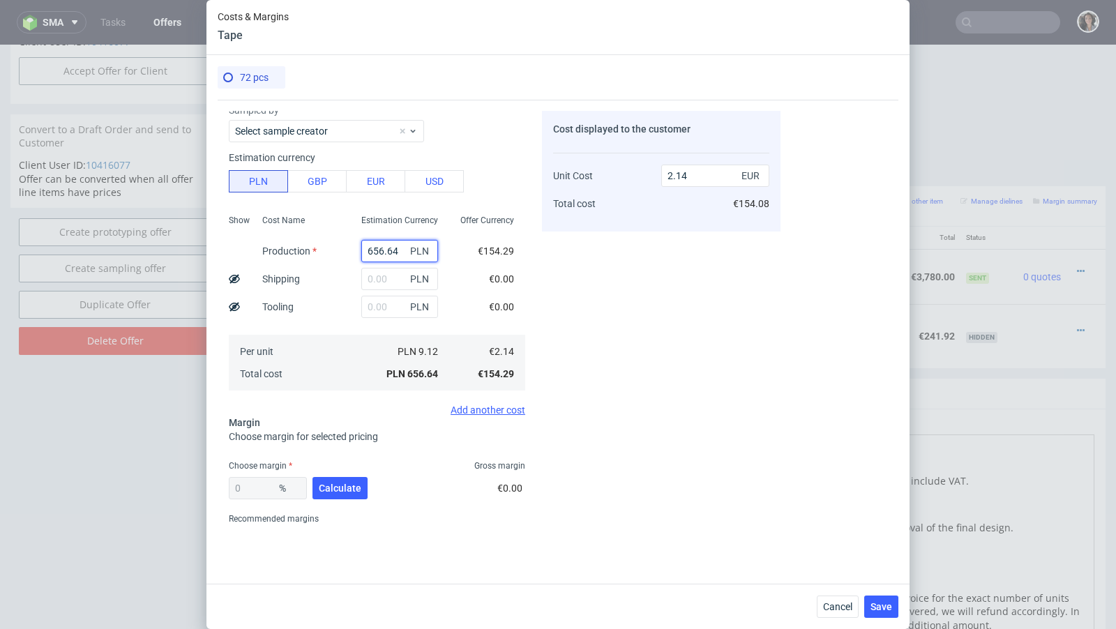
scroll to position [87, 0]
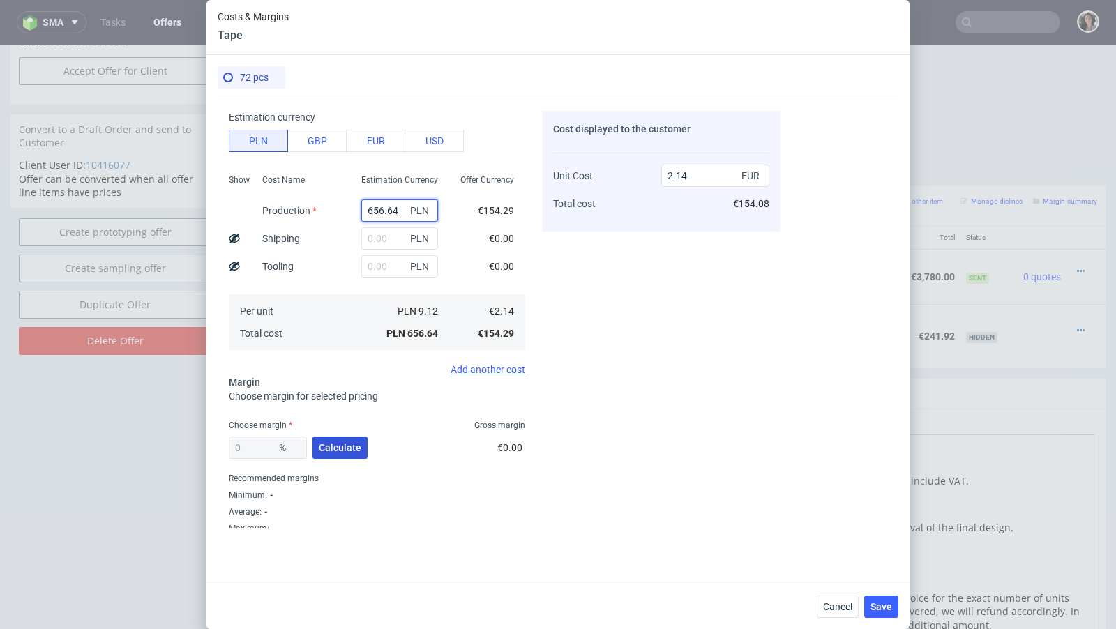
type input "656.64"
click at [340, 443] on span "Calculate" at bounding box center [340, 448] width 43 height 10
type input "51.81"
type input "4.45"
click at [892, 605] on button "Save" at bounding box center [881, 607] width 34 height 22
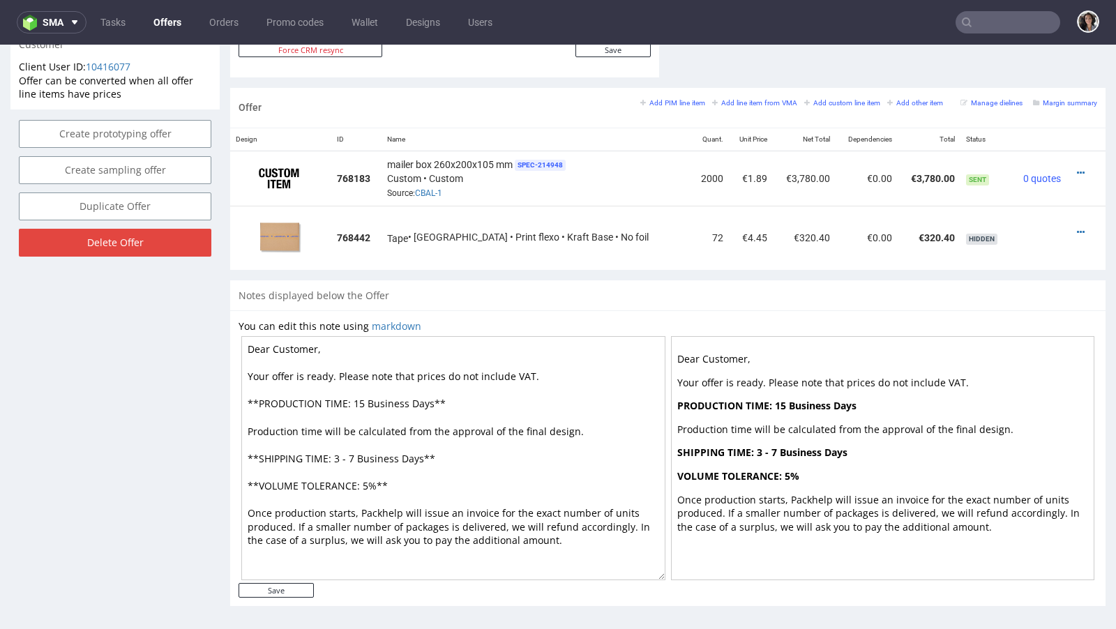
scroll to position [219, 0]
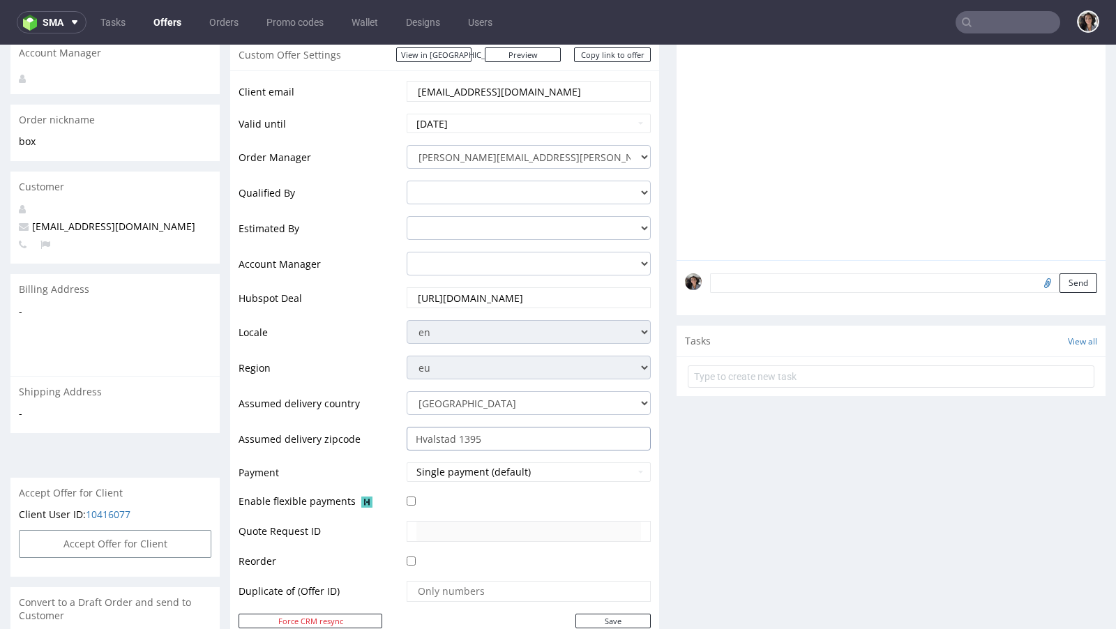
drag, startPoint x: 456, startPoint y: 437, endPoint x: 481, endPoint y: 438, distance: 25.8
click at [481, 438] on input "Hvalstad 1395" at bounding box center [529, 439] width 244 height 24
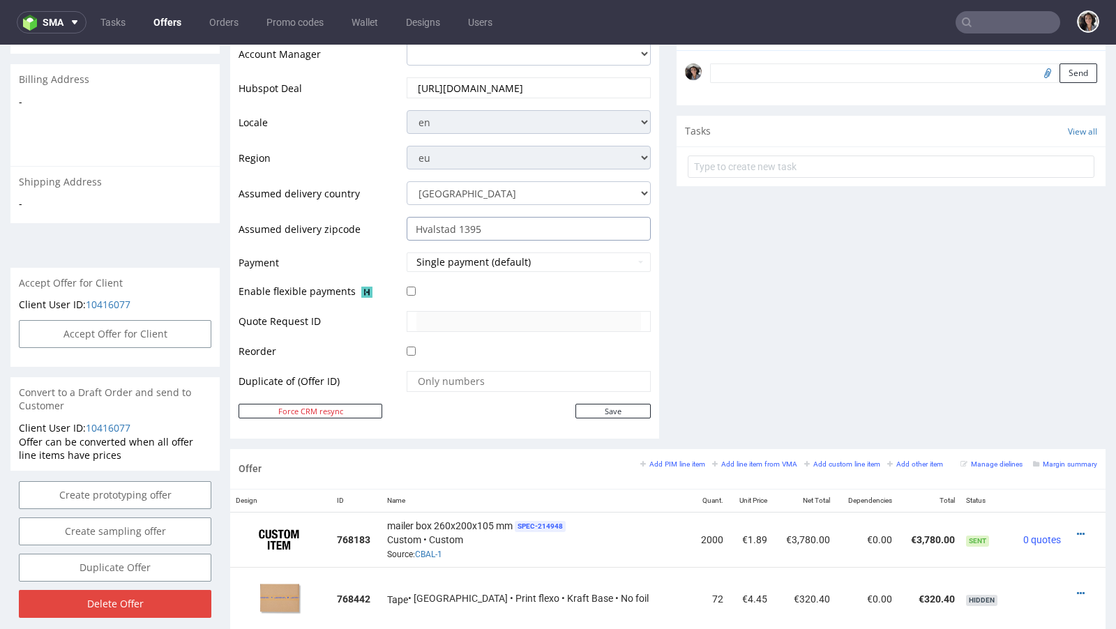
scroll to position [700, 0]
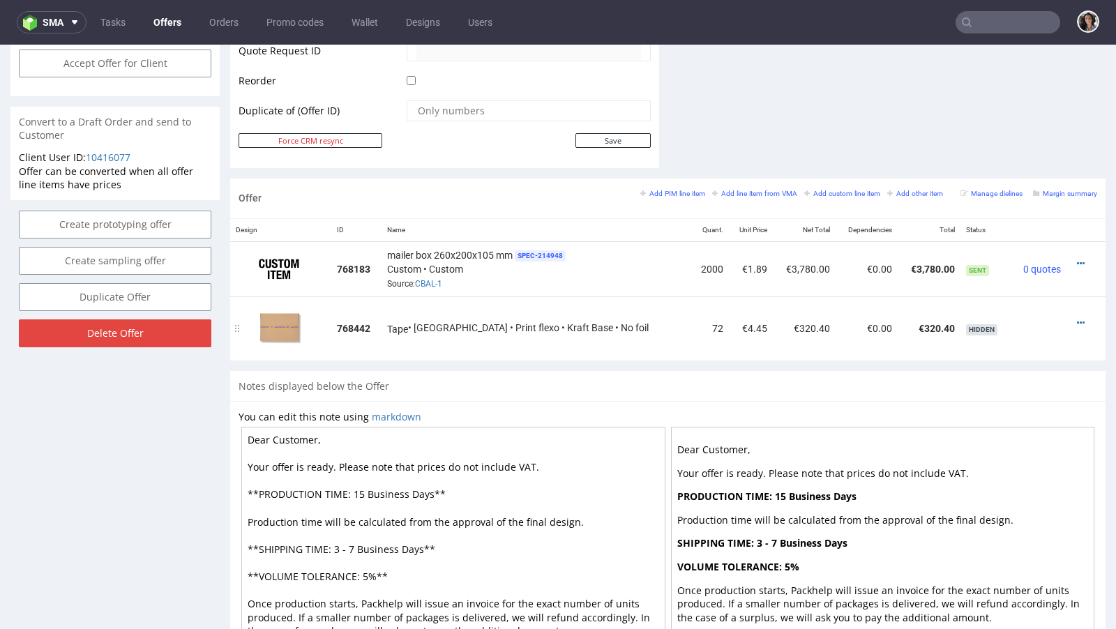
click at [1072, 316] on div at bounding box center [1082, 323] width 20 height 14
click at [1073, 317] on div at bounding box center [1082, 323] width 20 height 14
click at [1077, 318] on icon at bounding box center [1081, 323] width 8 height 10
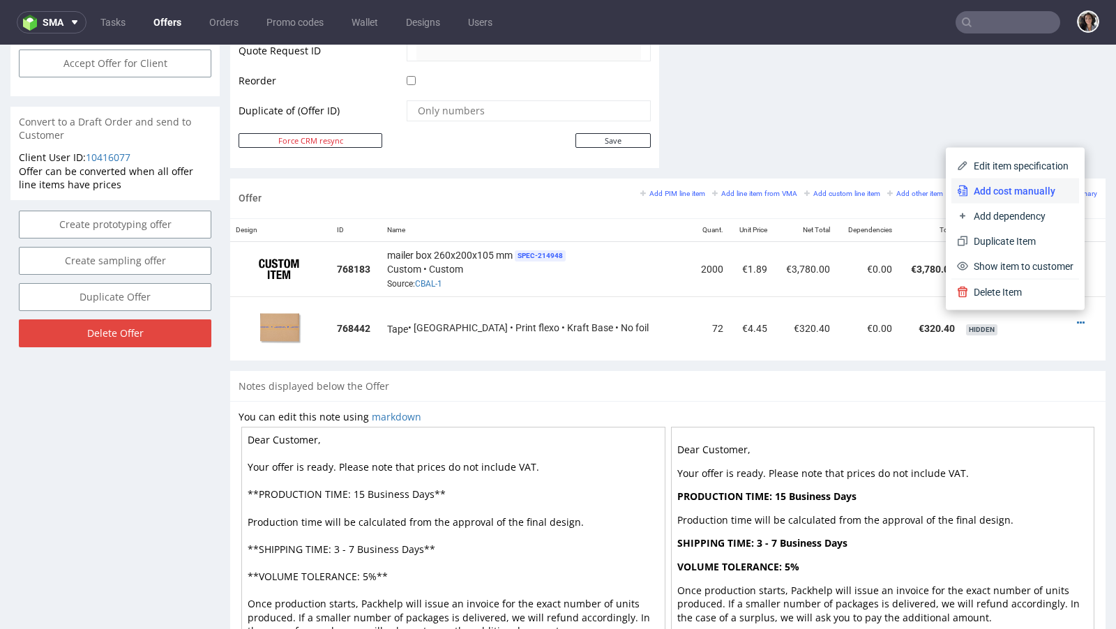
click at [993, 187] on span "Add cost manually" at bounding box center [1020, 191] width 105 height 14
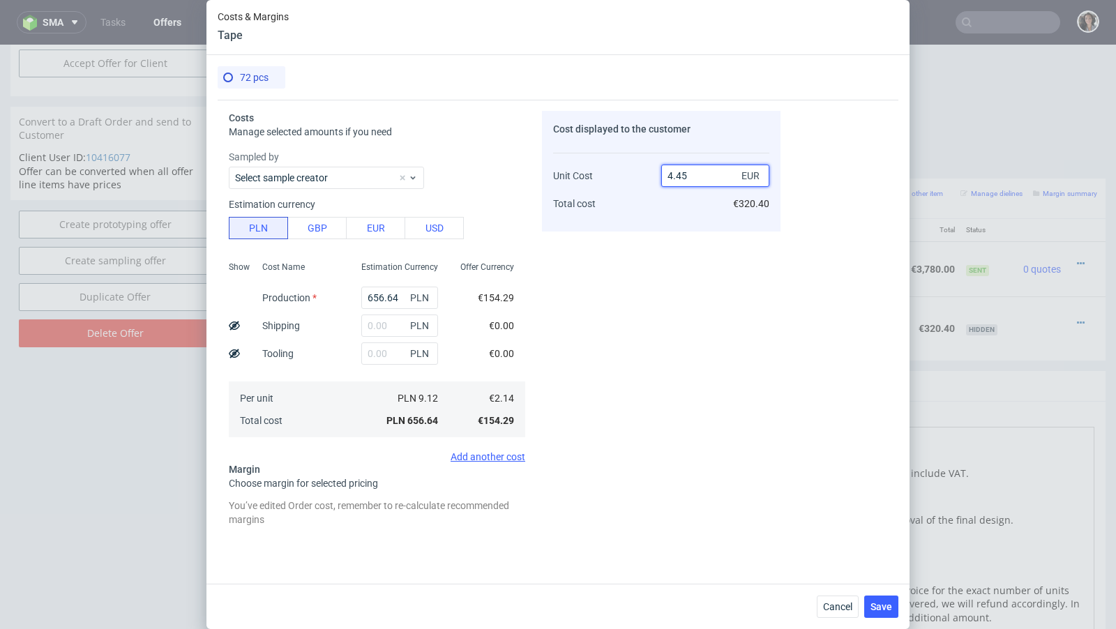
click at [693, 185] on input "4.45" at bounding box center [715, 176] width 108 height 22
type input "3.36"
type input "36.3095238095238"
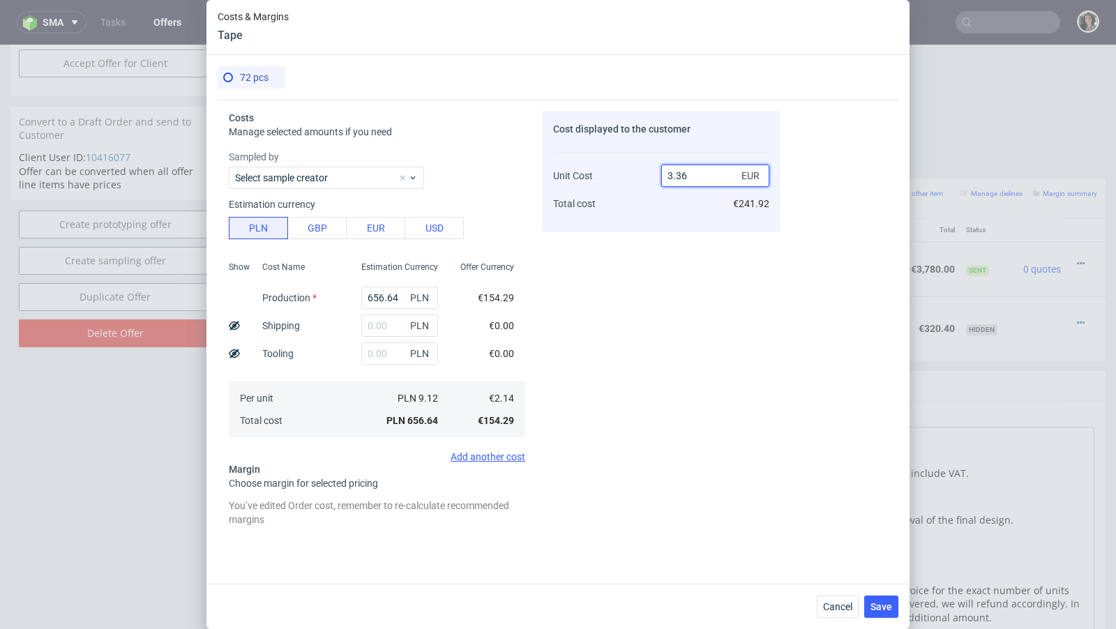
type input "3.36"
click at [677, 258] on div "Cost displayed to the customer Unit Cost Total cost 3.36 EUR €241.92" at bounding box center [661, 319] width 239 height 417
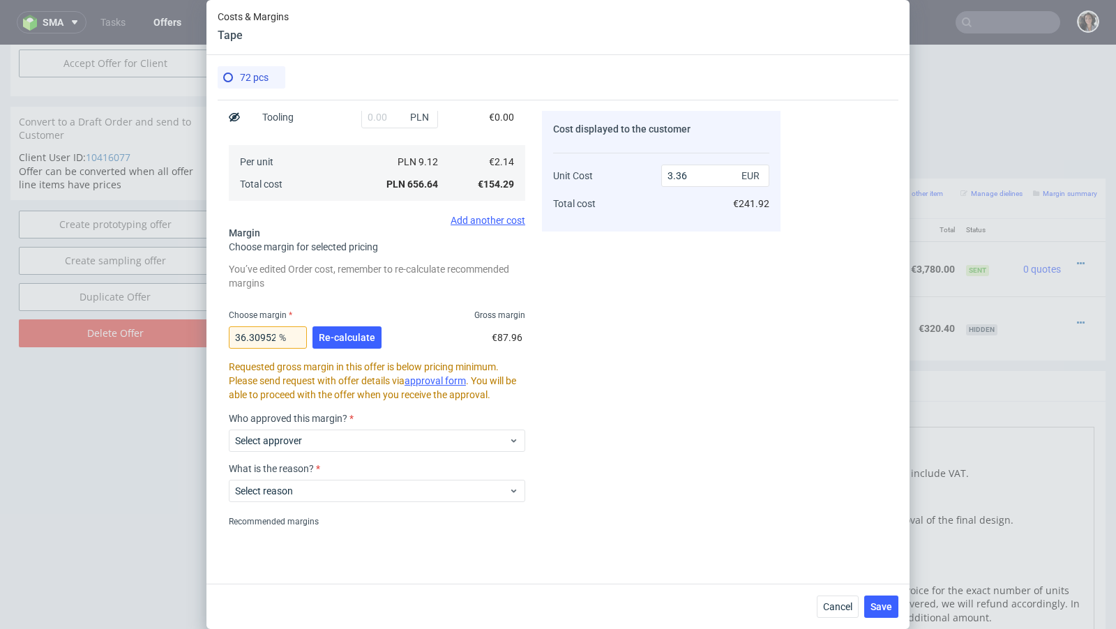
scroll to position [183, 0]
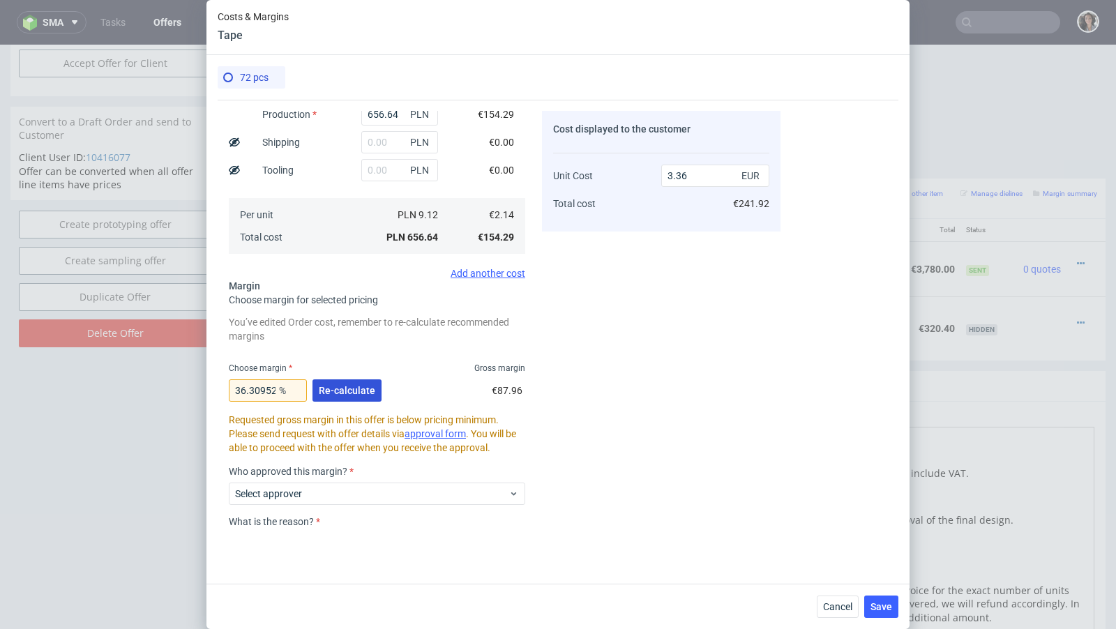
click at [333, 390] on span "Re-calculate" at bounding box center [347, 391] width 57 height 10
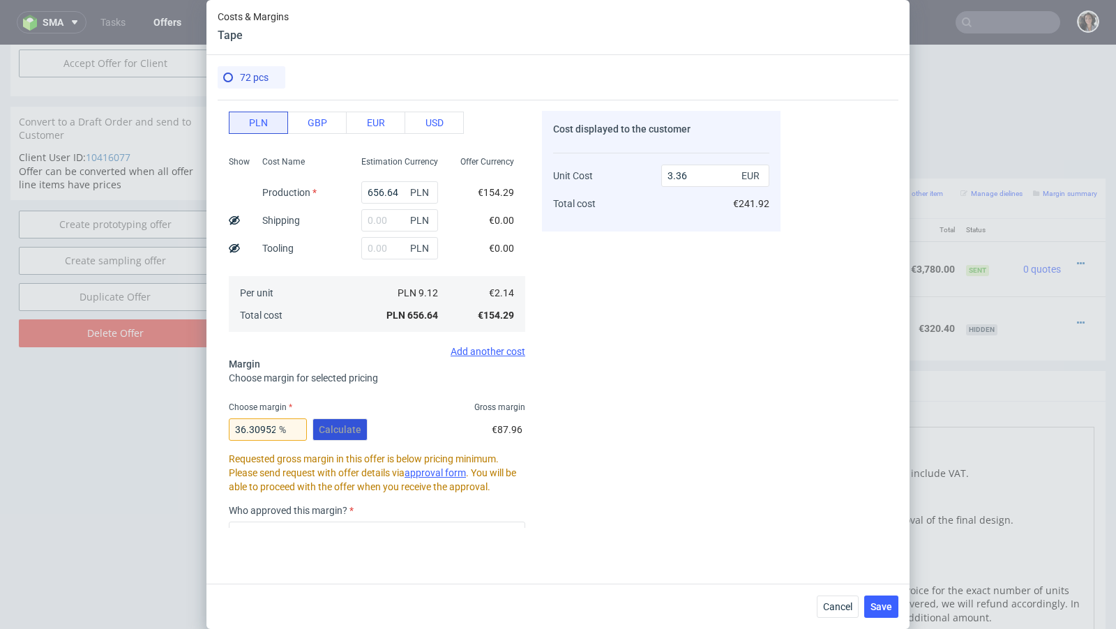
scroll to position [91, 0]
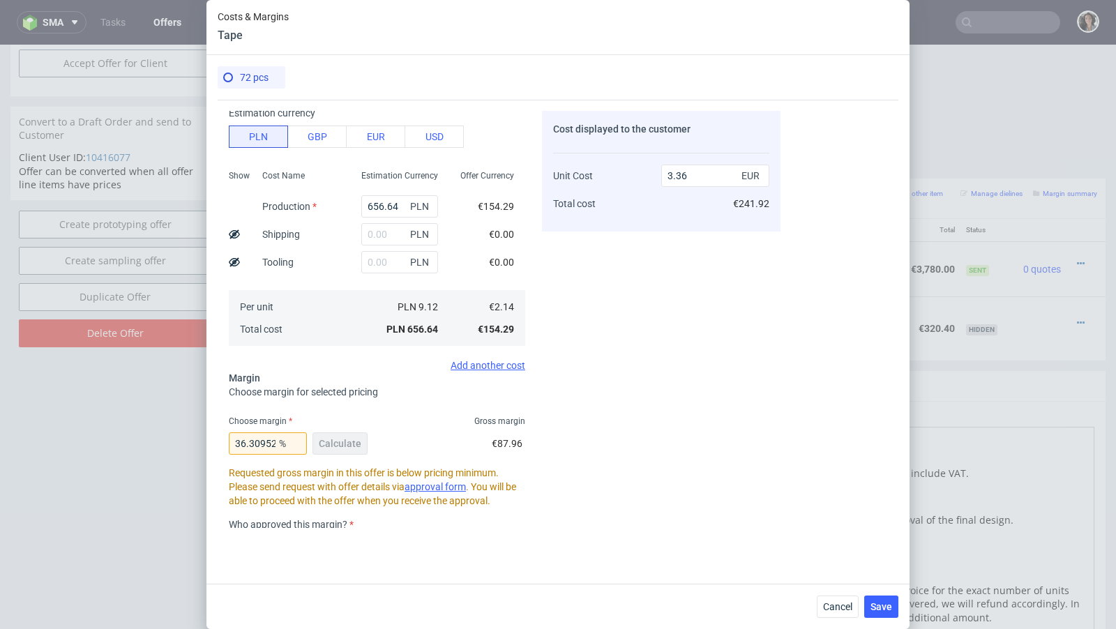
click at [373, 220] on div "PLN" at bounding box center [399, 234] width 99 height 28
click at [373, 232] on input "text" at bounding box center [399, 234] width 77 height 22
paste input "263.52"
type input "263.52"
type input "4.71"
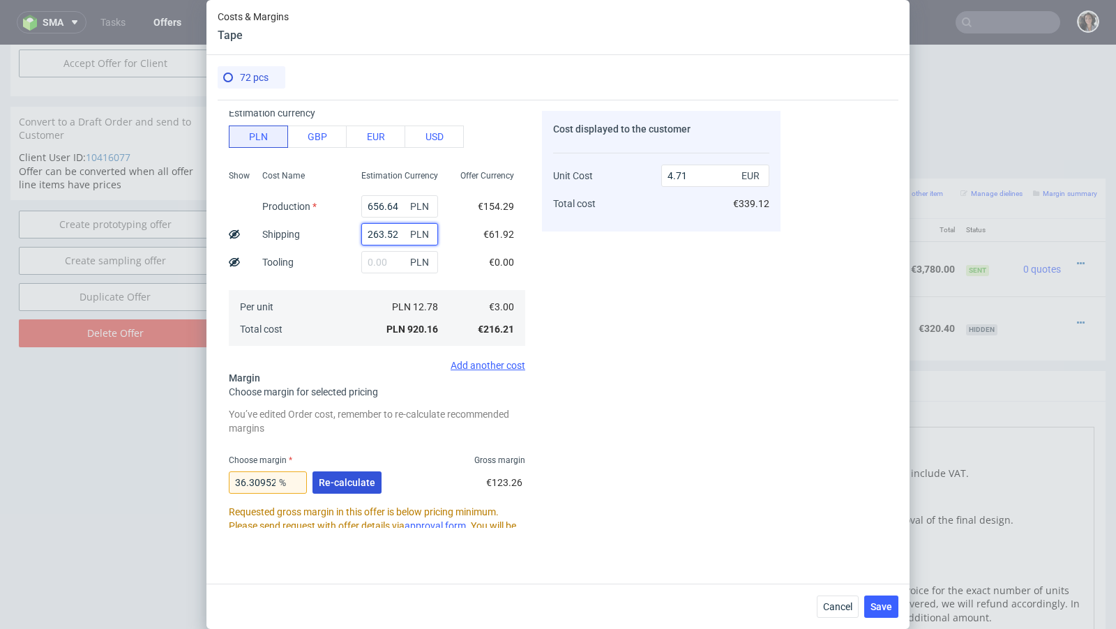
type input "263.52"
click at [344, 479] on span "Re-calculate" at bounding box center [347, 483] width 57 height 10
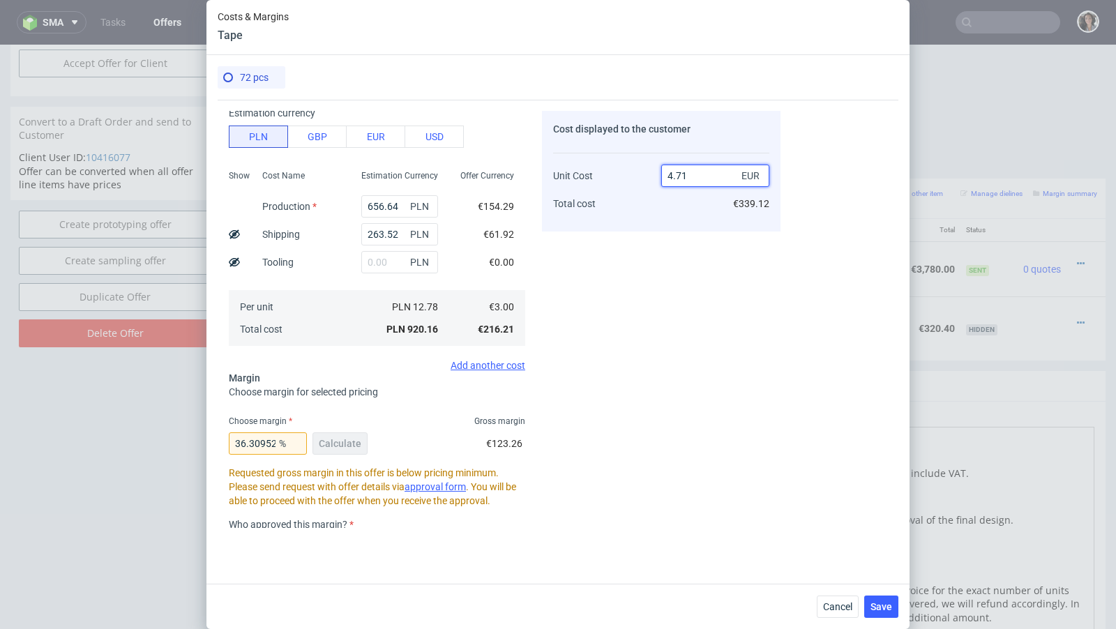
drag, startPoint x: 706, startPoint y: 175, endPoint x: 620, endPoint y: 175, distance: 85.8
click at [620, 175] on div "Unit Cost Total cost 4.71 EUR €339.12" at bounding box center [661, 183] width 216 height 73
type input "3."
type input "0"
type input "3.36"
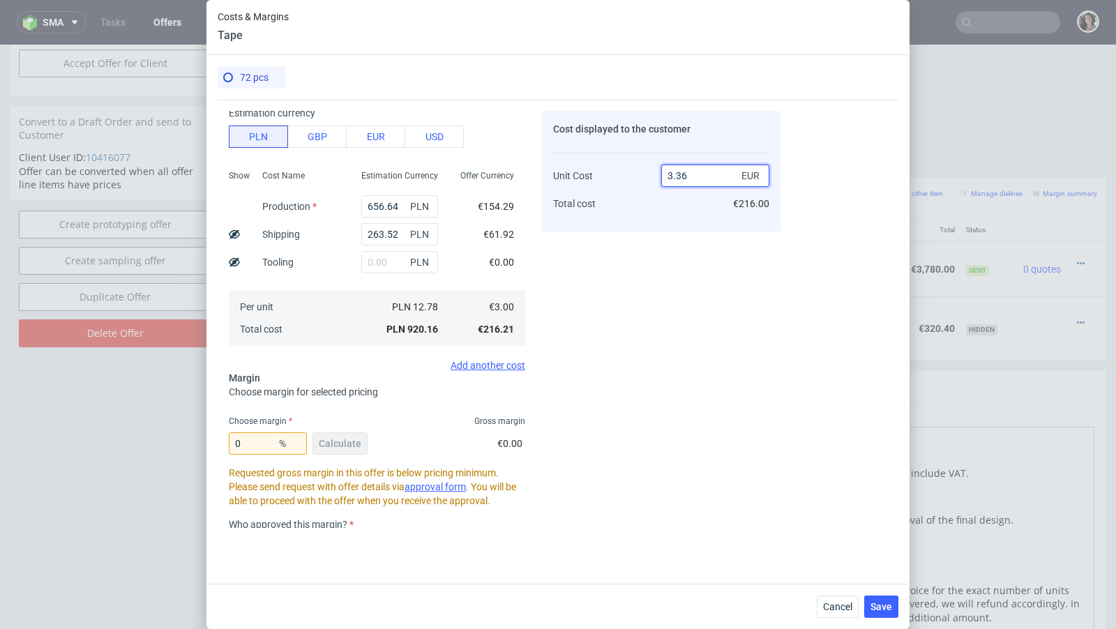
type input "10.71428571428571"
type input "3.36"
click at [571, 396] on div "Cost displayed to the customer Unit Cost Total cost 3.36 EUR €241.92" at bounding box center [661, 319] width 239 height 417
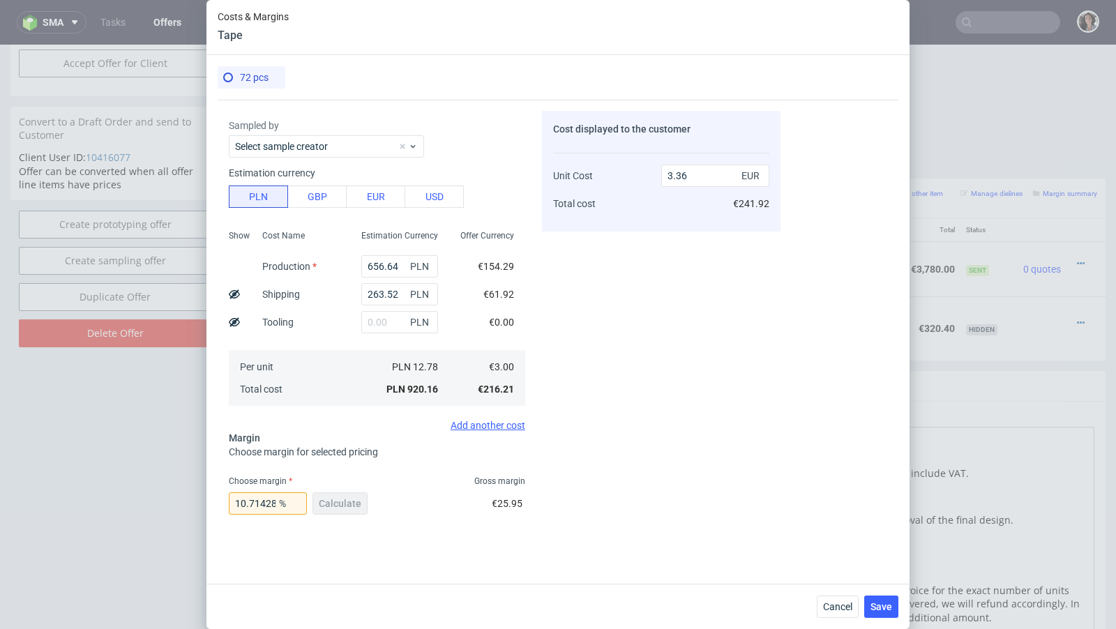
scroll to position [25, 0]
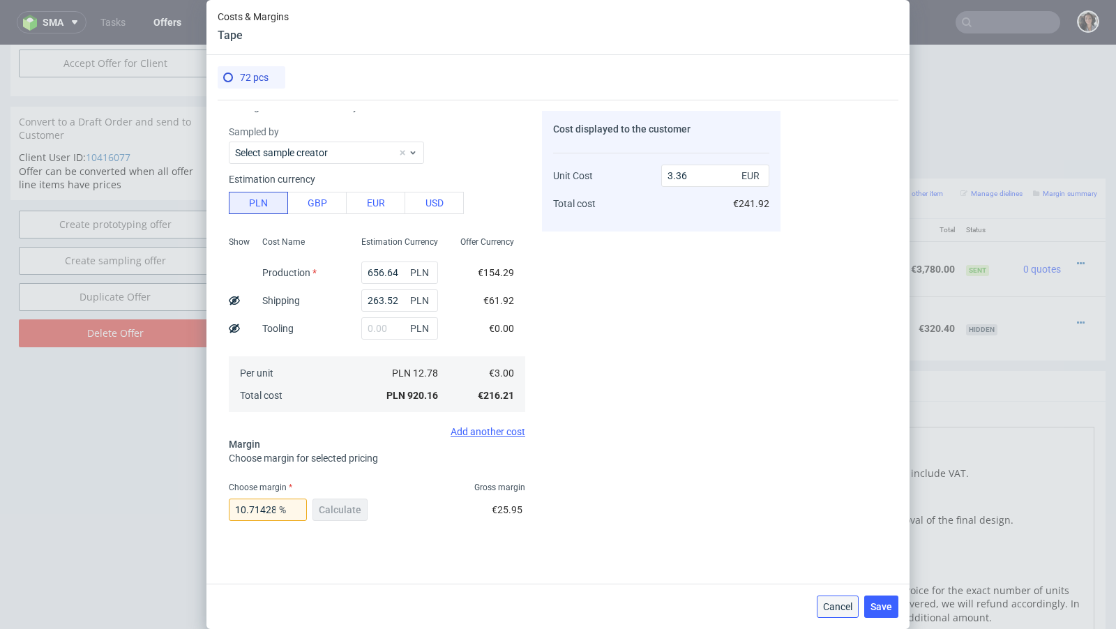
click at [834, 603] on span "Cancel" at bounding box center [837, 607] width 29 height 10
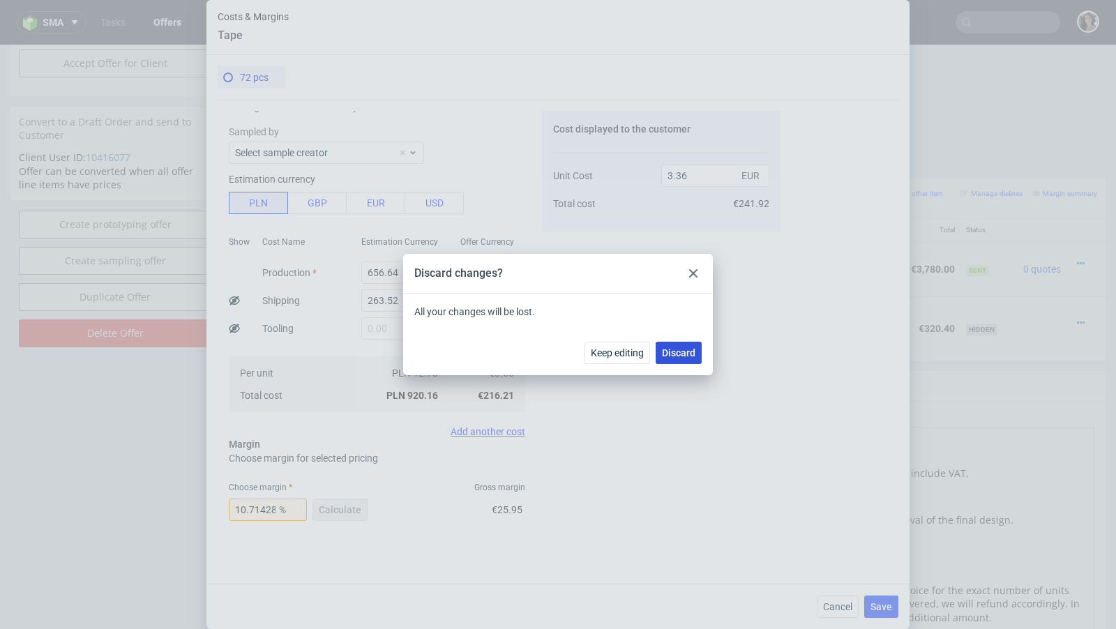
click at [675, 349] on span "Discard" at bounding box center [678, 353] width 33 height 10
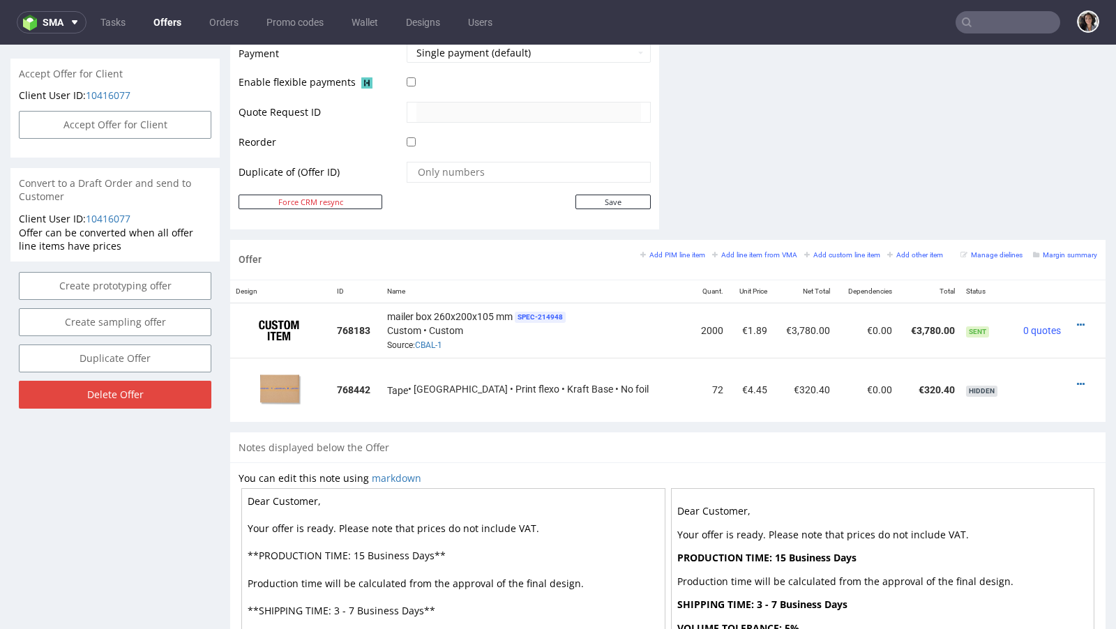
scroll to position [559, 0]
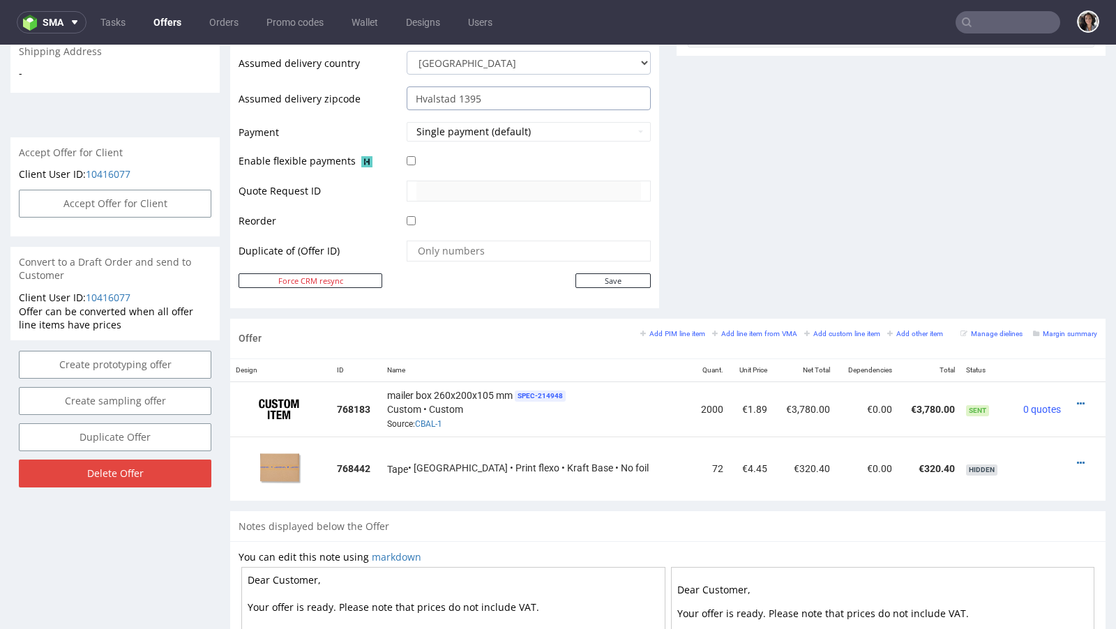
drag, startPoint x: 456, startPoint y: 94, endPoint x: 513, endPoint y: 93, distance: 57.2
click at [513, 93] on input "Hvalstad 1395" at bounding box center [529, 98] width 244 height 24
click at [1077, 460] on icon at bounding box center [1081, 463] width 8 height 10
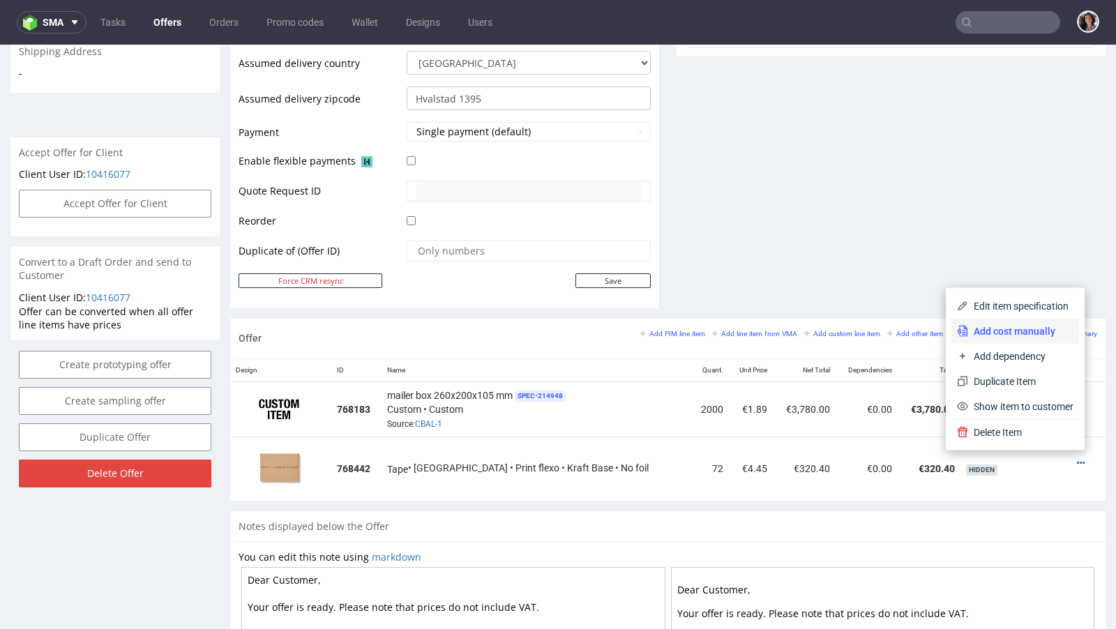
click at [1010, 331] on span "Add cost manually" at bounding box center [1020, 331] width 105 height 14
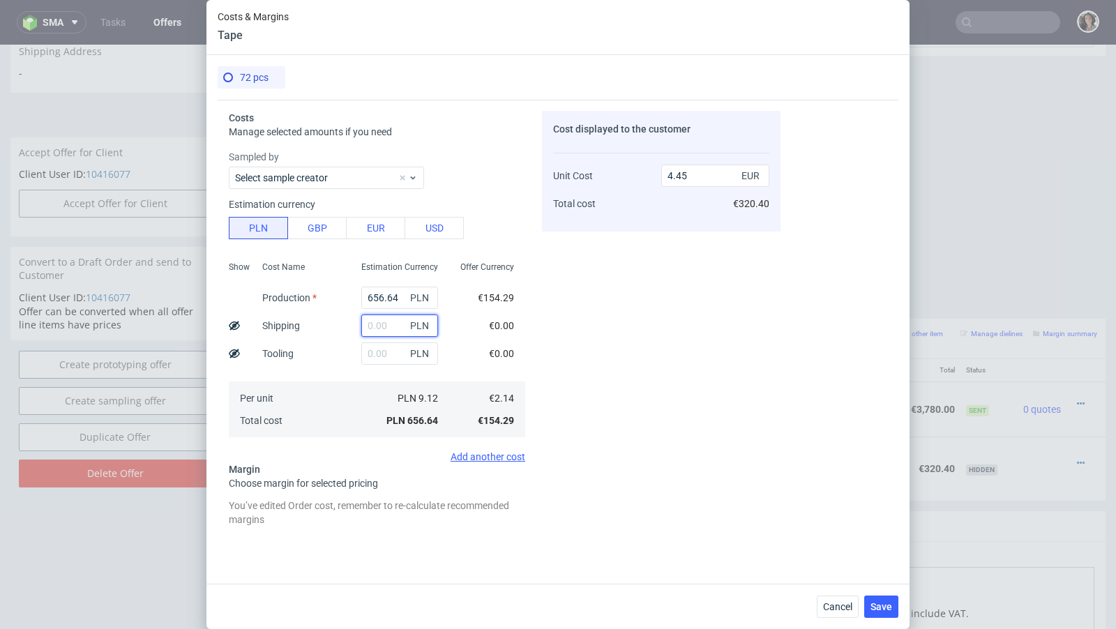
click at [389, 331] on input "text" at bounding box center [399, 326] width 77 height 22
type input "117"
type input "4.53"
type input "117."
type input "5.24"
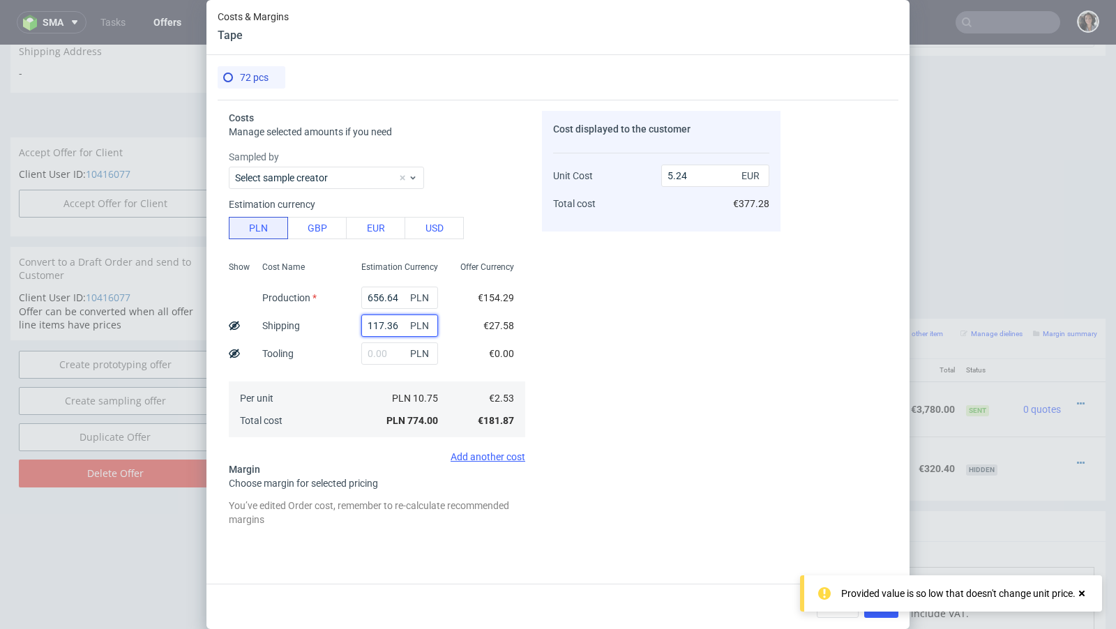
type input "117.36"
click at [1081, 591] on icon at bounding box center [1082, 593] width 13 height 11
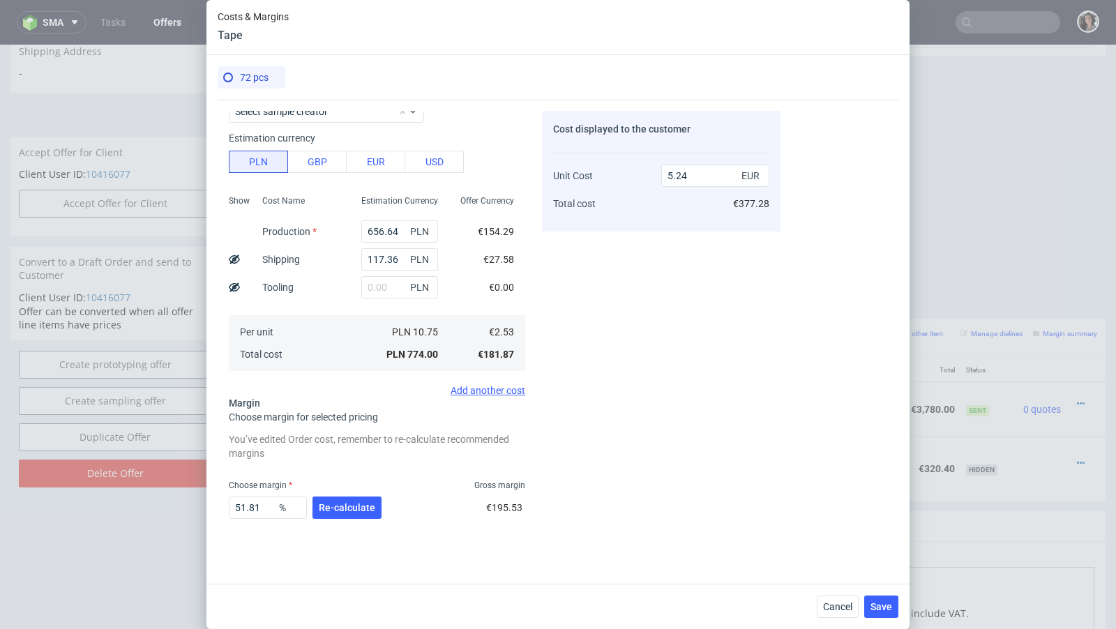
scroll to position [131, 0]
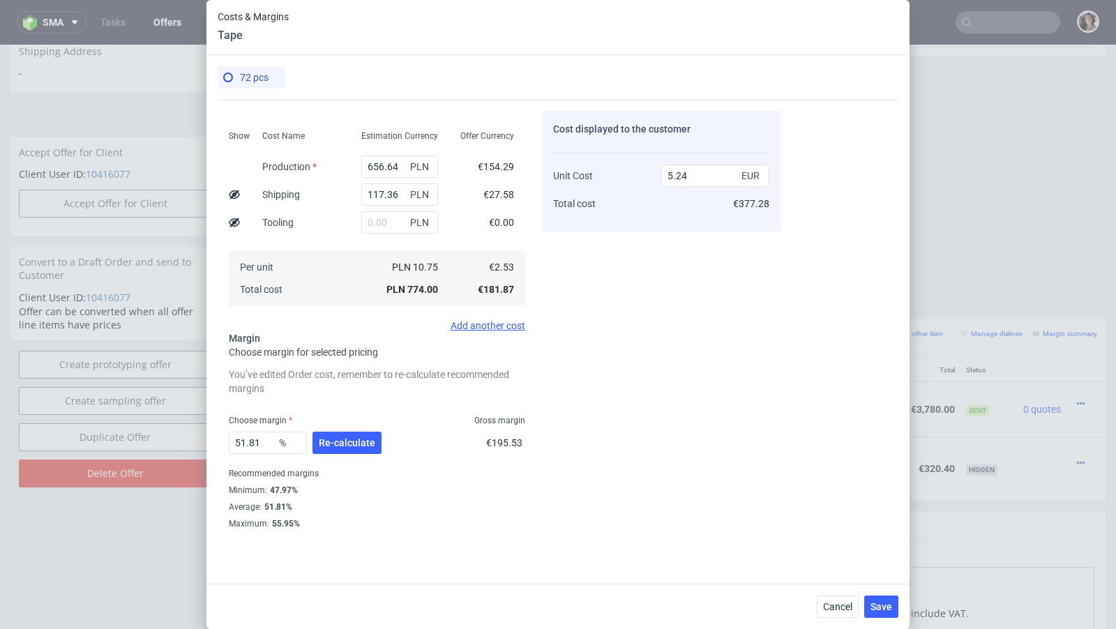
click at [353, 430] on div "51.81 % Re-calculate" at bounding box center [307, 445] width 156 height 39
click at [348, 447] on span "Re-calculate" at bounding box center [347, 443] width 57 height 10
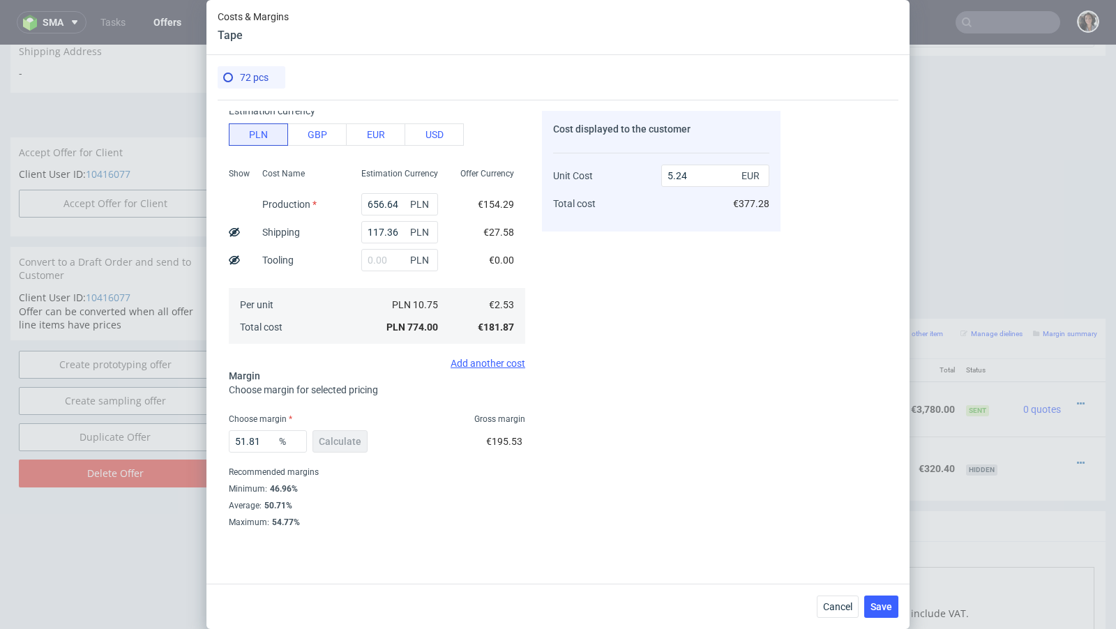
scroll to position [92, 0]
click at [699, 174] on input "5.24" at bounding box center [715, 176] width 108 height 22
type input "3.29"
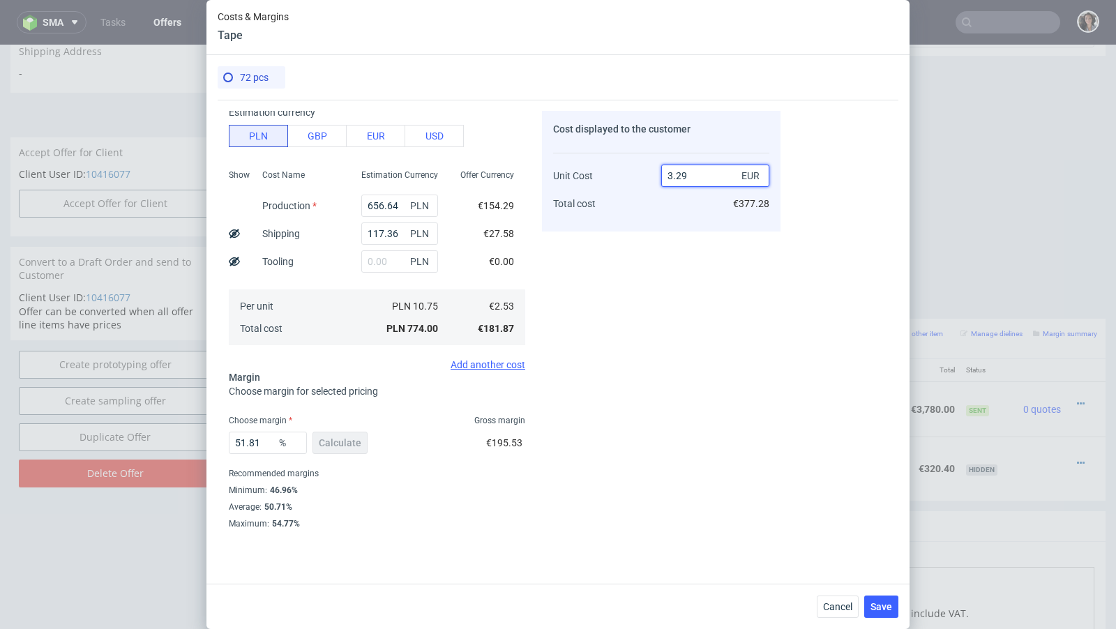
type input "23.333333333333332"
type input "3.296"
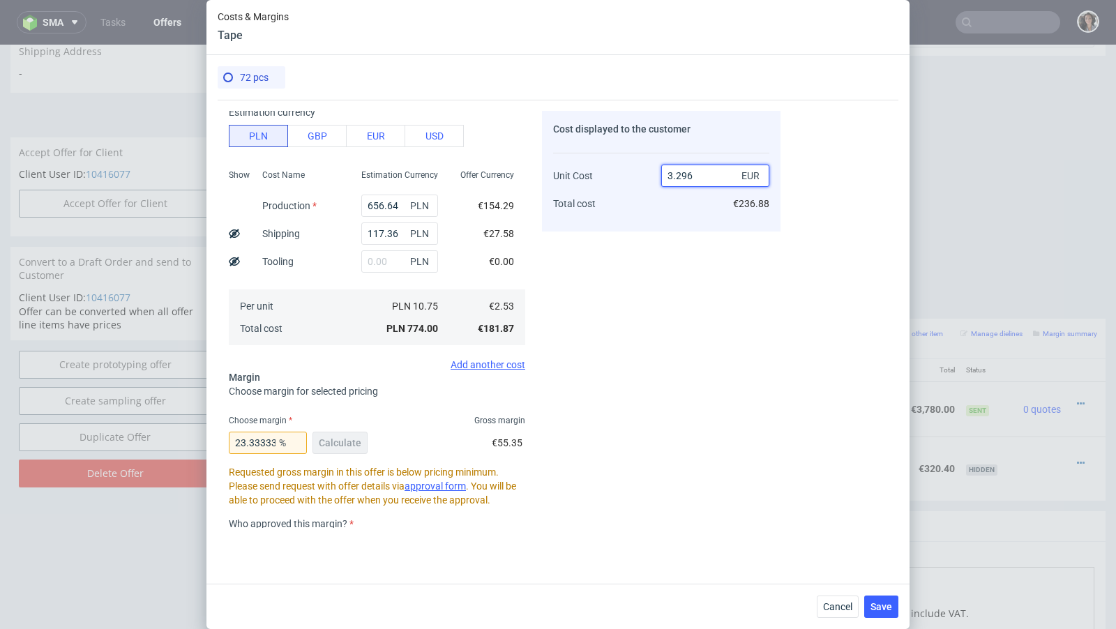
type input "23.24029126213592"
type input "3.236"
type input "21.817058096415334"
type input "33"
type input "92.33333333333333"
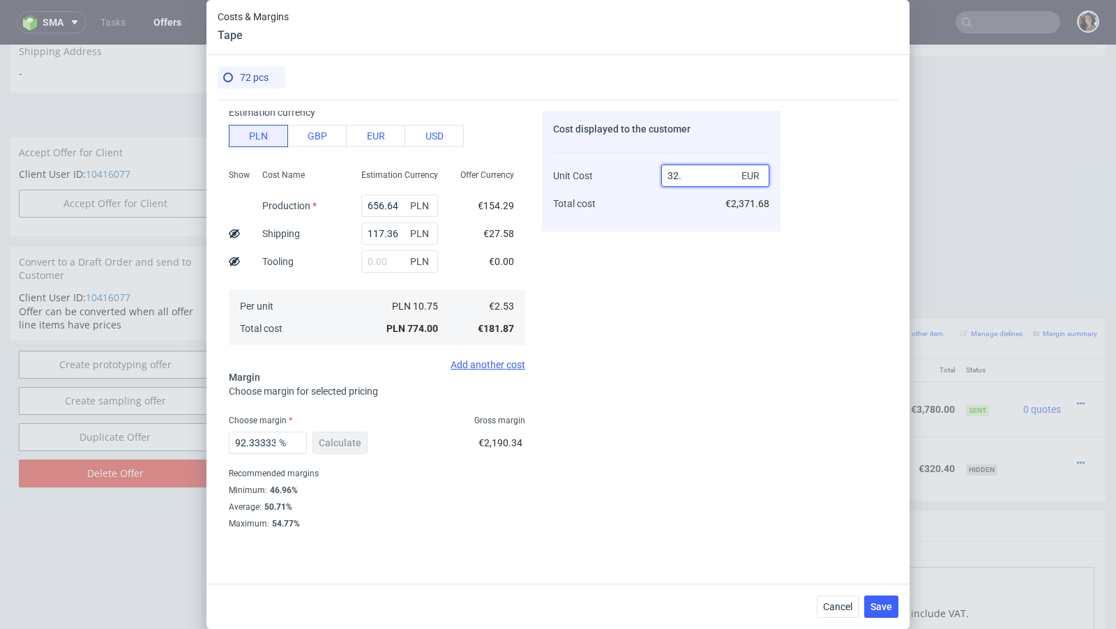
type input "32"
type input "92.09375000000001"
type input "31.9/36"
type input "NaN"
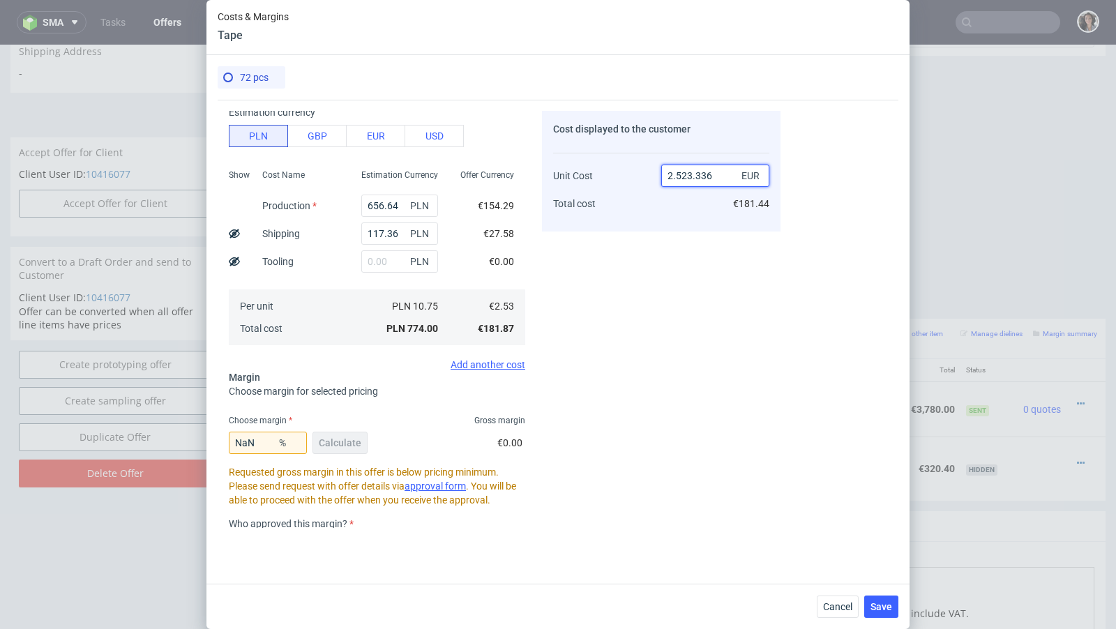
drag, startPoint x: 695, startPoint y: 176, endPoint x: 624, endPoint y: 173, distance: 71.9
click at [624, 173] on div "Unit Cost Total cost 2.523.336 EUR €181.44" at bounding box center [661, 183] width 216 height 73
type input "336"
type input "99.24702380952381"
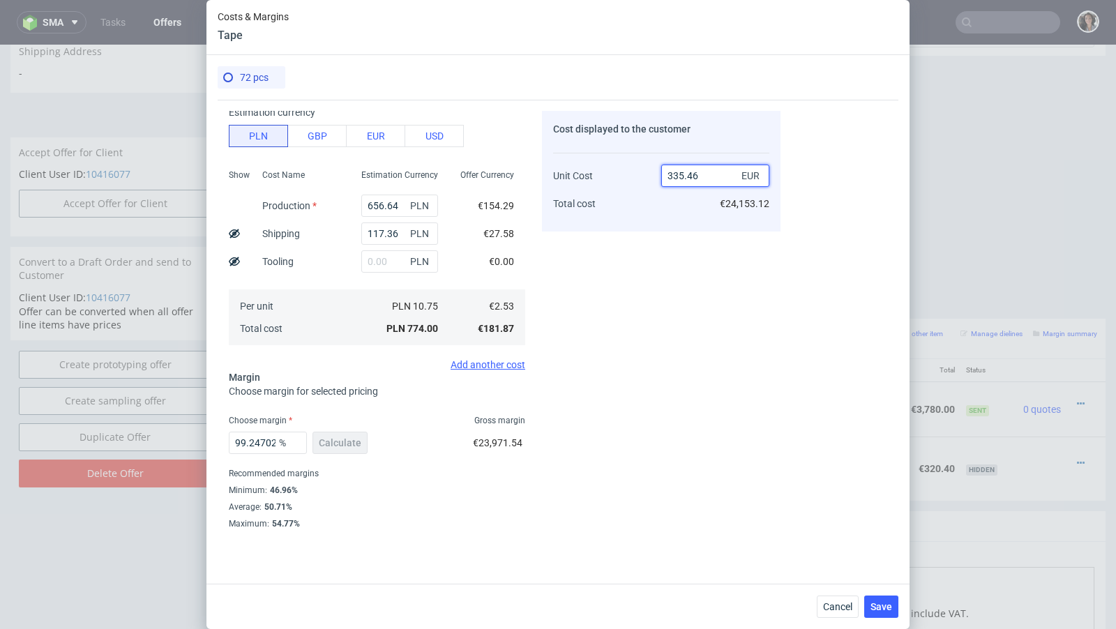
click at [675, 174] on input "335.46" at bounding box center [715, 176] width 108 height 22
type input "3.35.46"
type input "NaN"
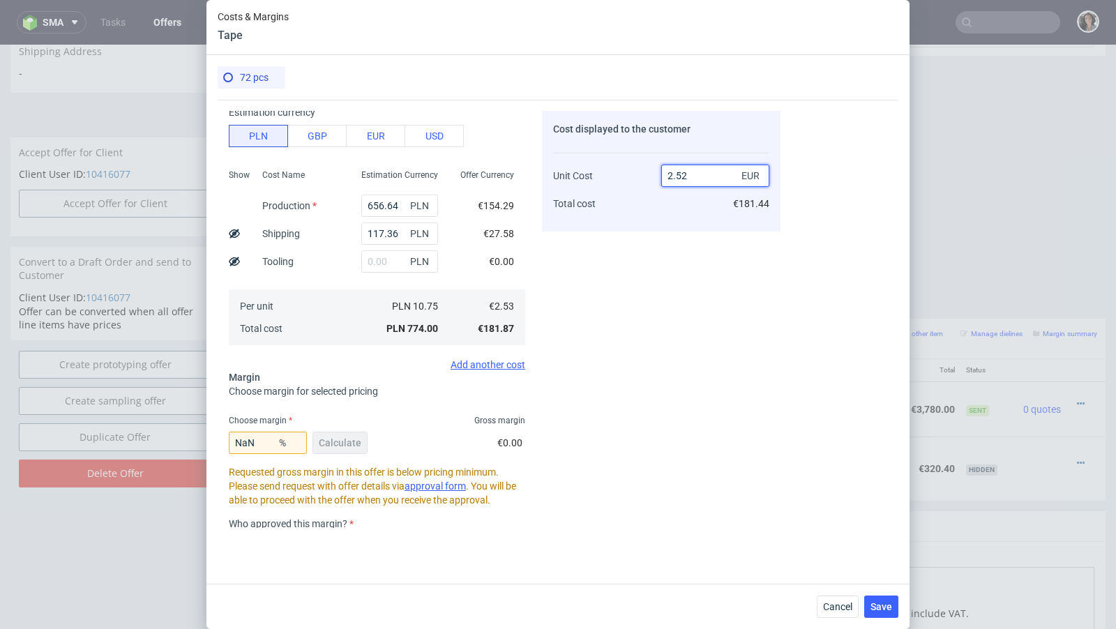
drag, startPoint x: 687, startPoint y: 174, endPoint x: 658, endPoint y: 174, distance: 29.3
click at [658, 174] on div "Unit Cost Total cost 2.52 EUR €181.44" at bounding box center [661, 183] width 216 height 73
type input "3.36"
type input "24.70238095238095"
type input "3.37"
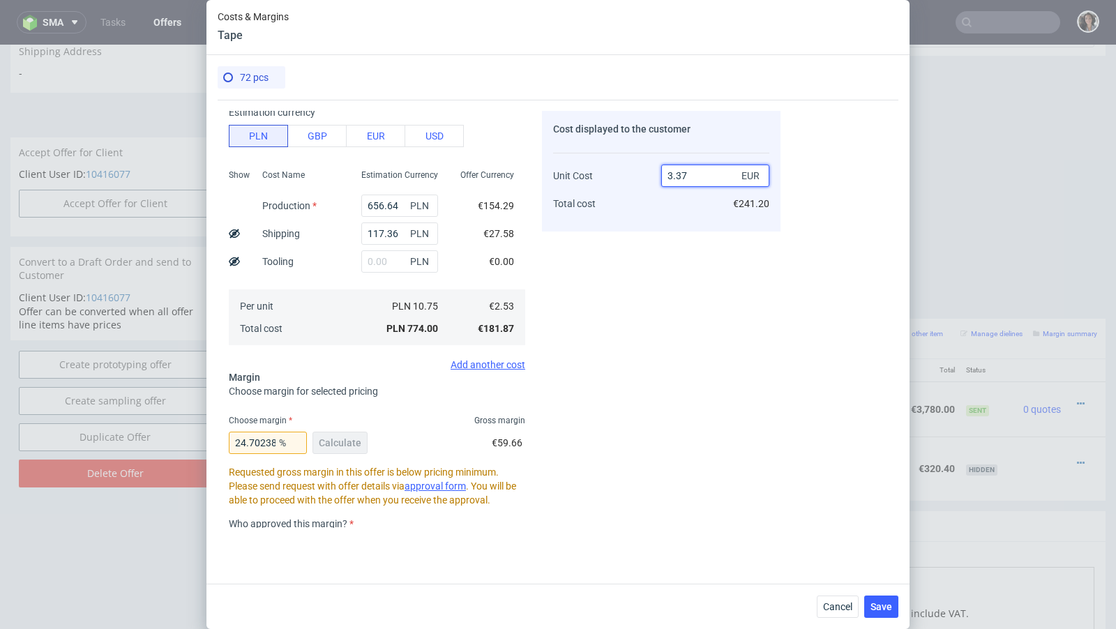
type input "24.92581602373888"
type input "3.36"
click at [588, 289] on div "Cost displayed to the customer Unit Cost Total cost 3.36 EUR €241.92" at bounding box center [661, 319] width 239 height 417
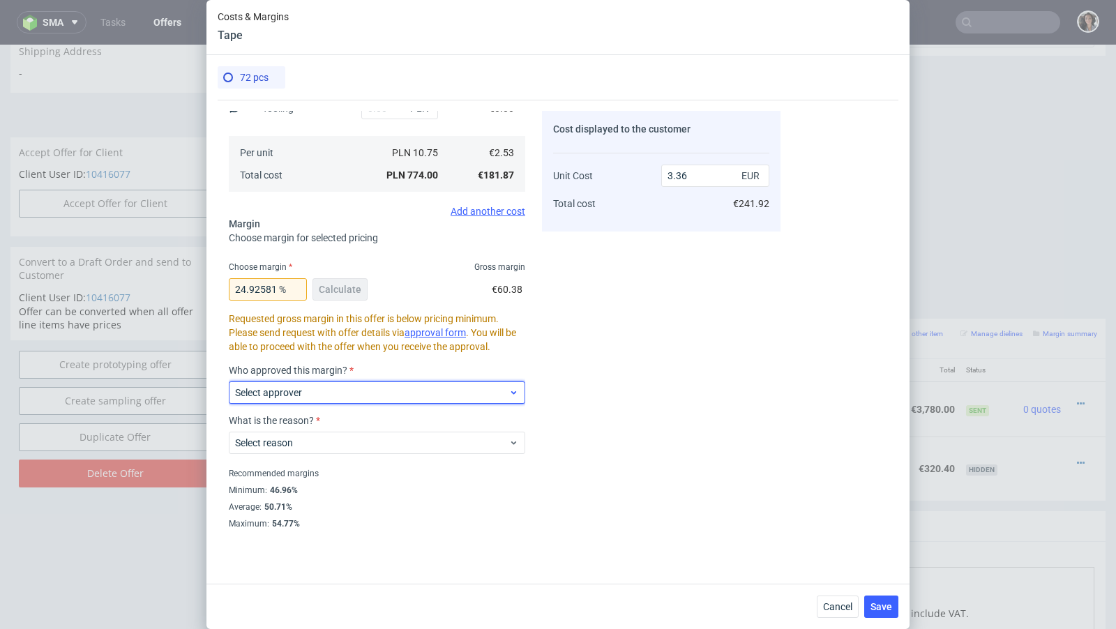
click at [341, 382] on div "Select approver" at bounding box center [377, 393] width 296 height 22
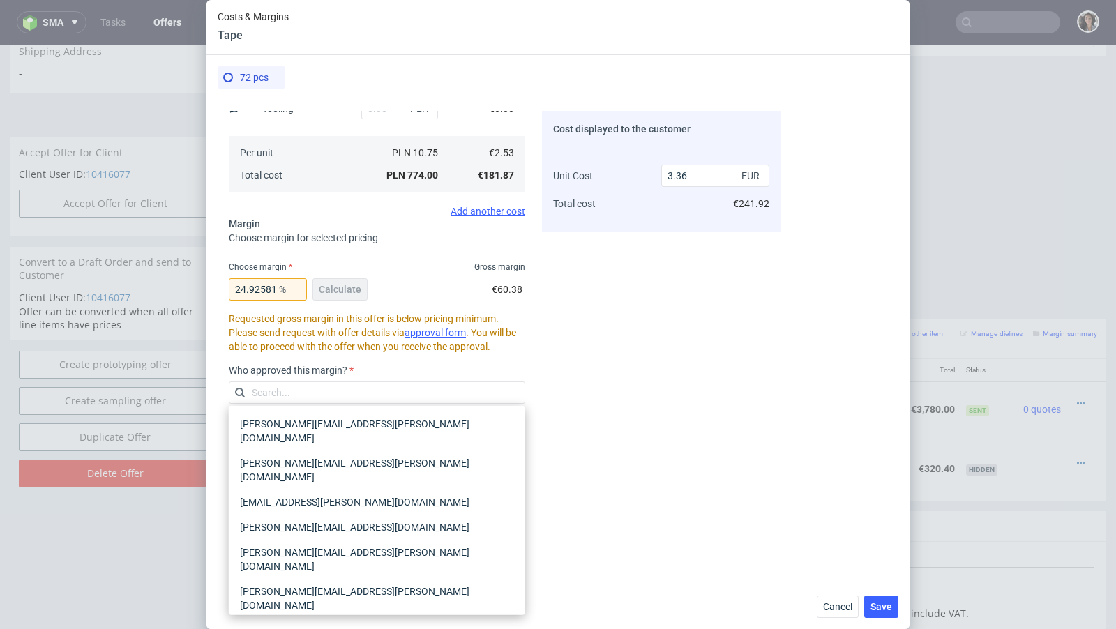
click at [274, 618] on div "[PERSON_NAME][EMAIL_ADDRESS][PERSON_NAME][DOMAIN_NAME]" at bounding box center [376, 637] width 285 height 39
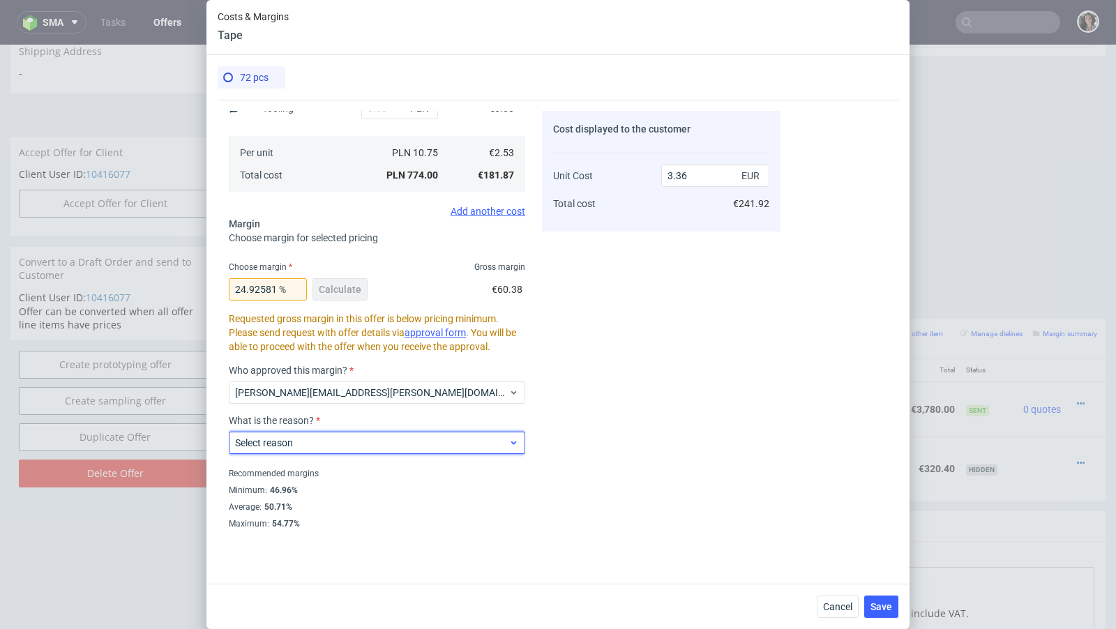
click at [287, 439] on label "Select reason" at bounding box center [264, 442] width 58 height 11
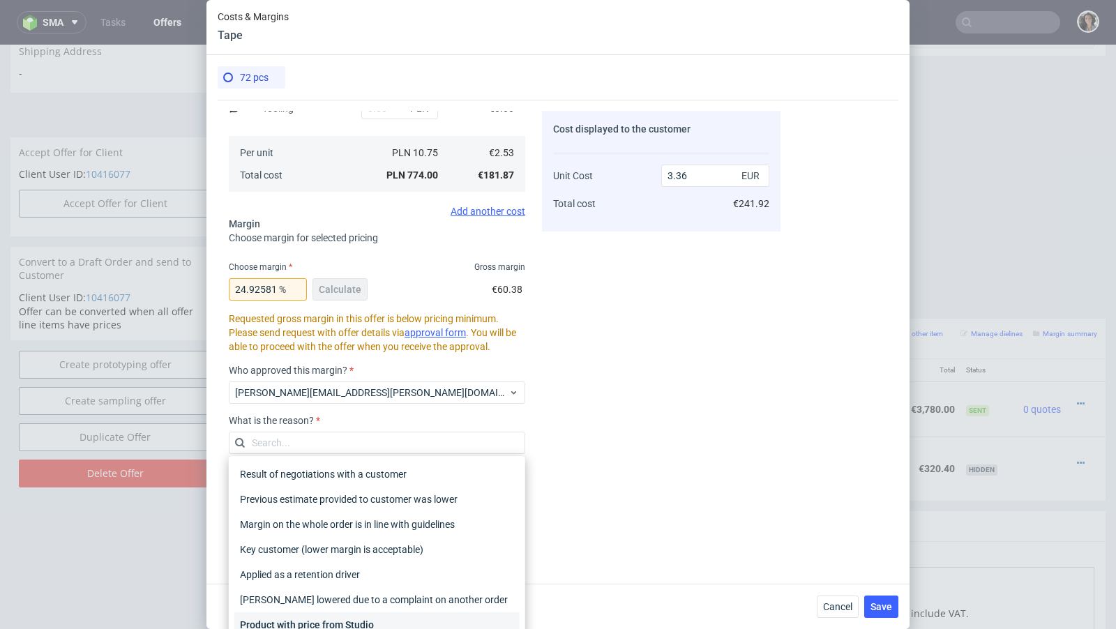
click at [294, 622] on div "Product with price from Studio" at bounding box center [376, 624] width 285 height 25
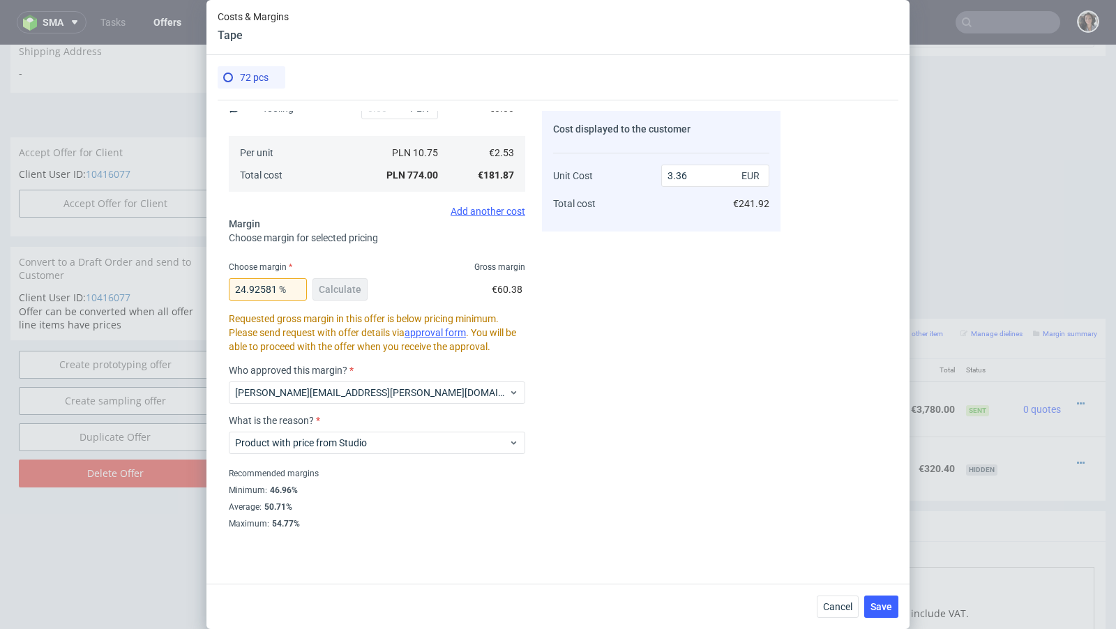
click at [406, 513] on div "Average : 50.71%" at bounding box center [377, 507] width 296 height 17
click at [451, 332] on link "approval form" at bounding box center [435, 332] width 61 height 11
click at [236, 289] on input "24.92581602373888" at bounding box center [268, 289] width 78 height 22
click at [885, 600] on button "Save" at bounding box center [881, 607] width 34 height 22
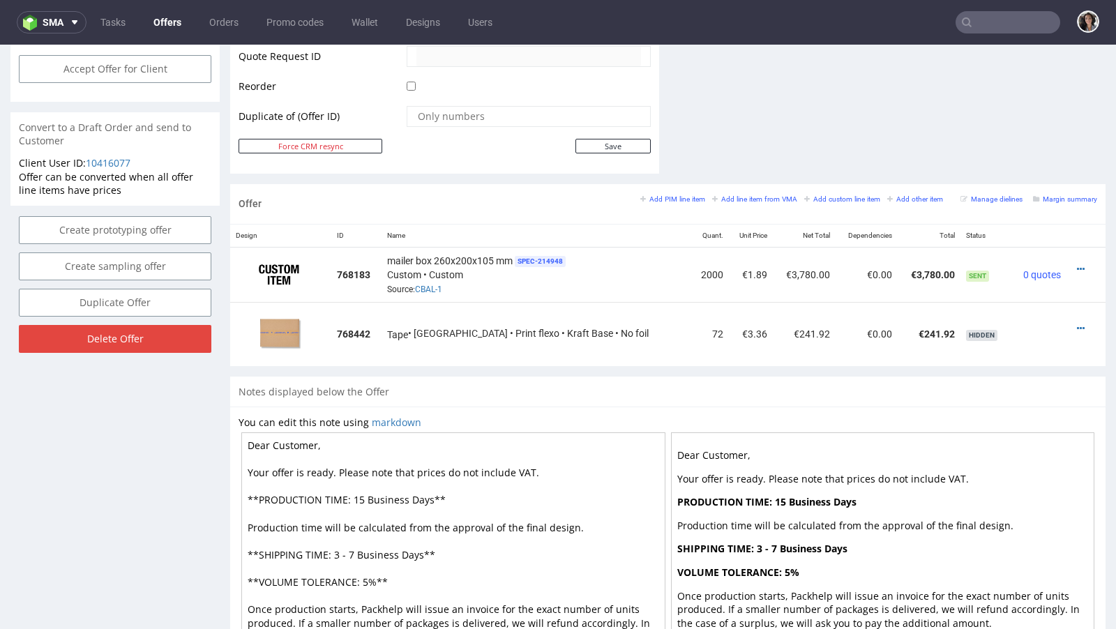
scroll to position [721, 0]
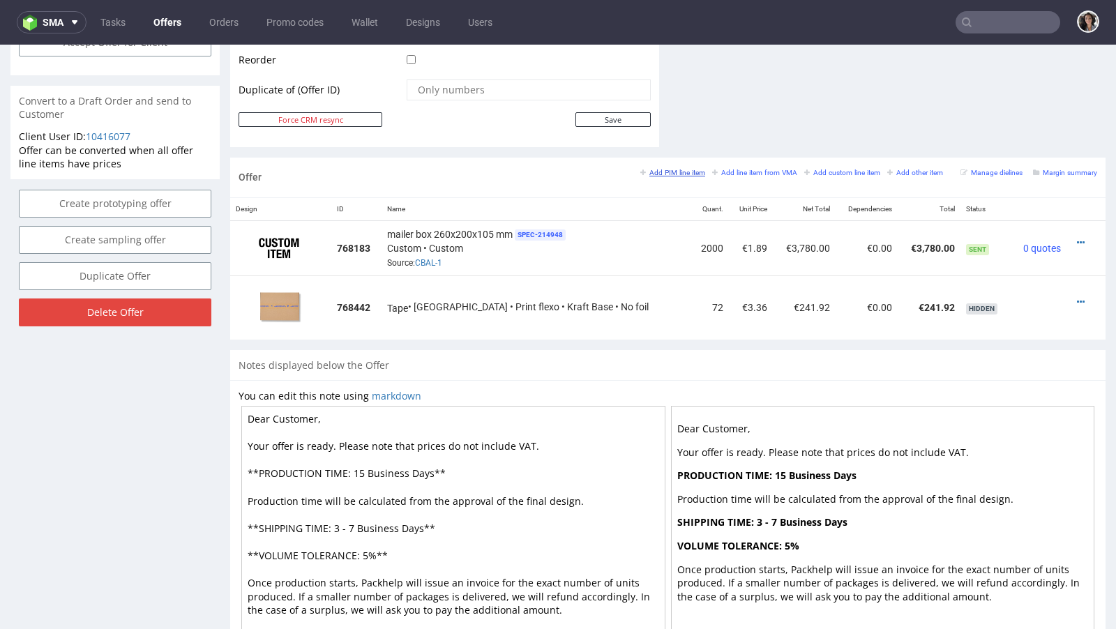
click at [681, 169] on small "Add PIM line item" at bounding box center [672, 173] width 65 height 8
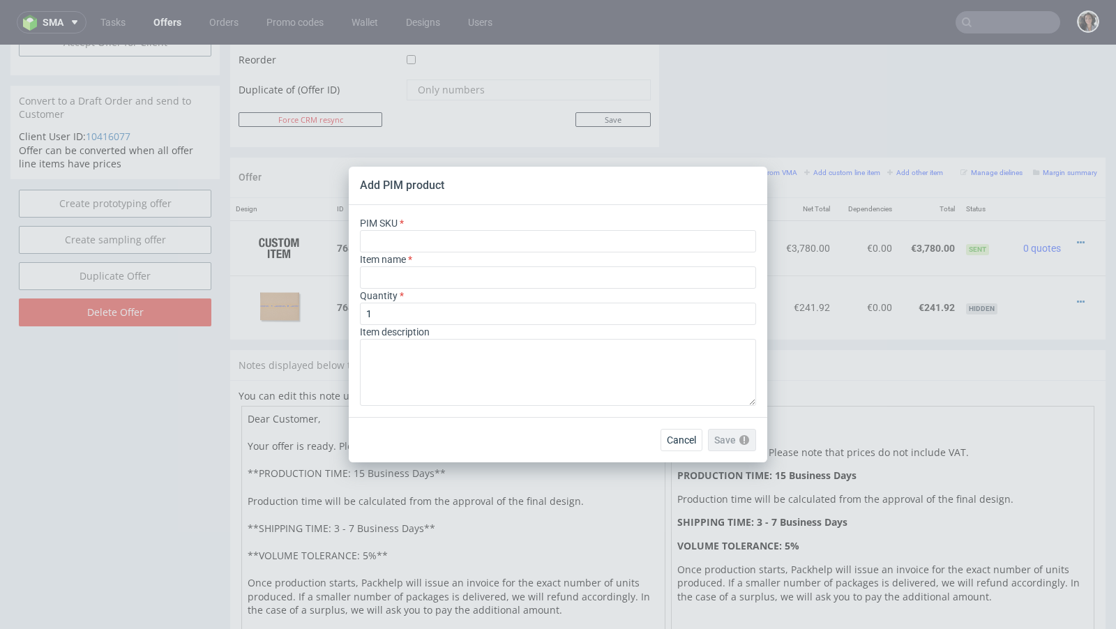
click at [484, 230] on div "PIM SKU" at bounding box center [558, 234] width 396 height 36
click at [483, 237] on input "text" at bounding box center [558, 241] width 396 height 22
paste input "tape--kraft-tape--50--paper-kraft--print-flexo-color--none"
type input "tape--kraft-tape--50--paper-kraft--print-flexo-color--none"
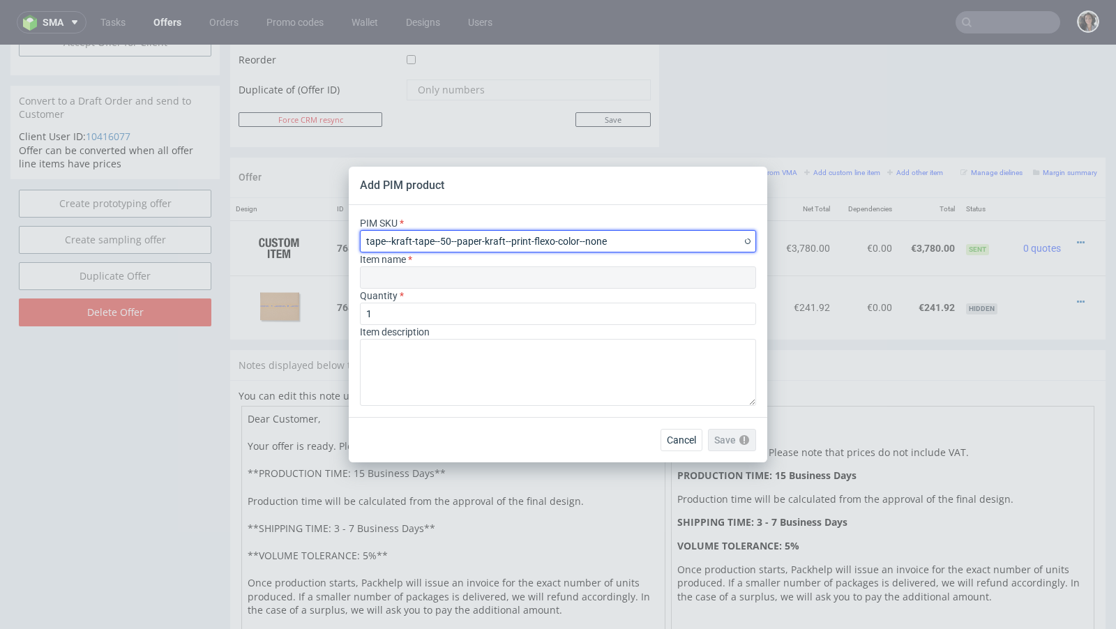
type input "Packbänder"
type input "tape--kraft-tape--50--paper-kraft--print-flexo-color--none"
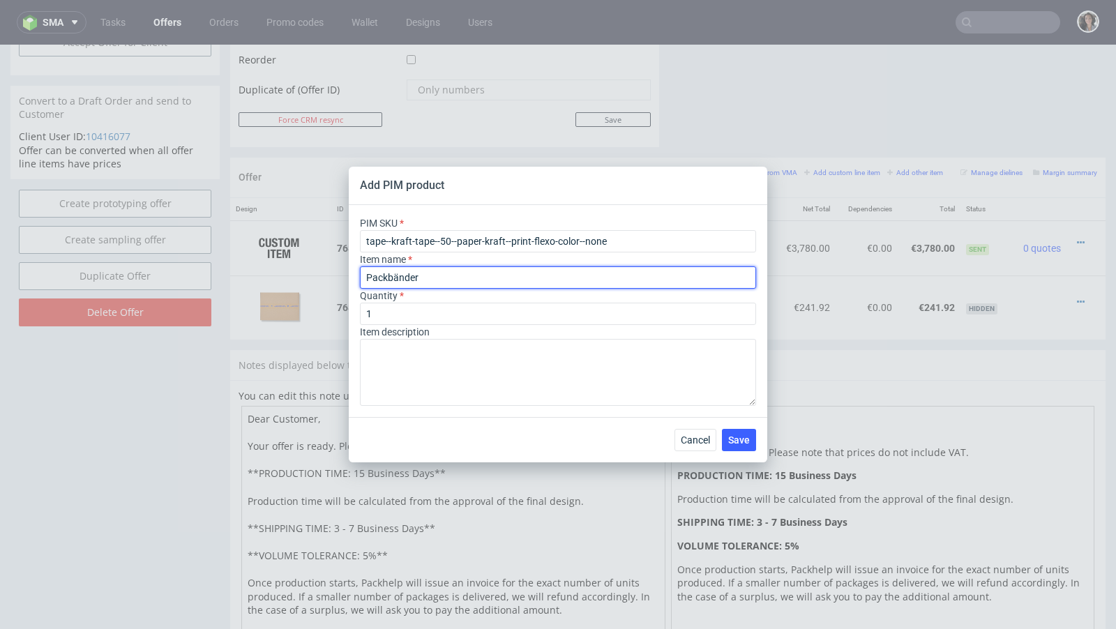
click at [462, 282] on input "Packbänder" at bounding box center [558, 277] width 396 height 22
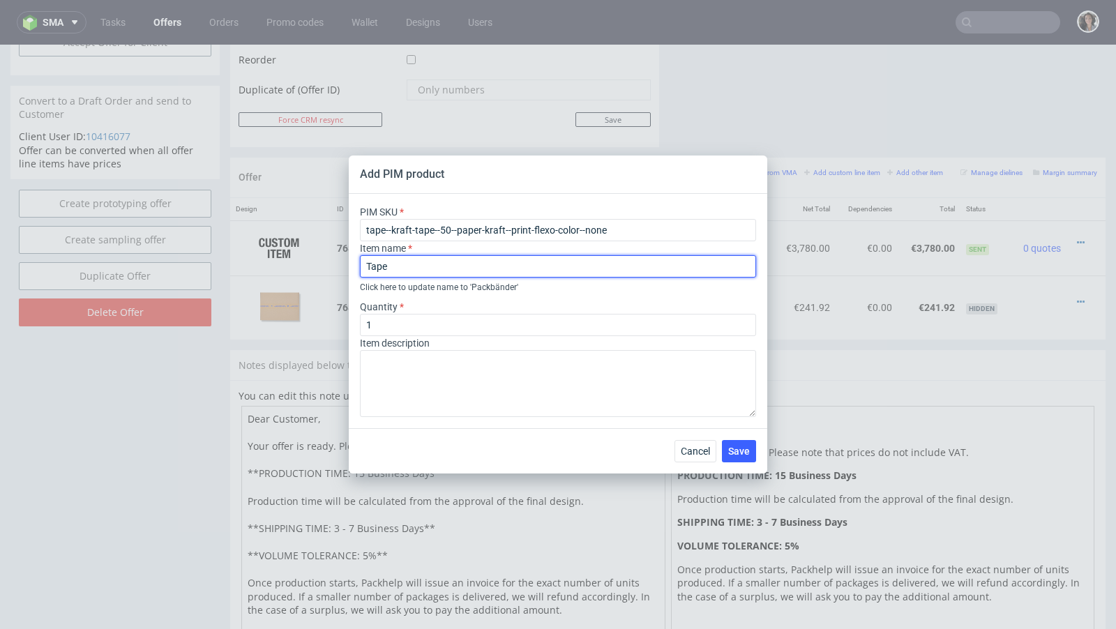
type input "Tape"
click at [308, 435] on div "Add PIM product PIM SKU tape--kraft-tape--50--paper-kraft--print-flexo-color--n…" at bounding box center [558, 314] width 1116 height 629
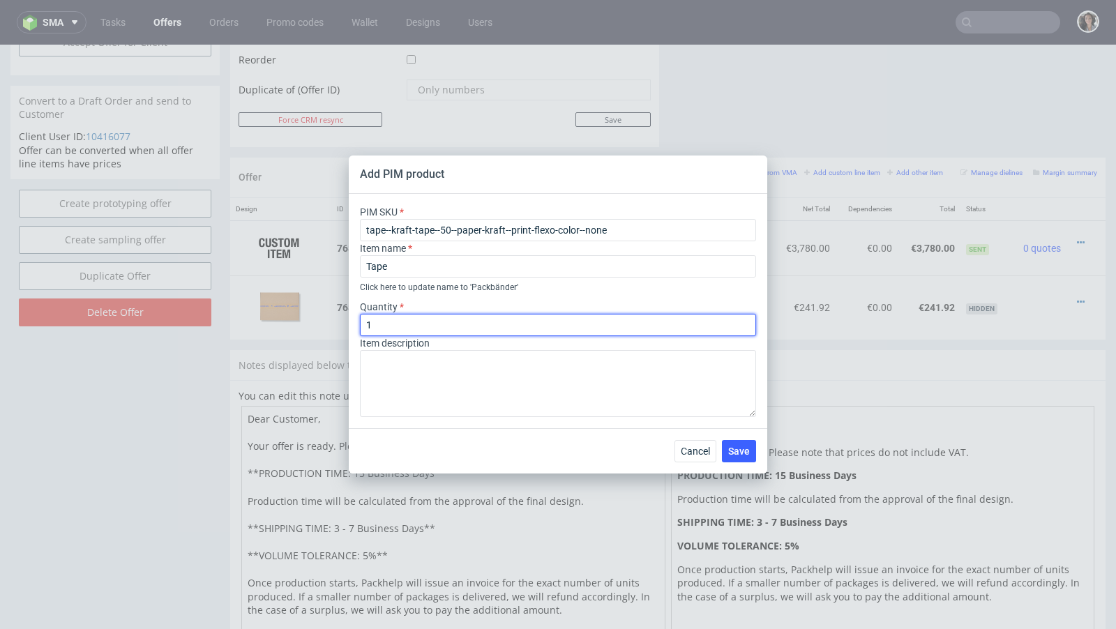
click at [426, 320] on input "1" at bounding box center [558, 325] width 396 height 22
type input "36"
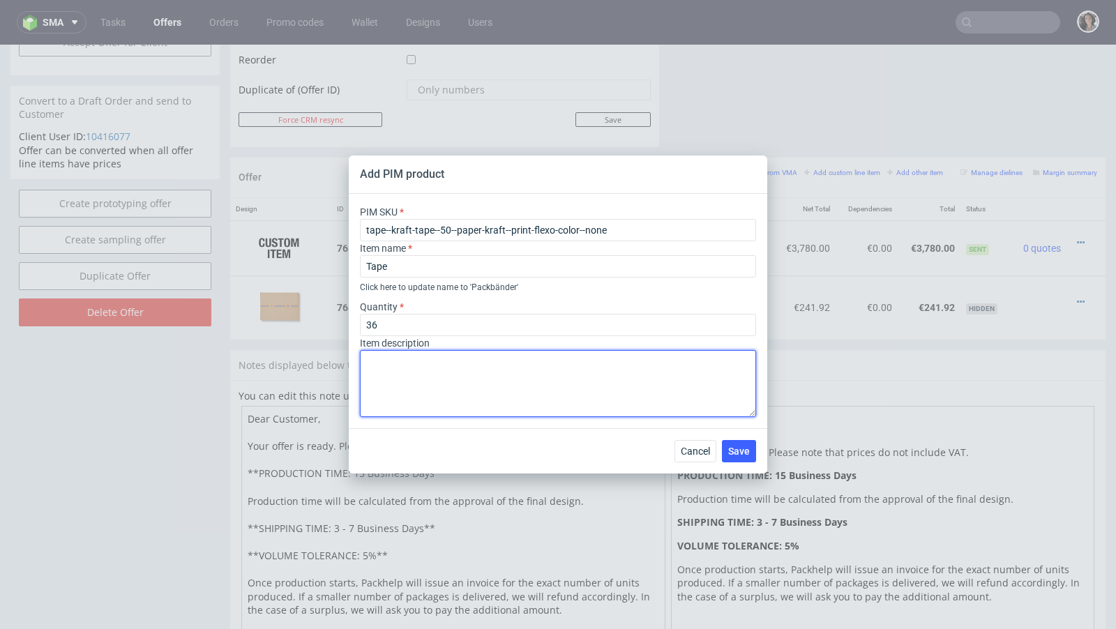
click at [510, 357] on textarea at bounding box center [558, 383] width 396 height 67
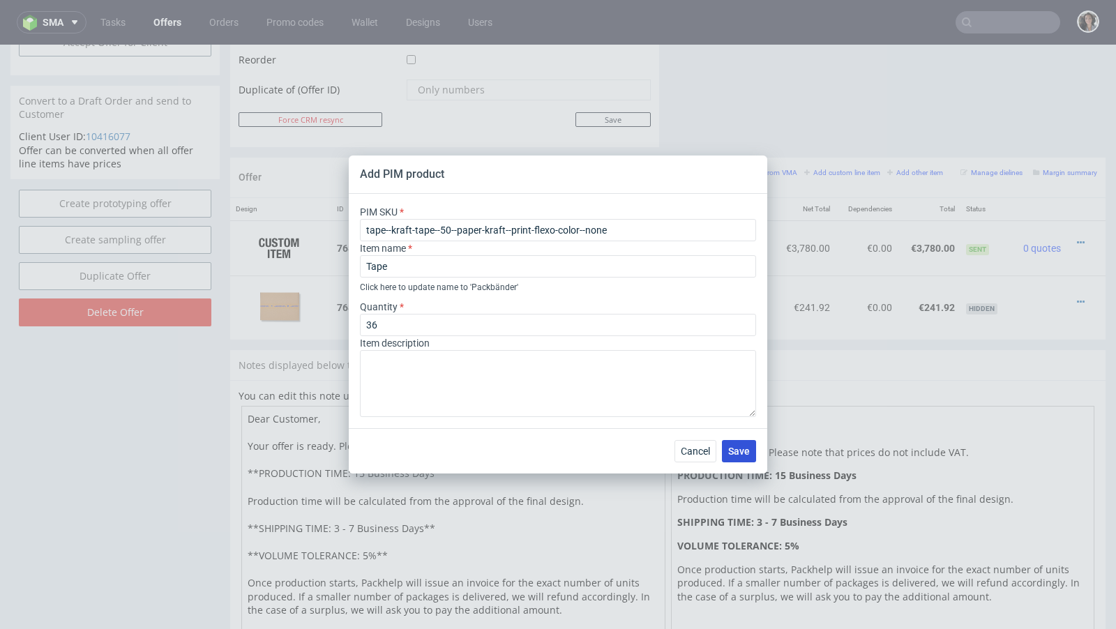
click at [743, 451] on span "Save" at bounding box center [739, 451] width 22 height 10
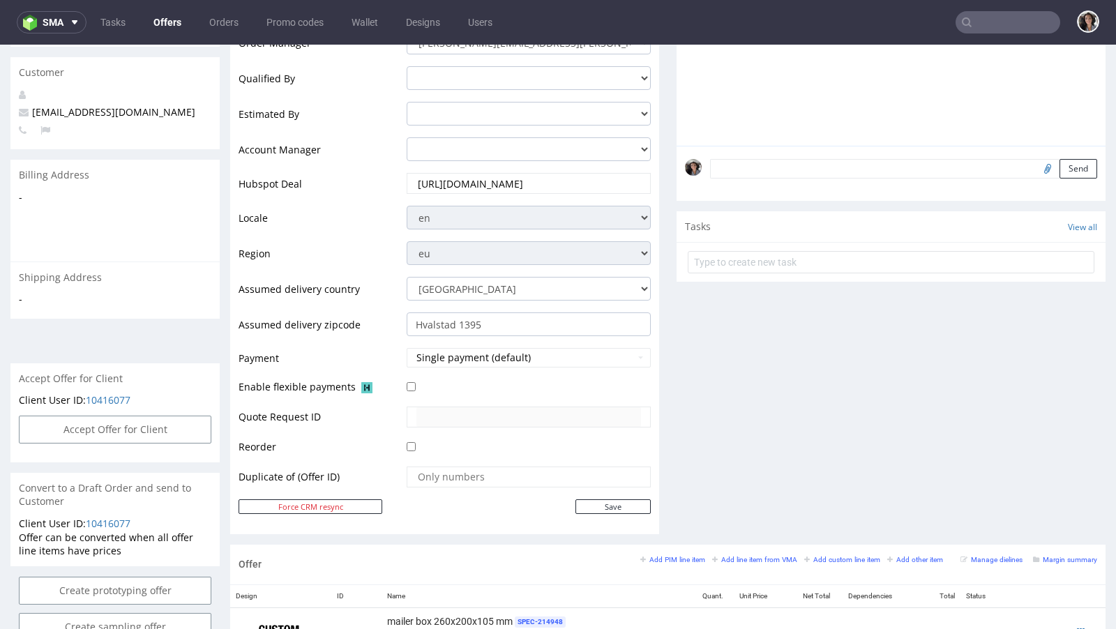
scroll to position [582, 0]
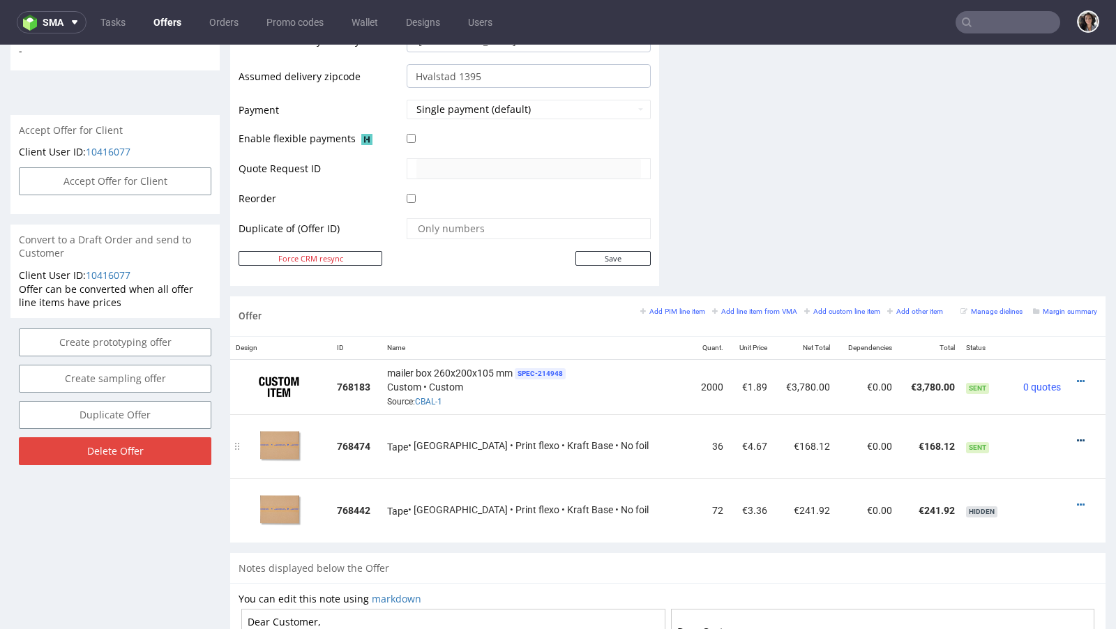
click at [1077, 436] on icon at bounding box center [1081, 441] width 8 height 10
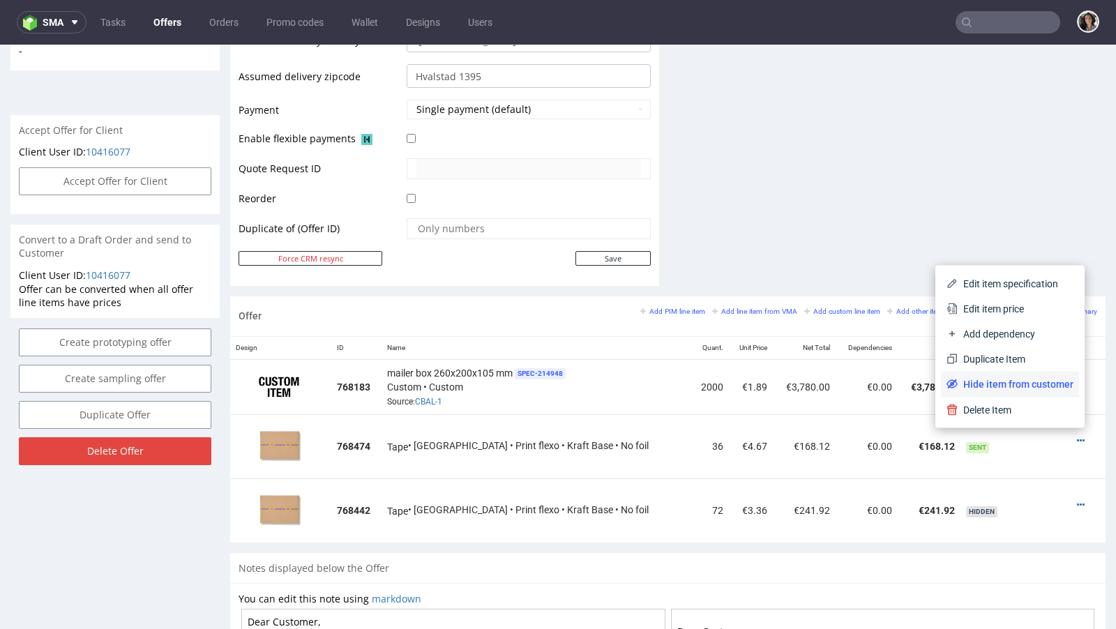
click at [1021, 381] on span "Hide item from customer" at bounding box center [1016, 384] width 116 height 14
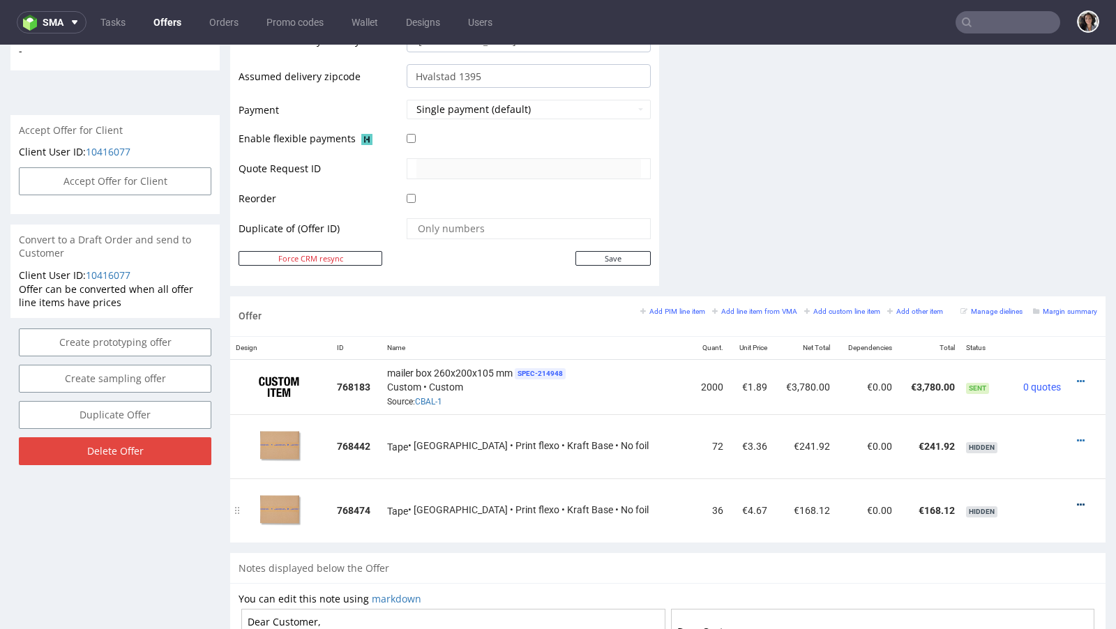
click at [1077, 500] on icon at bounding box center [1081, 505] width 8 height 10
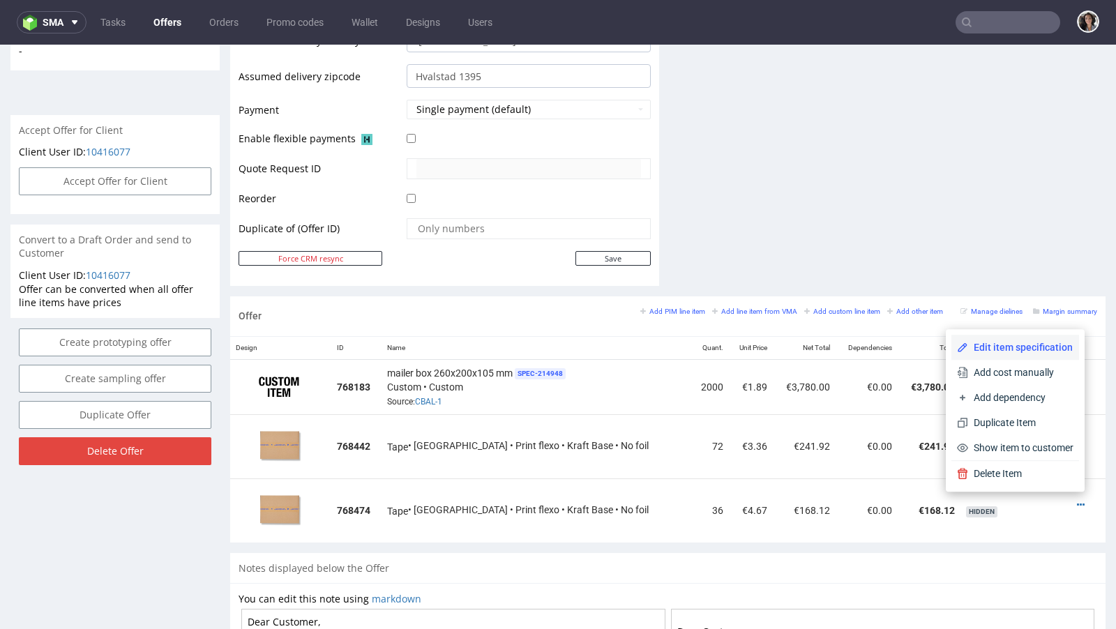
click at [1006, 349] on span "Edit item specification" at bounding box center [1020, 347] width 105 height 14
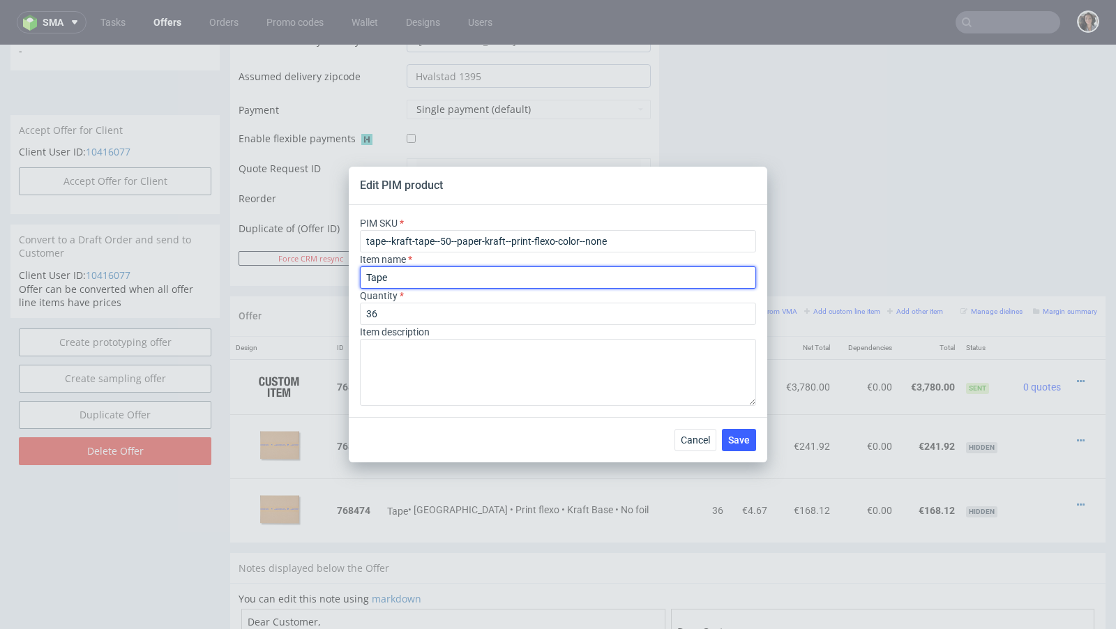
click at [423, 279] on input "Tape" at bounding box center [558, 277] width 396 height 22
type input "Tape New design"
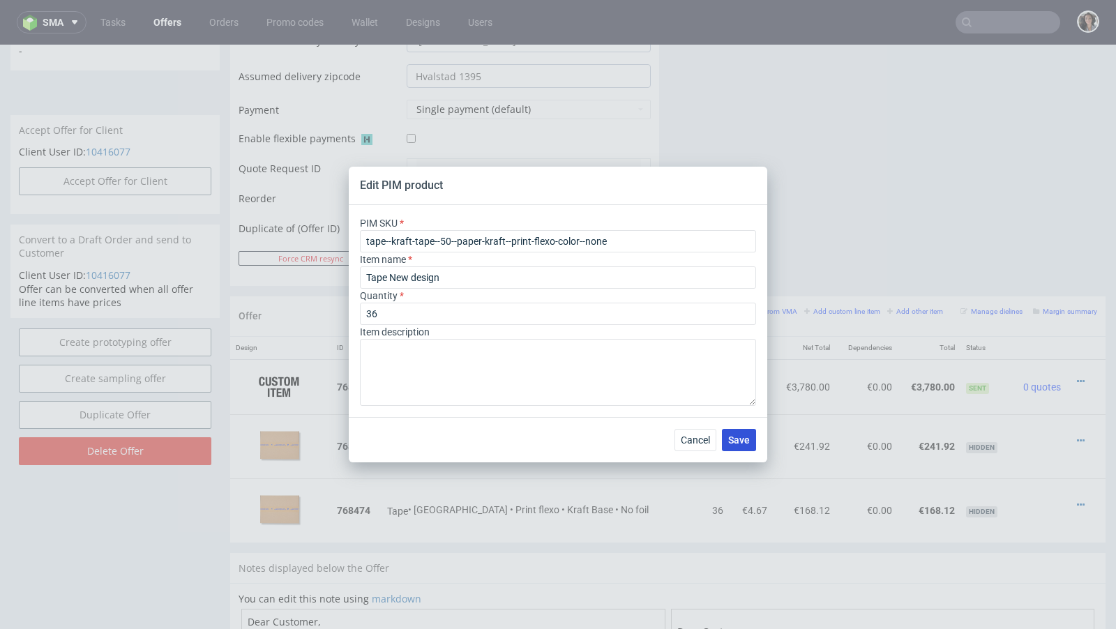
click at [735, 441] on span "Save" at bounding box center [739, 440] width 22 height 10
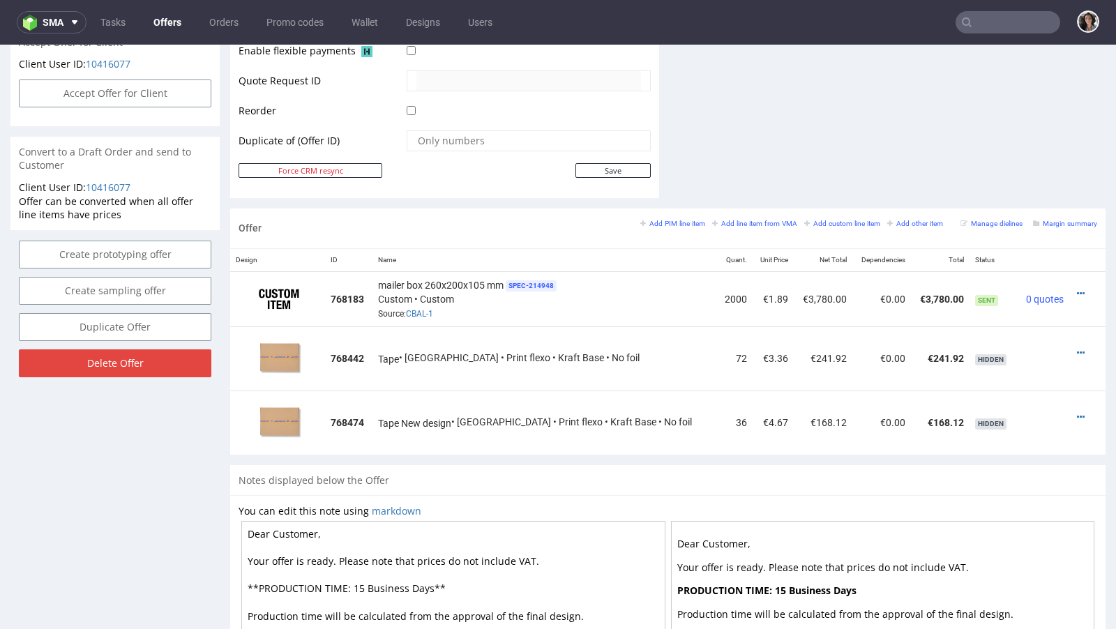
scroll to position [642, 0]
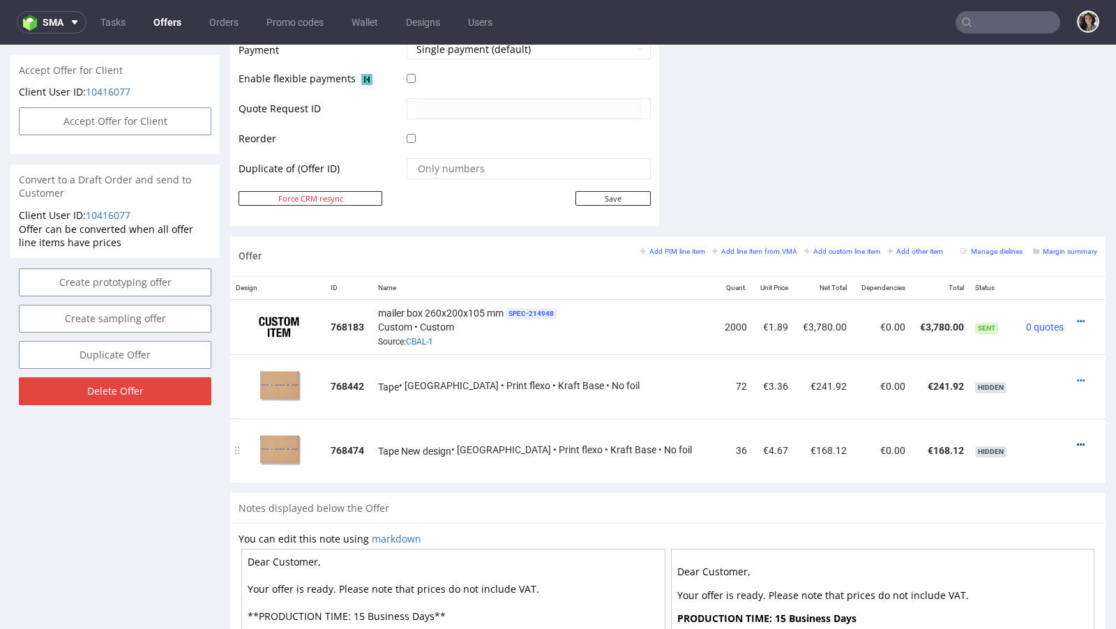
click at [1077, 440] on icon at bounding box center [1081, 445] width 8 height 10
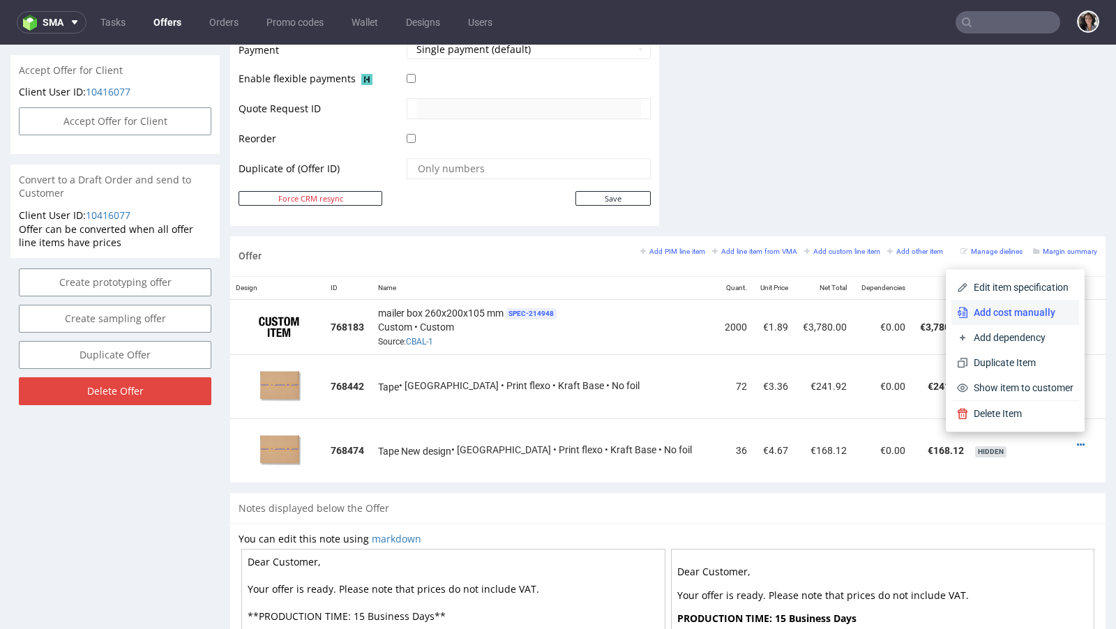
click at [1000, 310] on span "Add cost manually" at bounding box center [1020, 313] width 105 height 14
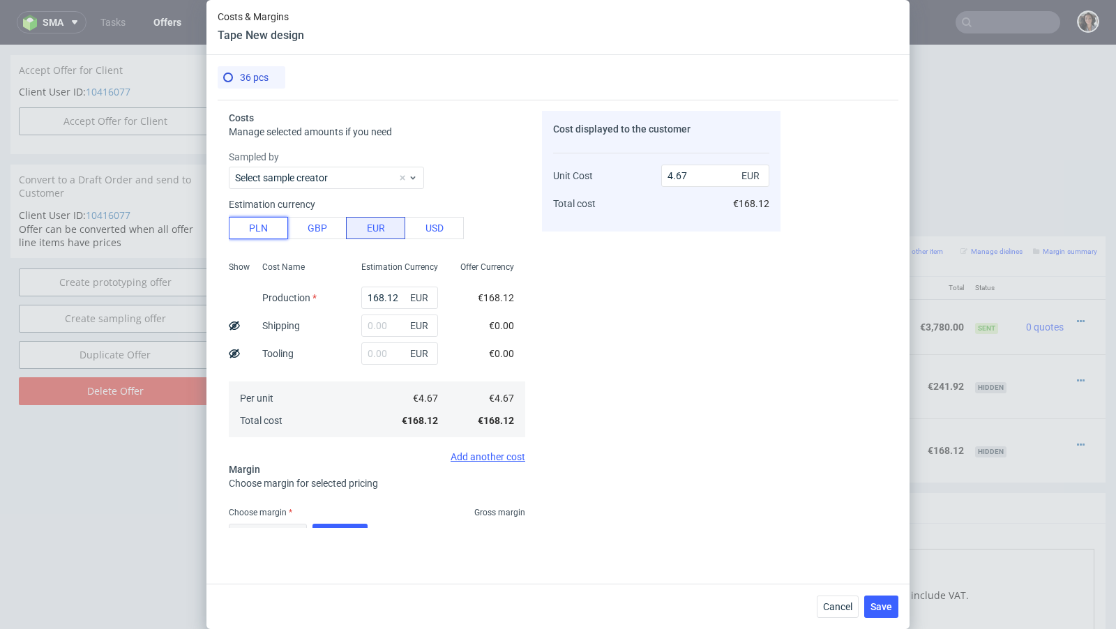
click at [260, 234] on button "PLN" at bounding box center [258, 228] width 59 height 22
type input "1.1"
click at [400, 293] on input "168.12" at bounding box center [399, 298] width 77 height 22
paste input "421,56"
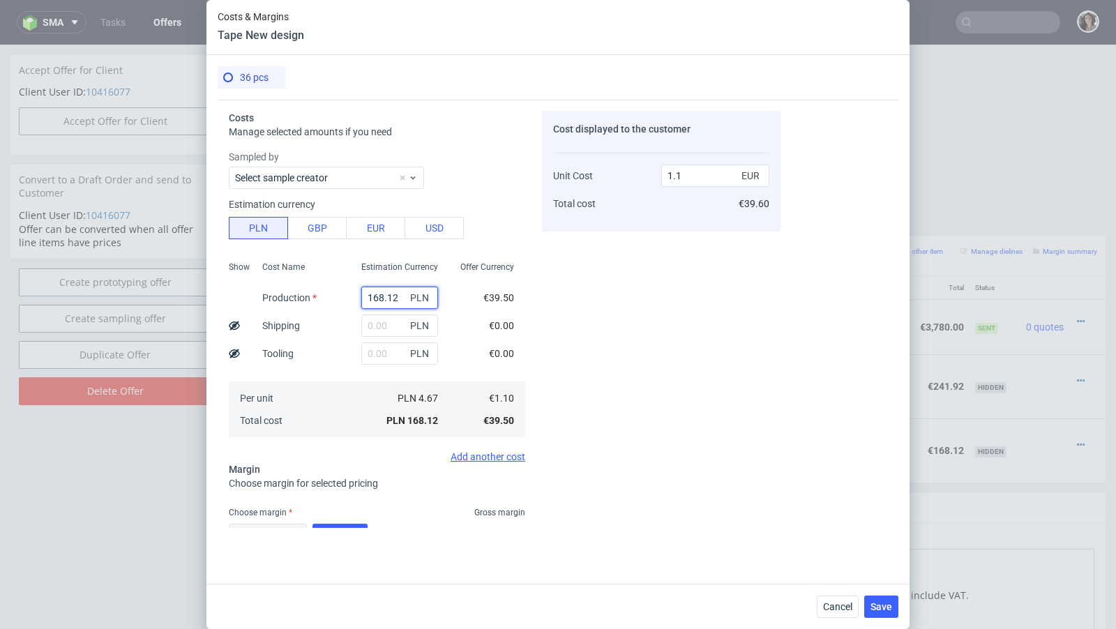
click at [400, 293] on input "168.12" at bounding box center [399, 298] width 77 height 22
type input "421.56"
type input "2.75"
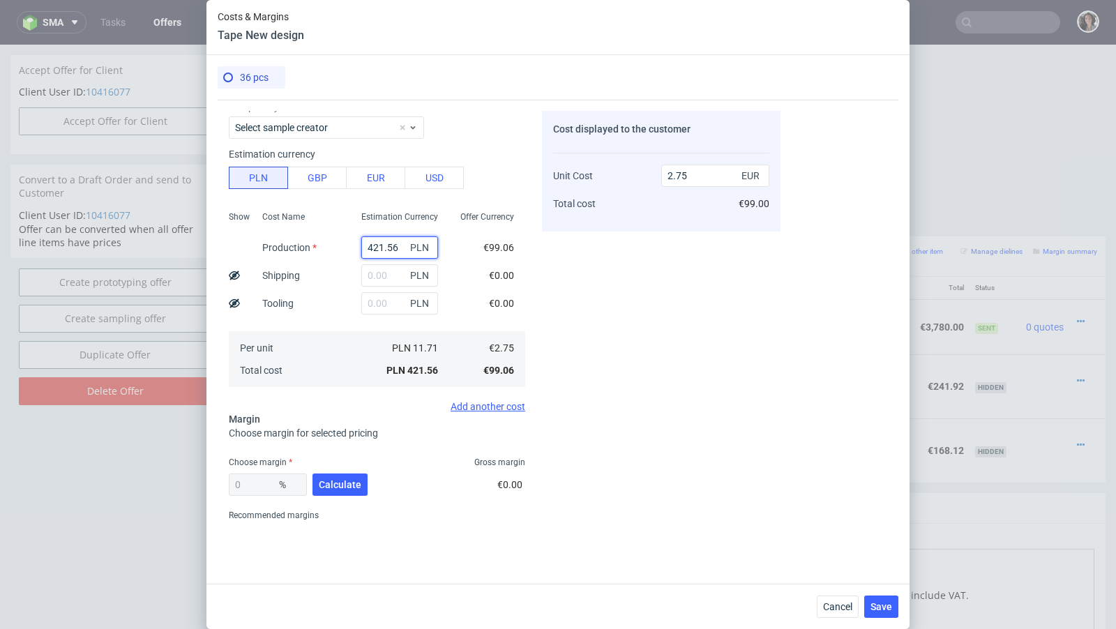
scroll to position [92, 0]
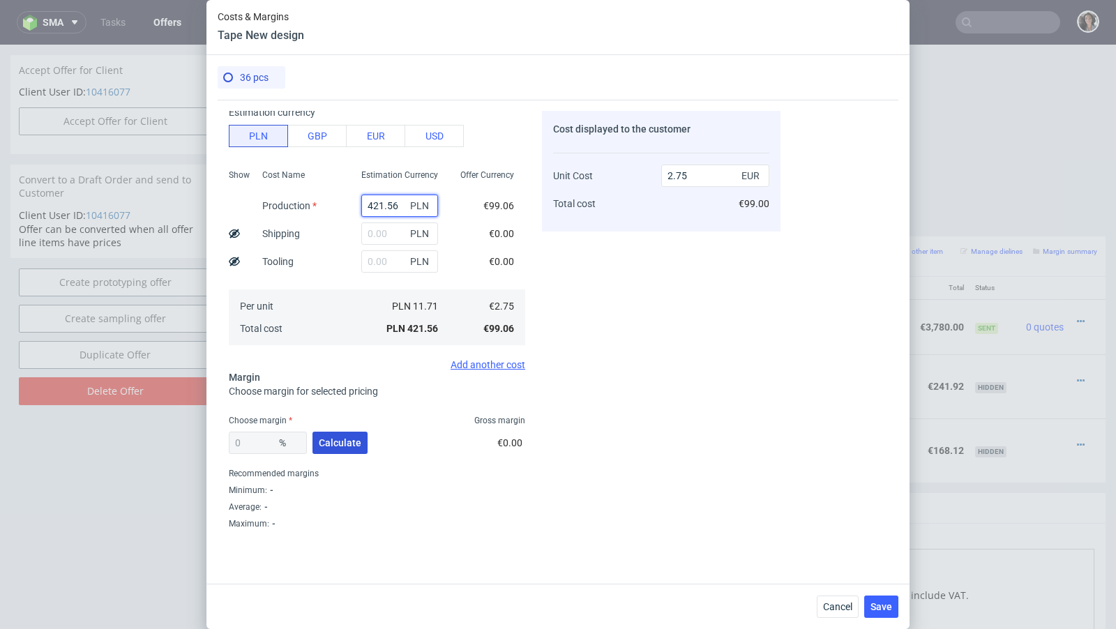
type input "421.56"
click at [340, 435] on button "Calculate" at bounding box center [340, 443] width 55 height 22
type input "54.76"
type input "6.08"
click at [375, 236] on input "text" at bounding box center [399, 234] width 77 height 22
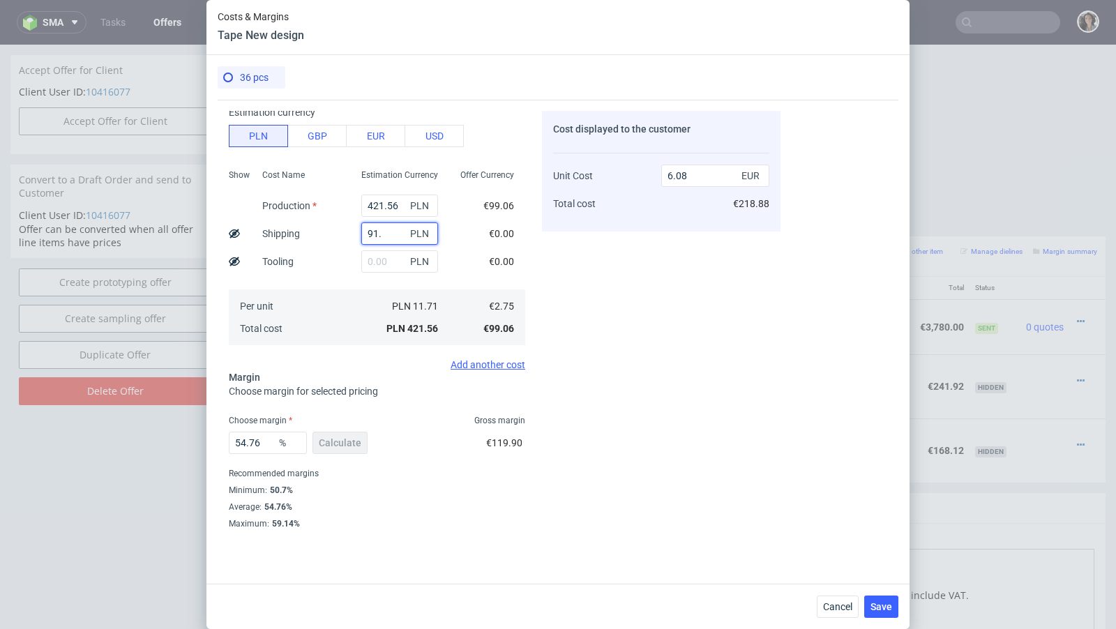
type input "91.8"
type input "7.41"
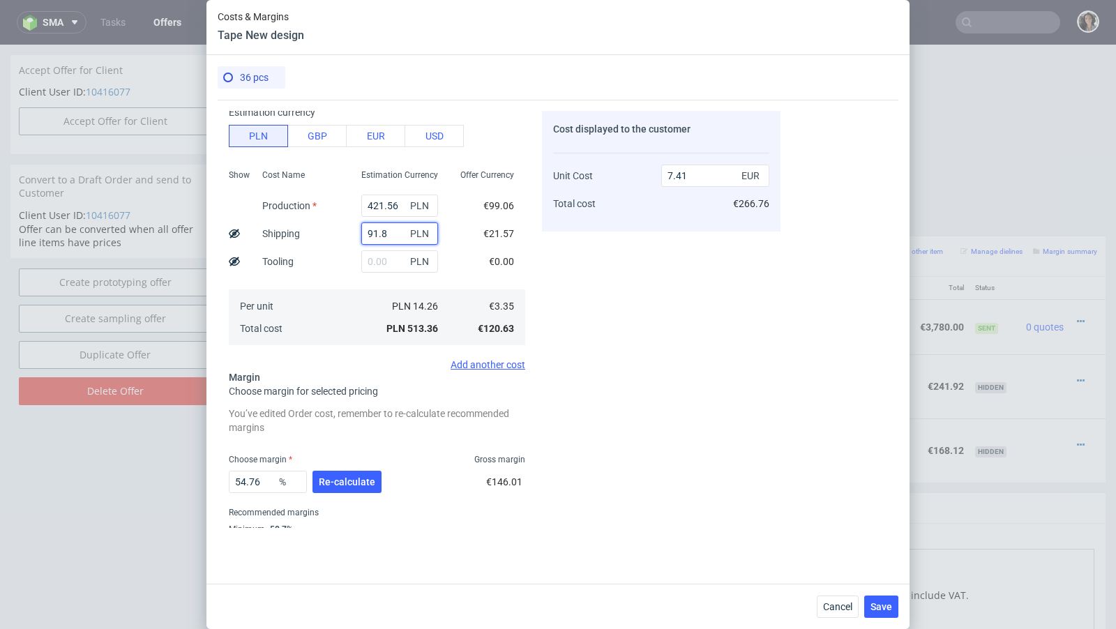
type input "91.8"
click at [345, 471] on button "Re-calculate" at bounding box center [347, 482] width 69 height 22
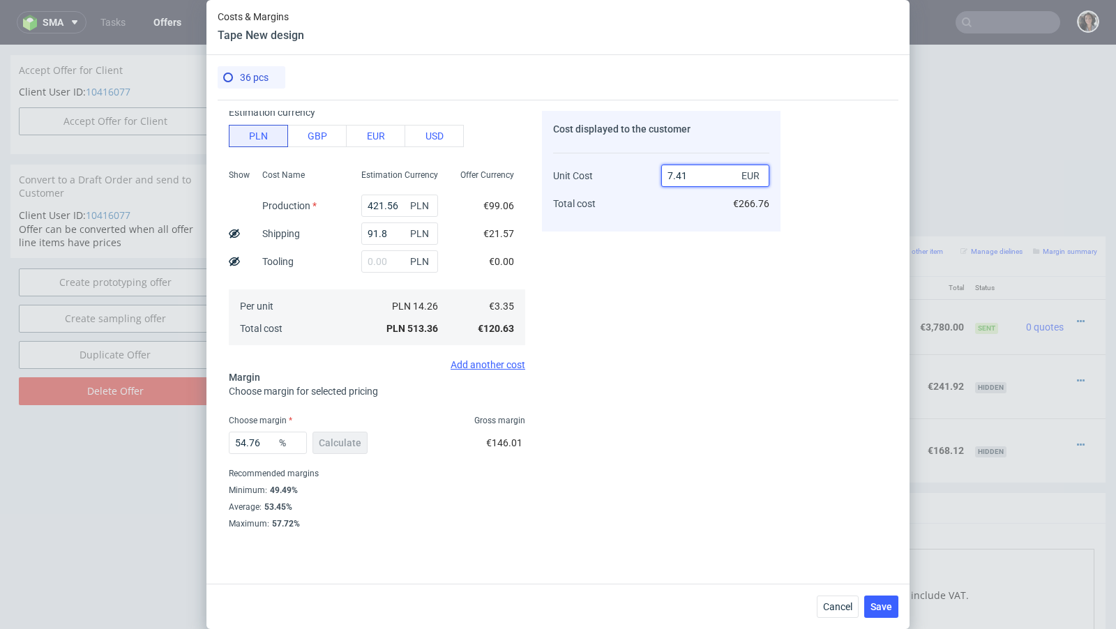
click at [686, 173] on input "7.41" at bounding box center [715, 176] width 108 height 22
type input "4,67"
type input "NaN"
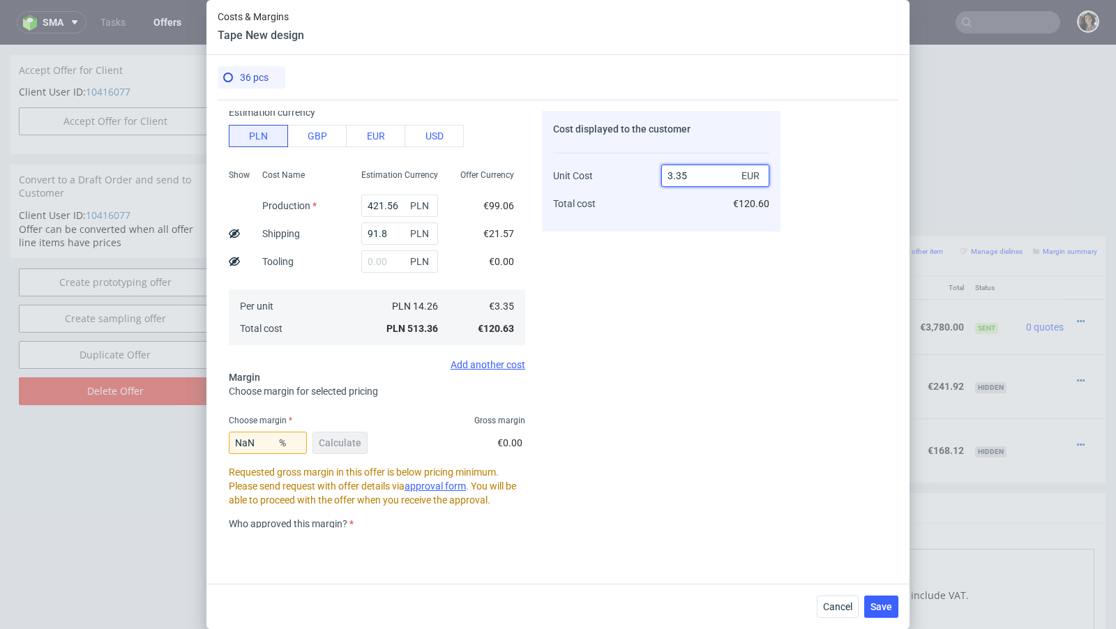
click at [701, 172] on input "3.35" at bounding box center [715, 176] width 108 height 22
type input "4"
type input "16.249999999999996"
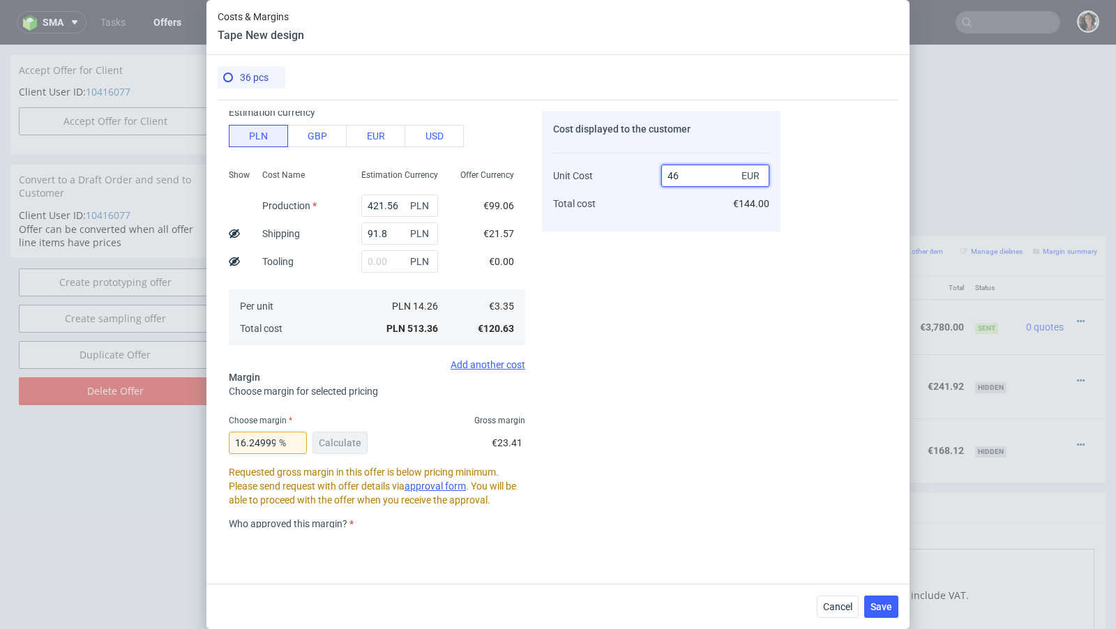
type input "467"
type input "99.28265524625269"
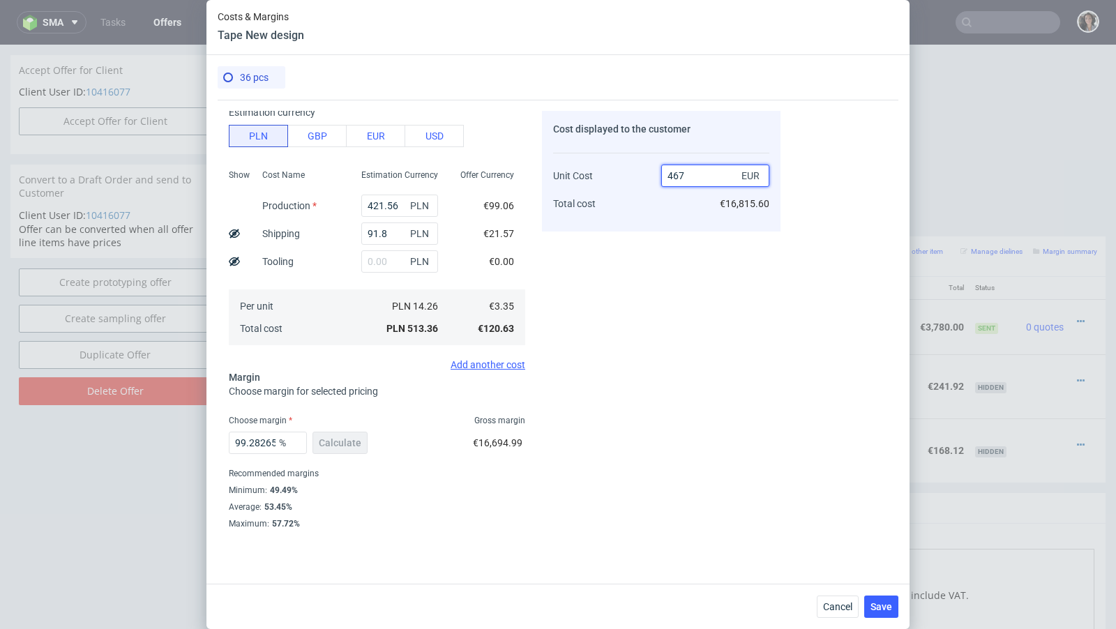
type input "4.67"
type input "28.265524625267663"
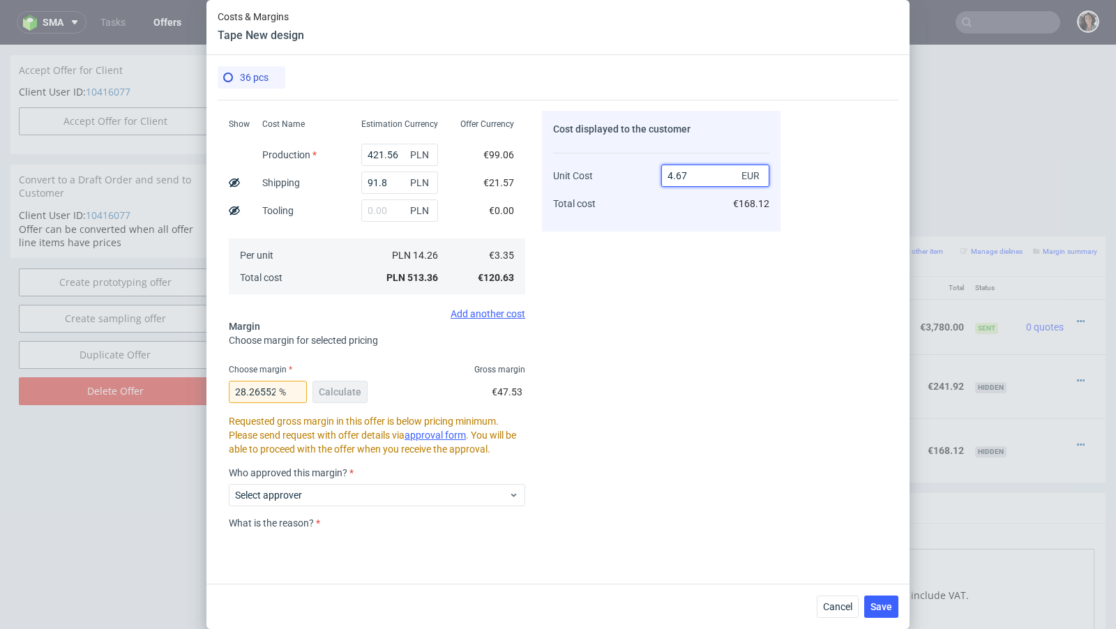
scroll to position [246, 0]
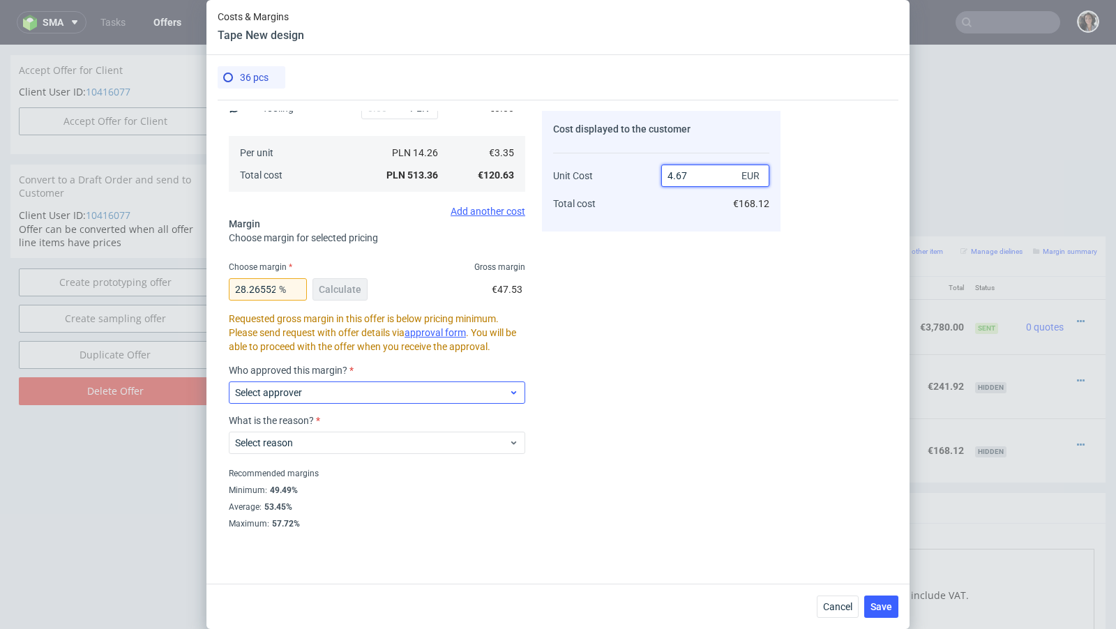
type input "4.67"
click at [326, 392] on span "Select approver" at bounding box center [371, 393] width 273 height 14
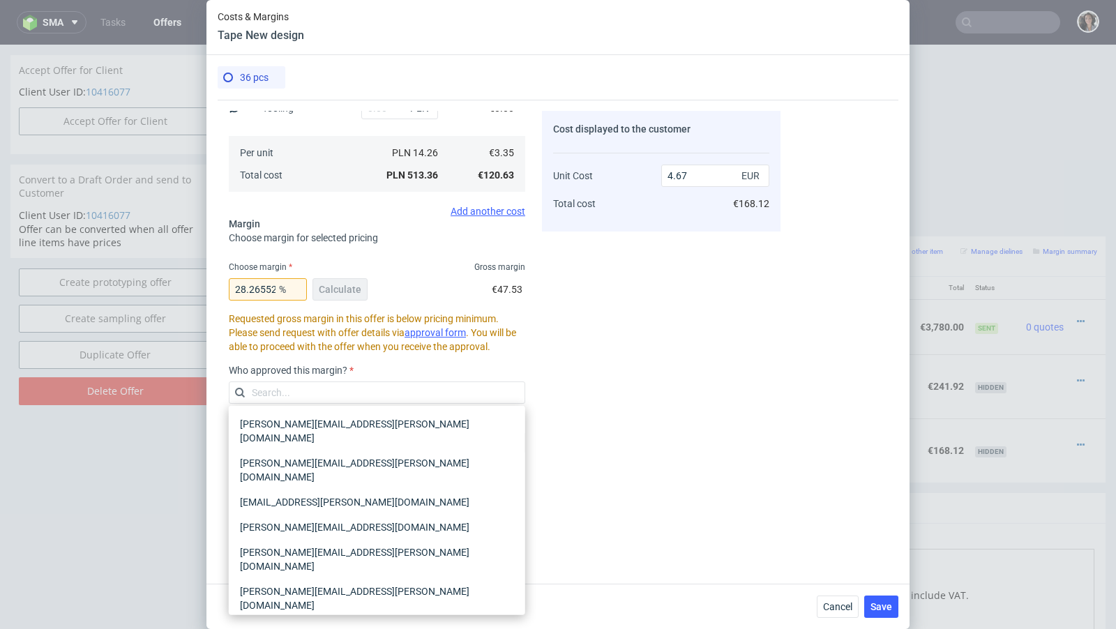
click at [284, 618] on div "[PERSON_NAME][EMAIL_ADDRESS][PERSON_NAME][DOMAIN_NAME]" at bounding box center [376, 637] width 285 height 39
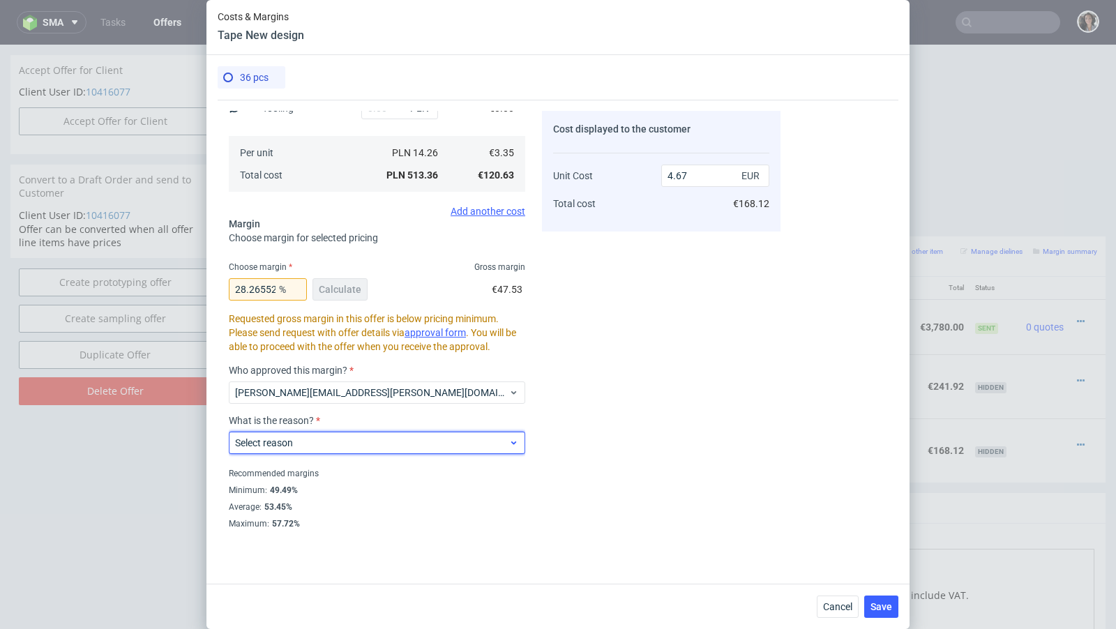
click at [286, 446] on label "Select reason" at bounding box center [264, 442] width 58 height 11
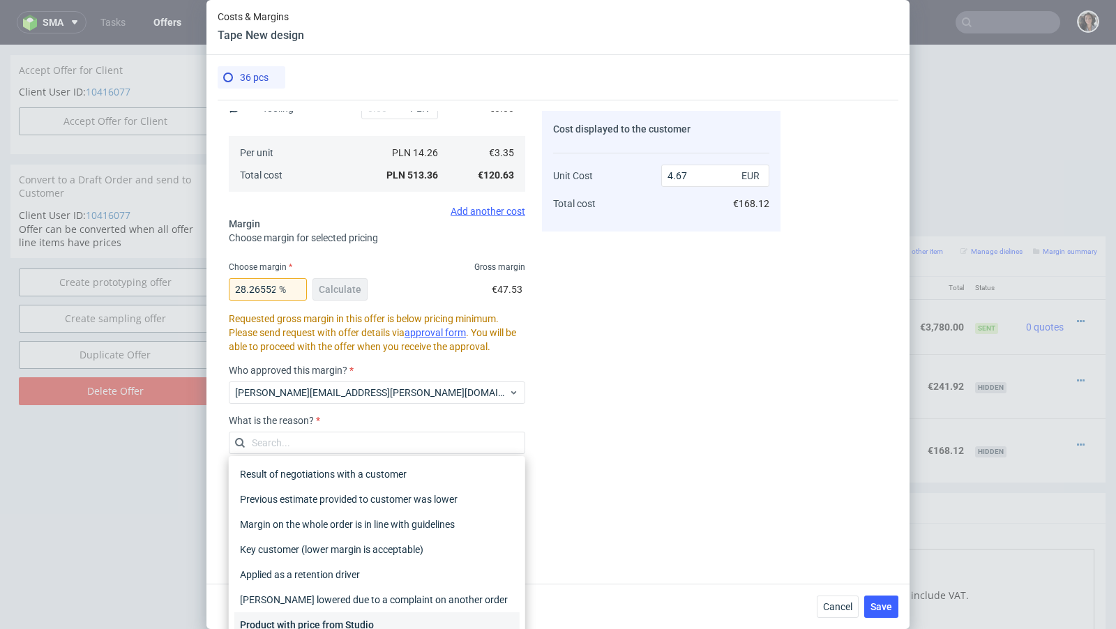
click at [289, 624] on div "Product with price from Studio" at bounding box center [376, 624] width 285 height 25
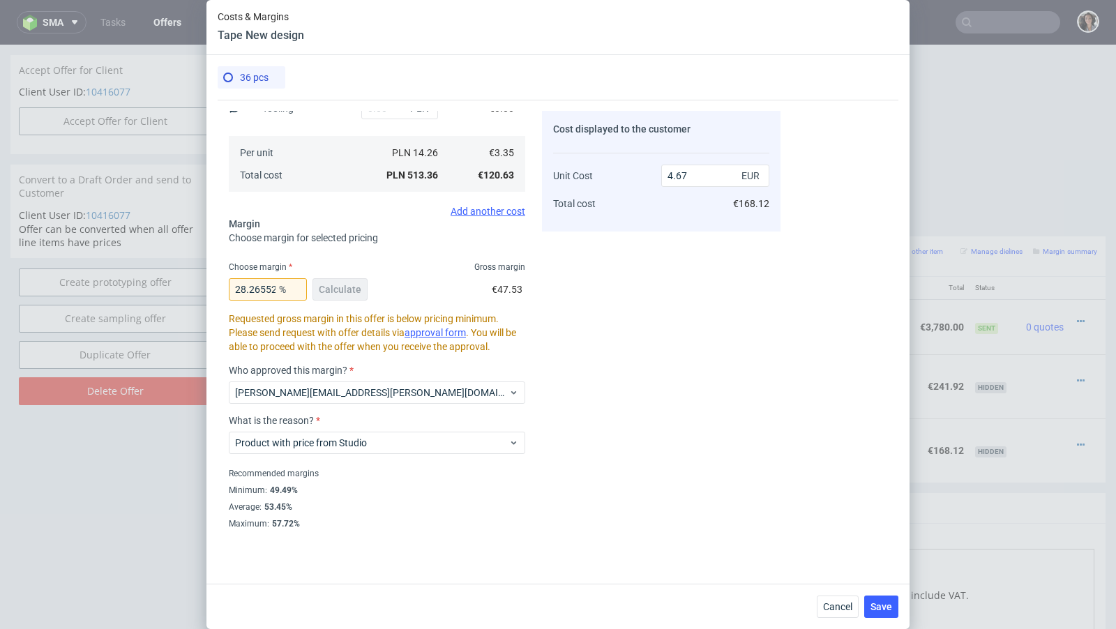
click at [447, 333] on link "approval form" at bounding box center [435, 332] width 61 height 11
click at [258, 287] on input "28.265524625267663" at bounding box center [268, 289] width 78 height 22
click at [878, 603] on span "Save" at bounding box center [882, 607] width 22 height 10
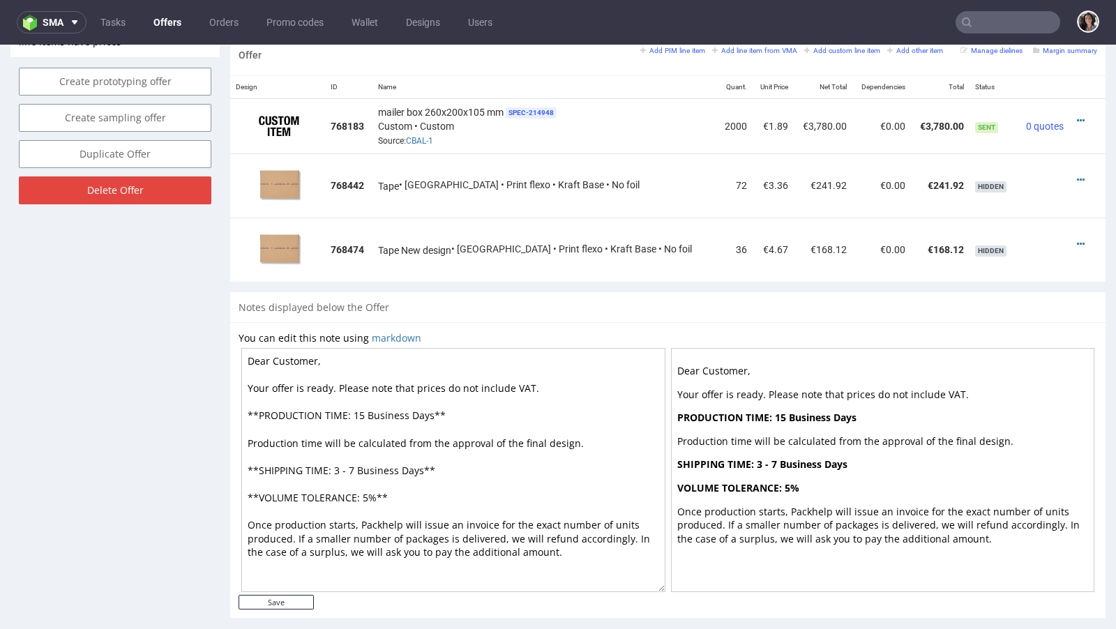
scroll to position [855, 0]
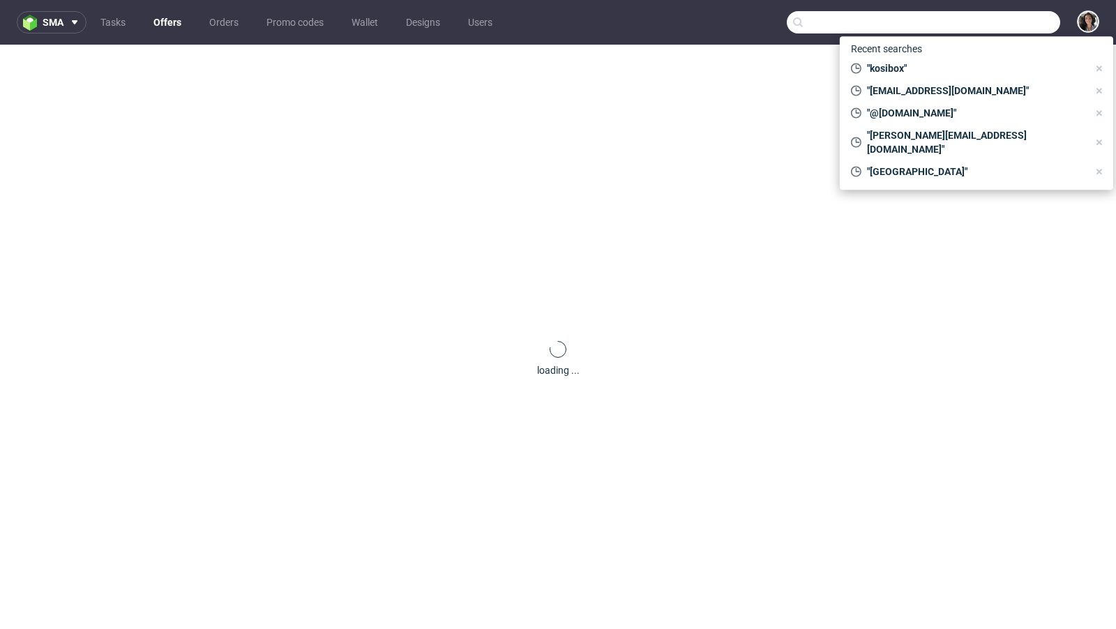
click at [981, 16] on input "text" at bounding box center [923, 22] width 273 height 22
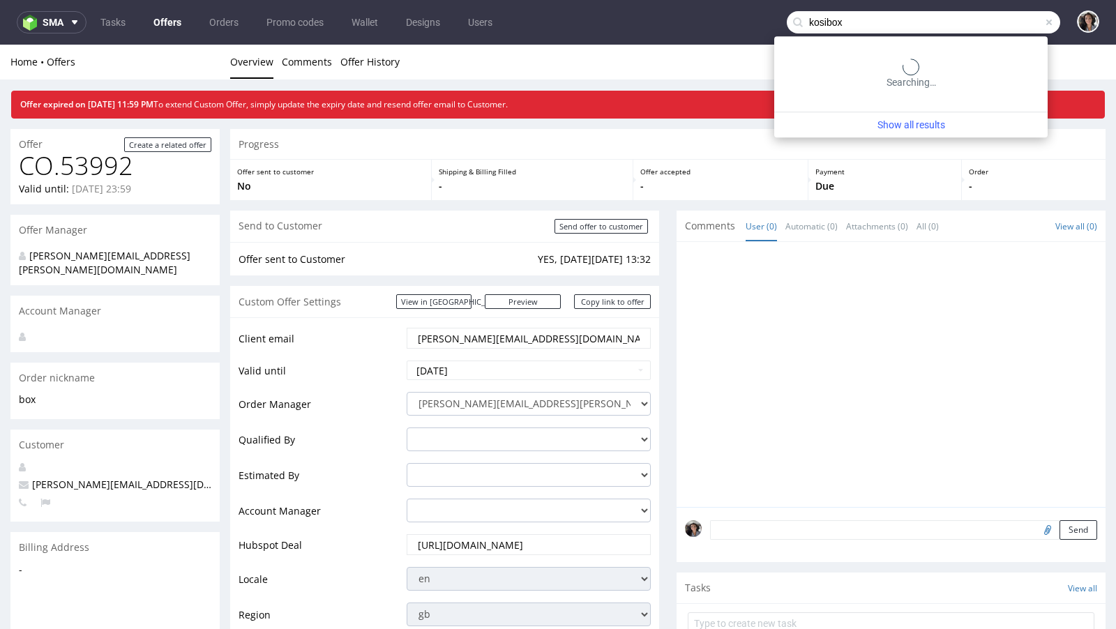
type input "kosibox"
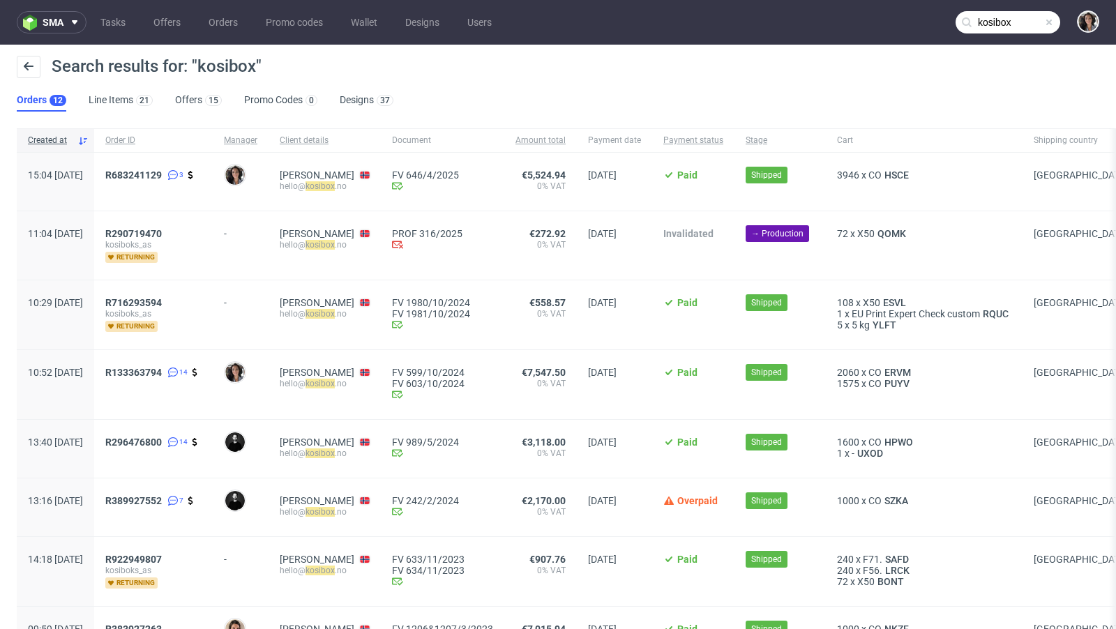
click at [183, 550] on div "R922949807 kosiboks_as returning" at bounding box center [153, 571] width 119 height 69
click at [162, 555] on span "R922949807" at bounding box center [133, 559] width 57 height 11
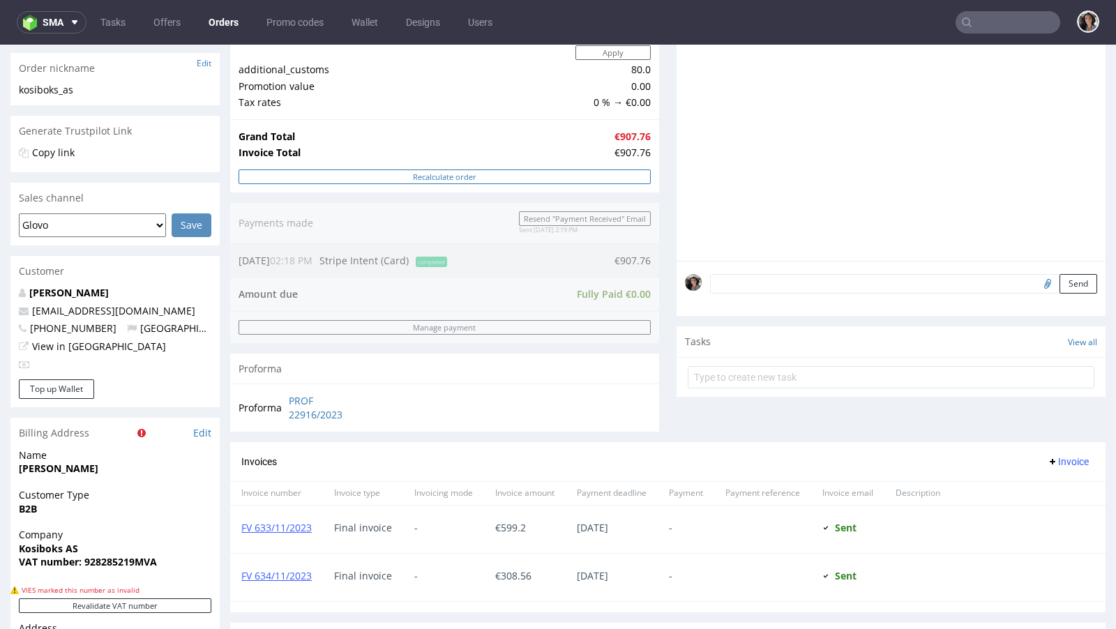
scroll to position [499, 0]
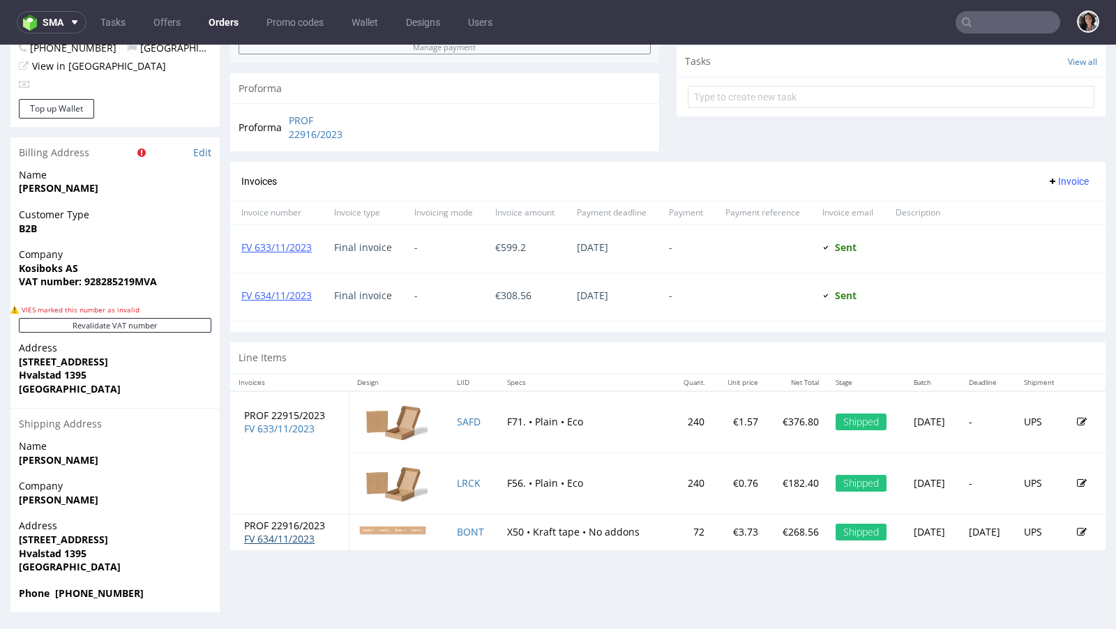
click at [290, 534] on link "FV 634/11/2023" at bounding box center [279, 538] width 70 height 13
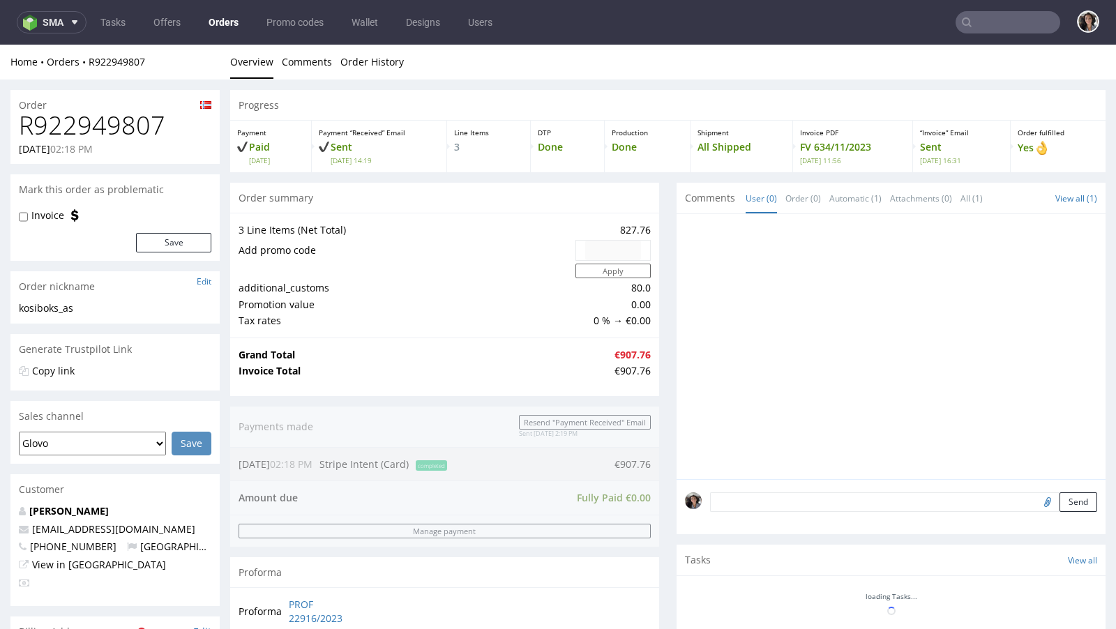
scroll to position [464, 0]
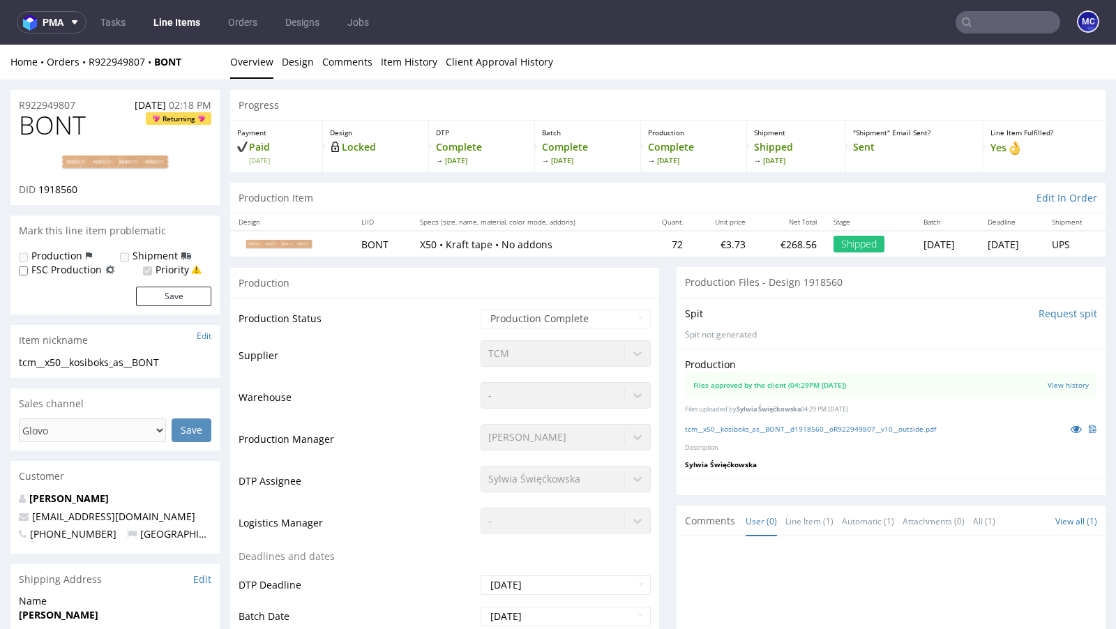
click at [790, 382] on div "Files approved by the client (04:29PM [DATE])" at bounding box center [769, 385] width 153 height 10
click at [794, 424] on link "tcm__x50__kosiboks_as__BONT__d1918560__oR922949807__v10__outside.pdf" at bounding box center [810, 429] width 251 height 10
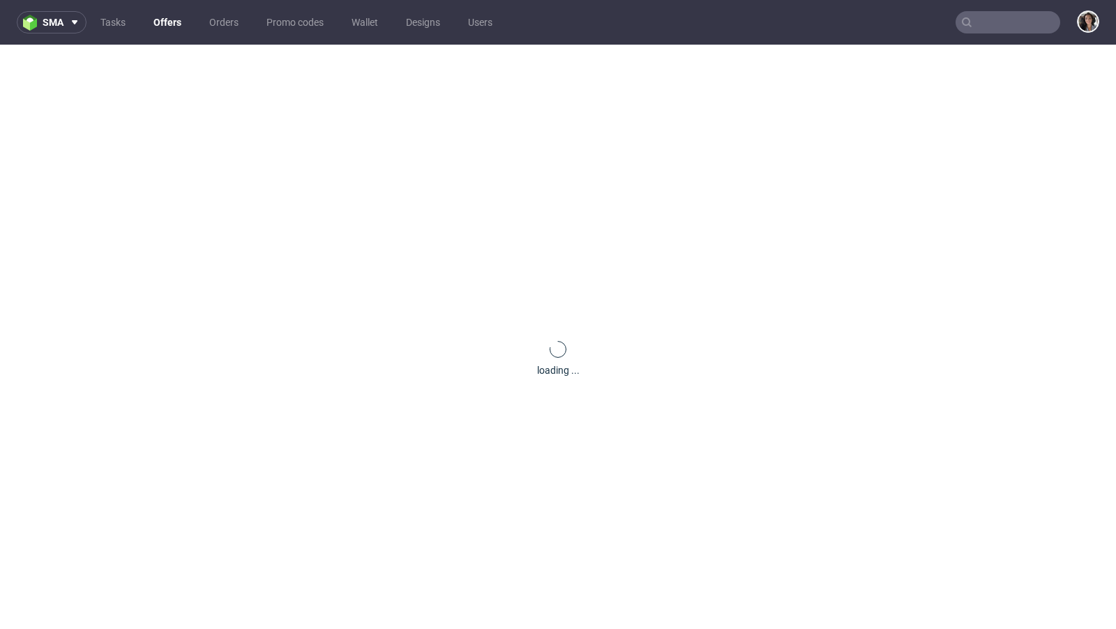
click at [1004, 18] on input "text" at bounding box center [1008, 22] width 105 height 22
paste input "[PERSON_NAME][EMAIL_ADDRESS][DOMAIN_NAME]"
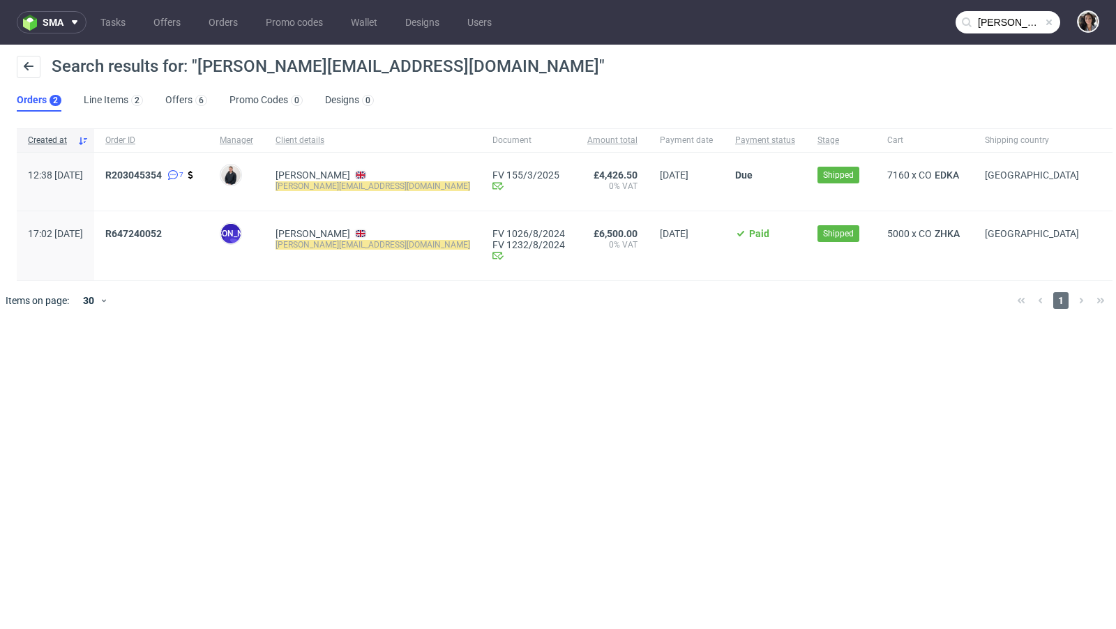
click at [998, 12] on input "[PERSON_NAME][EMAIL_ADDRESS][DOMAIN_NAME]" at bounding box center [1008, 22] width 105 height 22
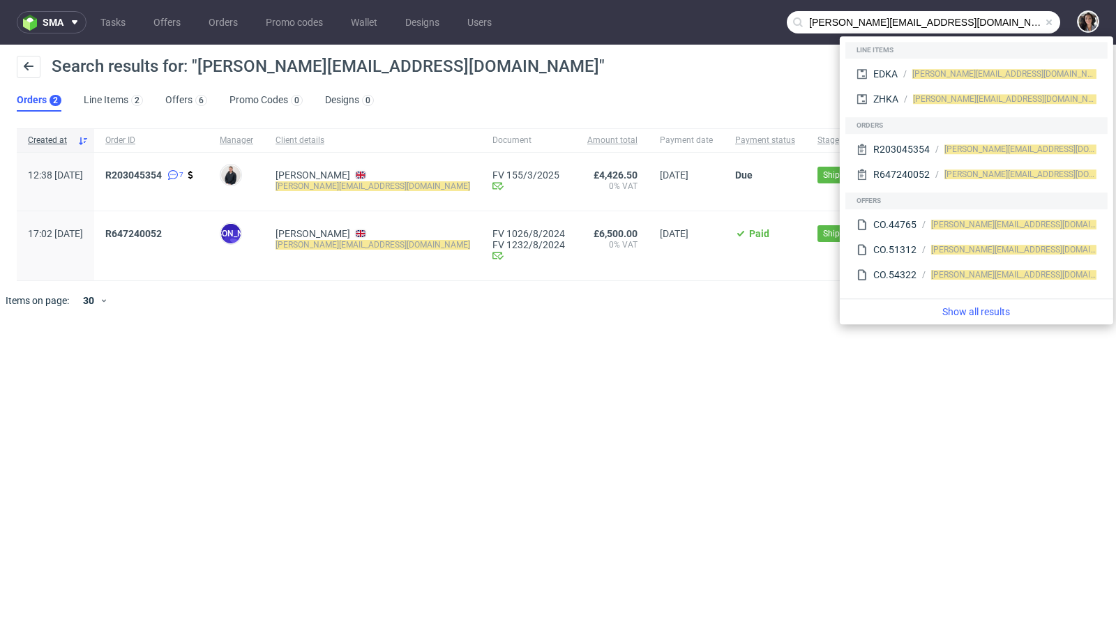
drag, startPoint x: 829, startPoint y: 18, endPoint x: 804, endPoint y: 15, distance: 25.3
click at [804, 15] on input "[PERSON_NAME][EMAIL_ADDRESS][DOMAIN_NAME]" at bounding box center [923, 22] width 273 height 22
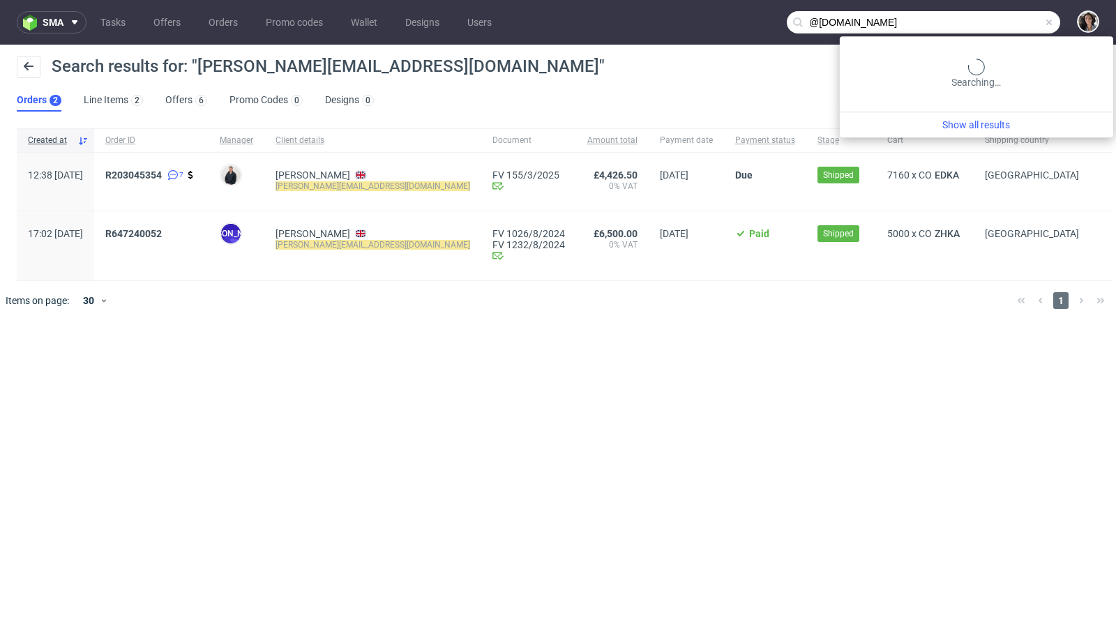
type input "@picnicblanketjewellery.com"
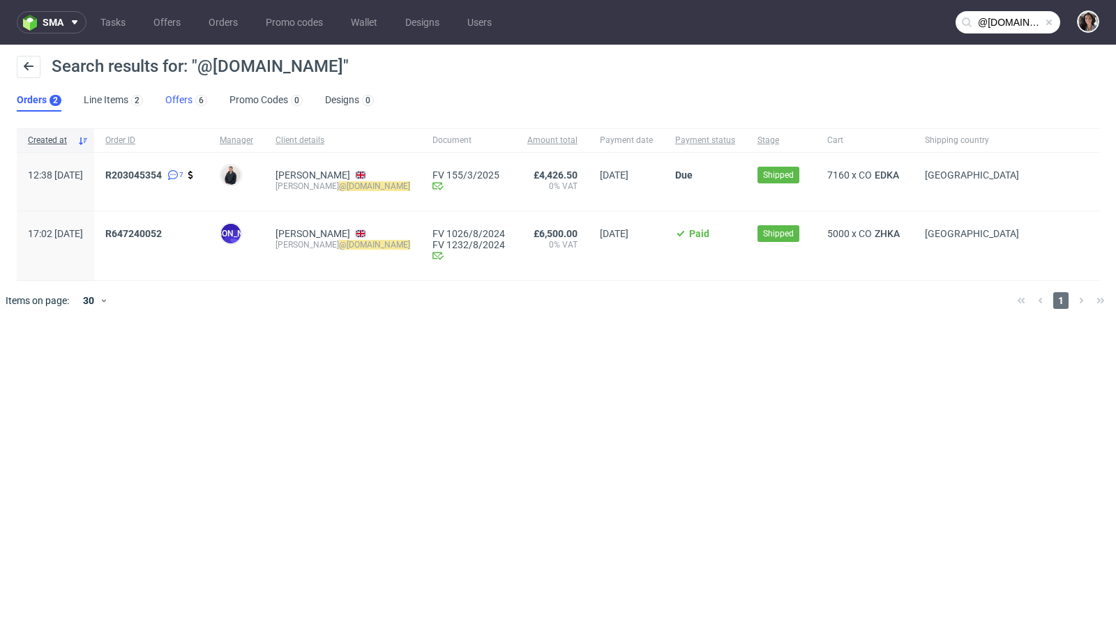
click at [181, 101] on link "Offers 6" at bounding box center [186, 100] width 42 height 22
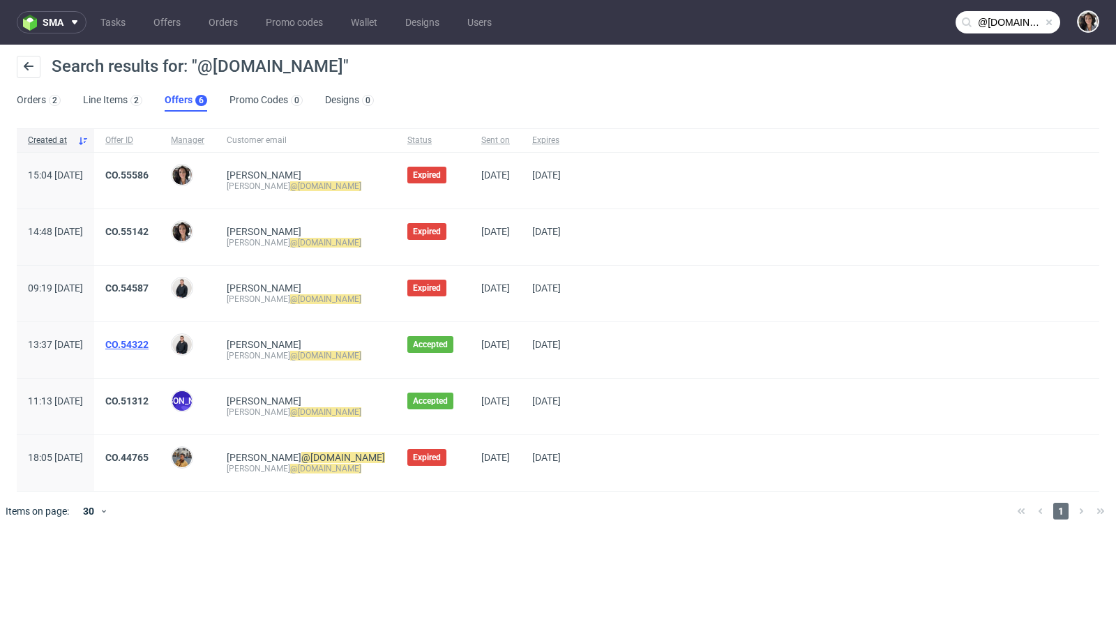
click at [149, 342] on link "CO.54322" at bounding box center [126, 344] width 43 height 11
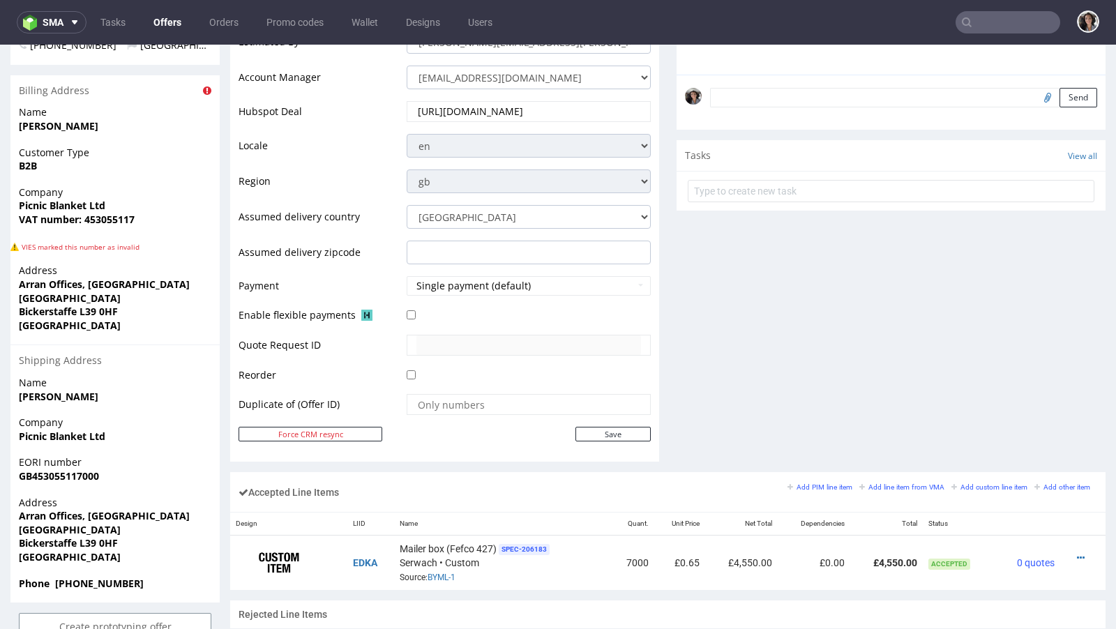
scroll to position [748, 0]
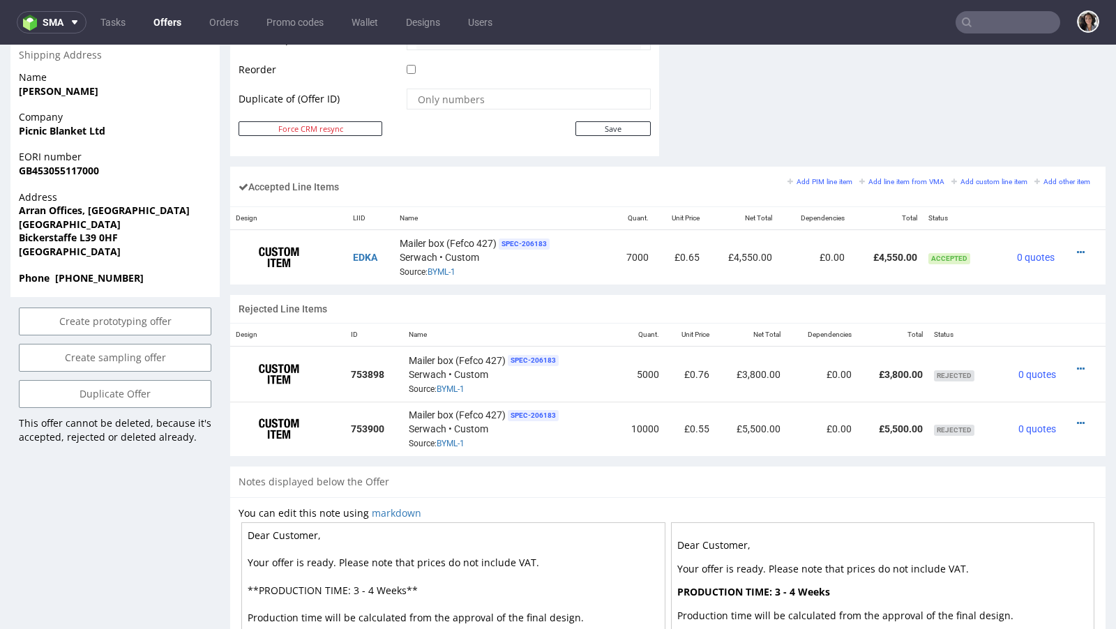
type input "@picnicblanketjewellery.com"
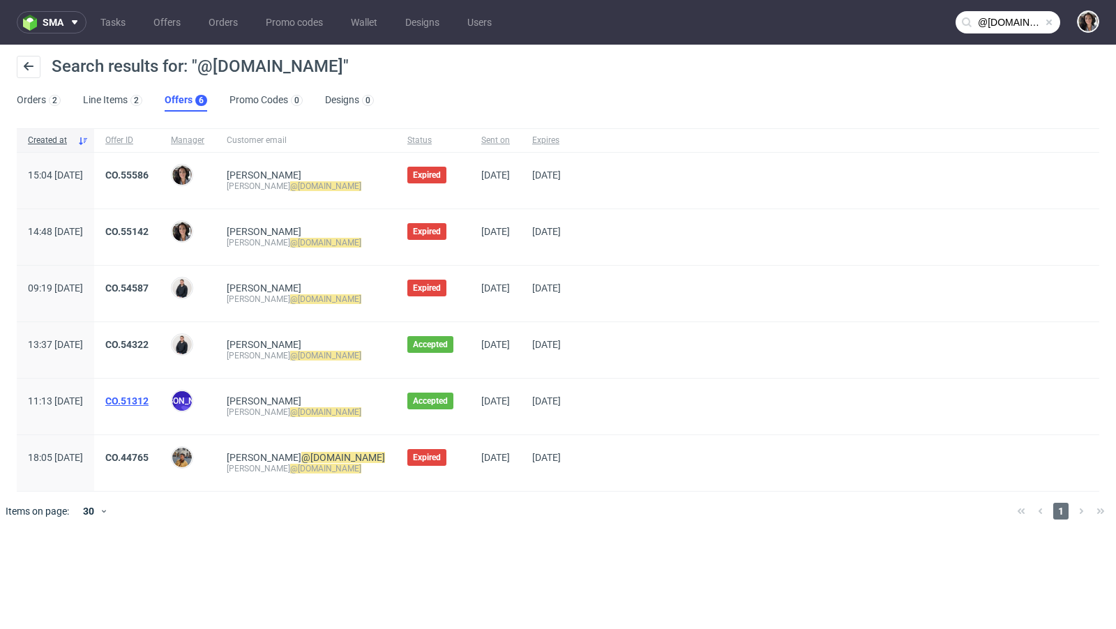
click at [149, 400] on link "CO.51312" at bounding box center [126, 401] width 43 height 11
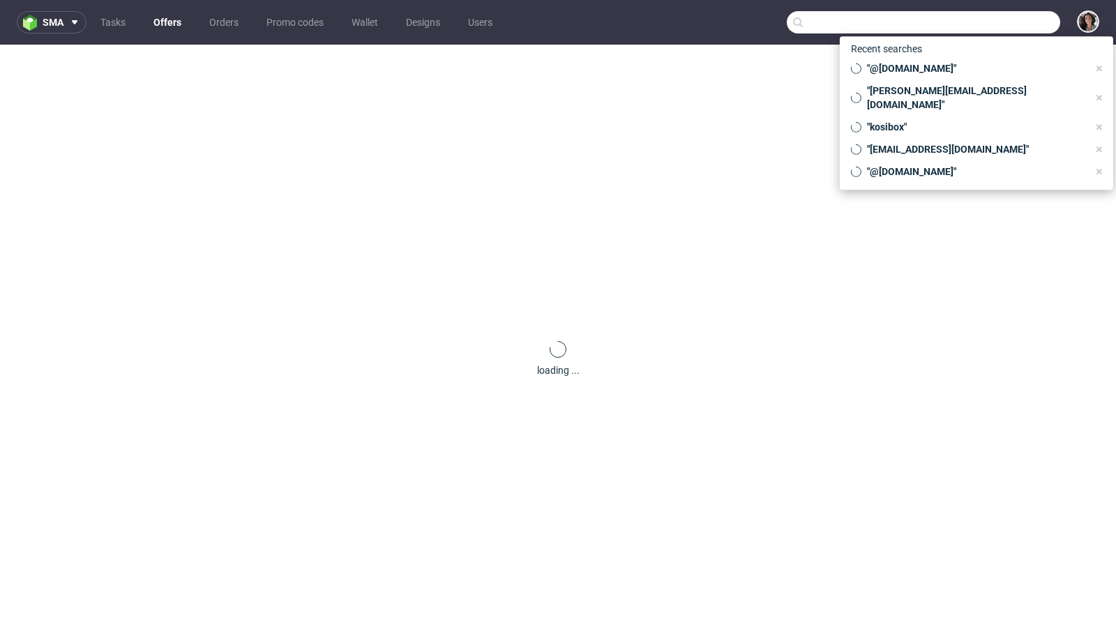
click at [1019, 16] on input "text" at bounding box center [923, 22] width 273 height 22
paste input "ZHKA"
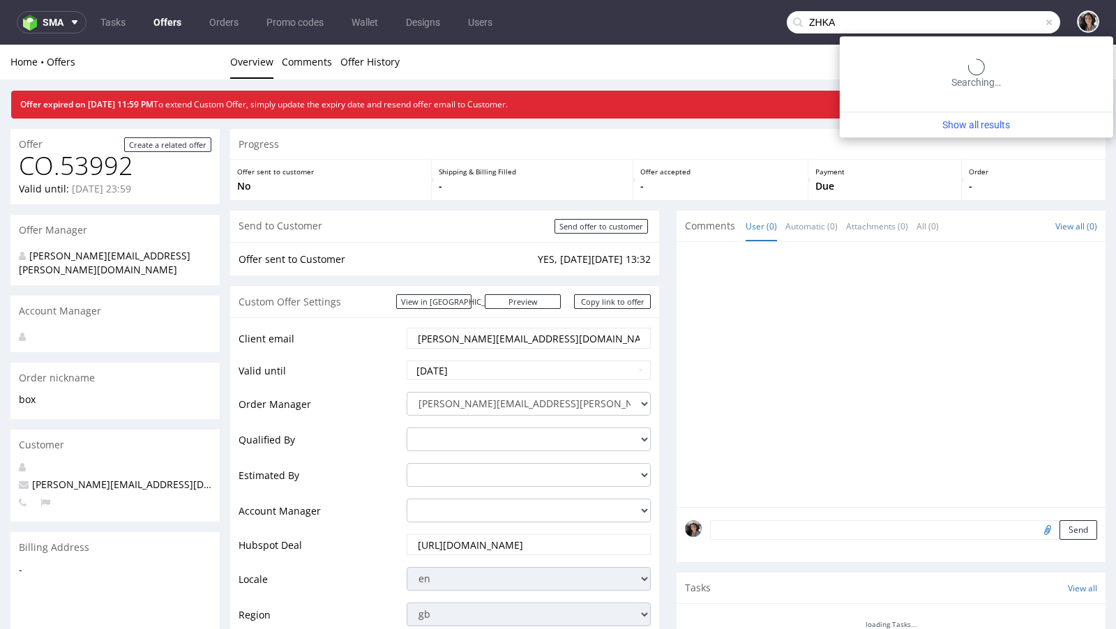
type input "ZHKA"
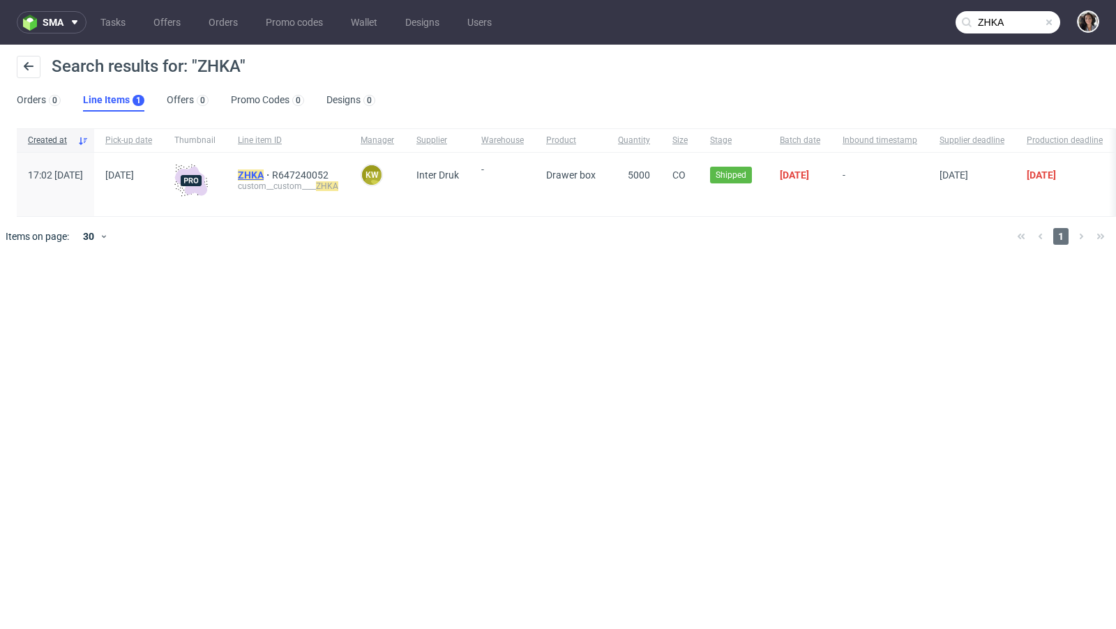
click at [264, 179] on mark "ZHKA" at bounding box center [251, 175] width 26 height 11
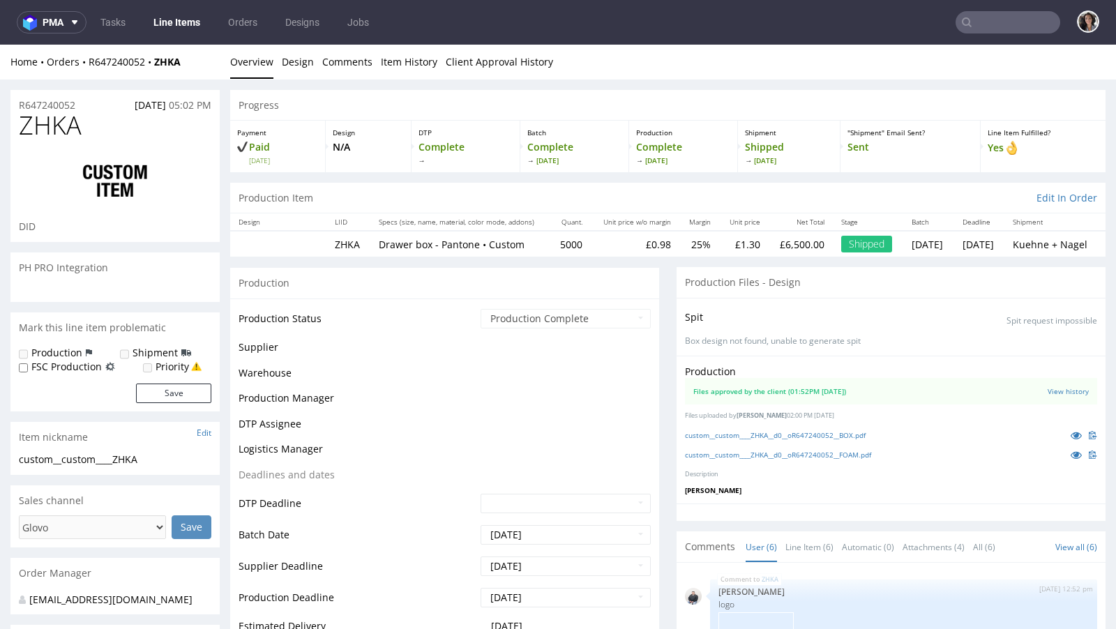
scroll to position [186, 0]
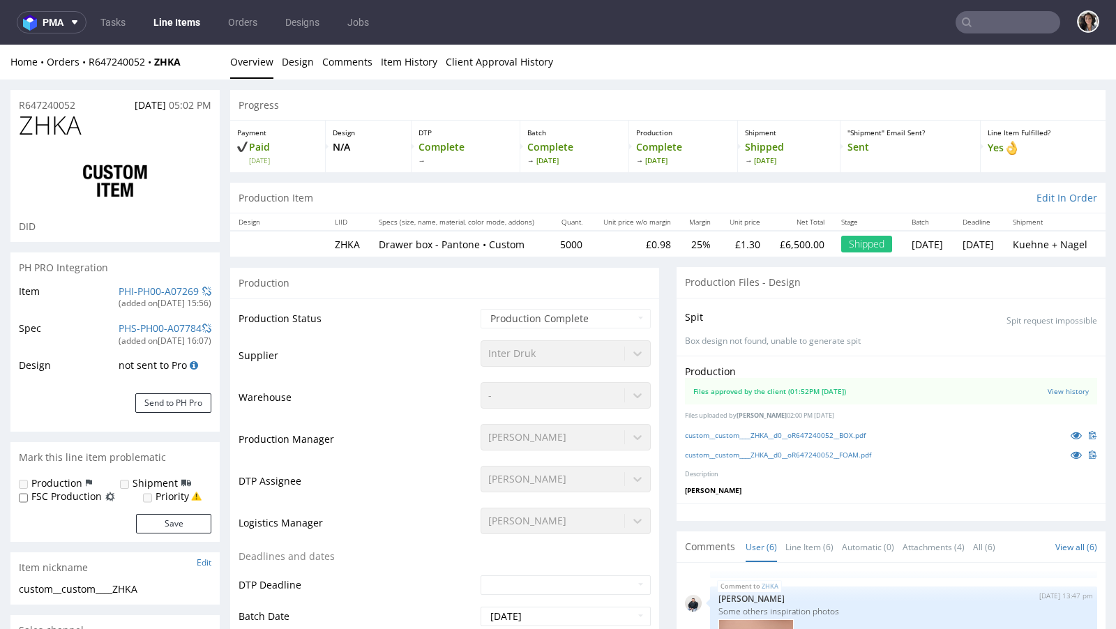
select select "in_progress"
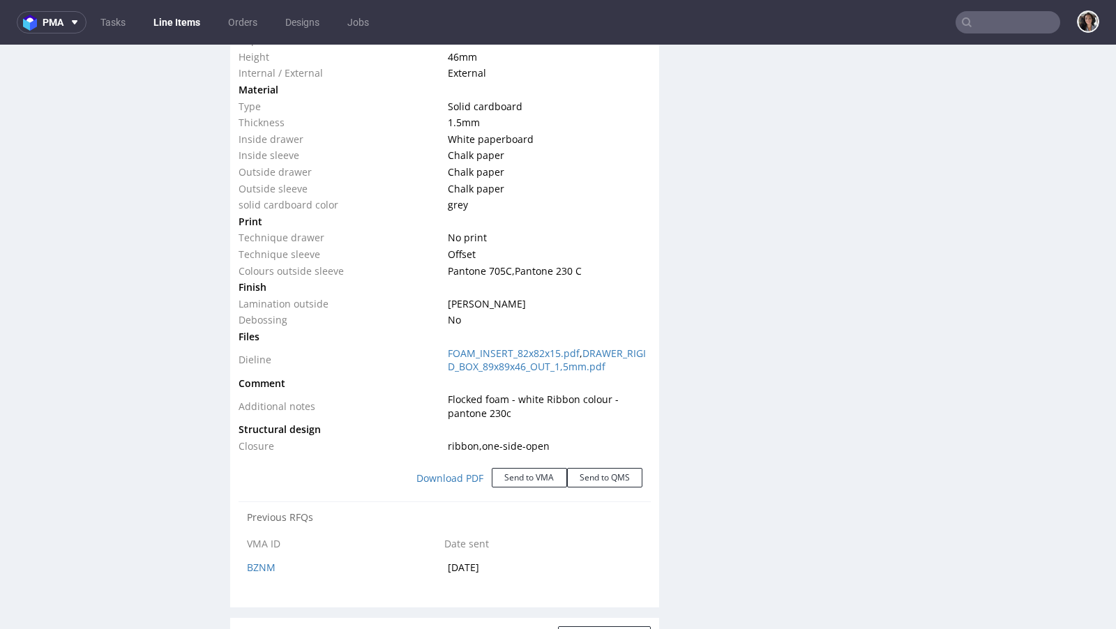
scroll to position [1632, 0]
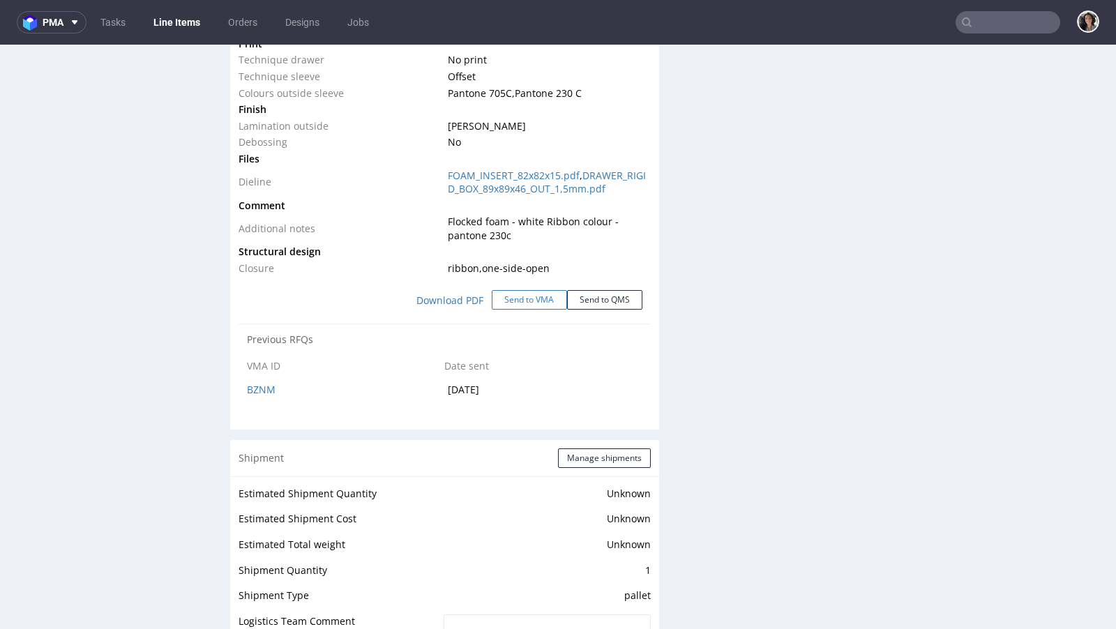
click button "Send to VMA"
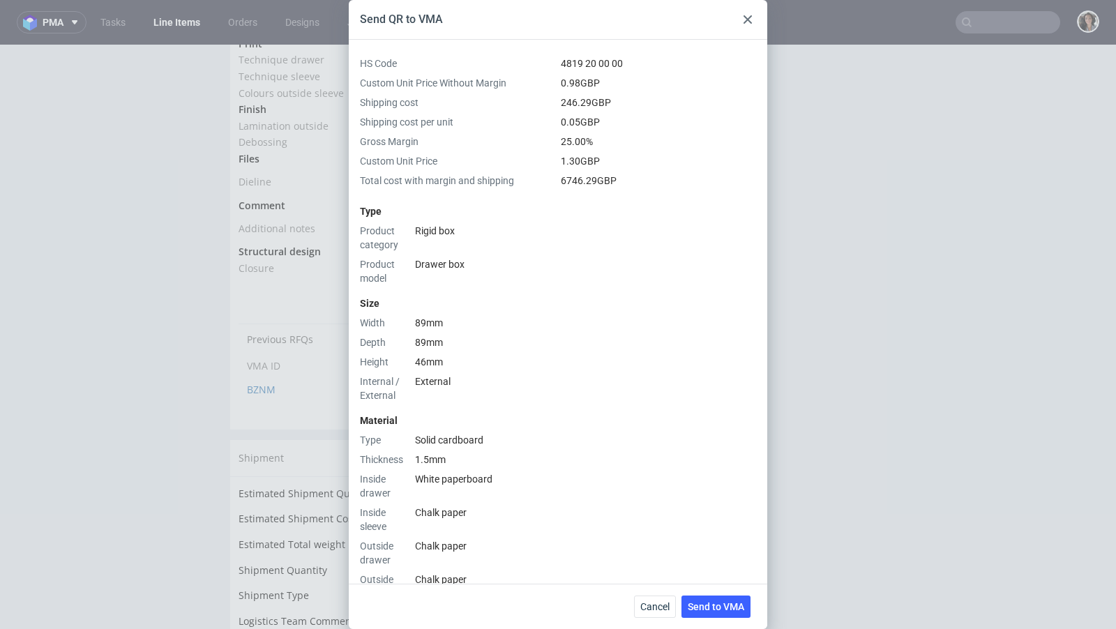
scroll to position [487, 0]
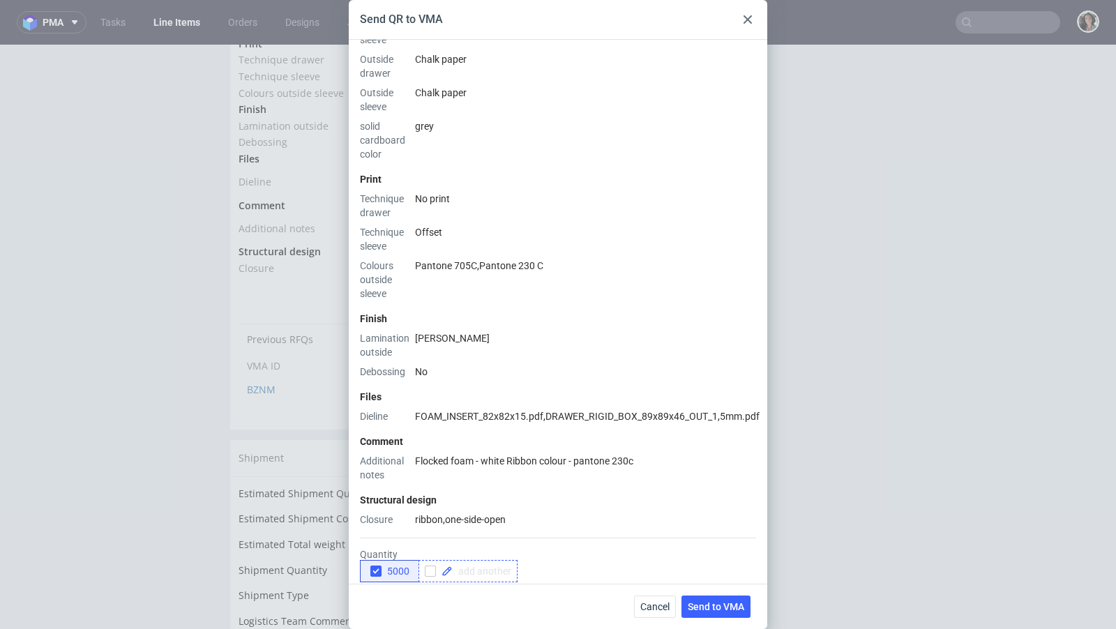
click at [477, 566] on span at bounding box center [482, 571] width 59 height 10
checkbox input "true"
click at [563, 560] on div "5000 1500" at bounding box center [558, 571] width 396 height 22
checkbox input "true"
click at [593, 527] on form "Quantity 5000 1500 2000 Files (optional) Add file(s) Comments (optional)" at bounding box center [558, 641] width 396 height 229
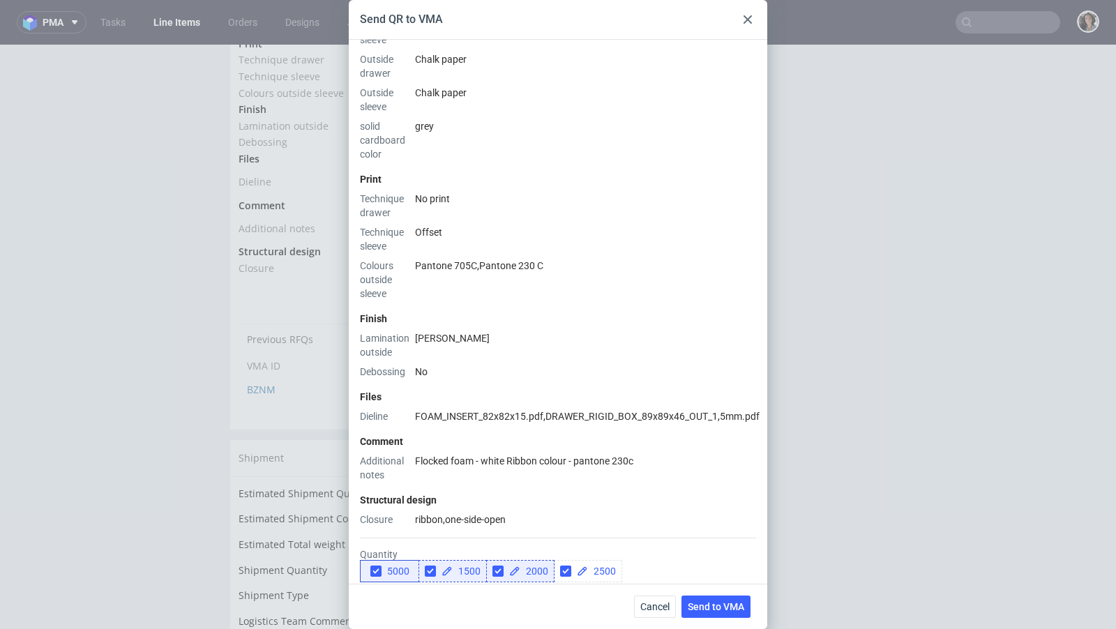
checkbox input "true"
click at [660, 605] on div "Files (optional) Add file(s)" at bounding box center [558, 630] width 396 height 50
click at [375, 566] on icon "button" at bounding box center [376, 571] width 10 height 10
click at [723, 603] on span "Send to VMA" at bounding box center [716, 607] width 57 height 10
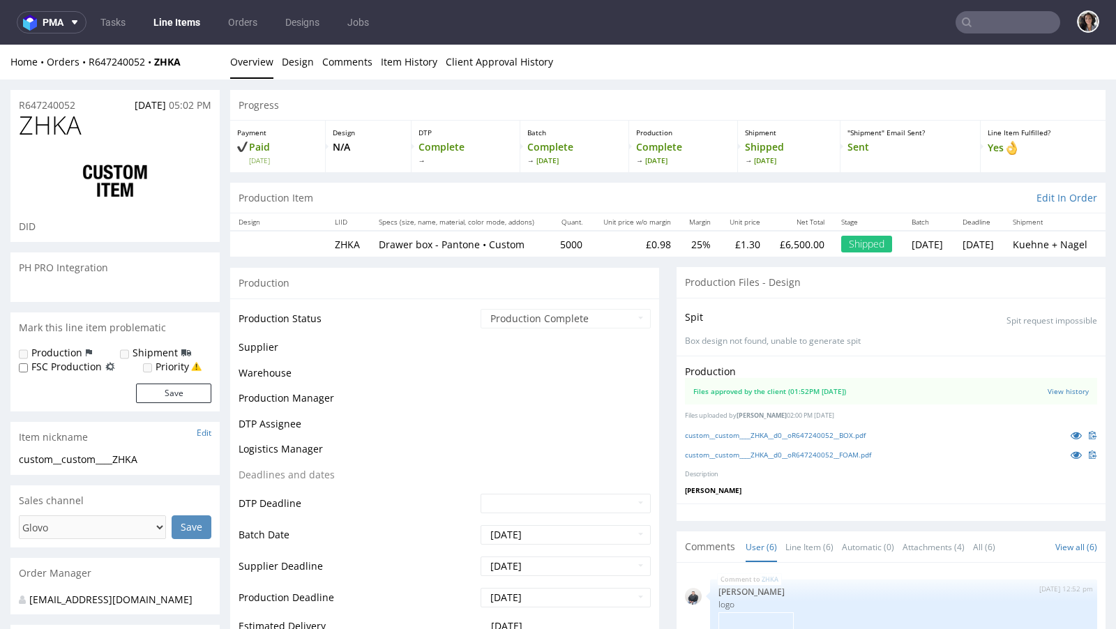
scroll to position [483, 0]
select select "in_progress"
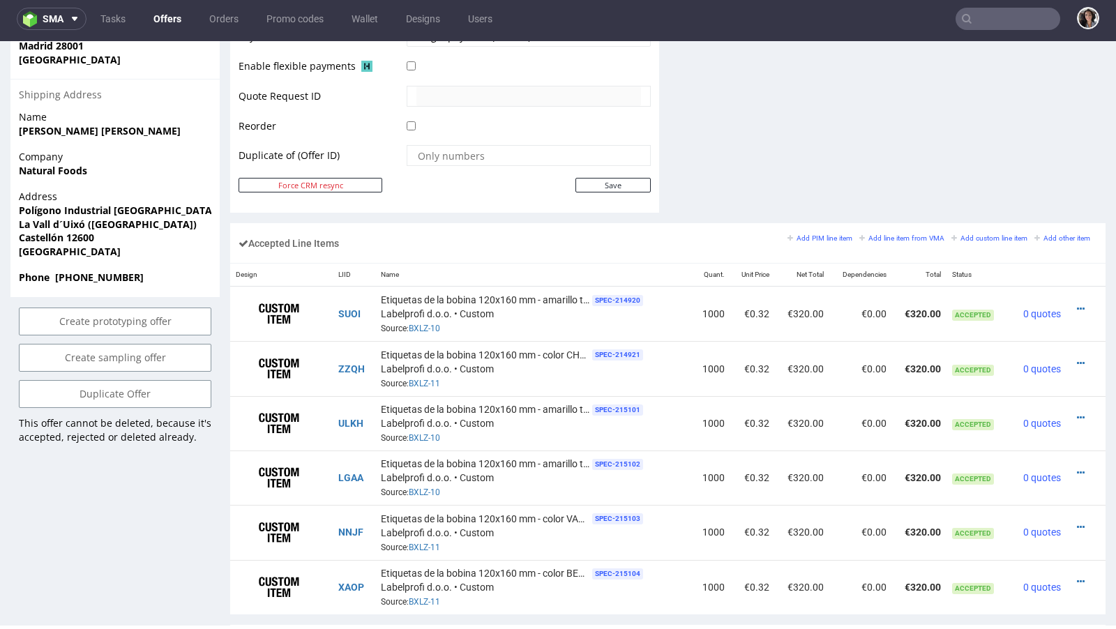
scroll to position [621, 0]
